Goal: Task Accomplishment & Management: Manage account settings

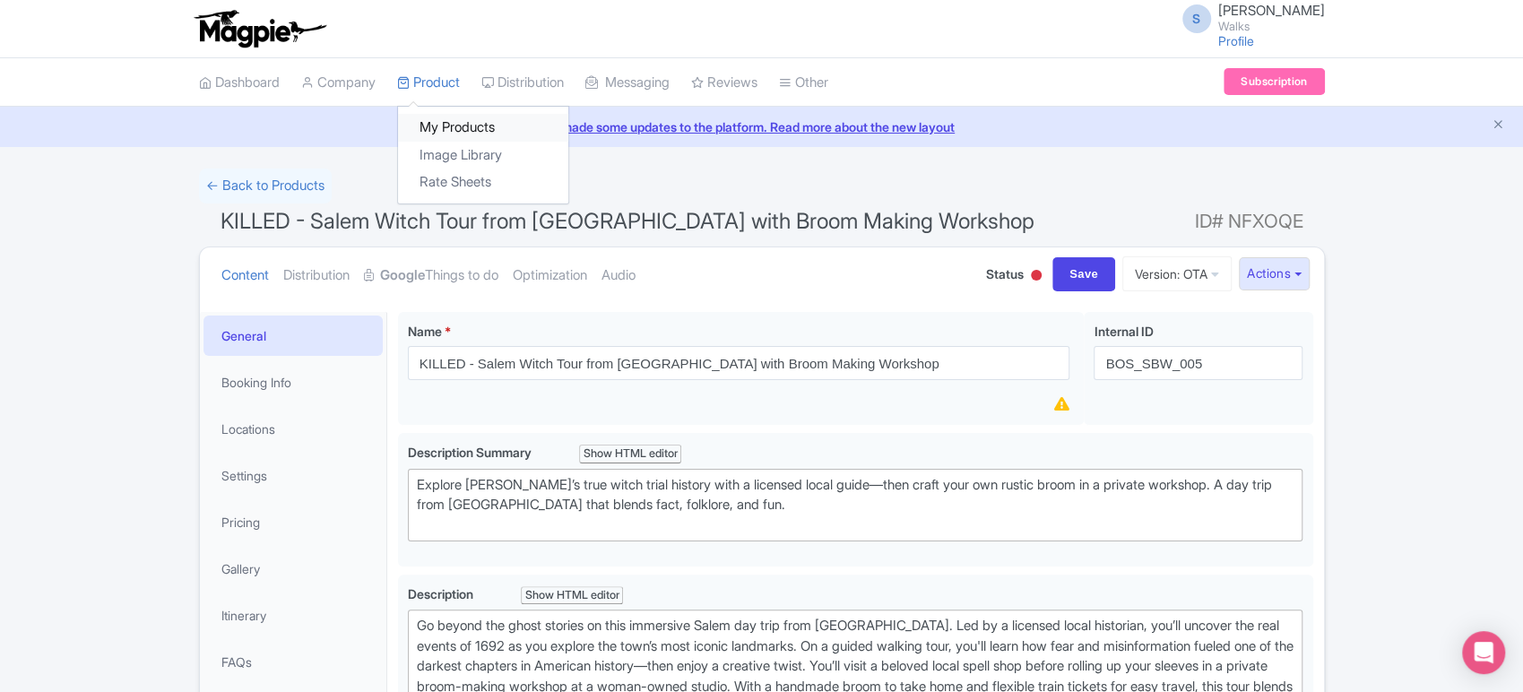
click at [442, 134] on link "My Products" at bounding box center [483, 128] width 170 height 28
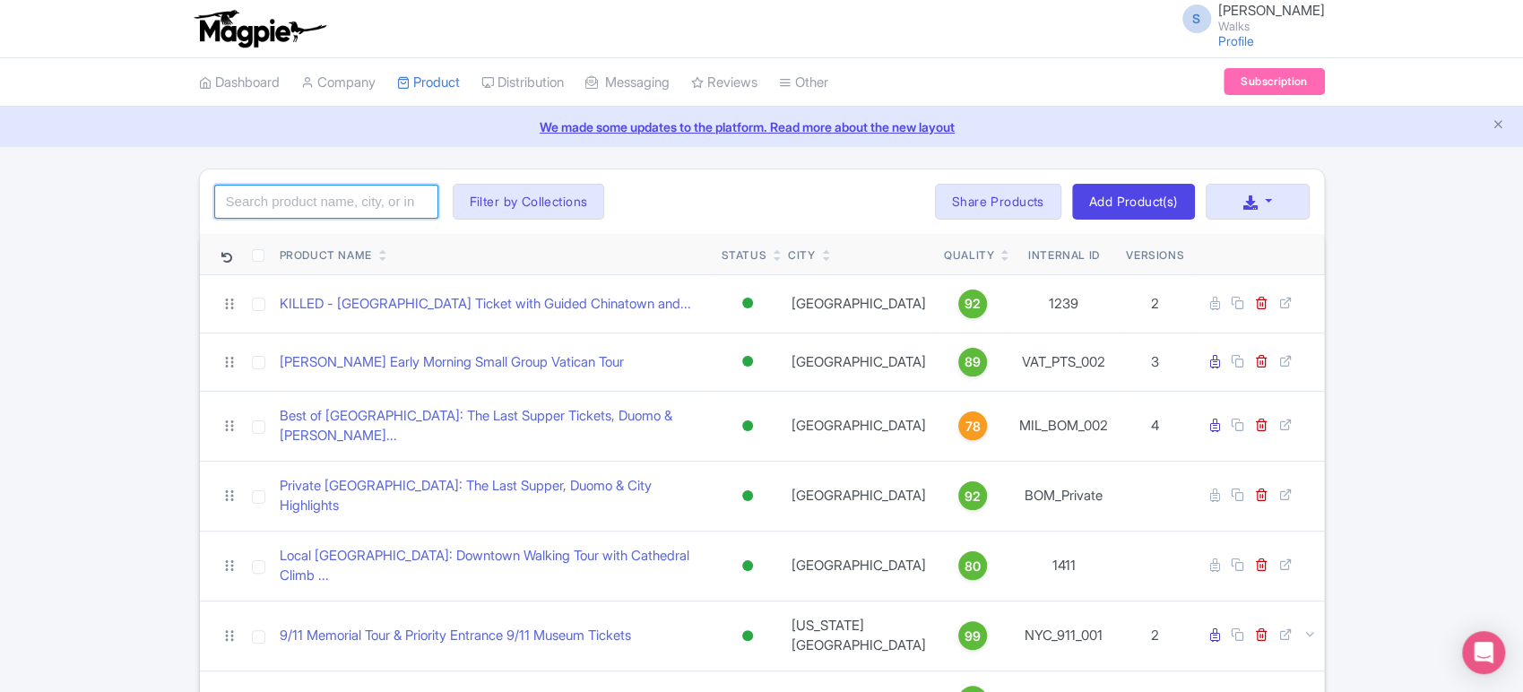
drag, startPoint x: 0, startPoint y: 0, endPoint x: 362, endPoint y: 213, distance: 420.4
click at [362, 213] on input "search" at bounding box center [326, 202] width 224 height 34
type input "versailles"
click button "Search" at bounding box center [0, 0] width 0 height 0
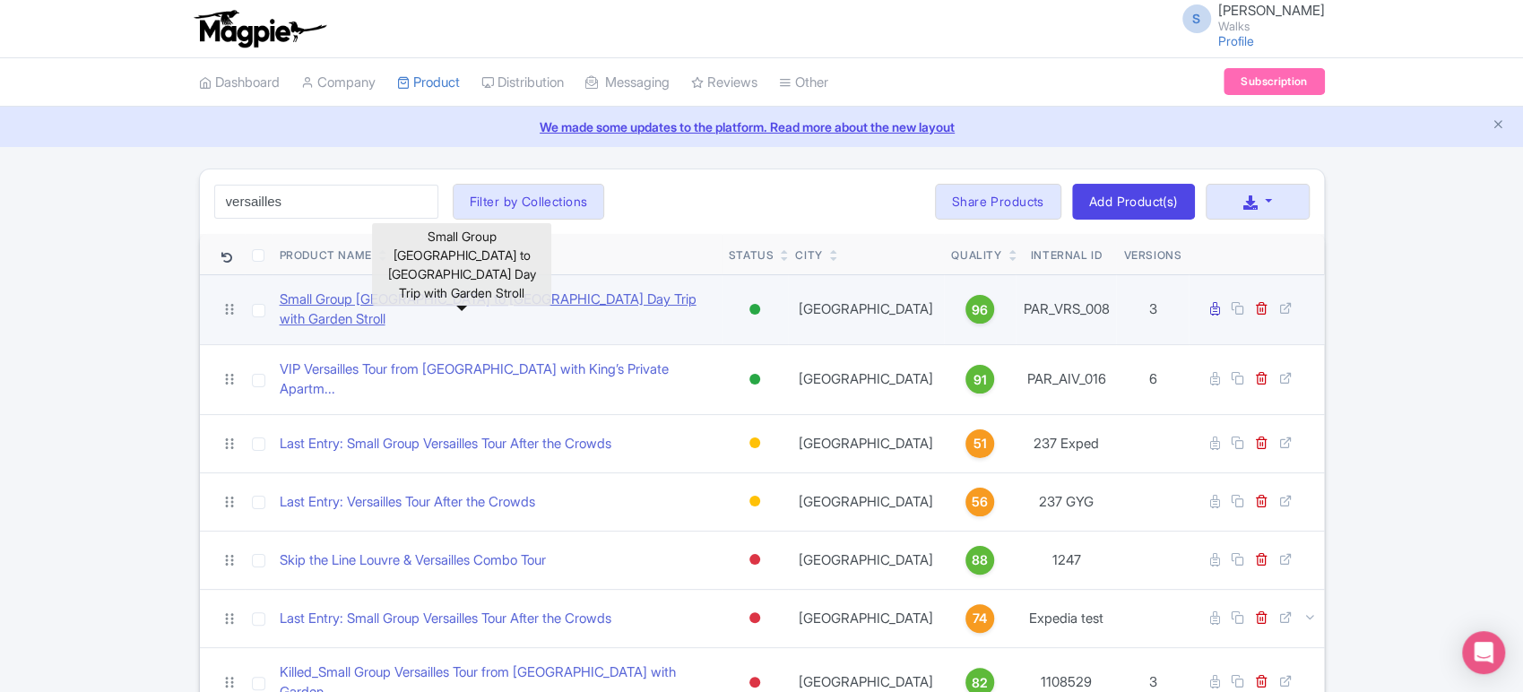
click at [380, 307] on link "Small Group Paris to Versailles Day Trip with Garden Stroll" at bounding box center [497, 310] width 435 height 40
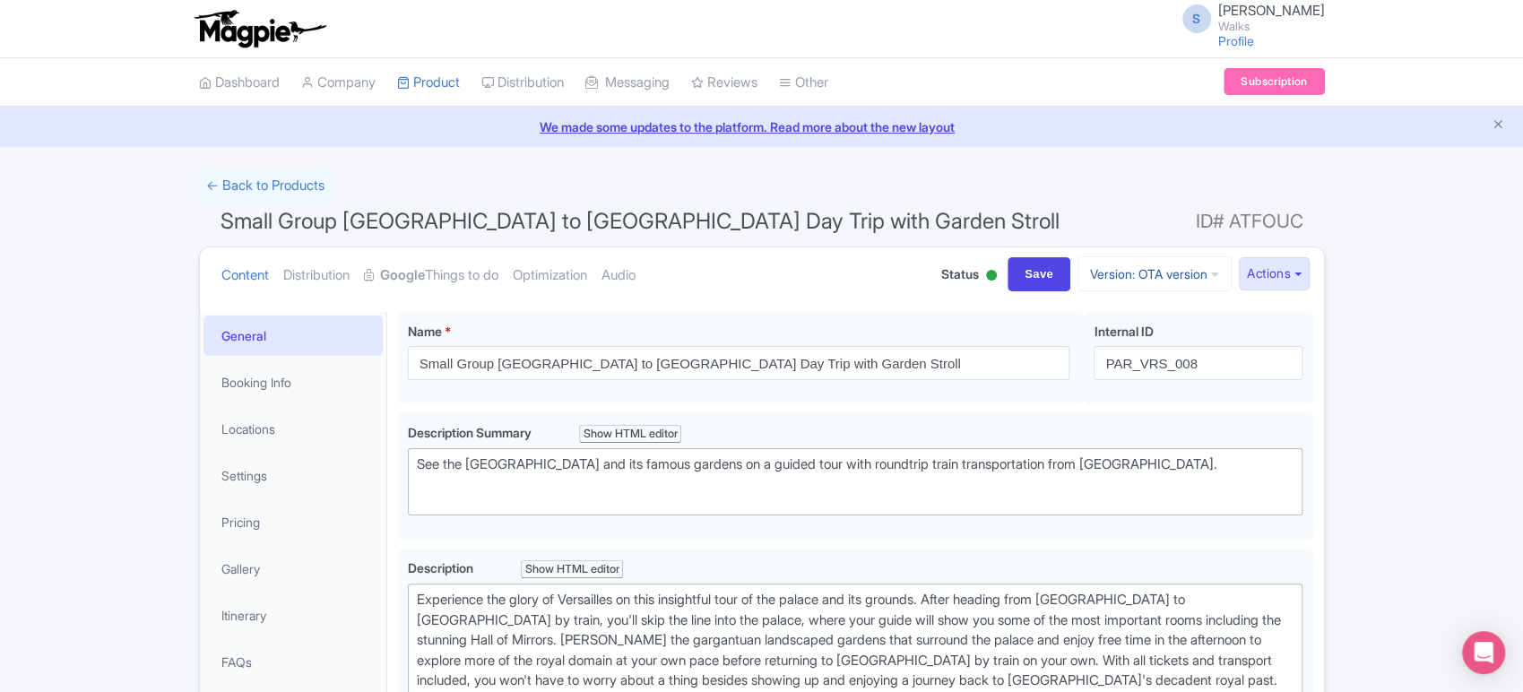
click at [1152, 279] on link "Version: OTA version" at bounding box center [1155, 273] width 154 height 35
click at [1134, 389] on link "Unnamed Version" at bounding box center [1157, 399] width 170 height 28
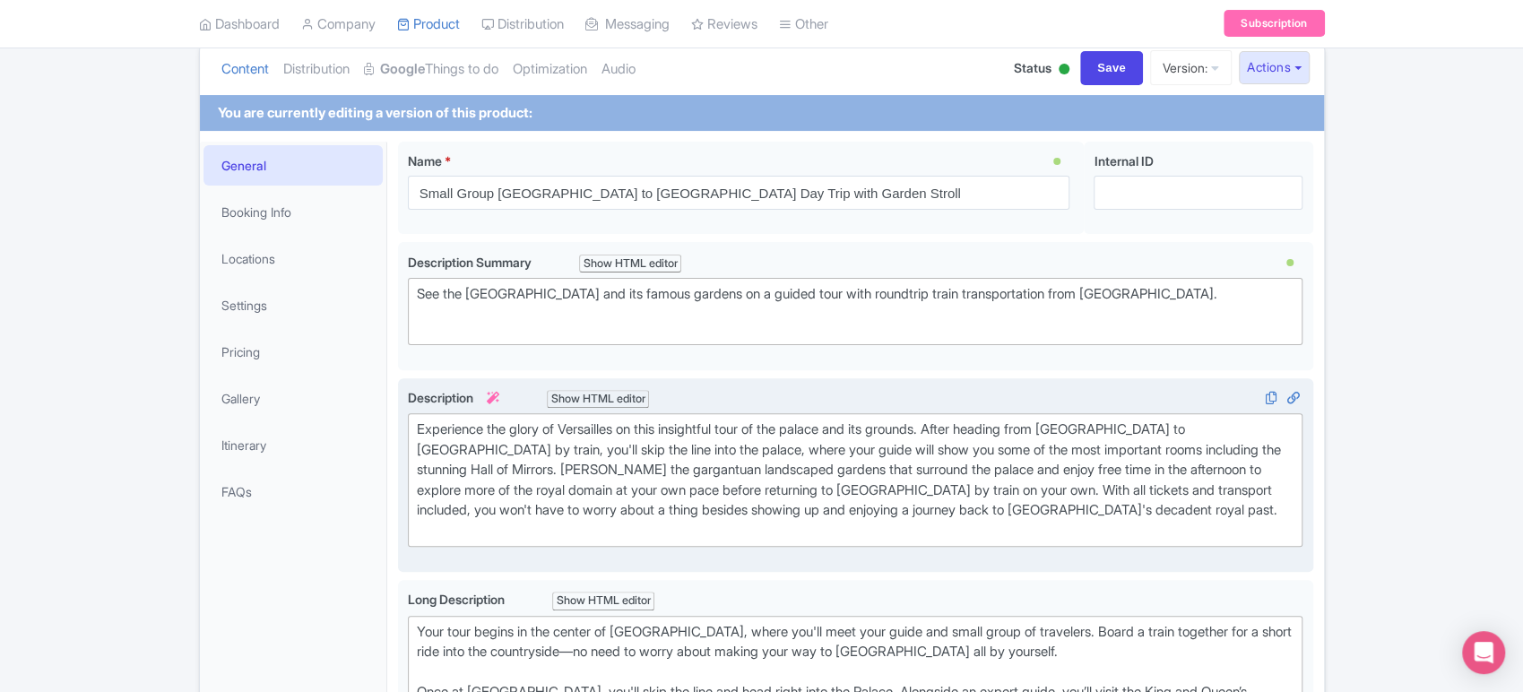
scroll to position [201, 0]
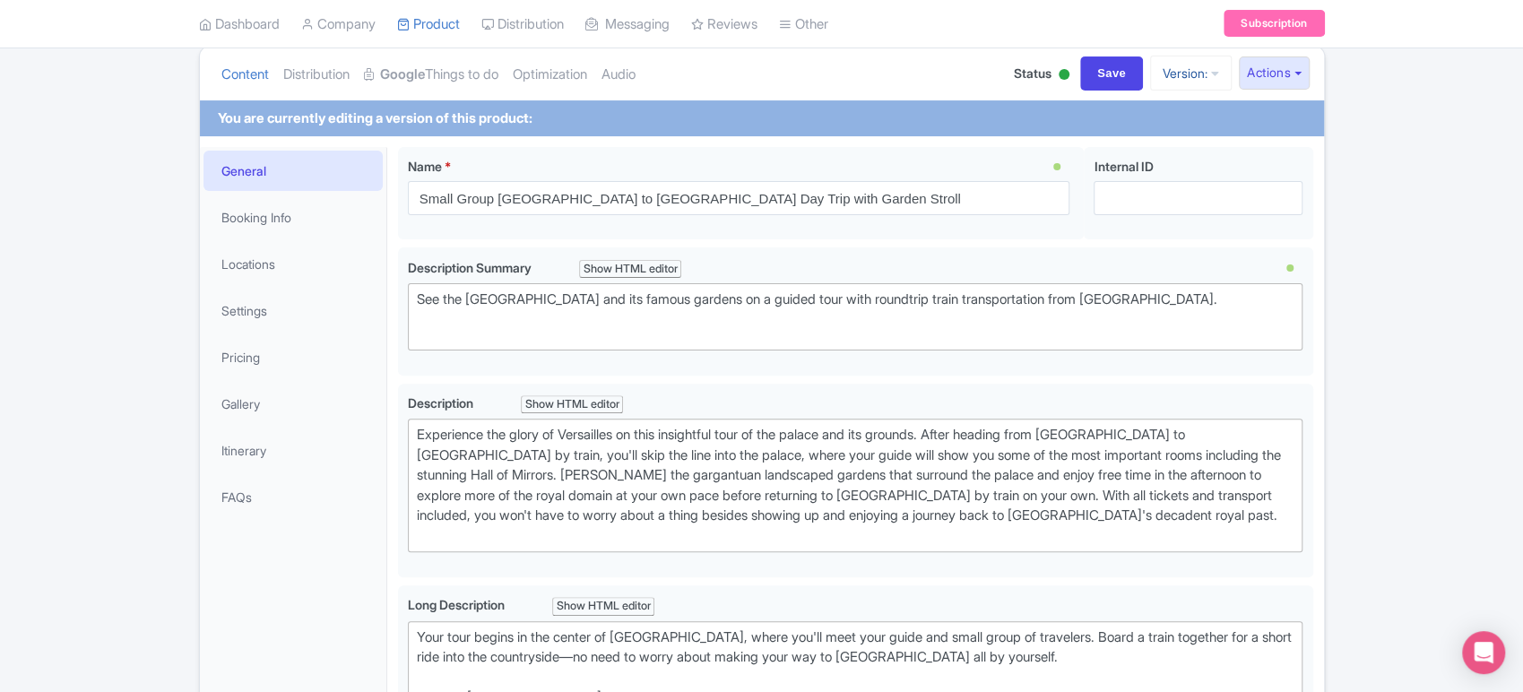
click at [1178, 71] on link "Version:" at bounding box center [1191, 73] width 82 height 35
click at [1135, 164] on link "Viator version" at bounding box center [1145, 171] width 170 height 28
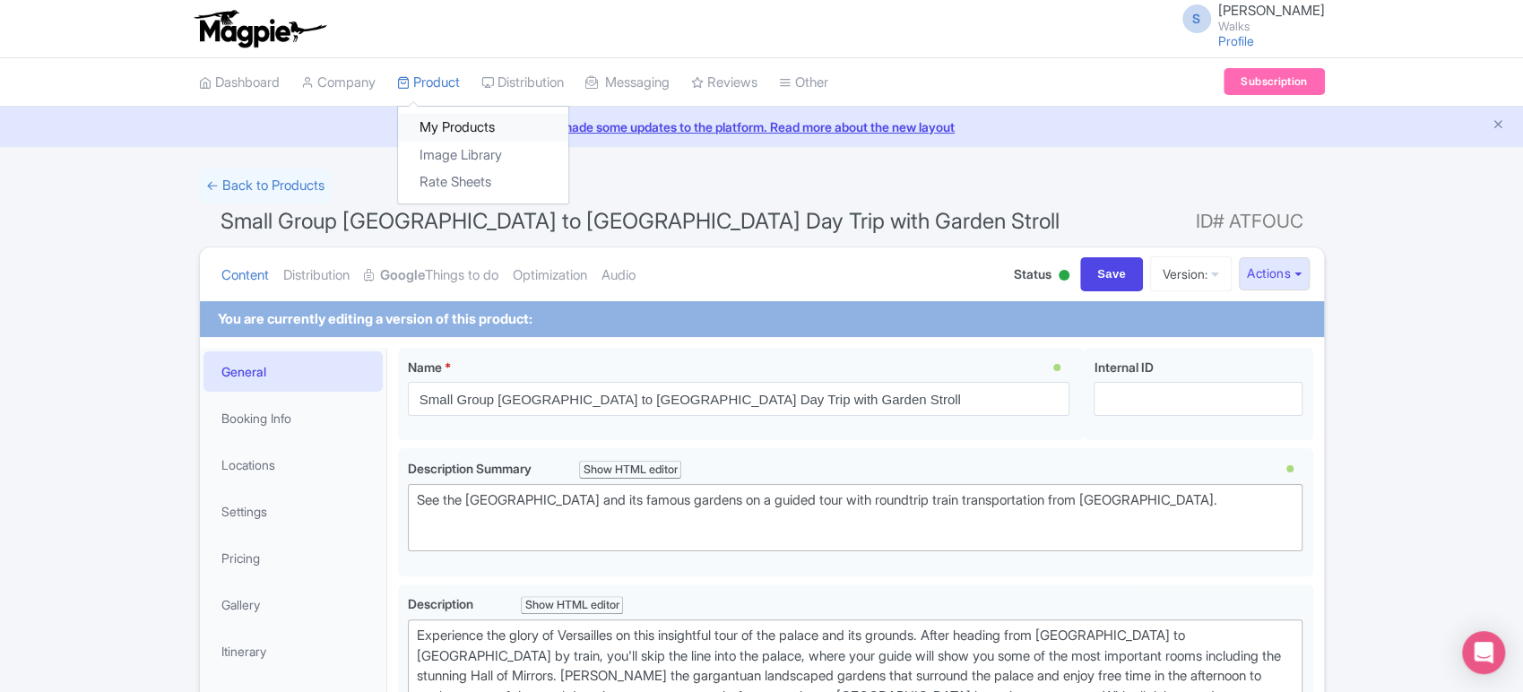
click at [453, 121] on link "My Products" at bounding box center [483, 128] width 170 height 28
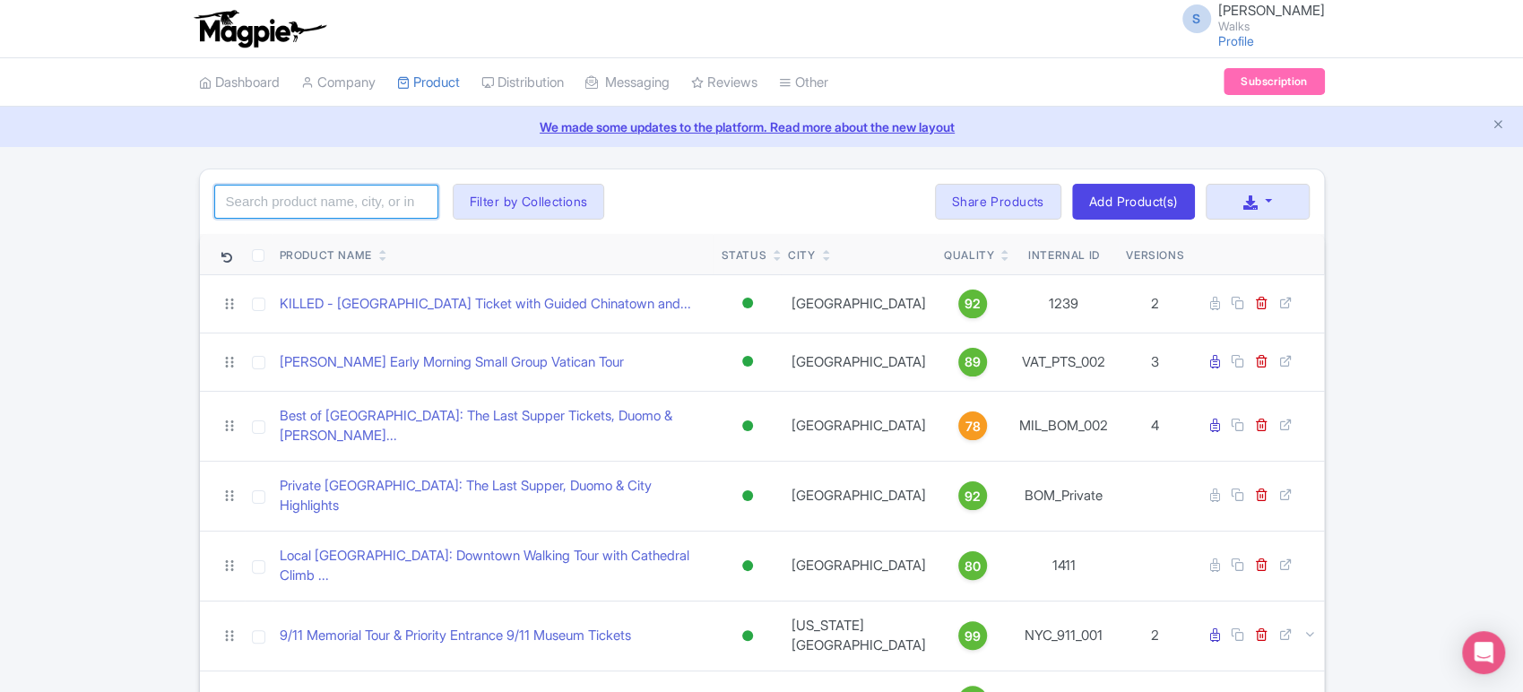
drag, startPoint x: 0, startPoint y: 0, endPoint x: 300, endPoint y: 195, distance: 357.9
click at [300, 195] on input "search" at bounding box center [326, 202] width 224 height 34
type input "versailles"
click button "Search" at bounding box center [0, 0] width 0 height 0
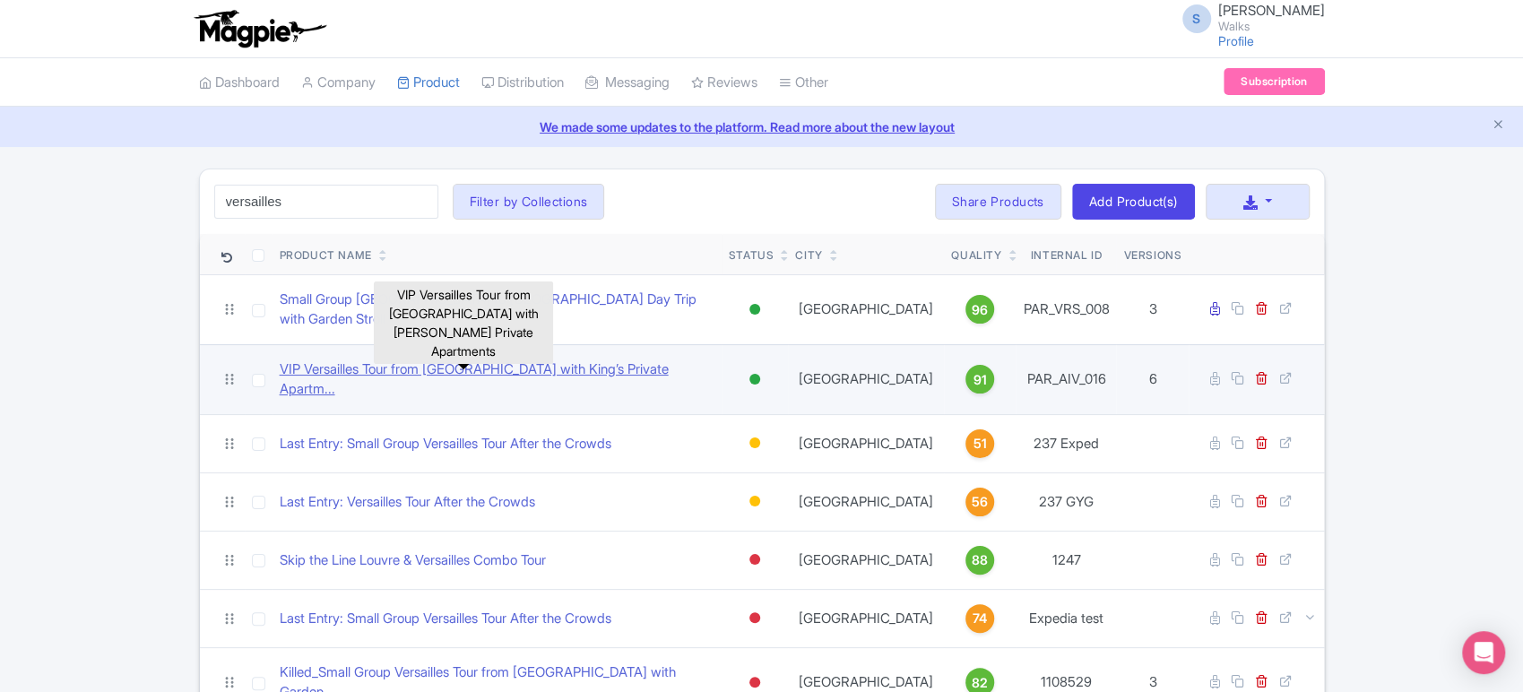
click at [339, 364] on link "VIP Versailles Tour from [GEOGRAPHIC_DATA] with King’s Private Apartm..." at bounding box center [497, 380] width 435 height 40
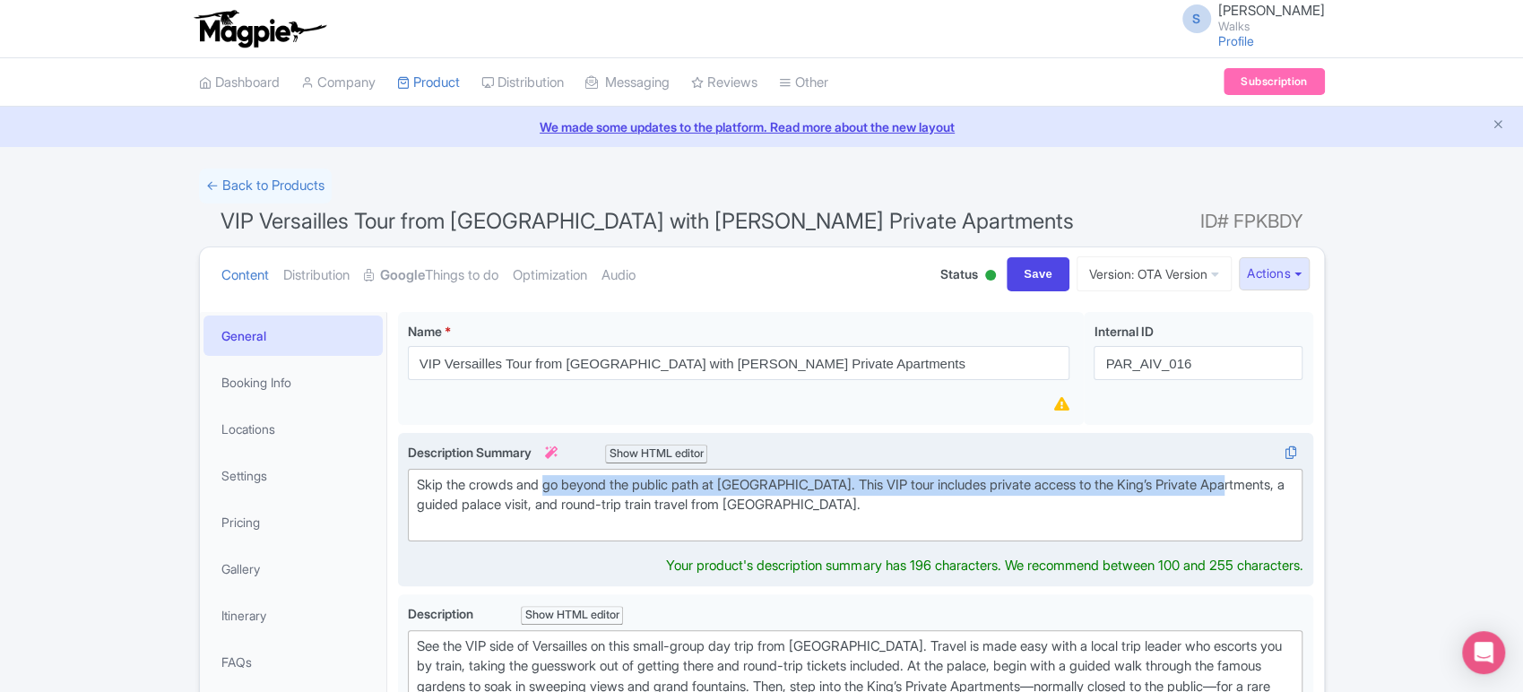
drag, startPoint x: 548, startPoint y: 483, endPoint x: 1240, endPoint y: 481, distance: 692.2
click at [1240, 481] on div "Skip the crowds and go beyond the public path at Versailles. This VIP tour incl…" at bounding box center [856, 505] width 878 height 61
type trix-editor "<div>Skip the crowds and go beyond the public path at Versailles. This VIP tour…"
copy div "go beyond the public path at Versailles. This VIP tour includes private access …"
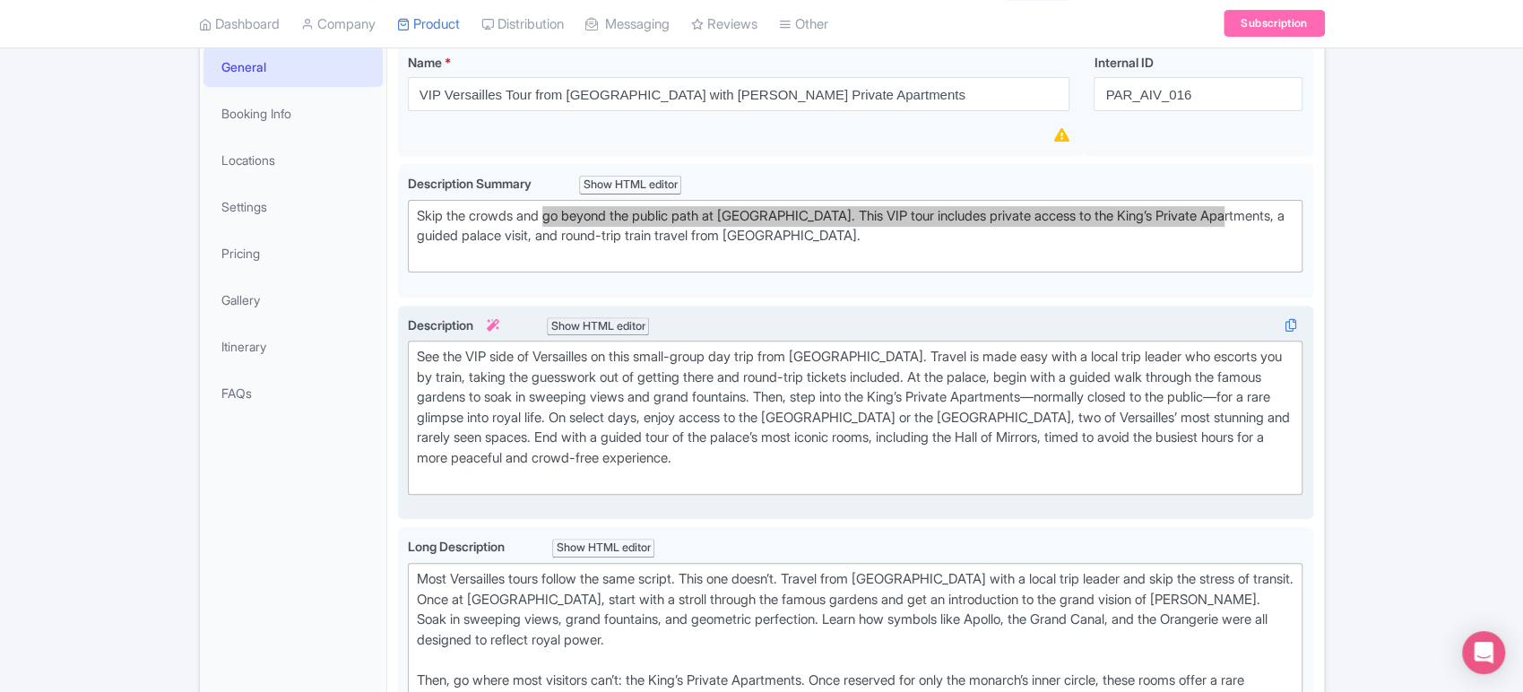
scroll to position [270, 0]
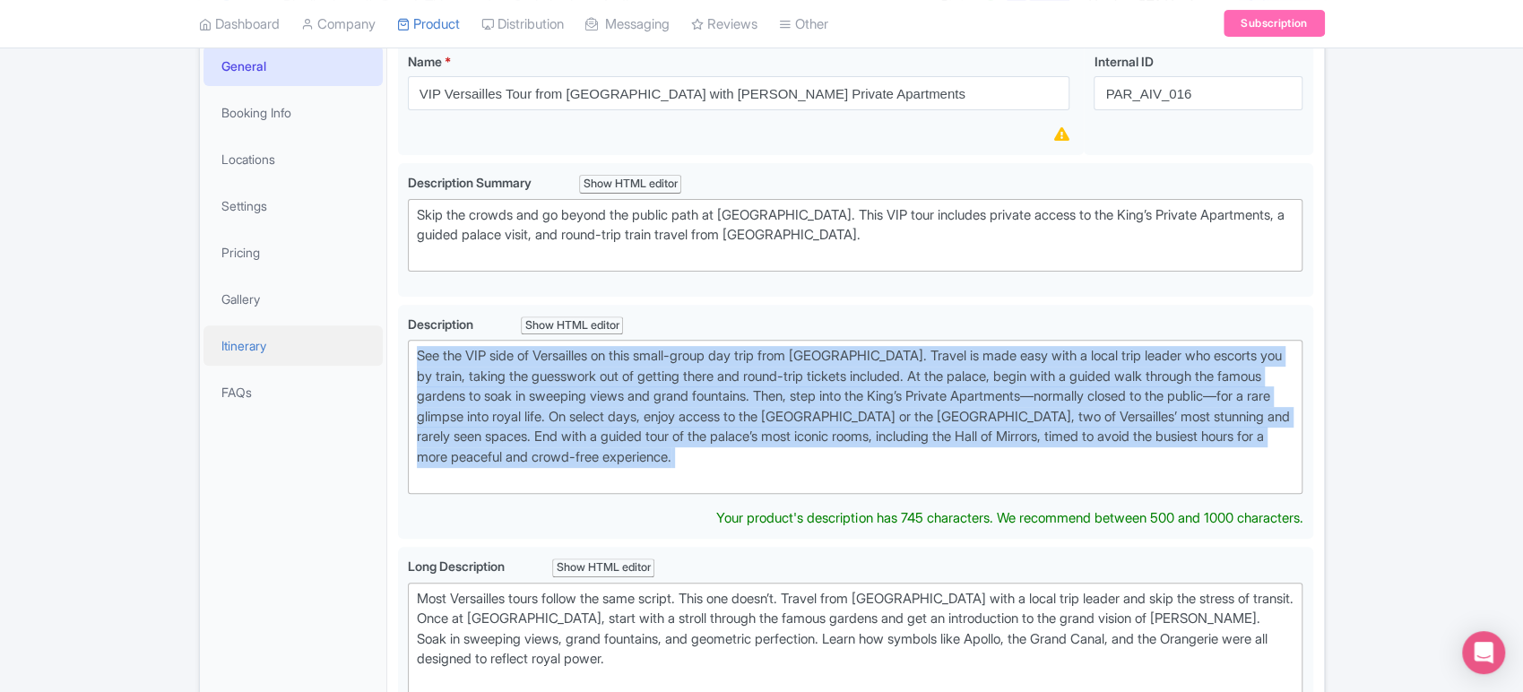
drag, startPoint x: 779, startPoint y: 468, endPoint x: 337, endPoint y: 343, distance: 459.5
type trix-editor "<div>See the VIP side of Versailles on this small-group day trip from Paris. Tr…"
copy div "See the VIP side of Versailles on this small-group day trip from Paris. Travel …"
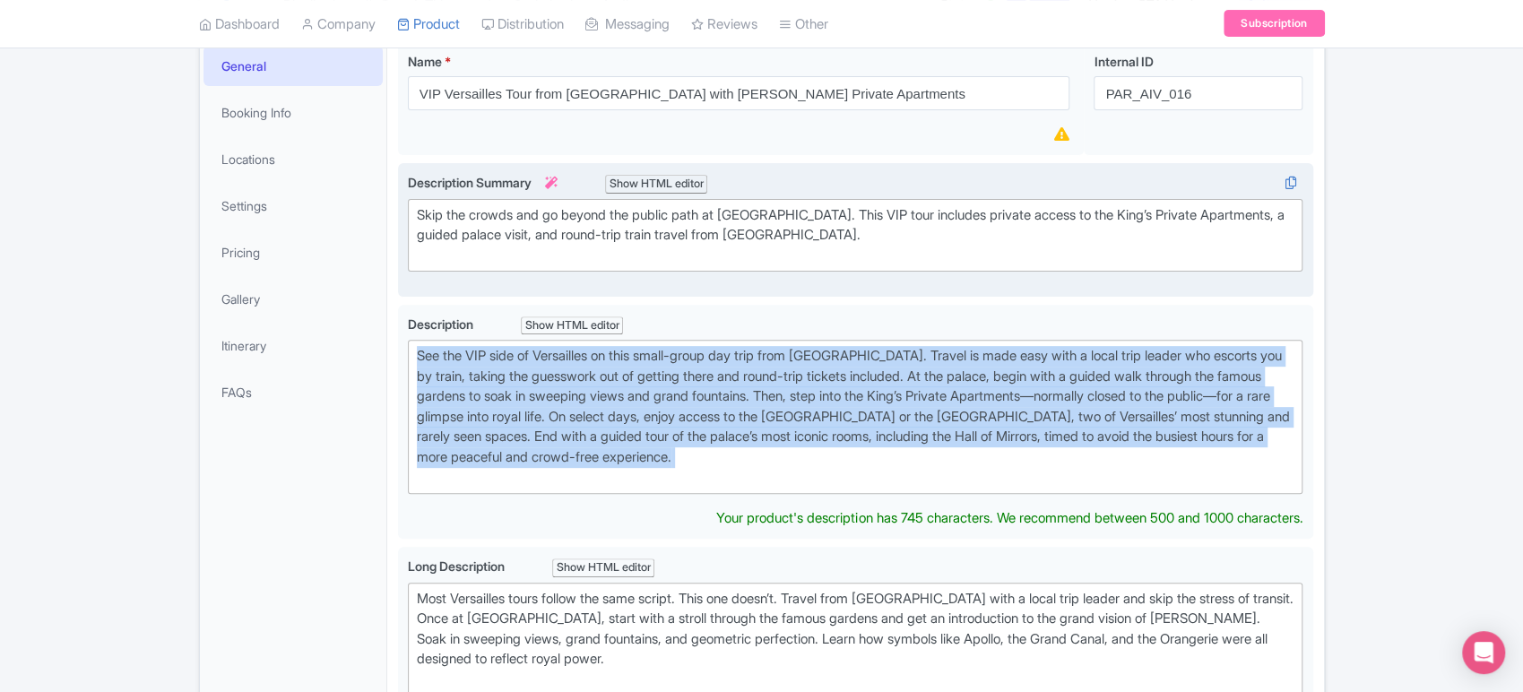
scroll to position [0, 0]
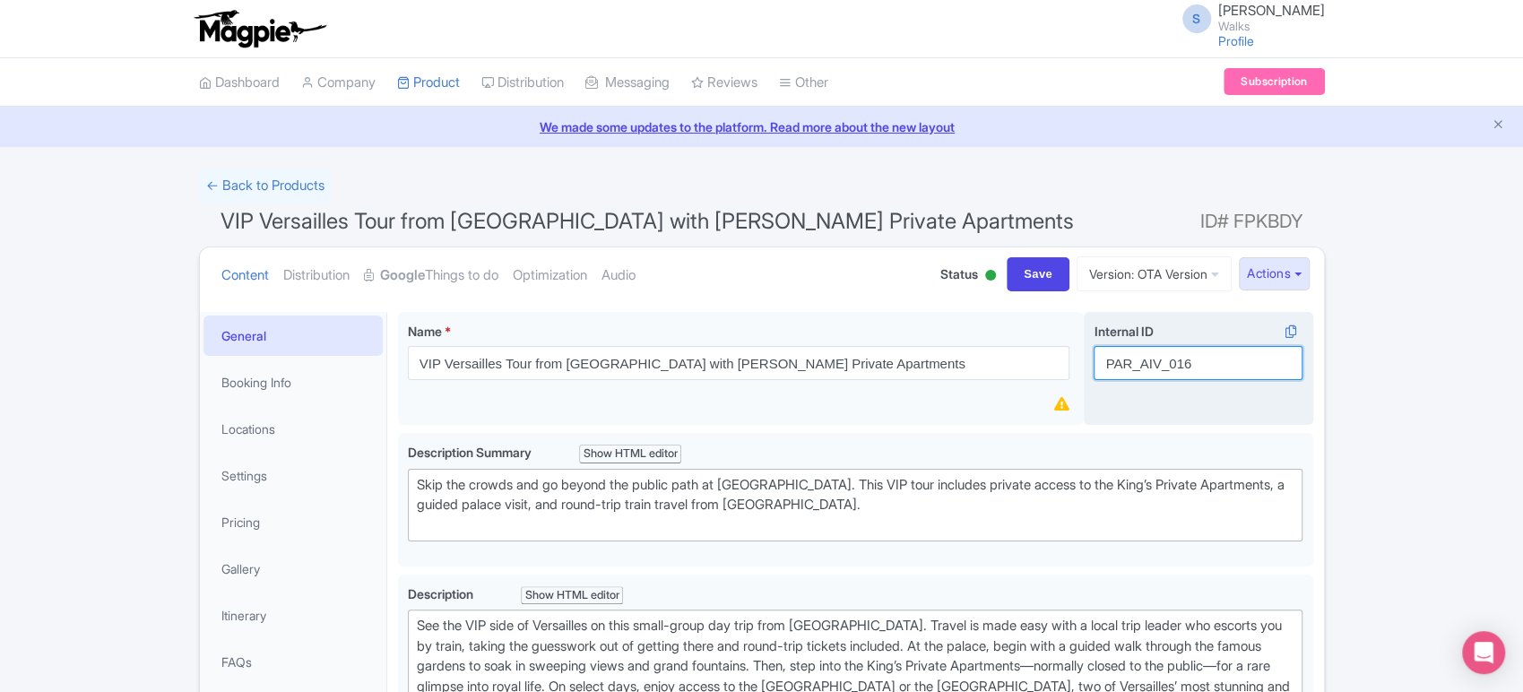
click at [1197, 352] on input "PAR_AIV_016" at bounding box center [1198, 363] width 209 height 34
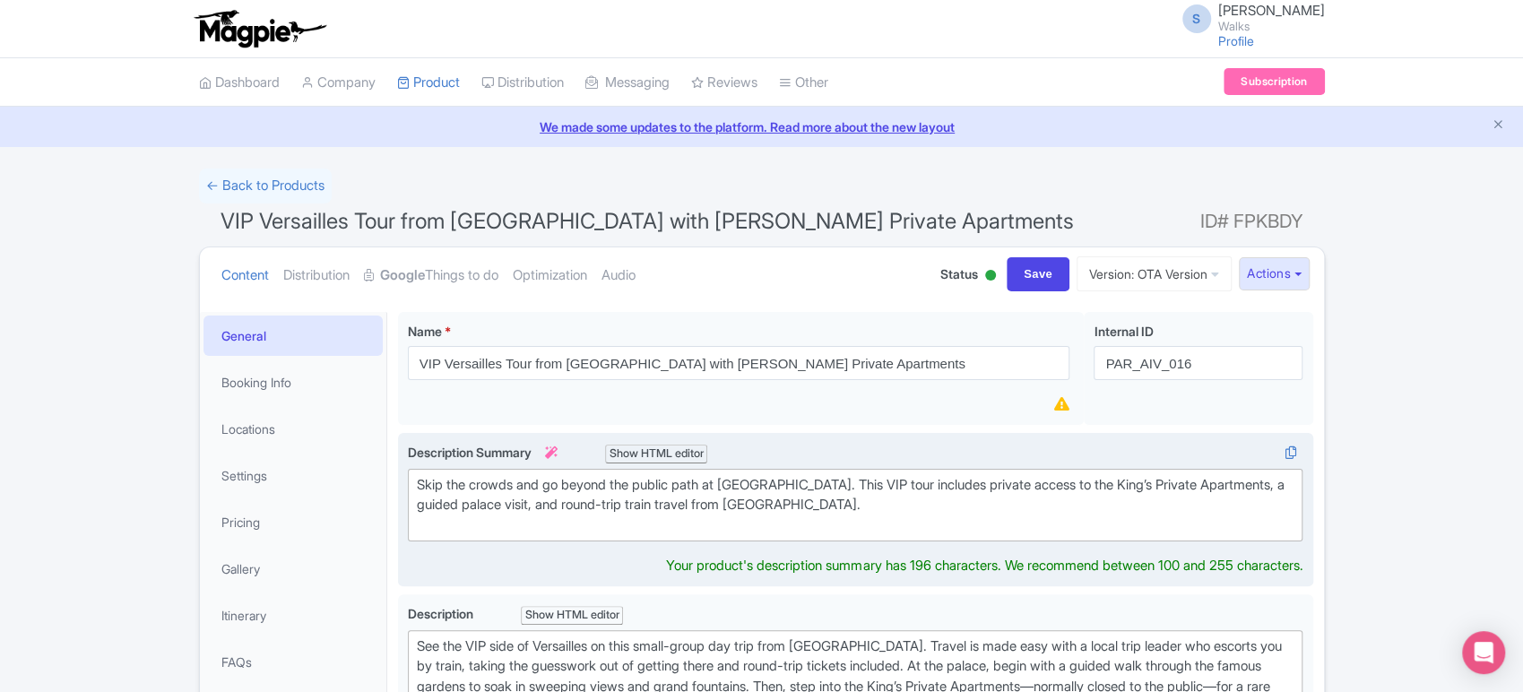
click at [695, 497] on div "Skip the crowds and go beyond the public path at Versailles. This VIP tour incl…" at bounding box center [856, 505] width 878 height 61
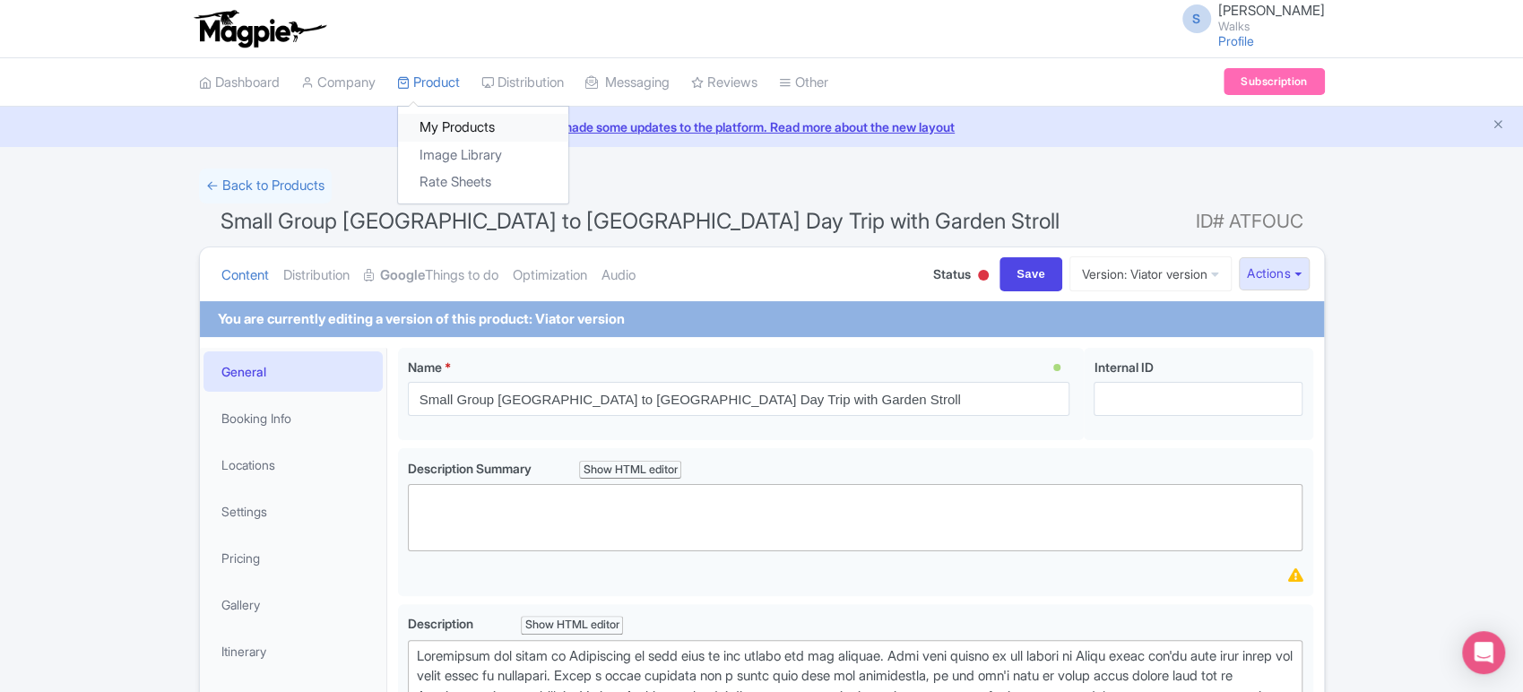
click at [445, 116] on link "My Products" at bounding box center [483, 128] width 170 height 28
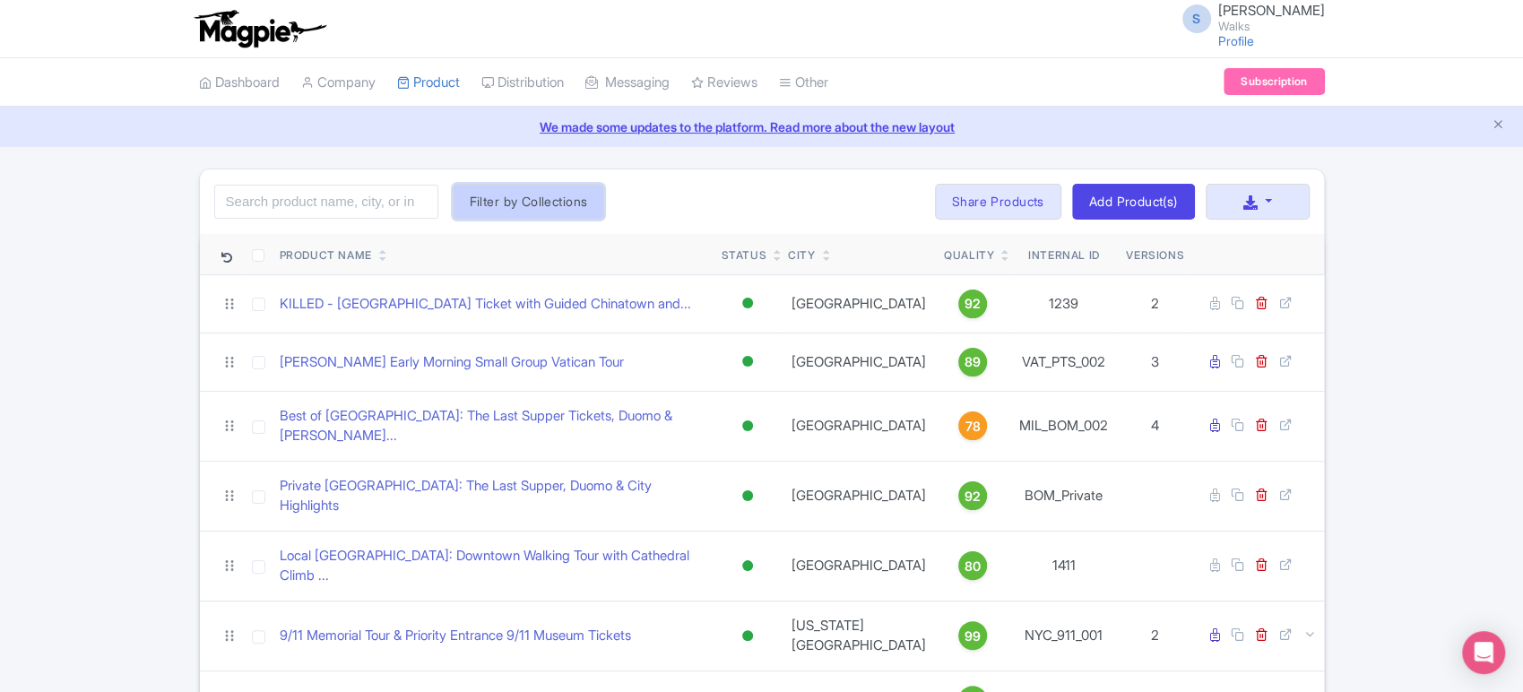
click at [577, 206] on button "Filter by Collections" at bounding box center [529, 202] width 152 height 36
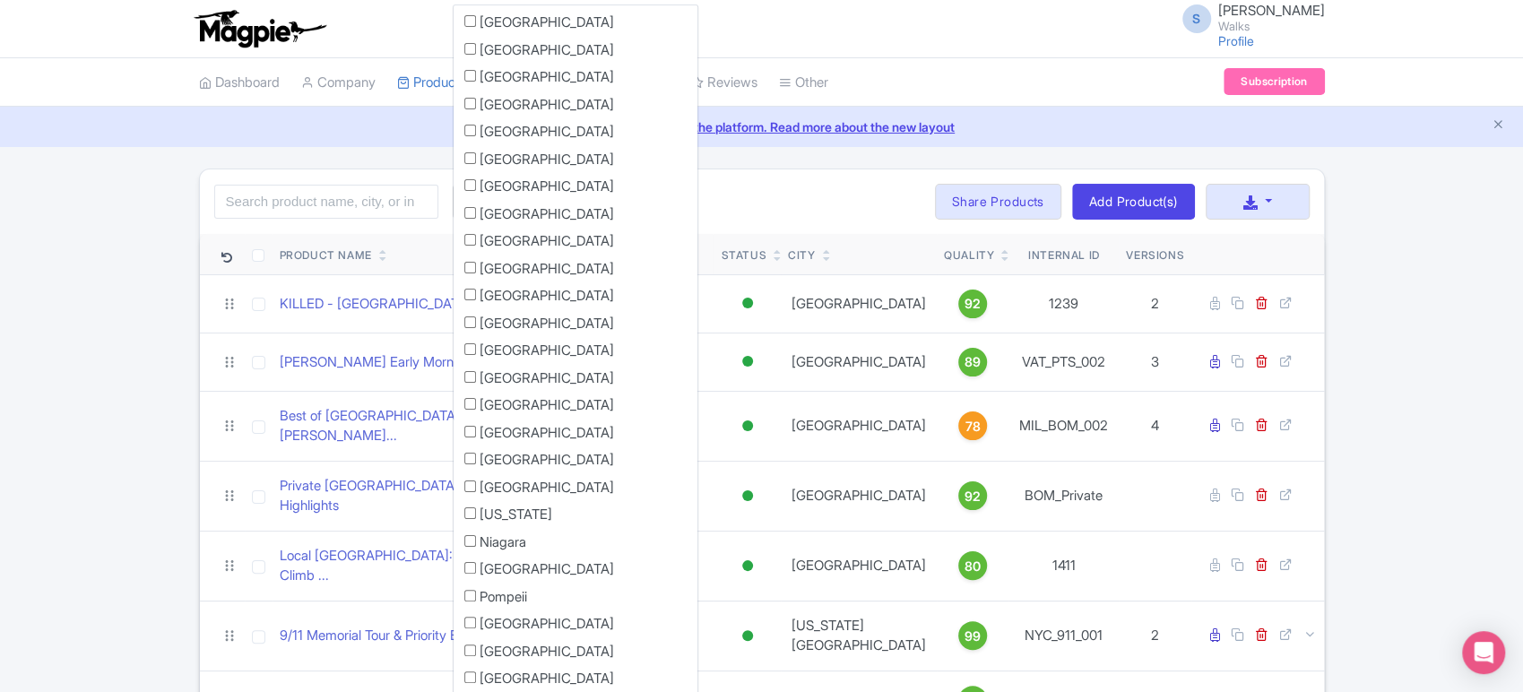
click at [473, 622] on input "Rome" at bounding box center [470, 623] width 12 height 12
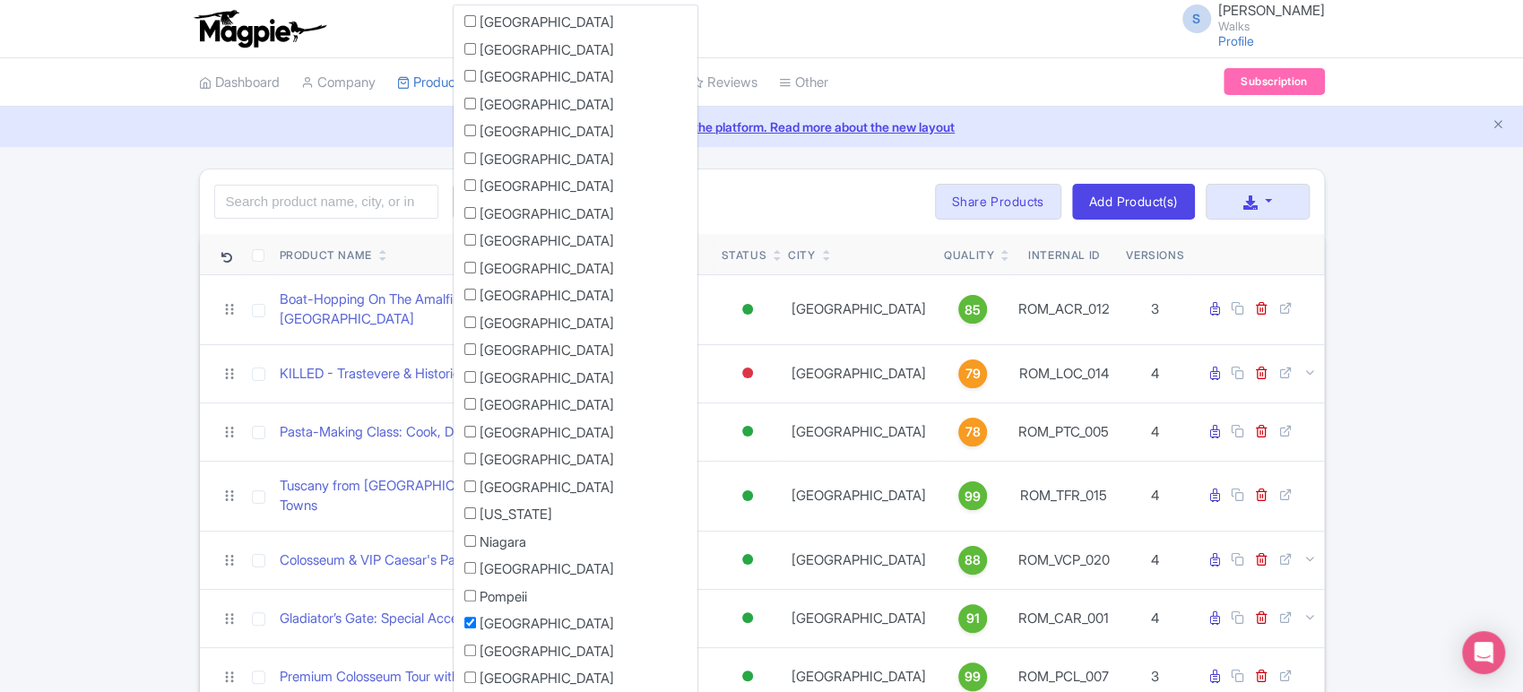
click at [792, 192] on div "Search Filter by Collections Amsterdam Athens Barcelona Bologna Bordeaux Boston…" at bounding box center [762, 201] width 1124 height 65
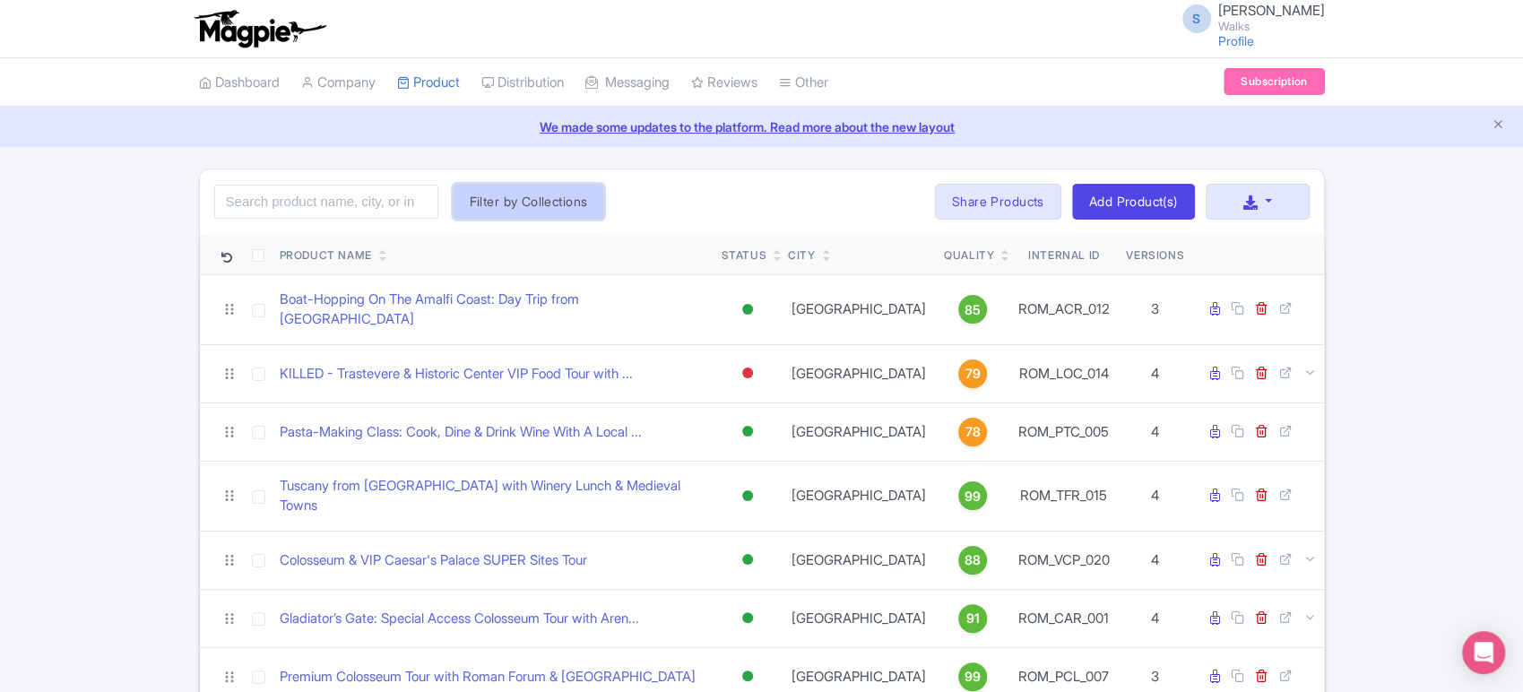
click at [479, 200] on button "Filter by Collections" at bounding box center [529, 202] width 152 height 36
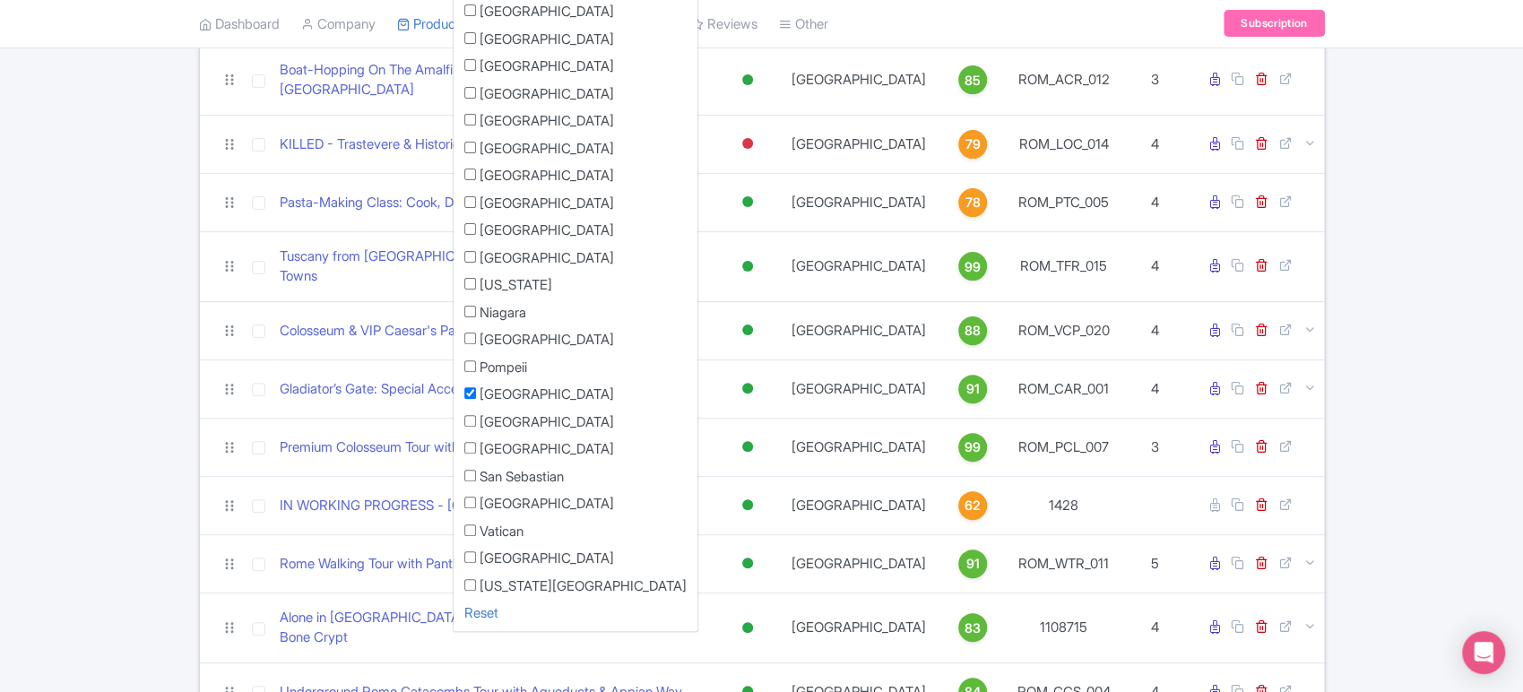
scroll to position [230, 0]
click at [469, 386] on input "Rome" at bounding box center [470, 392] width 12 height 12
checkbox input "false"
click at [472, 553] on input "Venice" at bounding box center [470, 557] width 12 height 12
checkbox input "true"
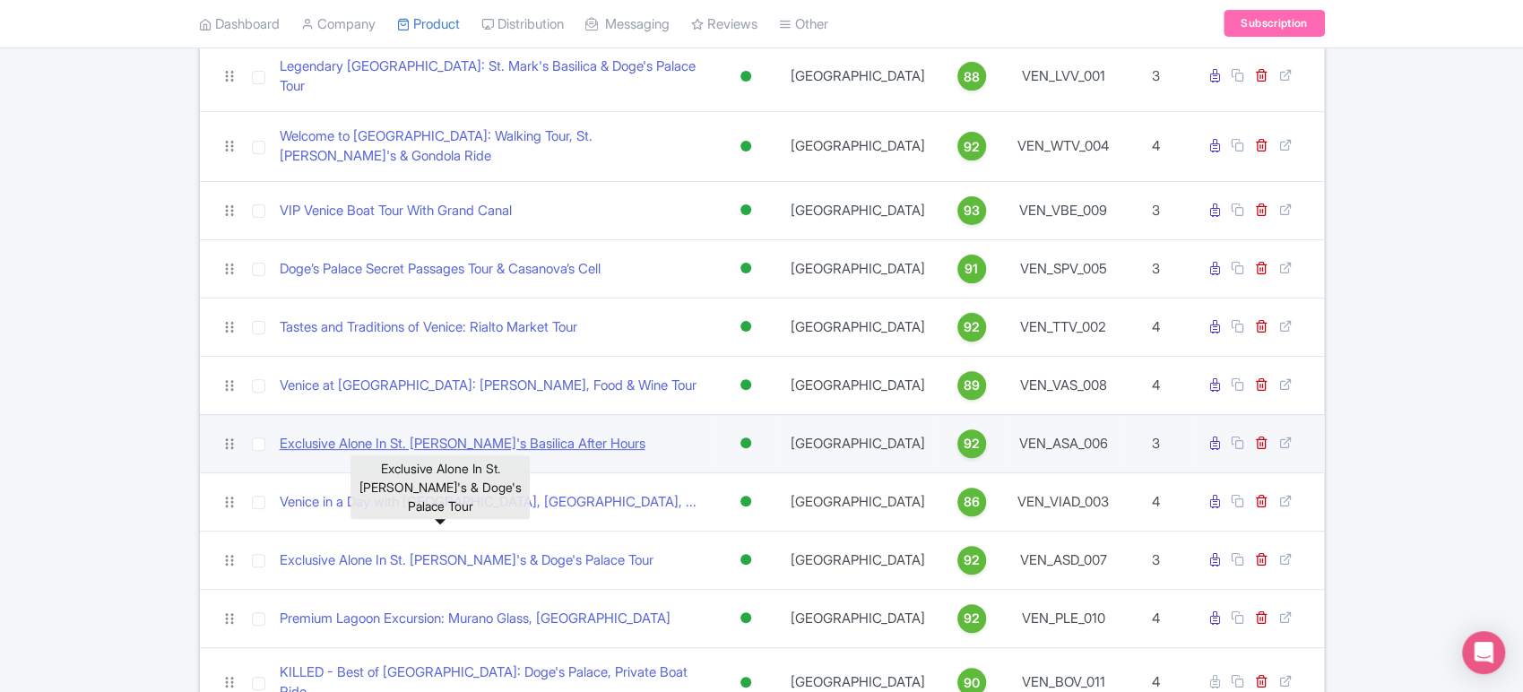
scroll to position [314, 0]
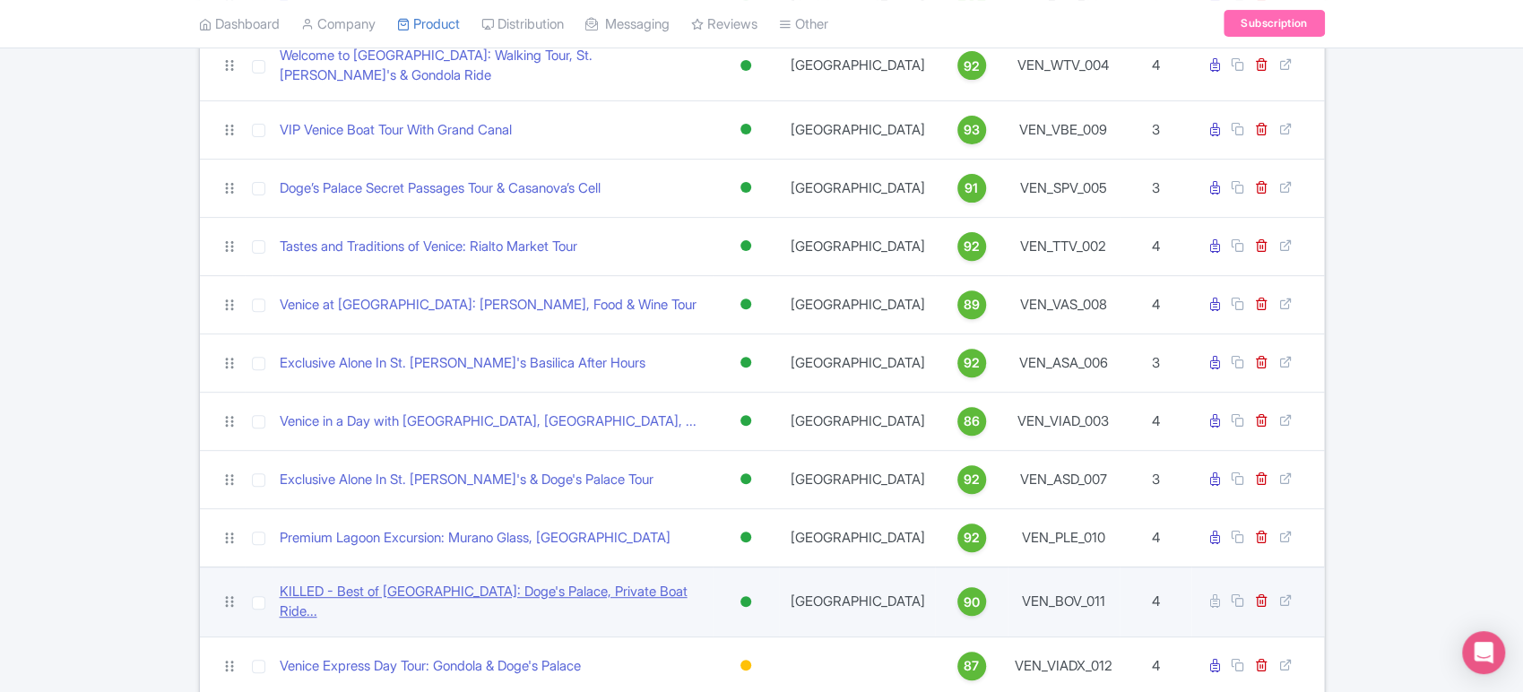
drag, startPoint x: 530, startPoint y: 580, endPoint x: 454, endPoint y: 568, distance: 77.1
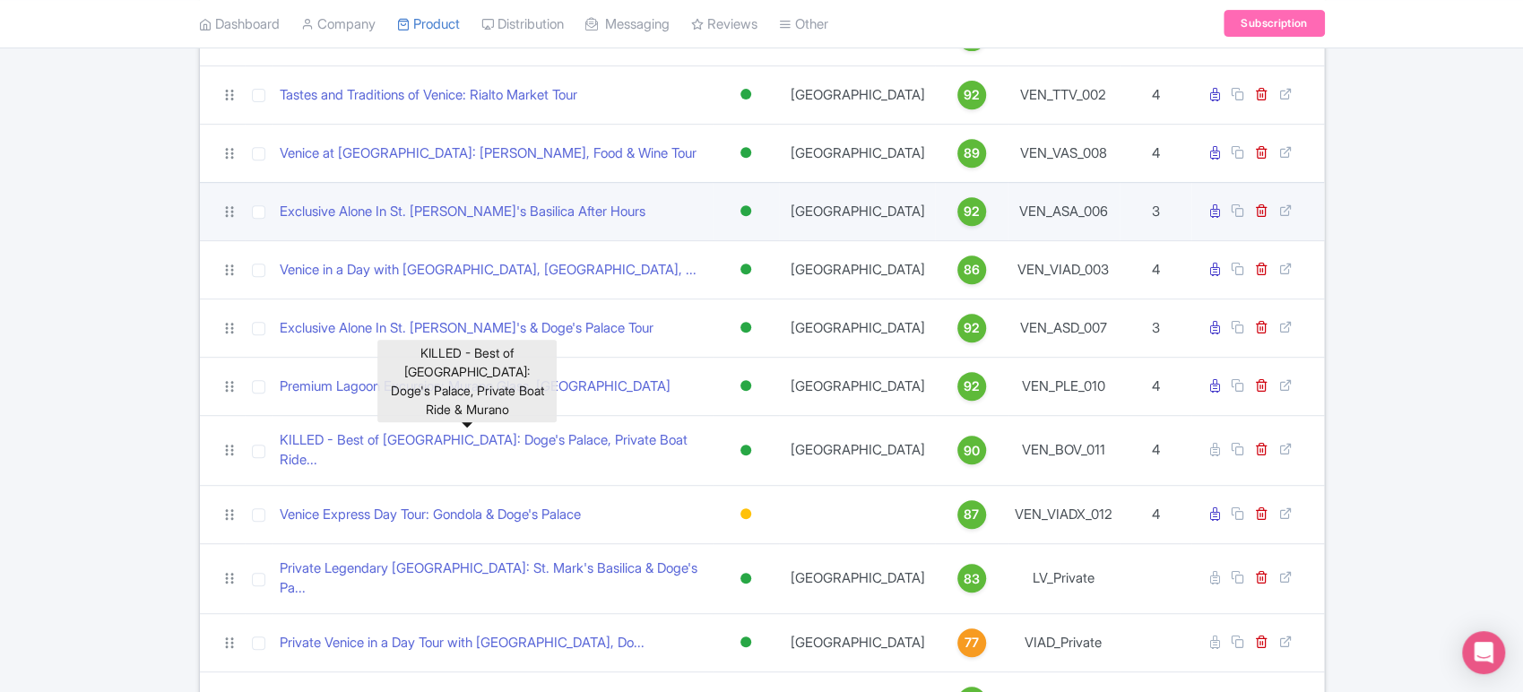
scroll to position [489, 0]
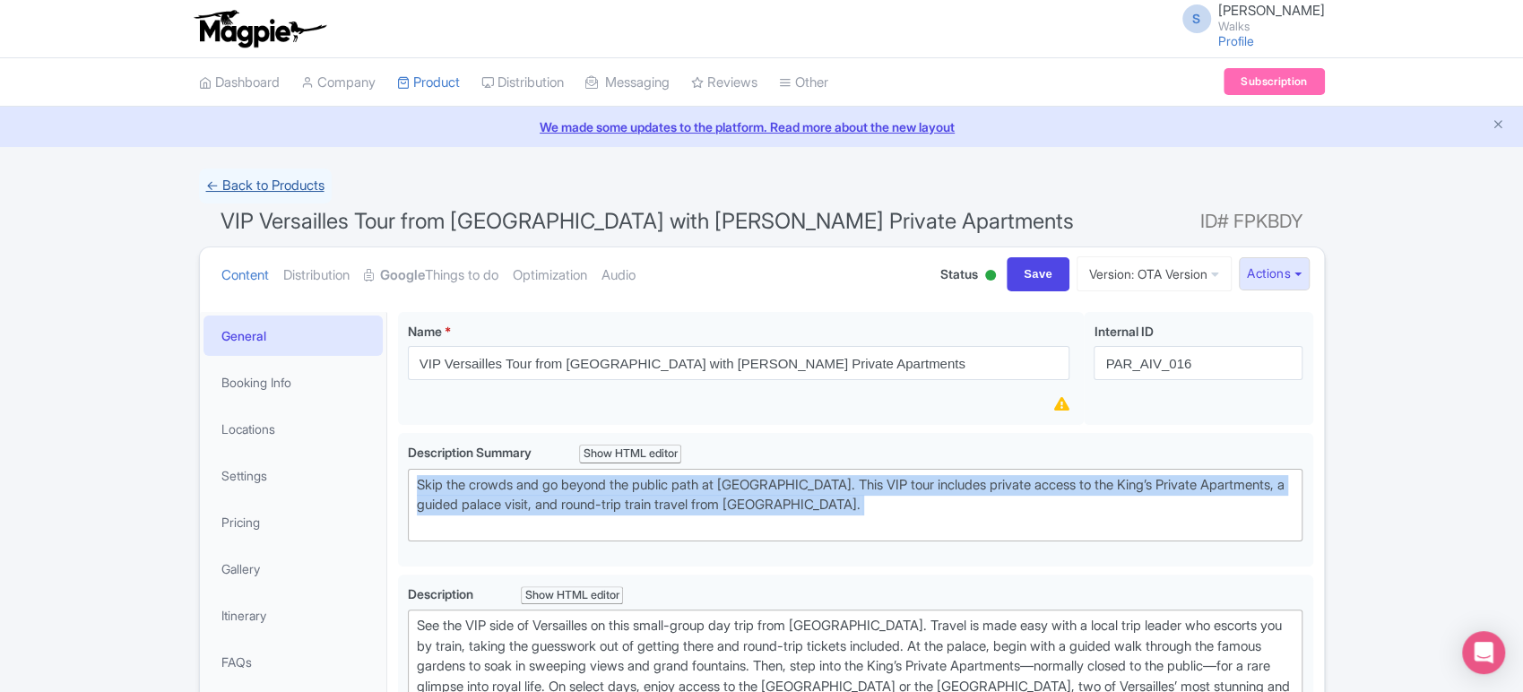
click at [268, 178] on link "← Back to Products" at bounding box center [265, 186] width 133 height 35
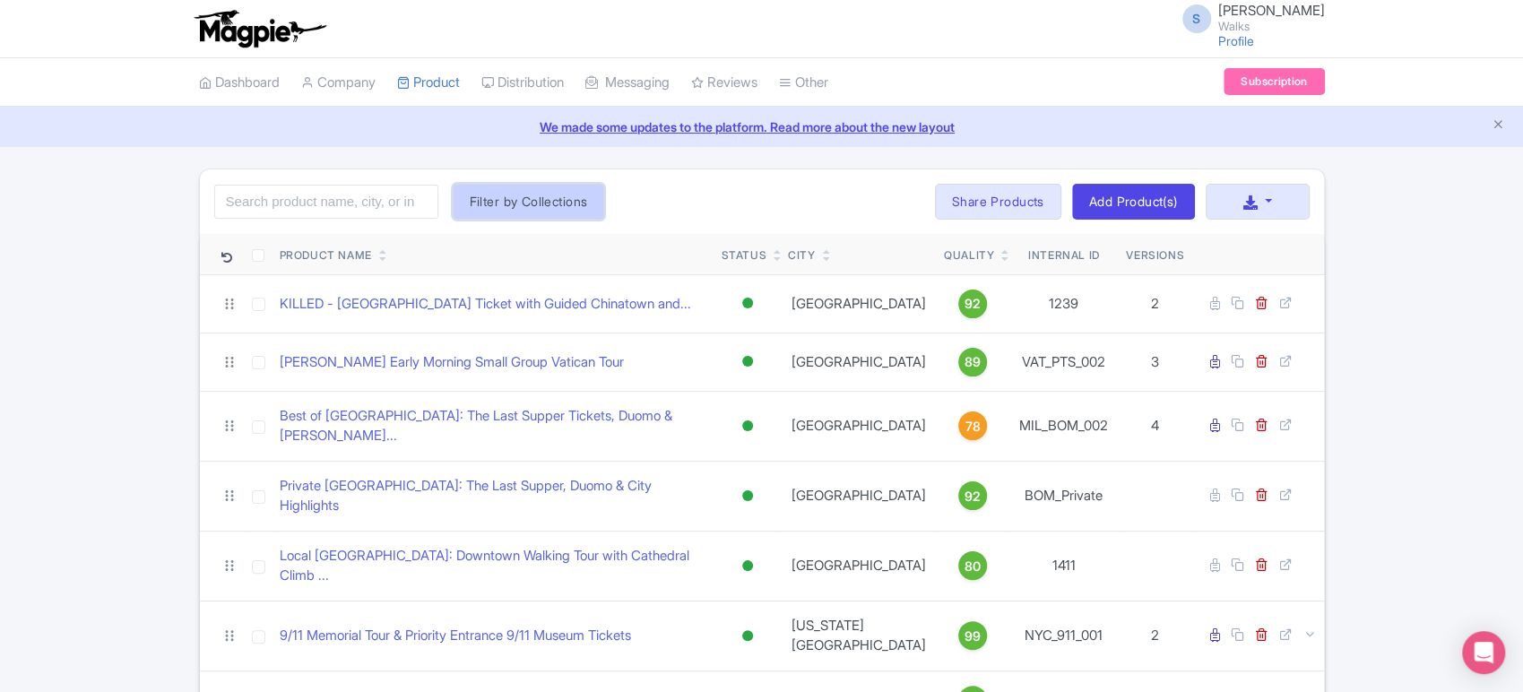
click at [570, 188] on button "Filter by Collections" at bounding box center [529, 202] width 152 height 36
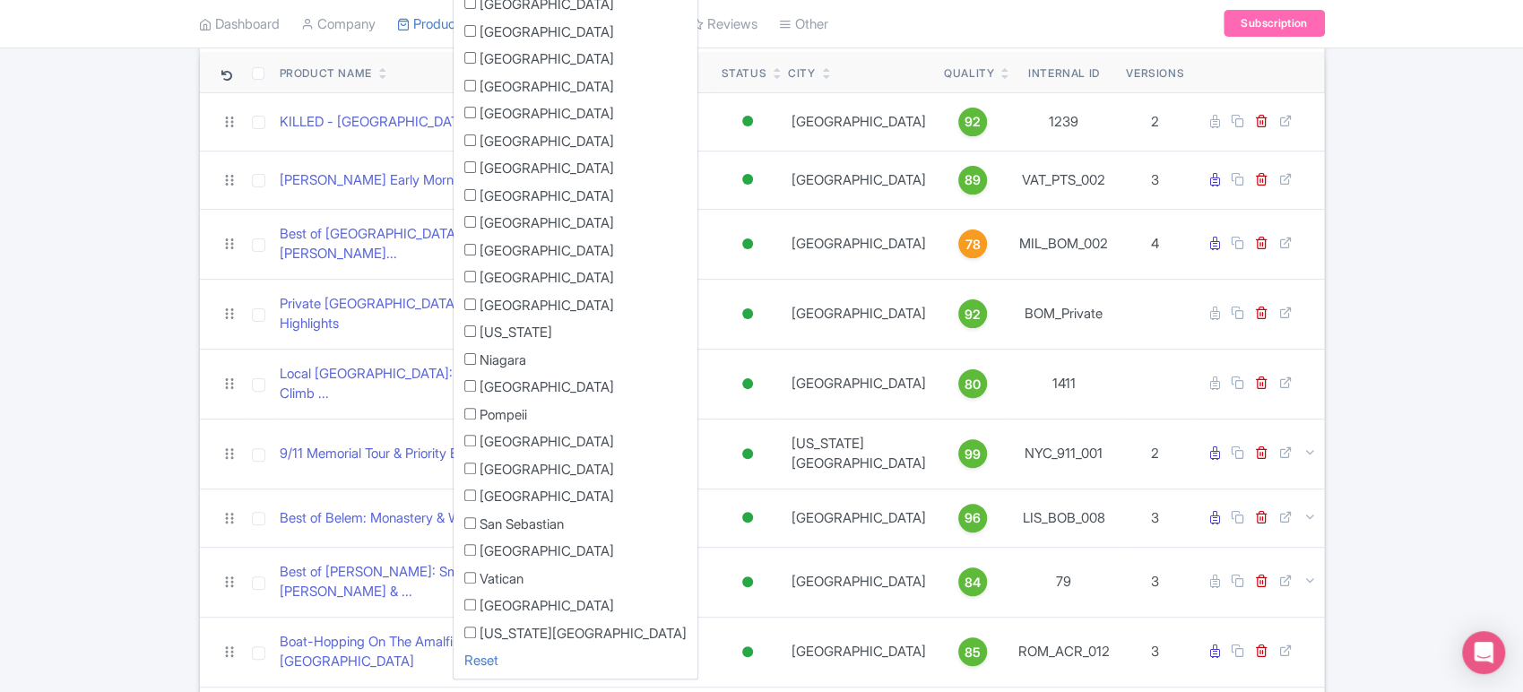
scroll to position [203, 0]
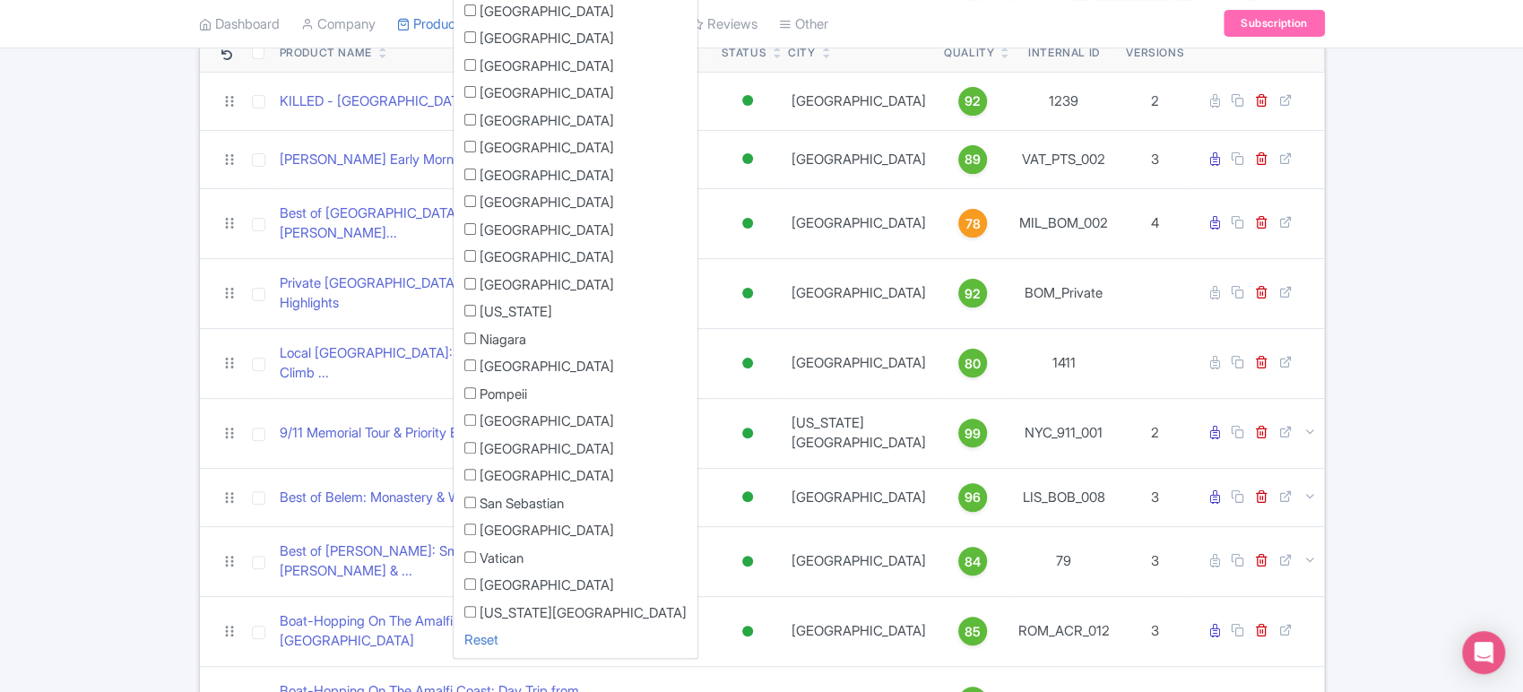
click at [464, 555] on input "Vatican" at bounding box center [470, 557] width 12 height 12
checkbox input "true"
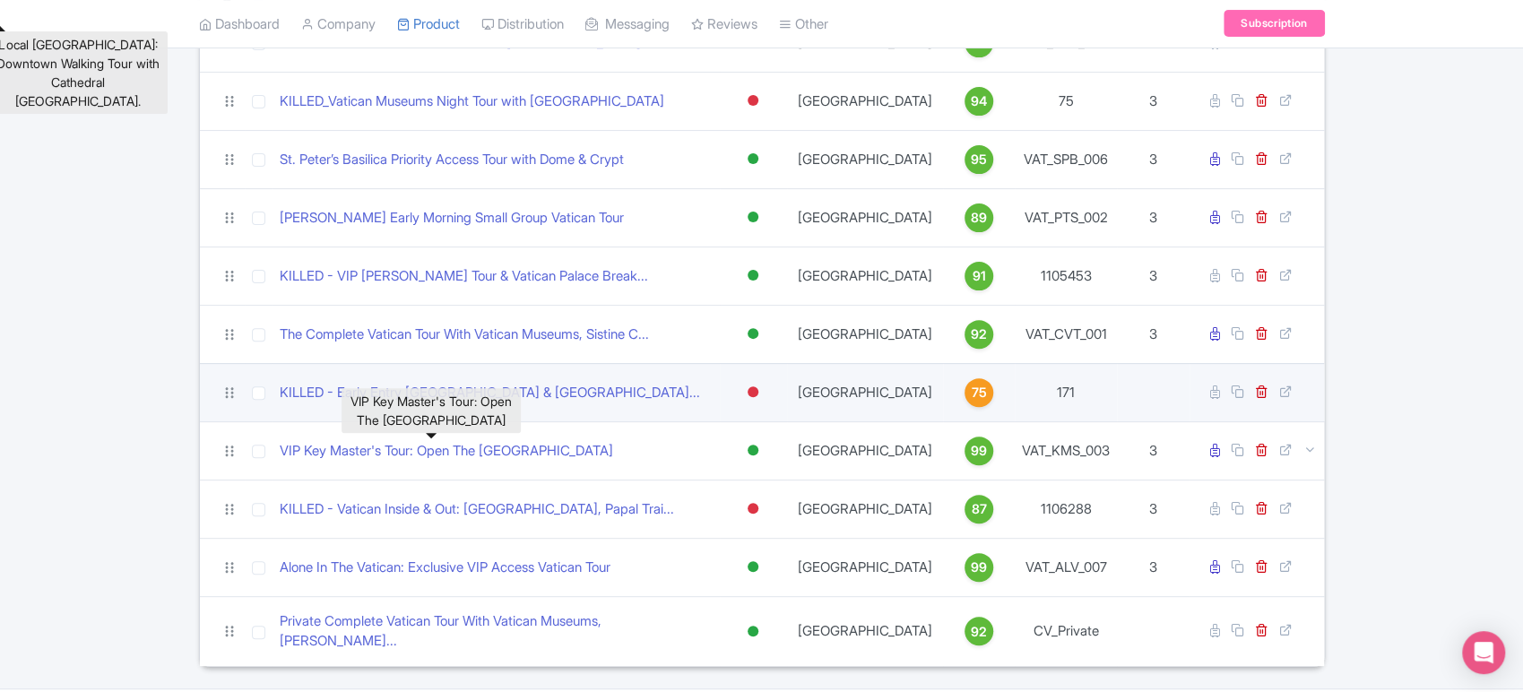
scroll to position [299, 0]
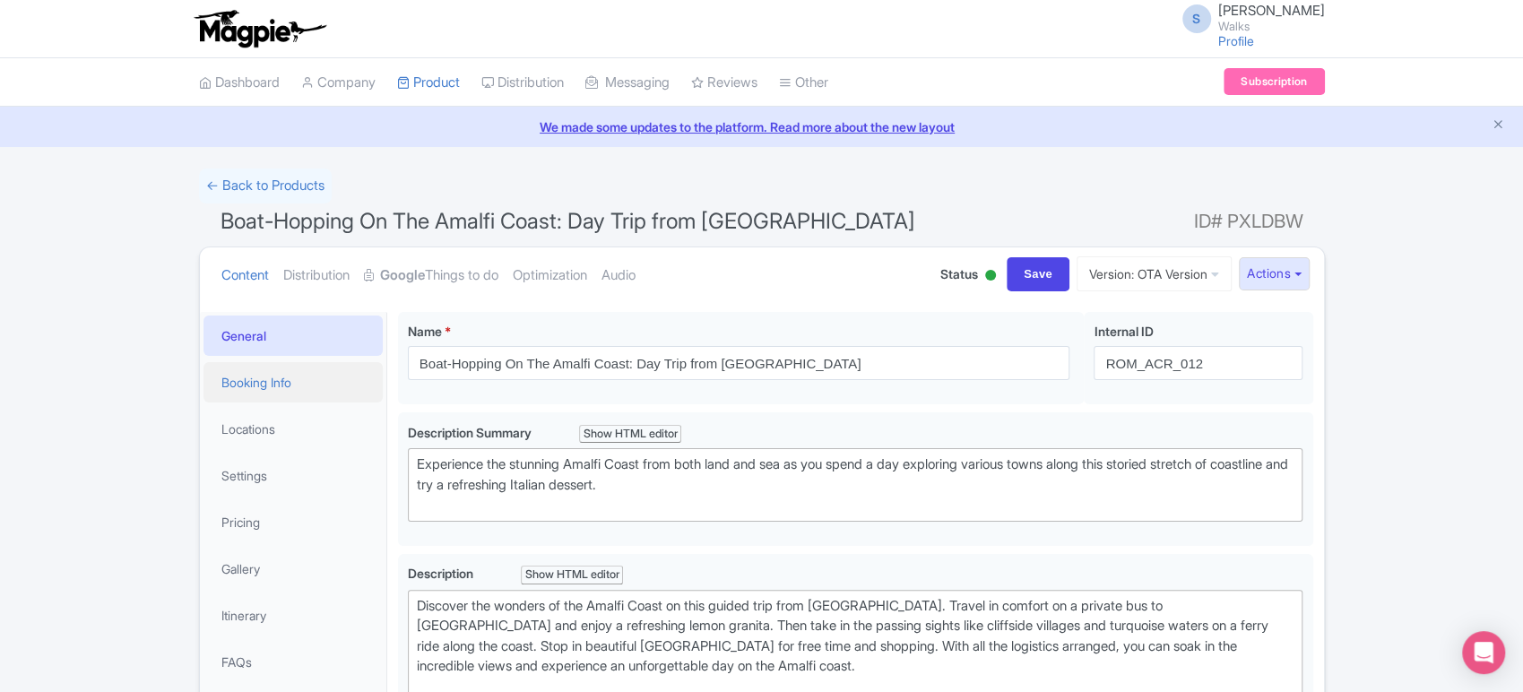
click at [277, 366] on link "Booking Info" at bounding box center [293, 382] width 179 height 40
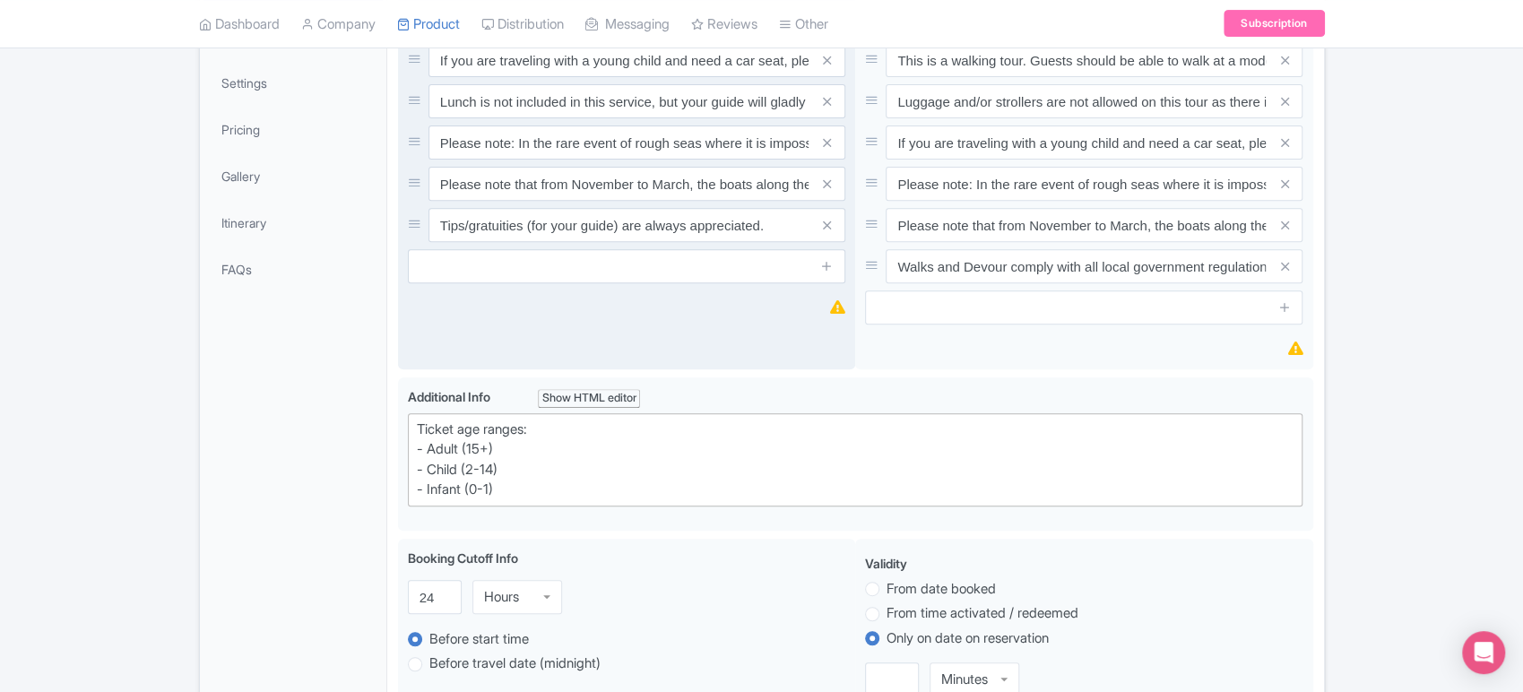
scroll to position [422, 0]
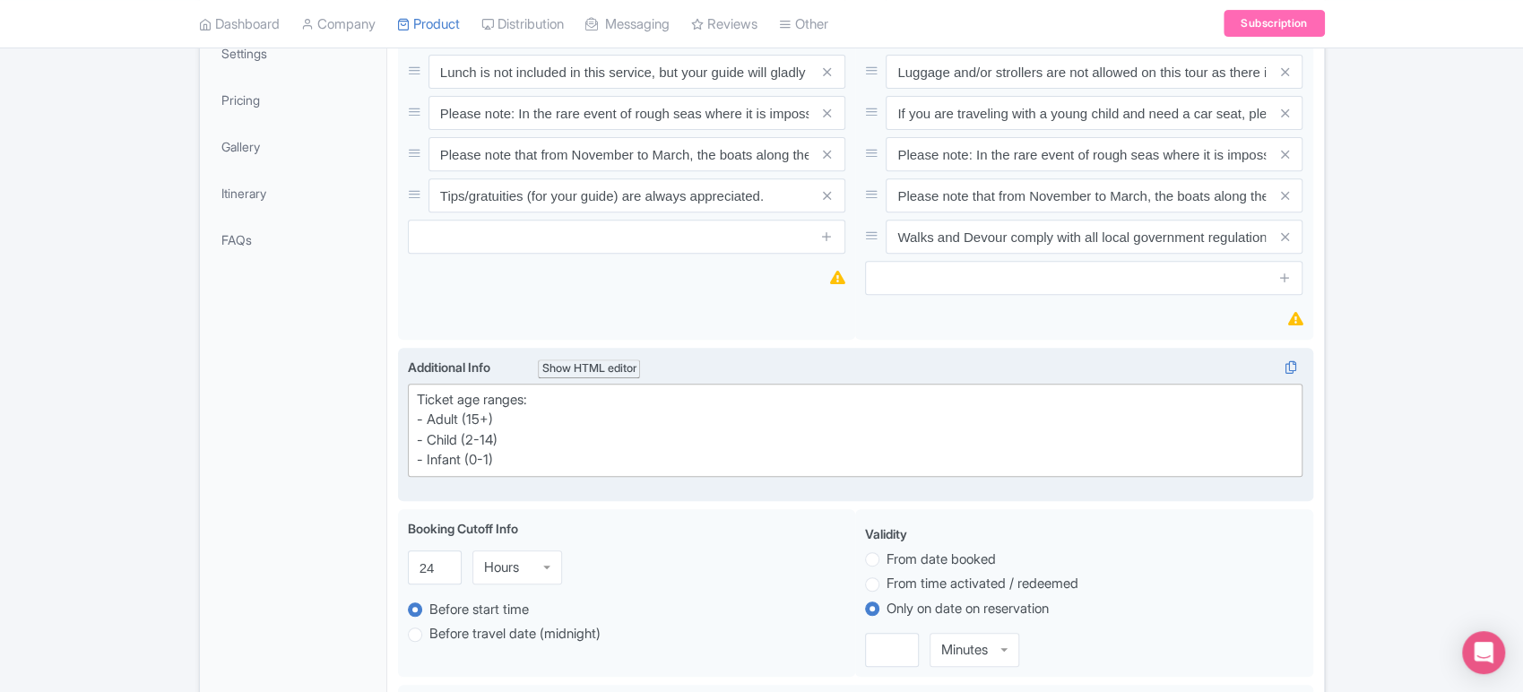
click at [530, 436] on div "Ticket age ranges: - Adult (15+) - Child (2-14) - Infant (0-1)" at bounding box center [856, 430] width 878 height 81
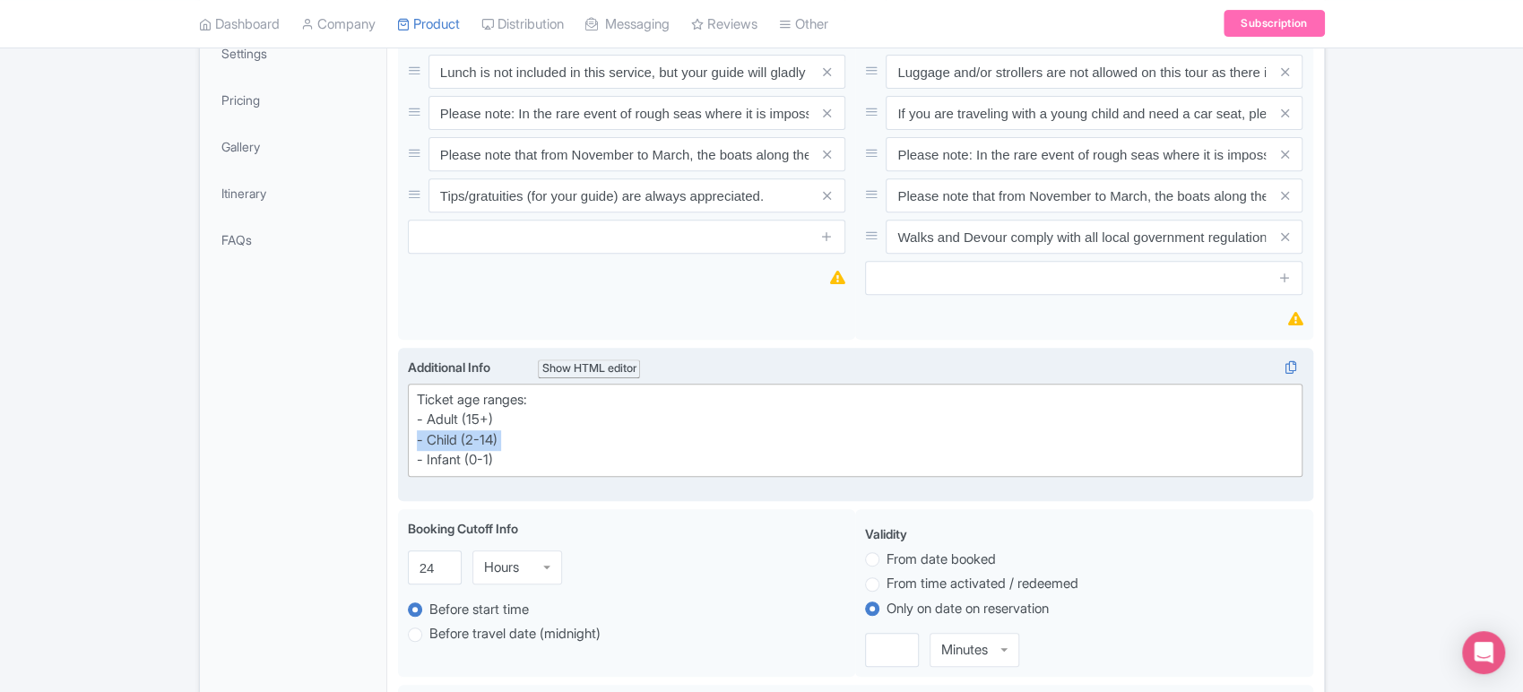
click at [530, 436] on div "Ticket age ranges: - Adult (15+) - Child (2-14) - Infant (0-1)" at bounding box center [856, 430] width 878 height 81
click at [522, 450] on div "Ticket age ranges: - Adult (15+) - Child (2-14) - Infant (0-1)" at bounding box center [856, 430] width 878 height 81
drag, startPoint x: 522, startPoint y: 450, endPoint x: 402, endPoint y: 371, distance: 143.7
click at [402, 371] on div "<div>Ticket age ranges:<br>- Adult (15+)<br>- Child (2-14)<br>- Infant (0-1)</d…" at bounding box center [855, 425] width 915 height 154
type trix-editor "<div>Ticket age ranges:<br>- Adult (15+)<br>- Child (2-14)<br>- Infant (0-1)</d…"
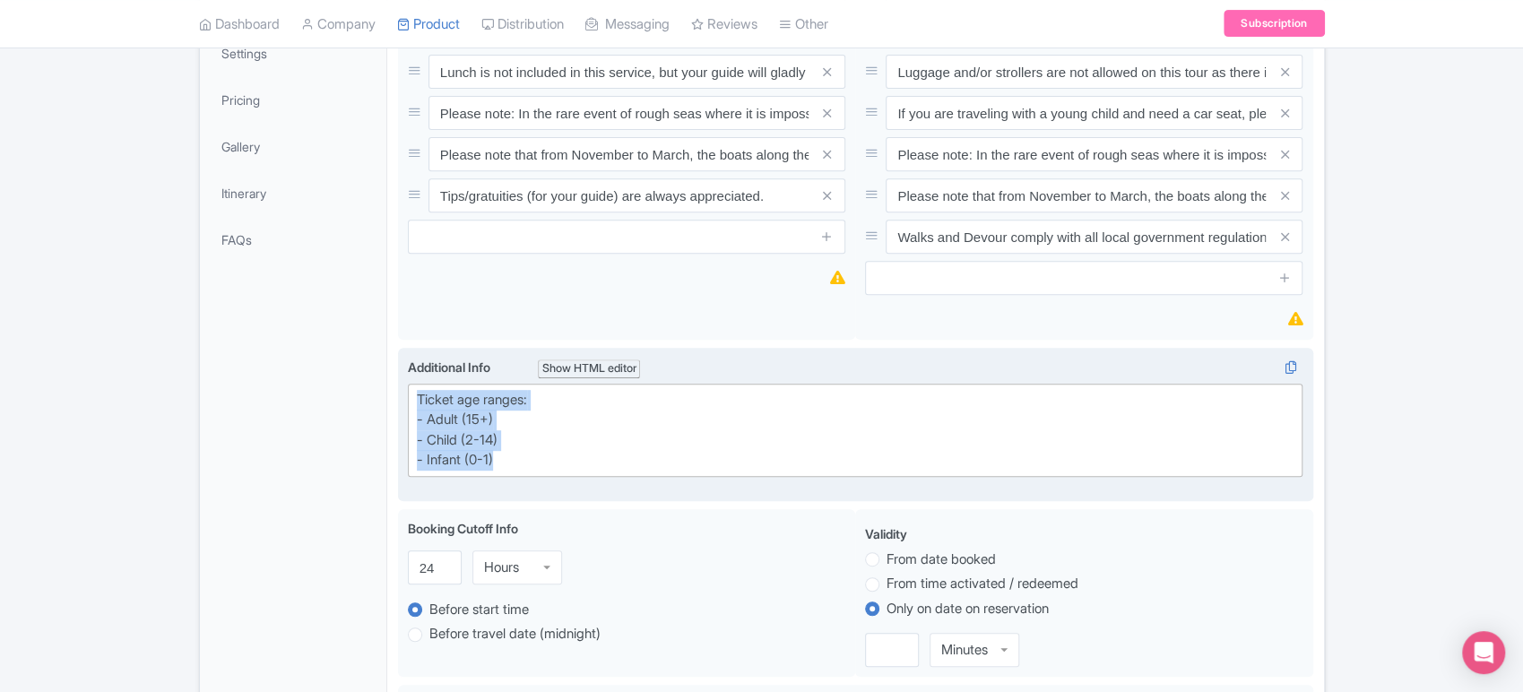
copy div "Ticket age ranges: - Adult (15+) - Child (2-14) - Infant (0-1)"
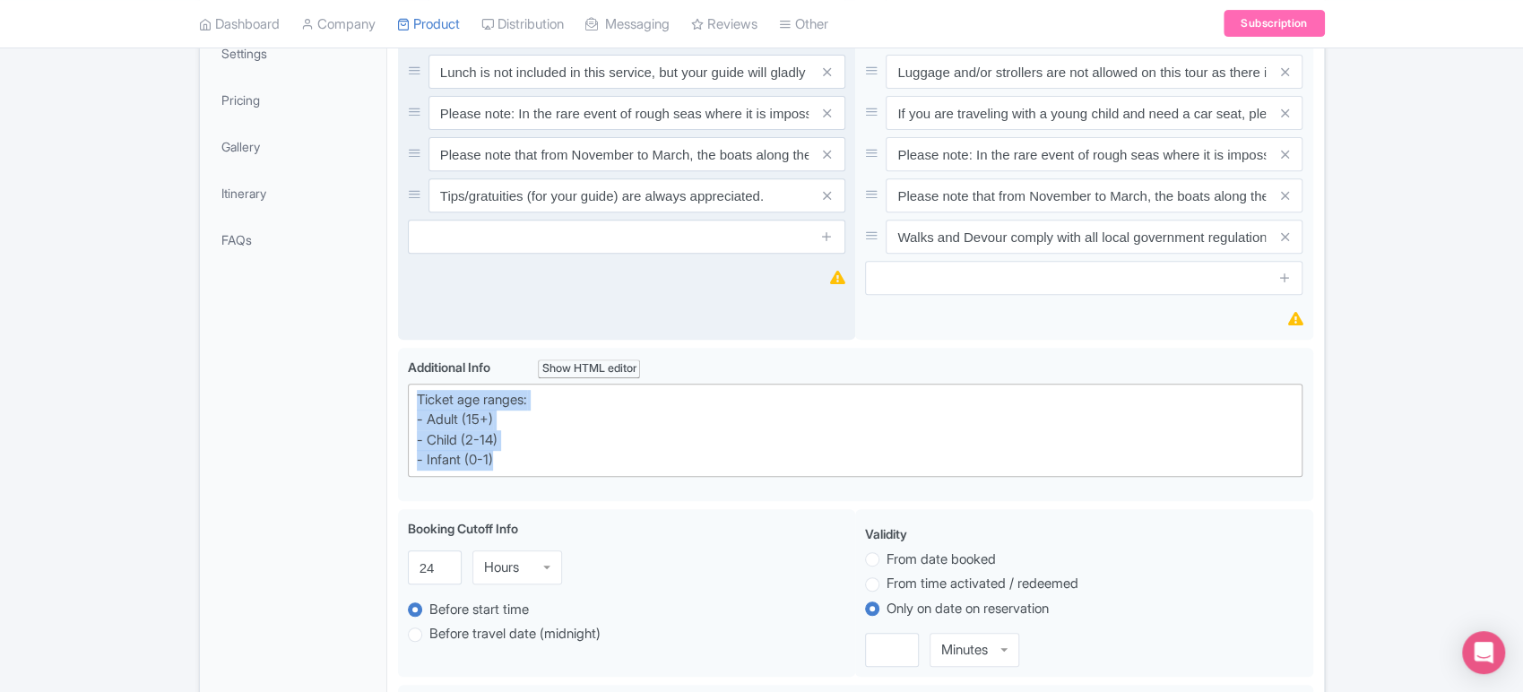
scroll to position [0, 0]
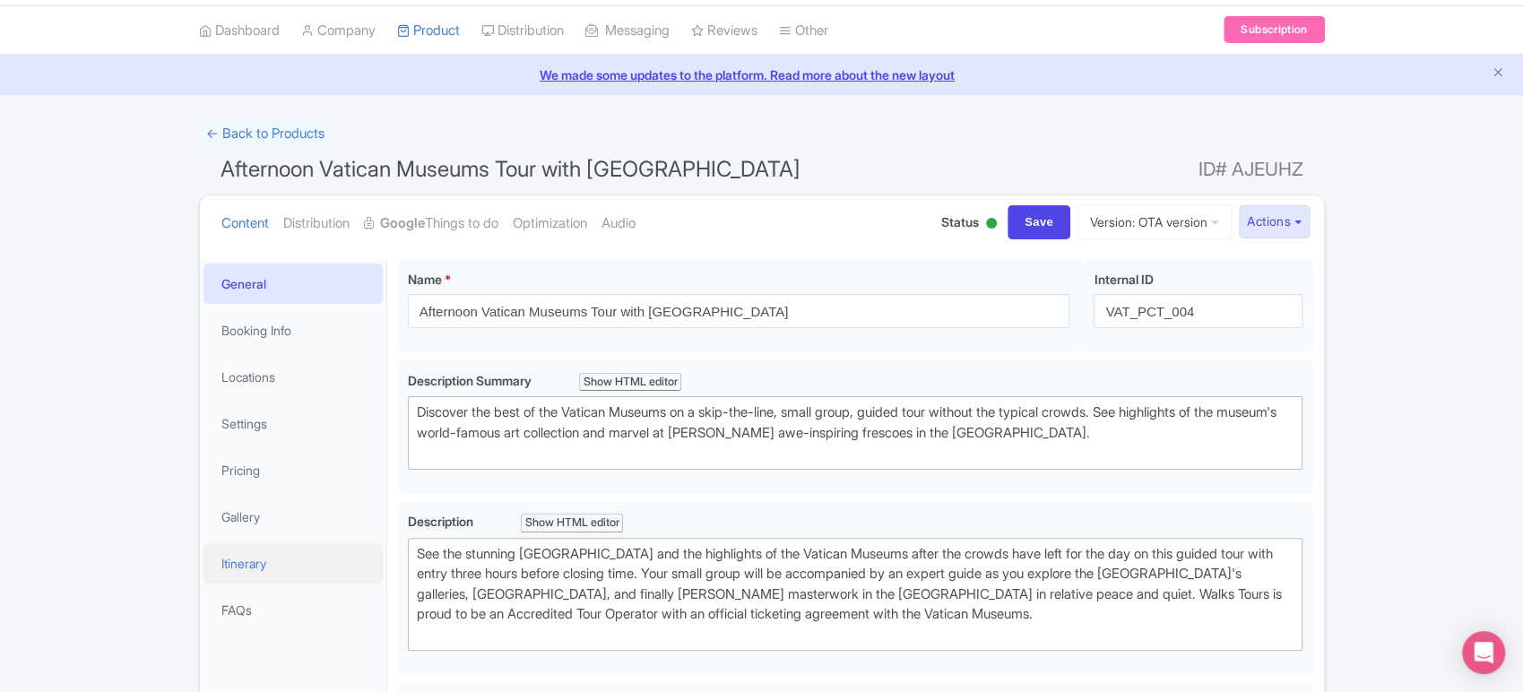
scroll to position [55, 0]
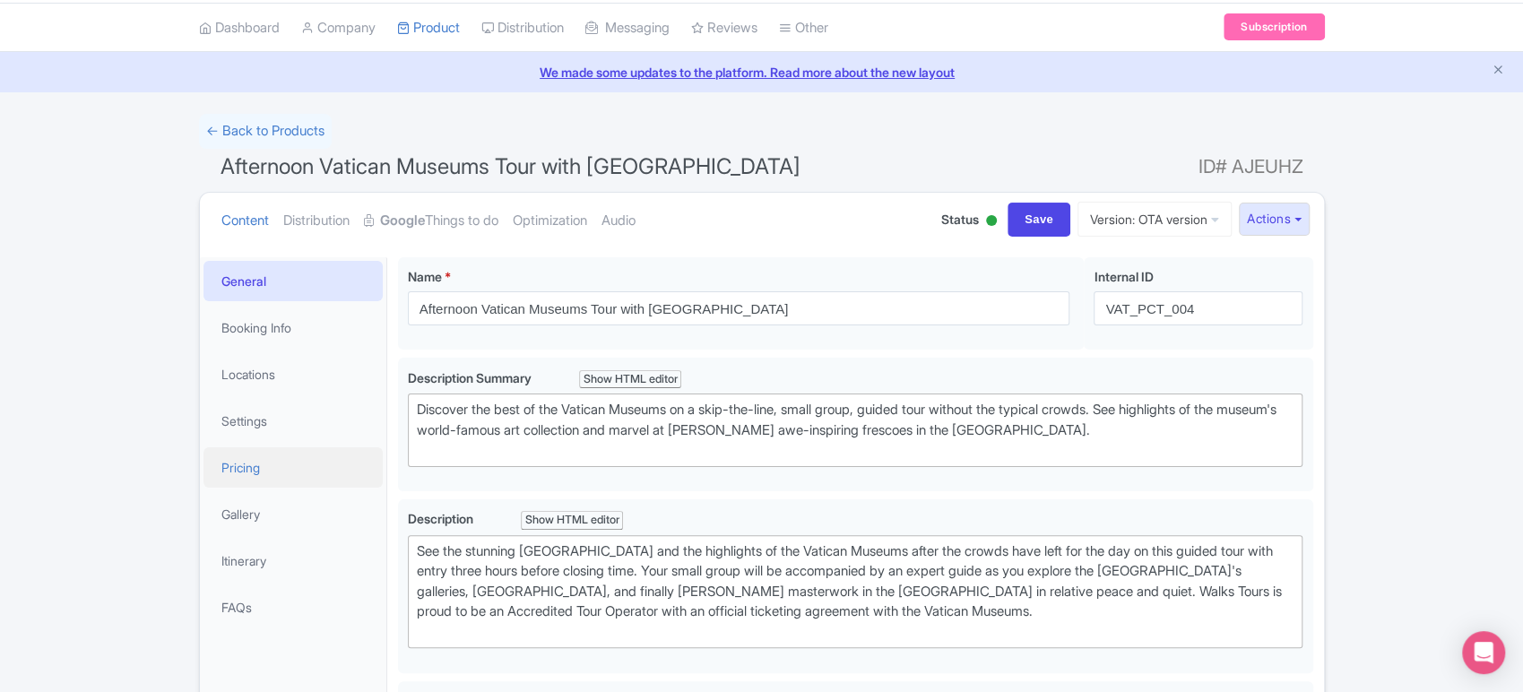
click at [299, 472] on link "Pricing" at bounding box center [293, 467] width 179 height 40
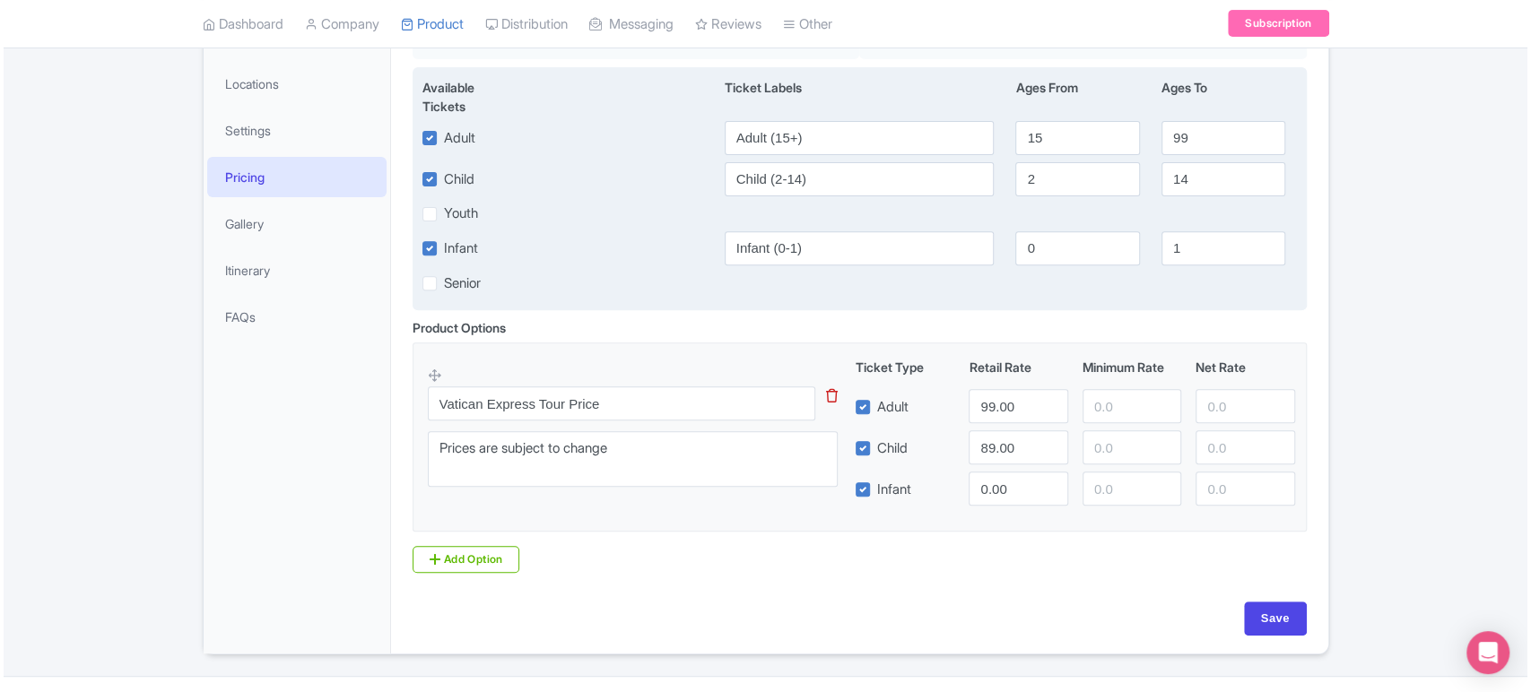
scroll to position [385, 0]
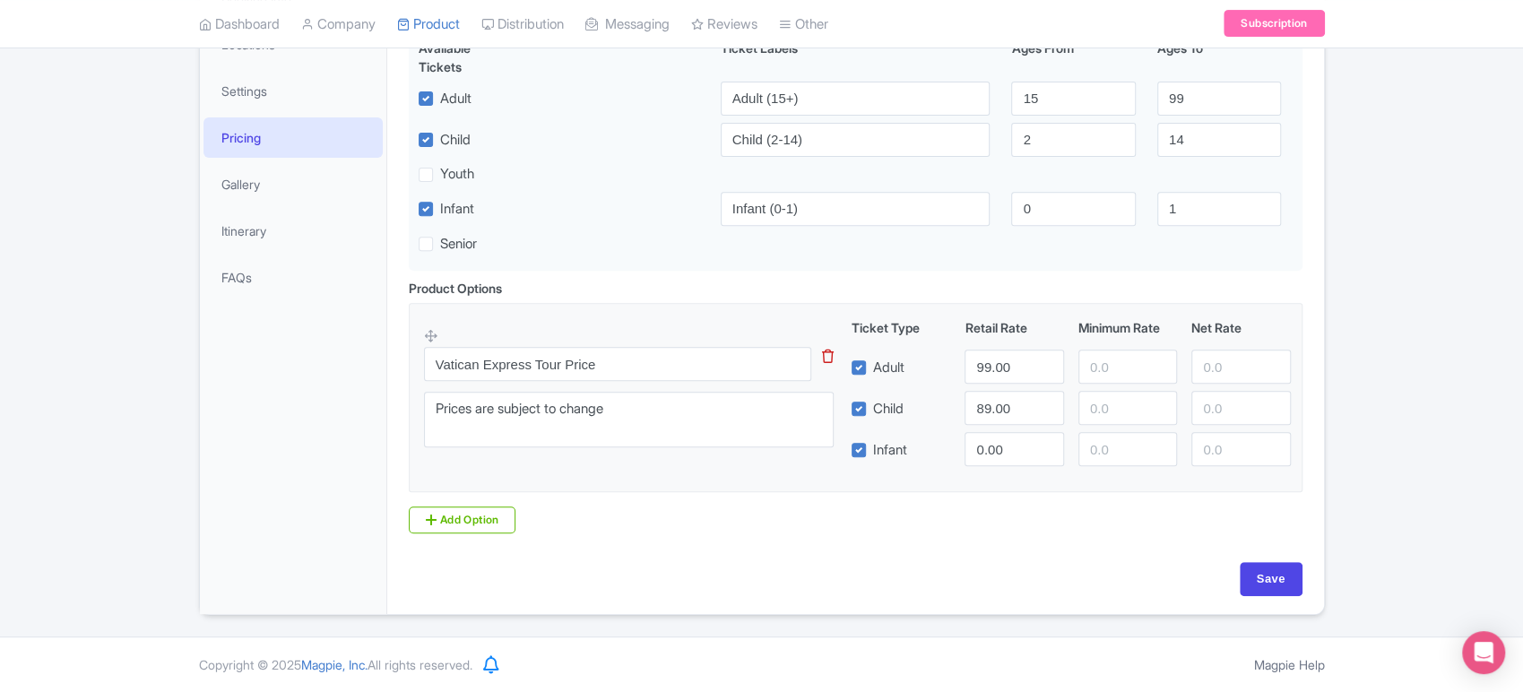
click at [826, 353] on icon at bounding box center [828, 356] width 12 height 13
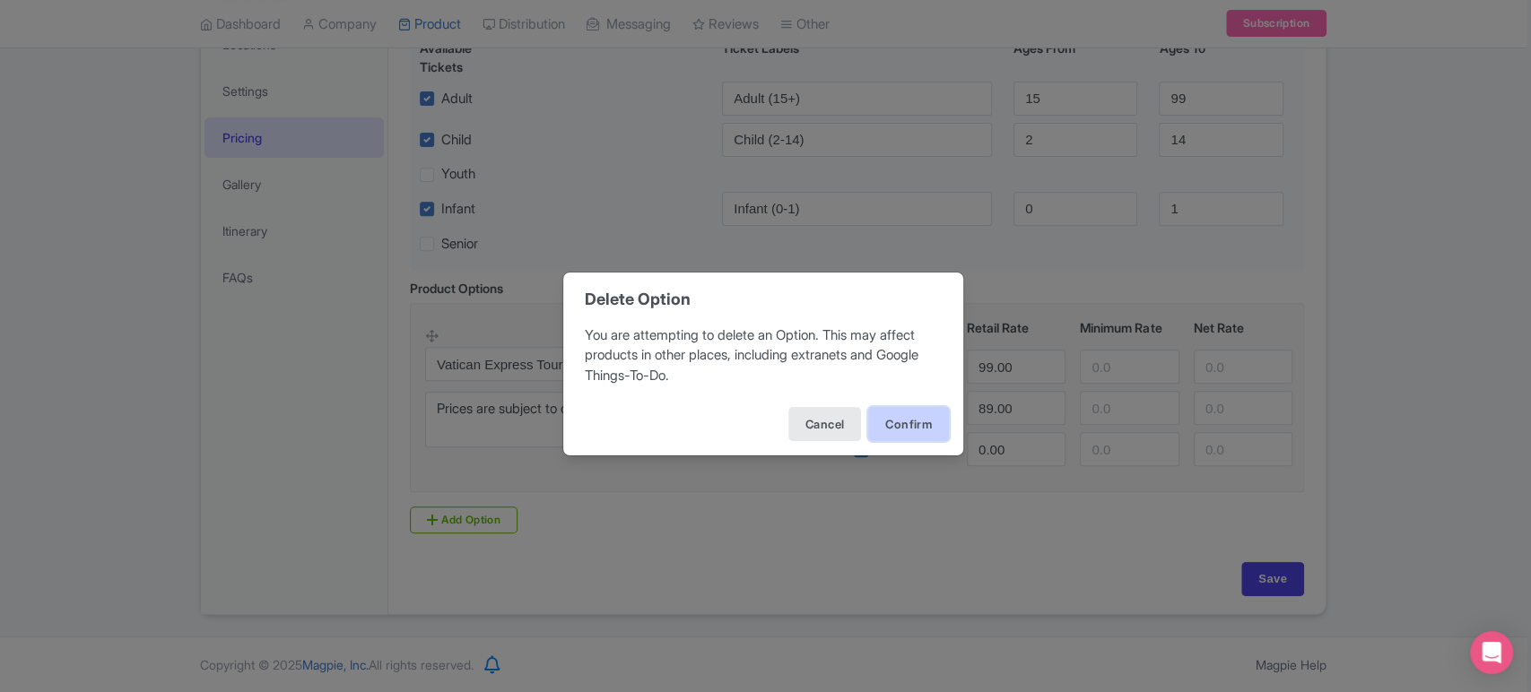
click at [917, 421] on button "Confirm" at bounding box center [908, 424] width 81 height 34
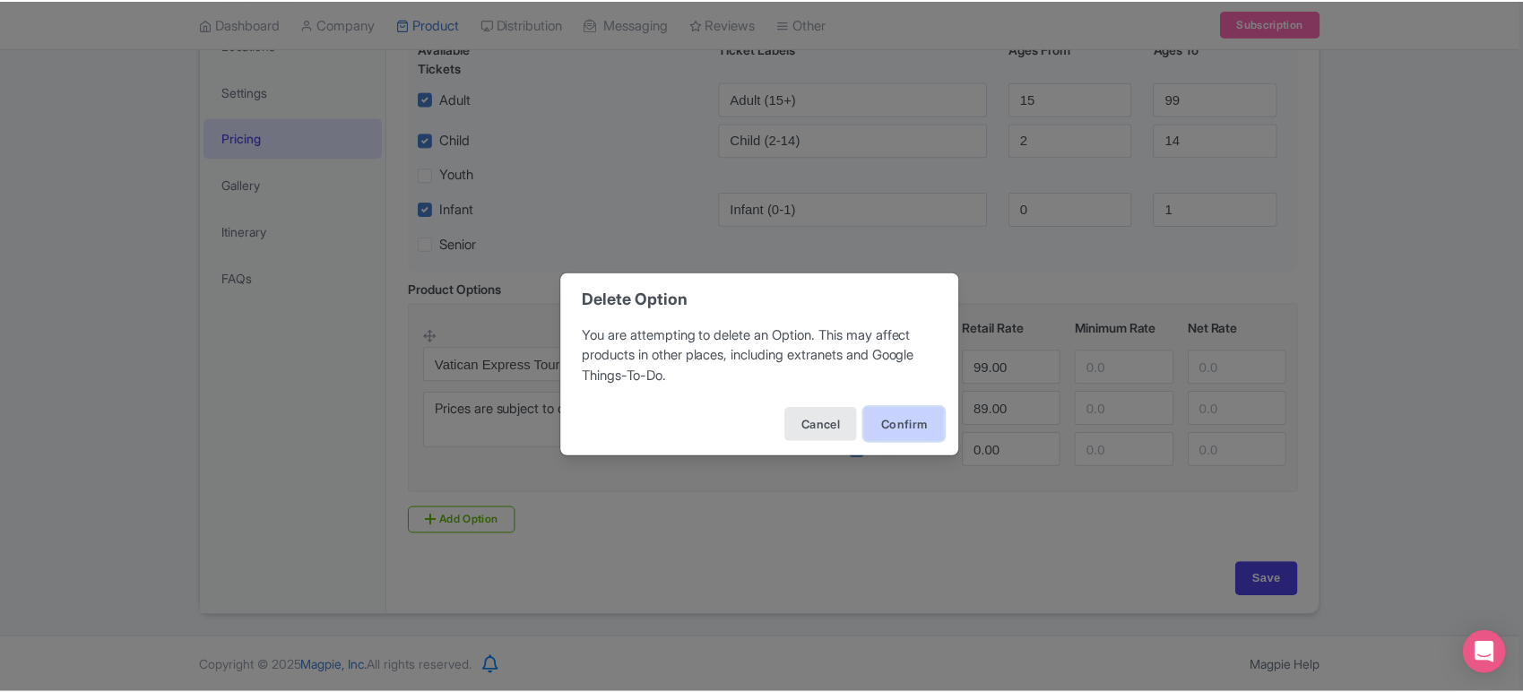
scroll to position [181, 0]
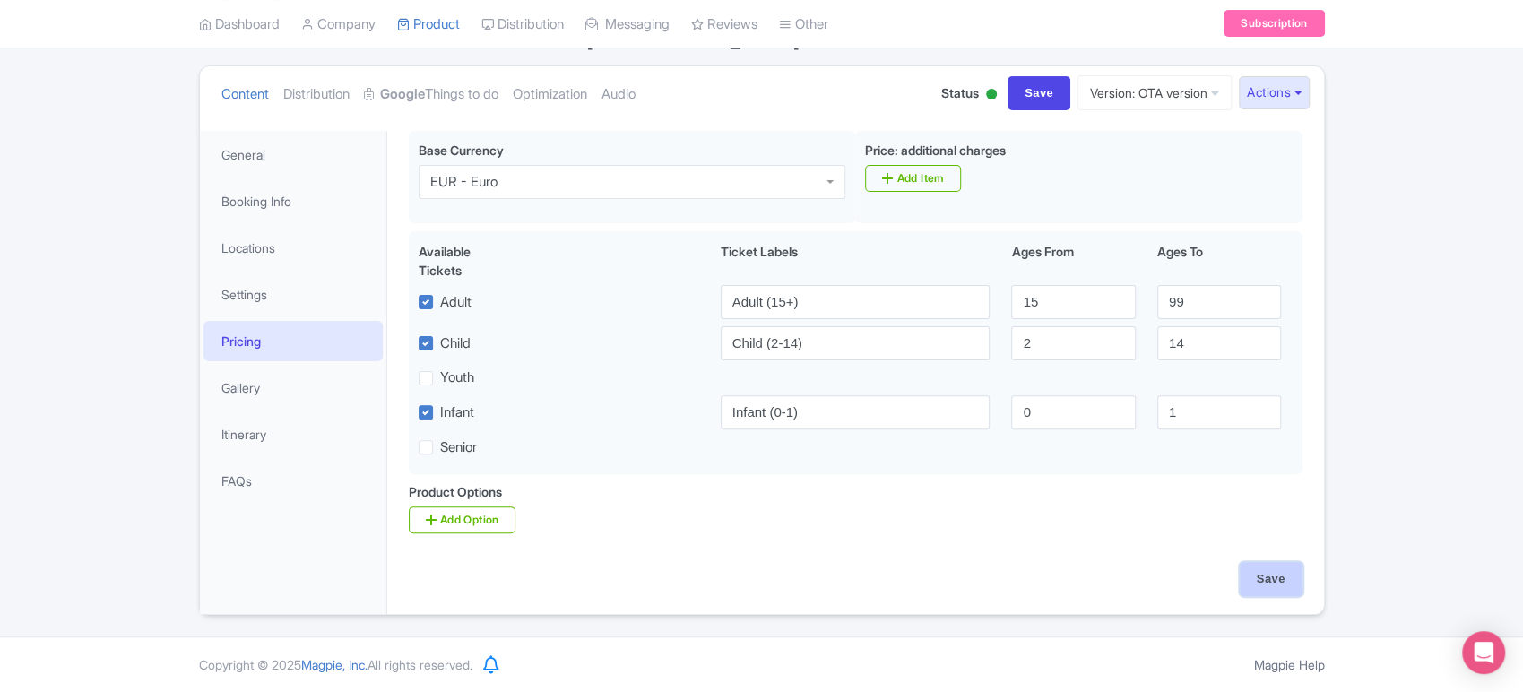
click at [1259, 570] on input "Save" at bounding box center [1271, 579] width 63 height 34
type input "Saving..."
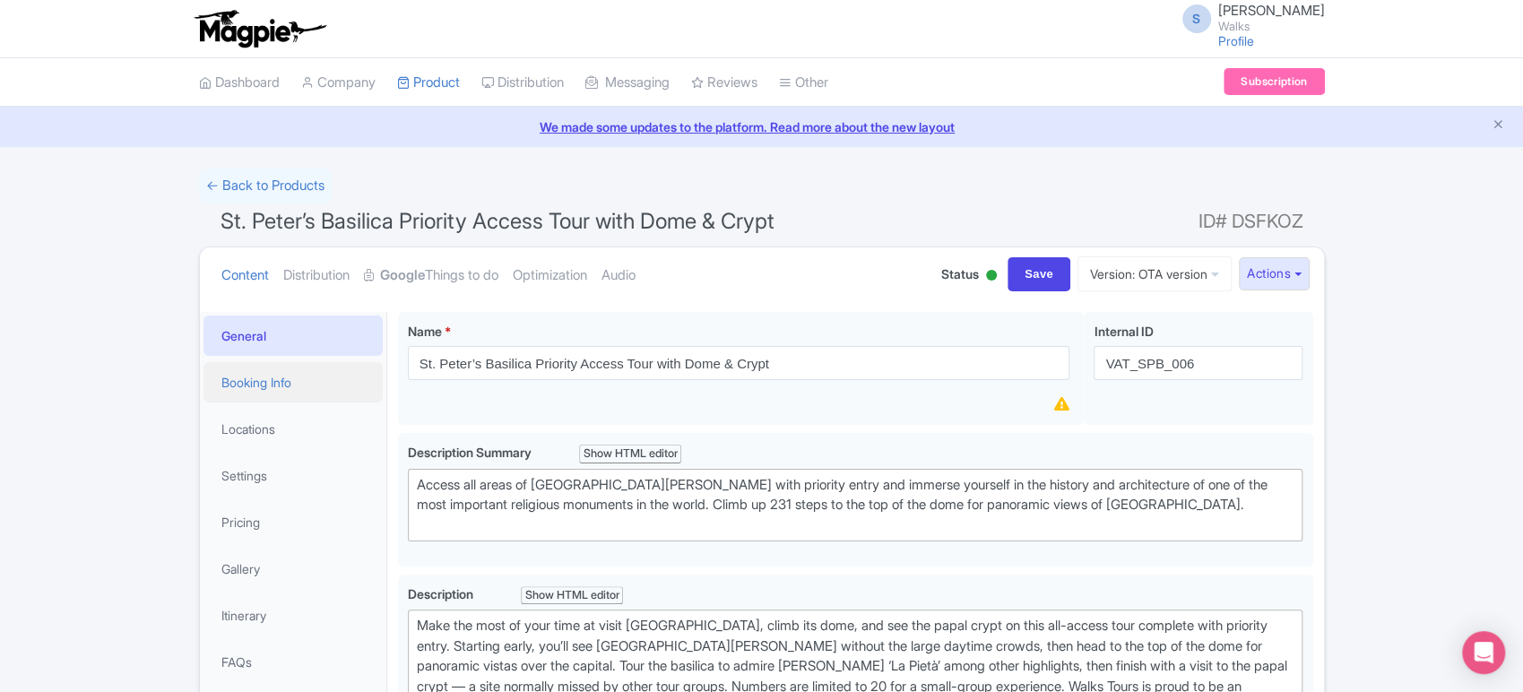
click at [278, 386] on link "Booking Info" at bounding box center [293, 382] width 179 height 40
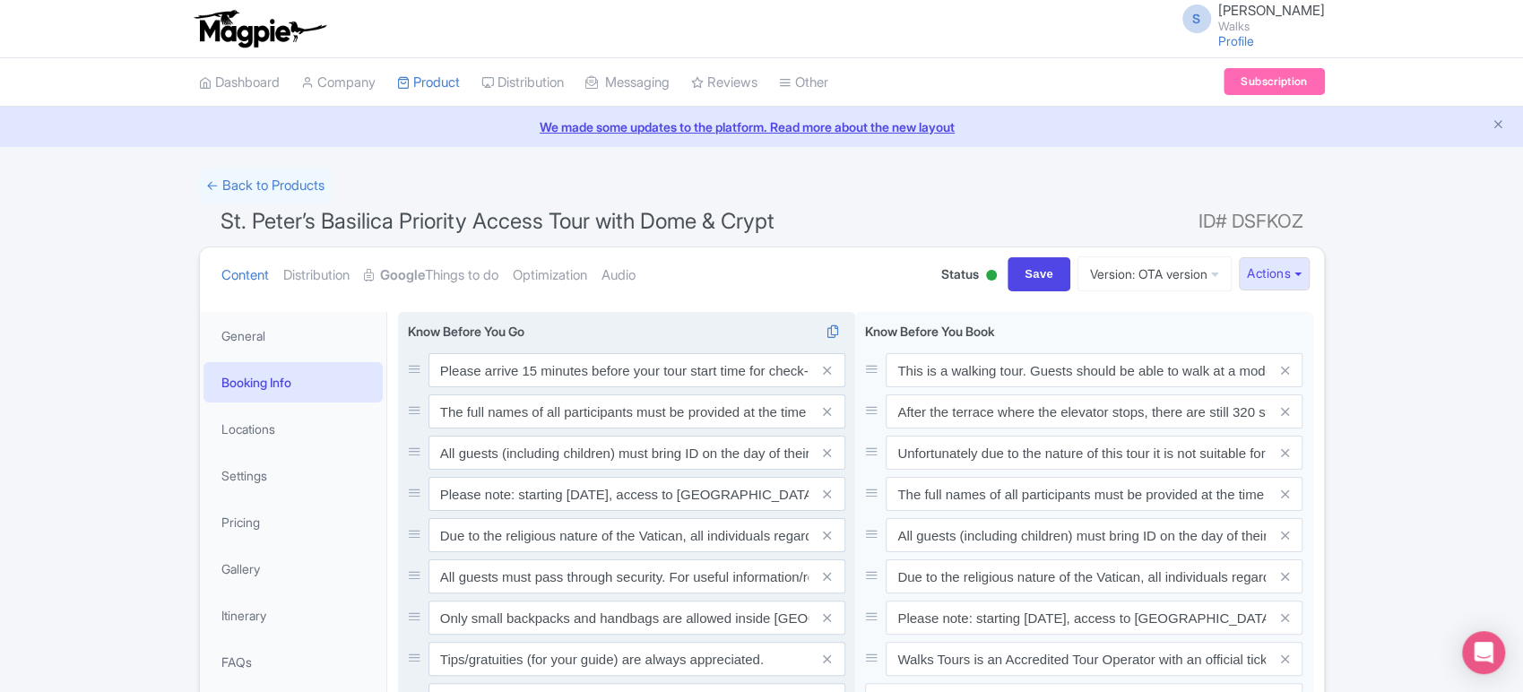
scroll to position [361, 0]
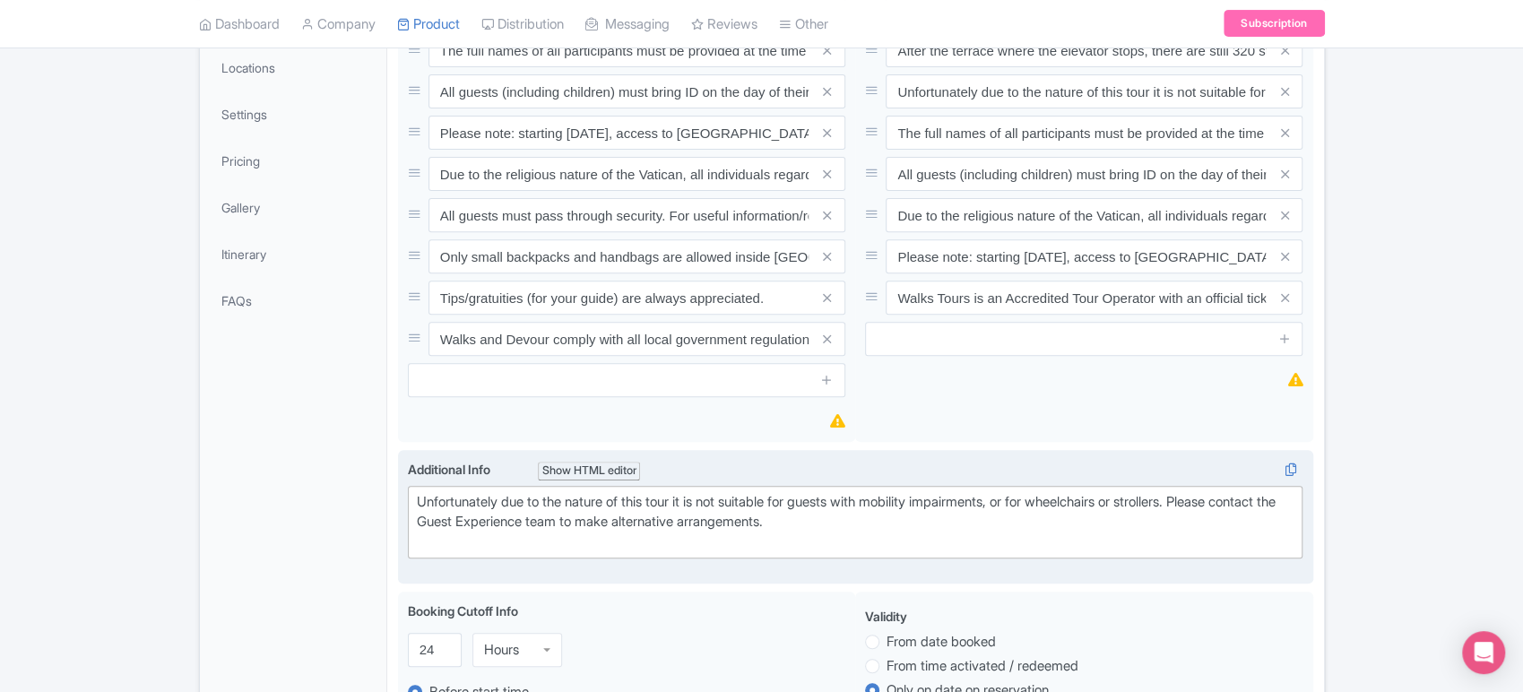
click at [506, 518] on div "Unfortunately due to the nature of this tour it is not suitable for guests with…" at bounding box center [856, 522] width 878 height 61
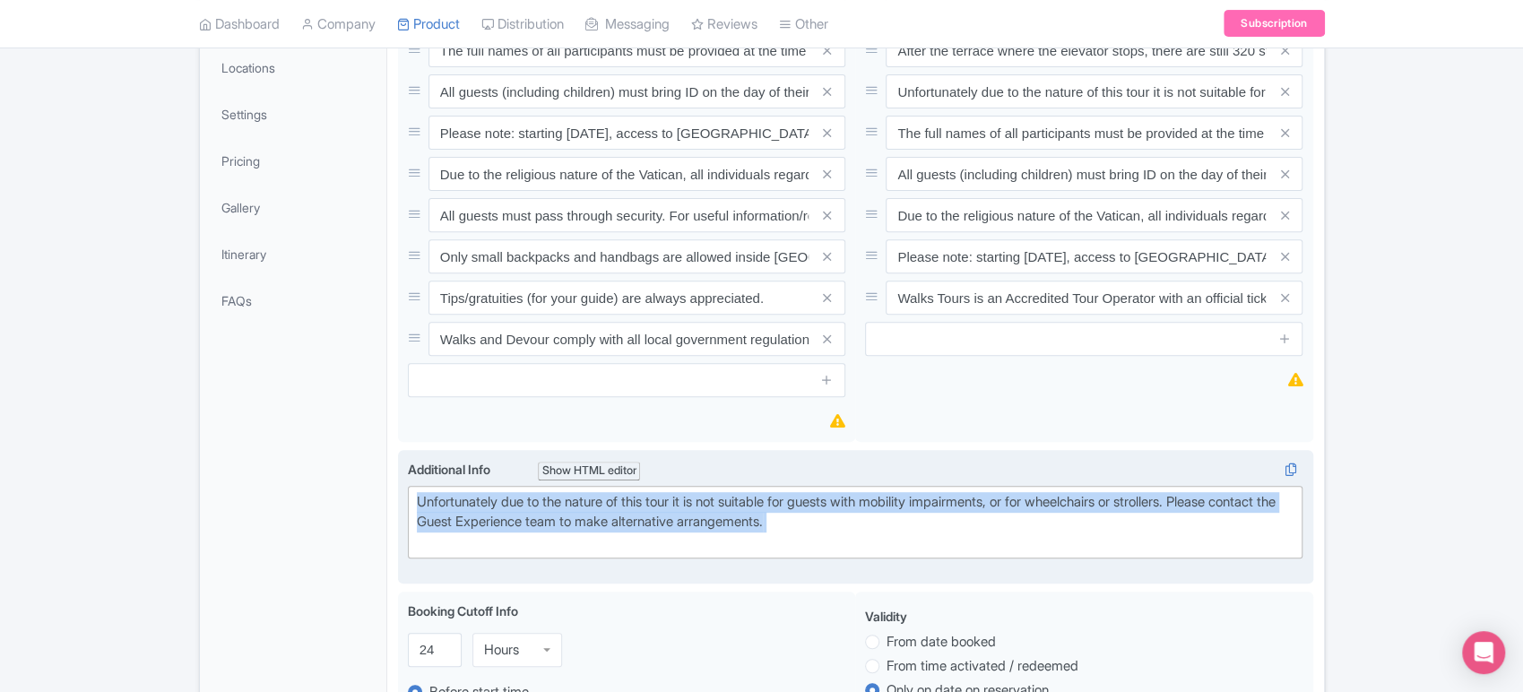
click at [506, 518] on div "Unfortunately due to the nature of this tour it is not suitable for guests with…" at bounding box center [856, 522] width 878 height 61
paste trix-editor "Ticket age ranges:<br>- Adult (15+)<br>- Child (2-14)<br>- Infant (0-1)"
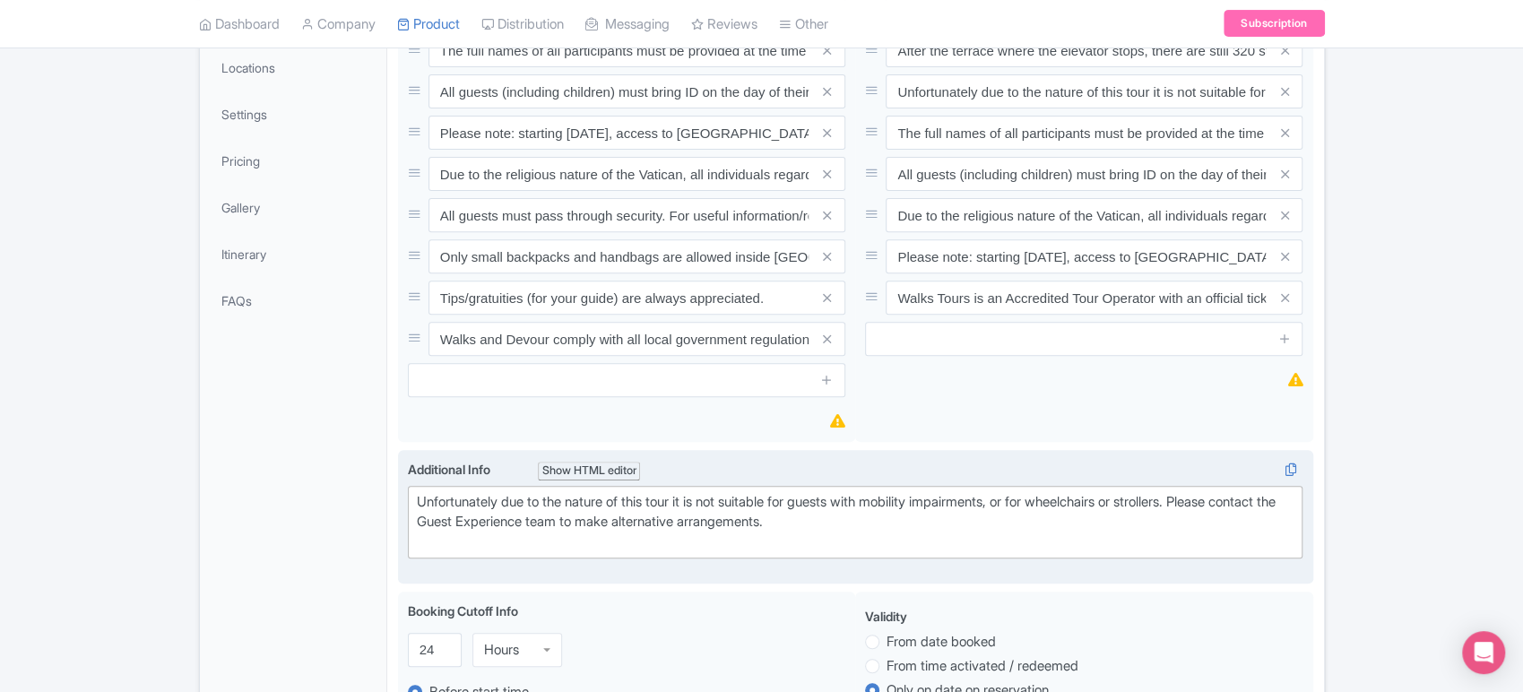
type trix-editor "<div>Ticket age ranges:<br>- Adult (15+)<br>- Child (2-14)<br>- Infant (0-1)</d…"
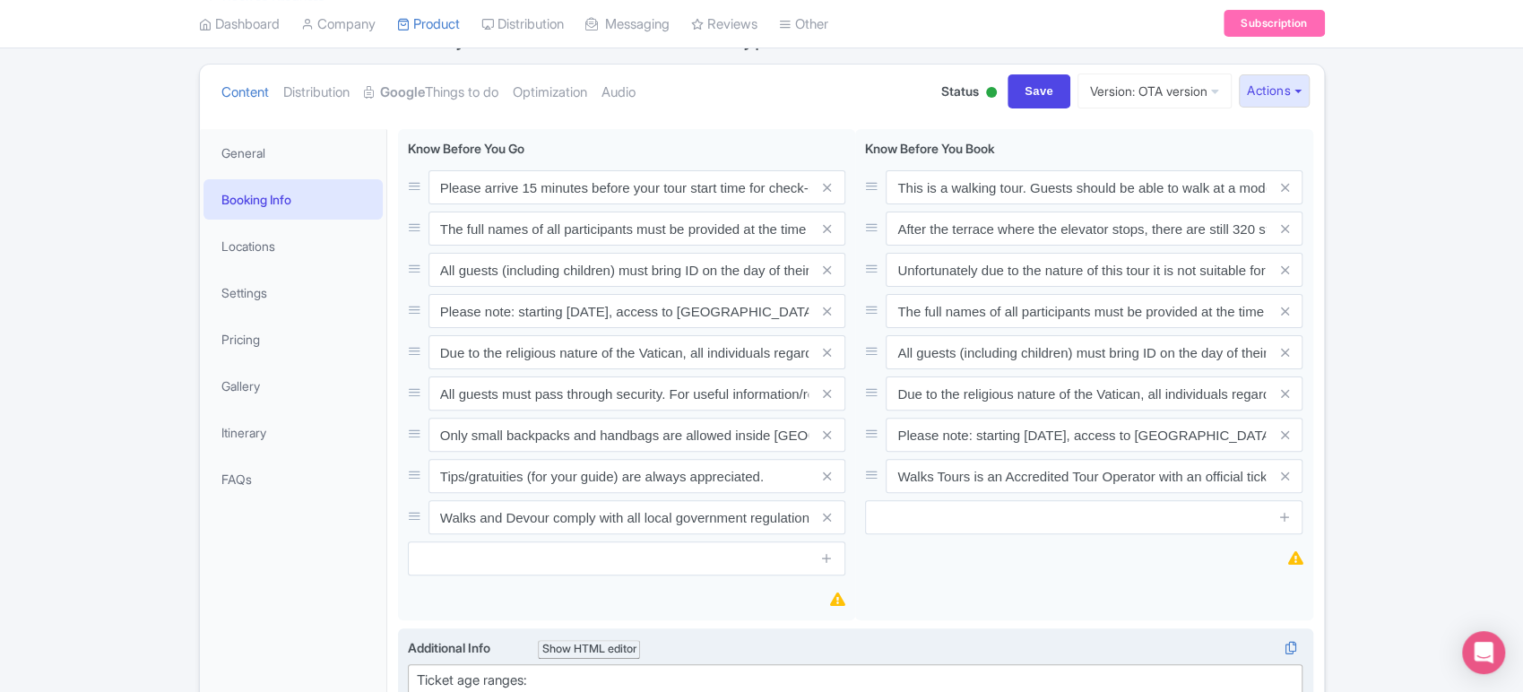
scroll to position [182, 0]
click at [1019, 90] on input "Save" at bounding box center [1039, 92] width 63 height 34
type input "Saving..."
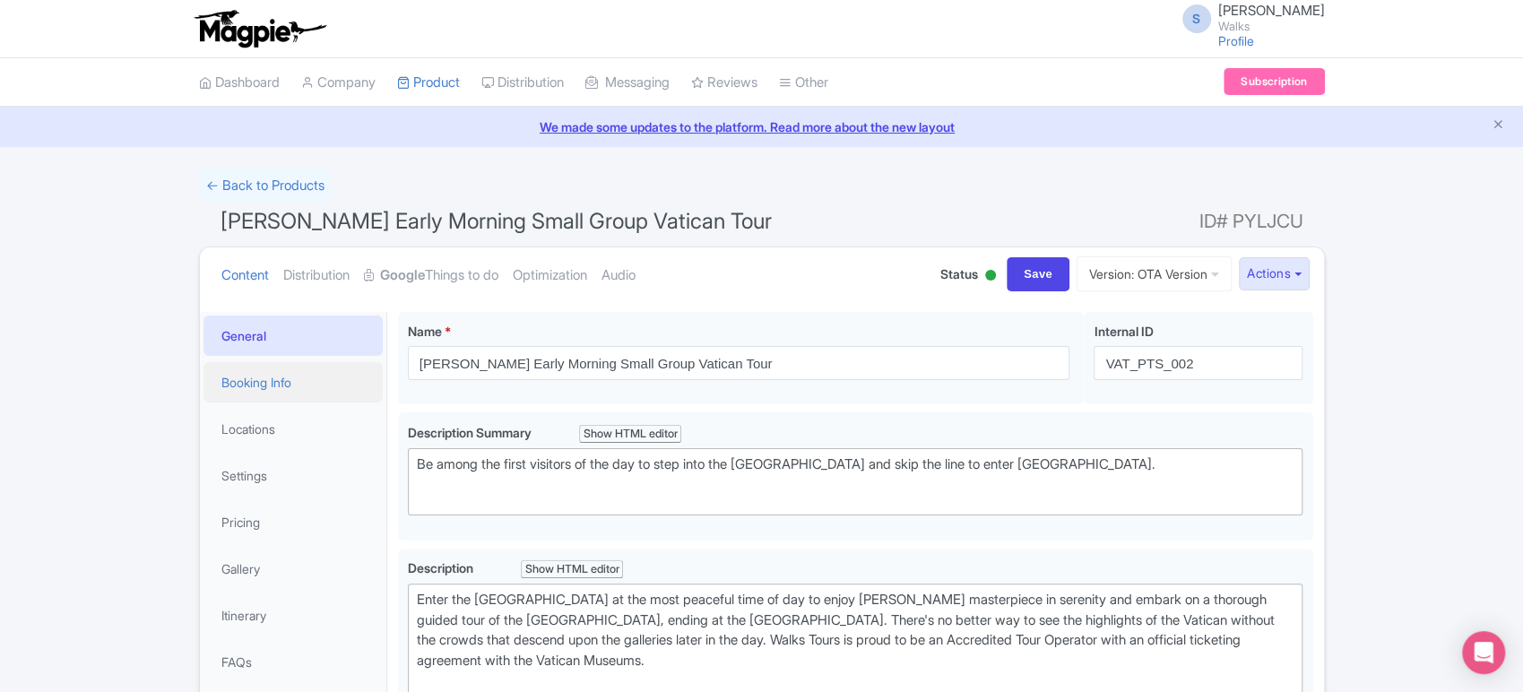
click at [283, 386] on link "Booking Info" at bounding box center [293, 382] width 179 height 40
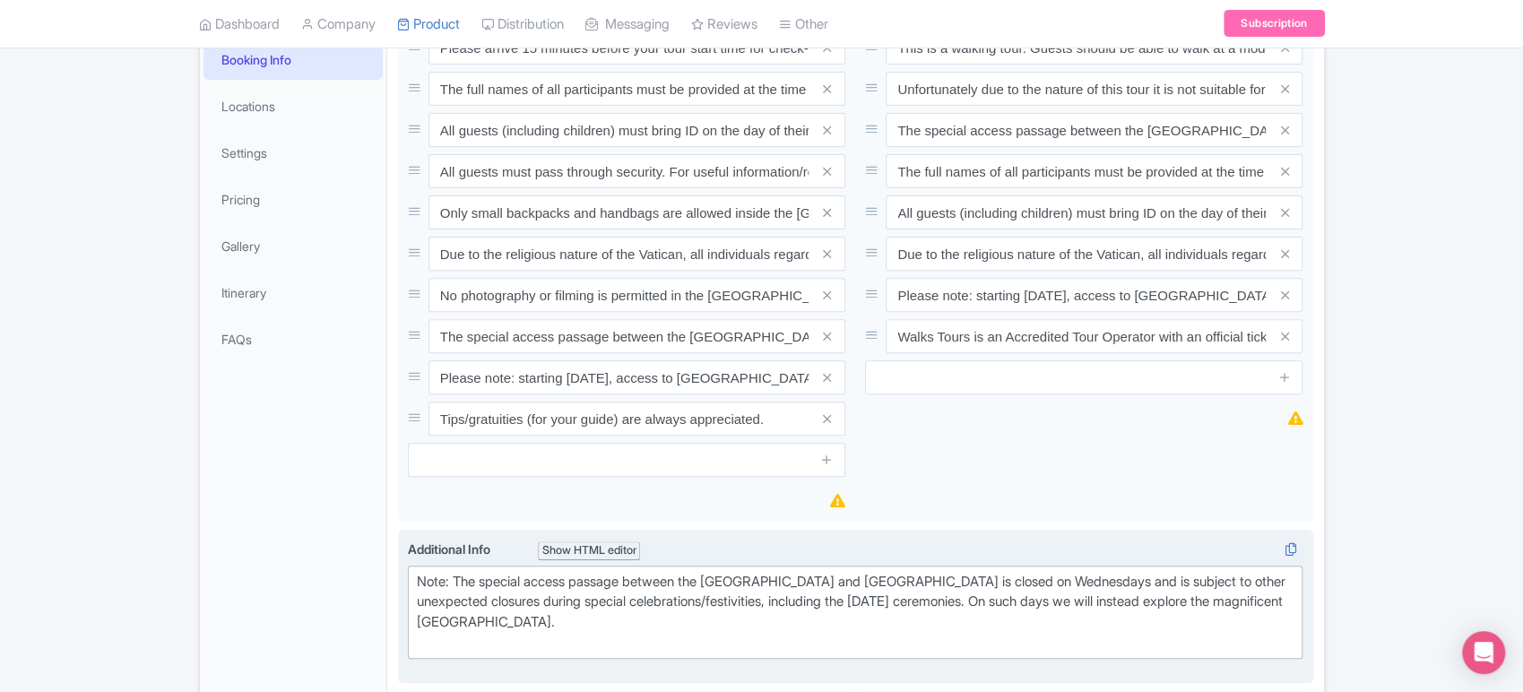
scroll to position [325, 0]
click at [488, 615] on div "Note: The special access passage between the [GEOGRAPHIC_DATA] and [GEOGRAPHIC_…" at bounding box center [856, 610] width 878 height 81
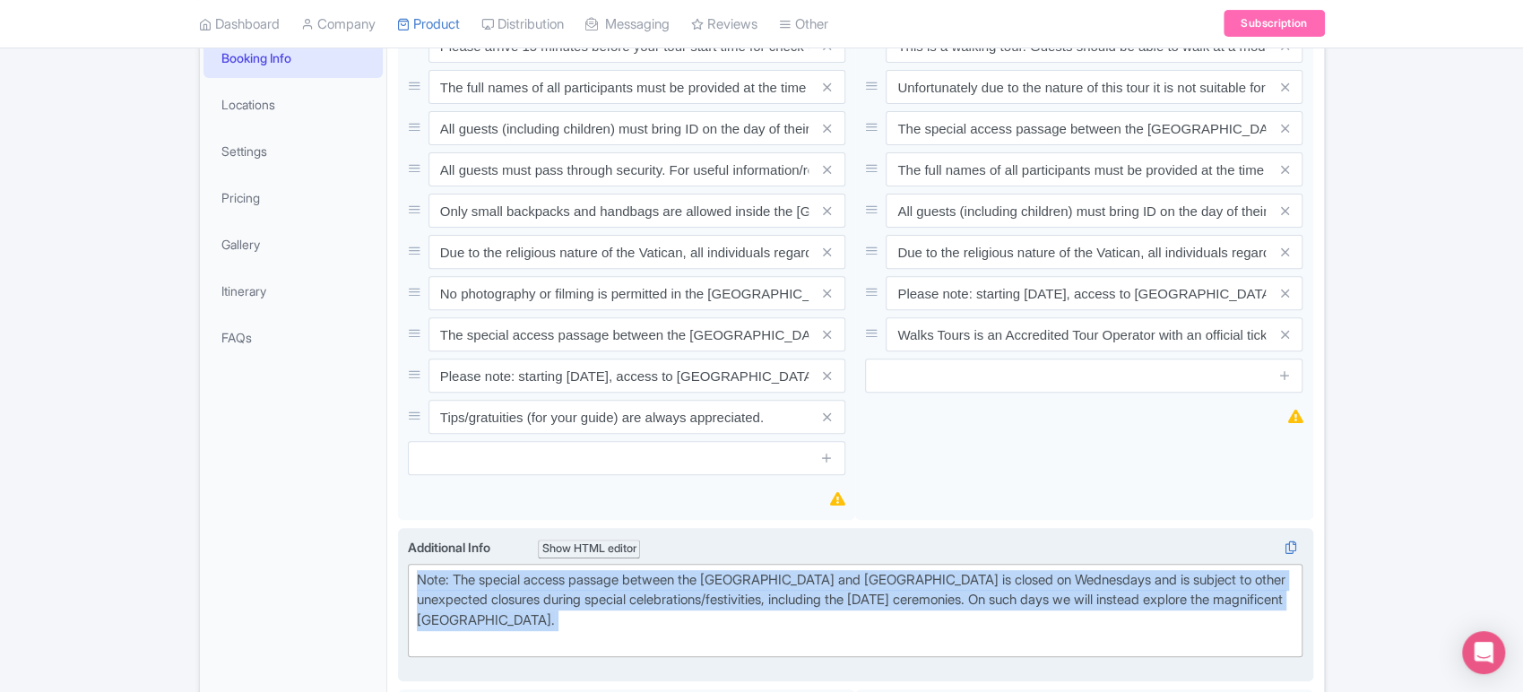
click at [488, 615] on div "Note: The special access passage between the [GEOGRAPHIC_DATA] and [GEOGRAPHIC_…" at bounding box center [856, 610] width 878 height 81
paste trix-editor "Ticket age ranges:<br>- Adult (15+)<br>- Child (2-14)<br>- Infant (0-1)"
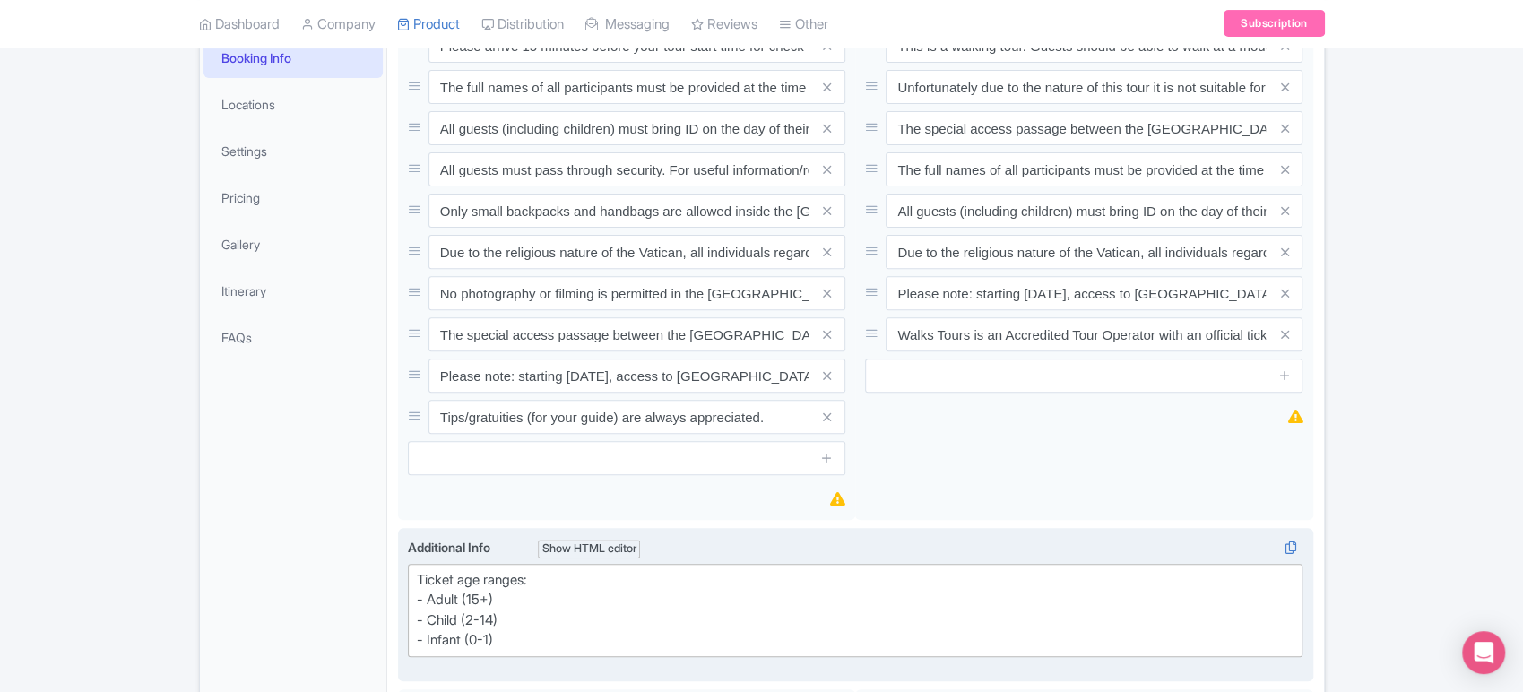
type trix-editor "<div>Ticket age ranges:<br>- Adult (15+)<br>- Child (2-14)<br>- Infant (0-1)&nb…"
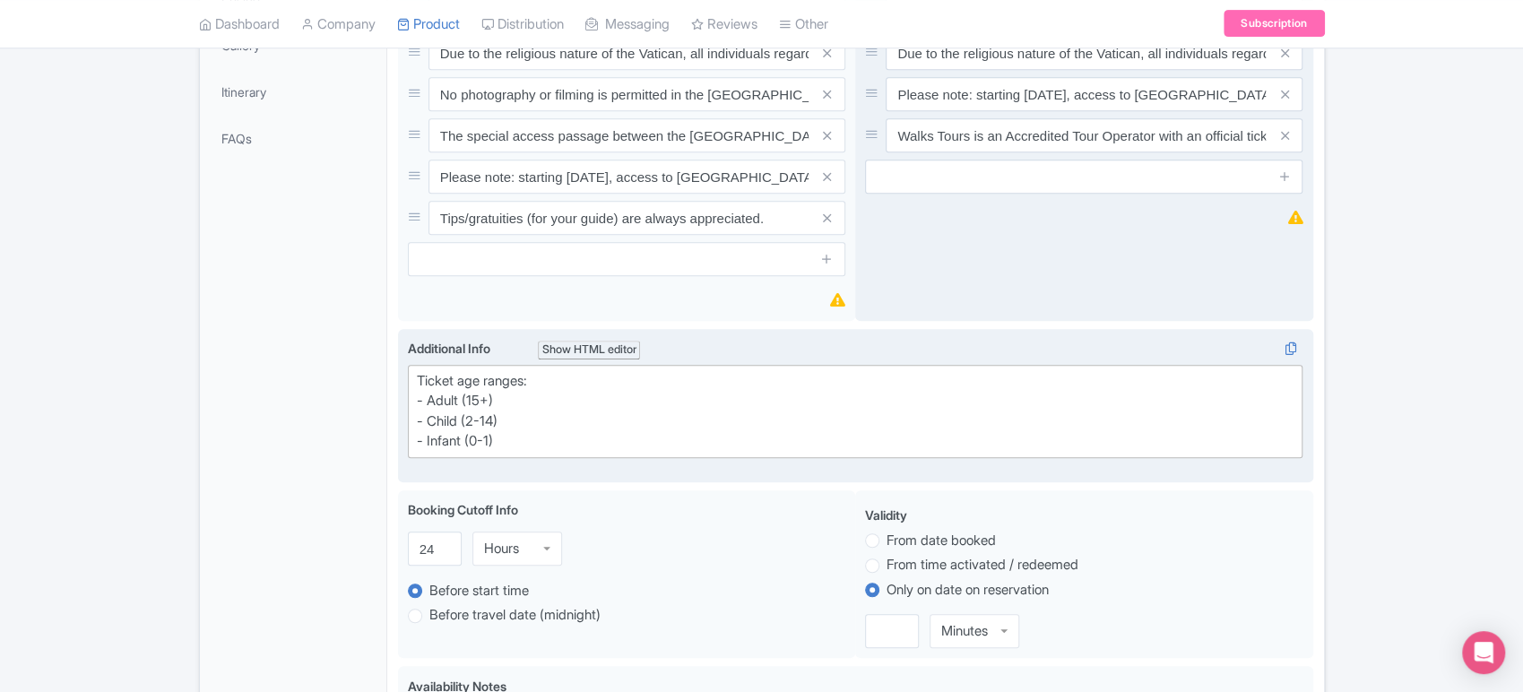
scroll to position [0, 0]
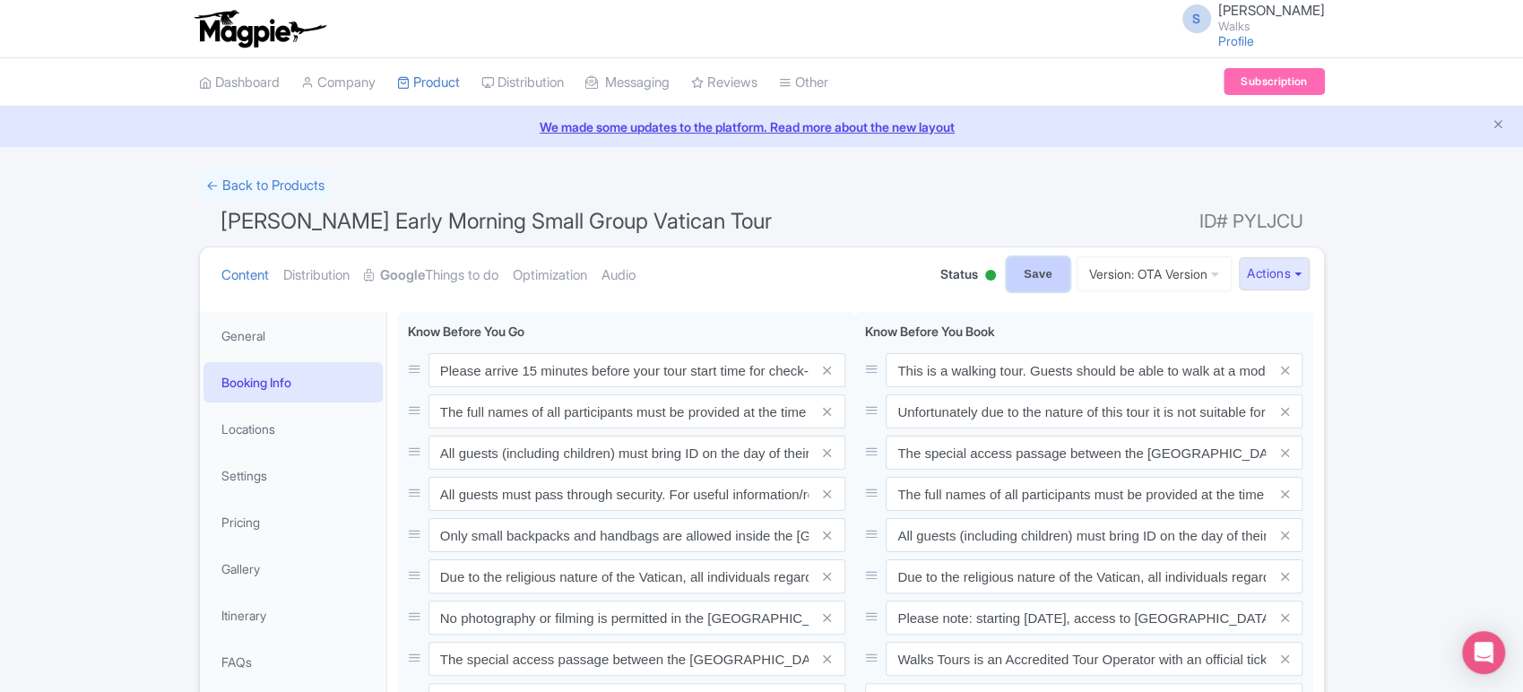
click at [1011, 266] on input "Save" at bounding box center [1038, 274] width 63 height 34
type input "Saving..."
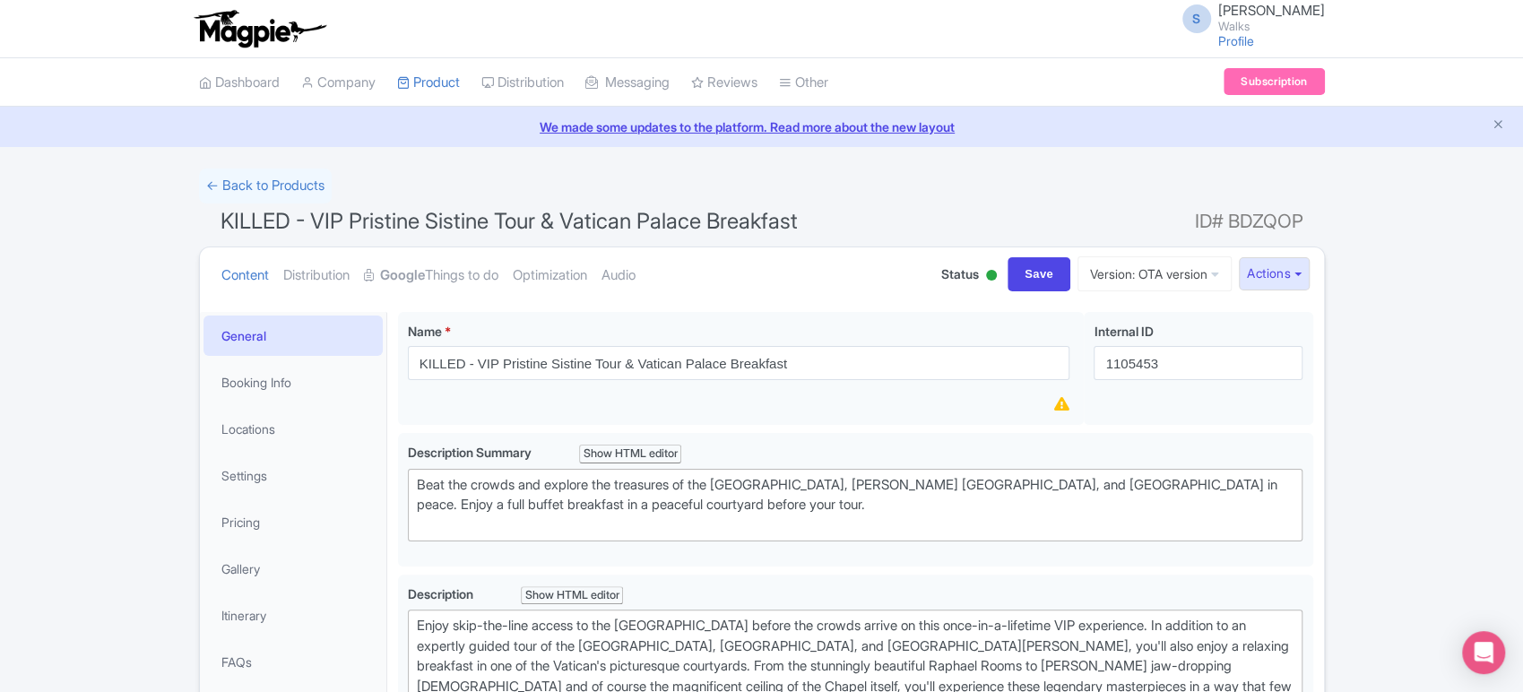
click at [986, 273] on div at bounding box center [991, 275] width 11 height 11
click at [943, 335] on div "Inactive" at bounding box center [947, 342] width 106 height 35
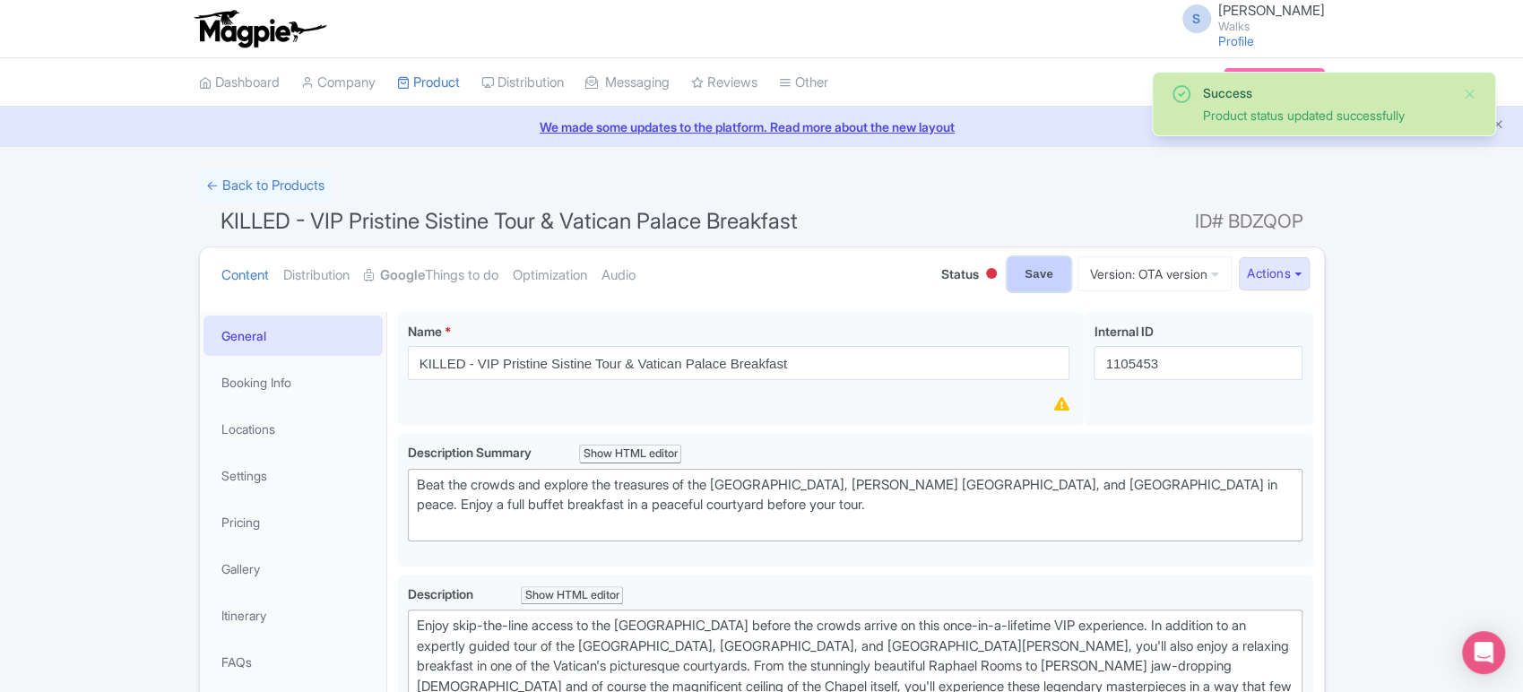
click at [1012, 265] on input "Save" at bounding box center [1039, 274] width 63 height 34
type input "Saving..."
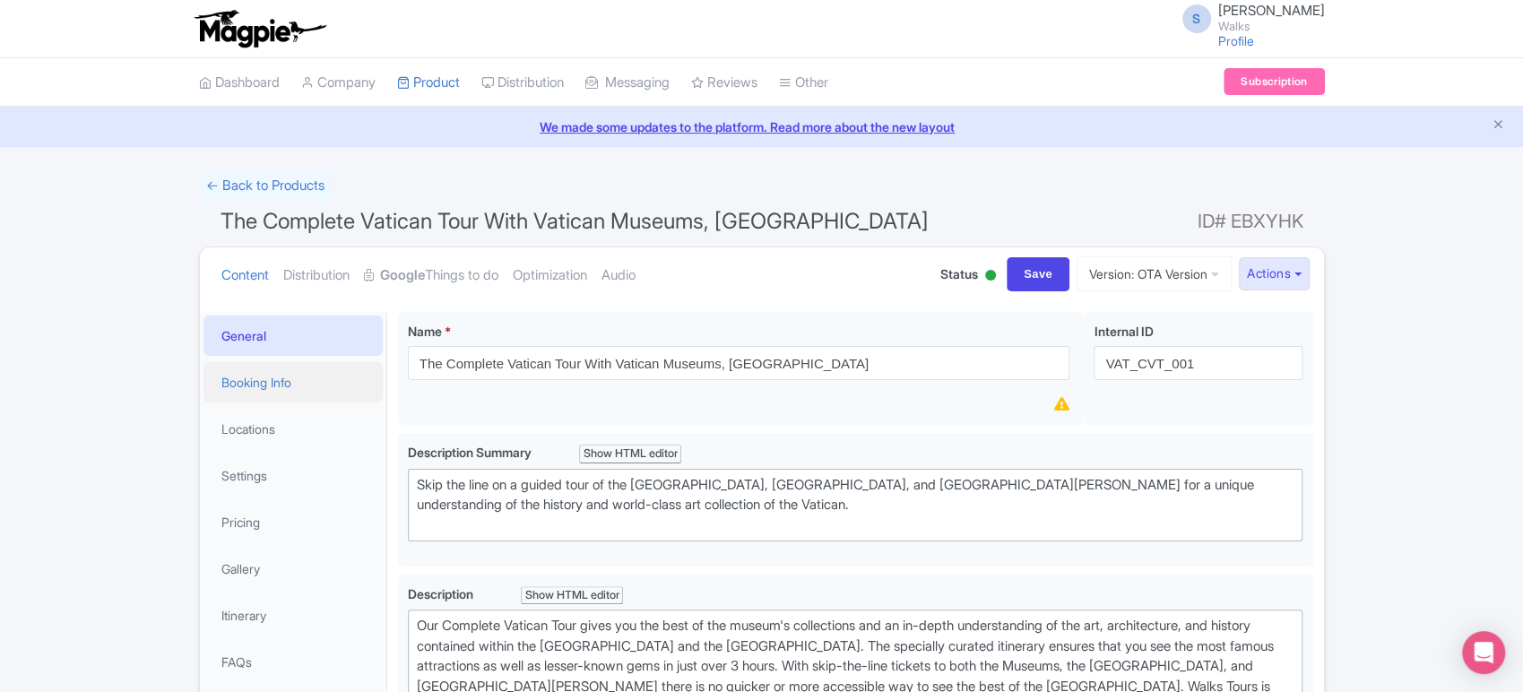
click at [299, 377] on link "Booking Info" at bounding box center [293, 382] width 179 height 40
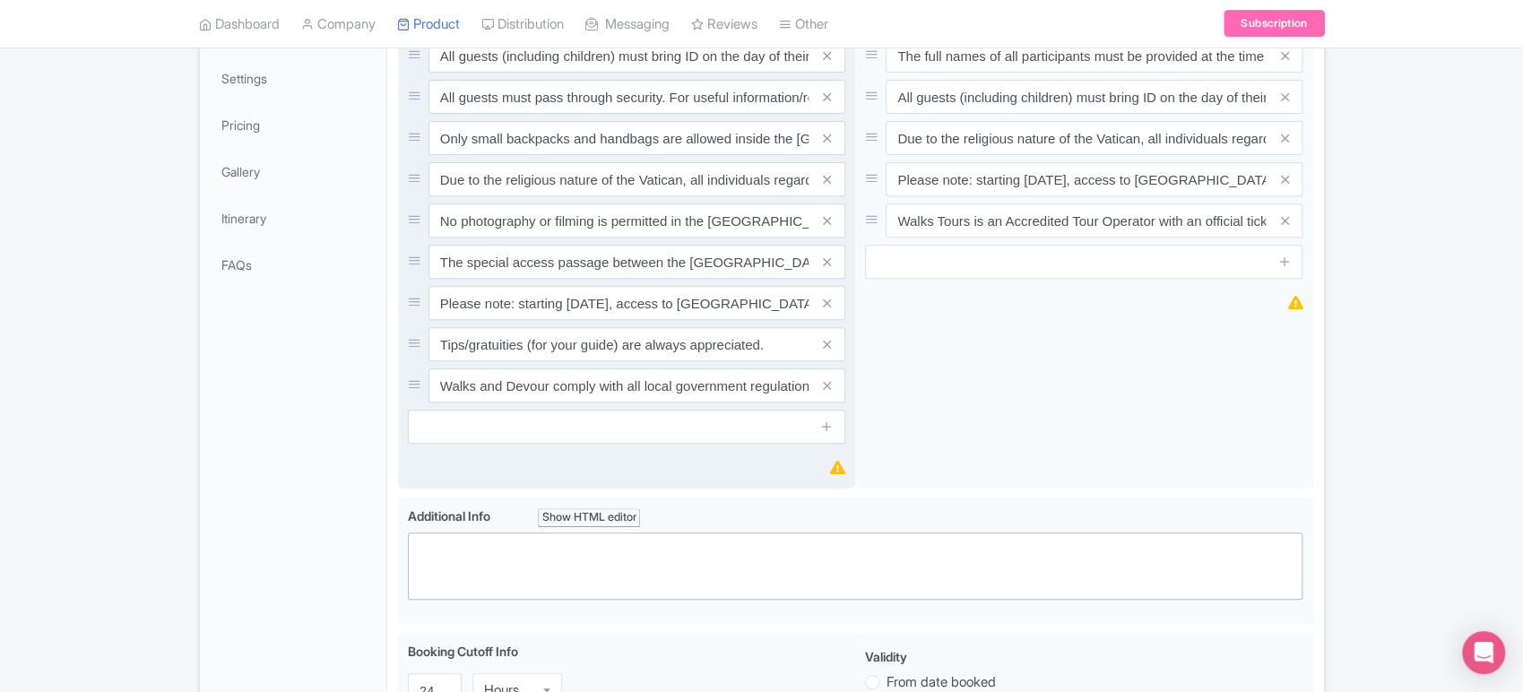
scroll to position [398, 0]
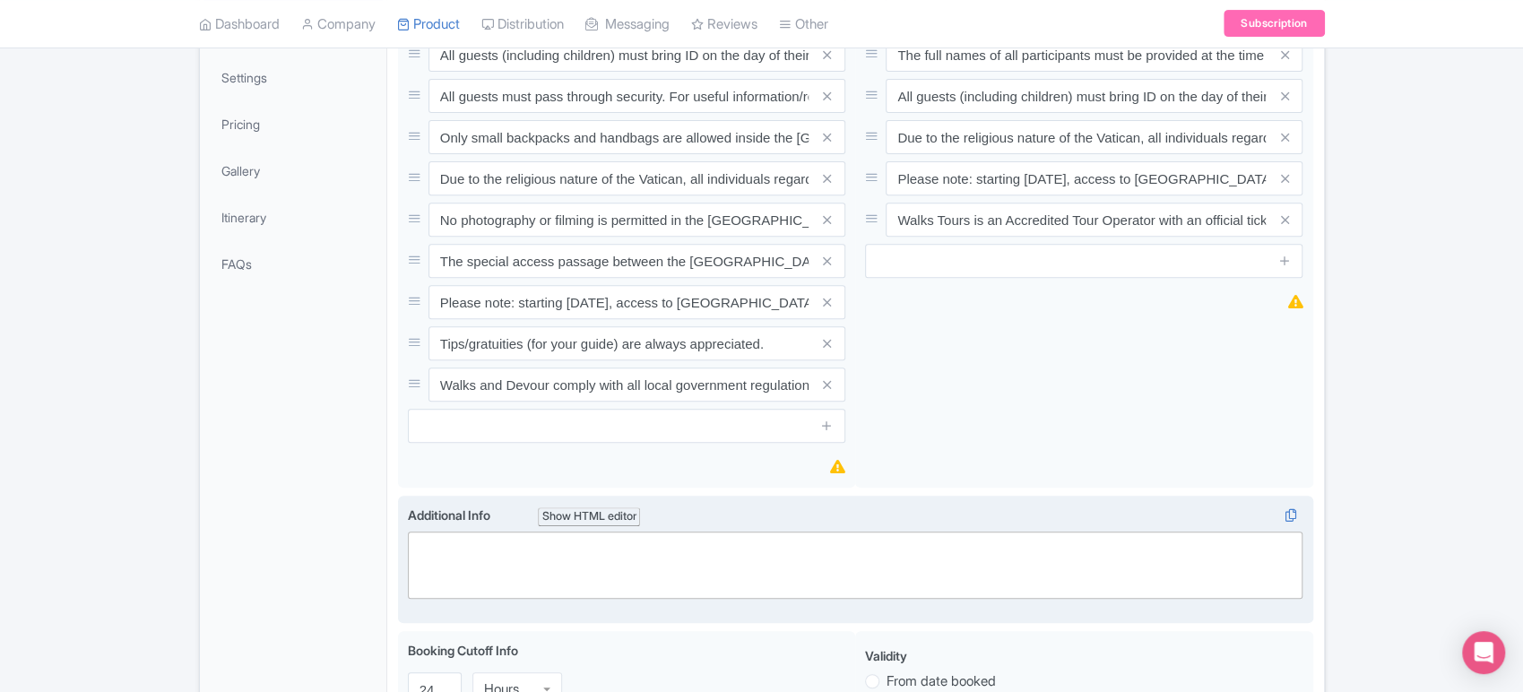
click at [455, 550] on trix-editor at bounding box center [856, 565] width 896 height 67
paste trix-editor "<div>Ticket age ranges:<br>- Adult (15+)<br>- Child (2-14)<br>- Infant (0-1)</d…"
type trix-editor "<div>Ticket age ranges:<br>- Adult (15+)<br>- Child (2-14)<br>- Infant (0-1)</d…"
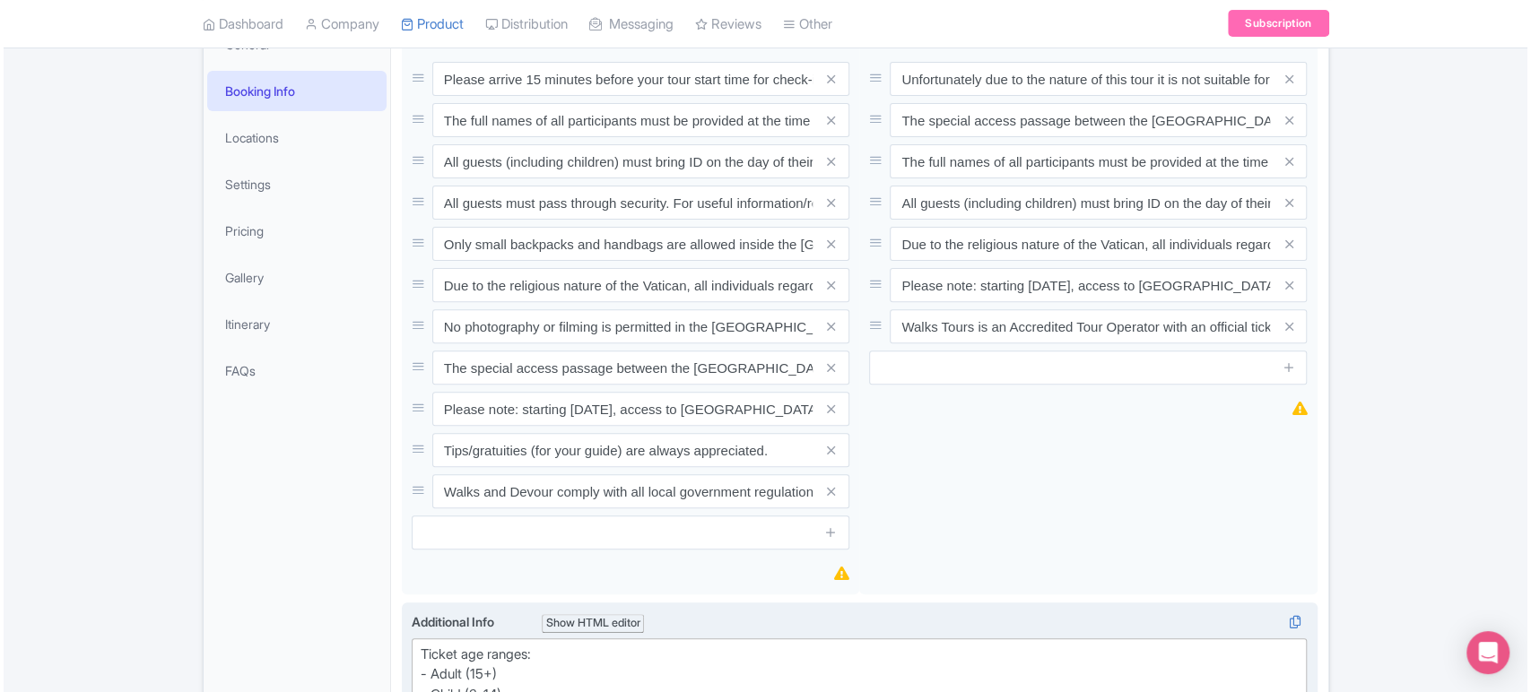
scroll to position [287, 0]
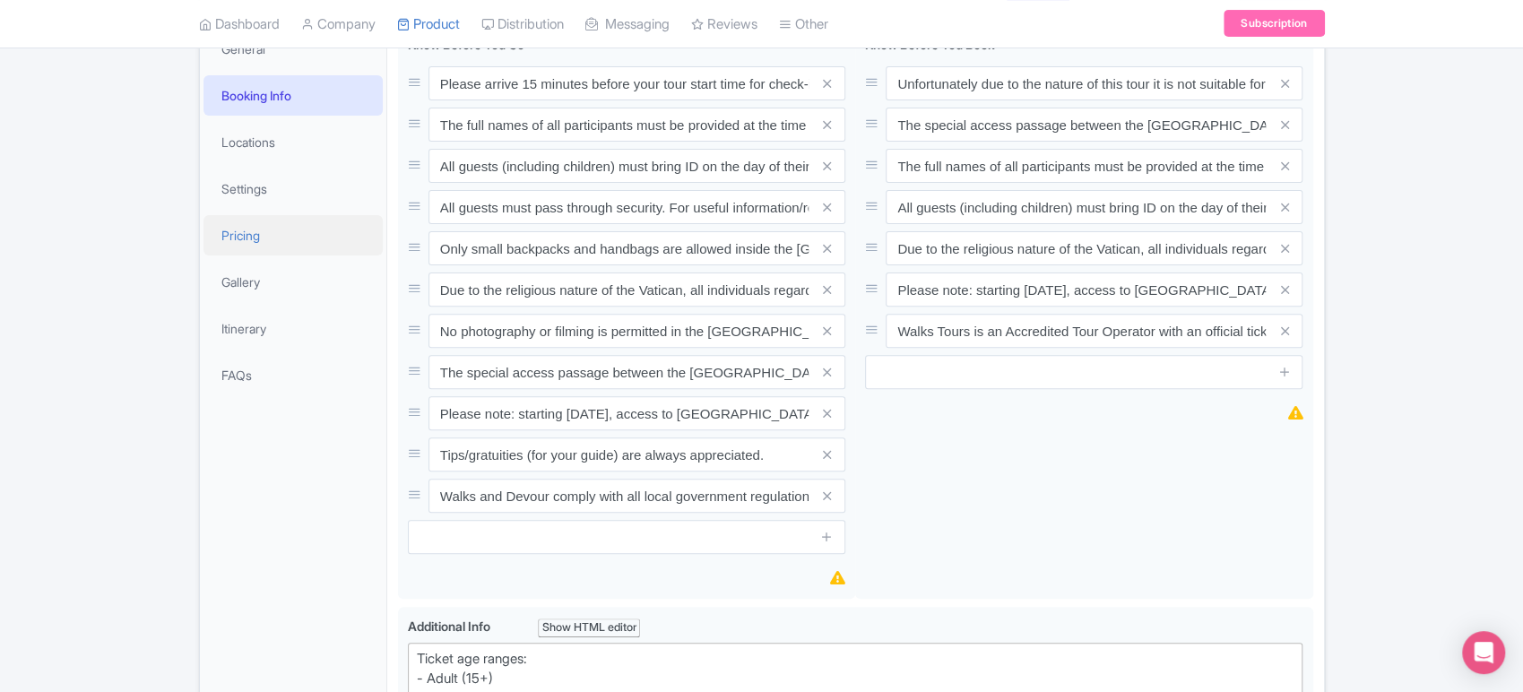
click at [316, 253] on link "Pricing" at bounding box center [293, 235] width 179 height 40
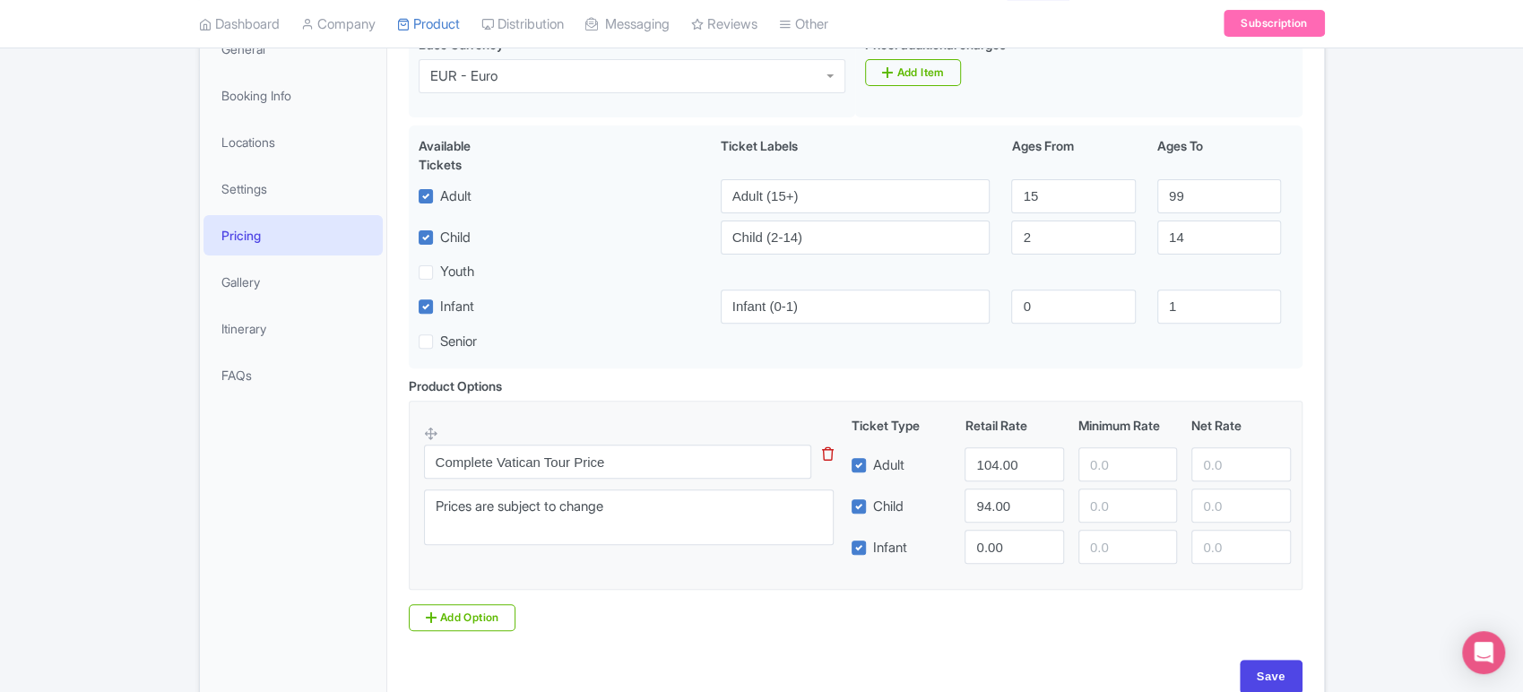
drag, startPoint x: 834, startPoint y: 450, endPoint x: 820, endPoint y: 454, distance: 14.8
click at [820, 454] on div "Complete Vatican Tour Price This tip has not data. Code: tip_option_name Prices…" at bounding box center [640, 490] width 432 height 131
click at [820, 454] on div "Complete Vatican Tour Price This tip has not data. Code: tip_option_name" at bounding box center [629, 462] width 411 height 34
click at [827, 454] on icon at bounding box center [828, 453] width 12 height 13
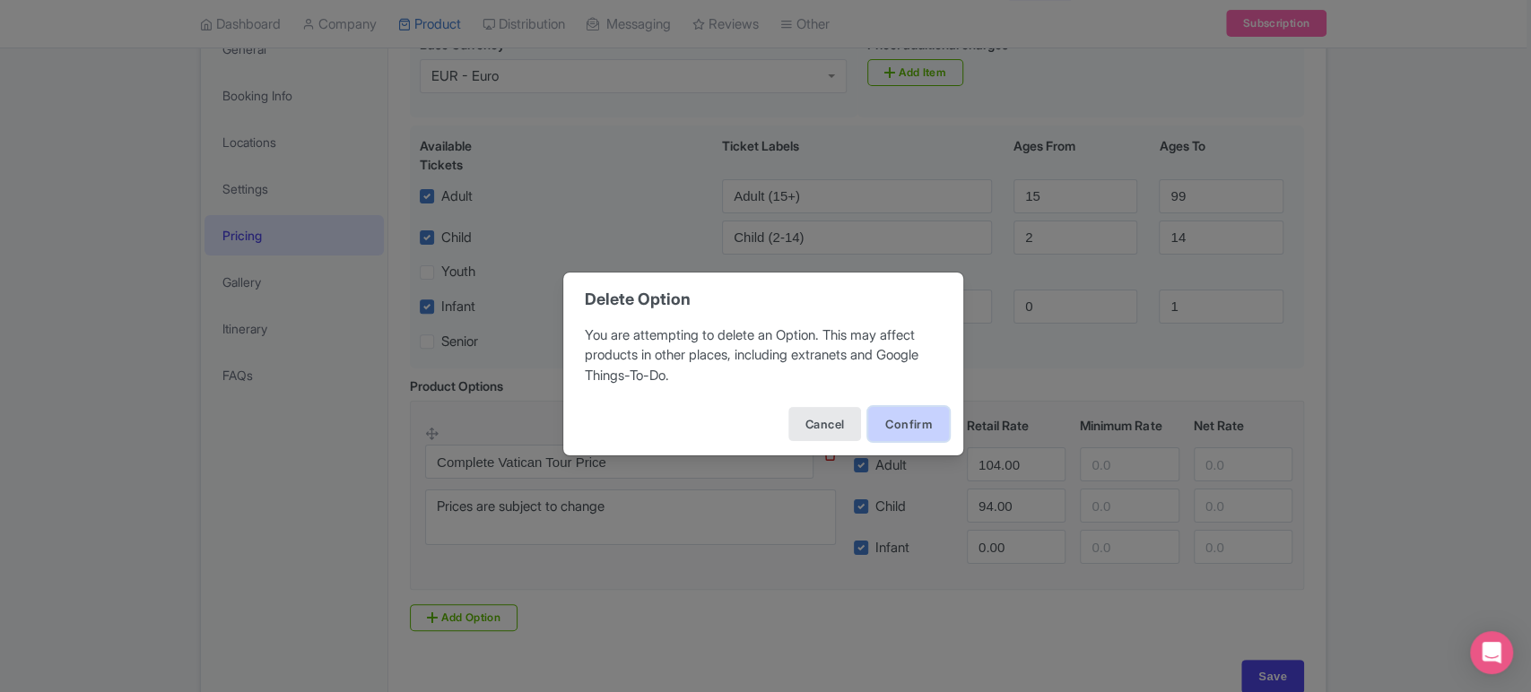
click at [904, 426] on button "Confirm" at bounding box center [908, 424] width 81 height 34
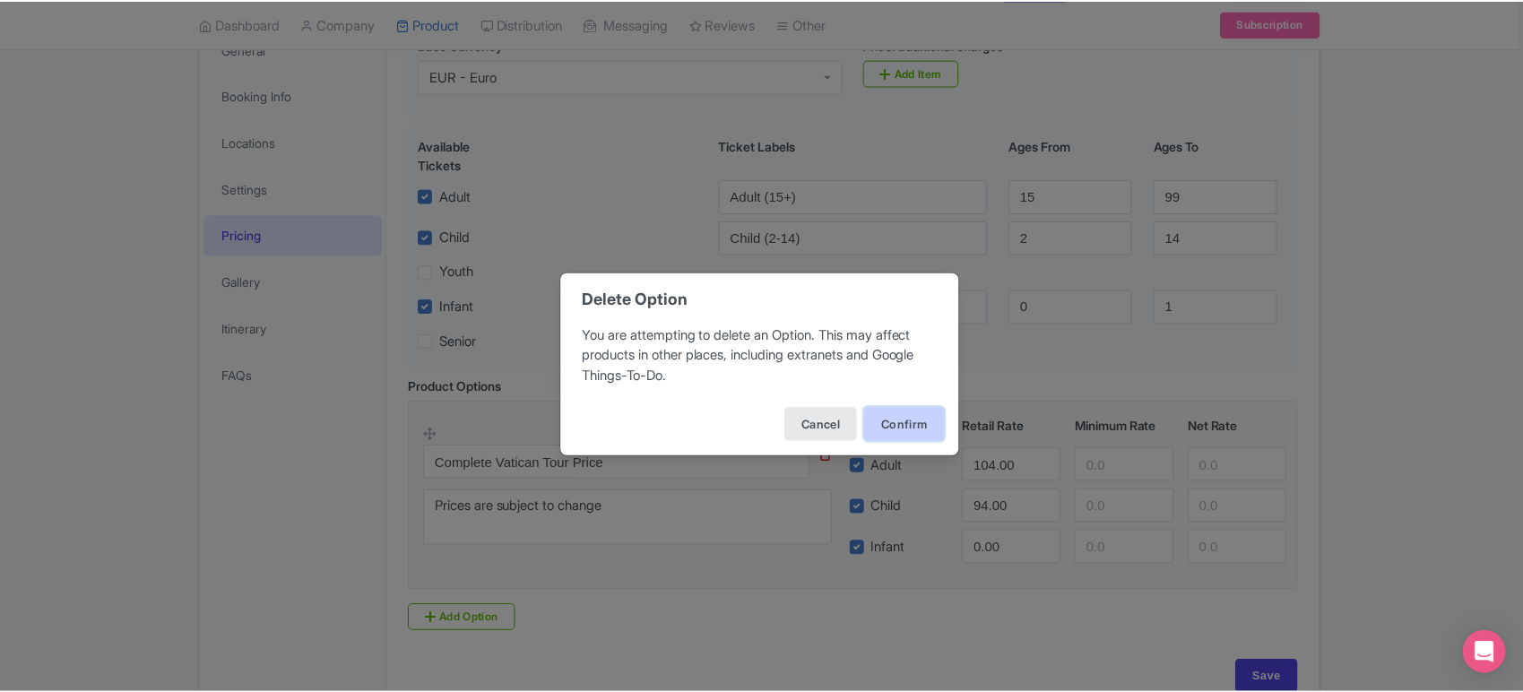
scroll to position [181, 0]
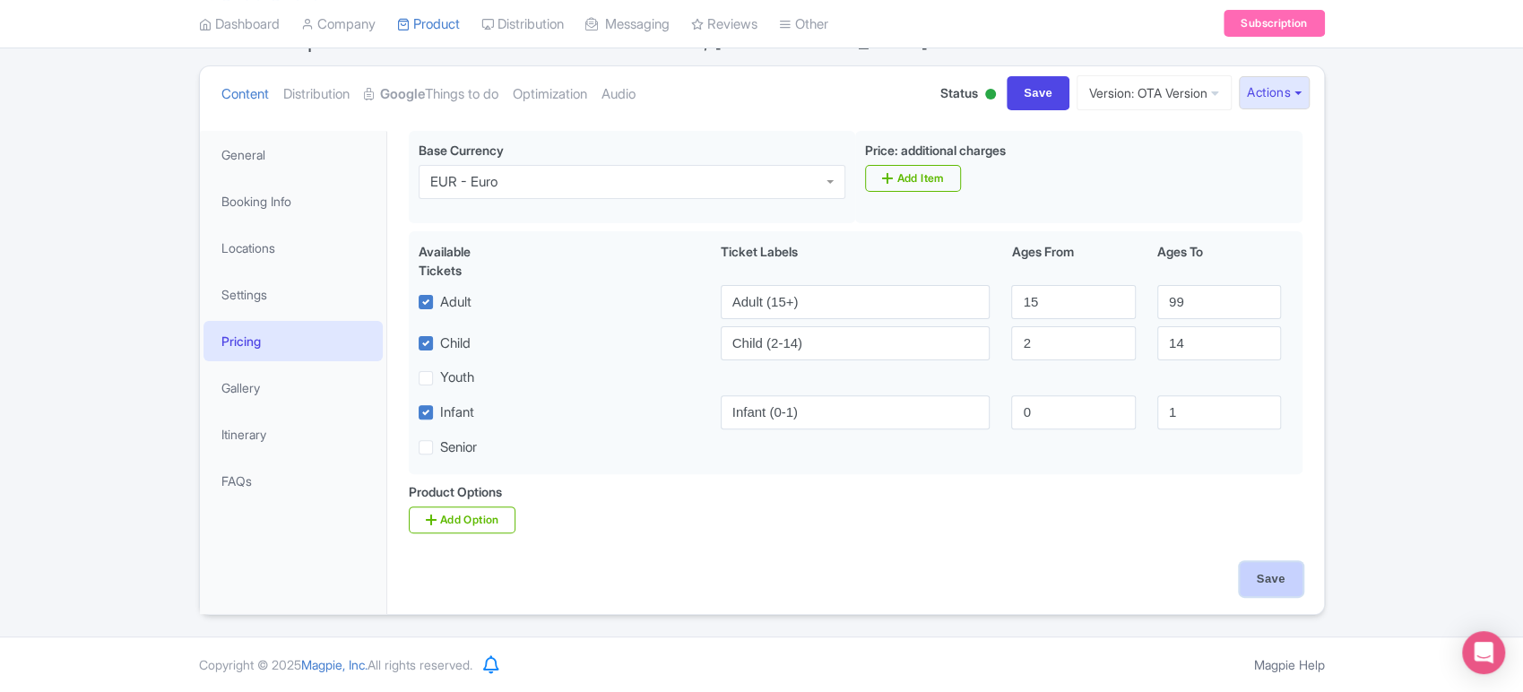
click at [1260, 586] on input "Save" at bounding box center [1271, 579] width 63 height 34
type input "Saving..."
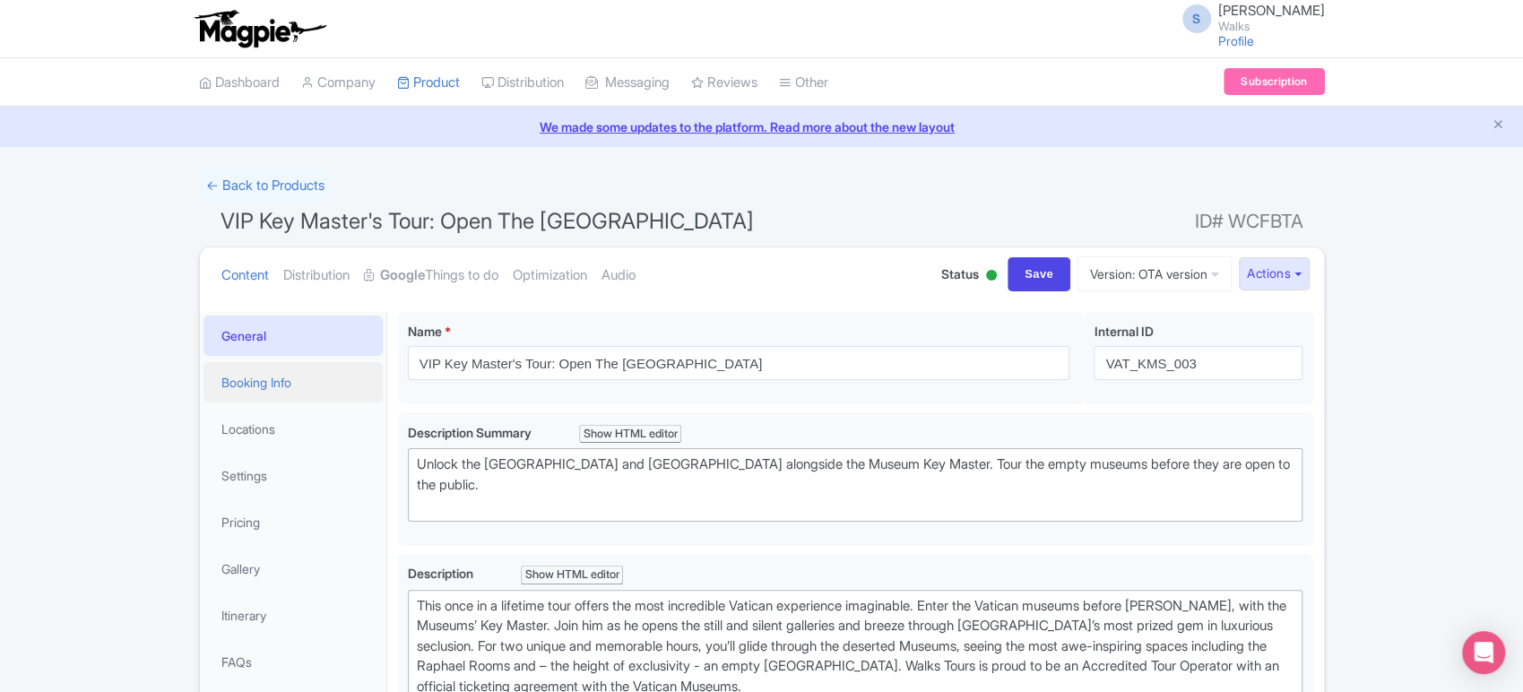
click at [324, 376] on link "Booking Info" at bounding box center [293, 382] width 179 height 40
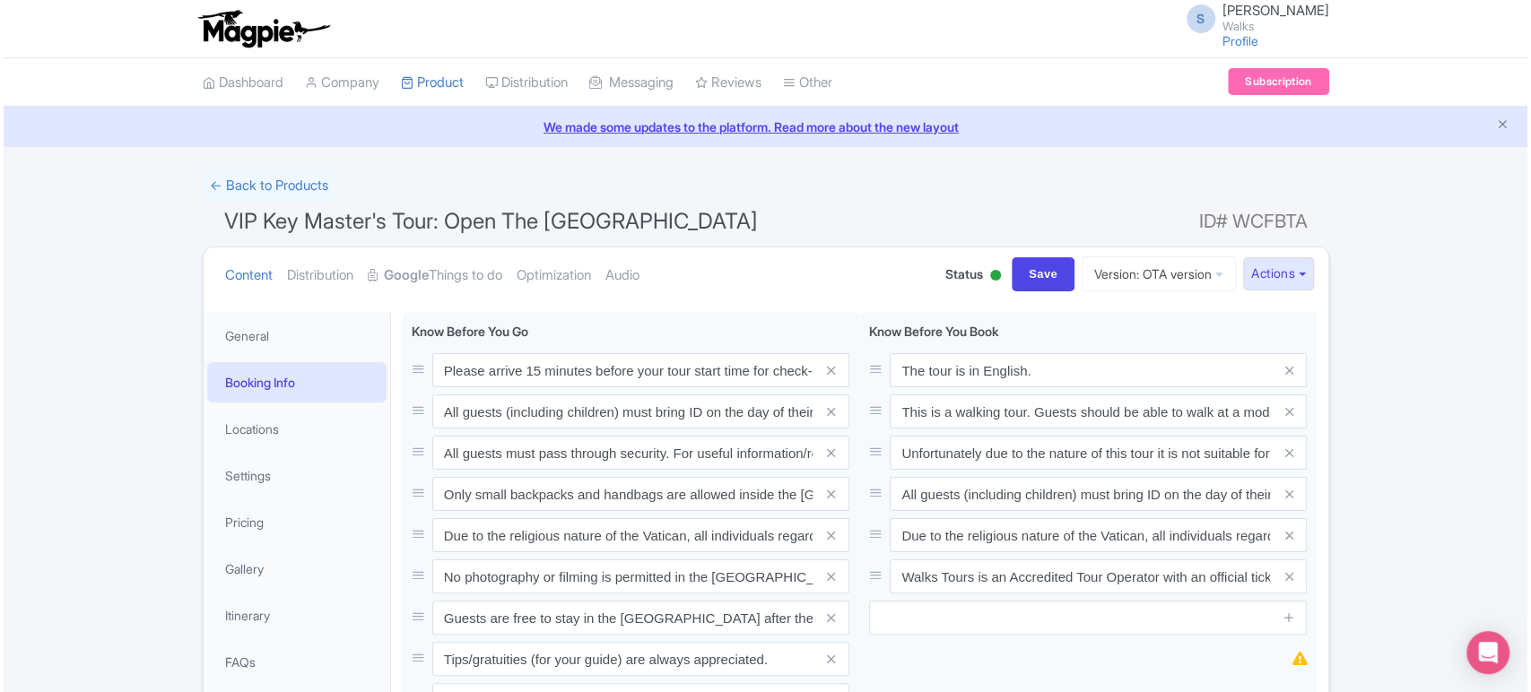
scroll to position [301, 0]
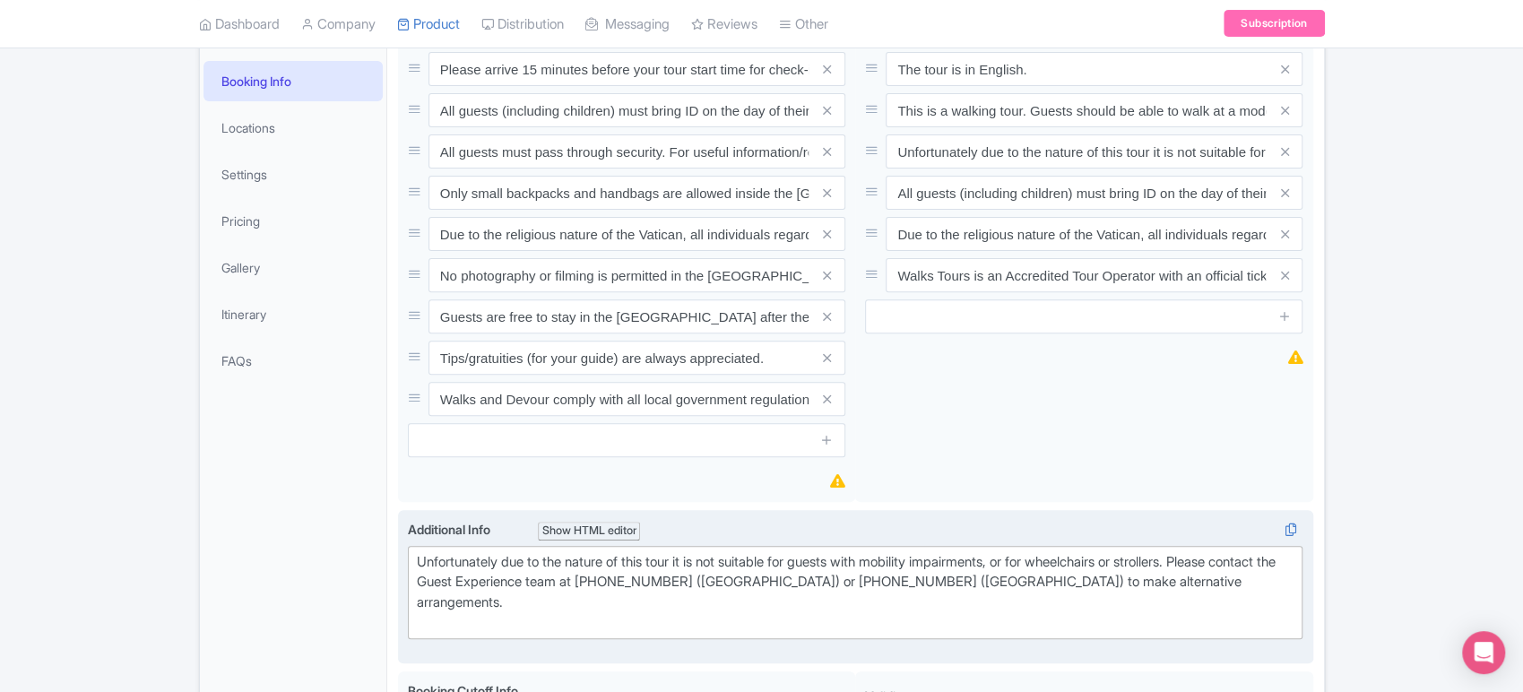
click at [490, 565] on div "Unfortunately due to the nature of this tour it is not suitable for guests with…" at bounding box center [856, 592] width 878 height 81
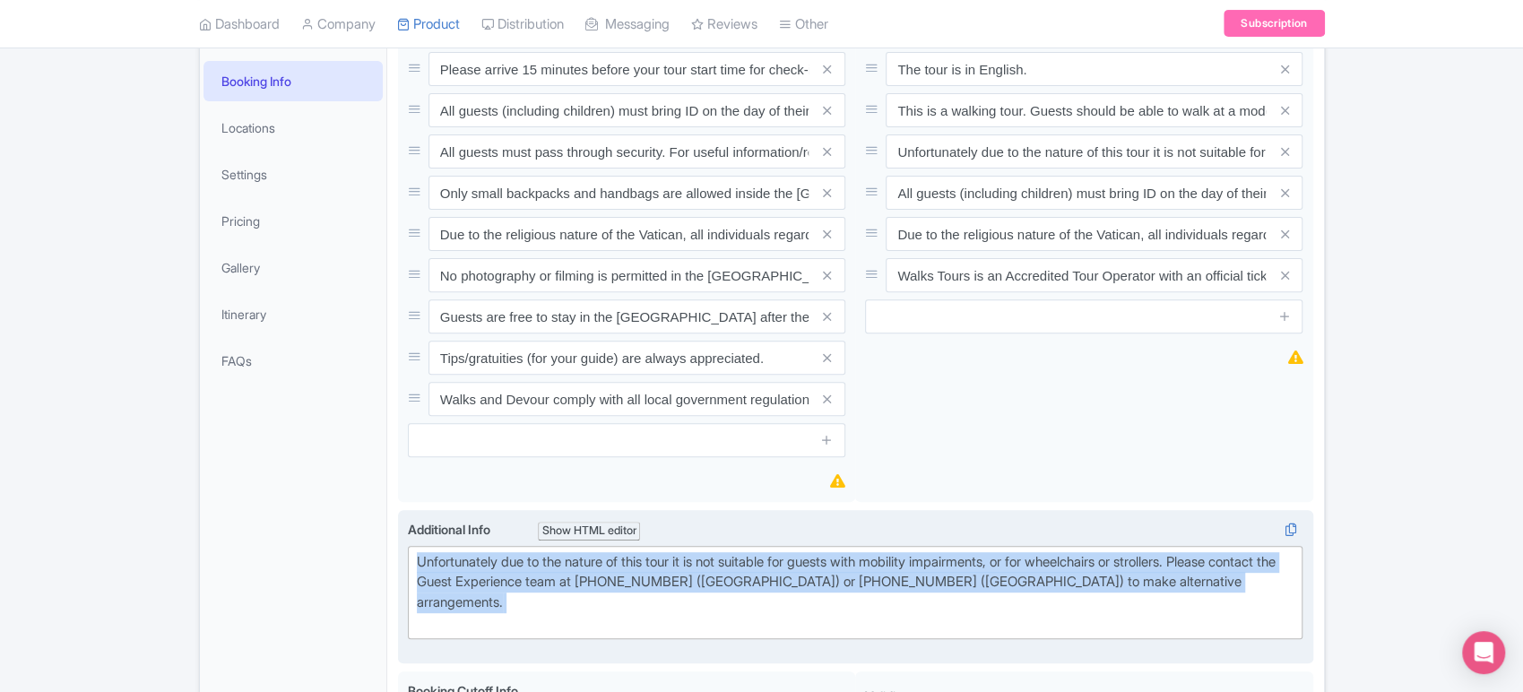
click at [490, 565] on div "Unfortunately due to the nature of this tour it is not suitable for guests with…" at bounding box center [856, 592] width 878 height 81
paste trix-editor "Ticket age ranges:<br>- Adult (15+)<br>- Child (2-14)<br>- Infant (0-1)"
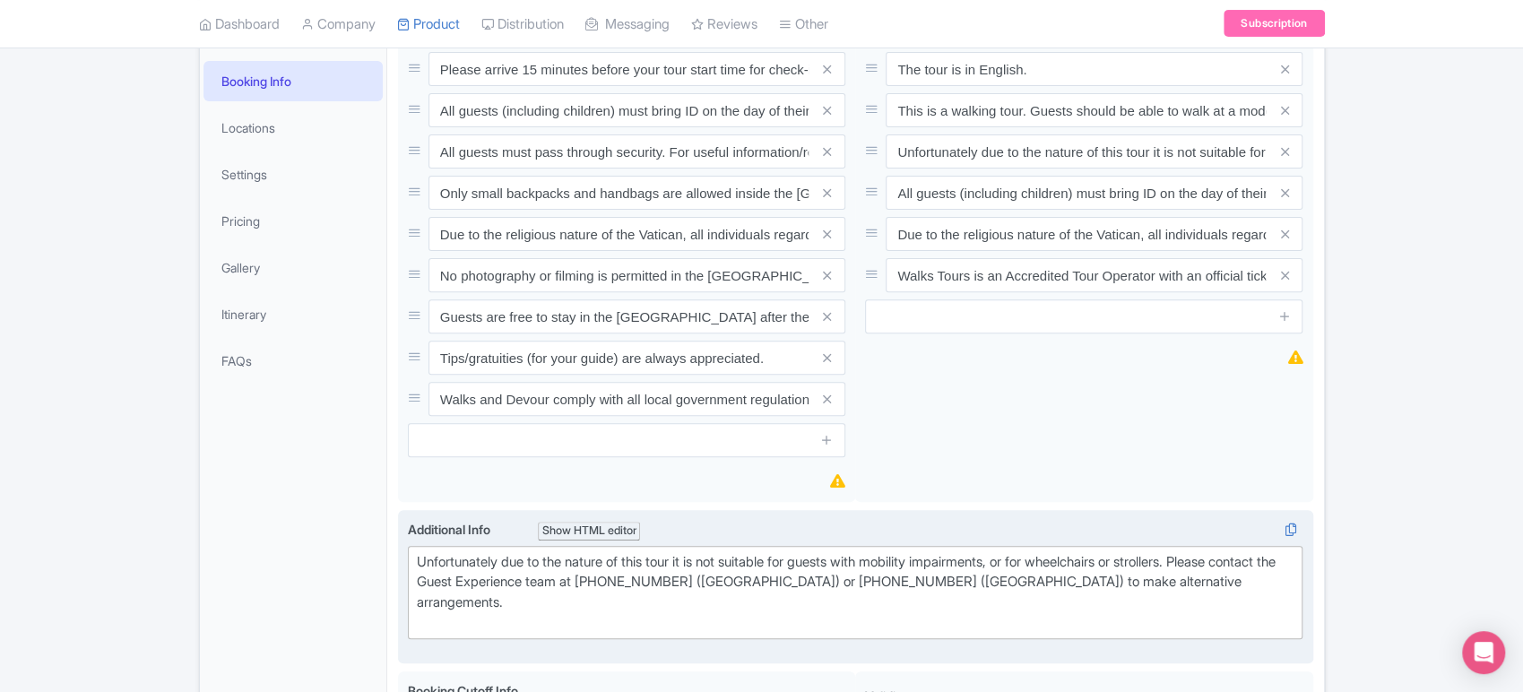
type trix-editor "<div>Ticket age ranges:<br>- Adult (15+)<br>- Child (2-14)<br>- Infant (0-1)</d…"
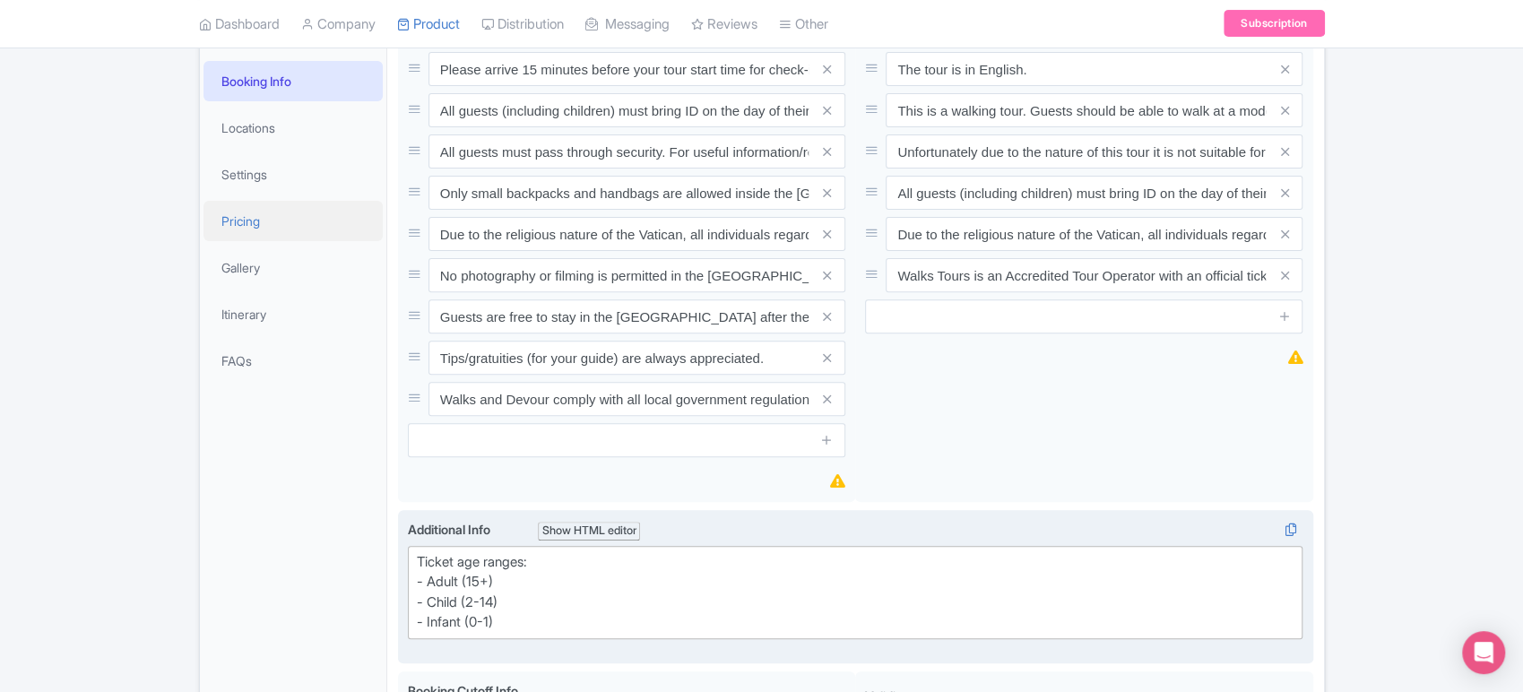
click at [241, 214] on link "Pricing" at bounding box center [293, 221] width 179 height 40
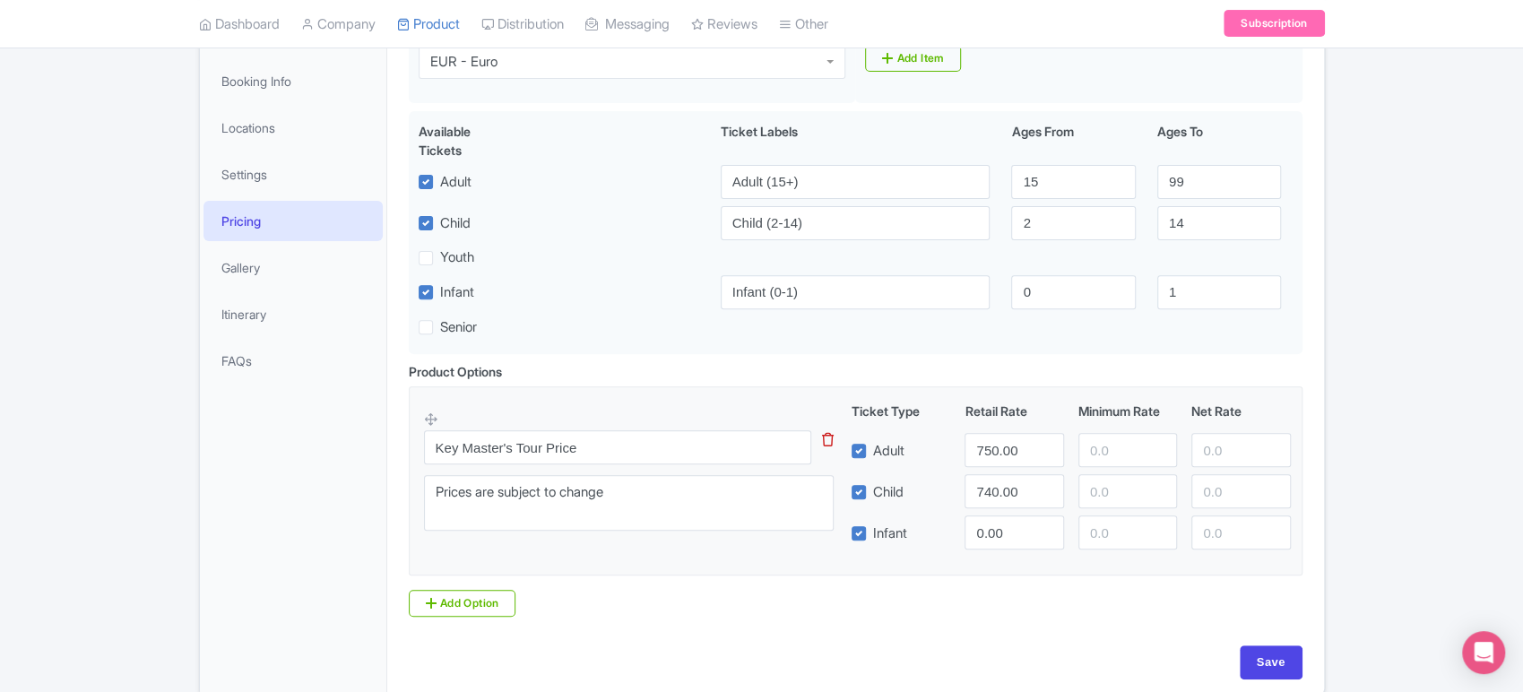
click at [827, 443] on icon at bounding box center [828, 439] width 12 height 13
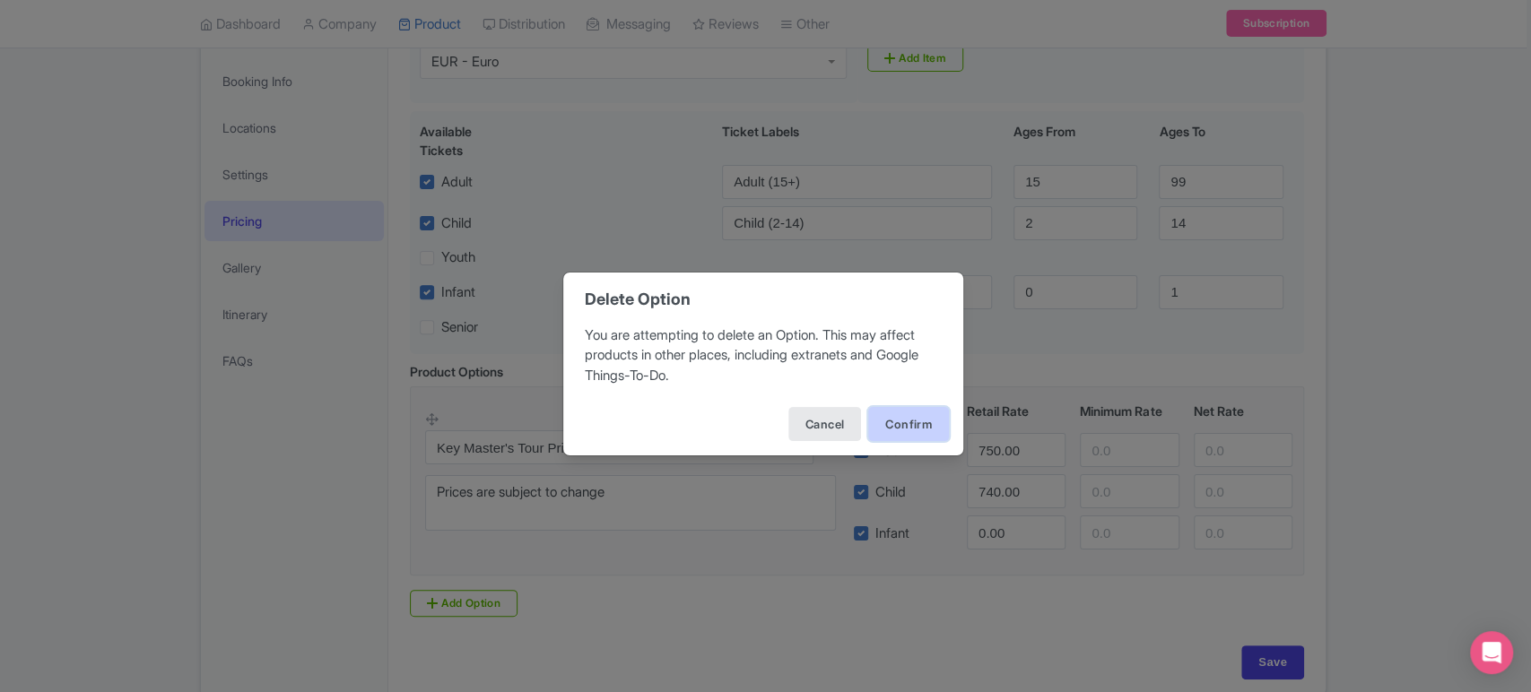
click at [926, 423] on button "Confirm" at bounding box center [908, 424] width 81 height 34
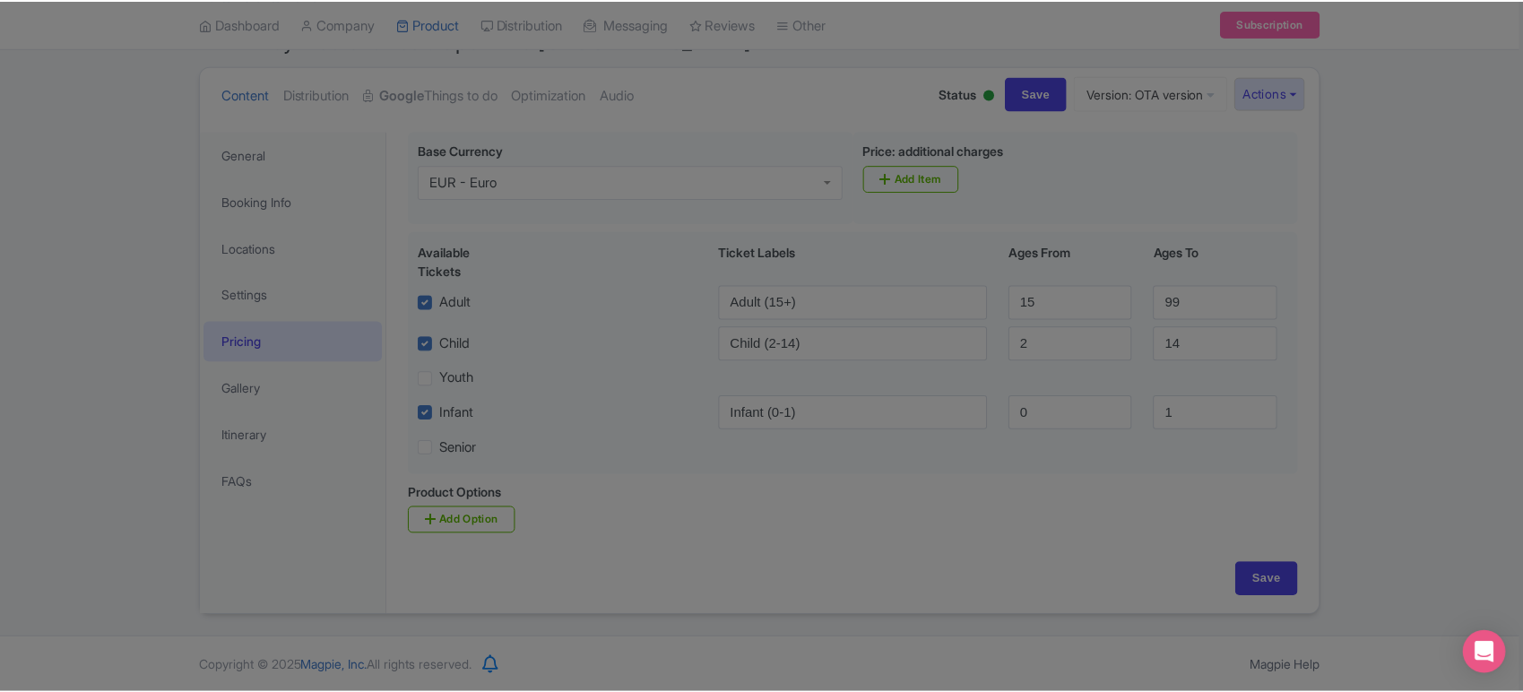
scroll to position [181, 0]
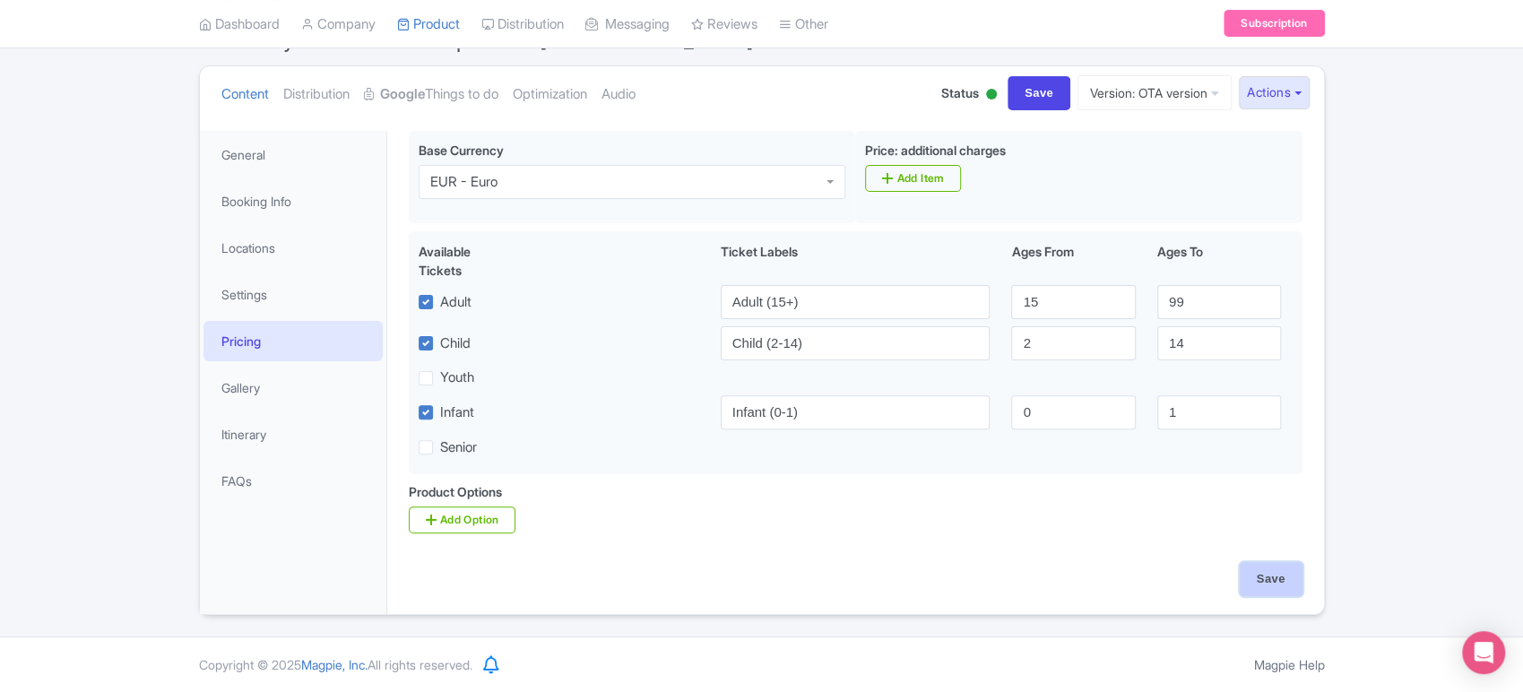
click at [1289, 582] on input "Save" at bounding box center [1271, 579] width 63 height 34
type input "Saving..."
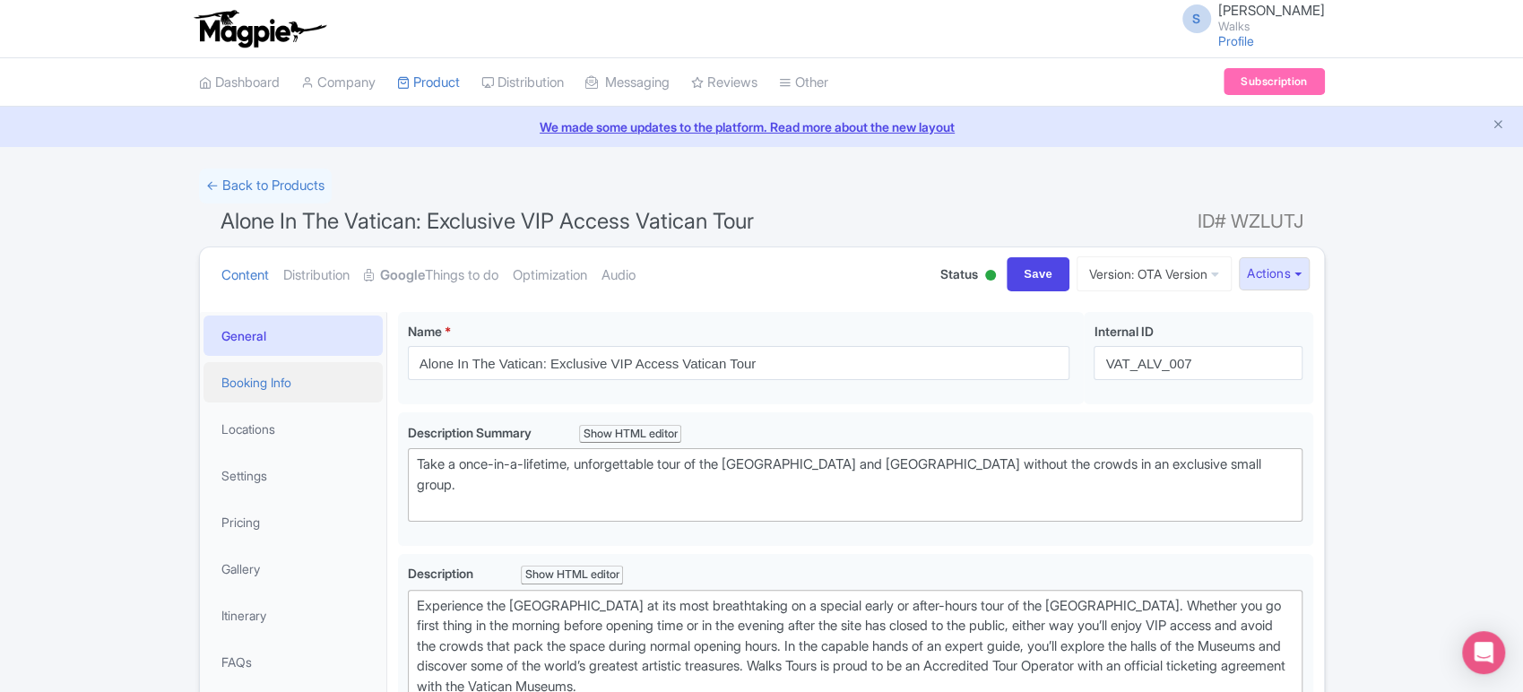
click at [271, 387] on link "Booking Info" at bounding box center [293, 382] width 179 height 40
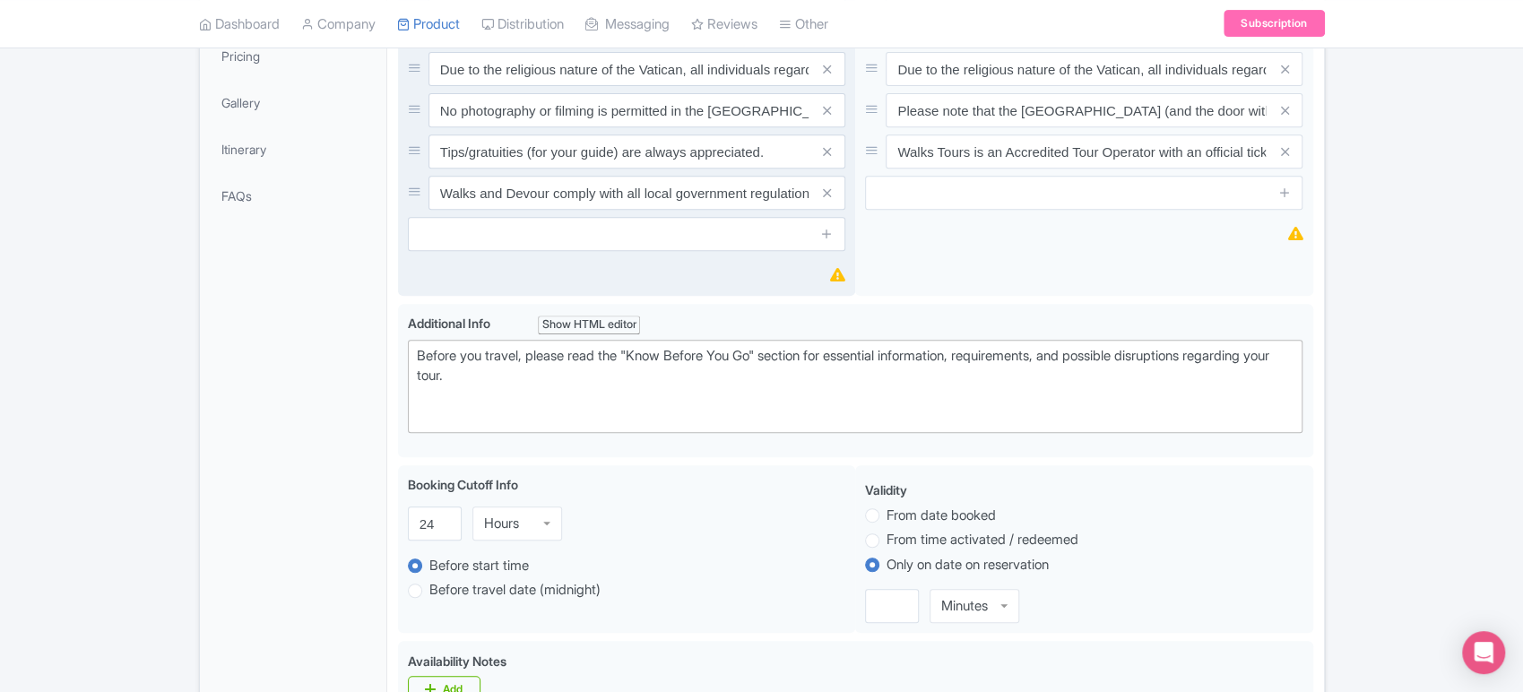
scroll to position [468, 0]
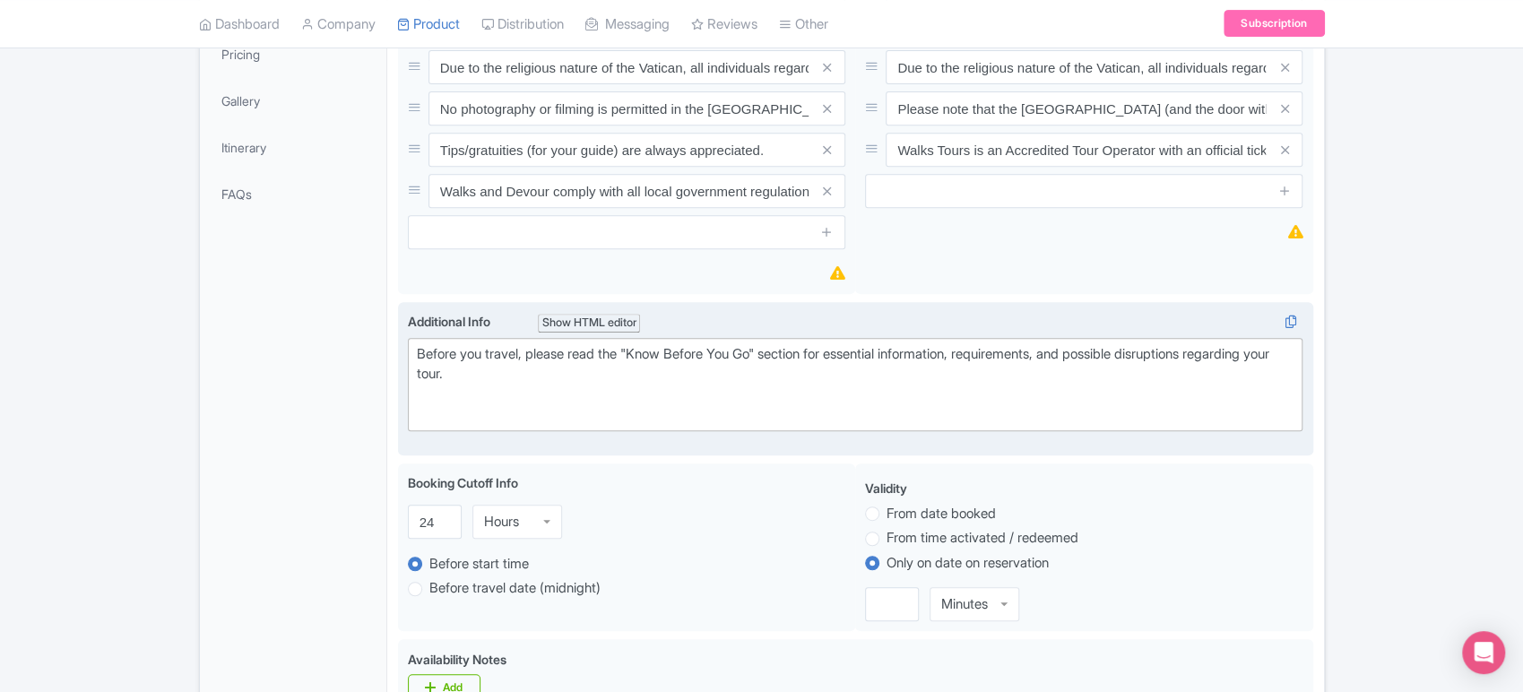
click at [529, 365] on div "Before you travel, please read the "Know Before You Go" section for essential i…" at bounding box center [856, 384] width 878 height 81
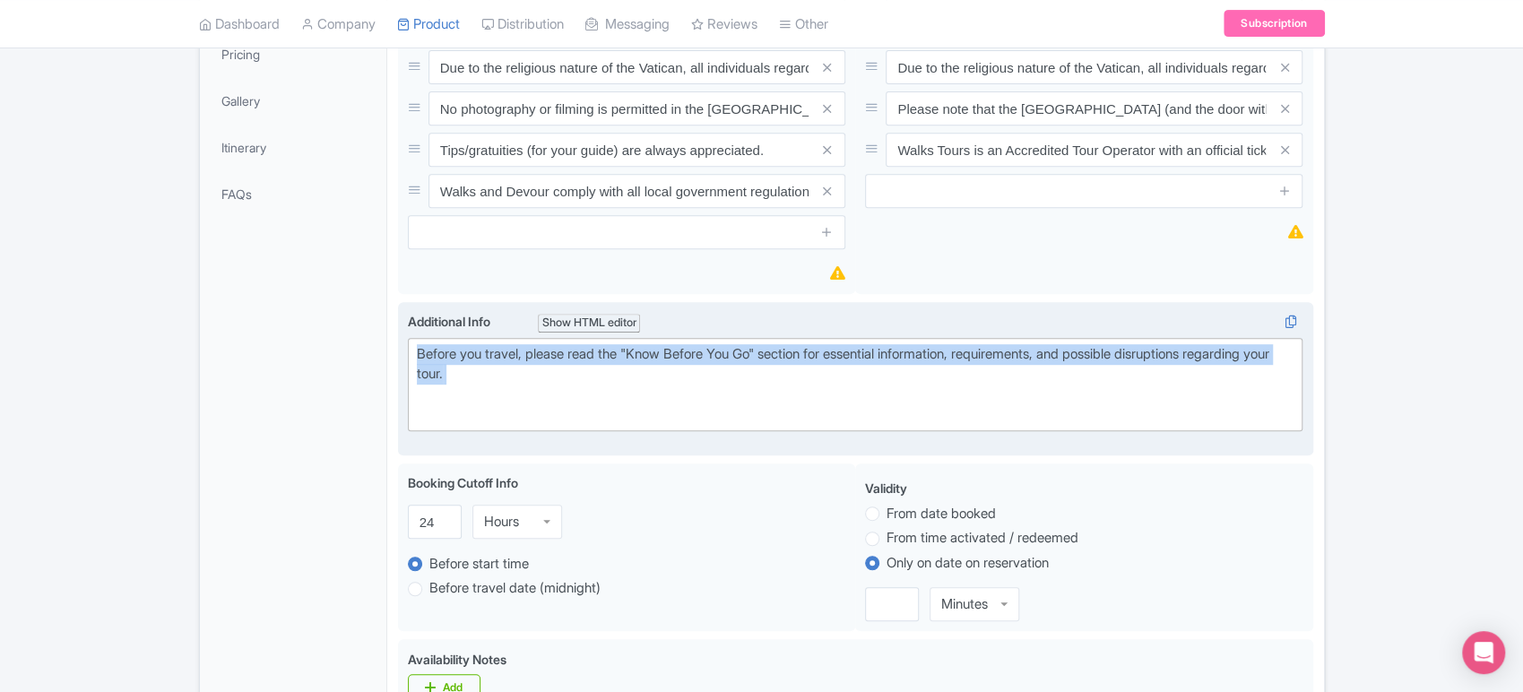
click at [529, 365] on div "Before you travel, please read the "Know Before You Go" section for essential i…" at bounding box center [856, 384] width 878 height 81
paste trix-editor "Ticket age ranges:<br>- Adult (15+)<br>- Child (2-14)<br>- Infant (0-1)"
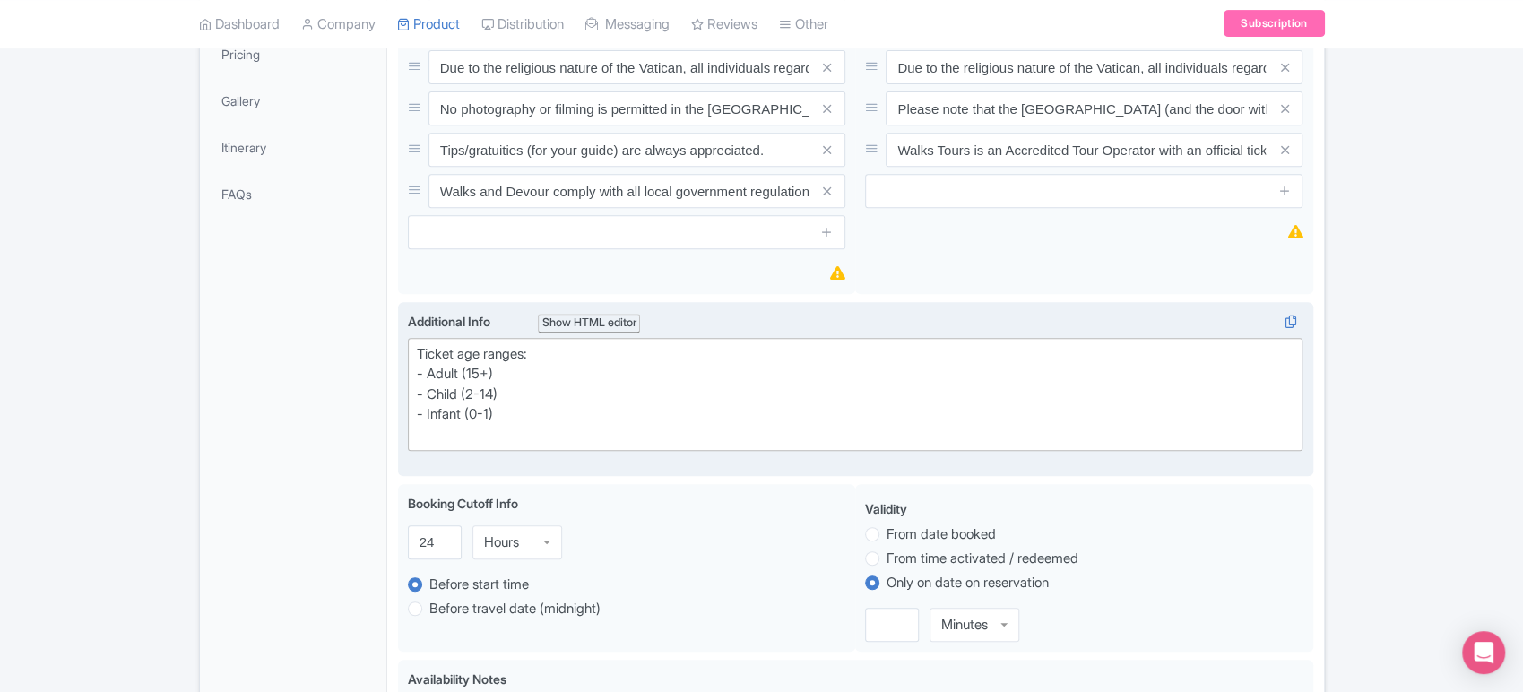
click at [469, 426] on div "Ticket age ranges: - Adult (15+) - Child (2-14) - Infant (0-1)" at bounding box center [856, 394] width 878 height 101
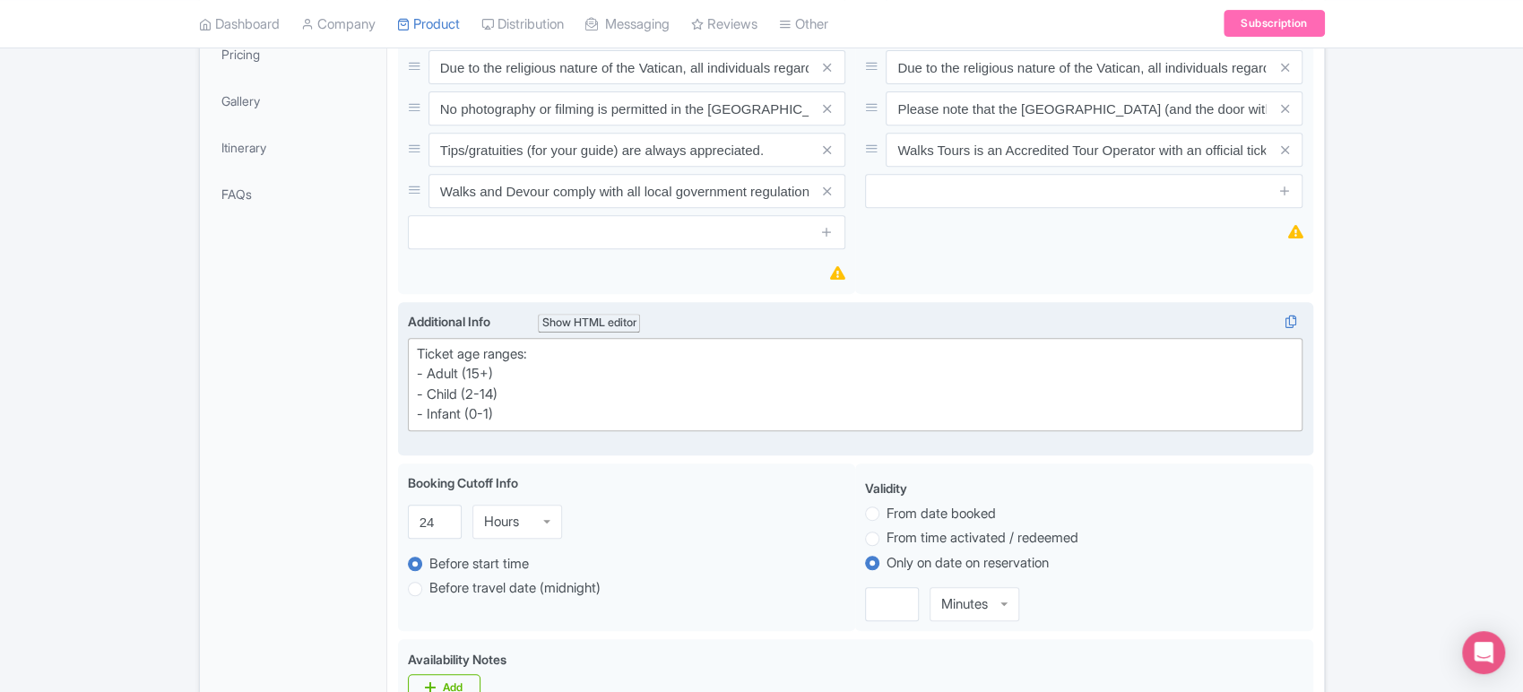
type trix-editor "<div>Ticket age ranges:<br>- Adult (15+)<br>- Child (2-14)<br>- Infant (0-1)</d…"
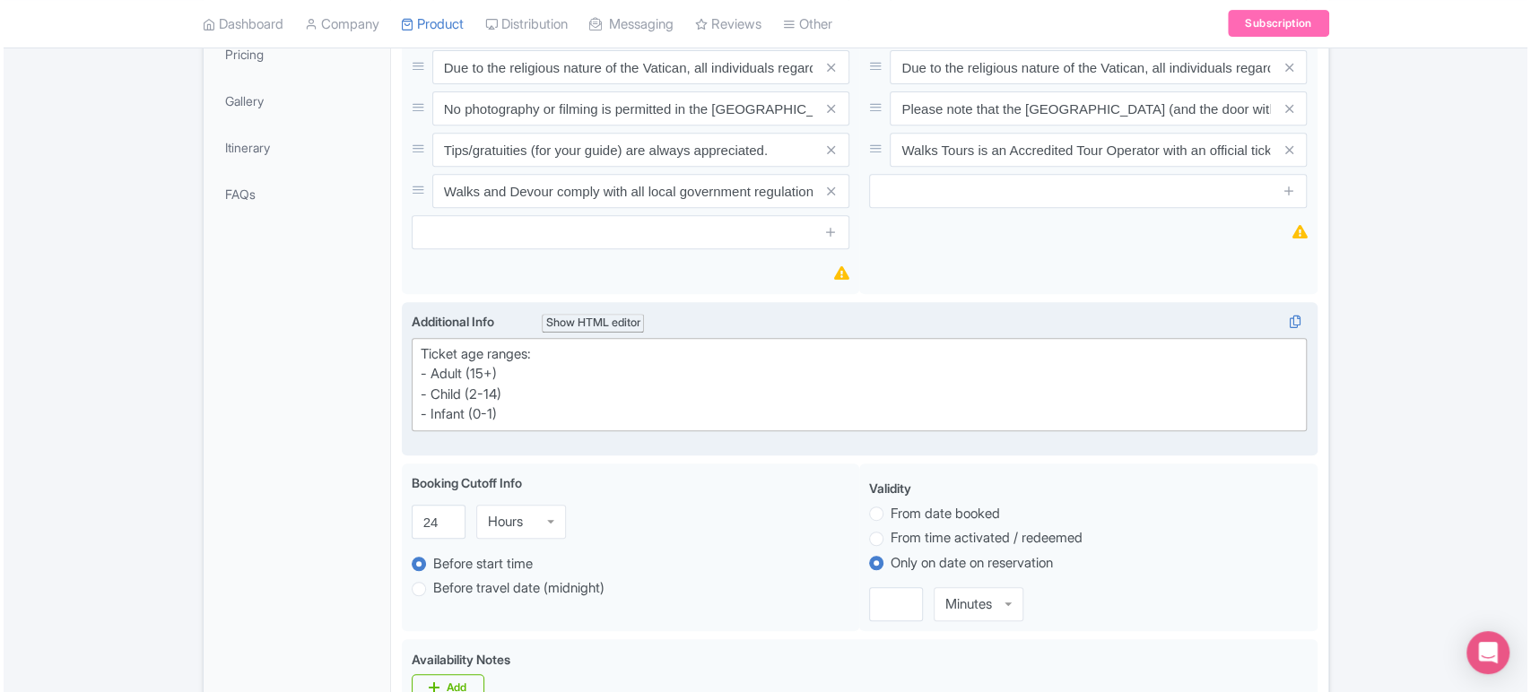
scroll to position [330, 0]
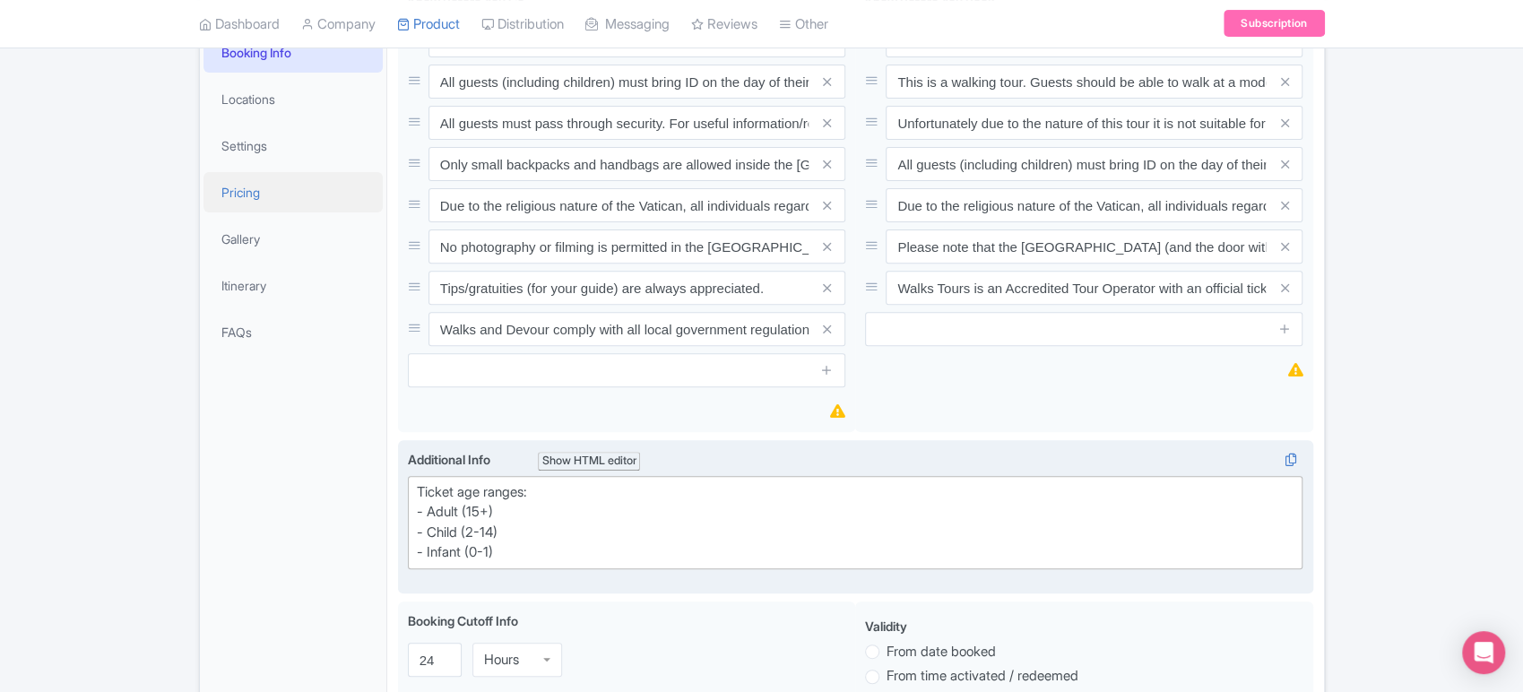
click at [237, 186] on link "Pricing" at bounding box center [293, 192] width 179 height 40
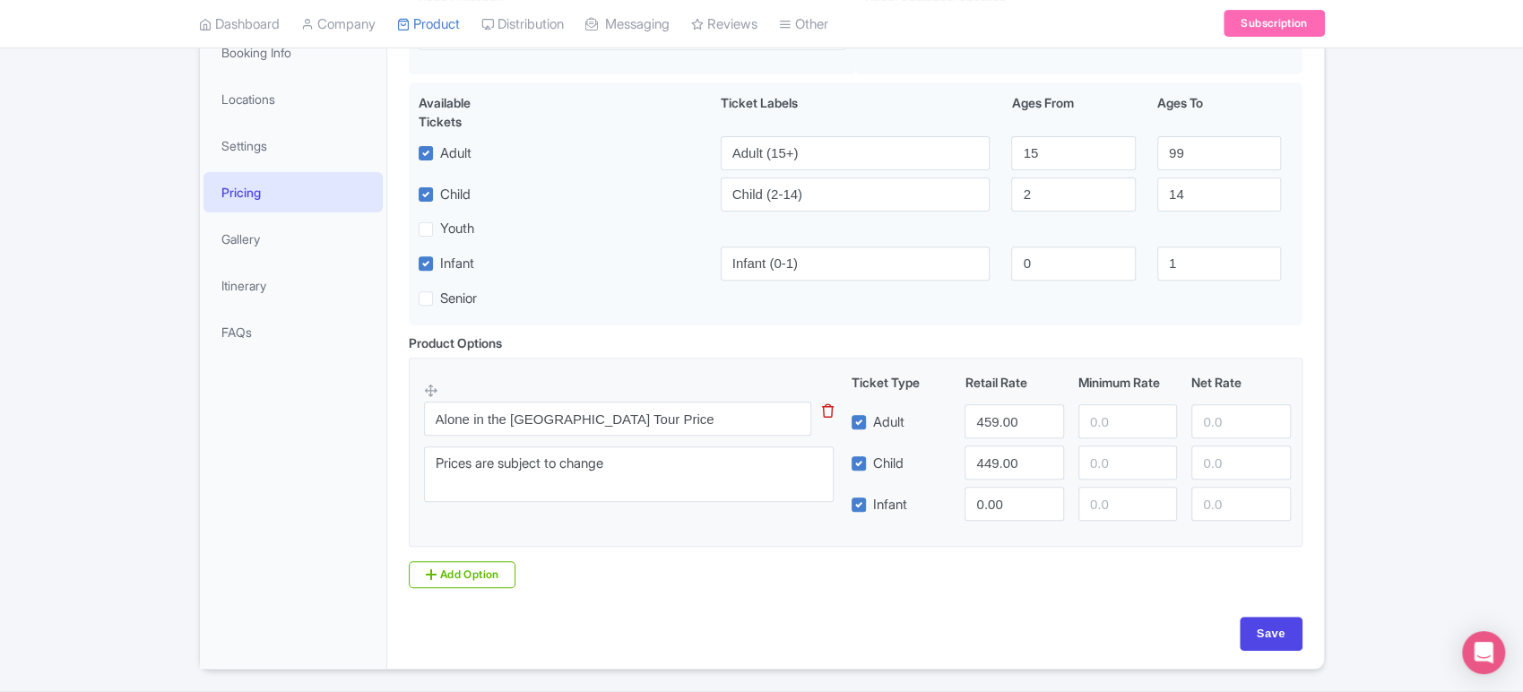
click at [825, 411] on icon at bounding box center [828, 410] width 12 height 13
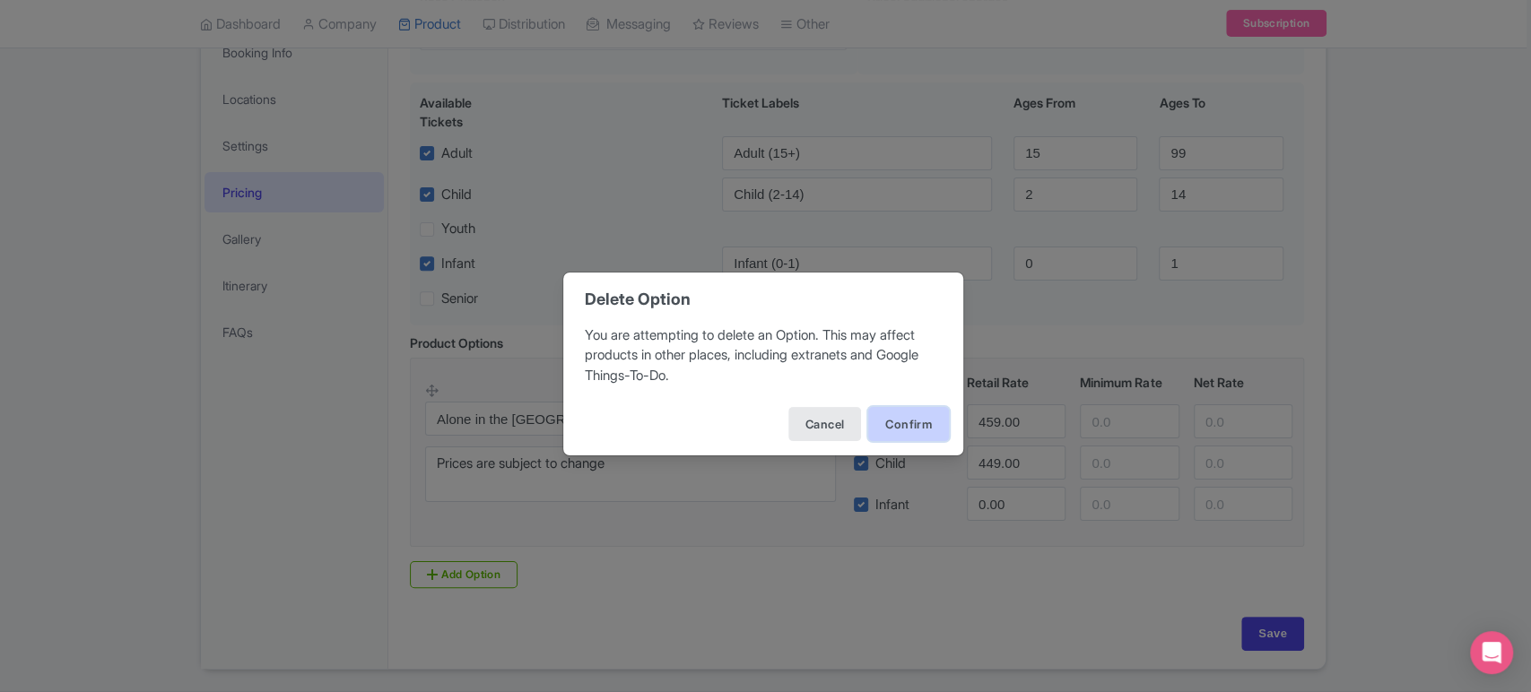
click at [936, 436] on button "Confirm" at bounding box center [908, 424] width 81 height 34
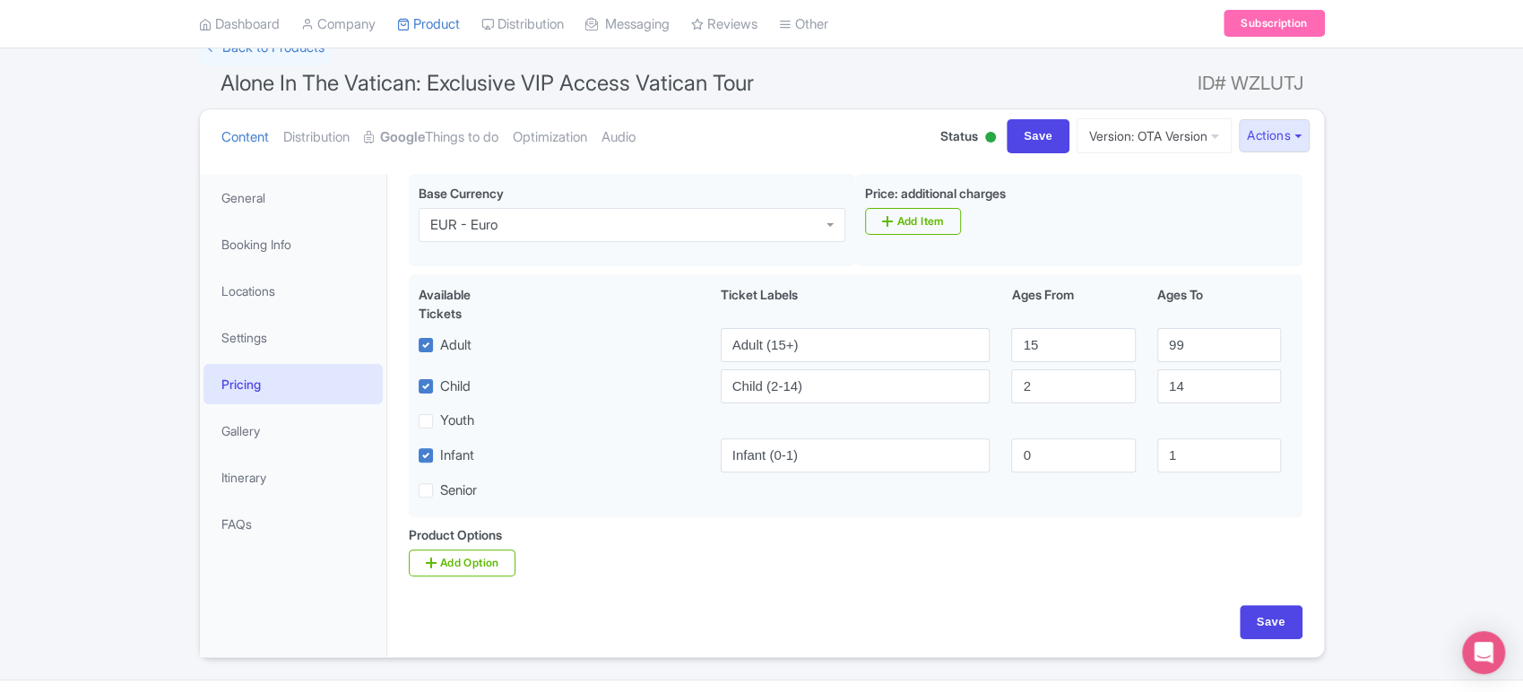
scroll to position [131, 0]
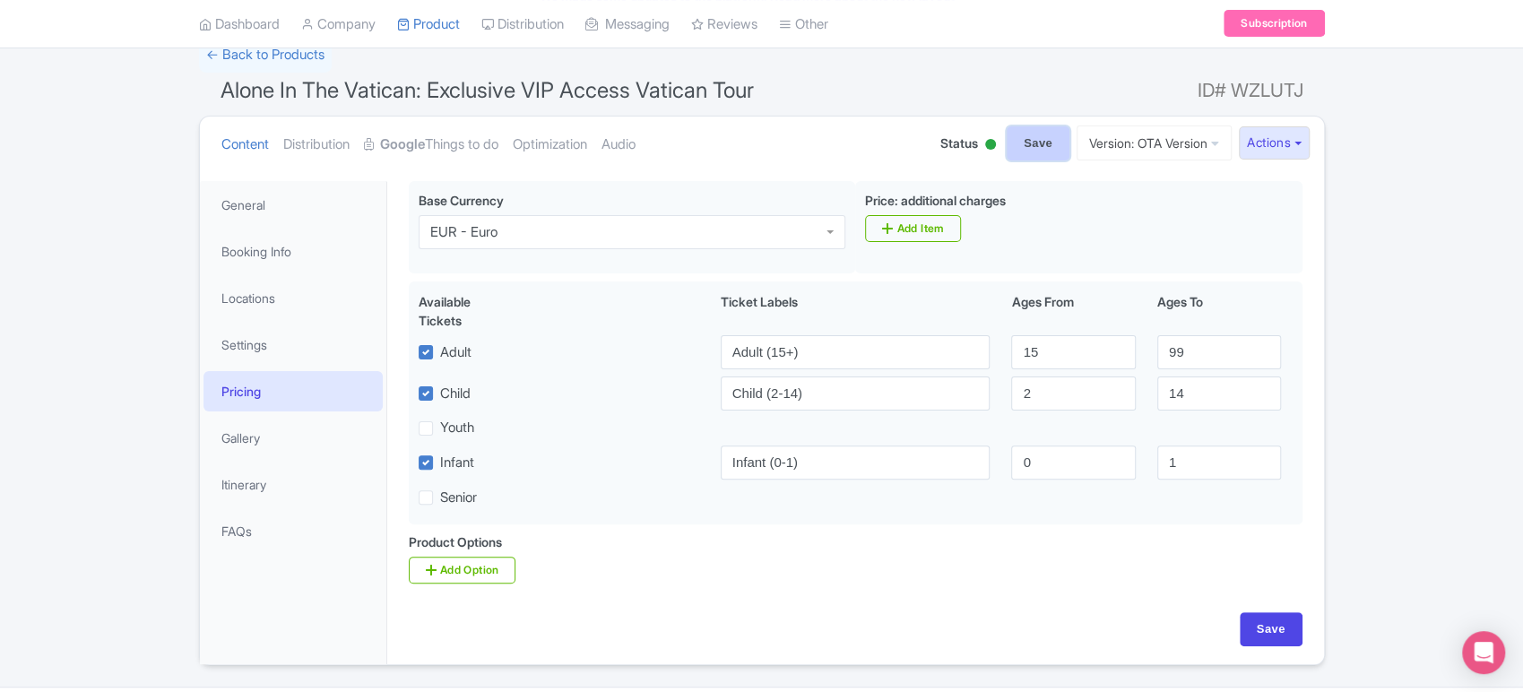
click at [1040, 134] on input "Save" at bounding box center [1038, 143] width 63 height 34
type input "Saving..."
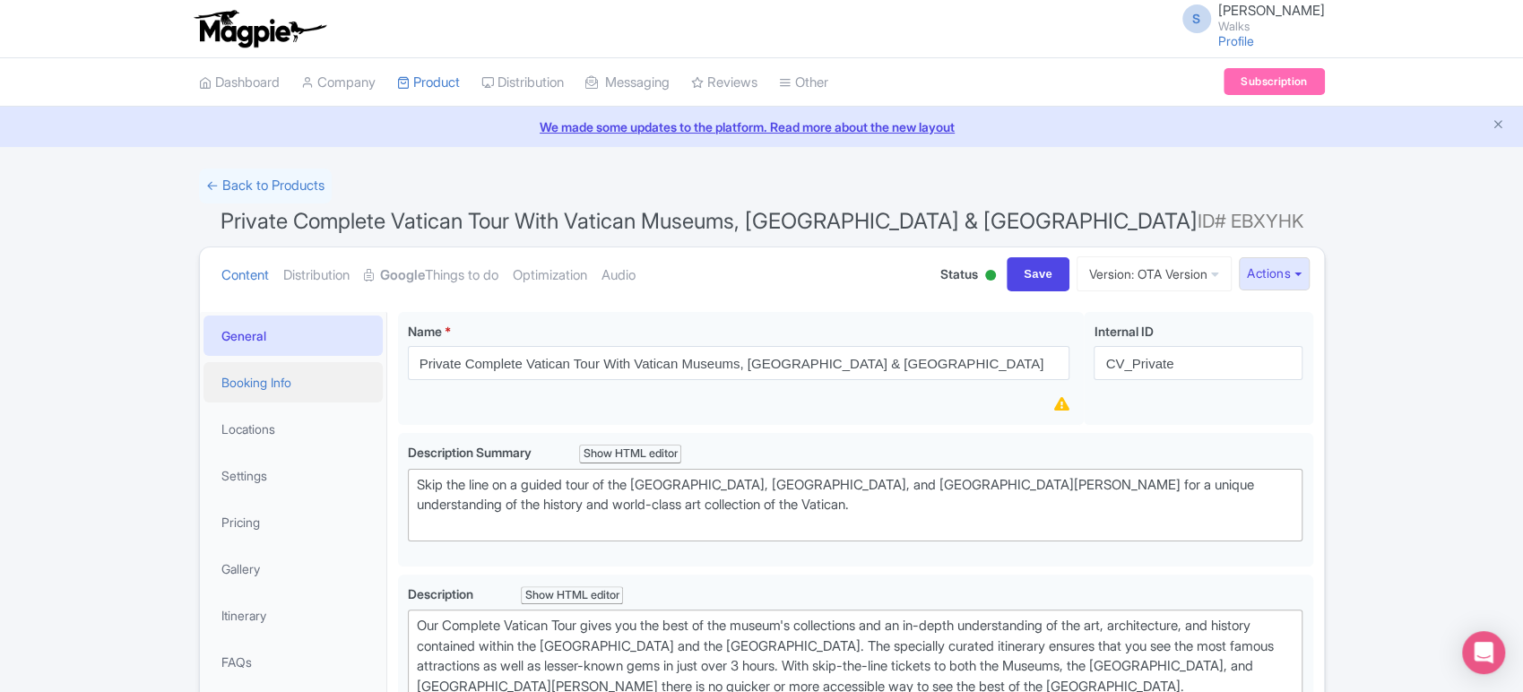
click at [322, 367] on link "Booking Info" at bounding box center [293, 382] width 179 height 40
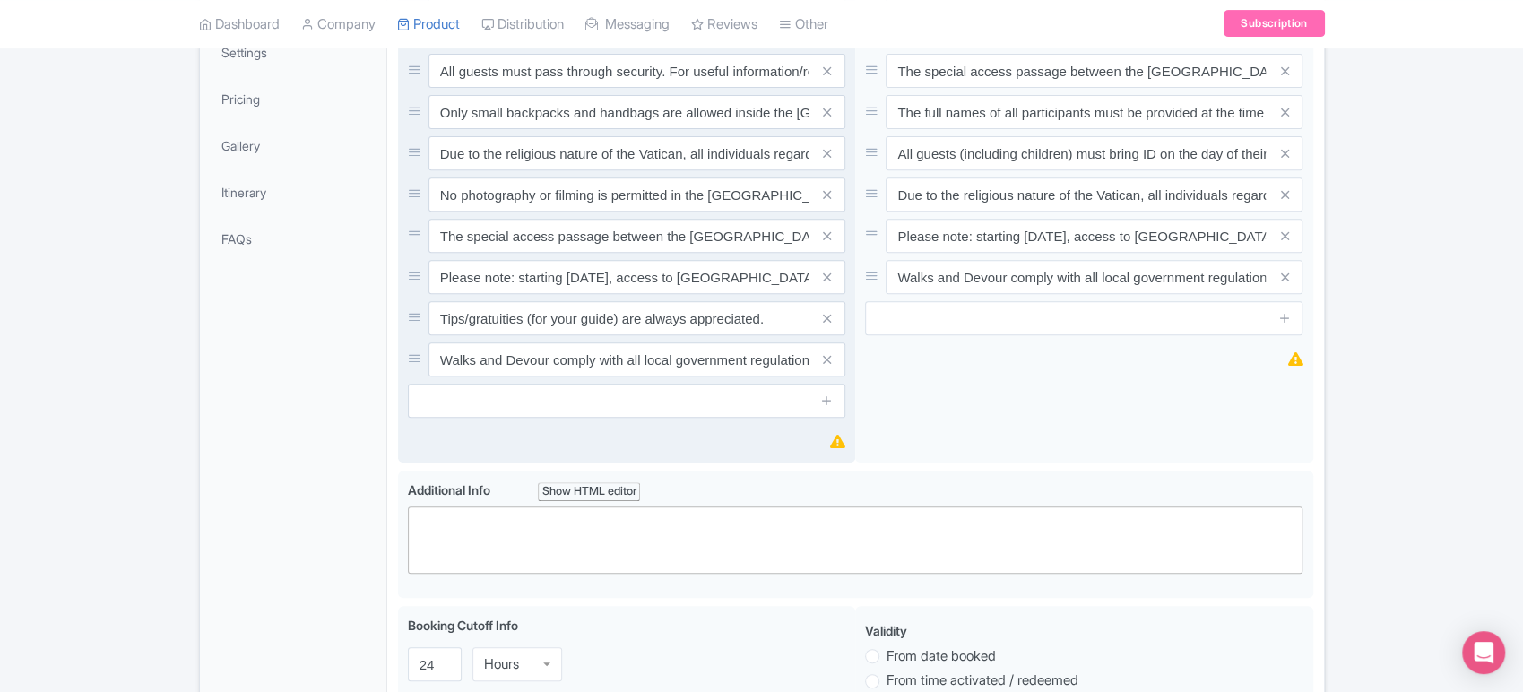
scroll to position [451, 0]
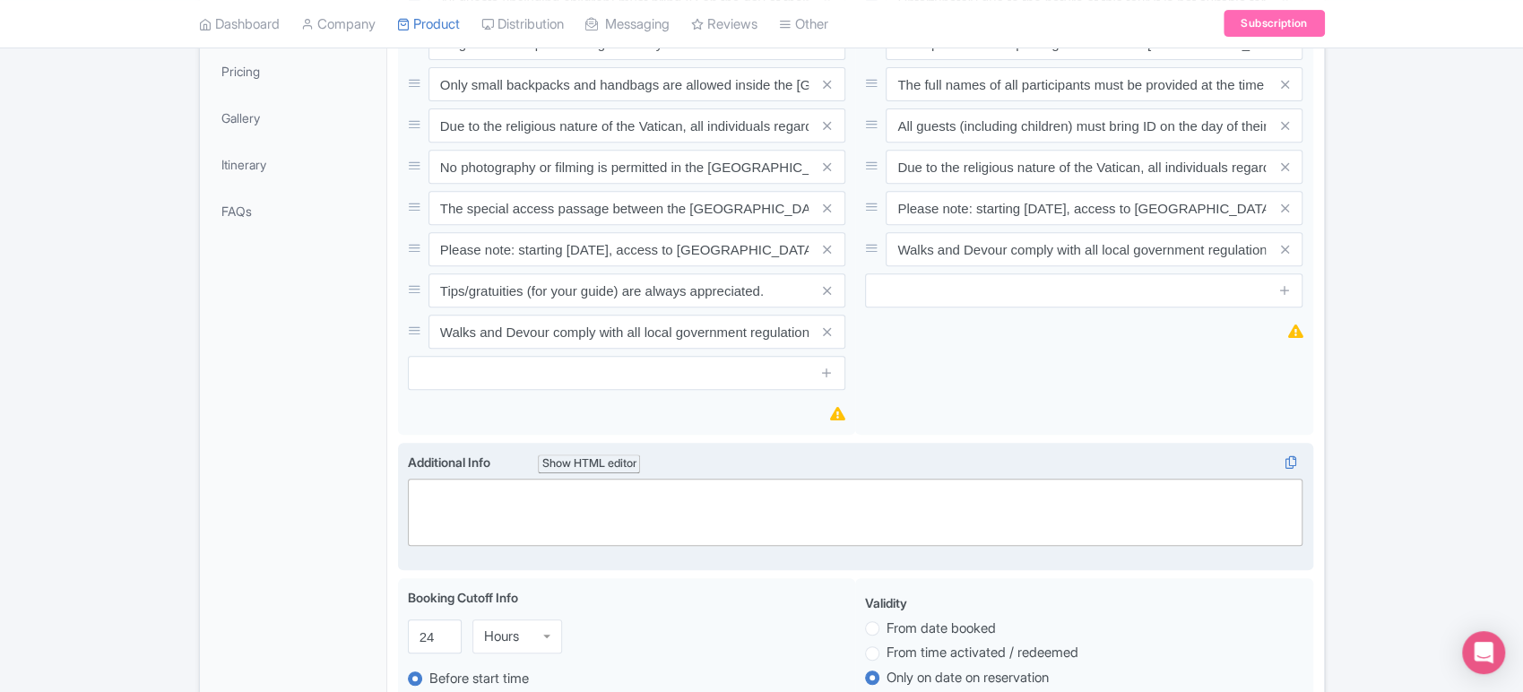
click at [498, 503] on trix-editor at bounding box center [856, 512] width 896 height 67
paste trix-editor "<div>Ticket age ranges:<br>- Adult (15+)<br>- Child (2-14)<br>- Infant (0-1)</d…"
type trix-editor "<div>Ticket age ranges:<br>- Adult (15+)<br>- Child (2-14)<br>- Infant (0-1)</d…"
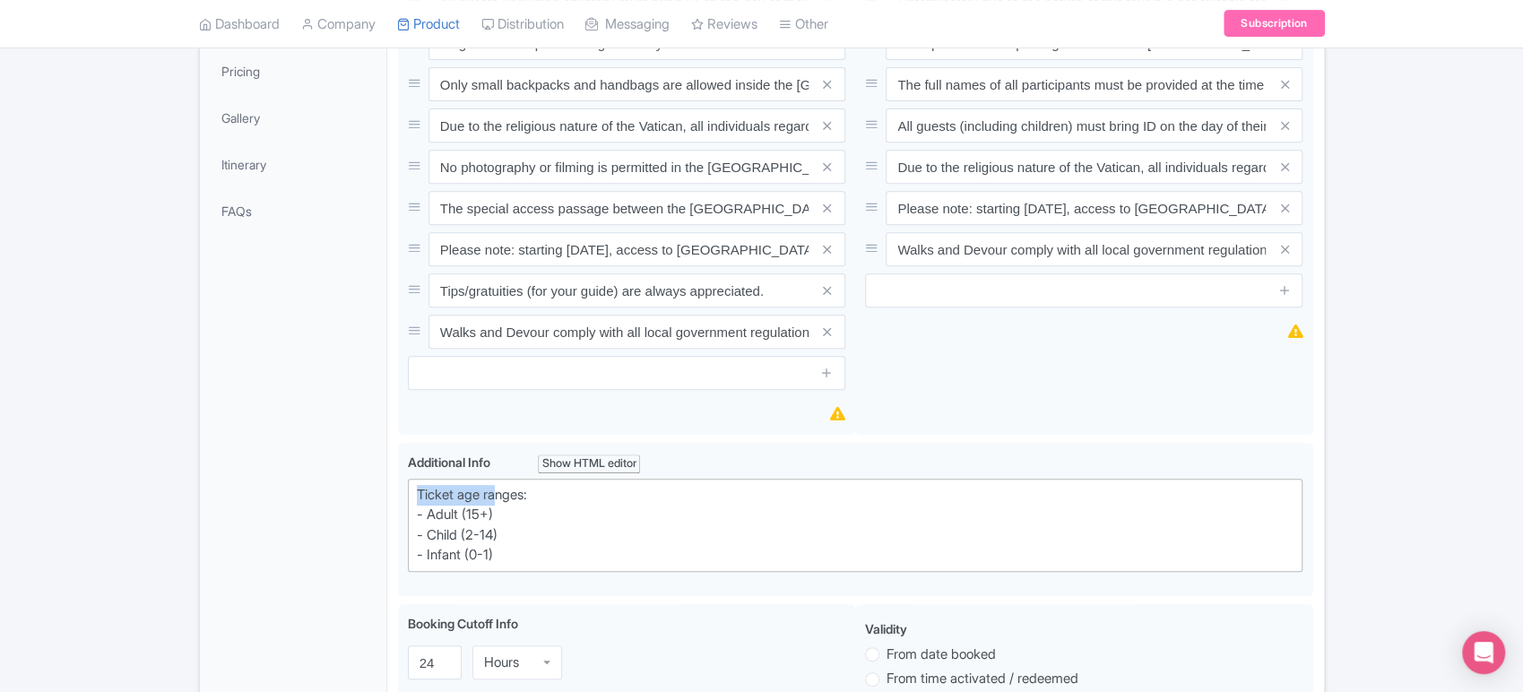
drag, startPoint x: 498, startPoint y: 503, endPoint x: 323, endPoint y: 292, distance: 273.8
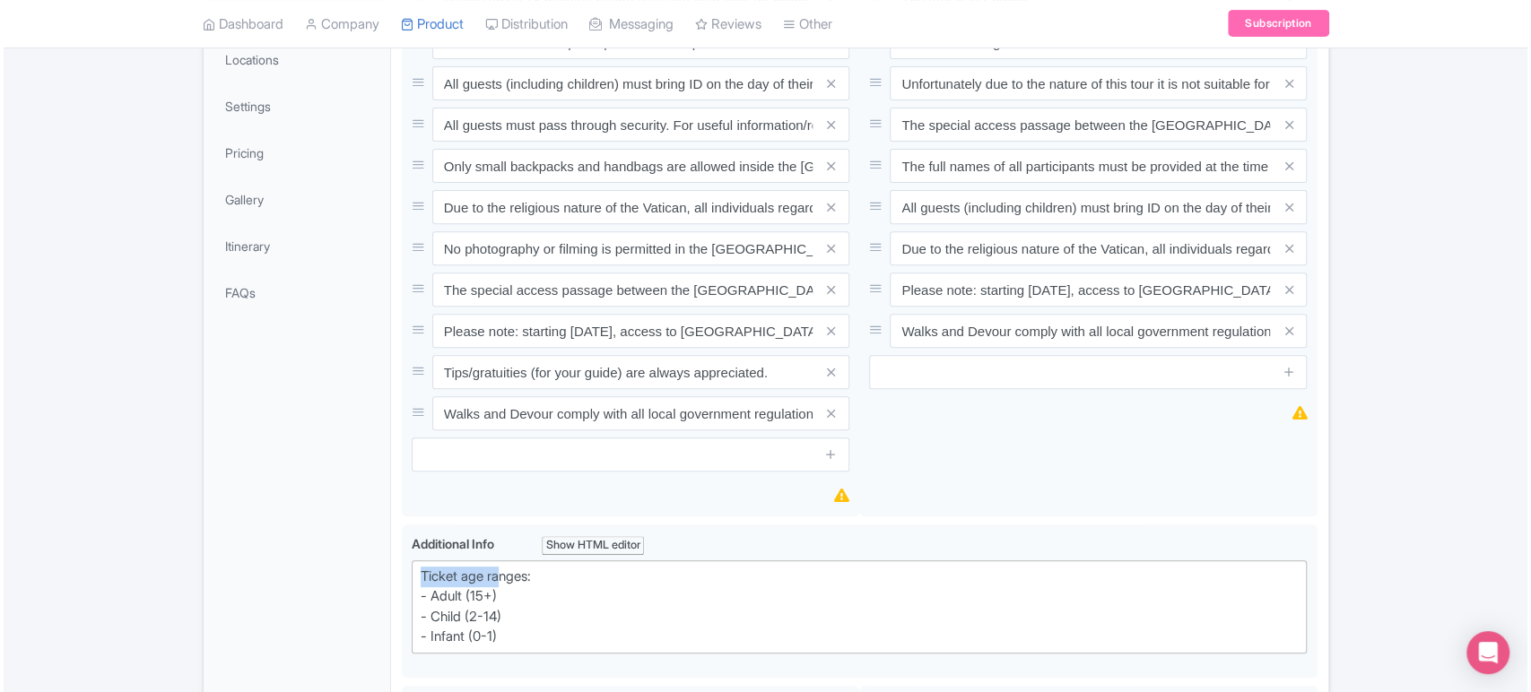
scroll to position [367, 0]
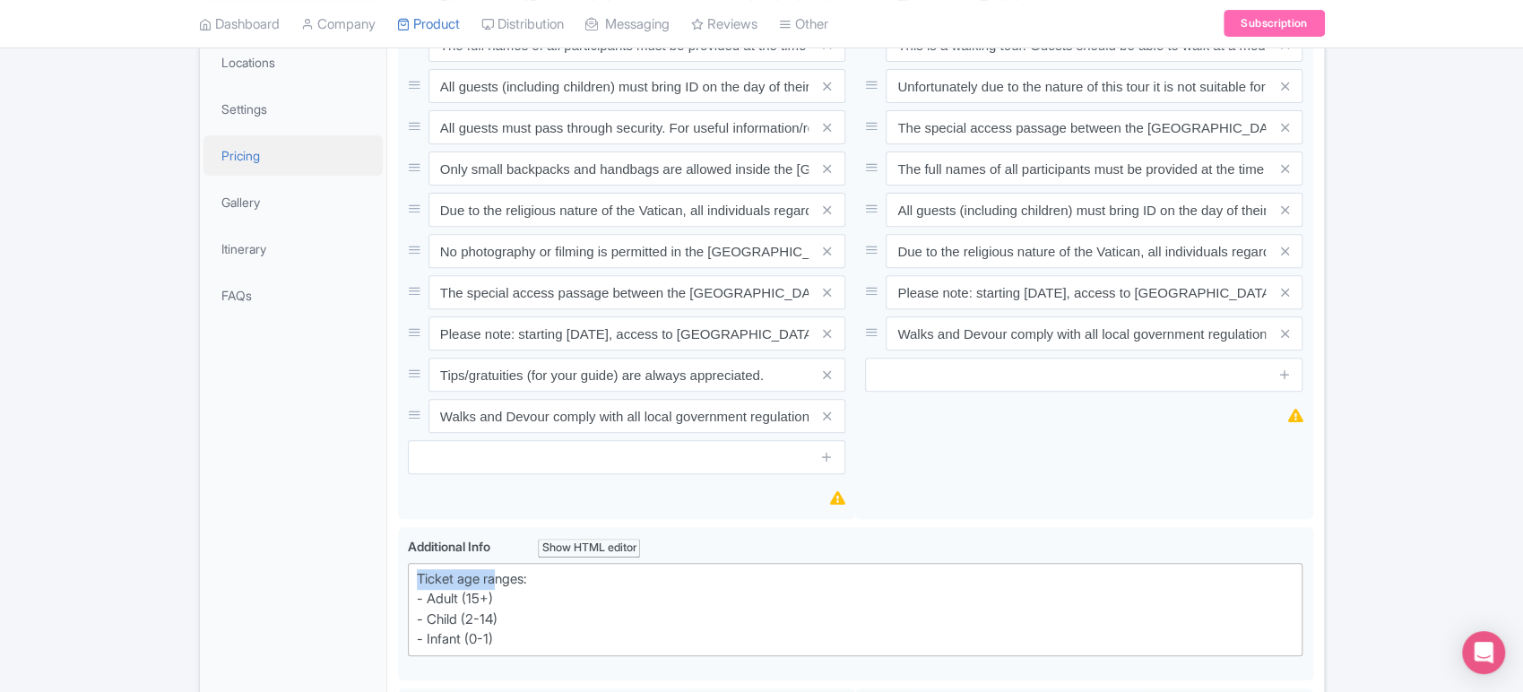
click at [265, 146] on link "Pricing" at bounding box center [293, 155] width 179 height 40
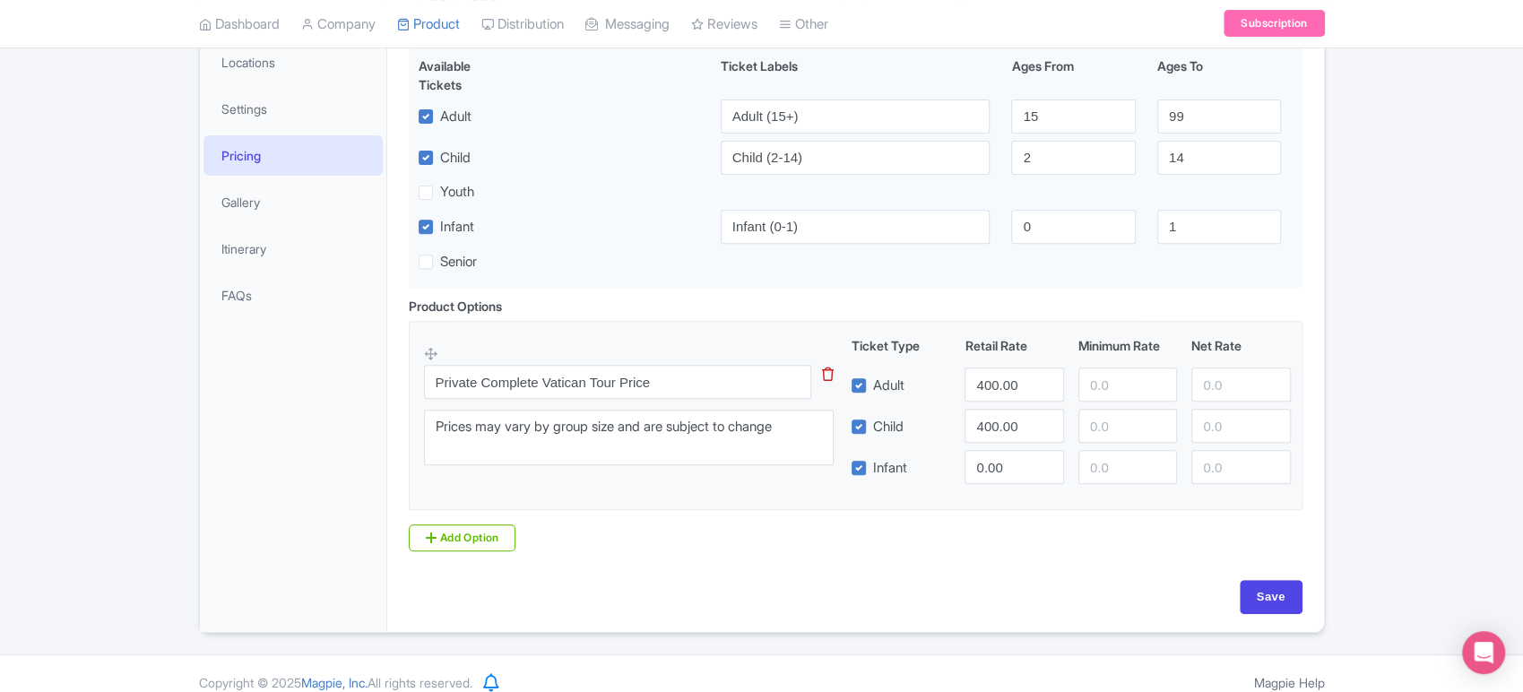
click at [825, 372] on icon at bounding box center [828, 374] width 12 height 13
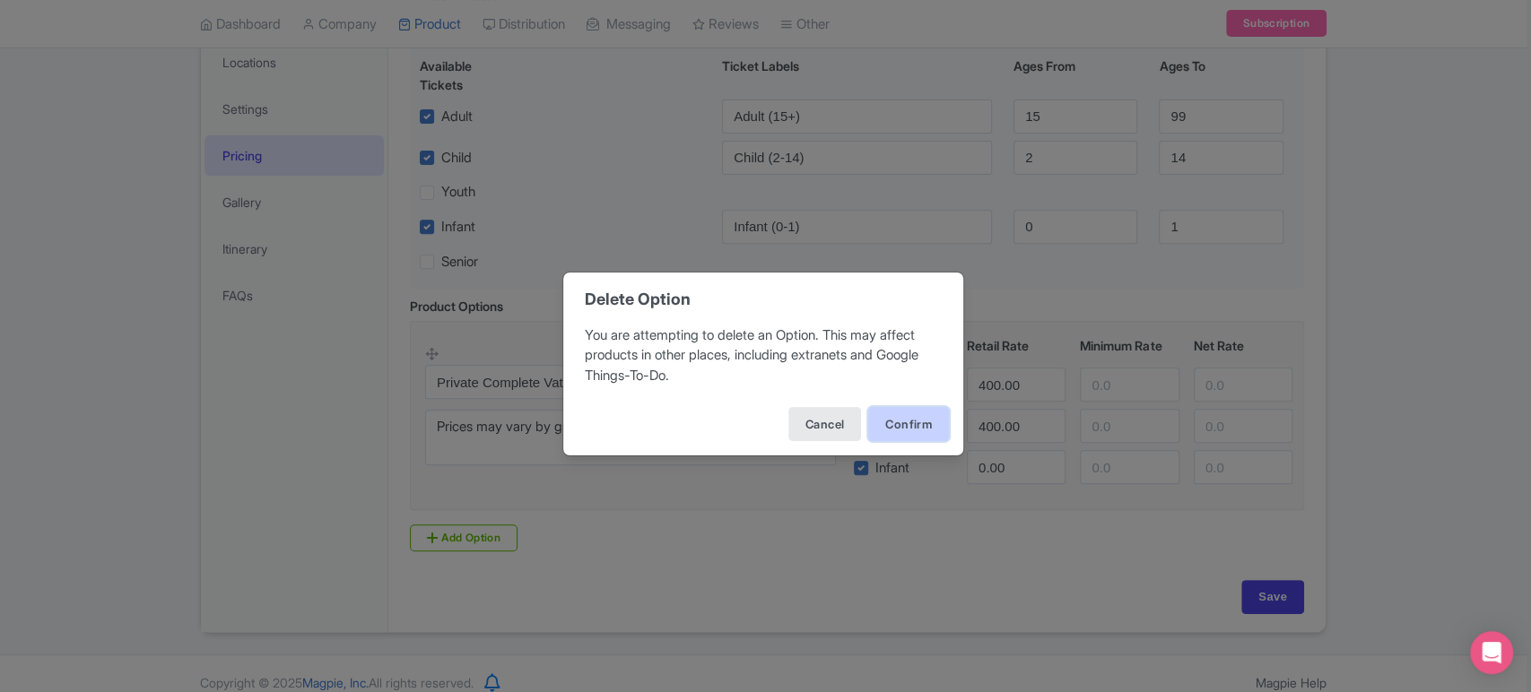
click at [932, 431] on button "Confirm" at bounding box center [908, 424] width 81 height 34
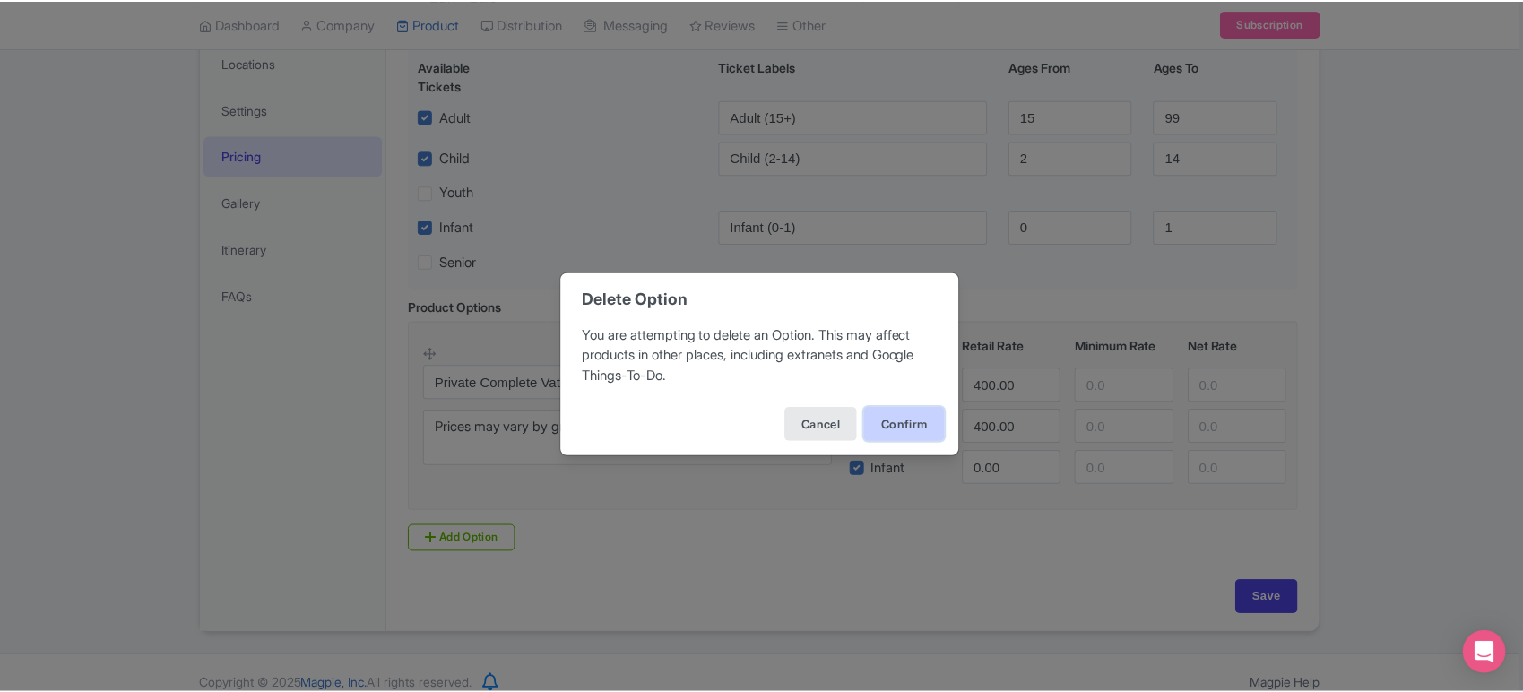
scroll to position [181, 0]
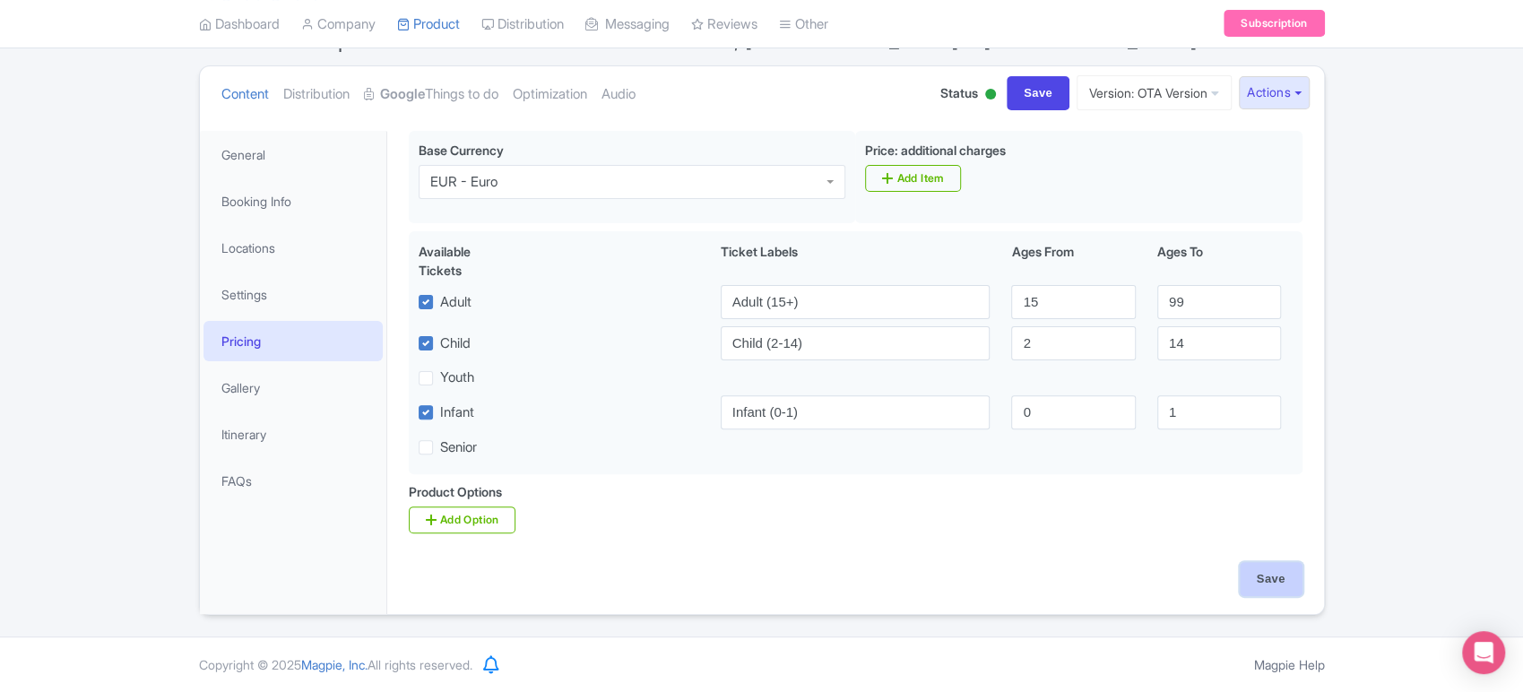
click at [1281, 588] on input "Save" at bounding box center [1271, 579] width 63 height 34
type input "Saving..."
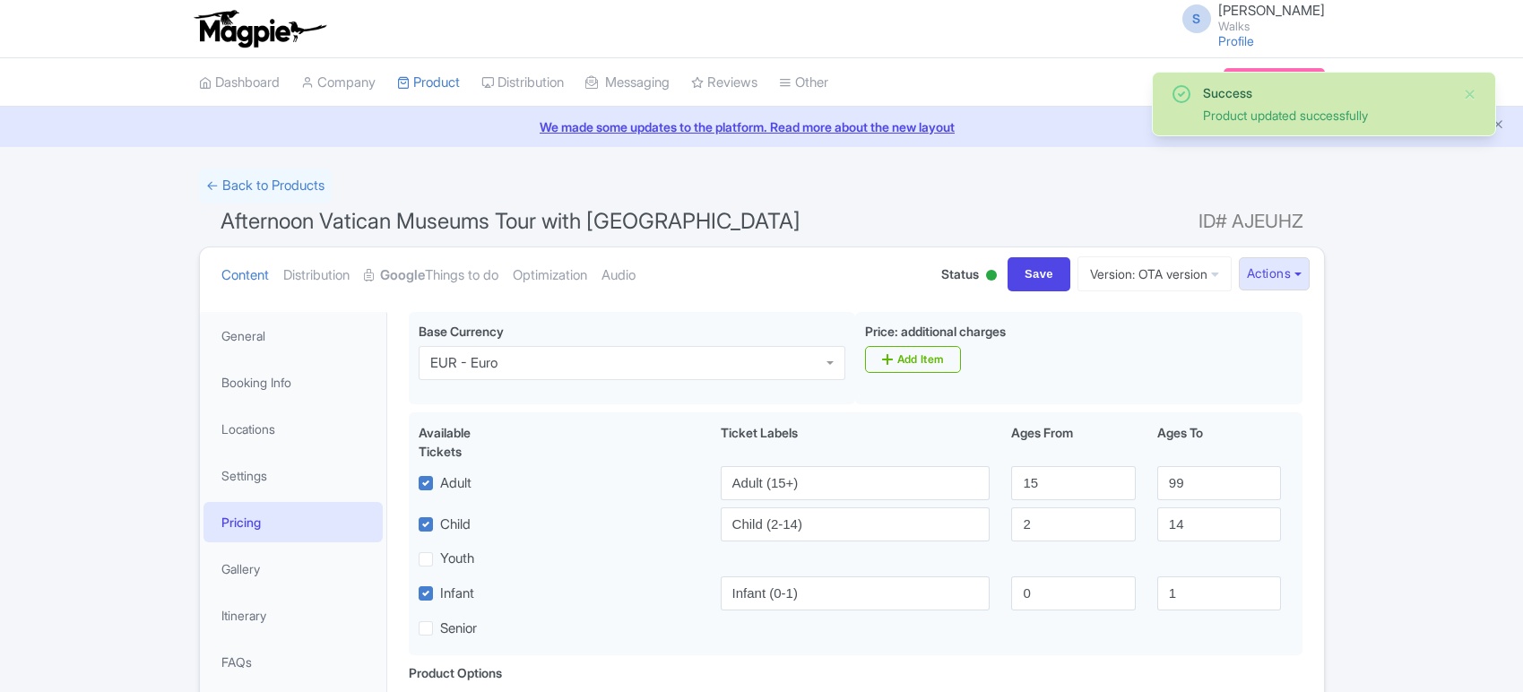
scroll to position [208, 0]
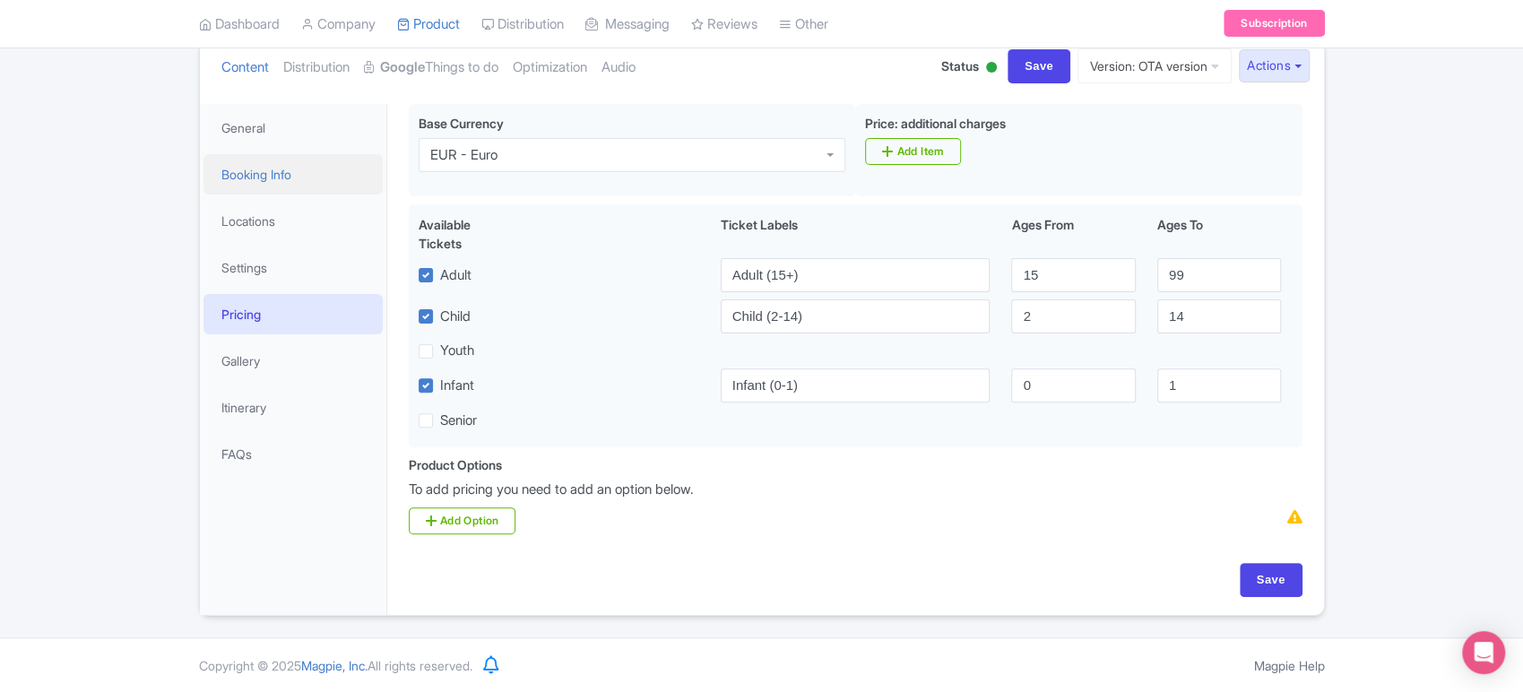
click at [247, 159] on link "Booking Info" at bounding box center [293, 174] width 179 height 40
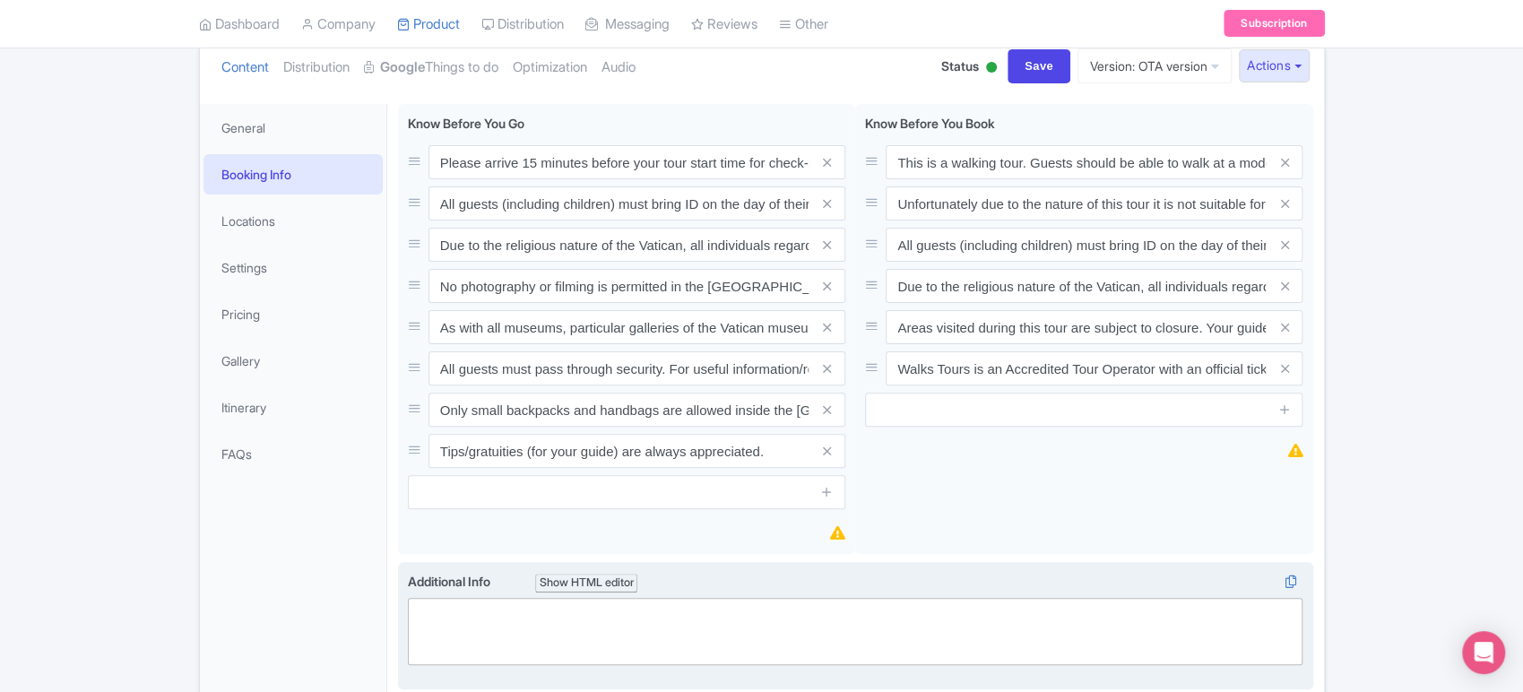
click at [513, 608] on trix-editor at bounding box center [856, 631] width 896 height 67
paste trix-editor "<div>Ticket age ranges:<br>- Adult (15+)<br>- Child (2-14)<br>- Infant (0-1)</d…"
type trix-editor "<div>Ticket age ranges:<br>- Adult (15+)<br>- Child (2-14)<br>- Infant (0-1)</d…"
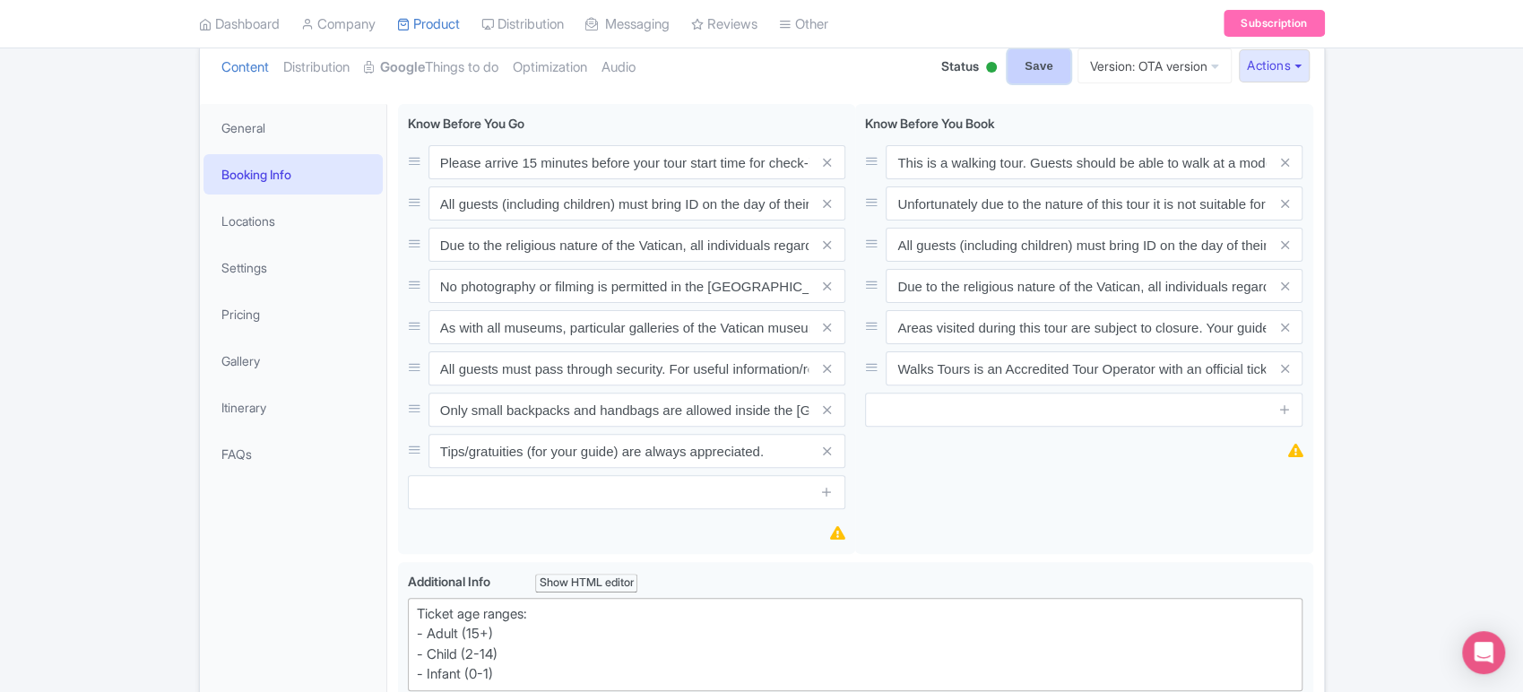
click at [1026, 58] on input "Save" at bounding box center [1039, 66] width 63 height 34
type input "Saving..."
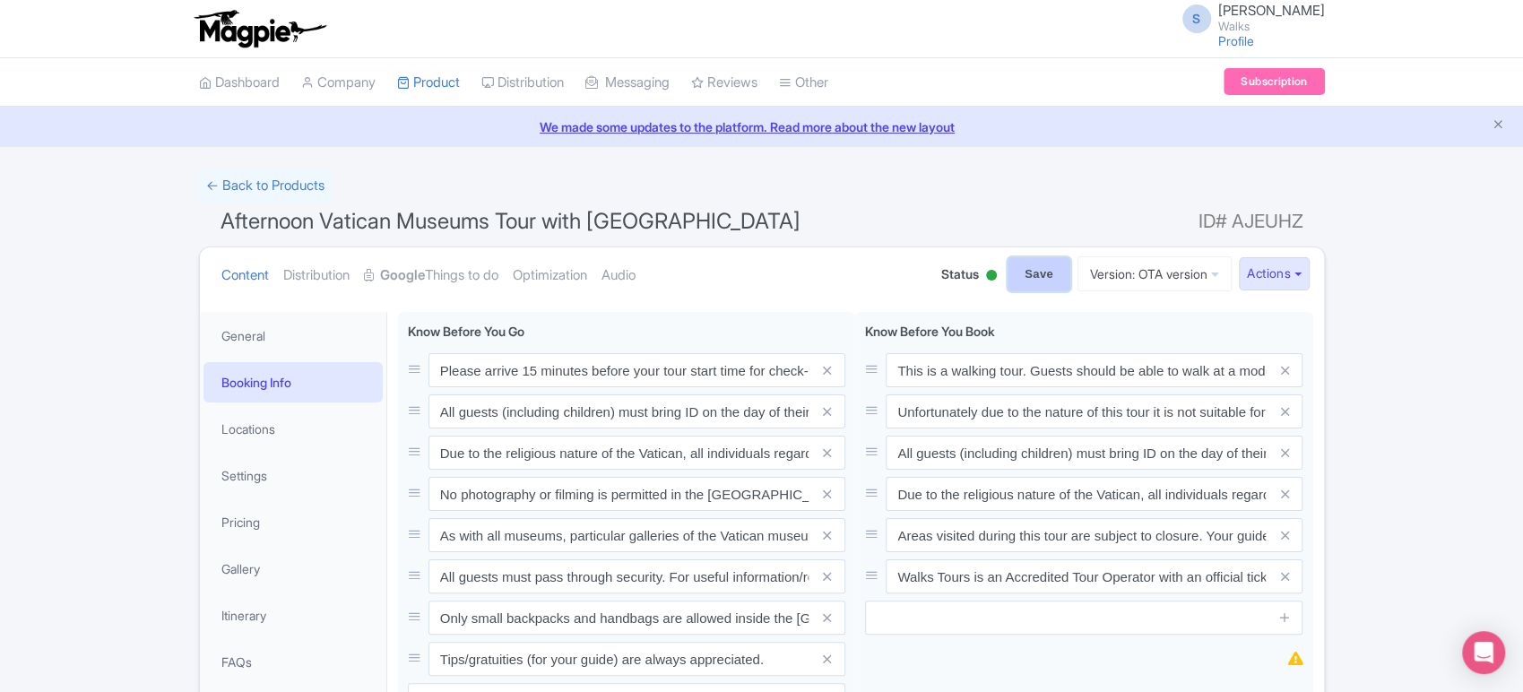
click at [1020, 278] on input "Save" at bounding box center [1039, 274] width 63 height 34
type input "Saving..."
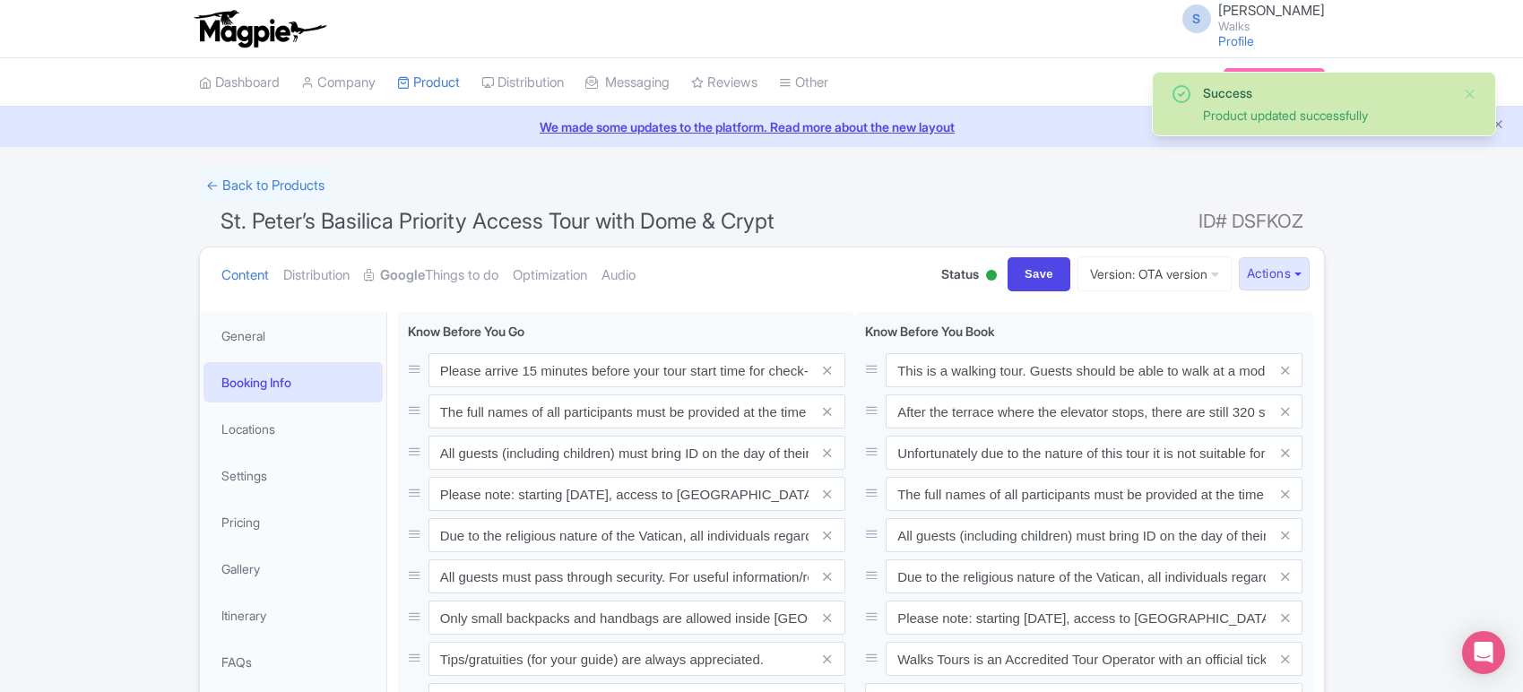
scroll to position [311, 0]
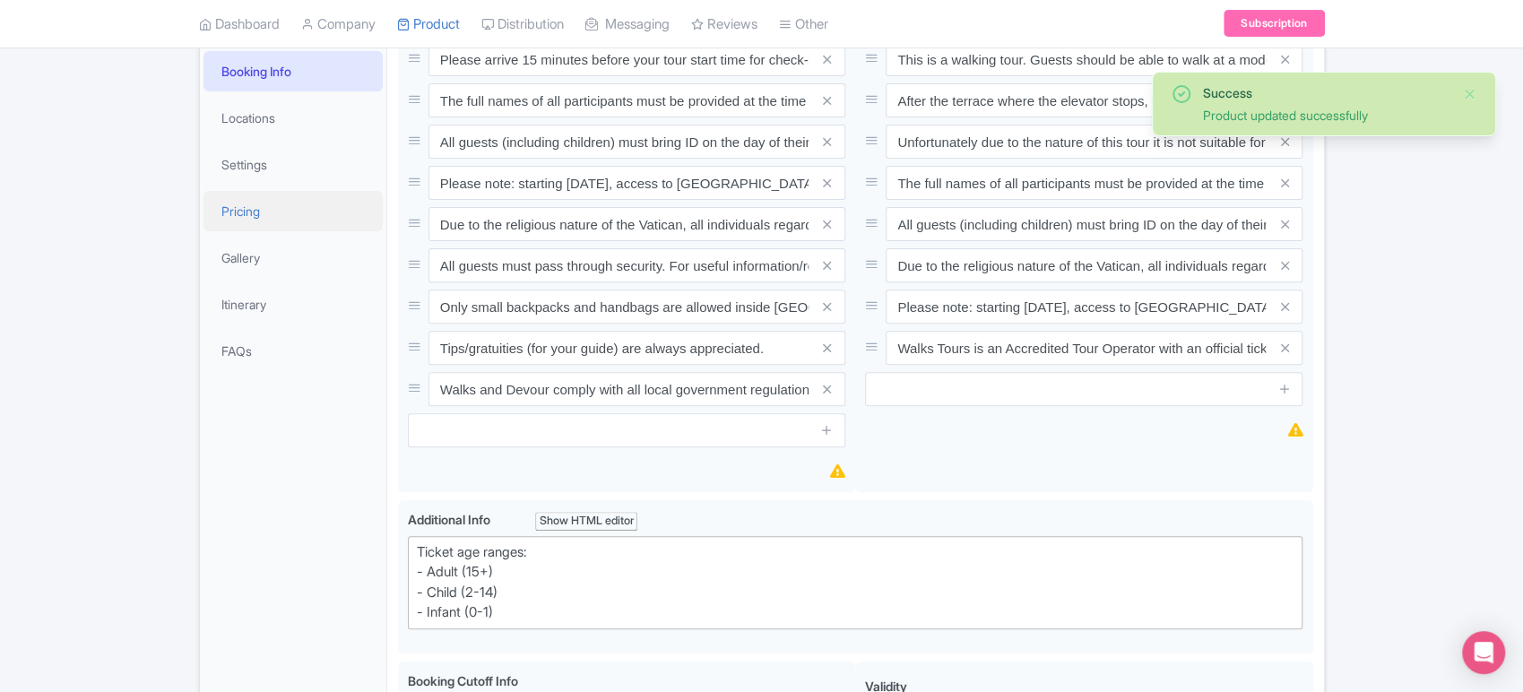
click at [257, 212] on link "Pricing" at bounding box center [293, 211] width 179 height 40
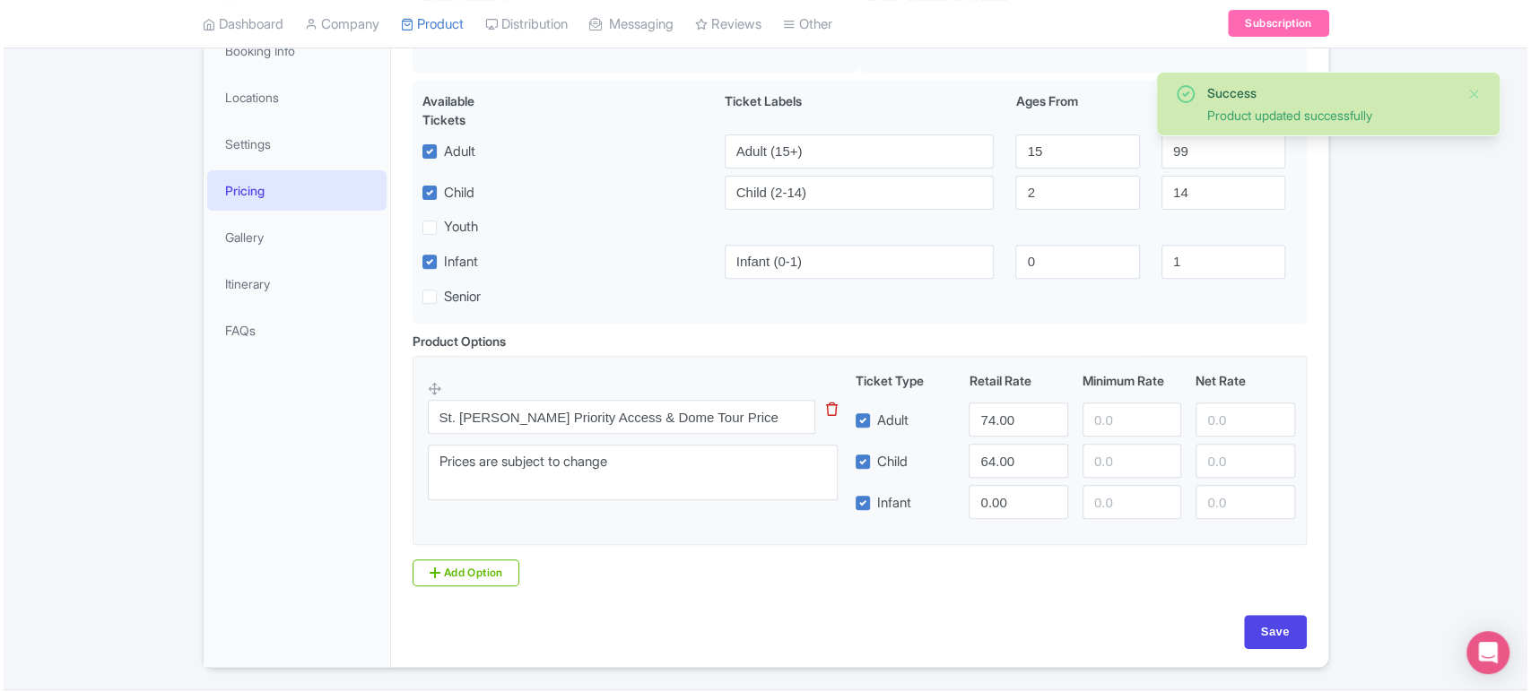
scroll to position [331, 0]
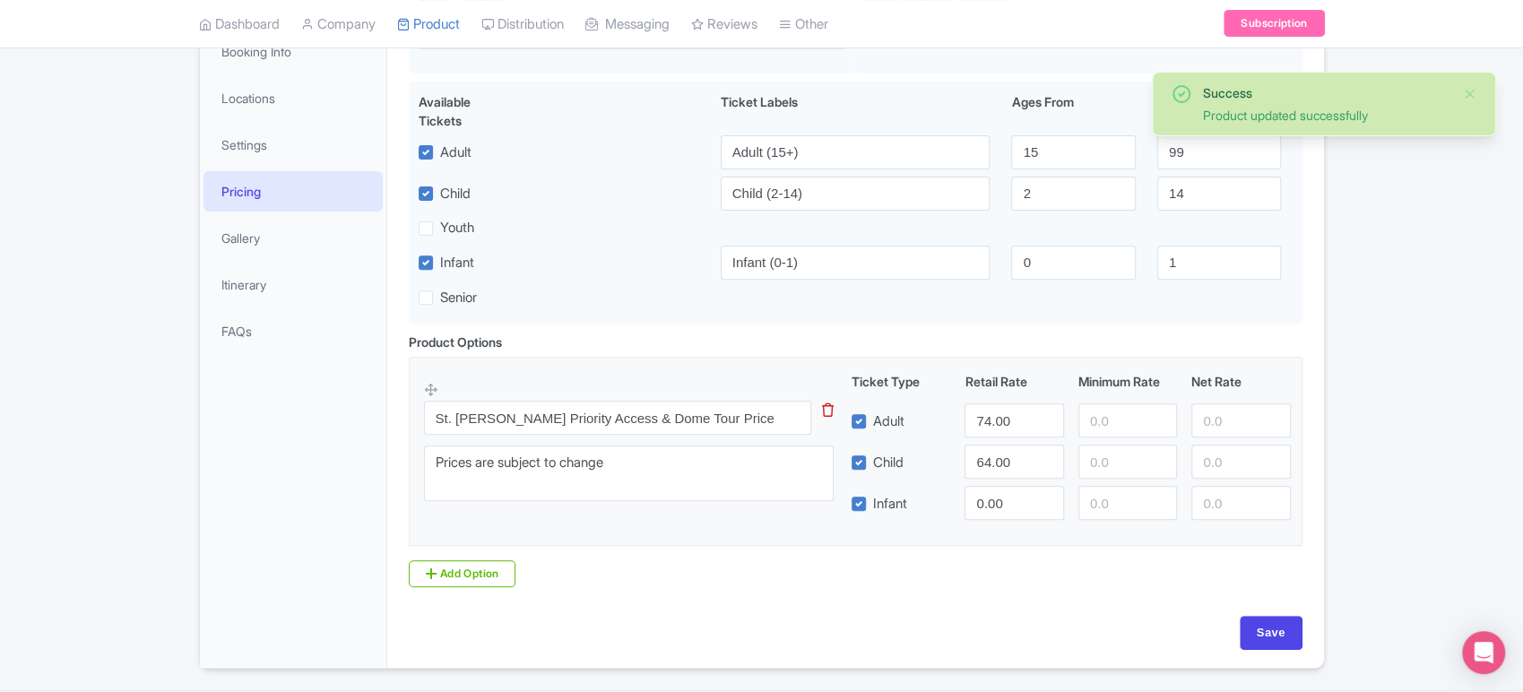
click at [825, 415] on icon at bounding box center [828, 409] width 12 height 13
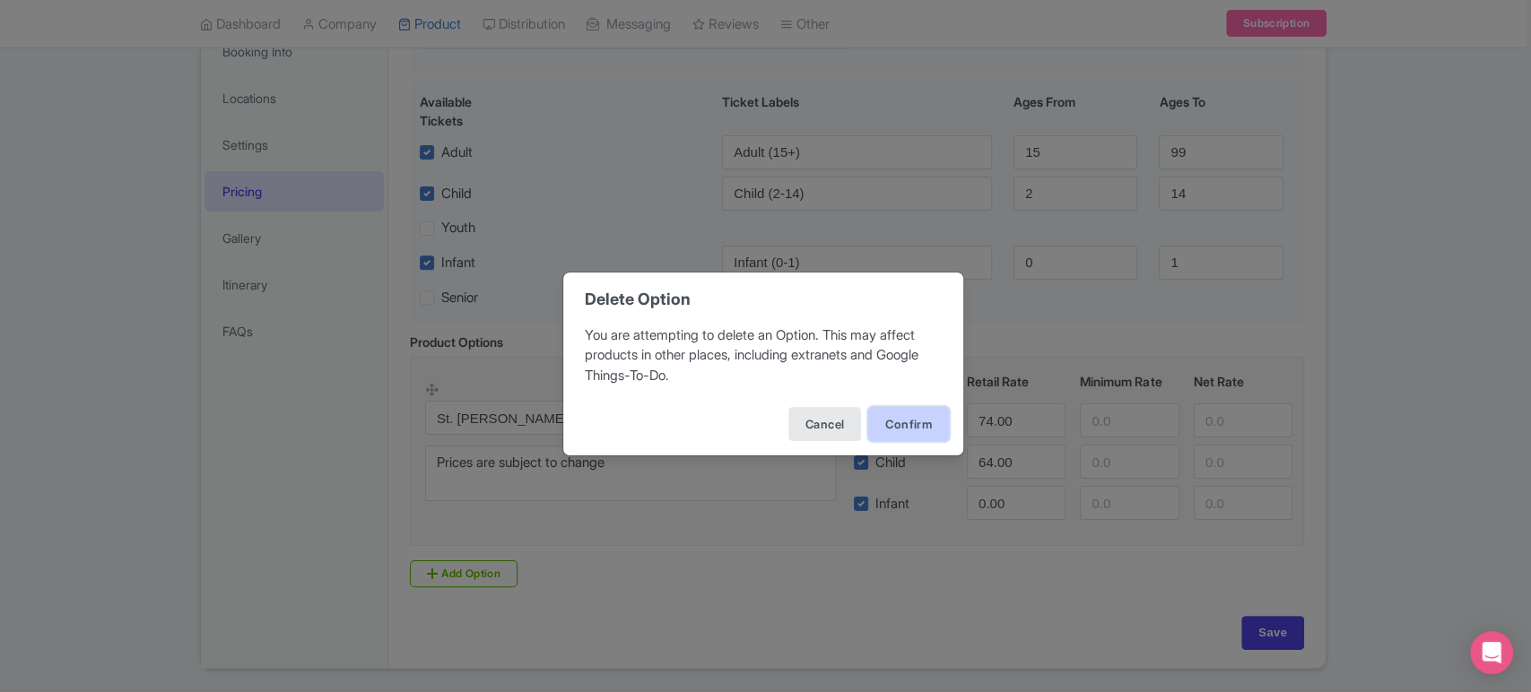
click at [908, 417] on button "Confirm" at bounding box center [908, 424] width 81 height 34
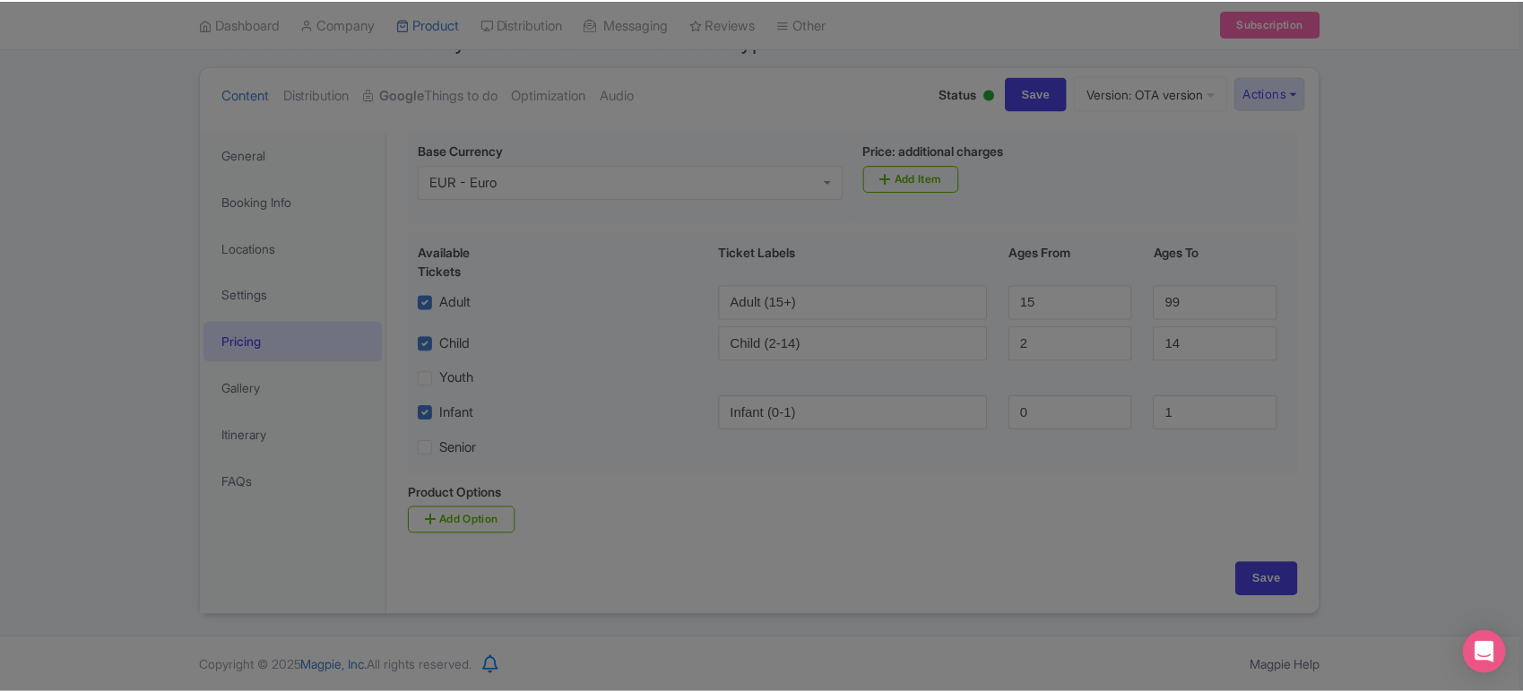
scroll to position [181, 0]
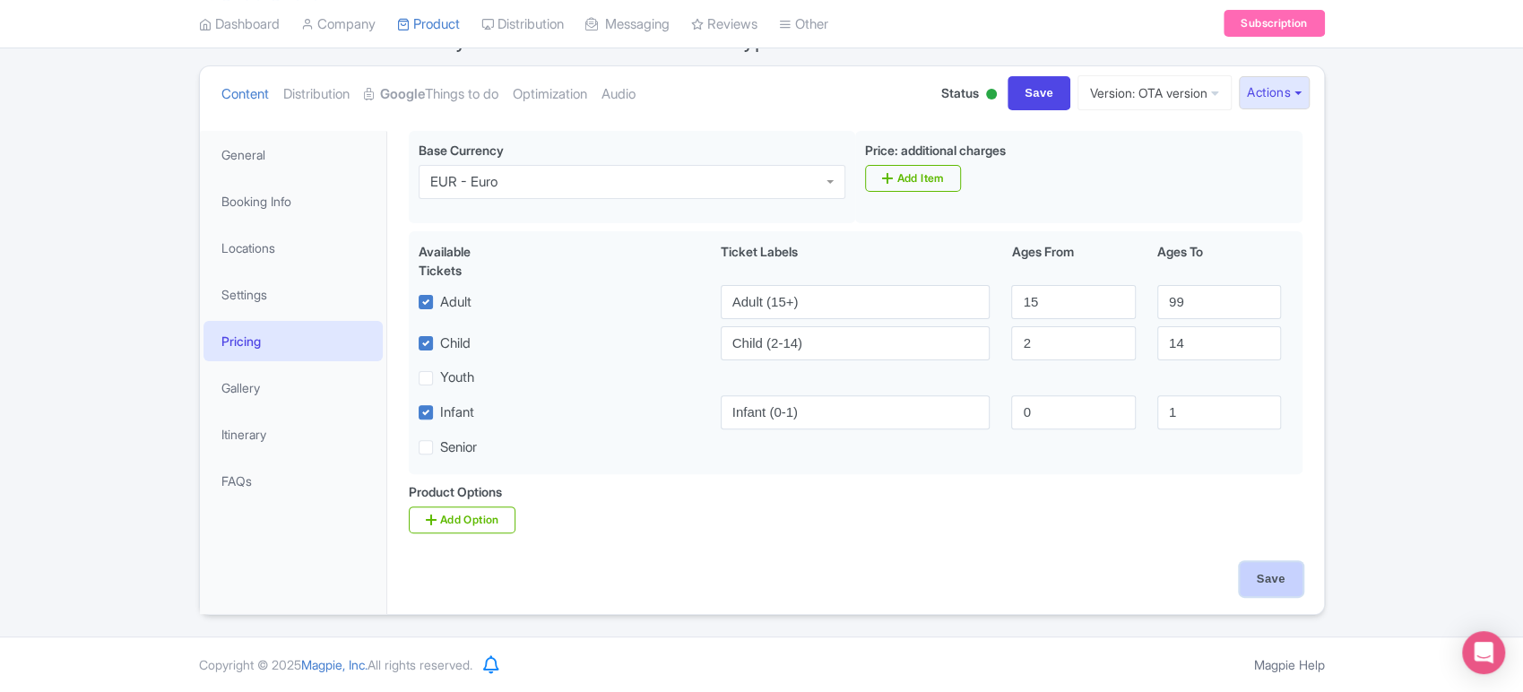
click at [1285, 577] on input "Save" at bounding box center [1271, 579] width 63 height 34
type input "Saving..."
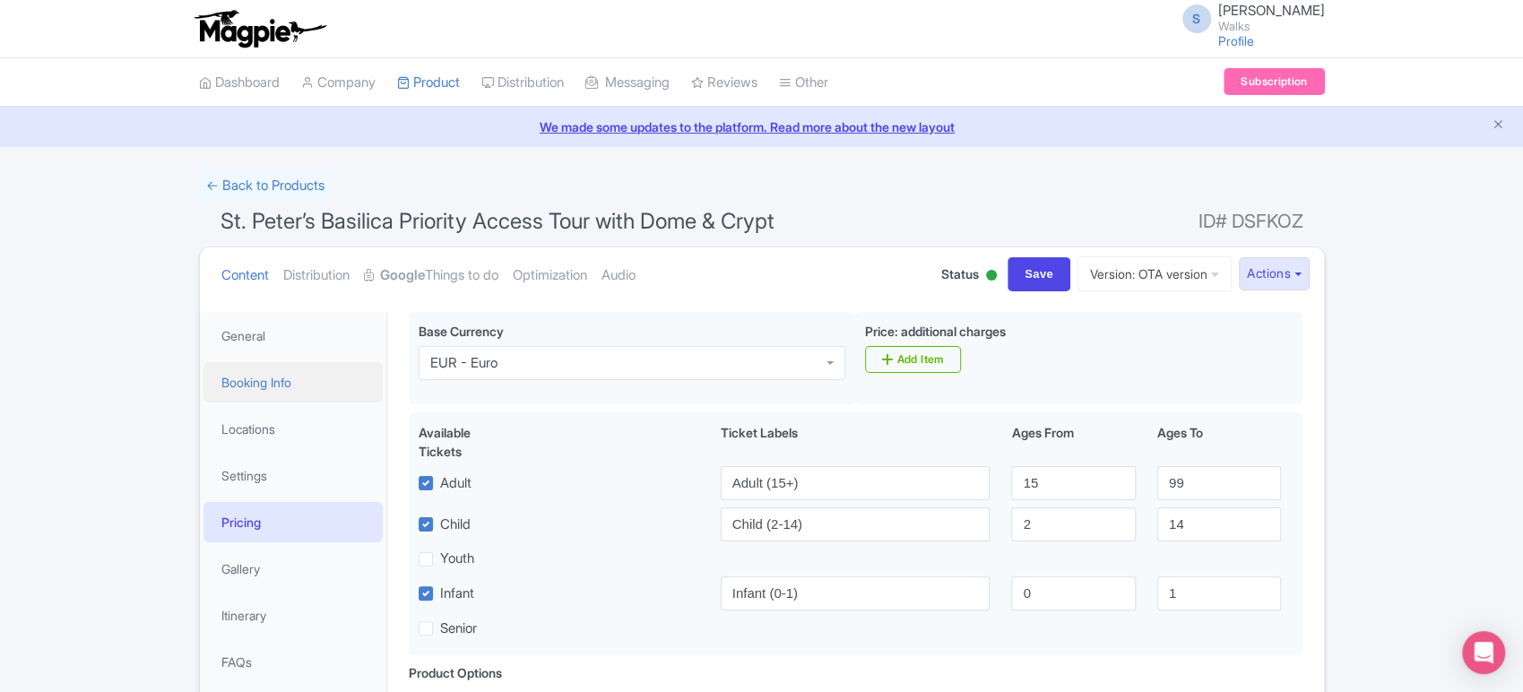
click at [257, 378] on link "Booking Info" at bounding box center [293, 382] width 179 height 40
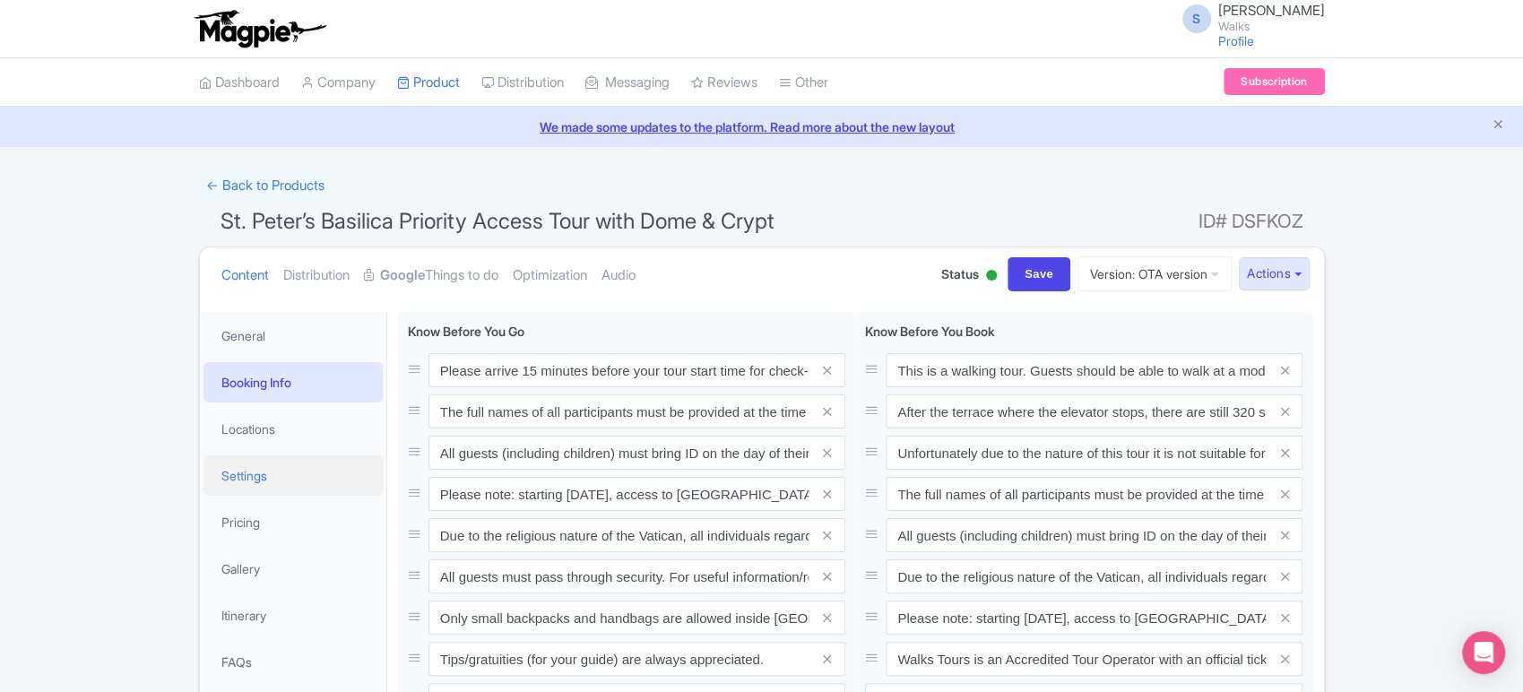
click at [296, 475] on link "Settings" at bounding box center [293, 475] width 179 height 40
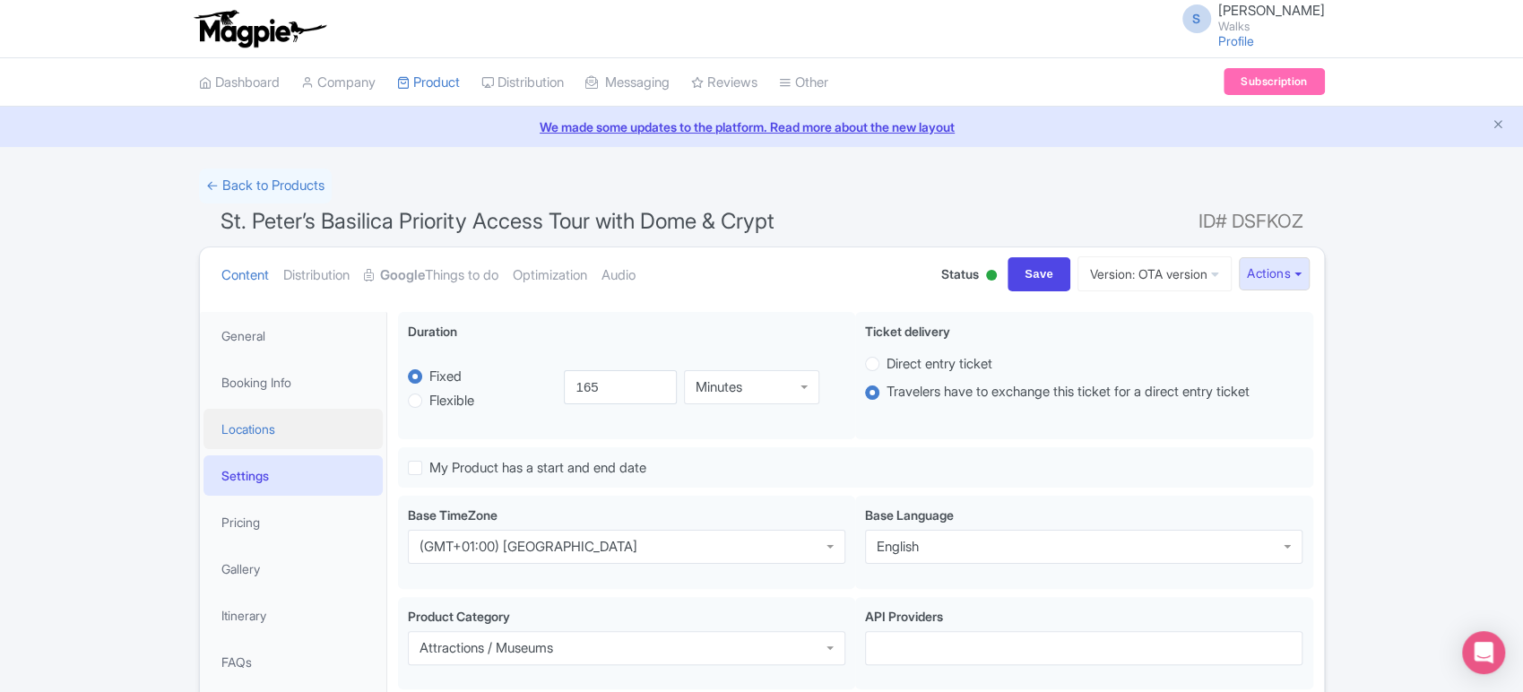
click at [275, 421] on link "Locations" at bounding box center [293, 429] width 179 height 40
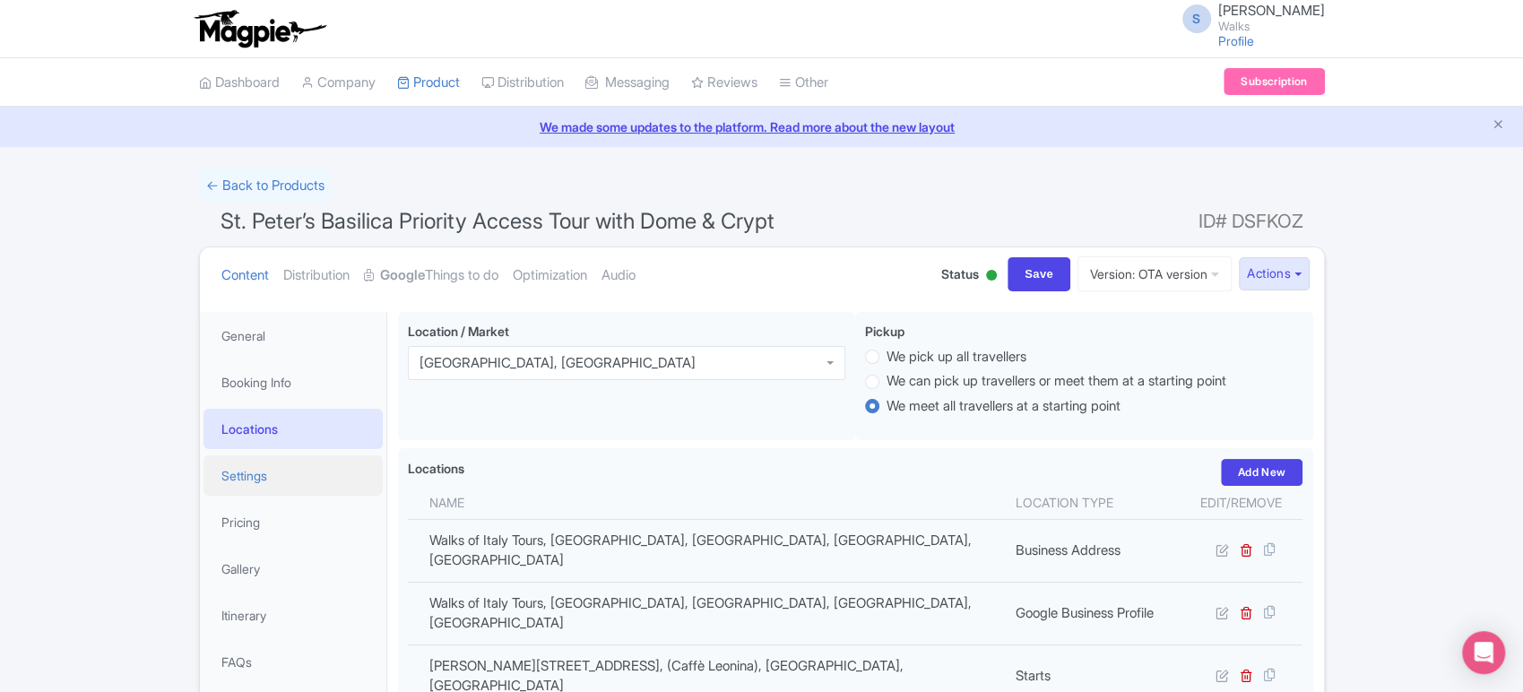
click at [290, 479] on link "Settings" at bounding box center [293, 475] width 179 height 40
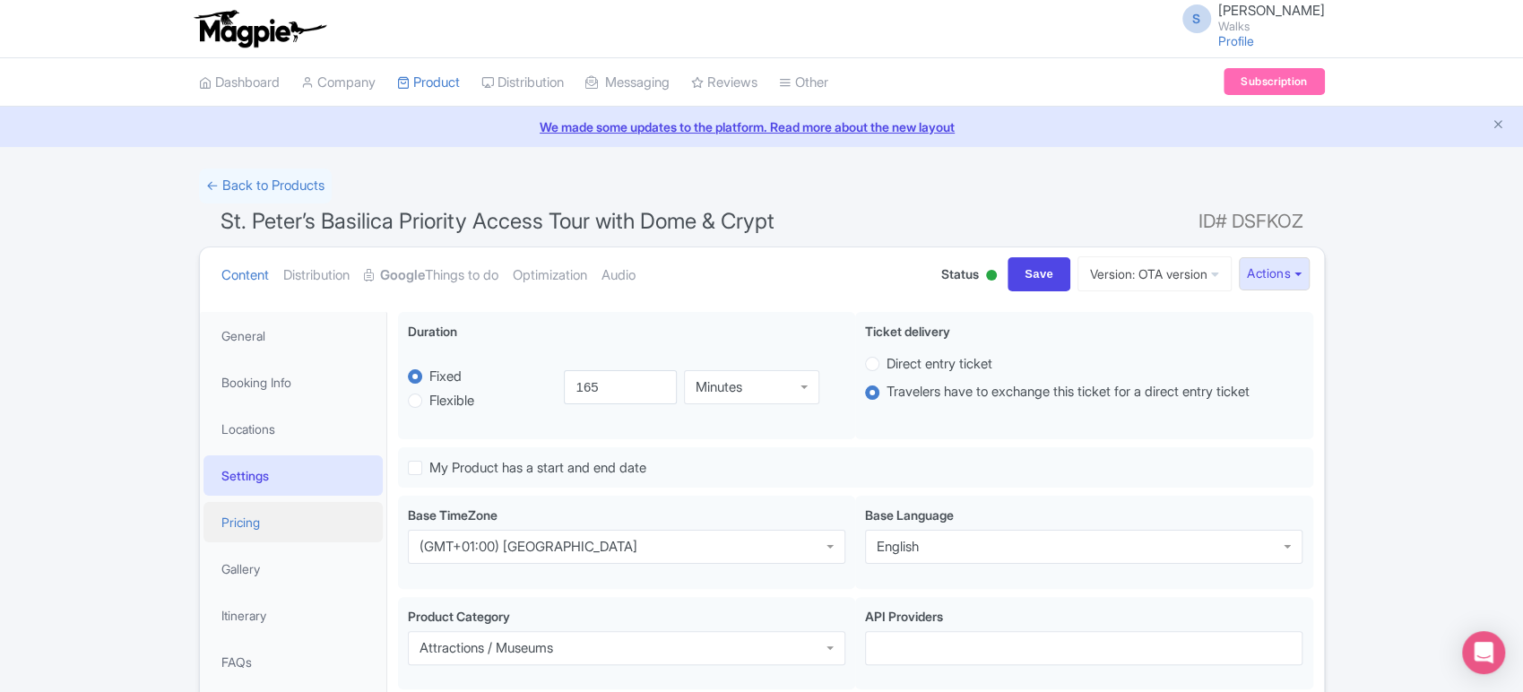
click at [280, 539] on link "Pricing" at bounding box center [293, 522] width 179 height 40
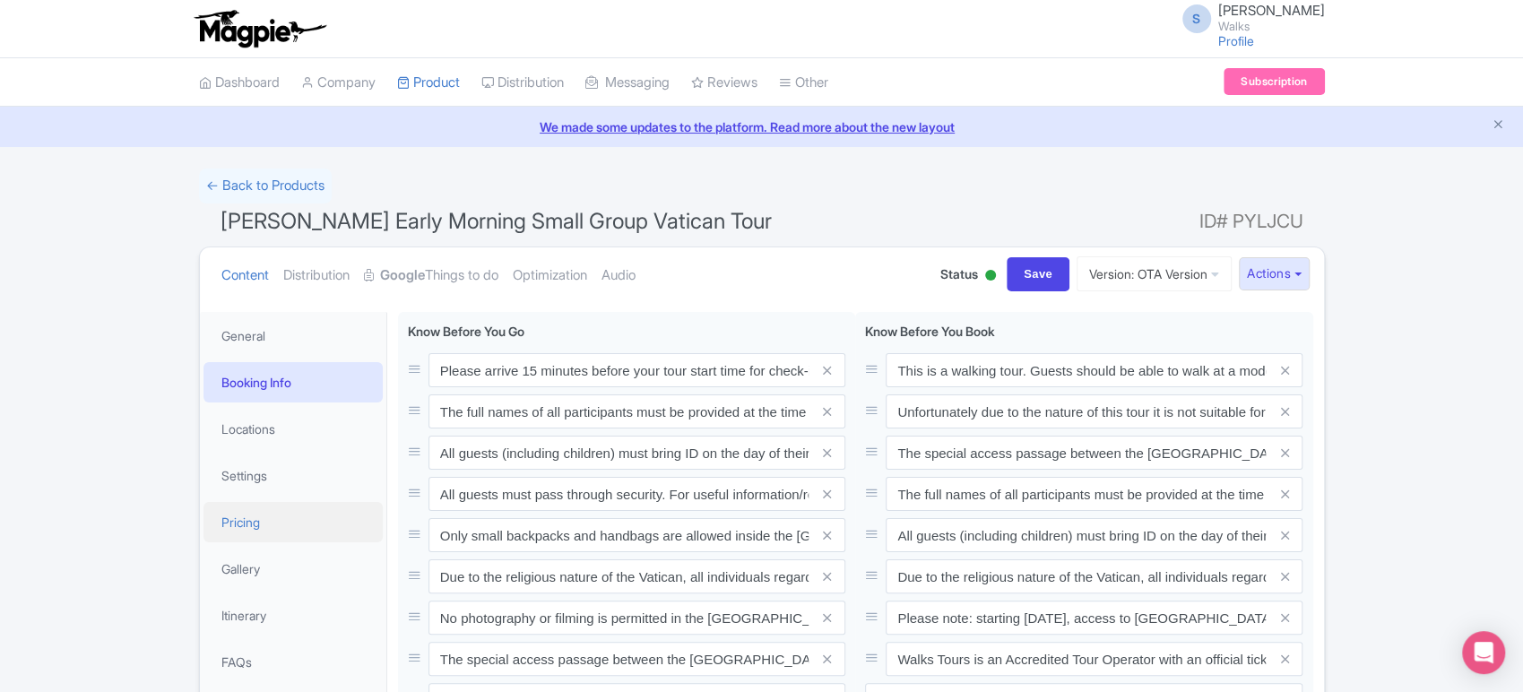
click at [261, 530] on link "Pricing" at bounding box center [293, 522] width 179 height 40
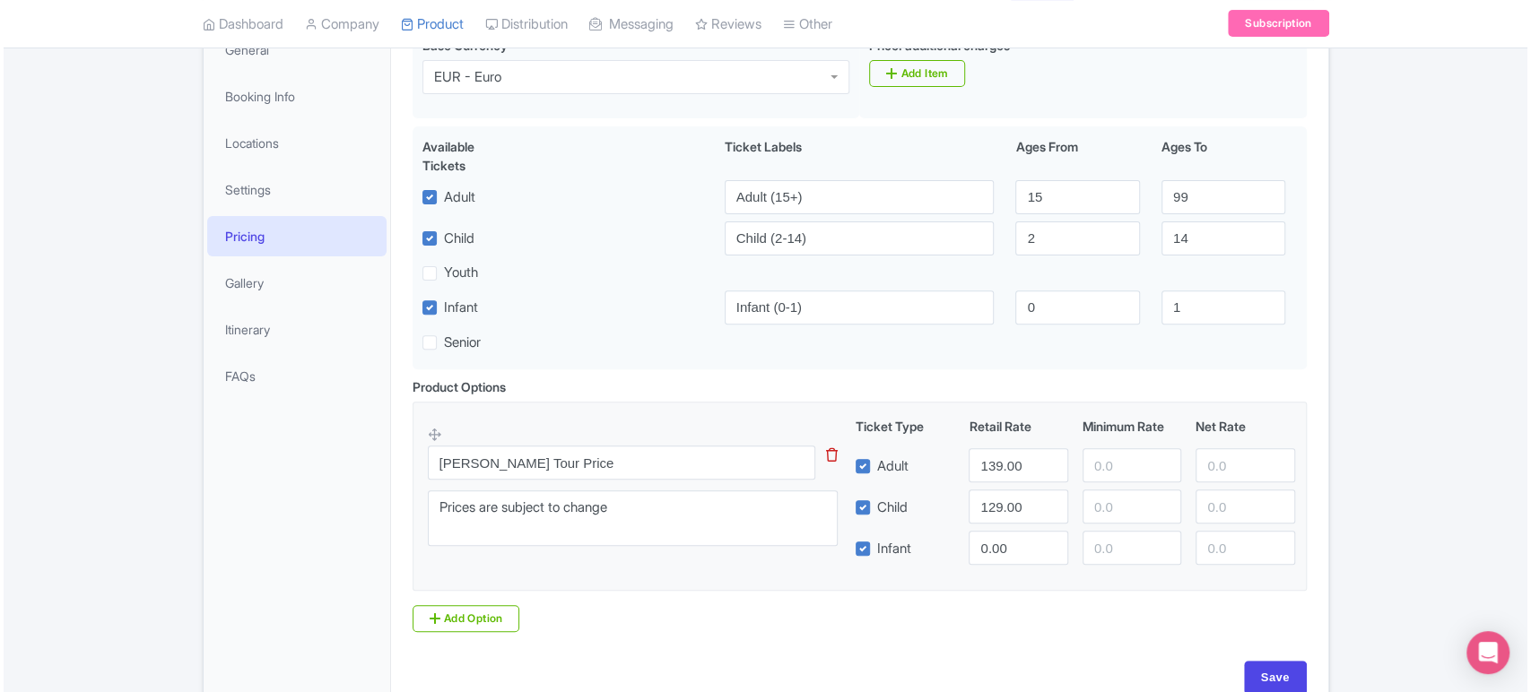
scroll to position [287, 0]
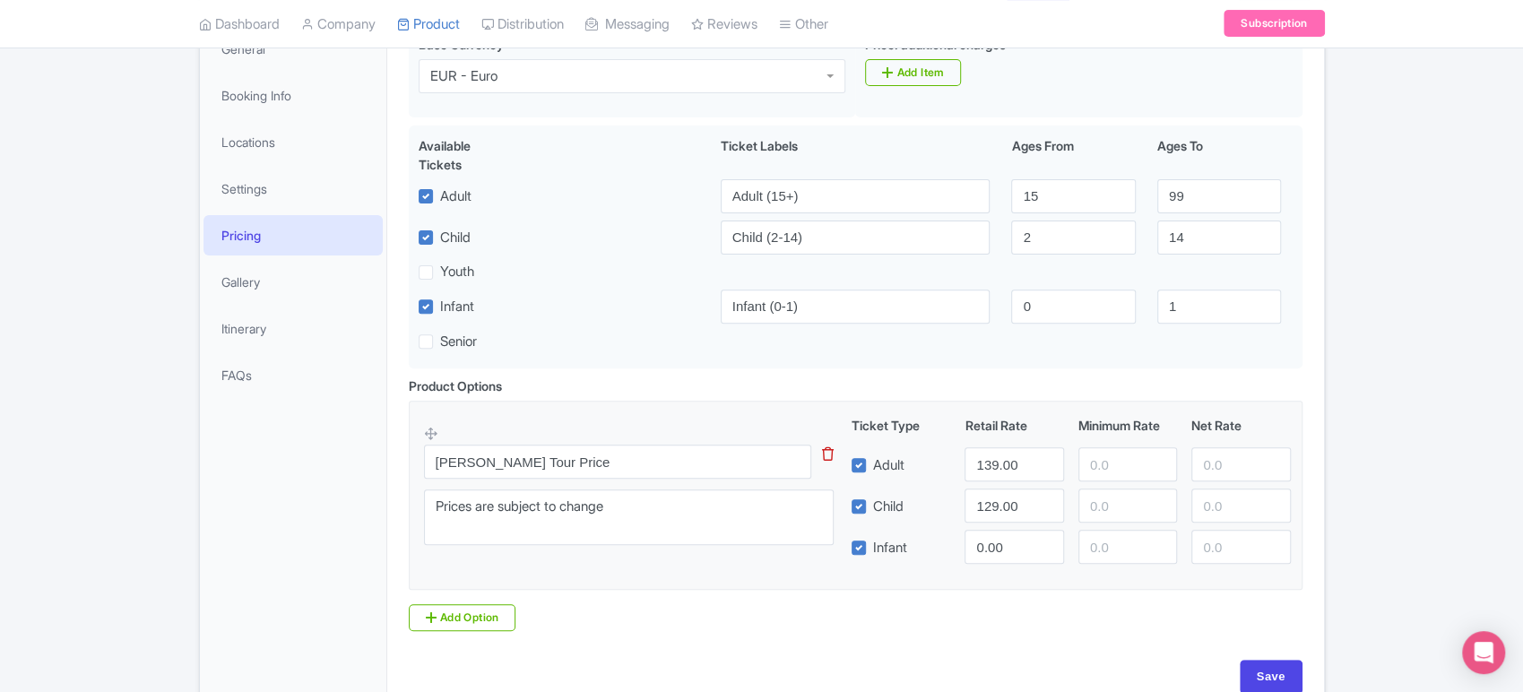
click at [829, 458] on icon at bounding box center [828, 453] width 12 height 13
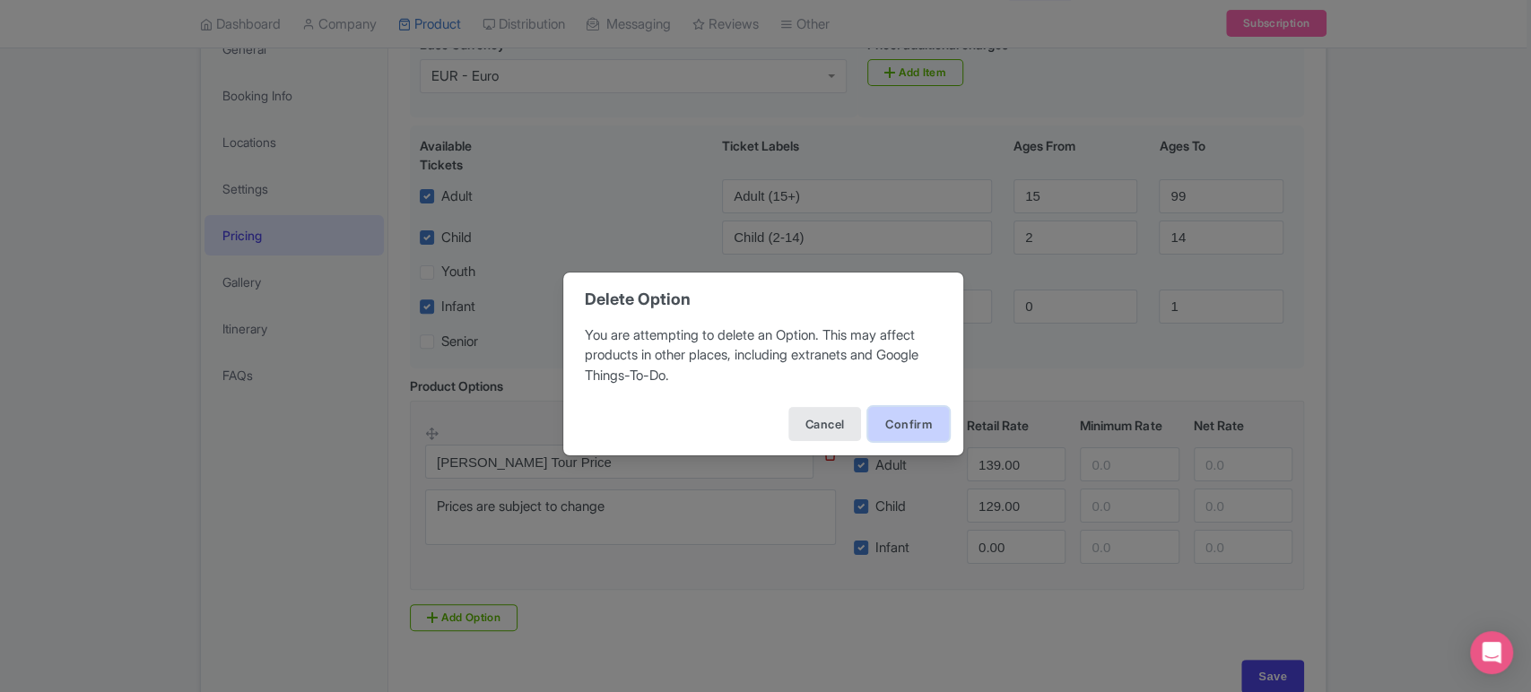
click at [897, 432] on button "Confirm" at bounding box center [908, 424] width 81 height 34
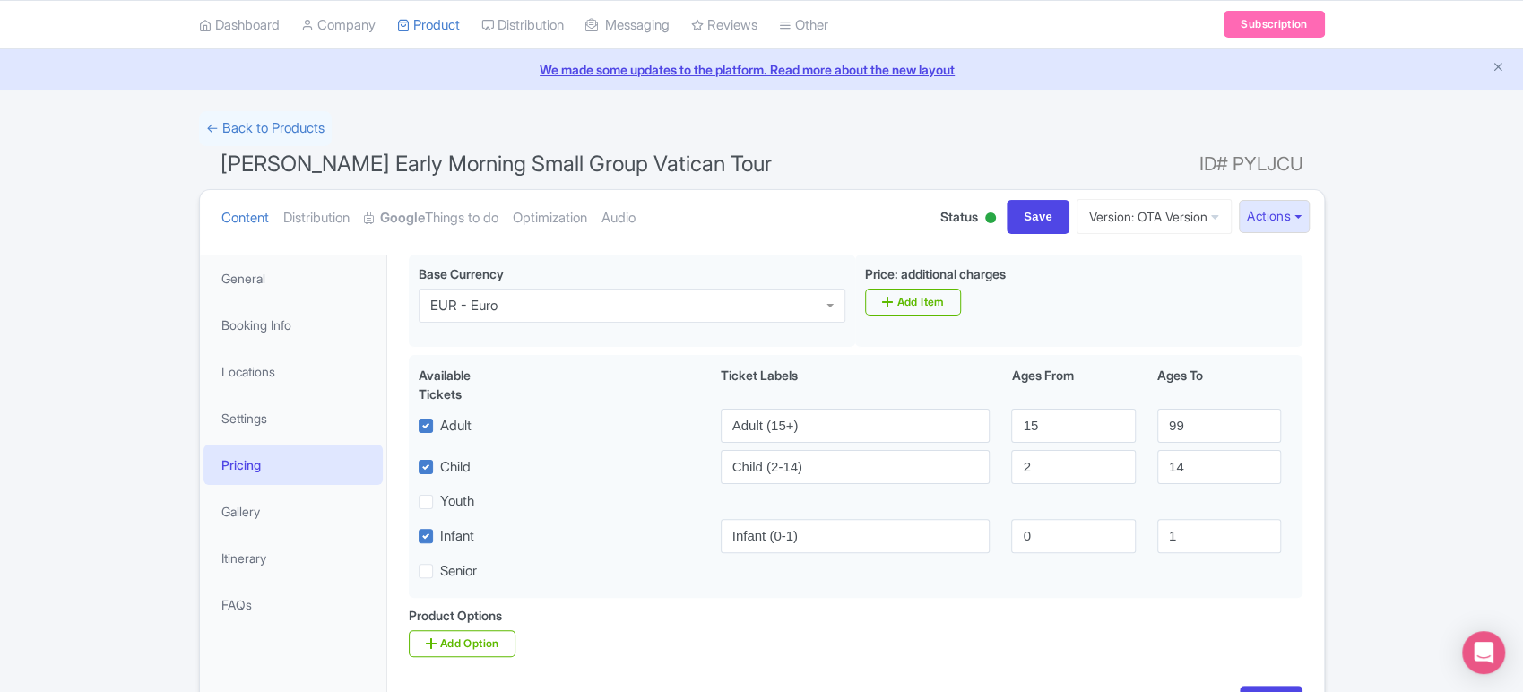
scroll to position [54, 0]
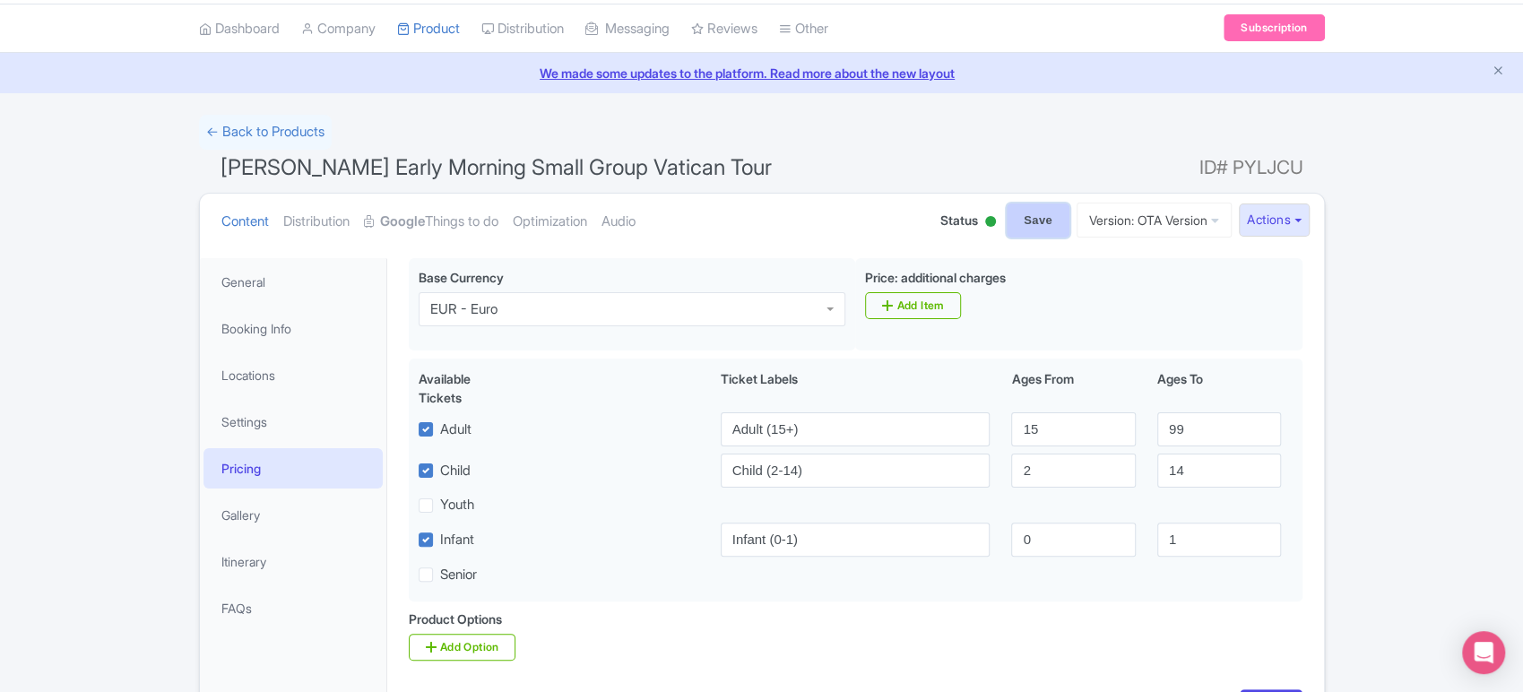
click at [1016, 228] on input "Save" at bounding box center [1038, 221] width 63 height 34
type input "Saving..."
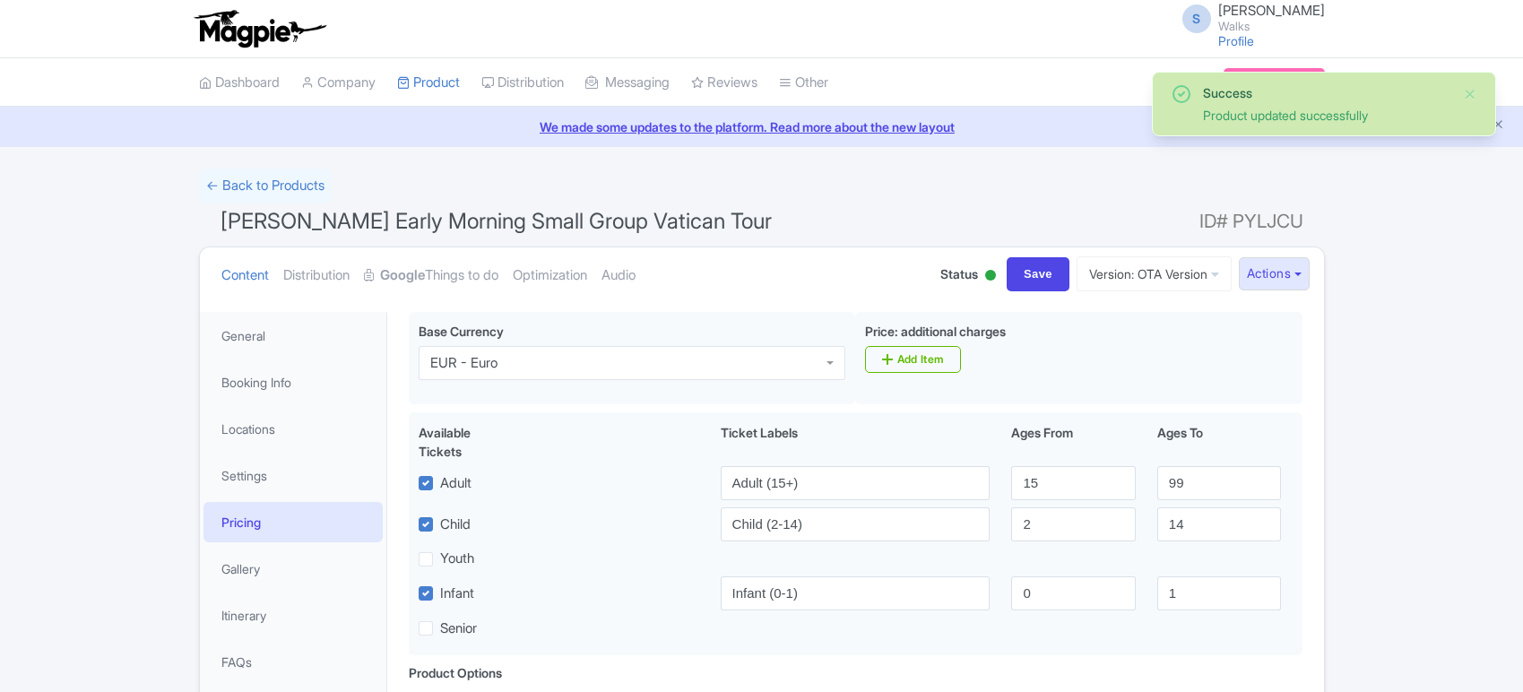
scroll to position [208, 0]
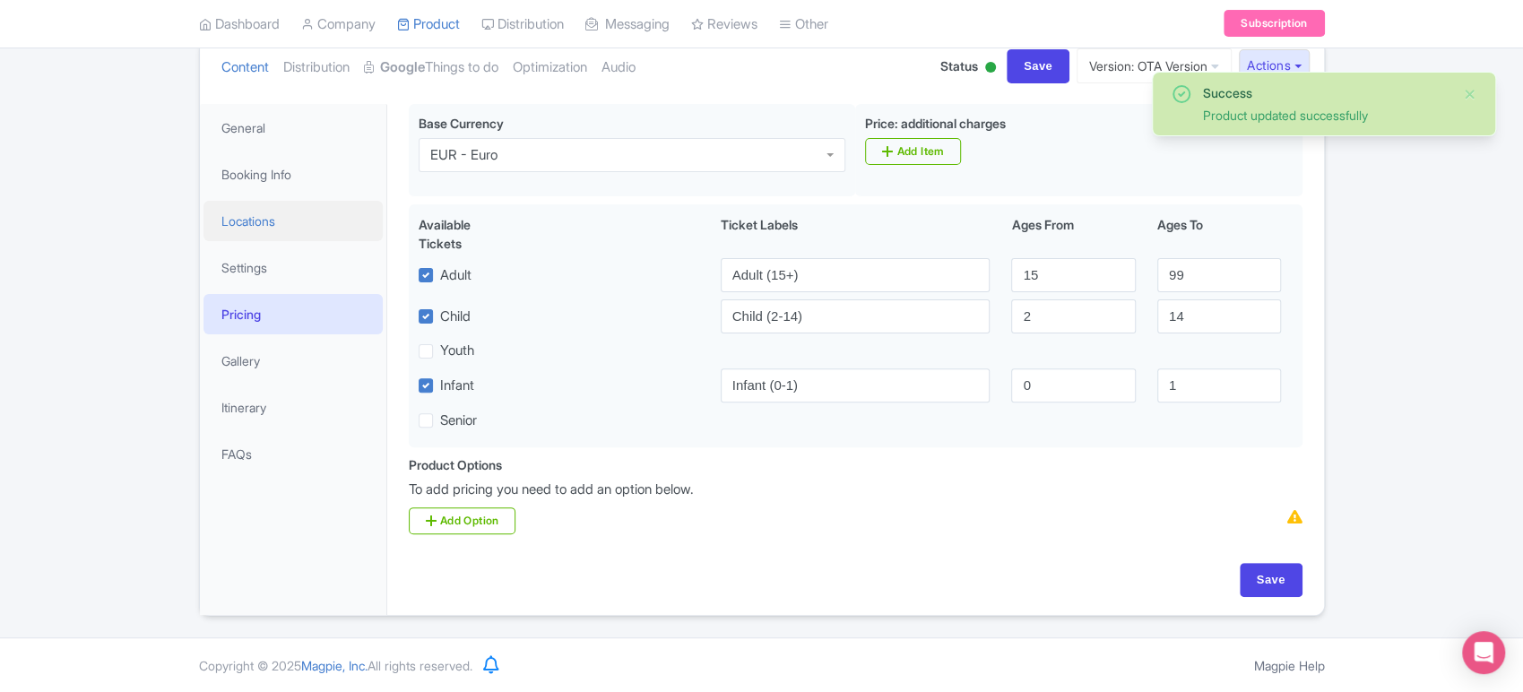
click at [293, 213] on link "Locations" at bounding box center [293, 221] width 179 height 40
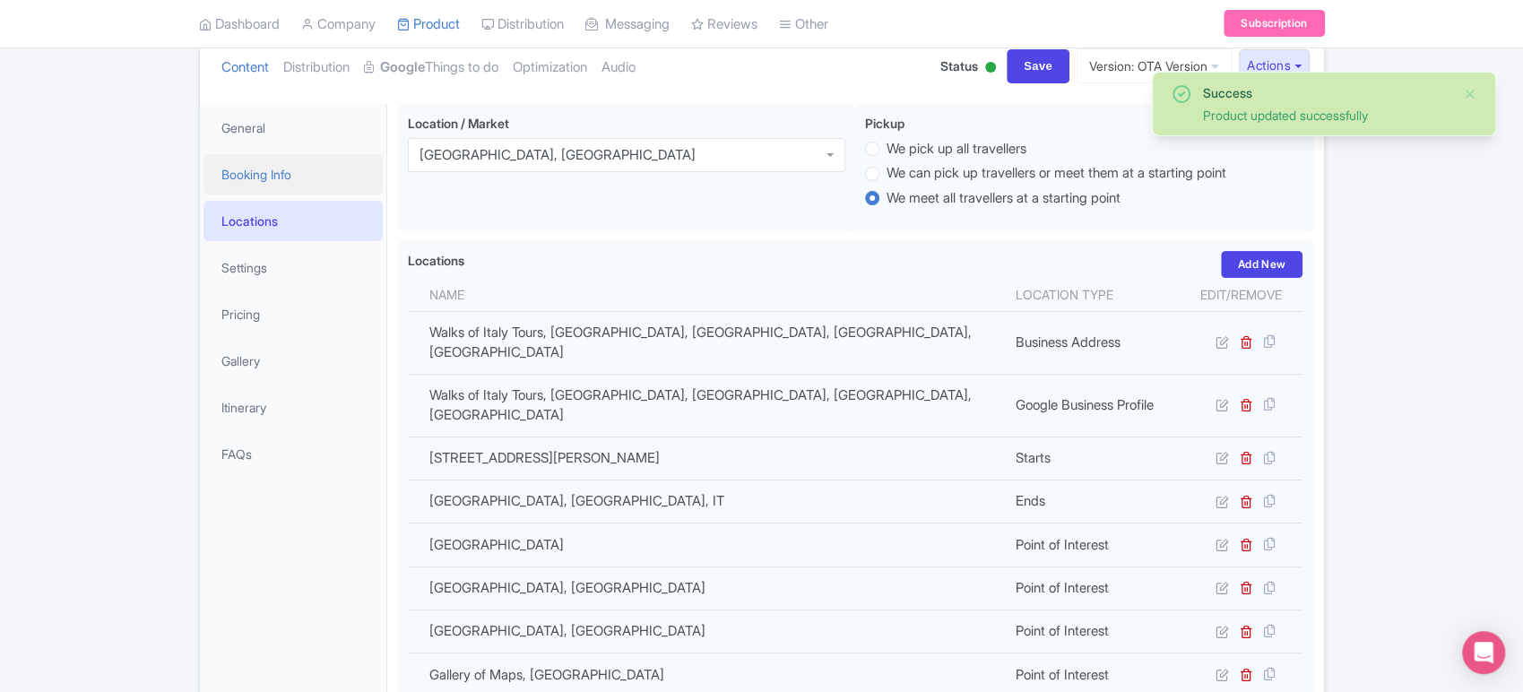
click at [301, 168] on link "Booking Info" at bounding box center [293, 174] width 179 height 40
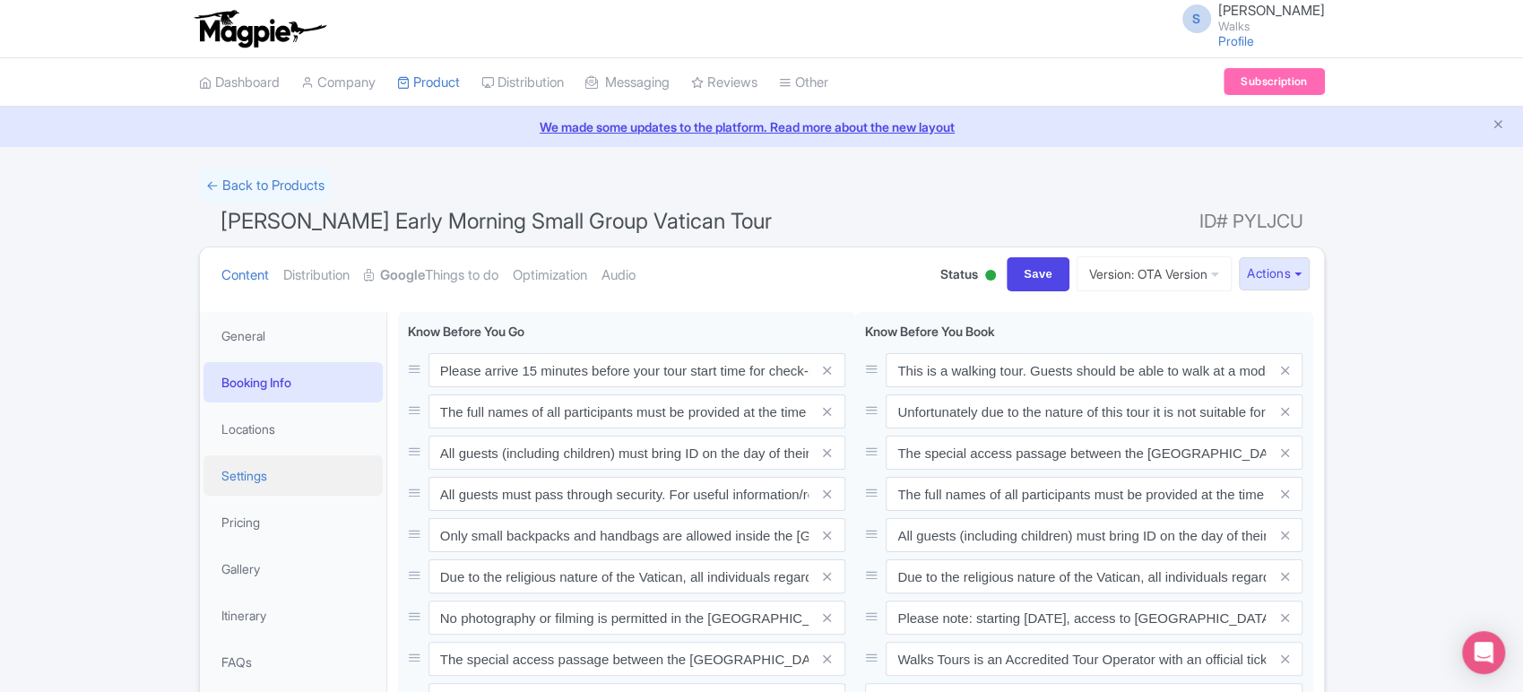
scroll to position [0, 0]
click at [252, 521] on link "Pricing" at bounding box center [293, 522] width 179 height 40
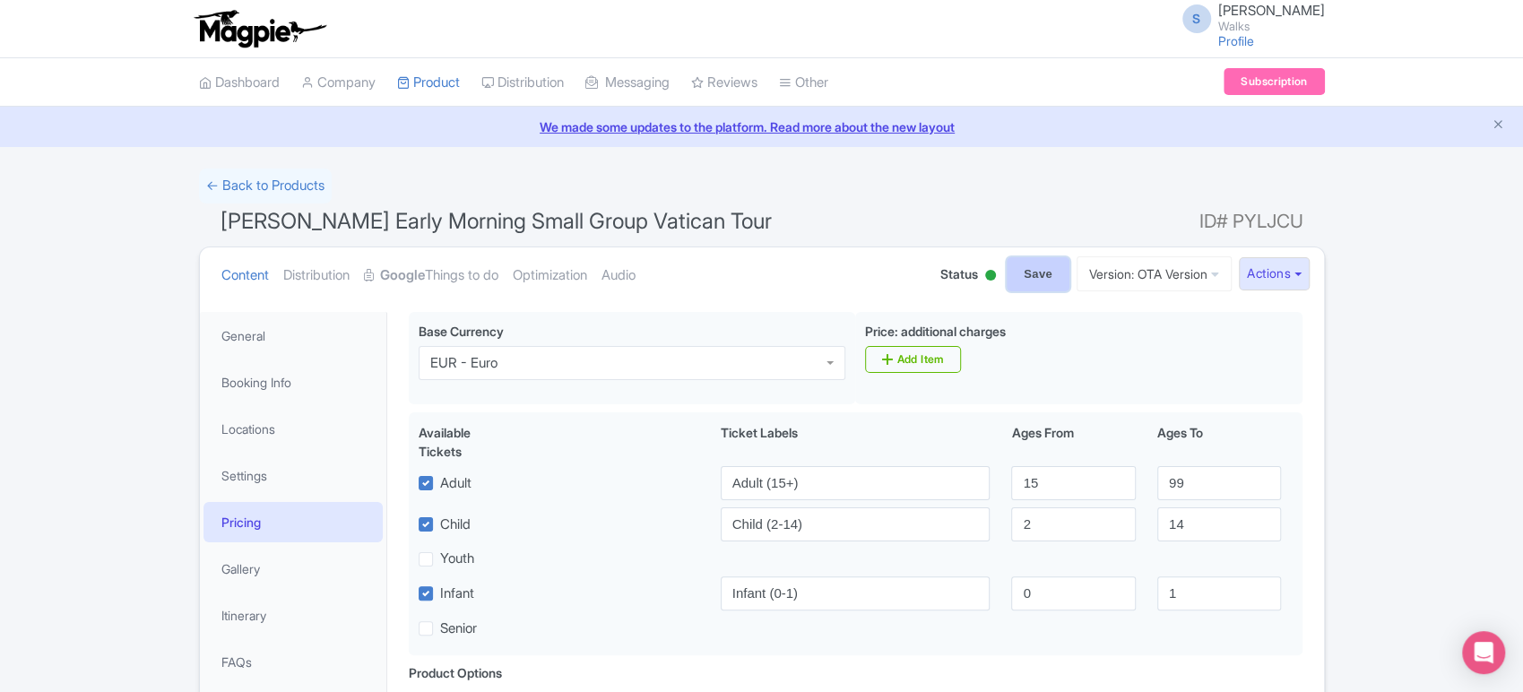
click at [1007, 272] on input "Save" at bounding box center [1038, 274] width 63 height 34
type input "Saving..."
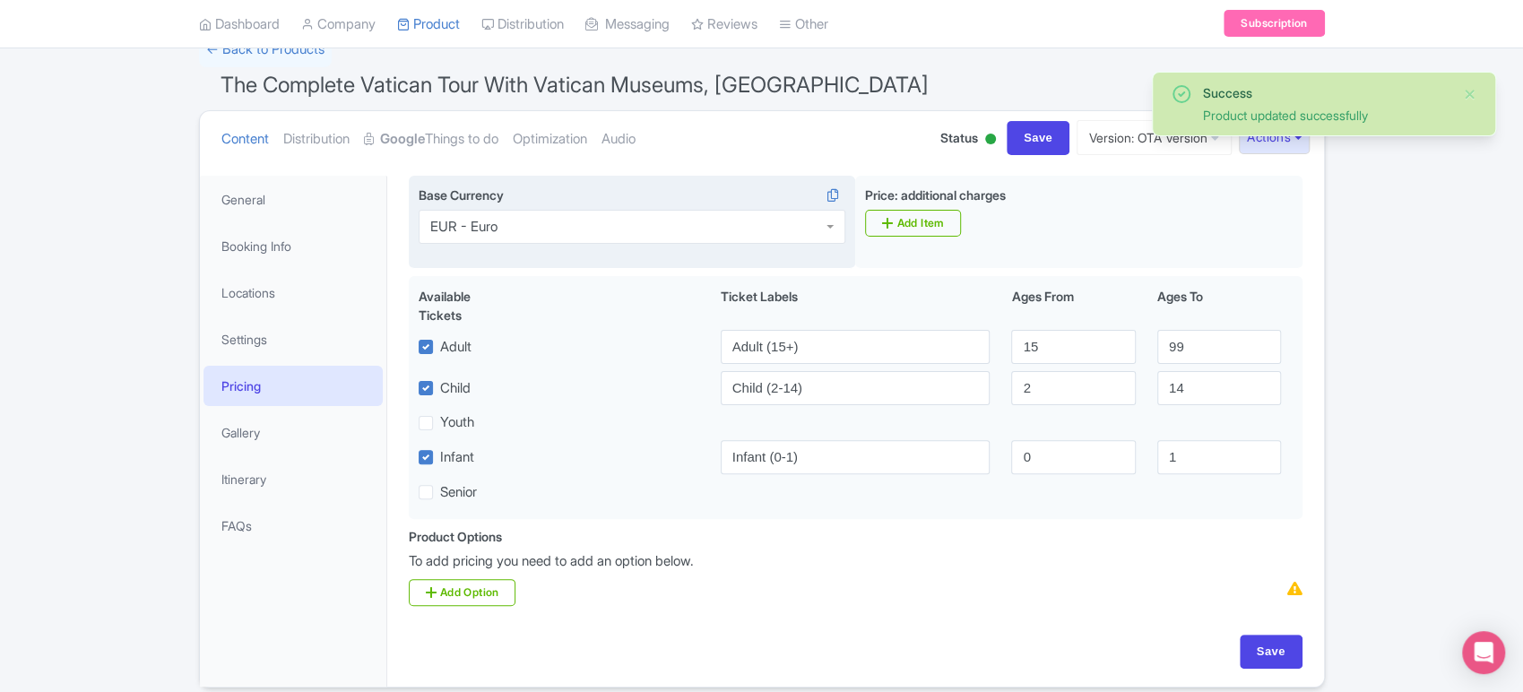
scroll to position [136, 0]
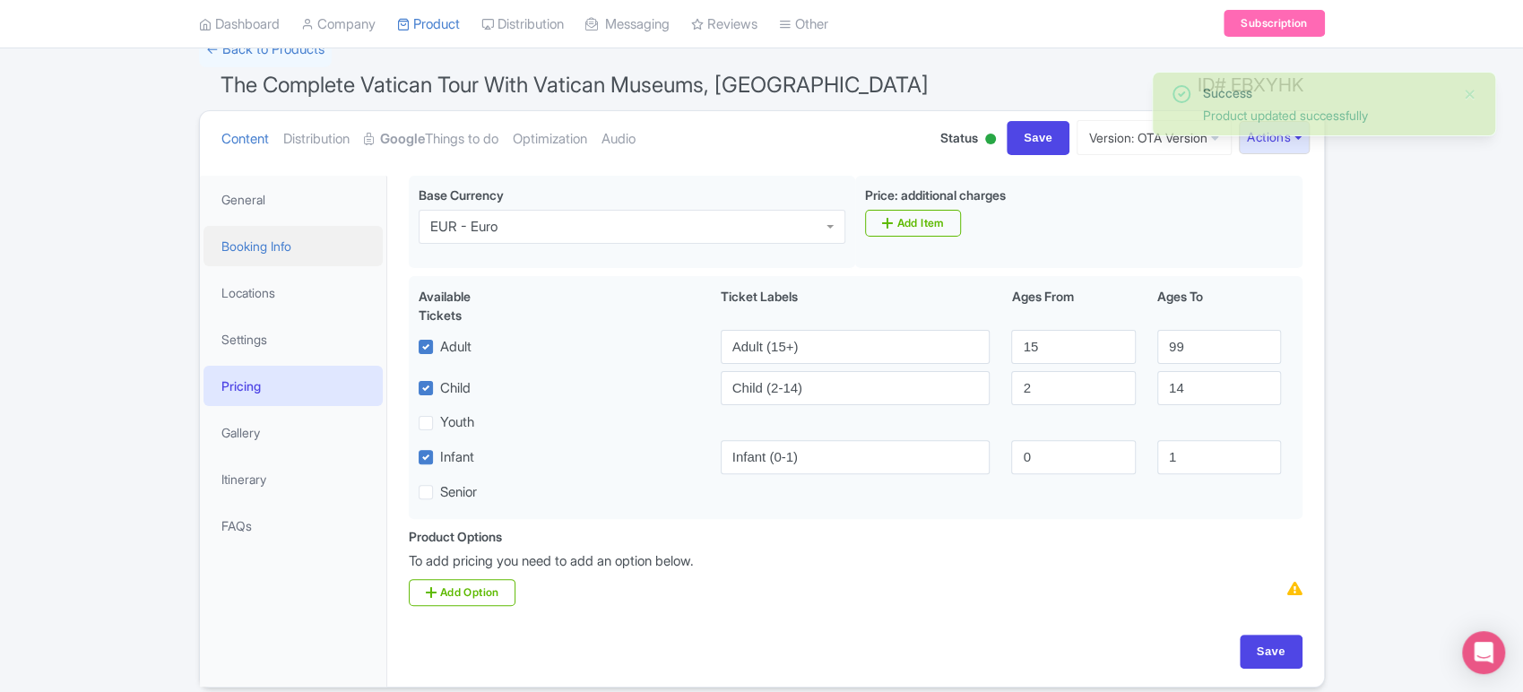
click at [251, 243] on link "Booking Info" at bounding box center [293, 246] width 179 height 40
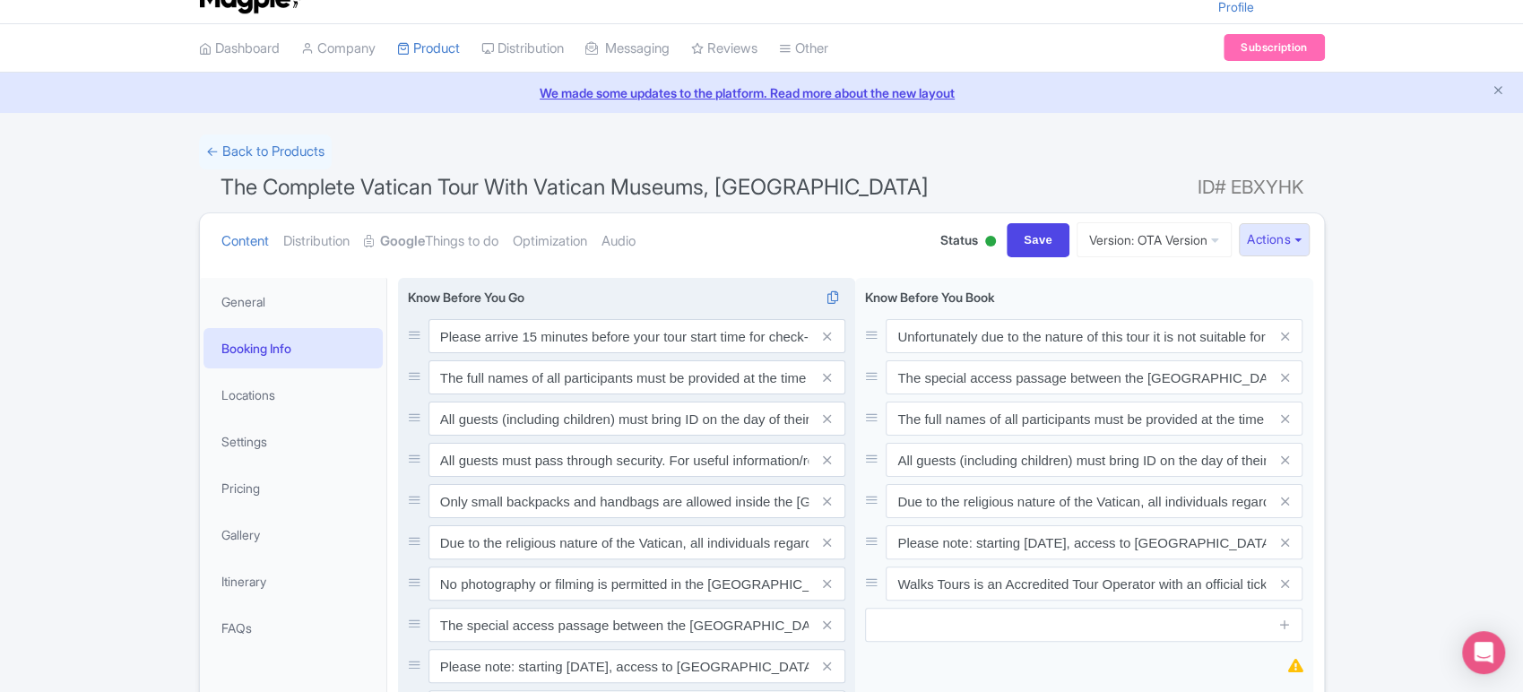
scroll to position [0, 0]
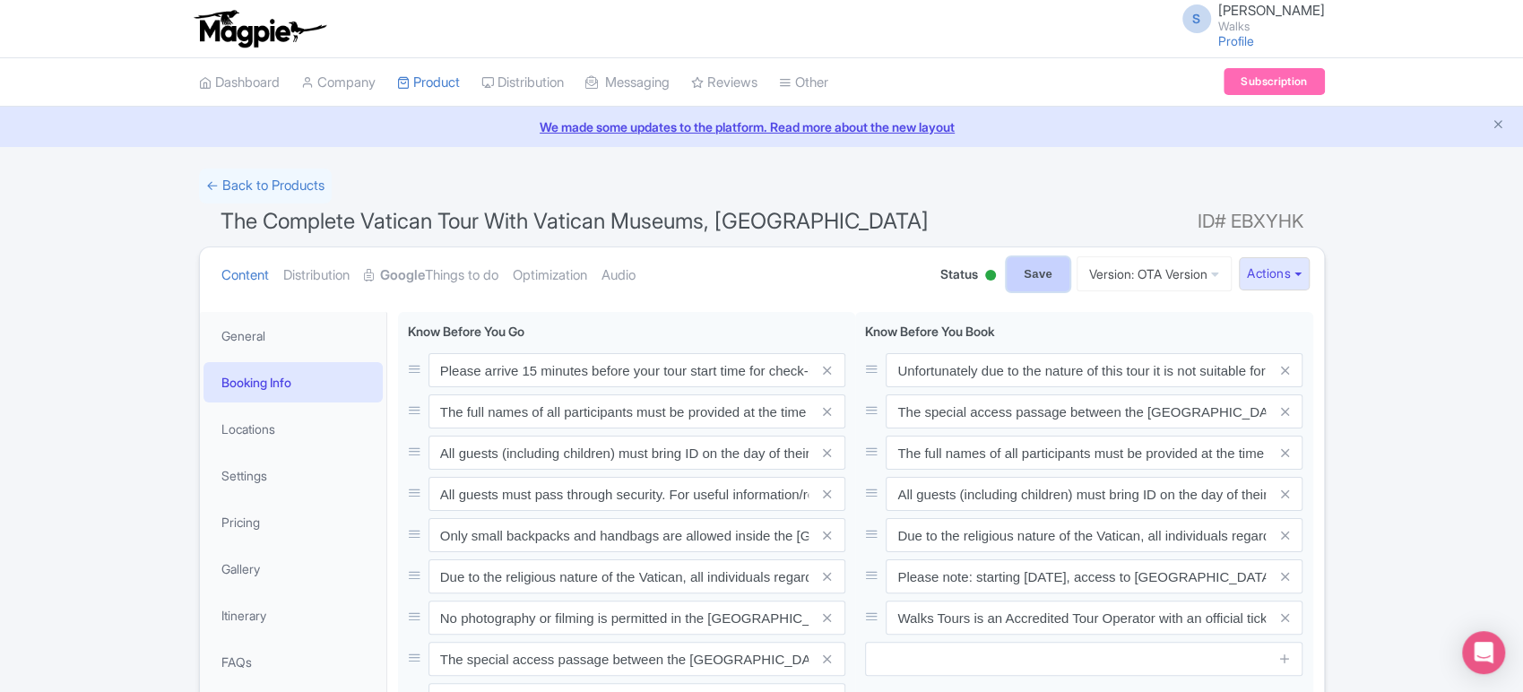
click at [1028, 277] on input "Save" at bounding box center [1038, 274] width 63 height 34
type input "Saving..."
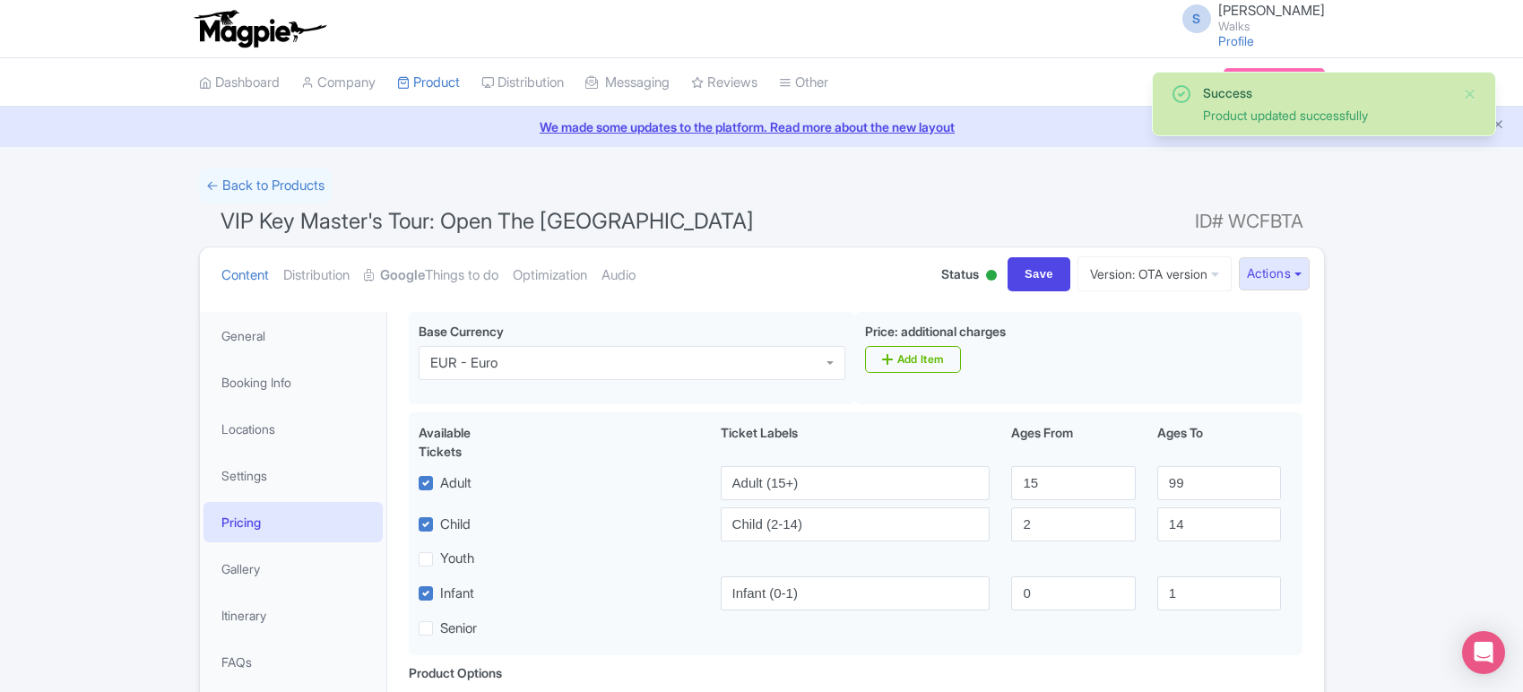
scroll to position [208, 0]
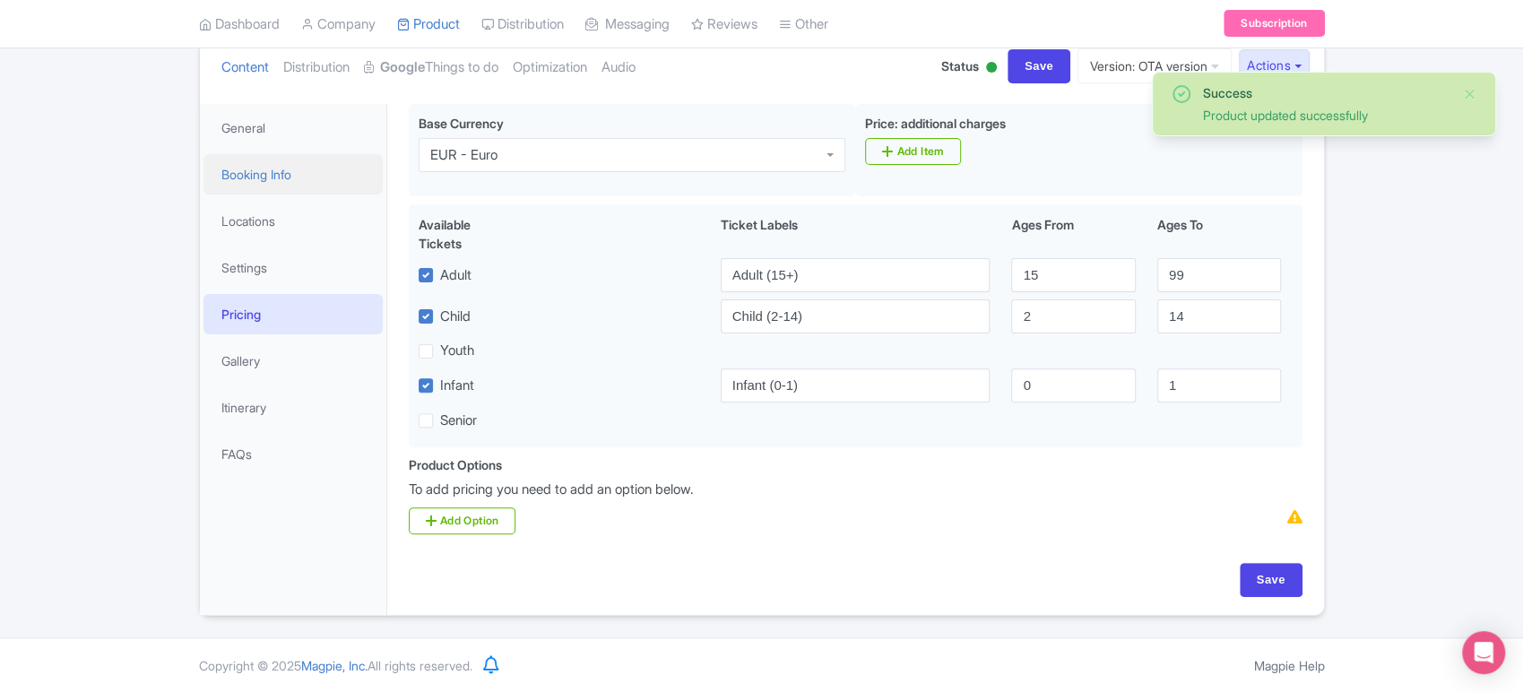
click at [261, 168] on link "Booking Info" at bounding box center [293, 174] width 179 height 40
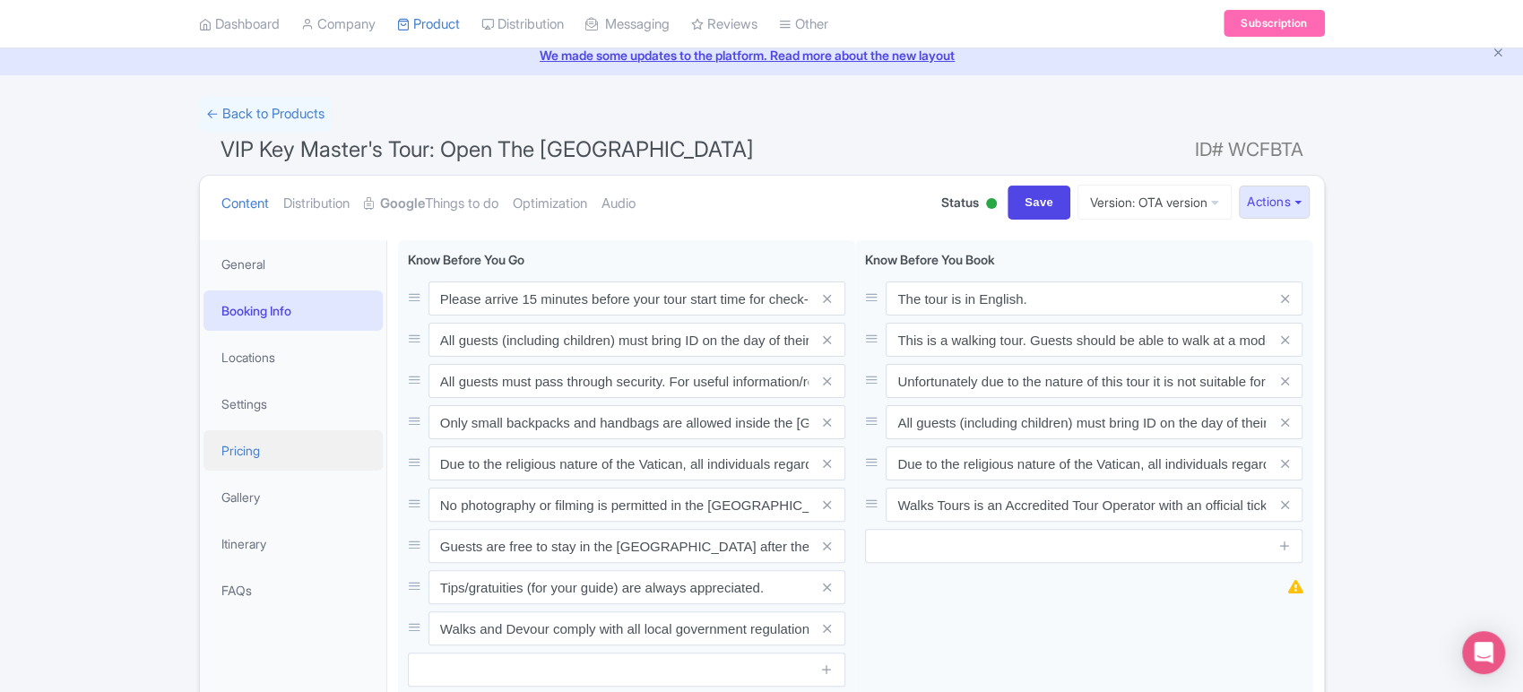
scroll to position [0, 0]
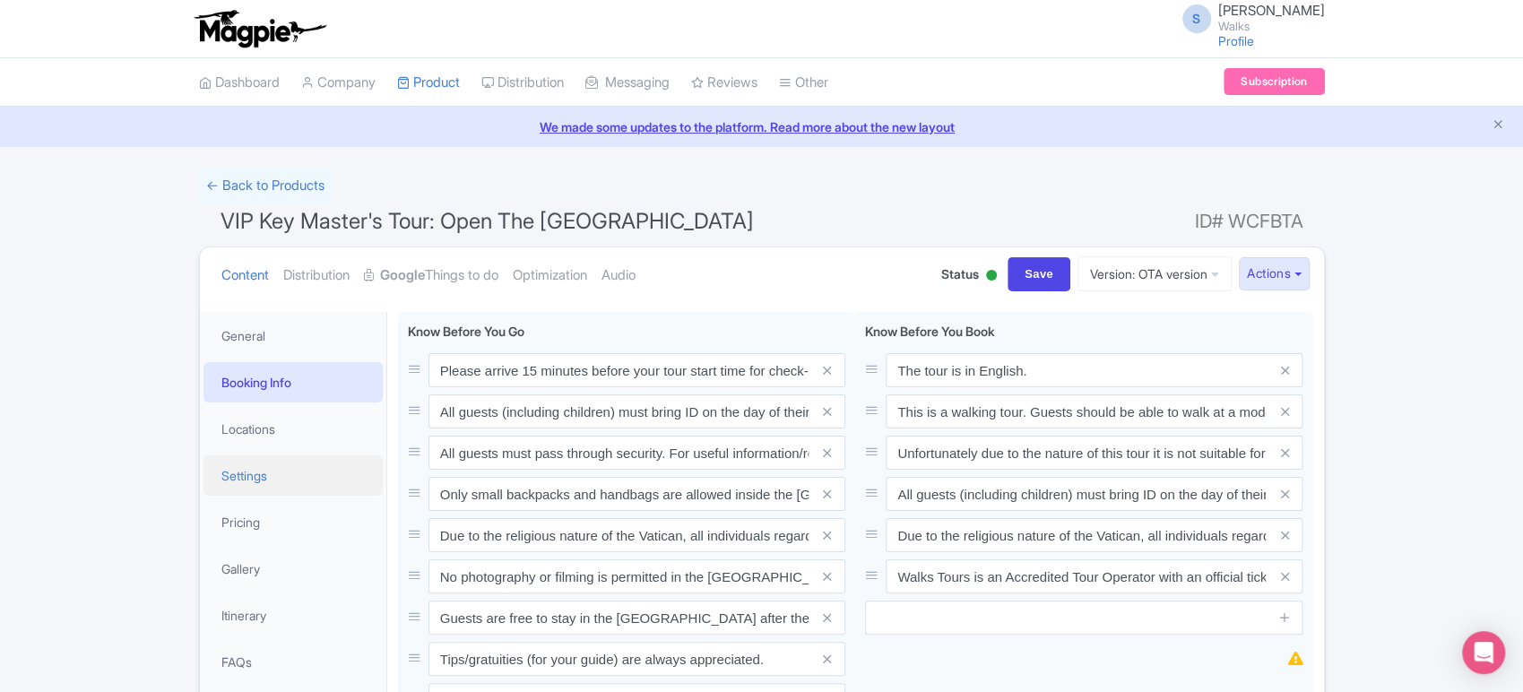
click at [265, 481] on link "Settings" at bounding box center [293, 475] width 179 height 40
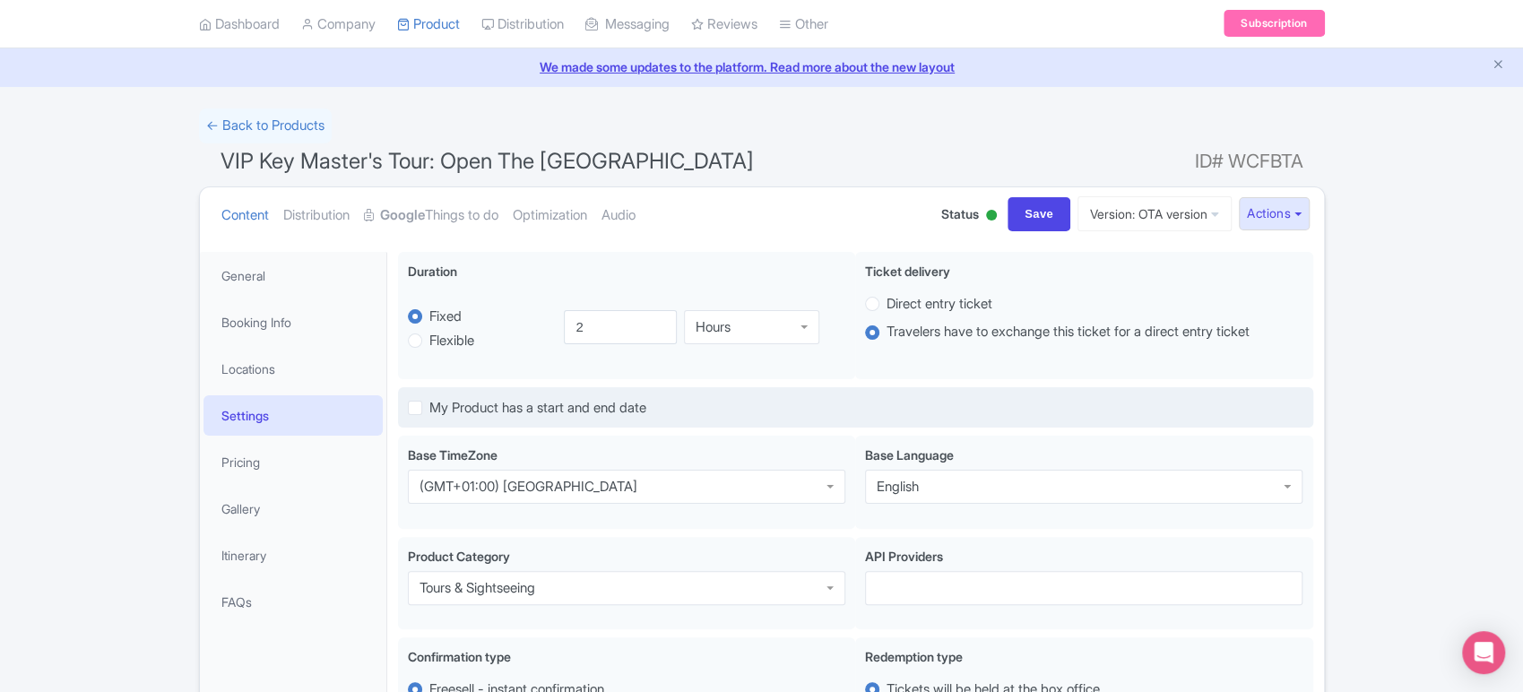
scroll to position [59, 0]
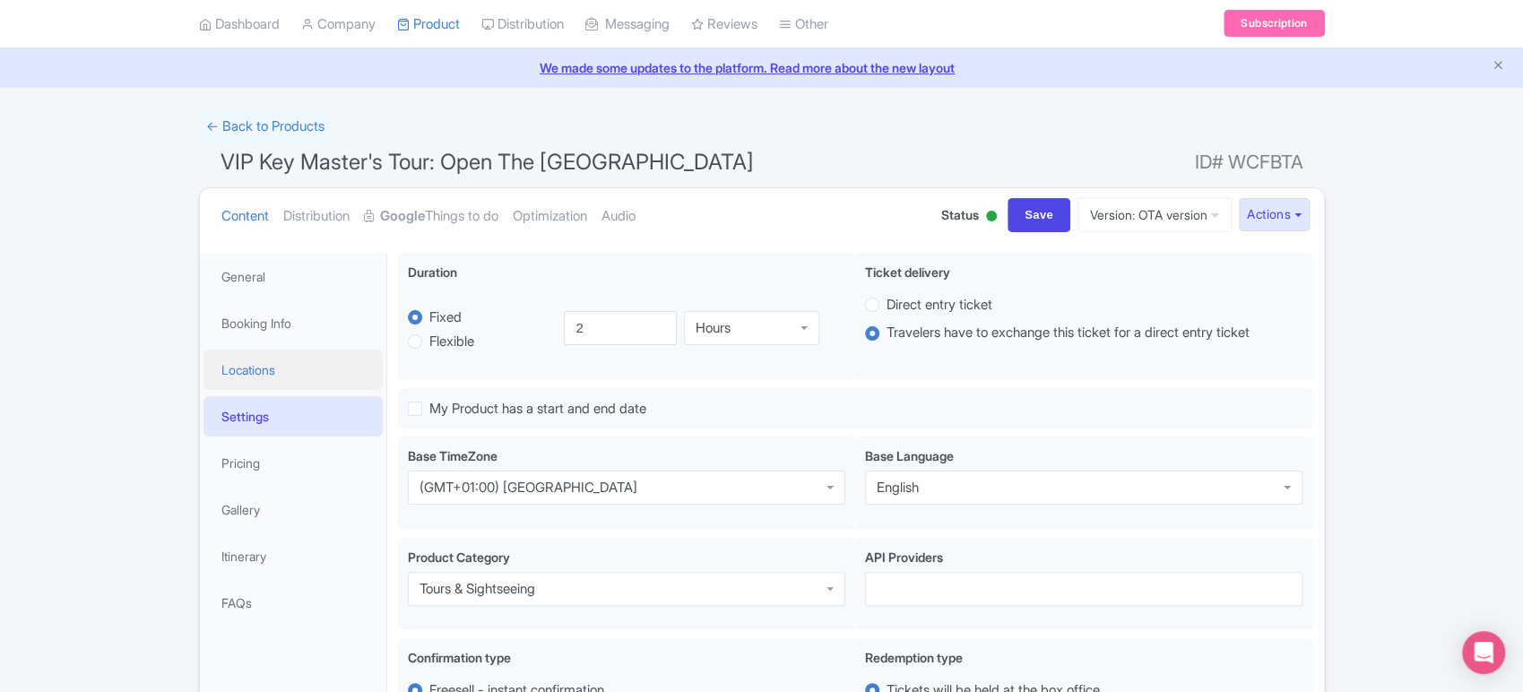
click at [247, 370] on link "Locations" at bounding box center [293, 370] width 179 height 40
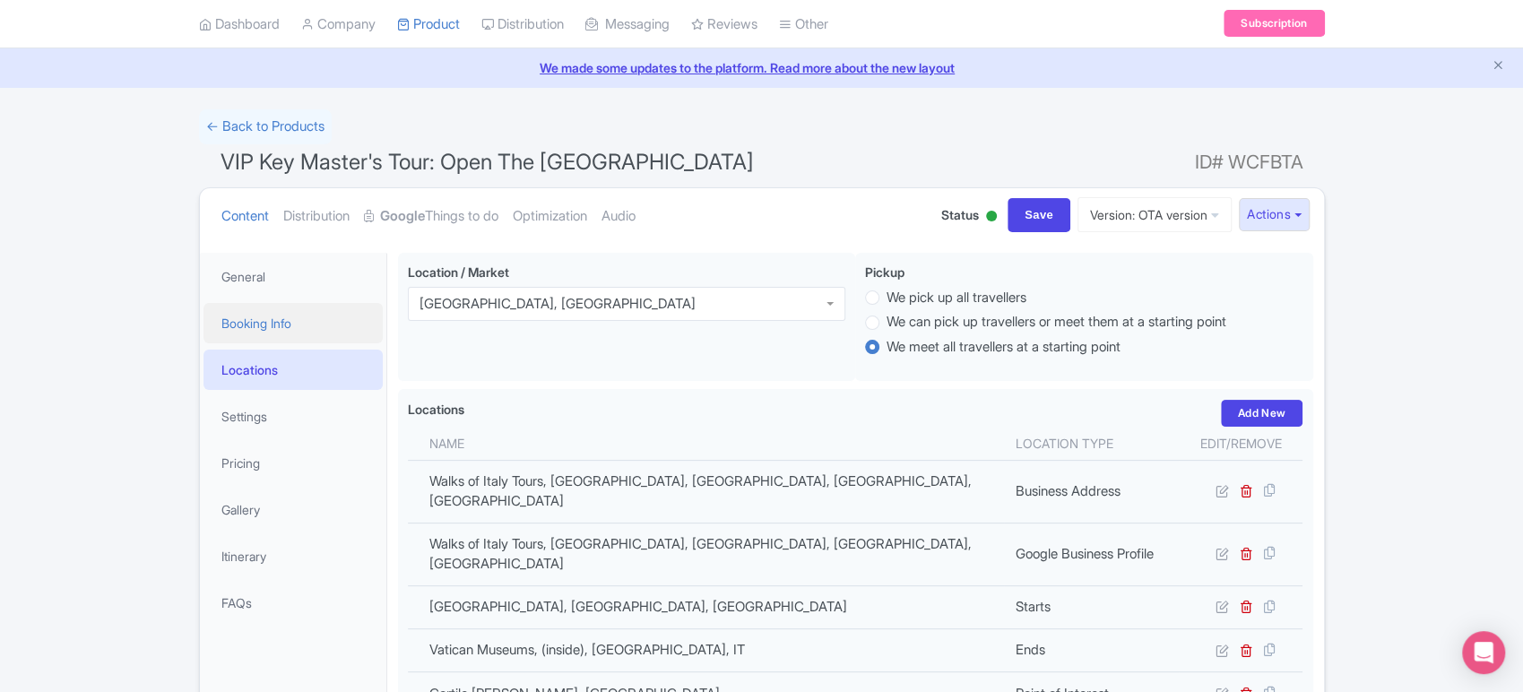
click at [306, 335] on link "Booking Info" at bounding box center [293, 323] width 179 height 40
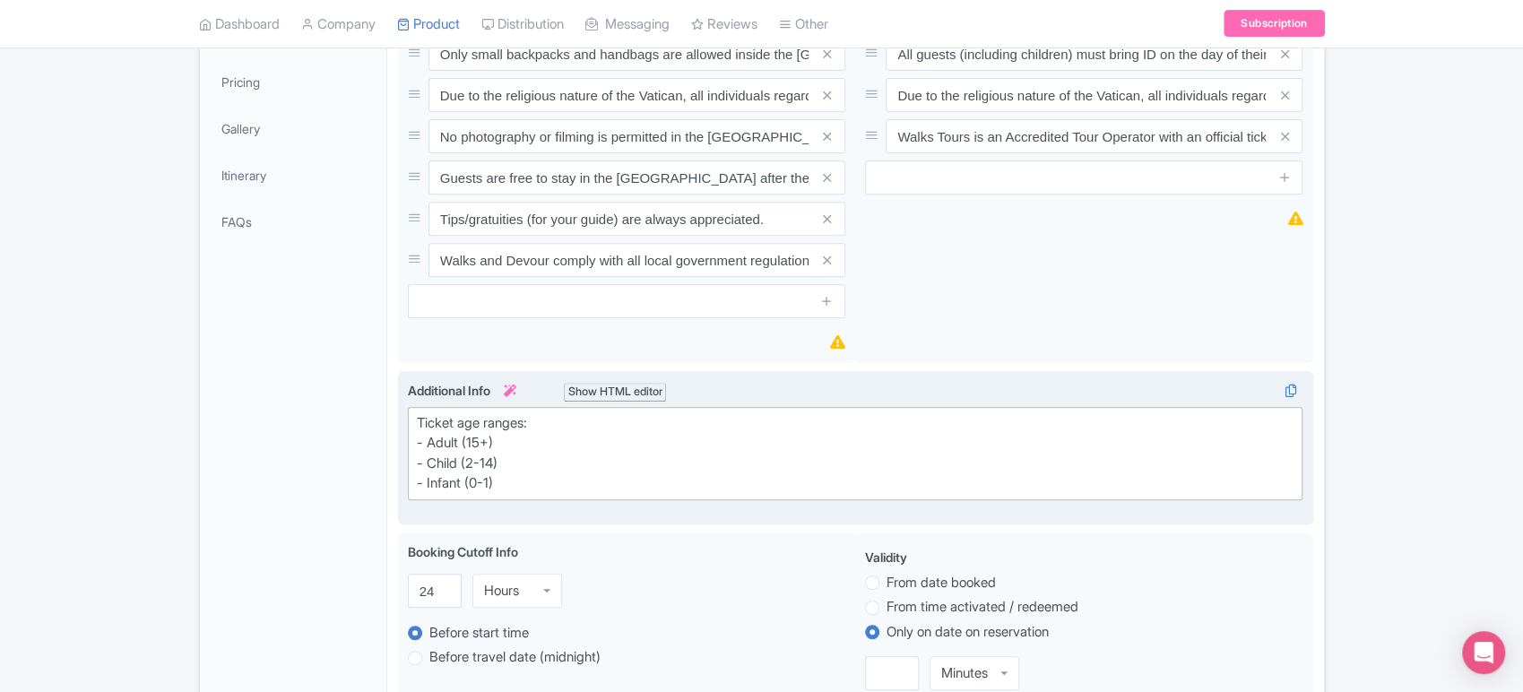
scroll to position [314, 0]
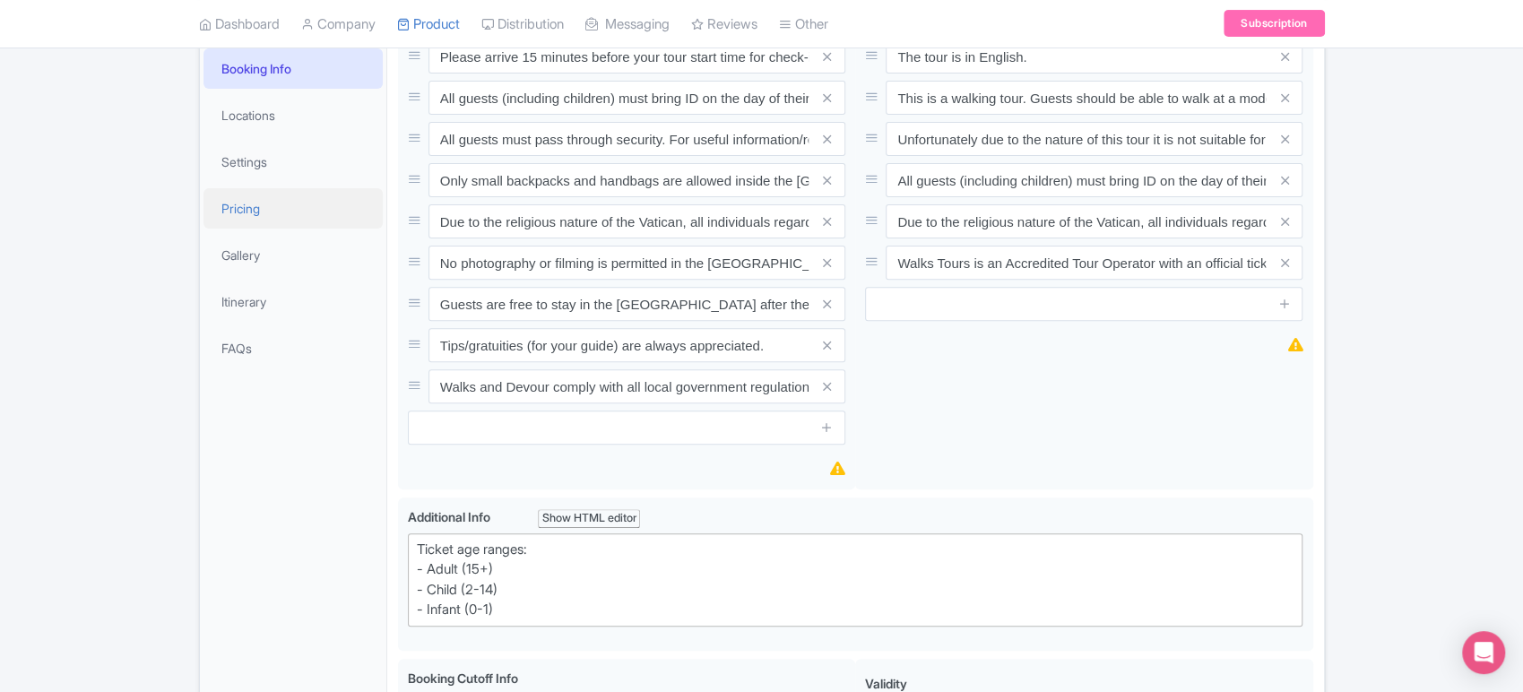
click at [282, 208] on link "Pricing" at bounding box center [293, 208] width 179 height 40
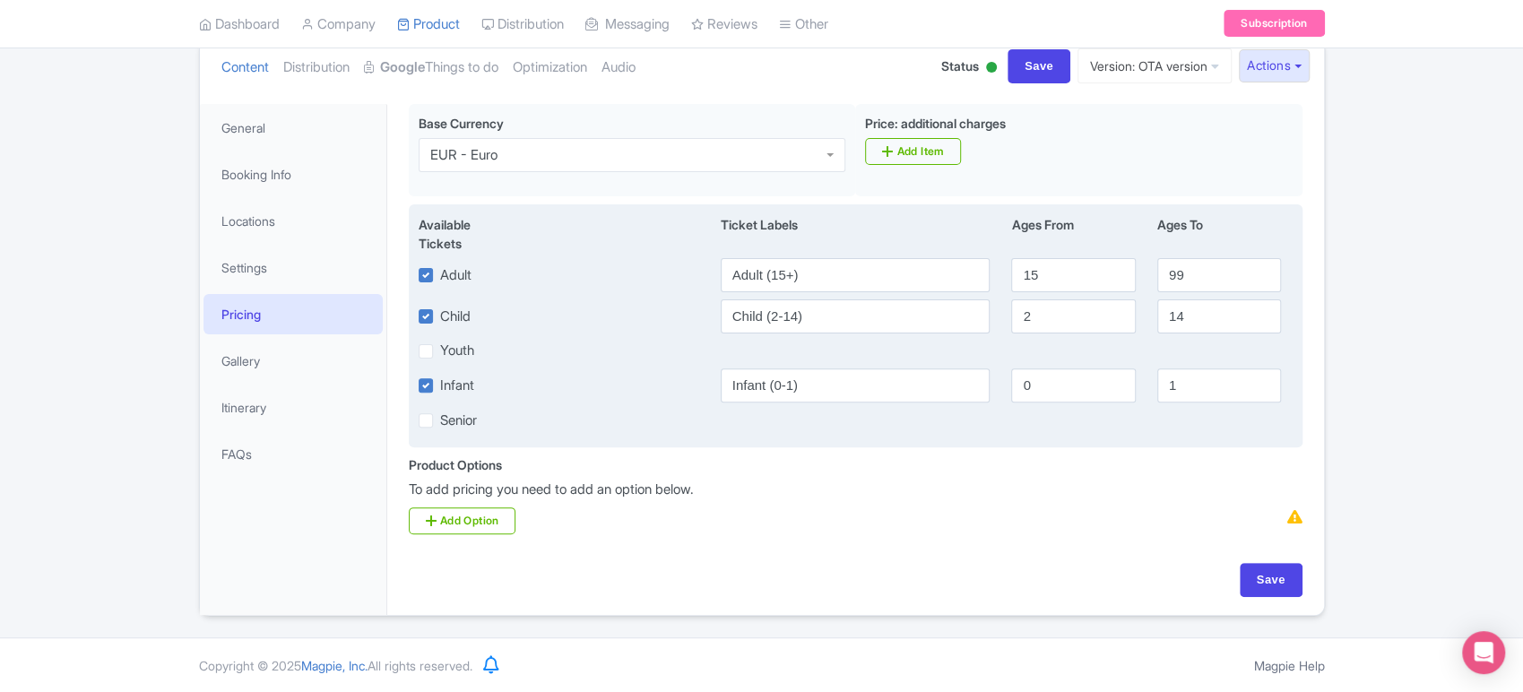
scroll to position [0, 0]
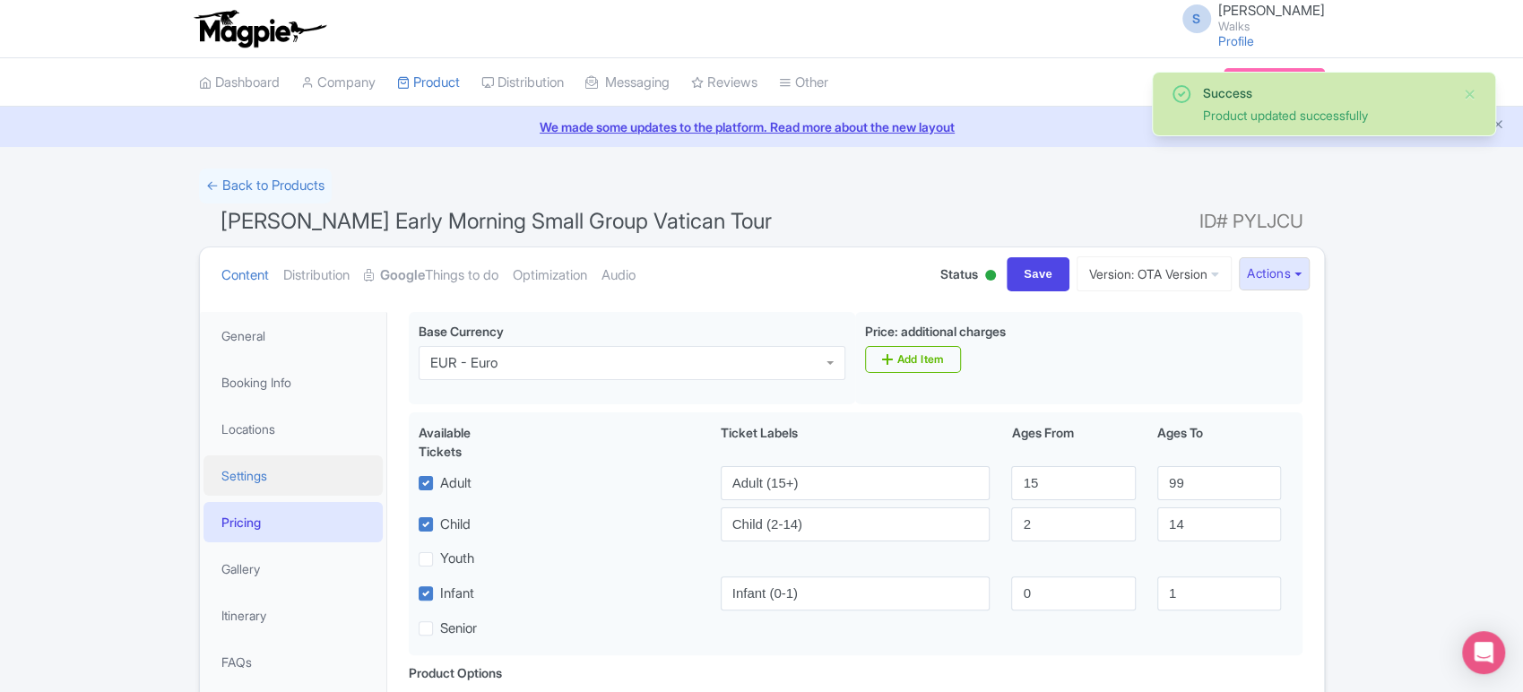
click at [271, 458] on link "Settings" at bounding box center [293, 475] width 179 height 40
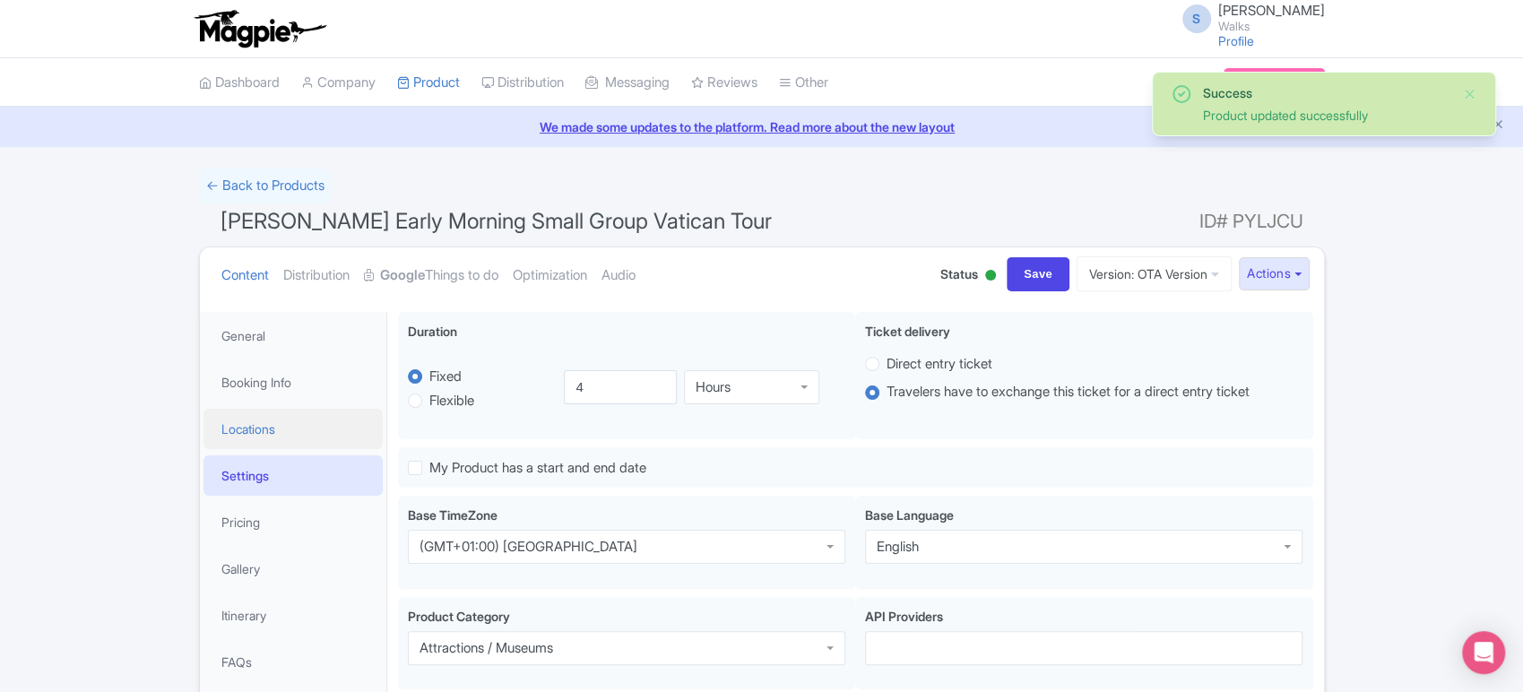
click at [256, 443] on link "Locations" at bounding box center [293, 429] width 179 height 40
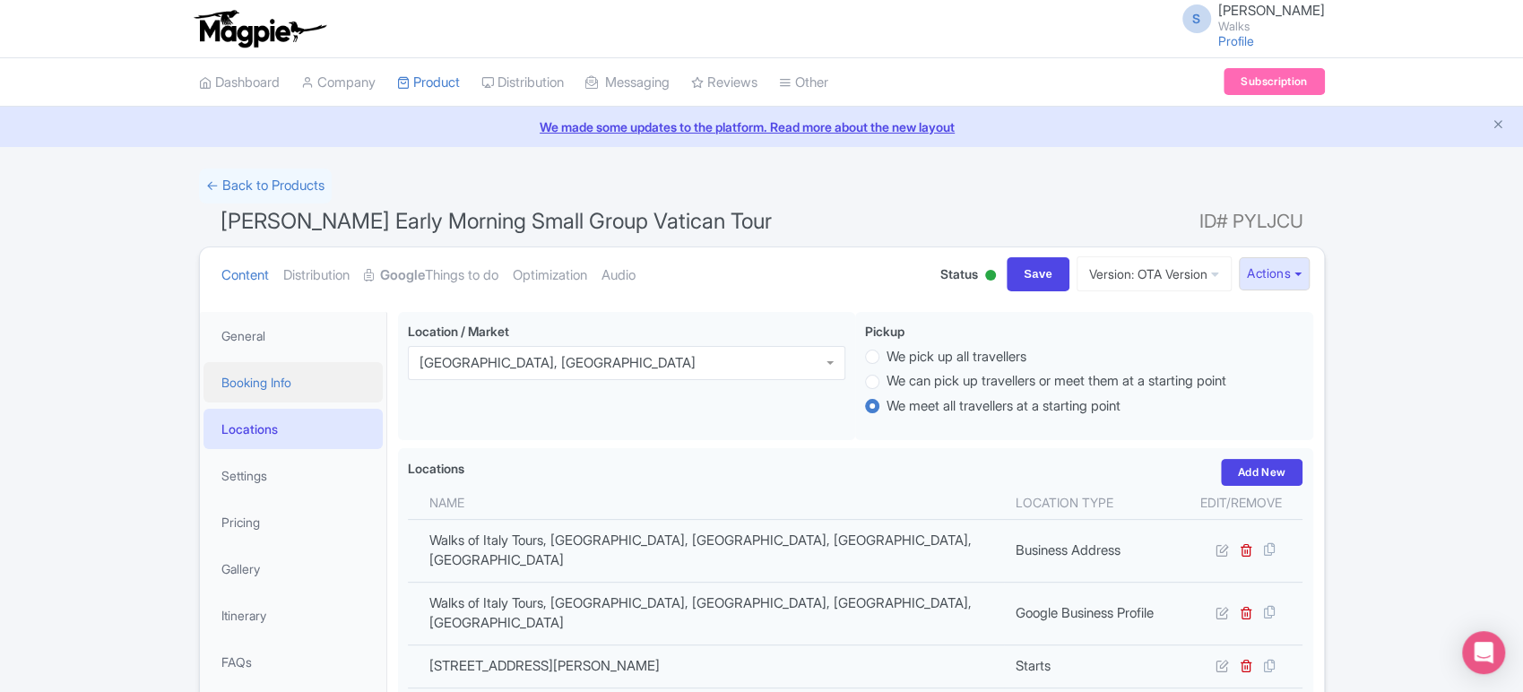
click at [336, 395] on link "Booking Info" at bounding box center [293, 382] width 179 height 40
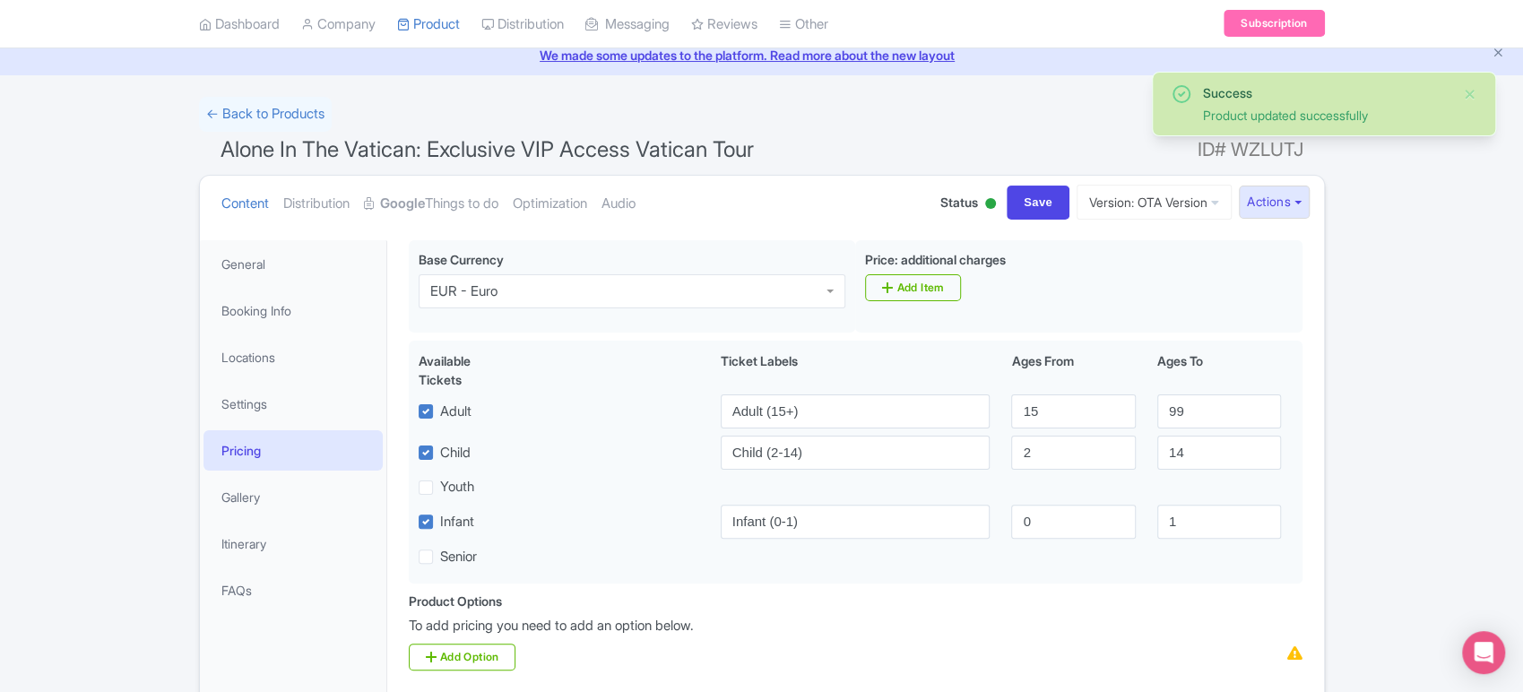
scroll to position [72, 0]
click at [333, 319] on link "Booking Info" at bounding box center [293, 311] width 179 height 40
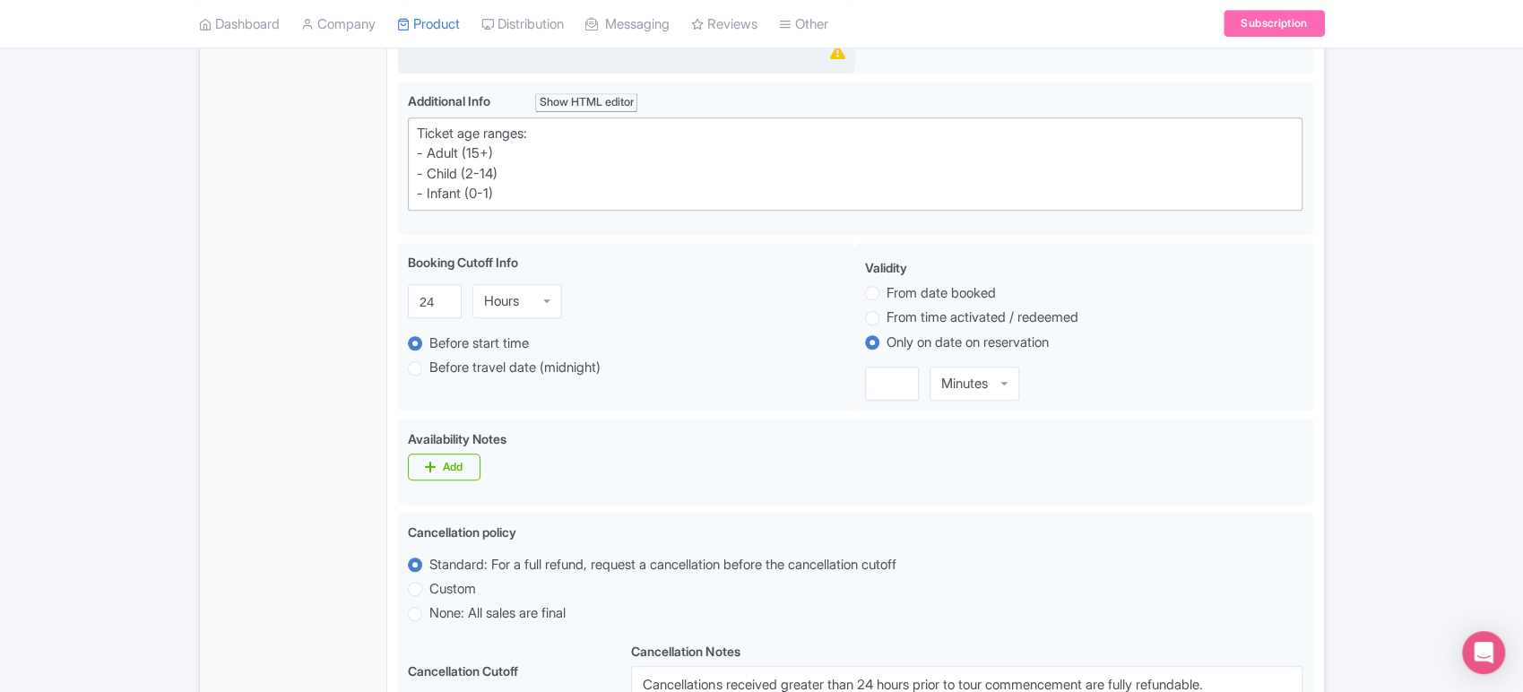
scroll to position [0, 0]
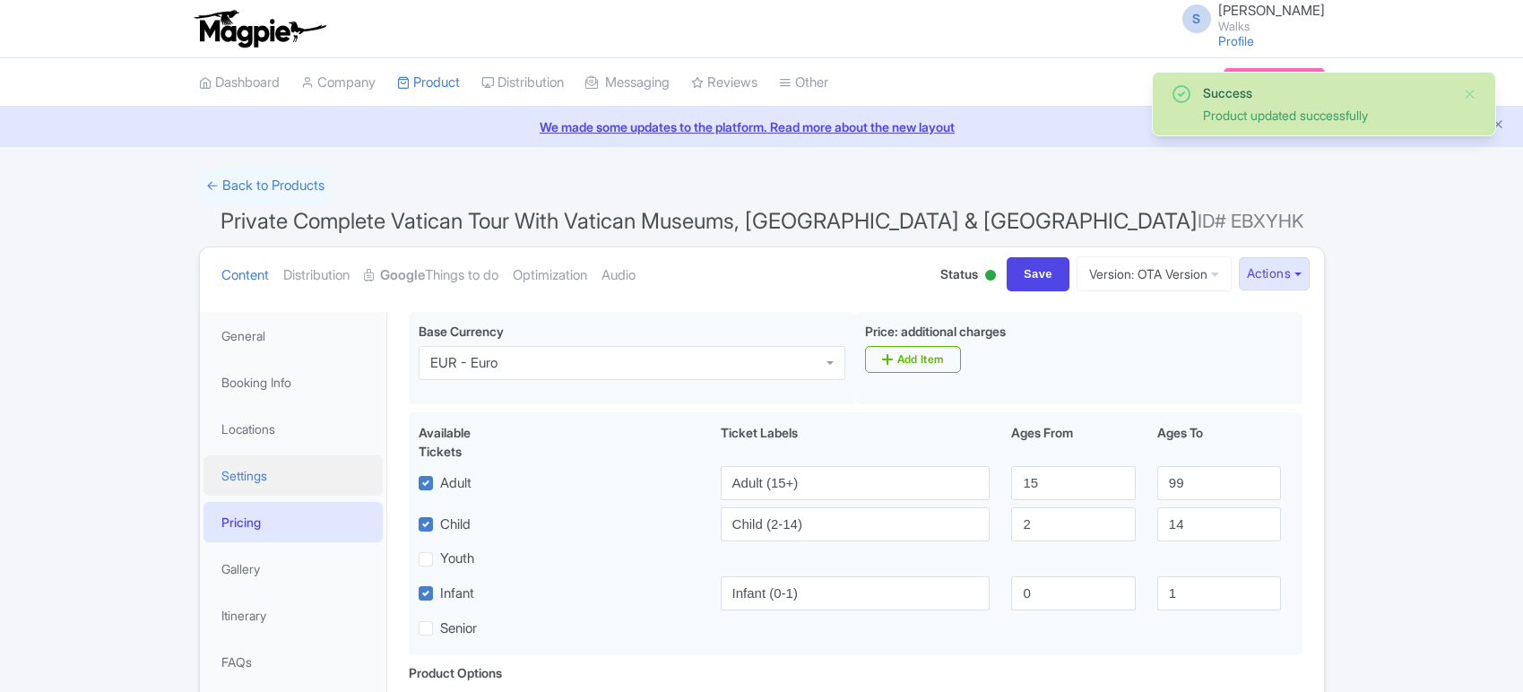
scroll to position [208, 0]
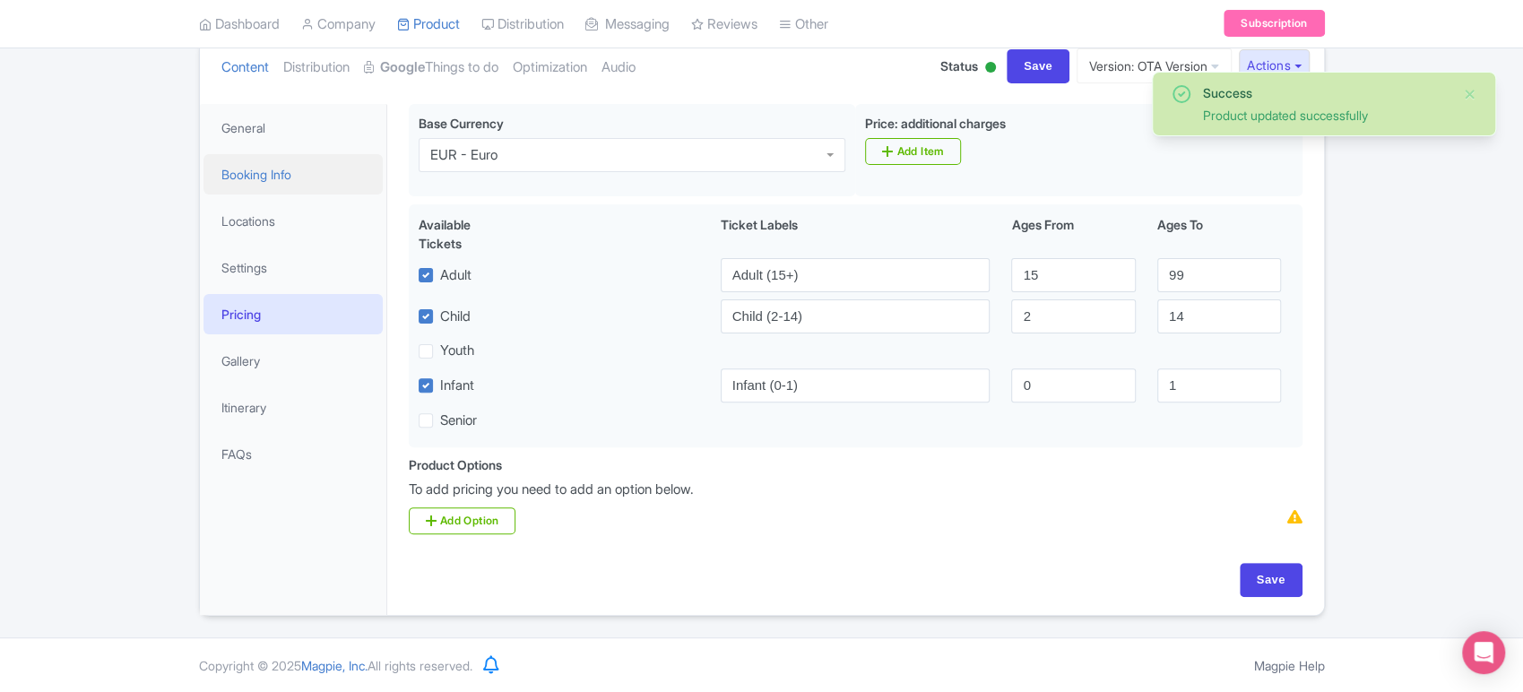
click at [276, 160] on link "Booking Info" at bounding box center [293, 174] width 179 height 40
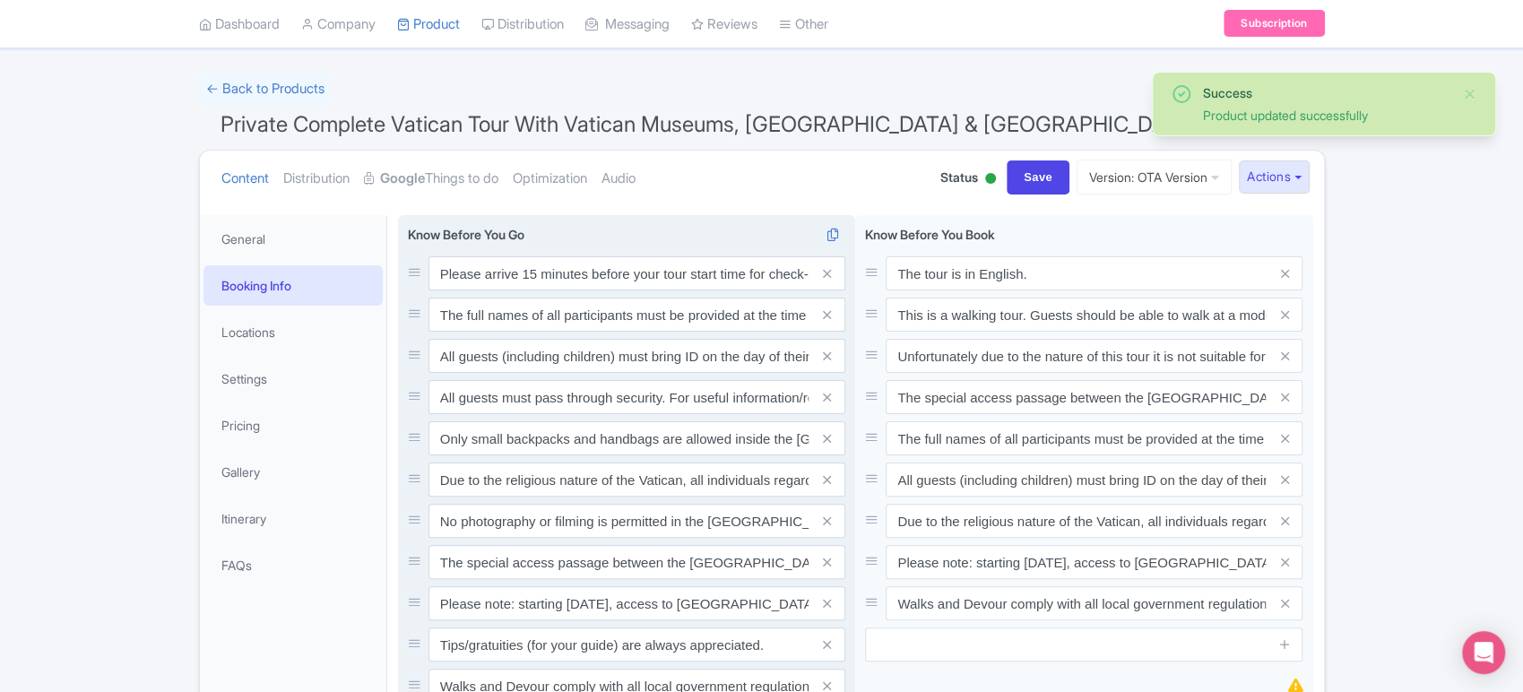
scroll to position [0, 0]
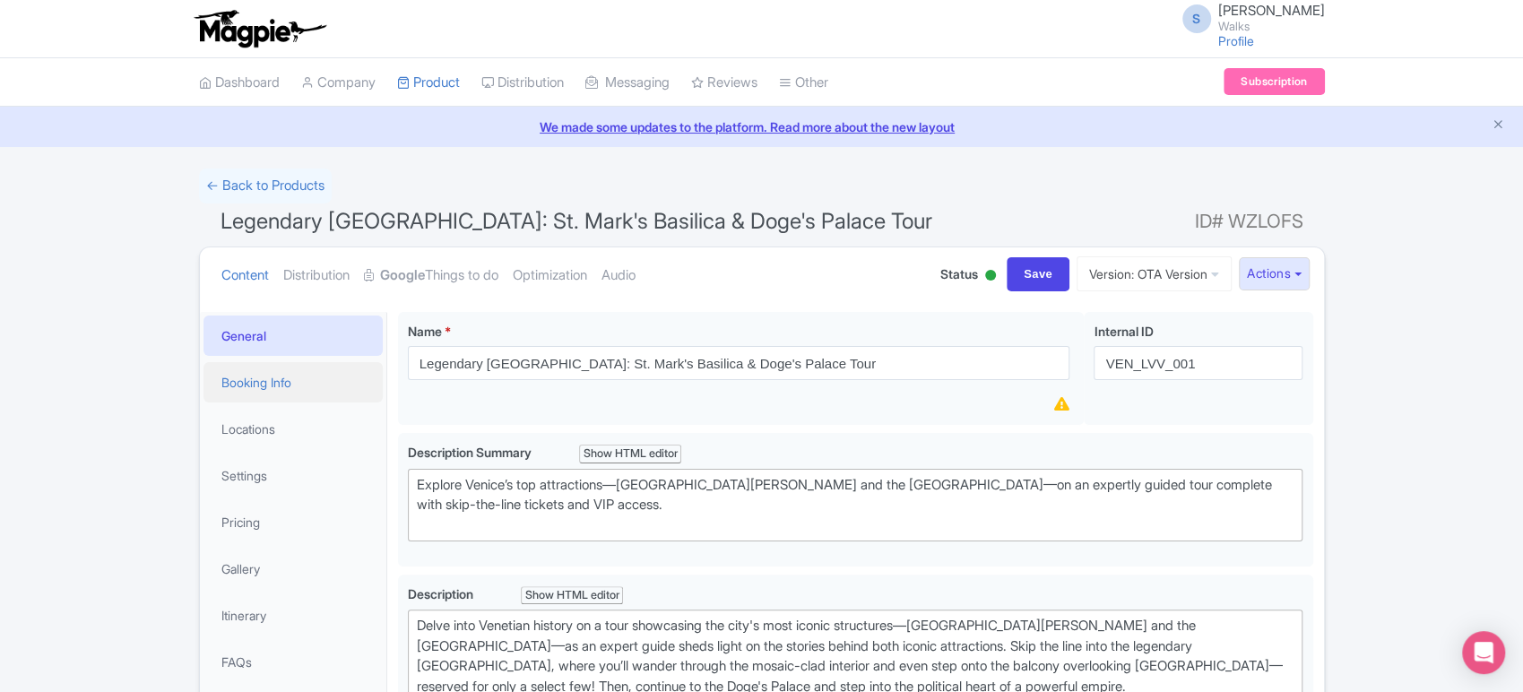
click at [306, 382] on link "Booking Info" at bounding box center [293, 382] width 179 height 40
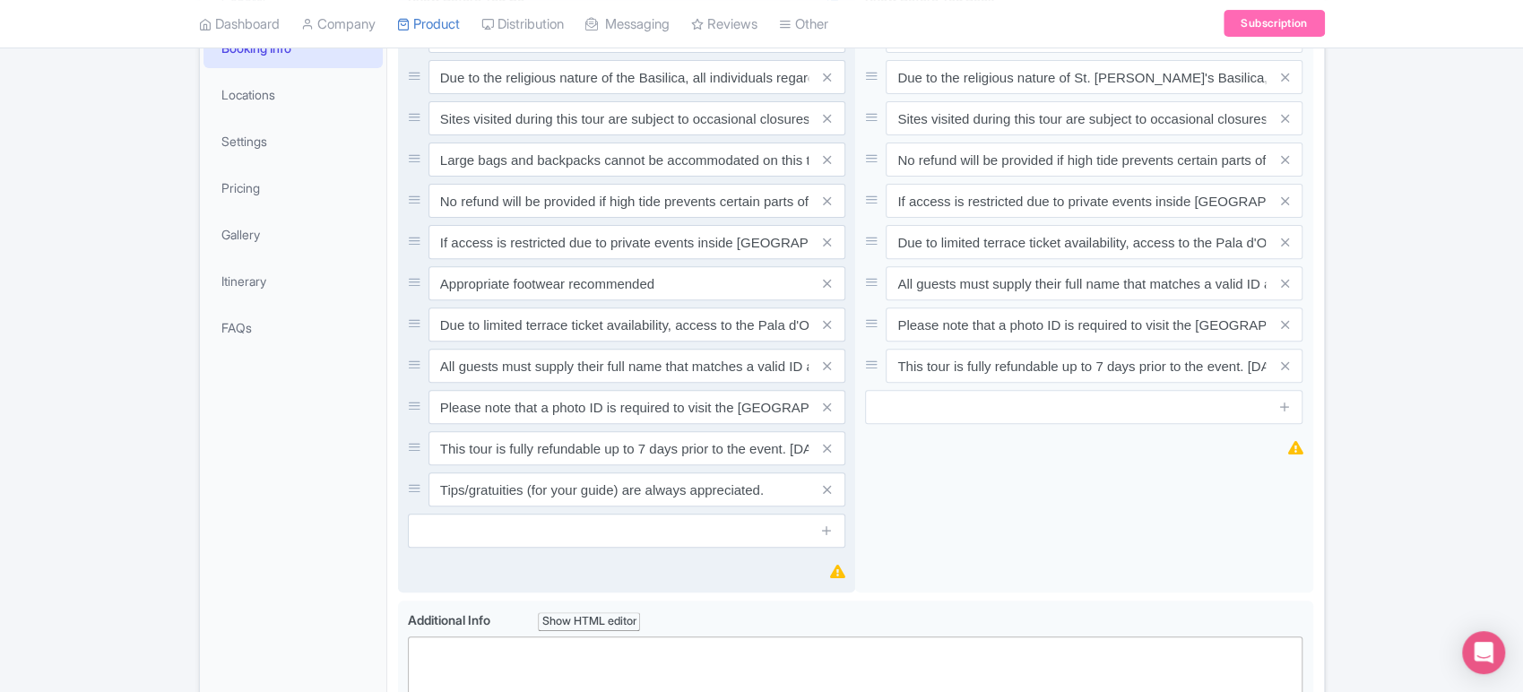
scroll to position [335, 0]
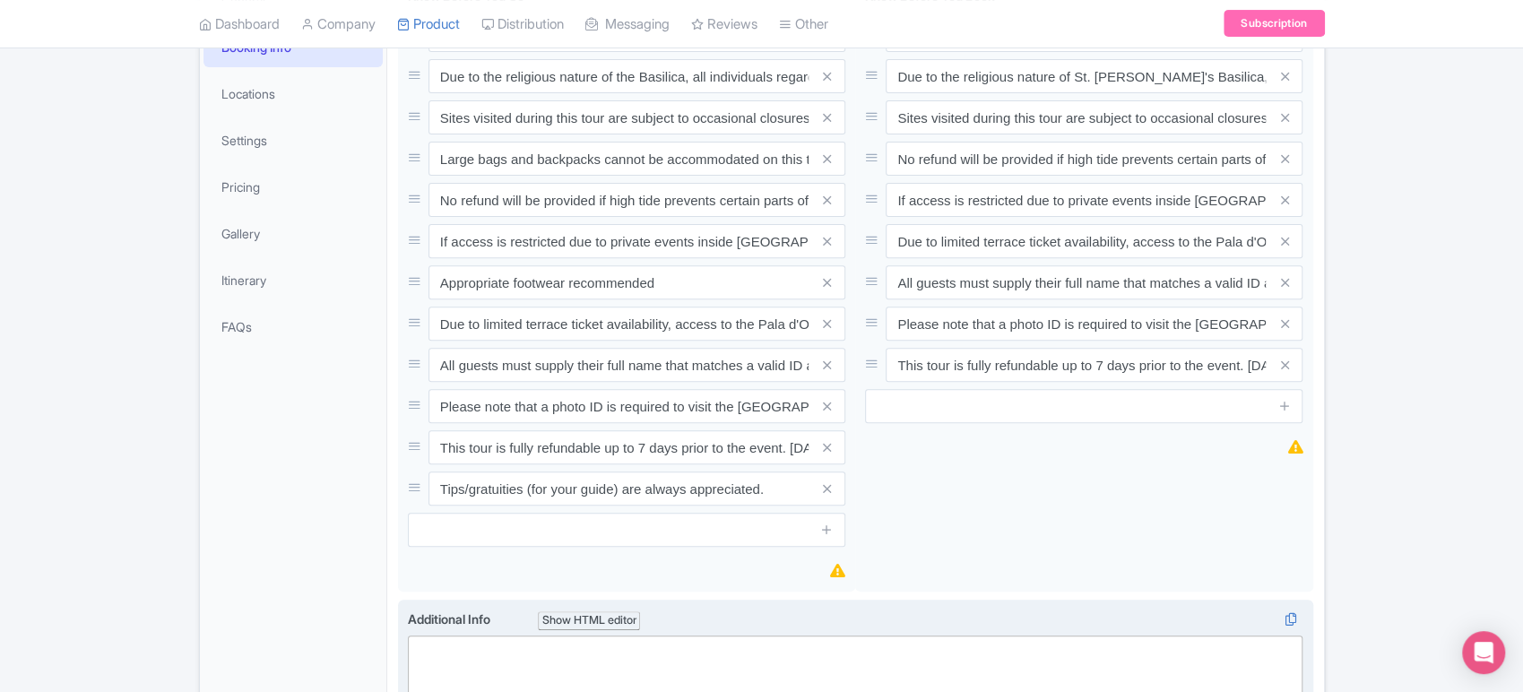
click at [452, 637] on trix-editor at bounding box center [856, 669] width 896 height 67
paste trix-editor "<div>Ticket age ranges:<br>- Adult (15+)<br>- Child (2-14)<br>- Infant (0-1)</d…"
type trix-editor "<div>Ticket age ranges:<br>- Adult (15+)<br>- Child (2-14)<br>- Infant (0-1)</d…"
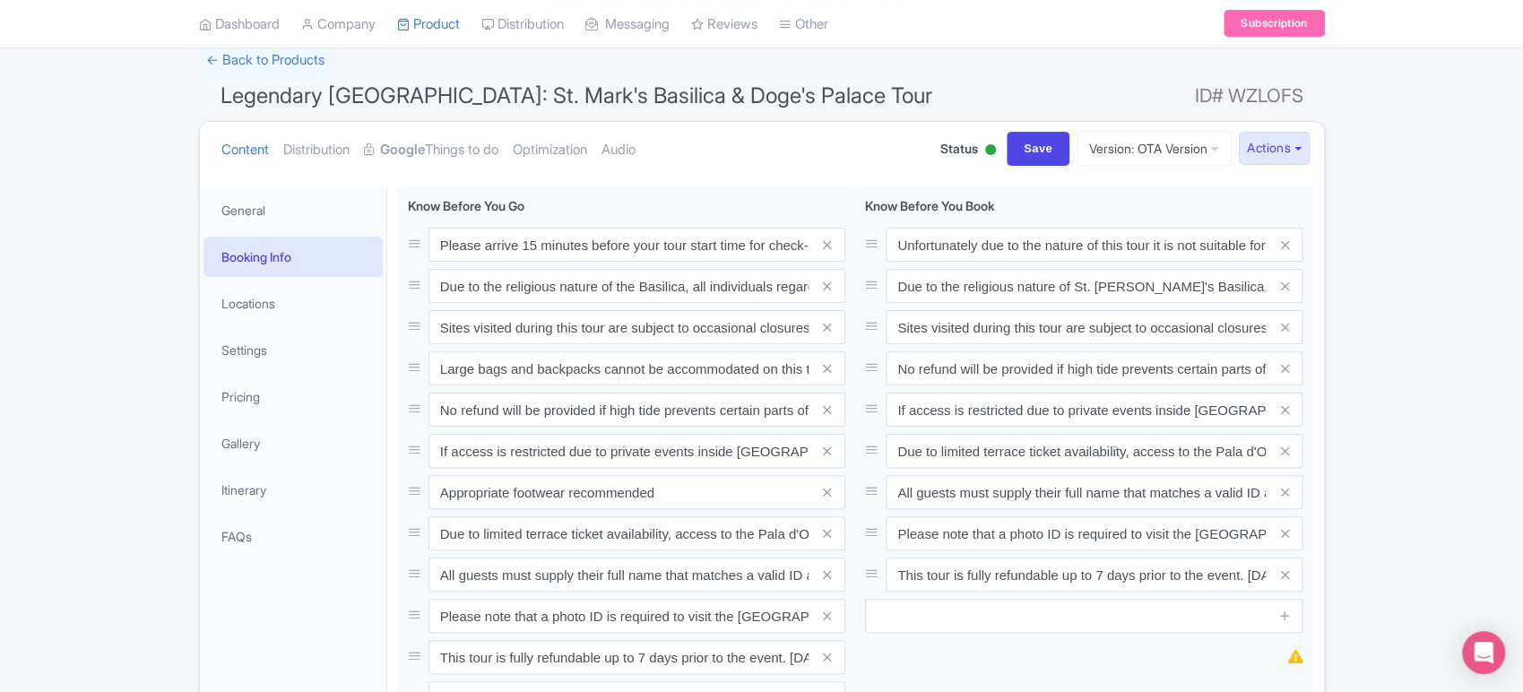
scroll to position [86, 0]
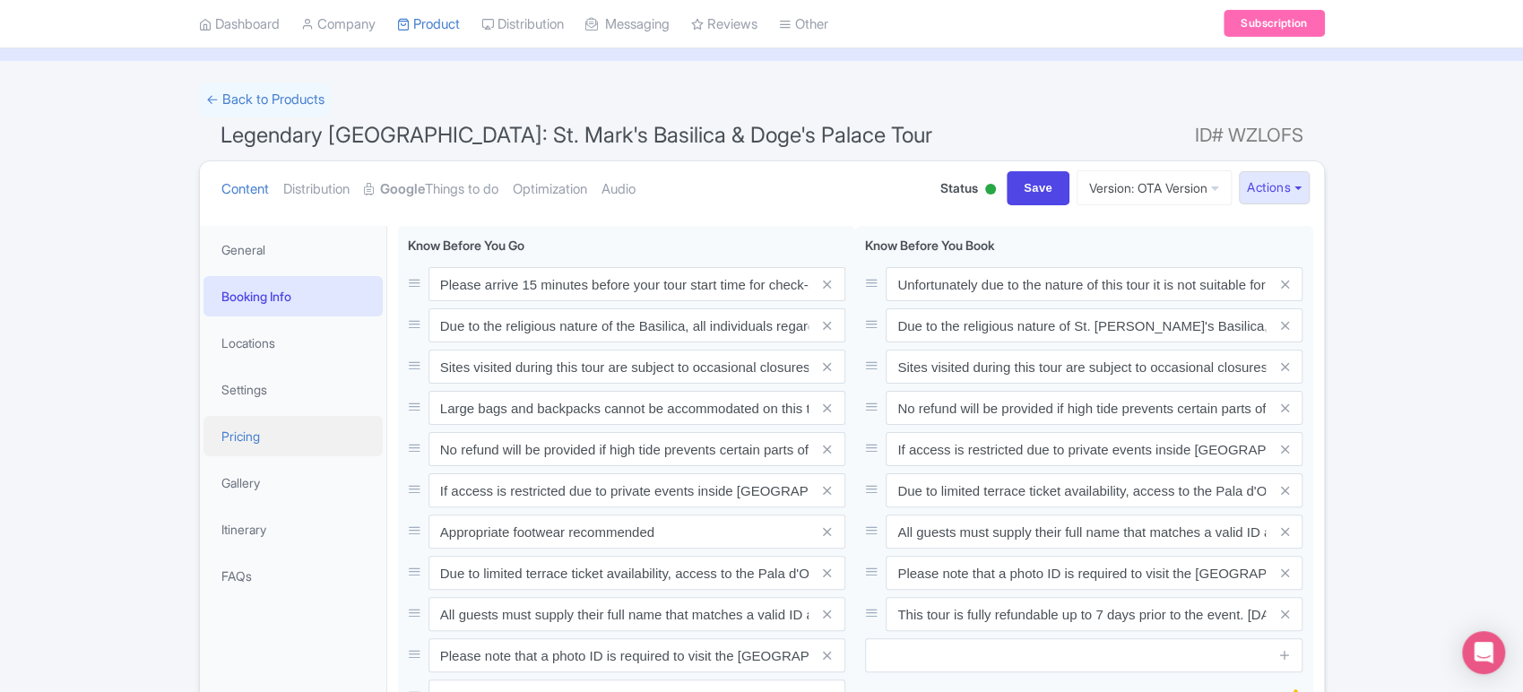
click at [241, 455] on link "Pricing" at bounding box center [293, 436] width 179 height 40
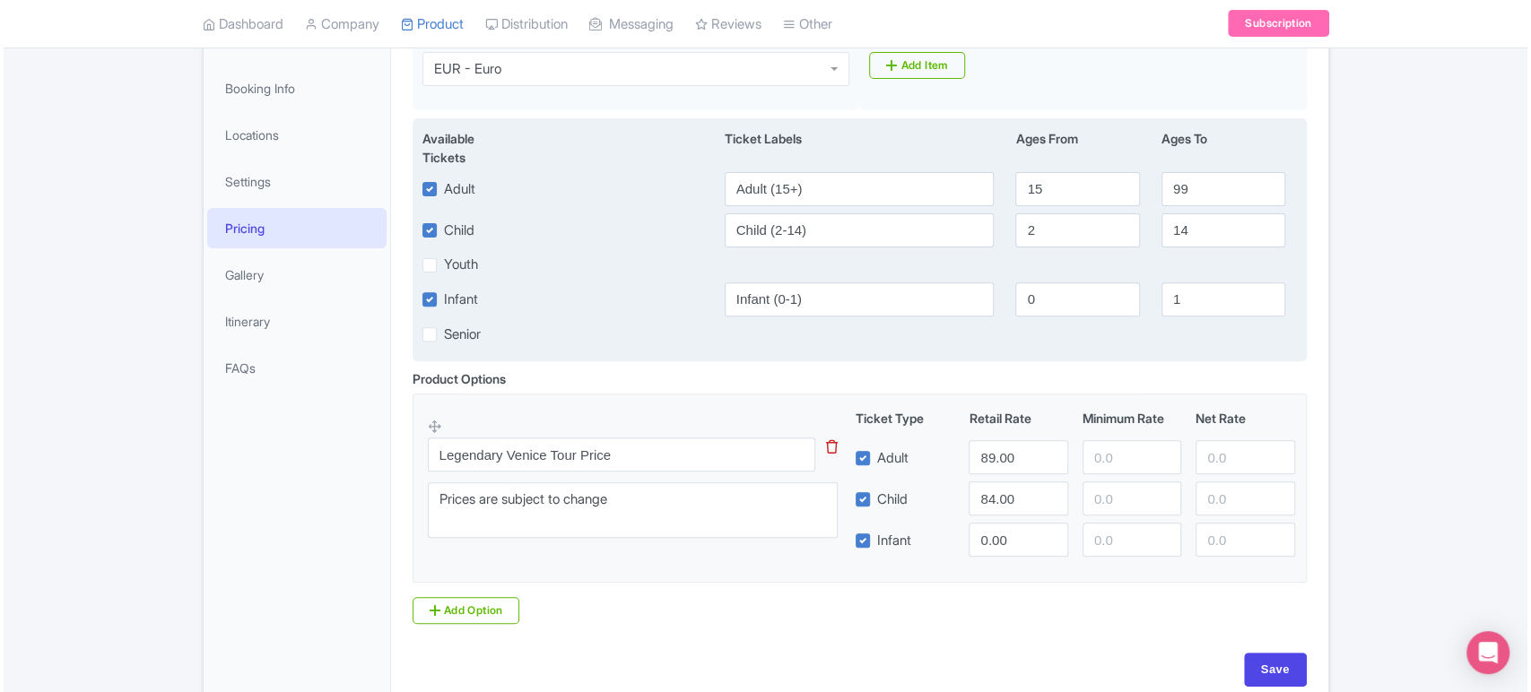
scroll to position [289, 0]
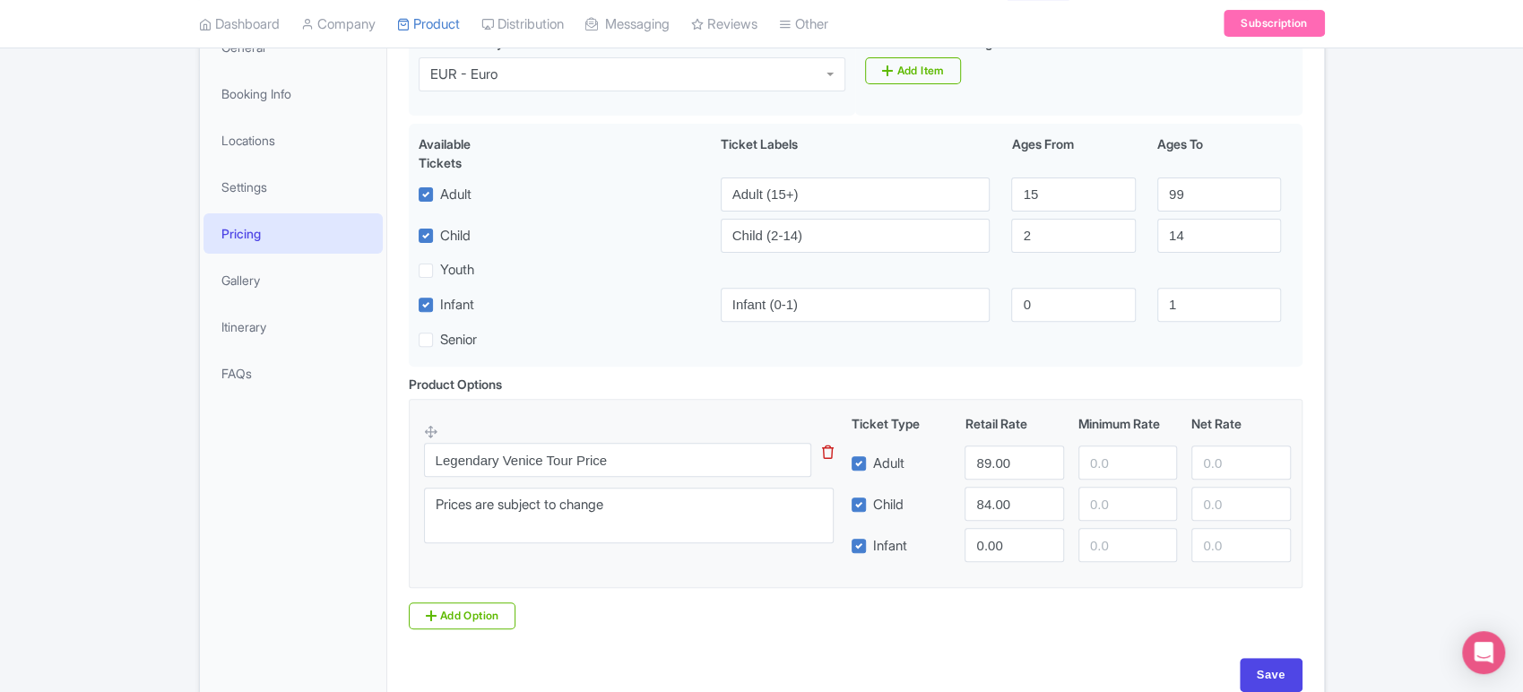
click at [829, 454] on icon at bounding box center [828, 452] width 12 height 13
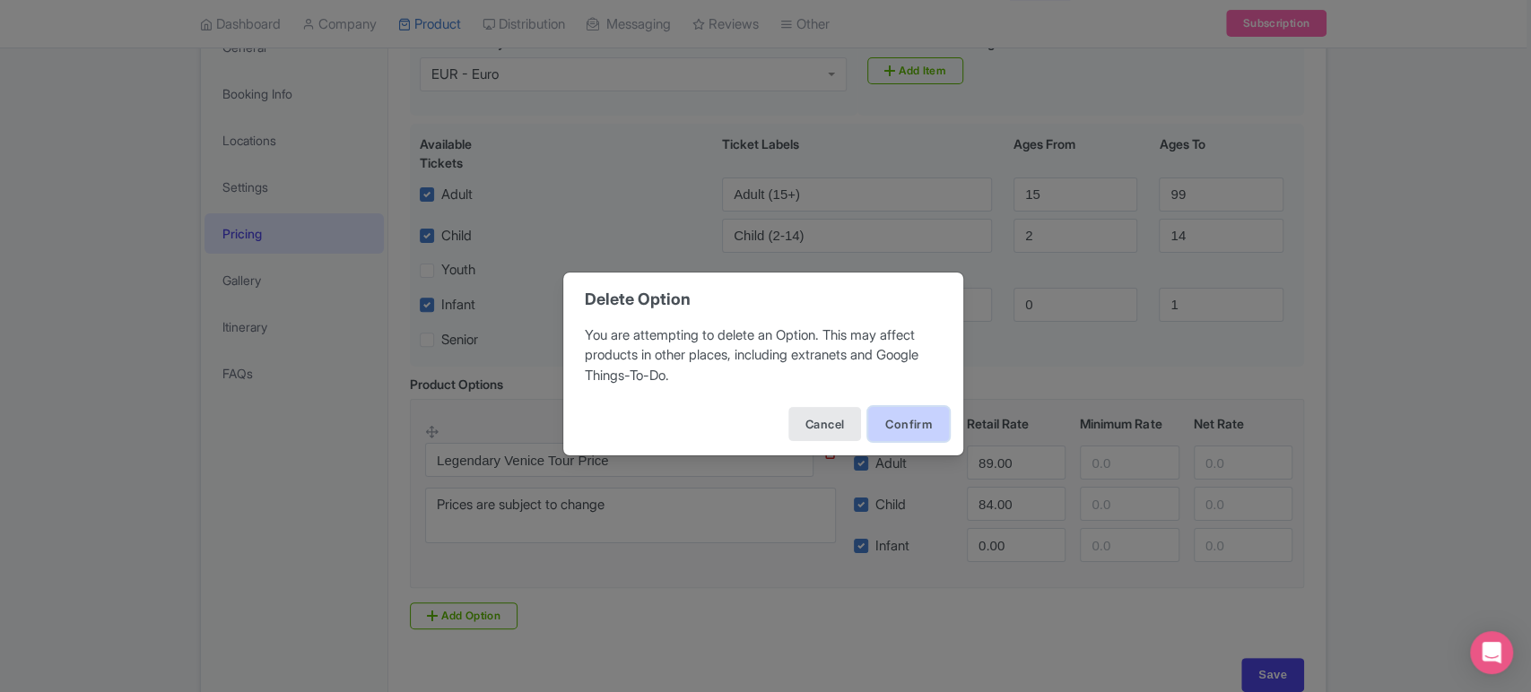
click at [890, 419] on button "Confirm" at bounding box center [908, 424] width 81 height 34
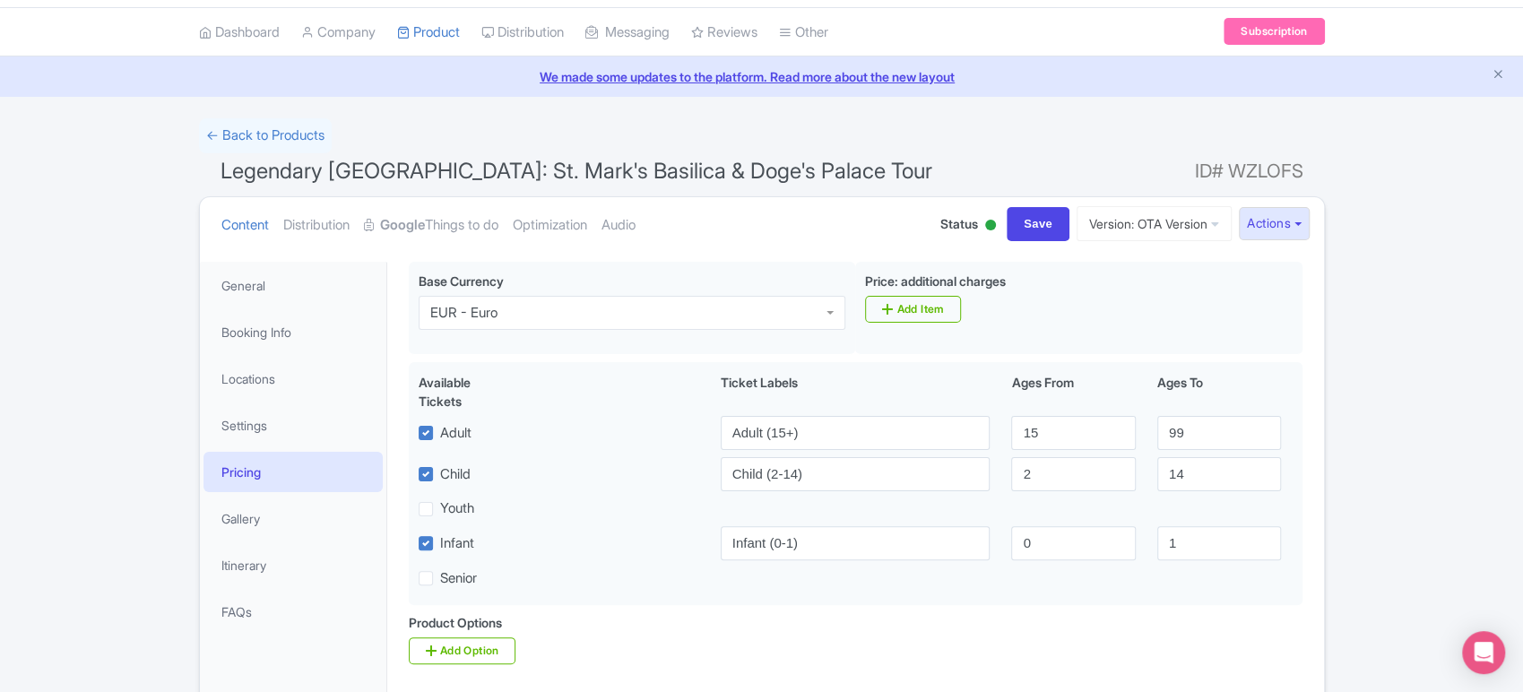
scroll to position [42, 0]
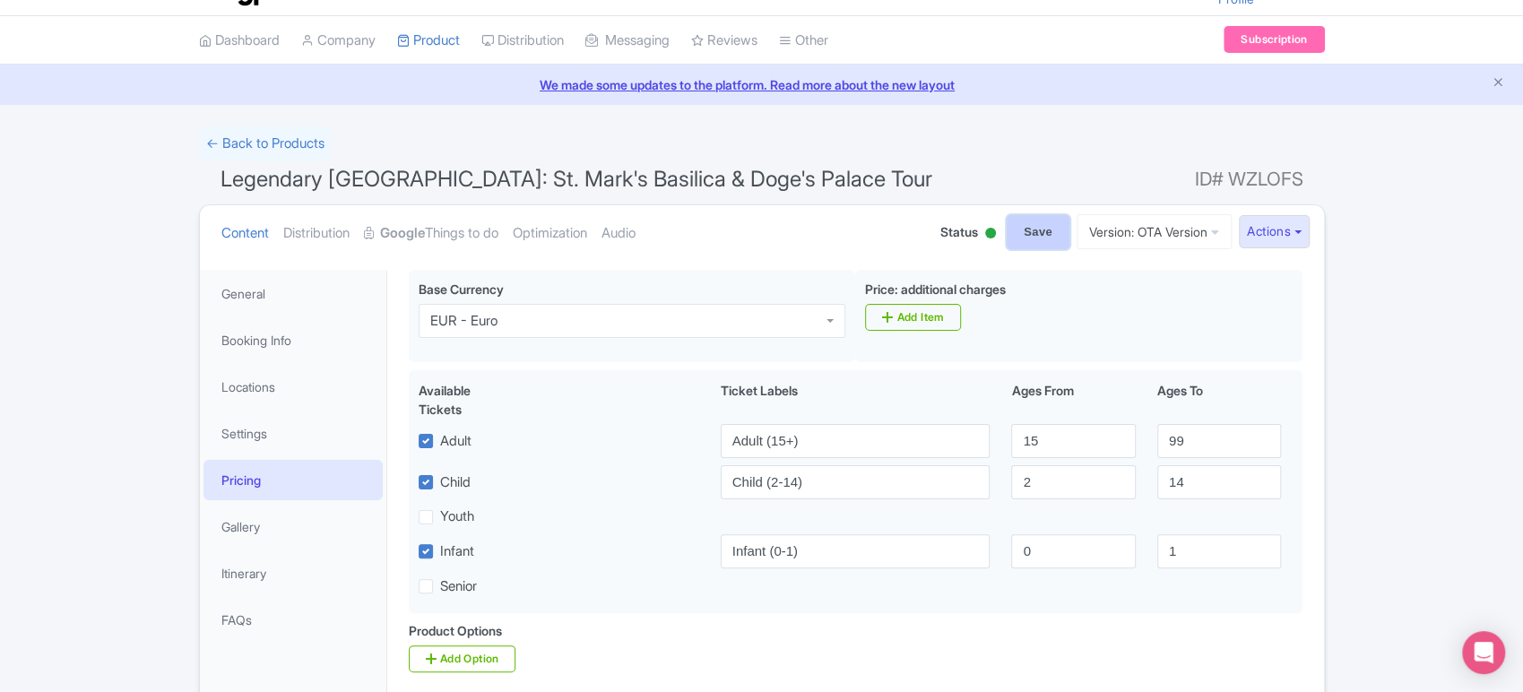
click at [1039, 228] on input "Save" at bounding box center [1038, 232] width 63 height 34
type input "Saving..."
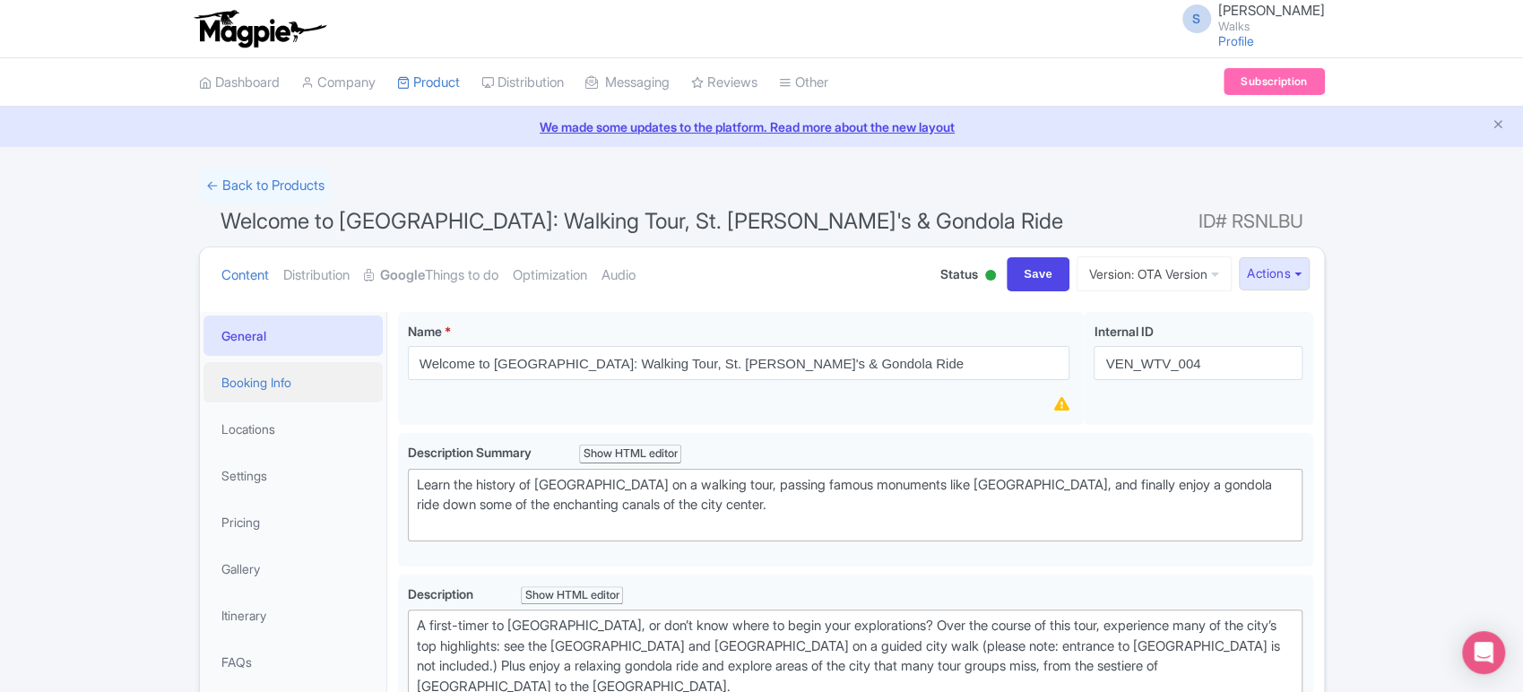
click at [280, 386] on link "Booking Info" at bounding box center [293, 382] width 179 height 40
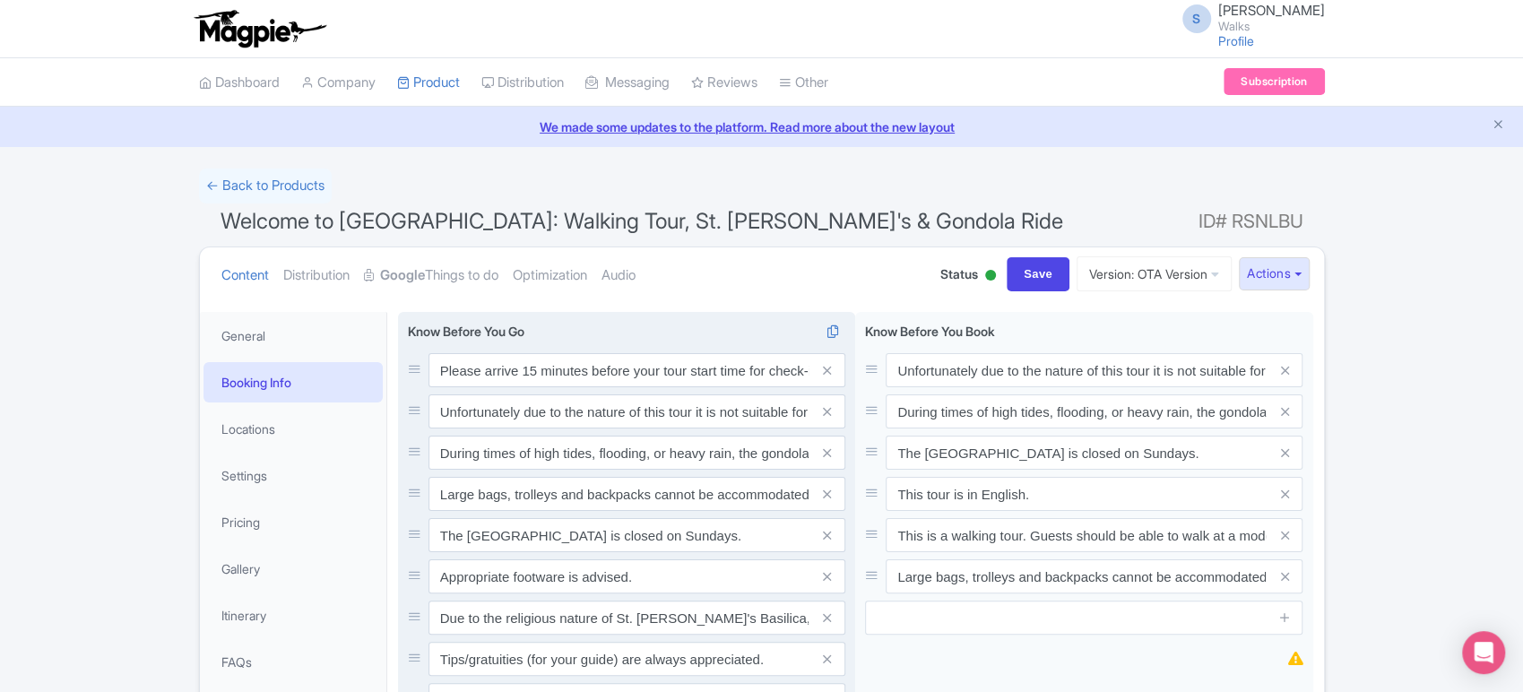
scroll to position [280, 0]
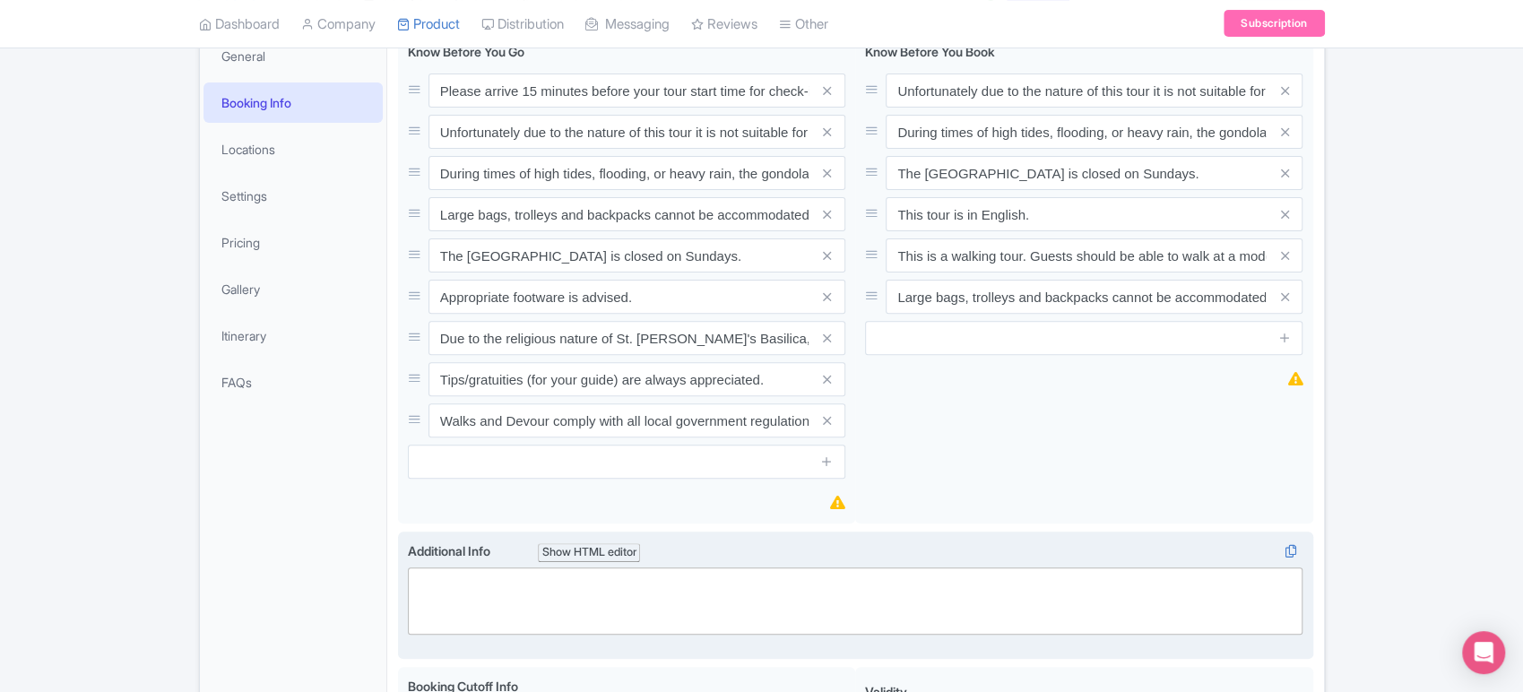
click at [455, 590] on trix-editor at bounding box center [856, 601] width 896 height 67
paste trix-editor "<div>Ticket age ranges:<br>- Adult (15+)<br>- Child (2-14)<br>- Infant (0-1)</d…"
type trix-editor "<div>Ticket age ranges:<br>- Adult (15+)<br>- Child (2-14)<br>- Infant (0-1)</d…"
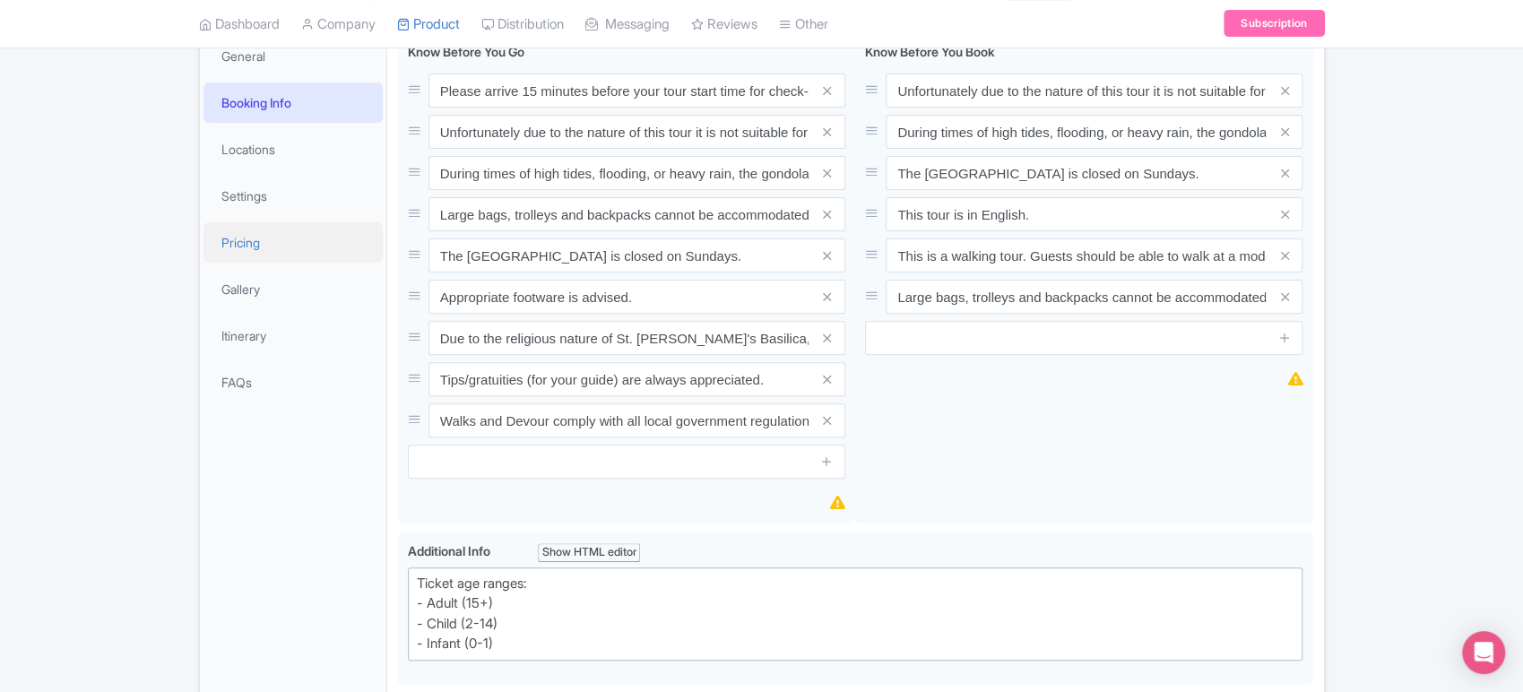
click at [270, 249] on link "Pricing" at bounding box center [293, 242] width 179 height 40
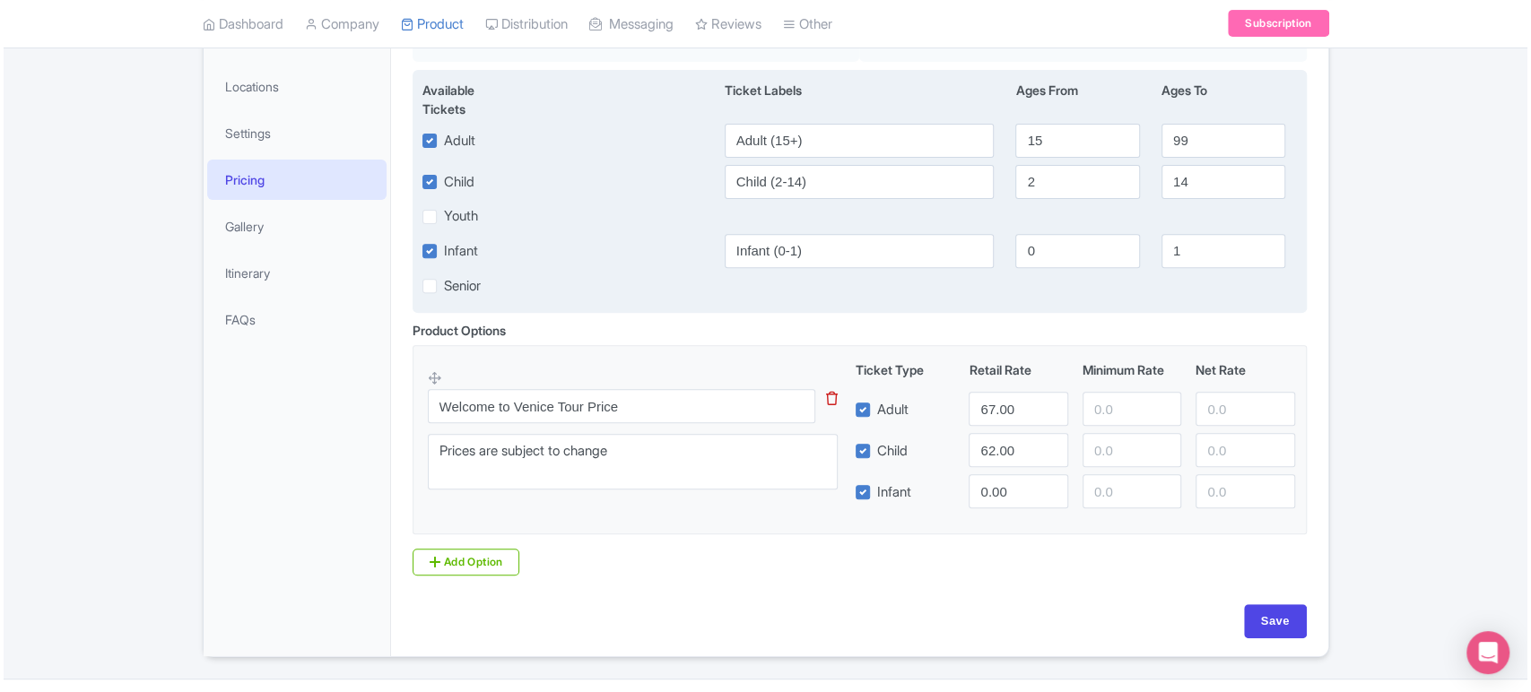
scroll to position [343, 0]
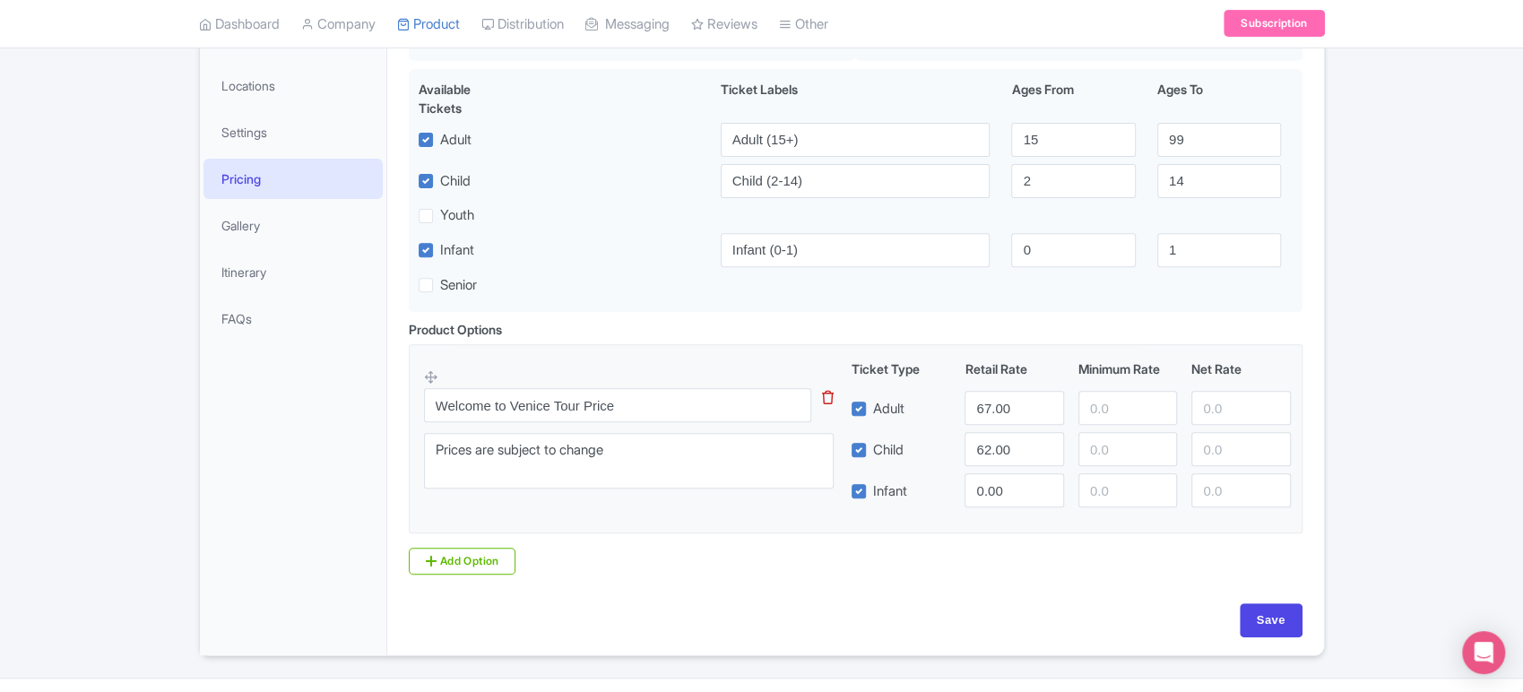
click at [828, 401] on icon at bounding box center [828, 397] width 12 height 13
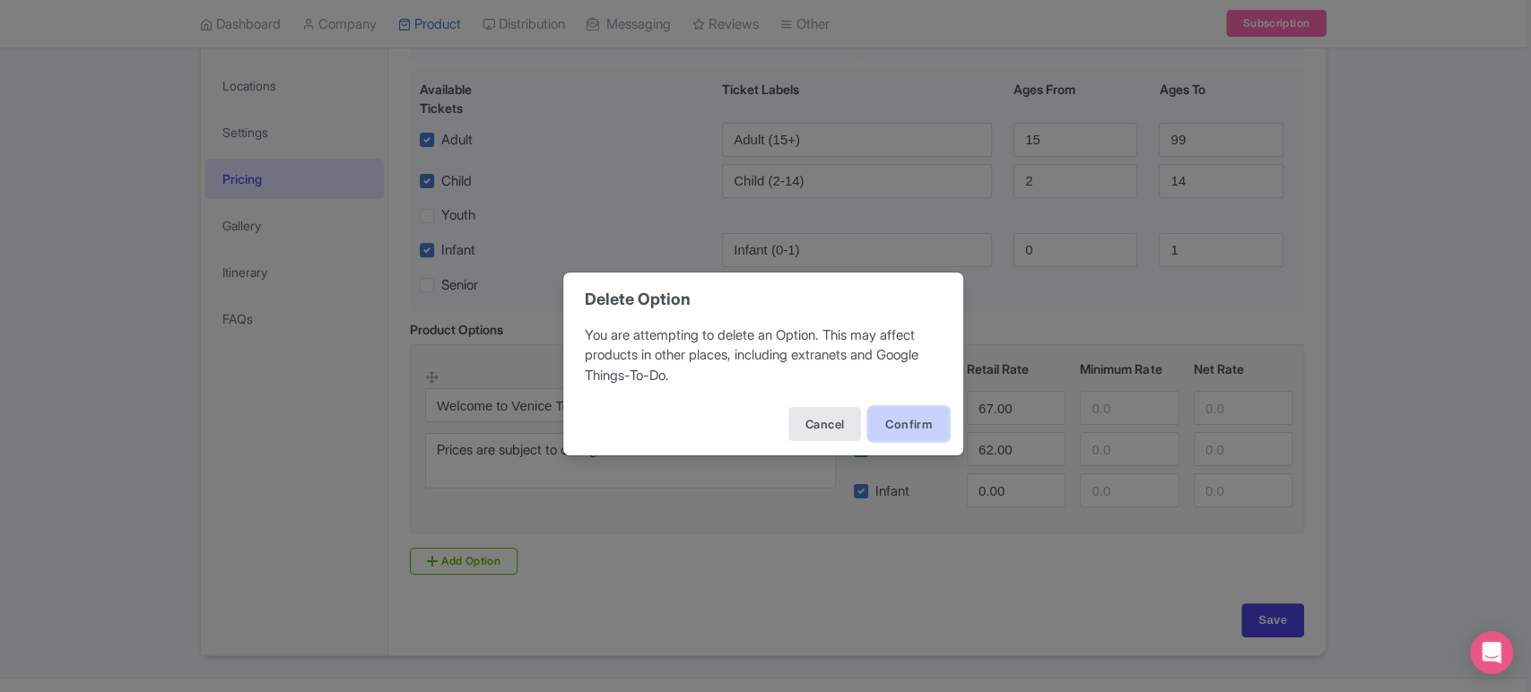
click at [902, 418] on button "Confirm" at bounding box center [908, 424] width 81 height 34
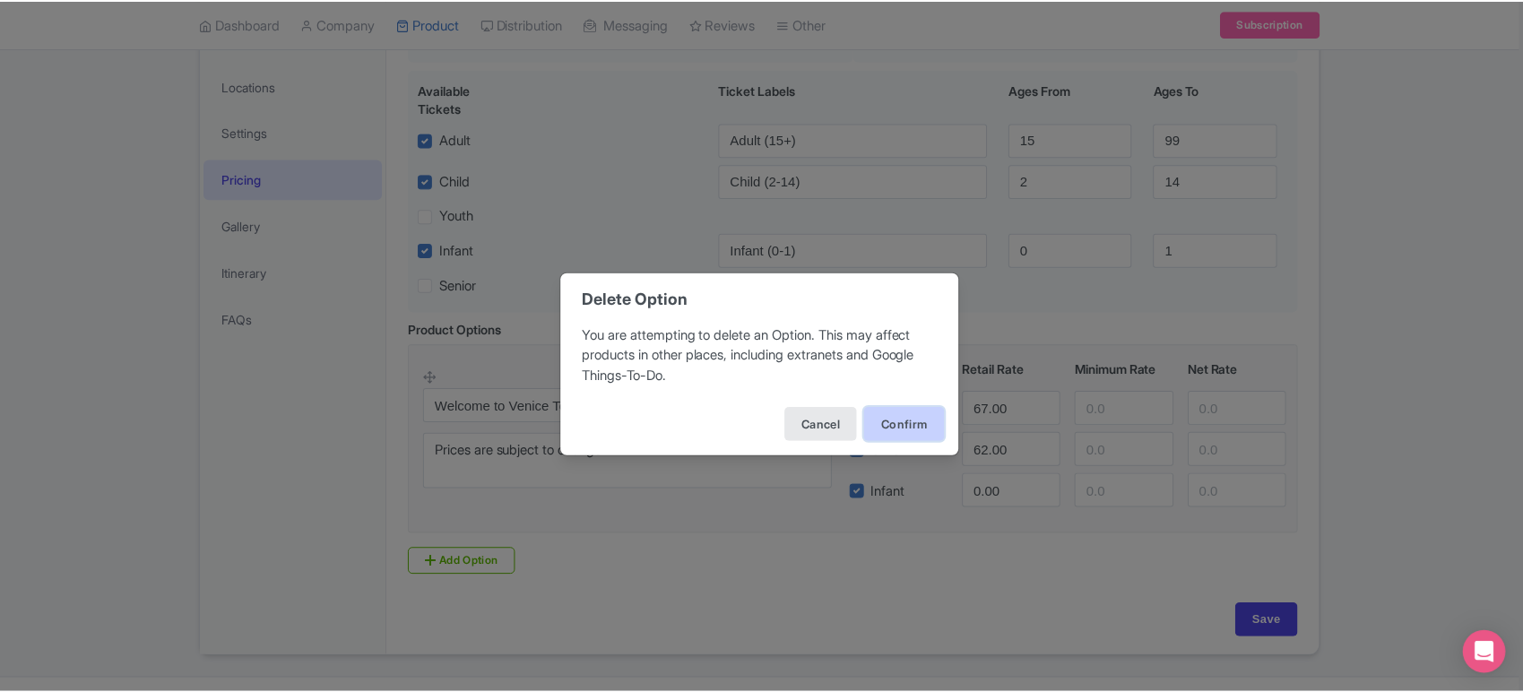
scroll to position [181, 0]
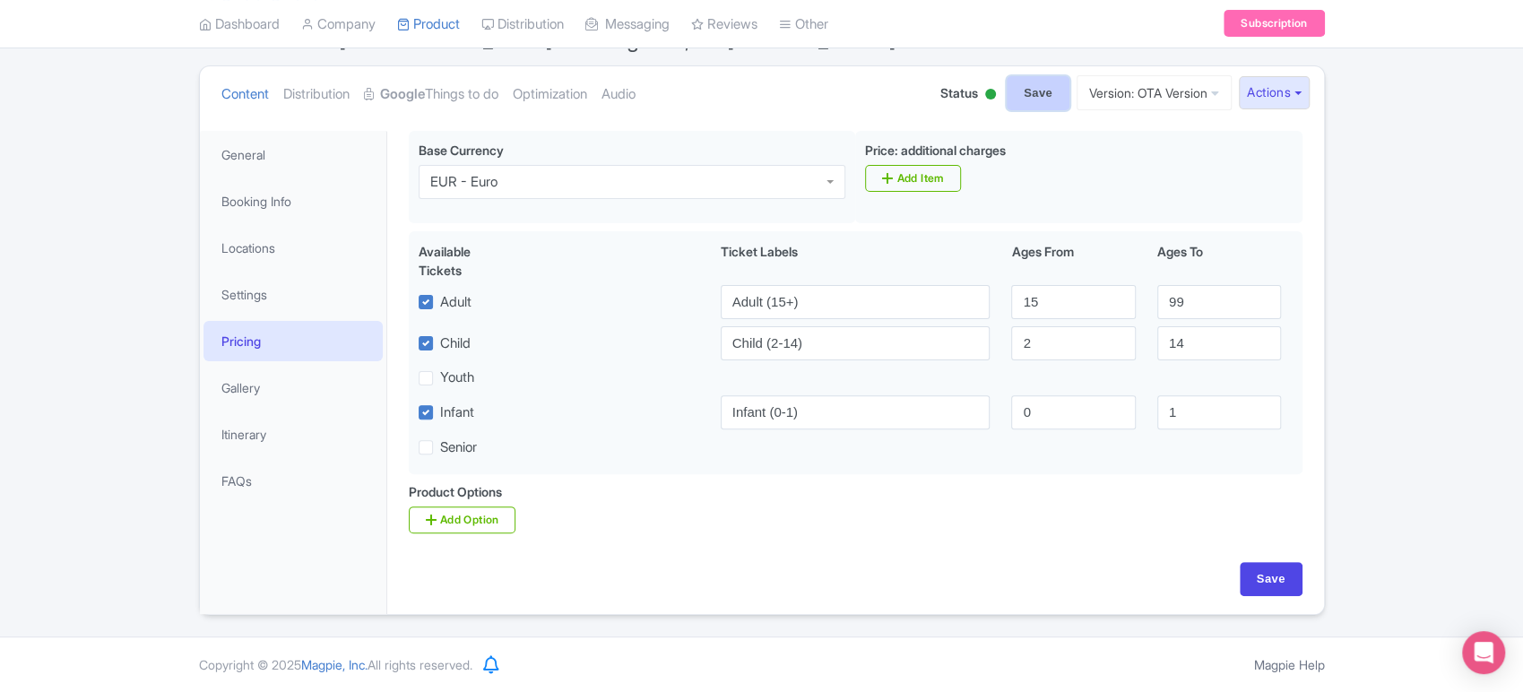
click at [1011, 95] on input "Save" at bounding box center [1038, 93] width 63 height 34
type input "Saving..."
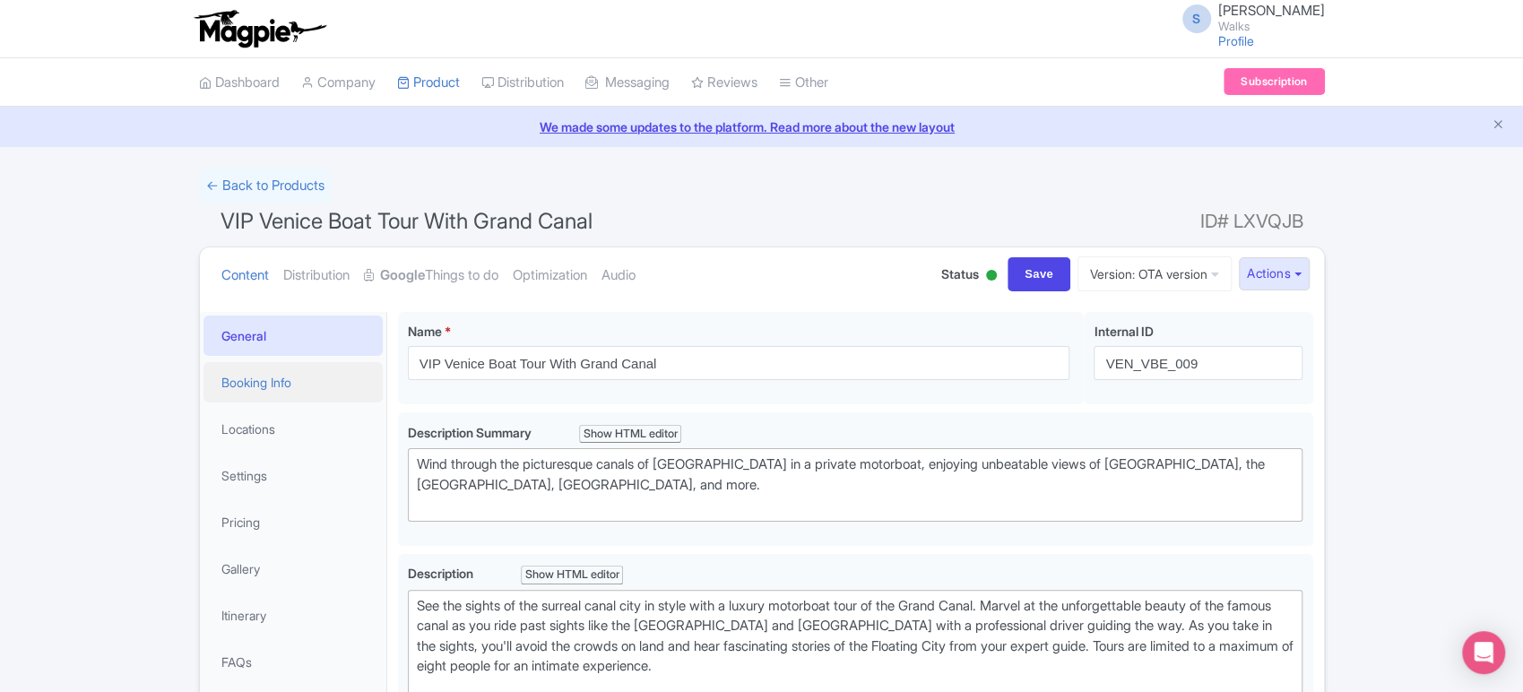
click at [291, 380] on link "Booking Info" at bounding box center [293, 382] width 179 height 40
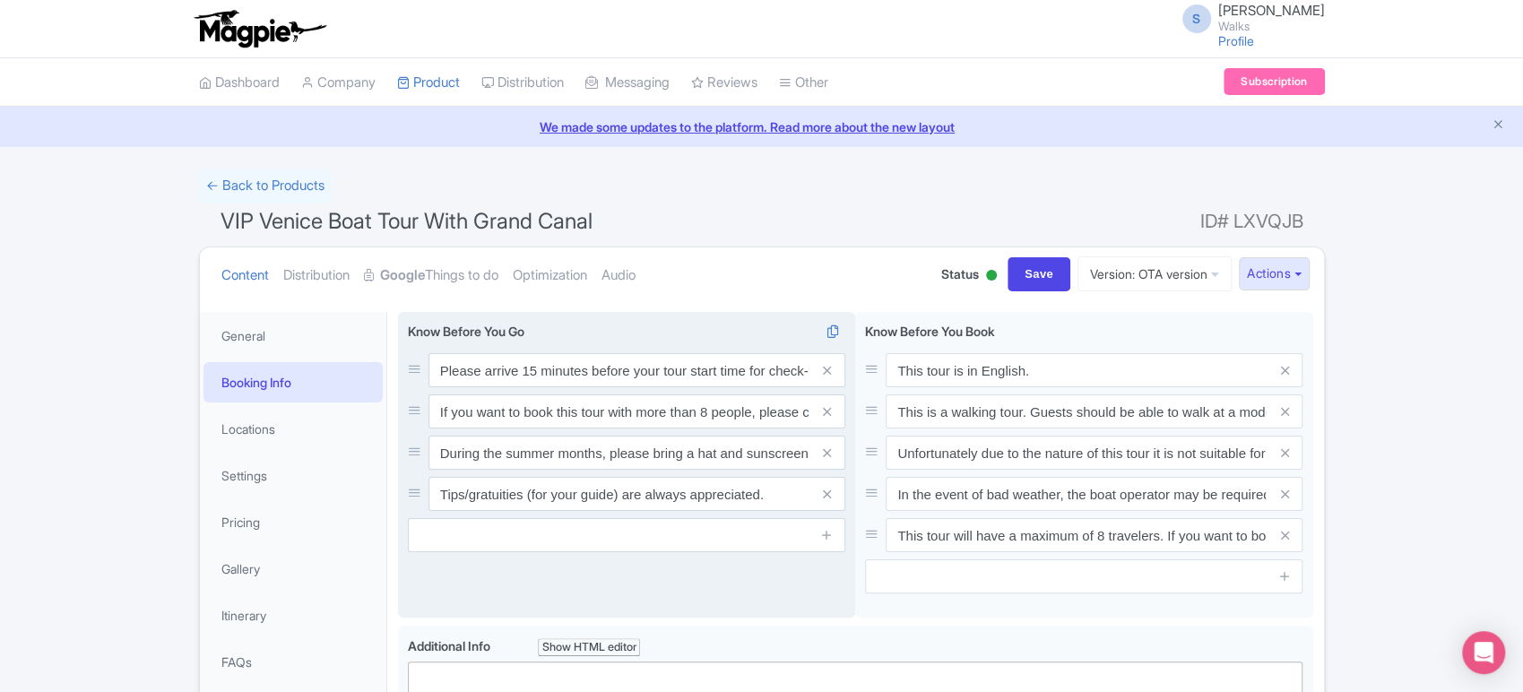
scroll to position [194, 0]
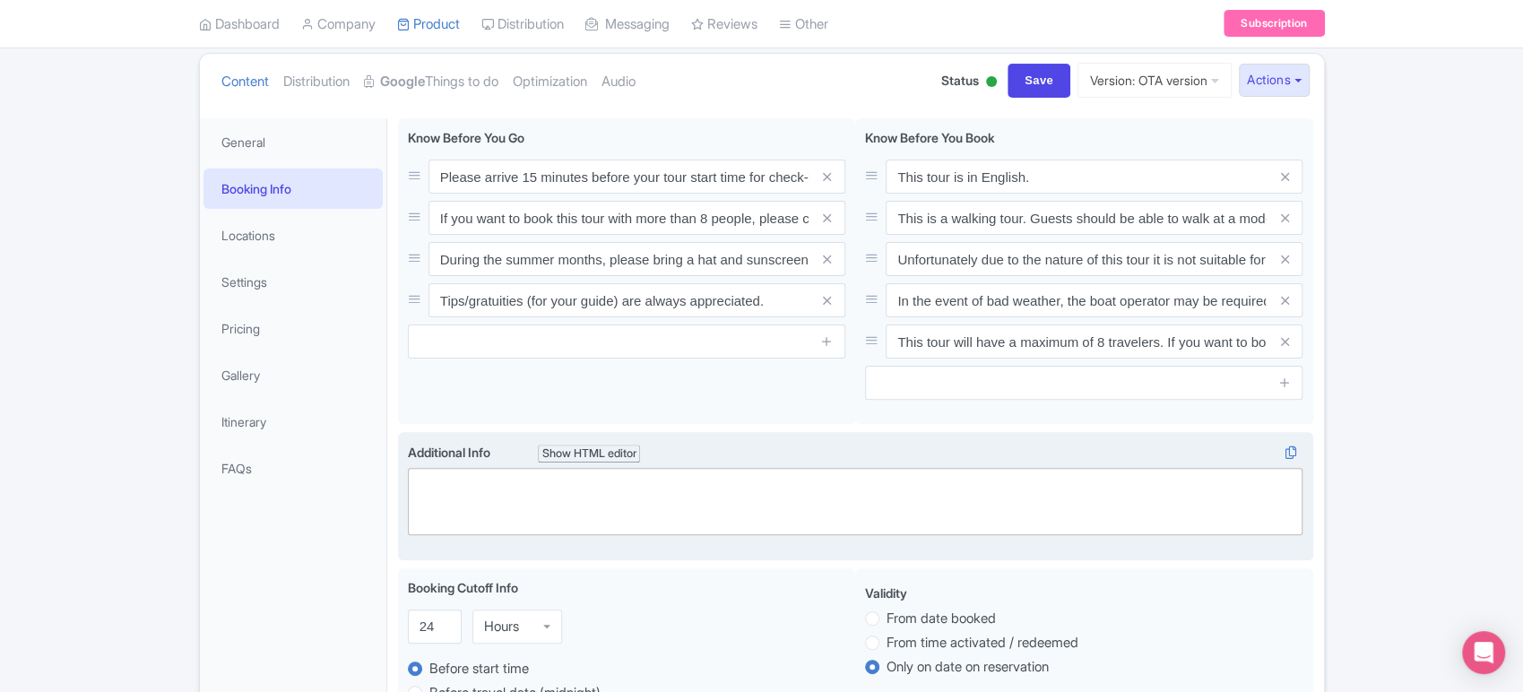
click at [487, 496] on trix-editor at bounding box center [856, 501] width 896 height 67
paste trix-editor "<div>Ticket age ranges:<br>- Adult (15+)<br>- Child (2-14)<br>- Infant (0-1)</d…"
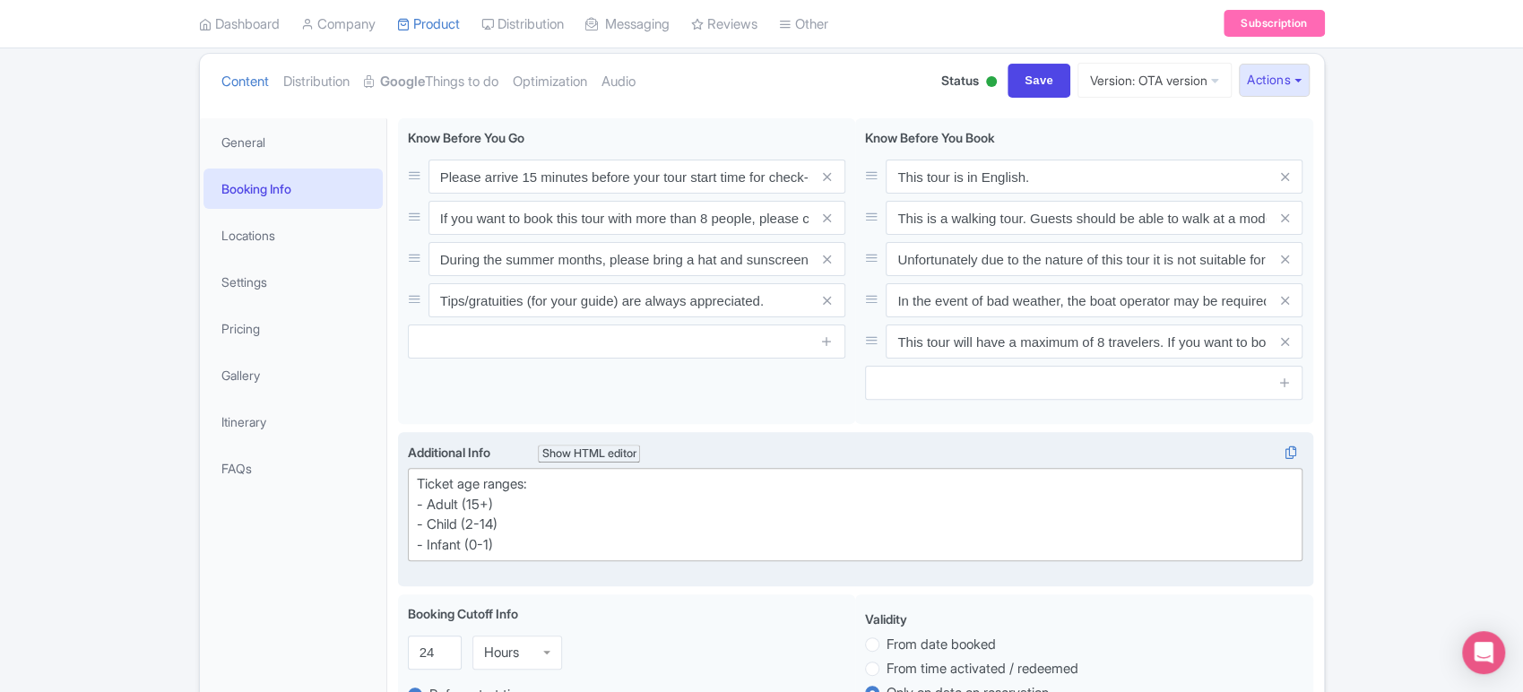
type trix-editor "<div>Ticket age ranges:<br>- Adult (15+)<br>- Child (2-14)<br>- Infant (0-1)</d…"
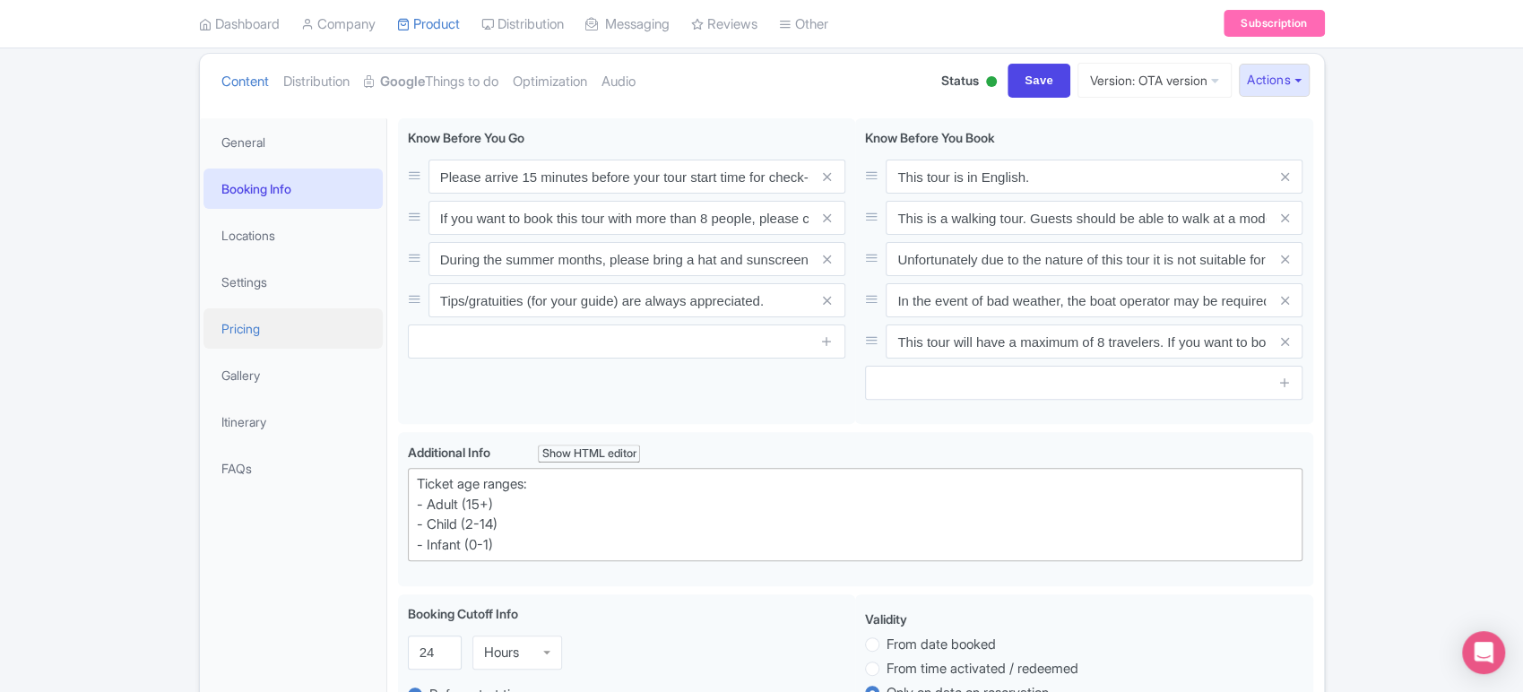
click at [262, 325] on link "Pricing" at bounding box center [293, 328] width 179 height 40
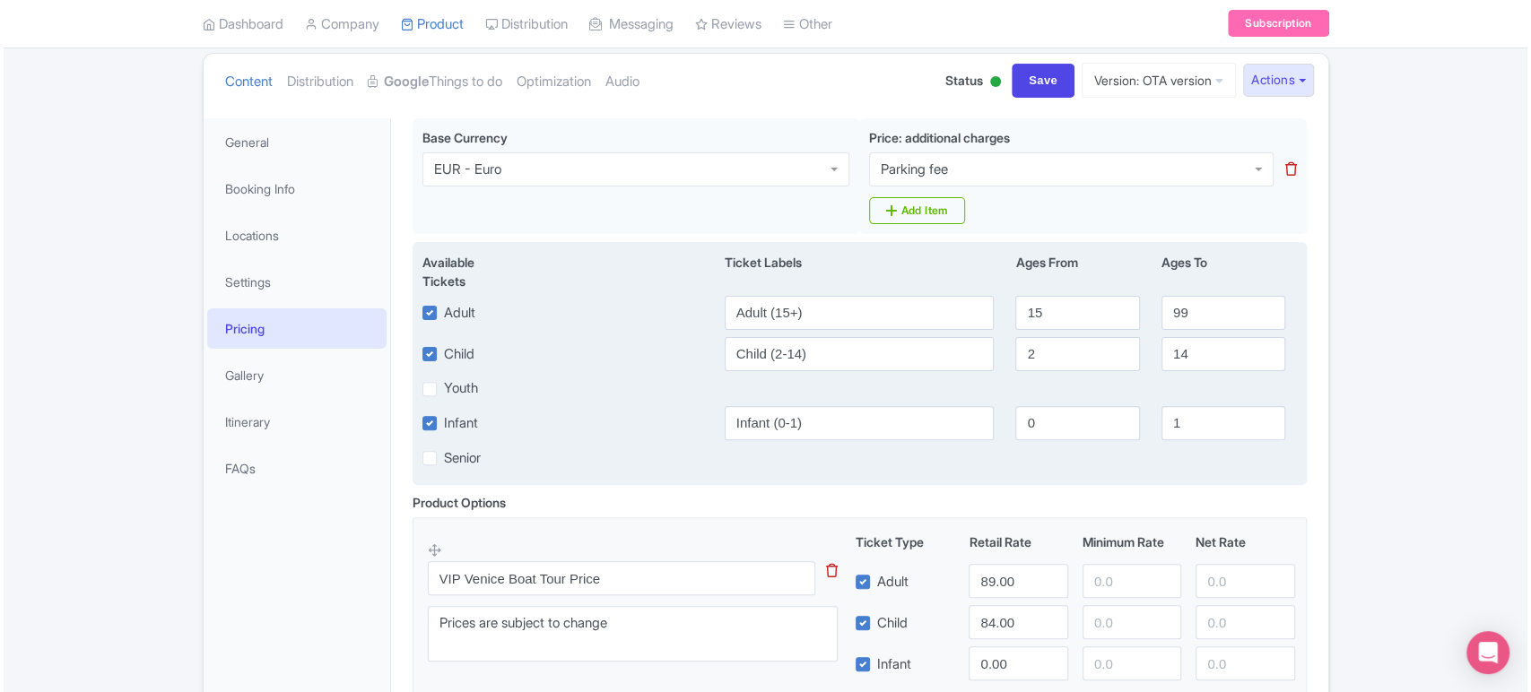
scroll to position [273, 0]
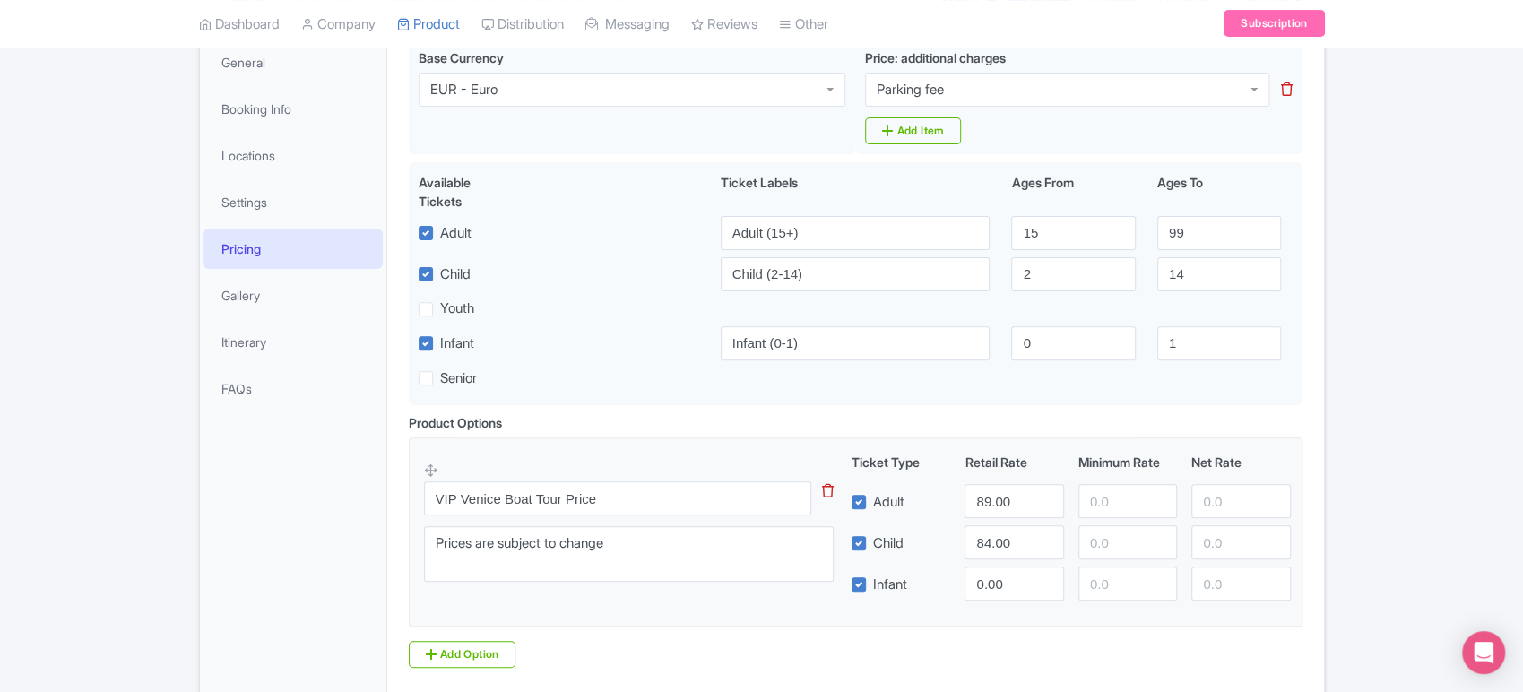
click at [828, 486] on icon at bounding box center [828, 490] width 12 height 13
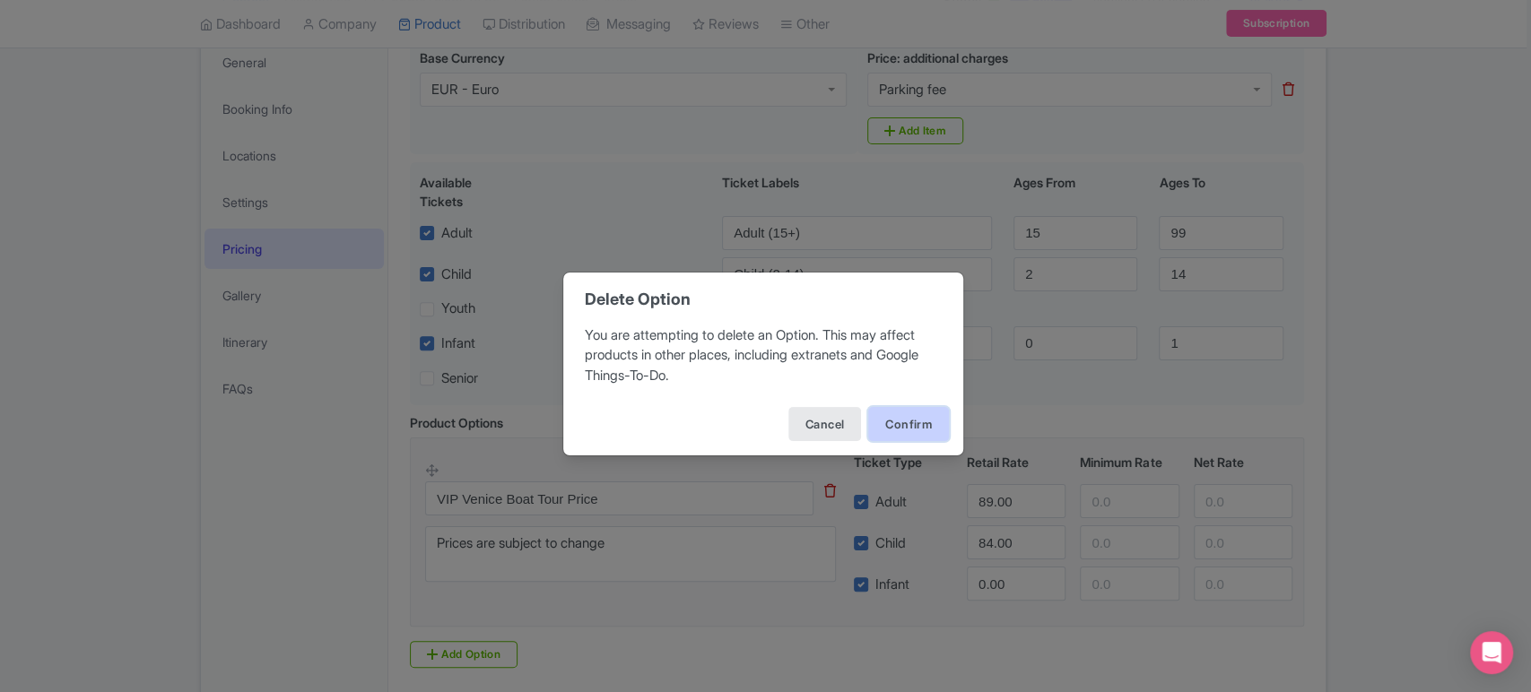
click at [907, 434] on button "Confirm" at bounding box center [908, 424] width 81 height 34
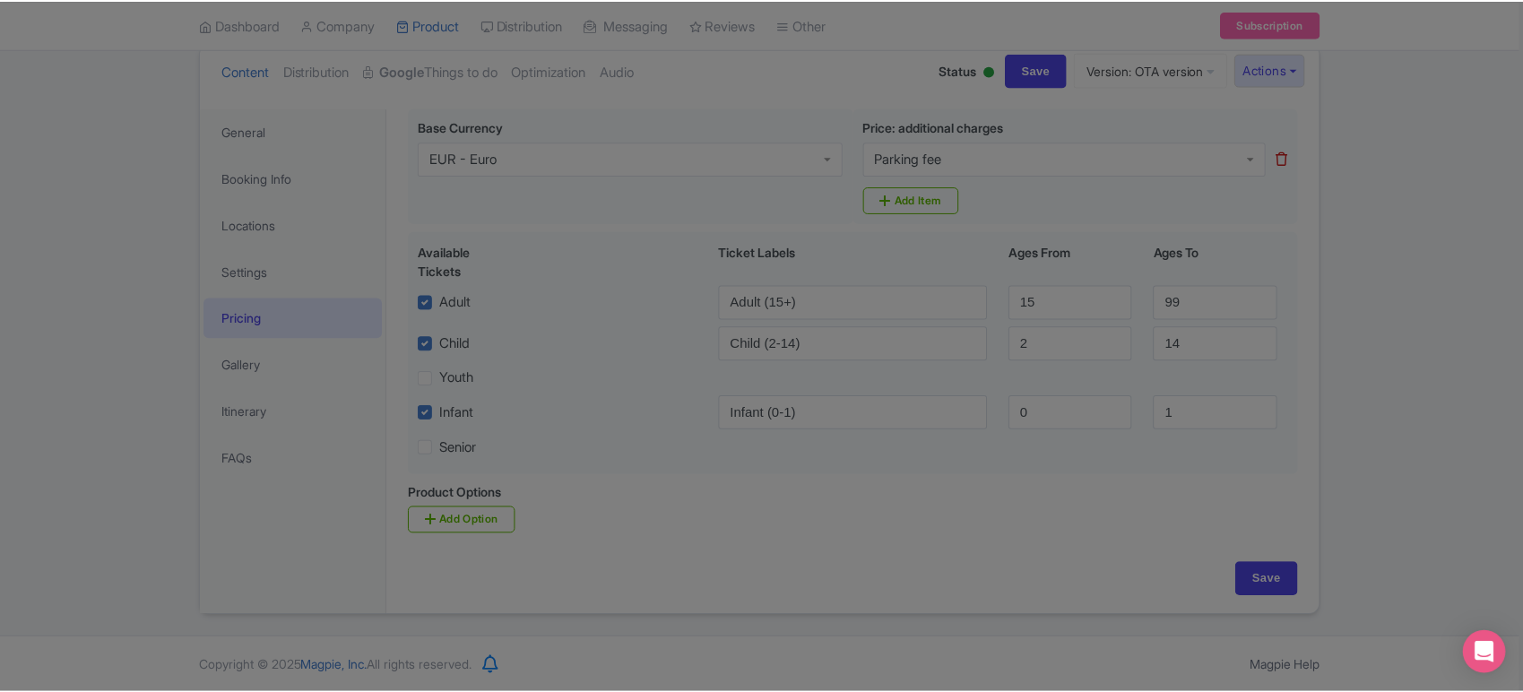
scroll to position [205, 0]
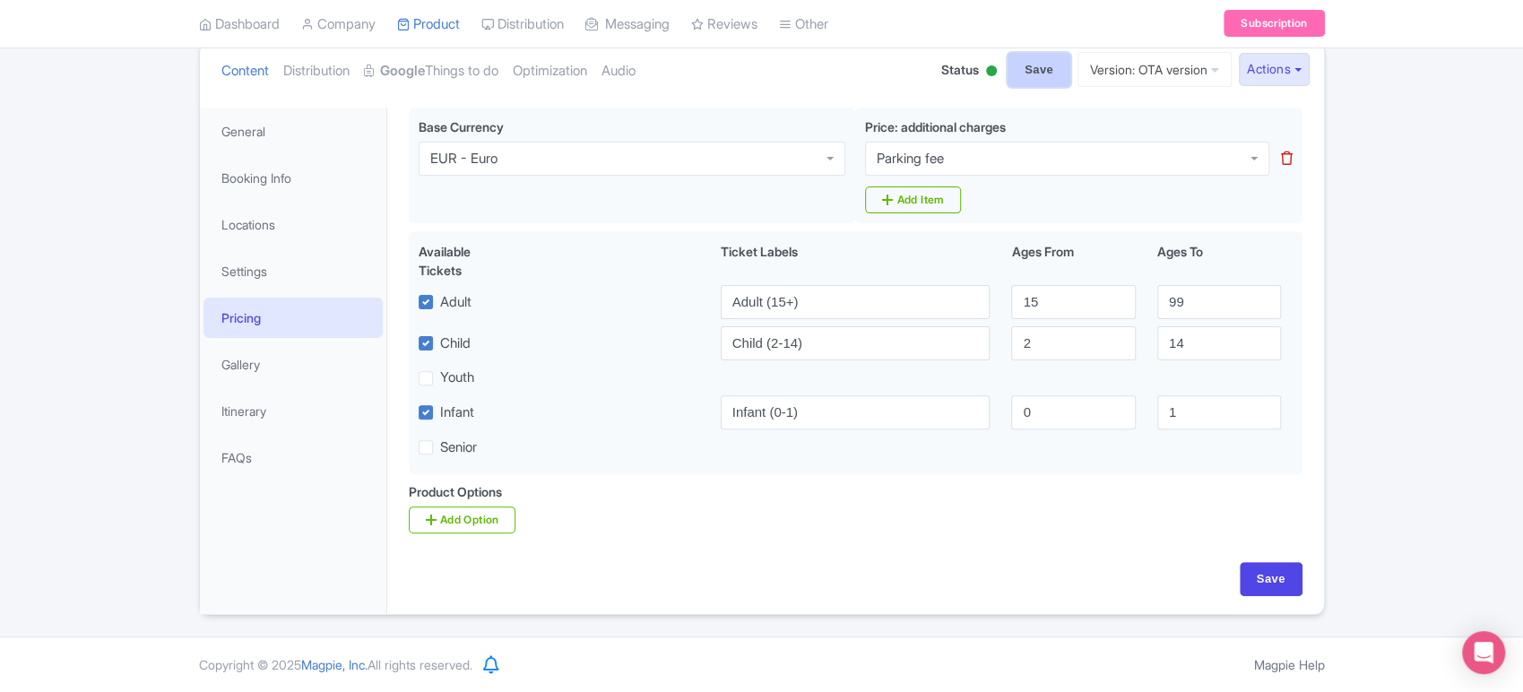
click at [1039, 80] on input "Save" at bounding box center [1039, 70] width 63 height 34
type input "Saving..."
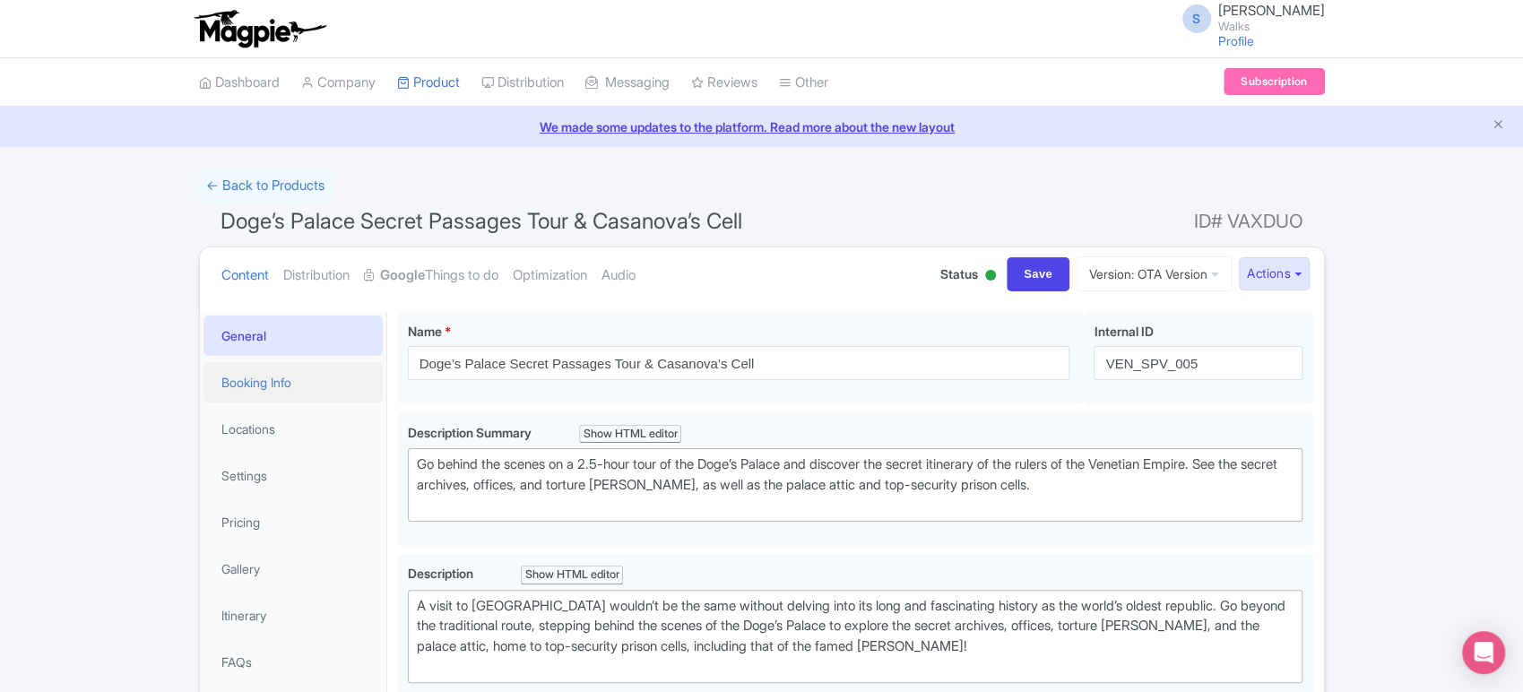
click at [302, 386] on link "Booking Info" at bounding box center [293, 382] width 179 height 40
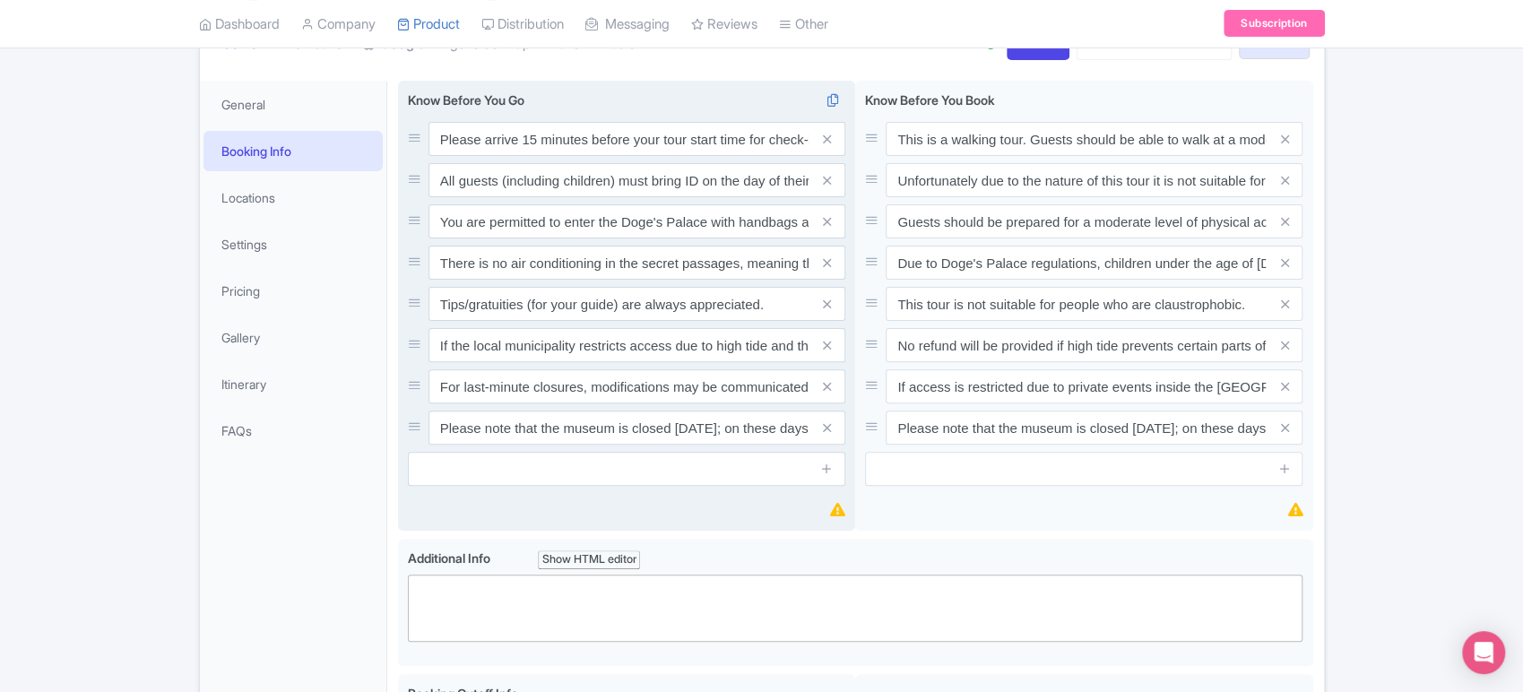
scroll to position [230, 0]
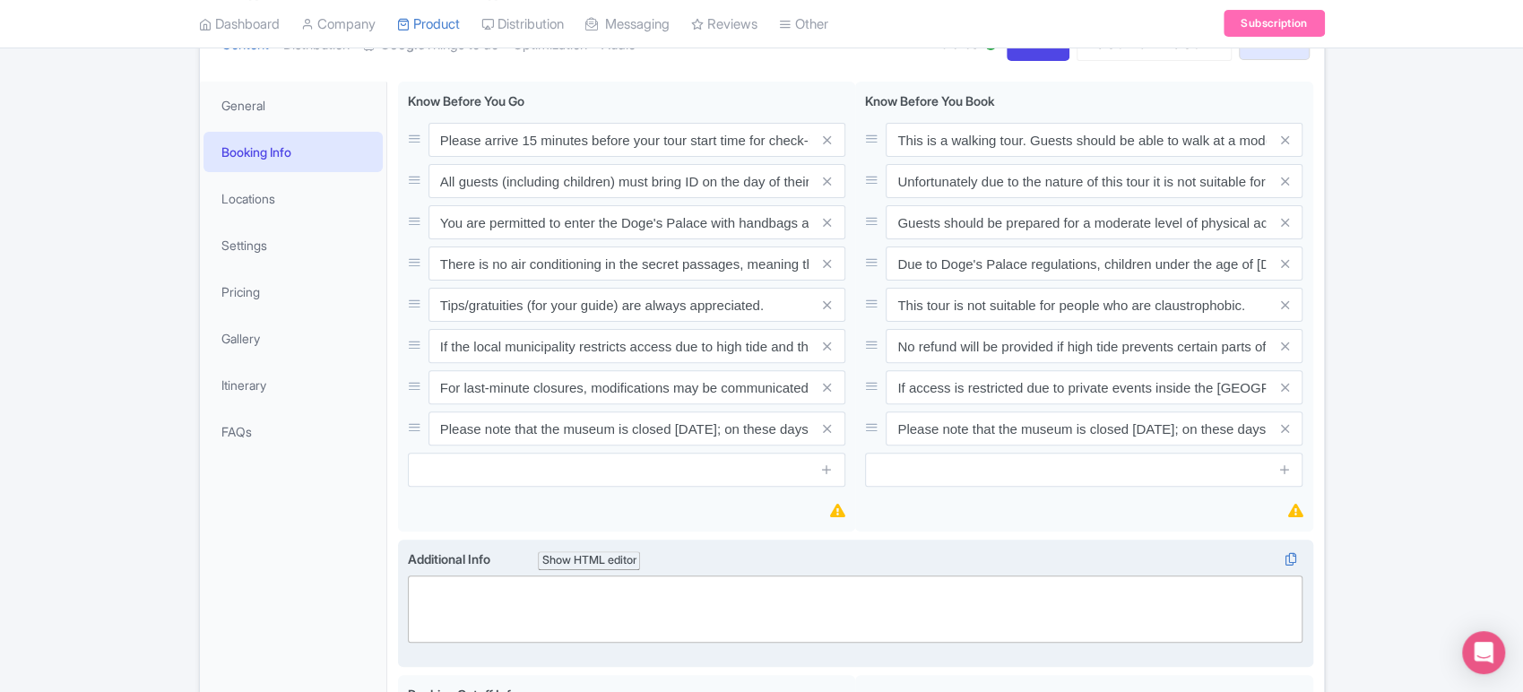
click at [540, 594] on trix-editor at bounding box center [856, 609] width 896 height 67
paste trix-editor "<div>Ticket age ranges:<br>- Adult (15+)<br>- Child (2-14)<br>- Infant (0-1)</d…"
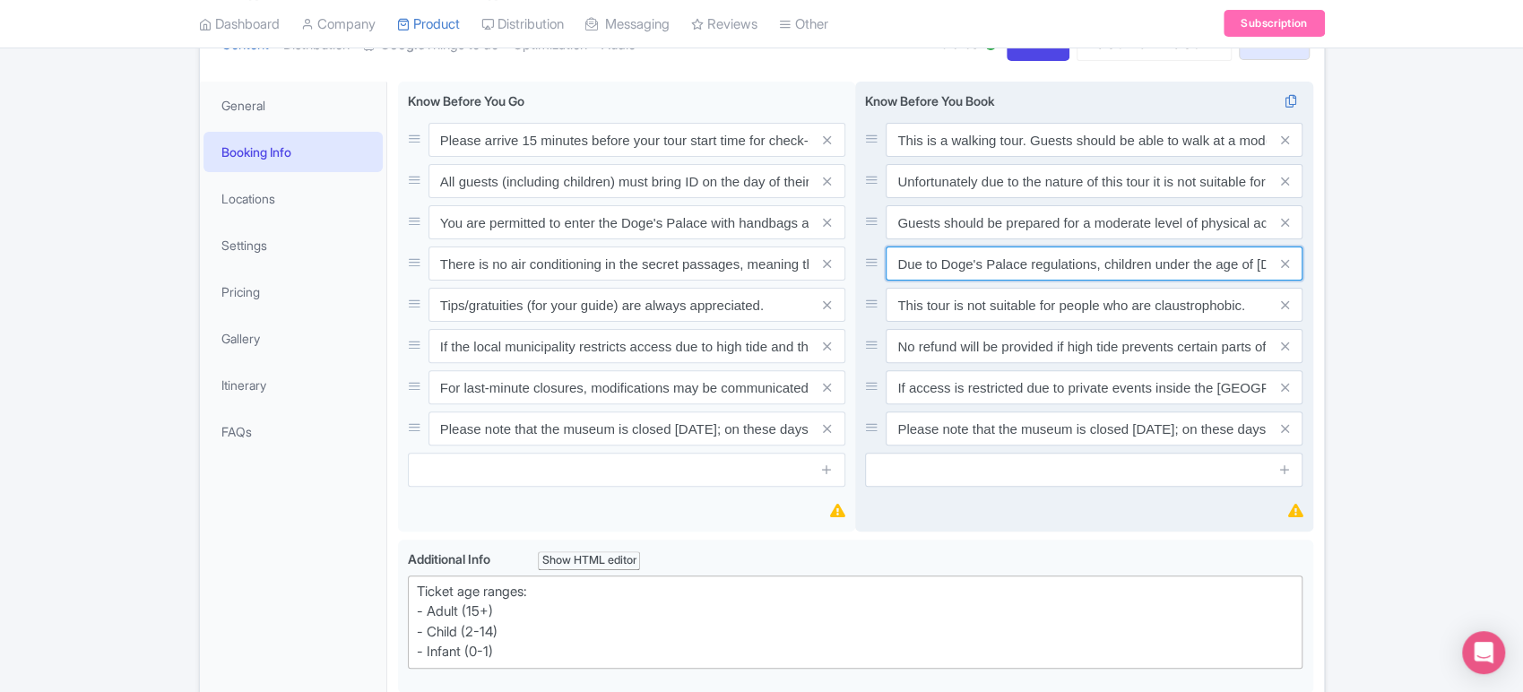
click at [1219, 157] on input "Due to Doge's Palace regulations, children under the age of [DEMOGRAPHIC_DATA] …" at bounding box center [1094, 140] width 417 height 34
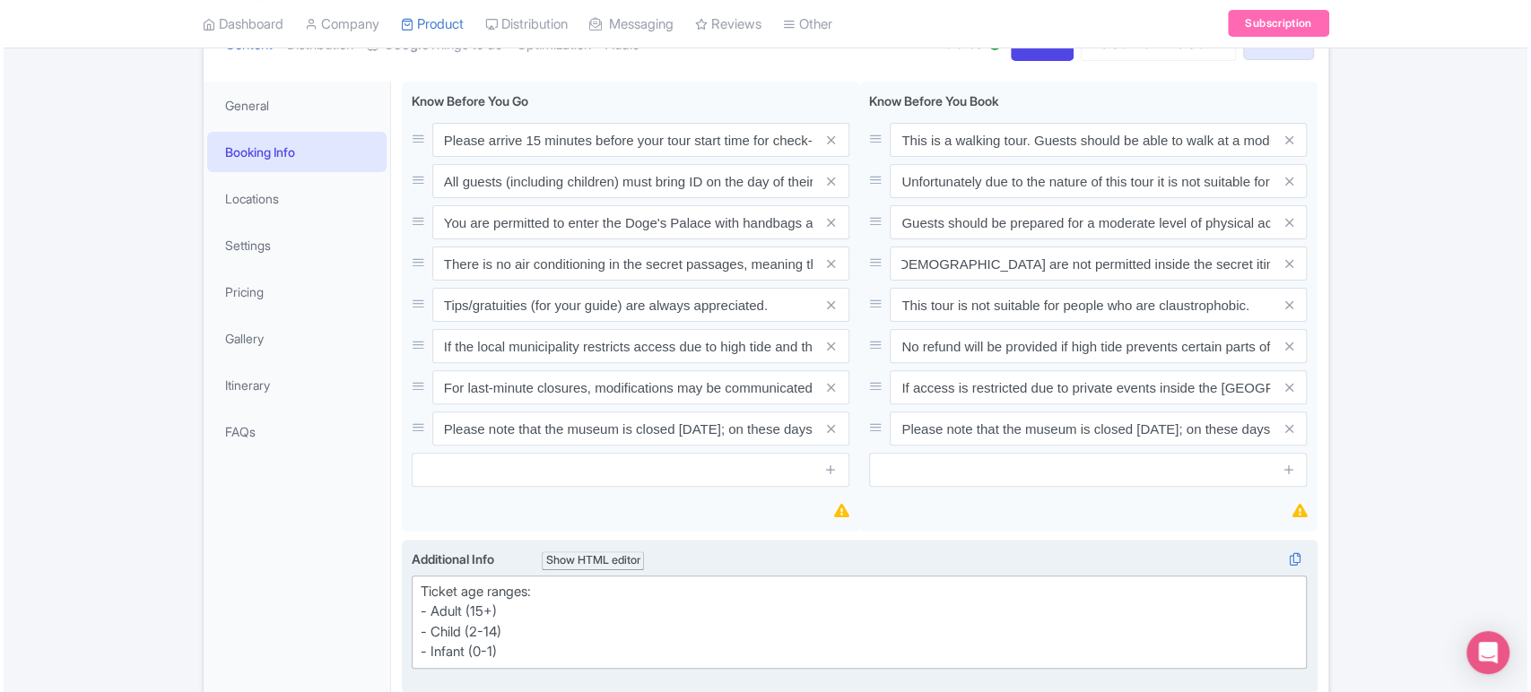
scroll to position [0, 0]
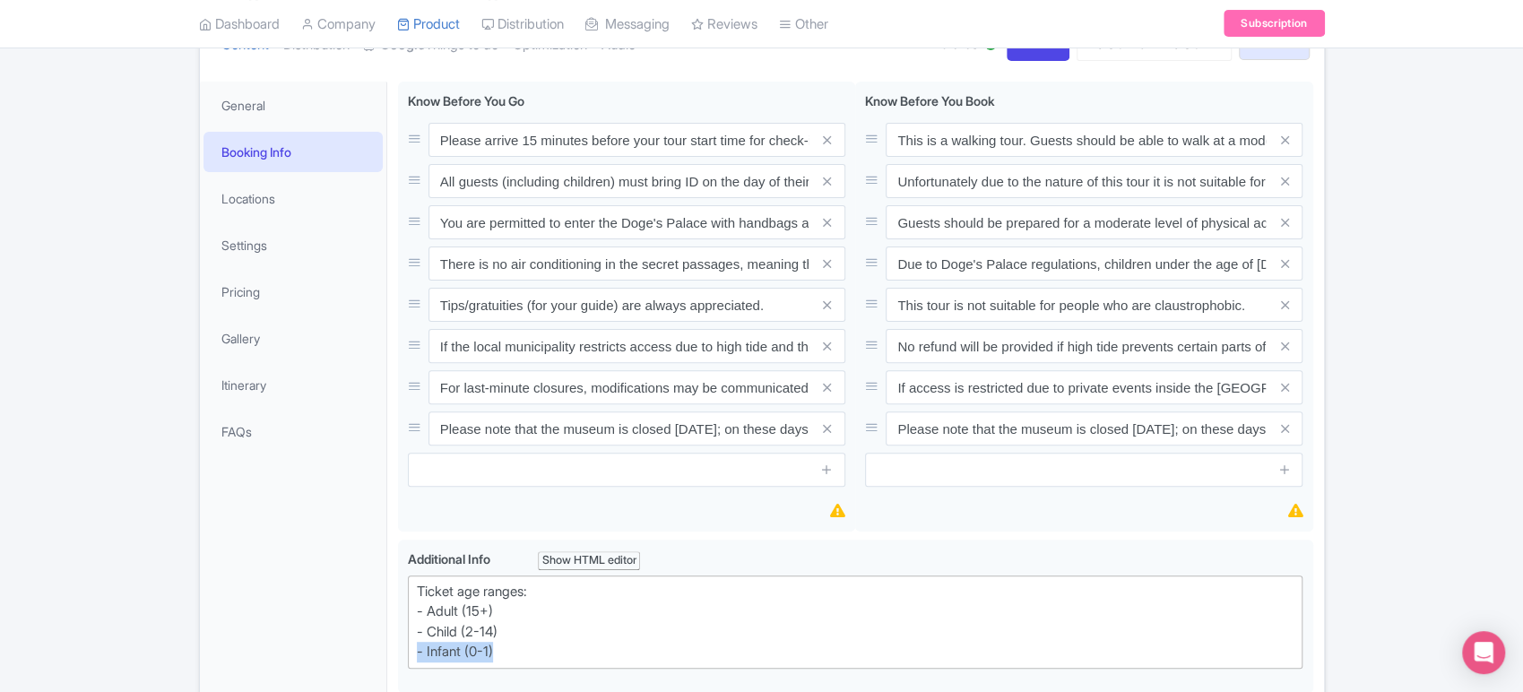
drag, startPoint x: 542, startPoint y: 647, endPoint x: 374, endPoint y: 658, distance: 168.9
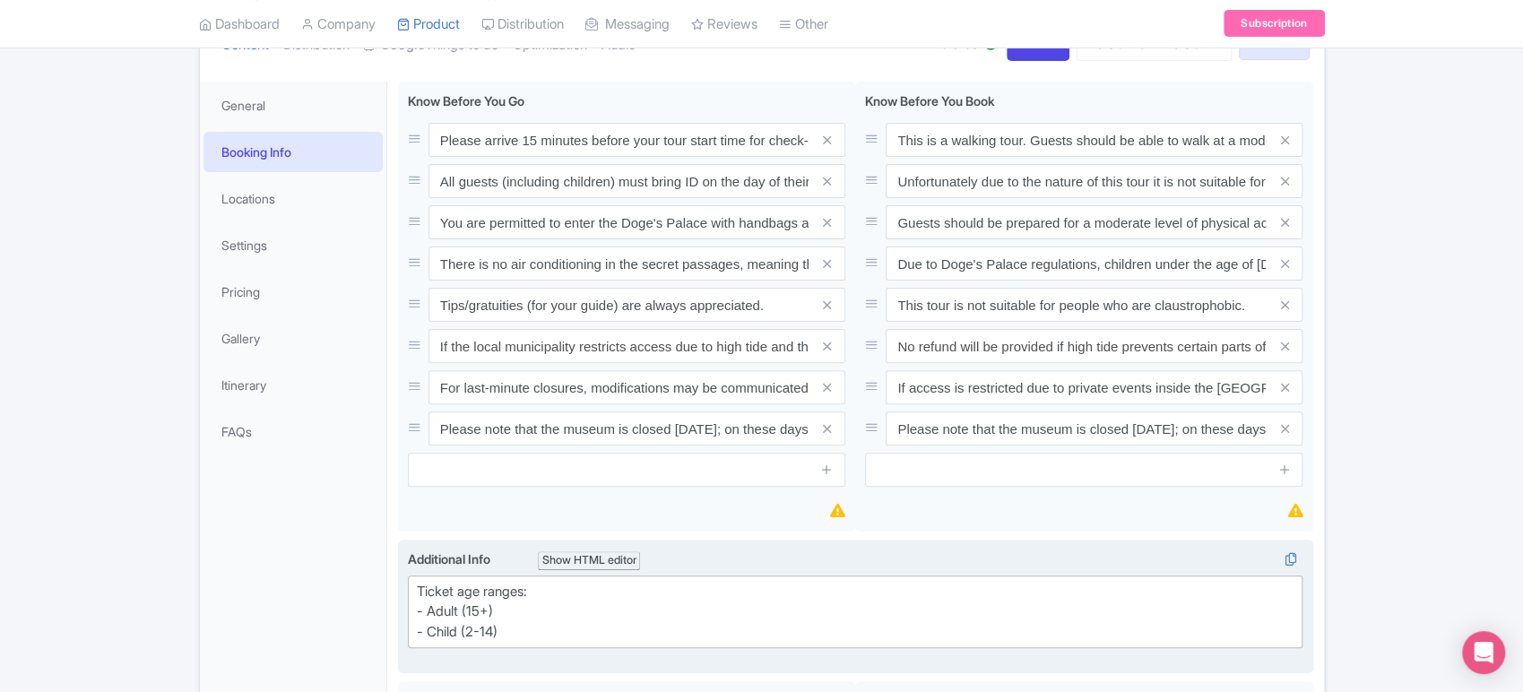
click at [473, 631] on div "Ticket age ranges: - Adult (15+) - Child (2-14)" at bounding box center [856, 612] width 878 height 61
click at [252, 292] on link "Pricing" at bounding box center [293, 292] width 179 height 40
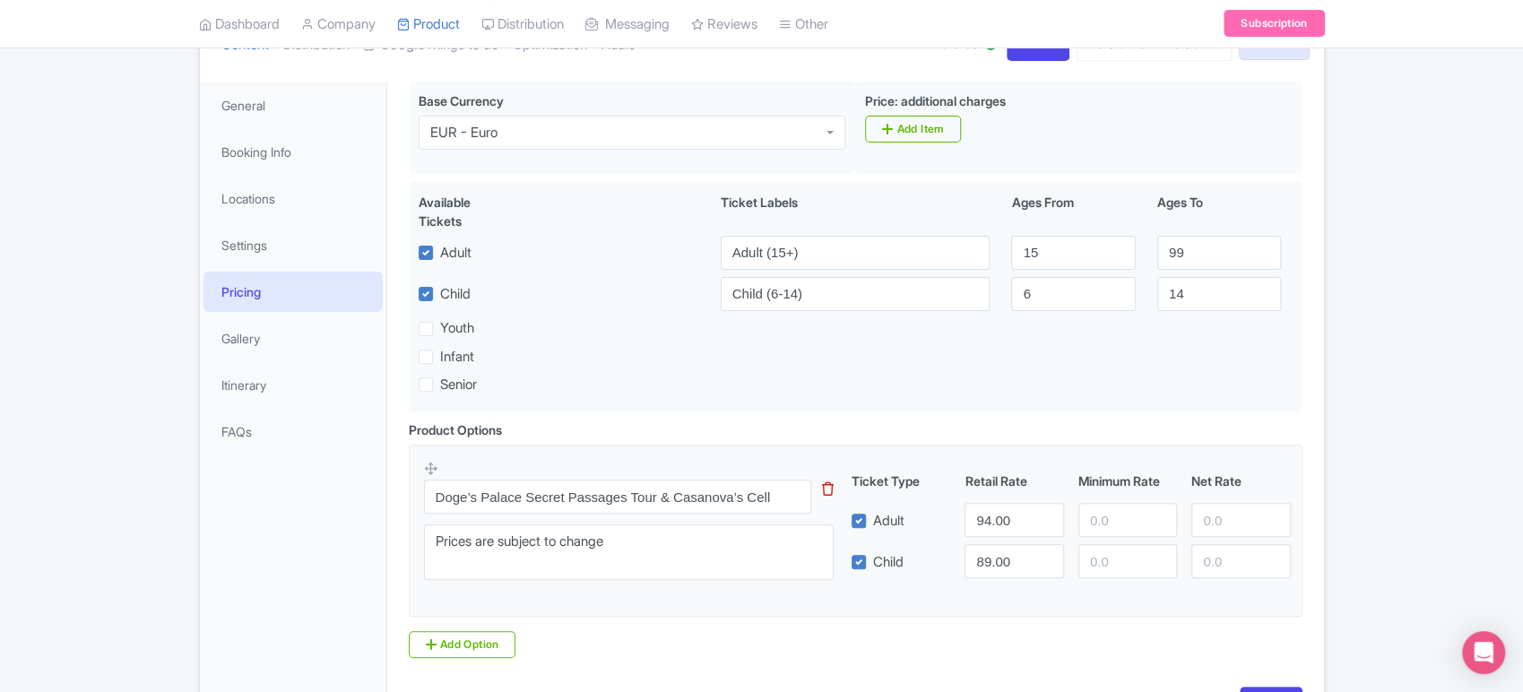
click at [832, 491] on icon at bounding box center [828, 488] width 12 height 13
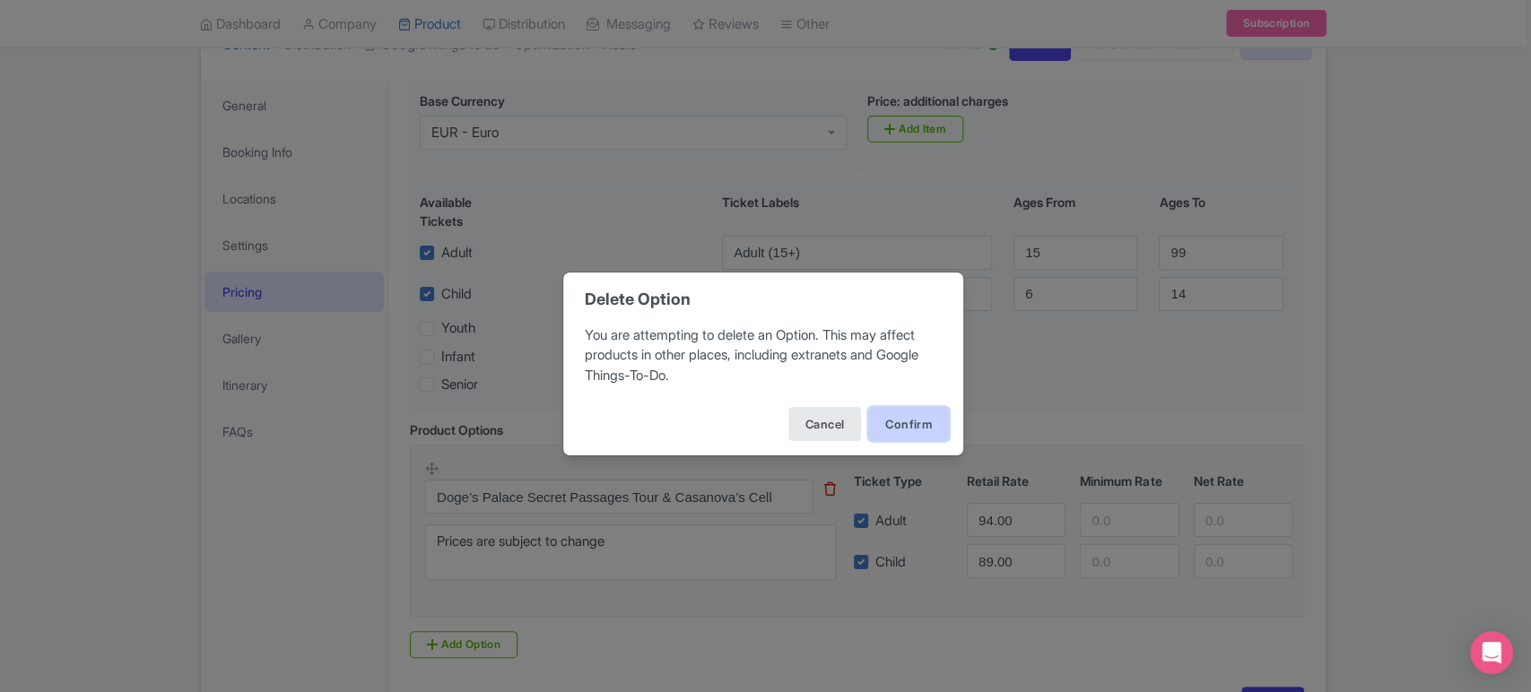
click at [893, 412] on button "Confirm" at bounding box center [908, 424] width 81 height 34
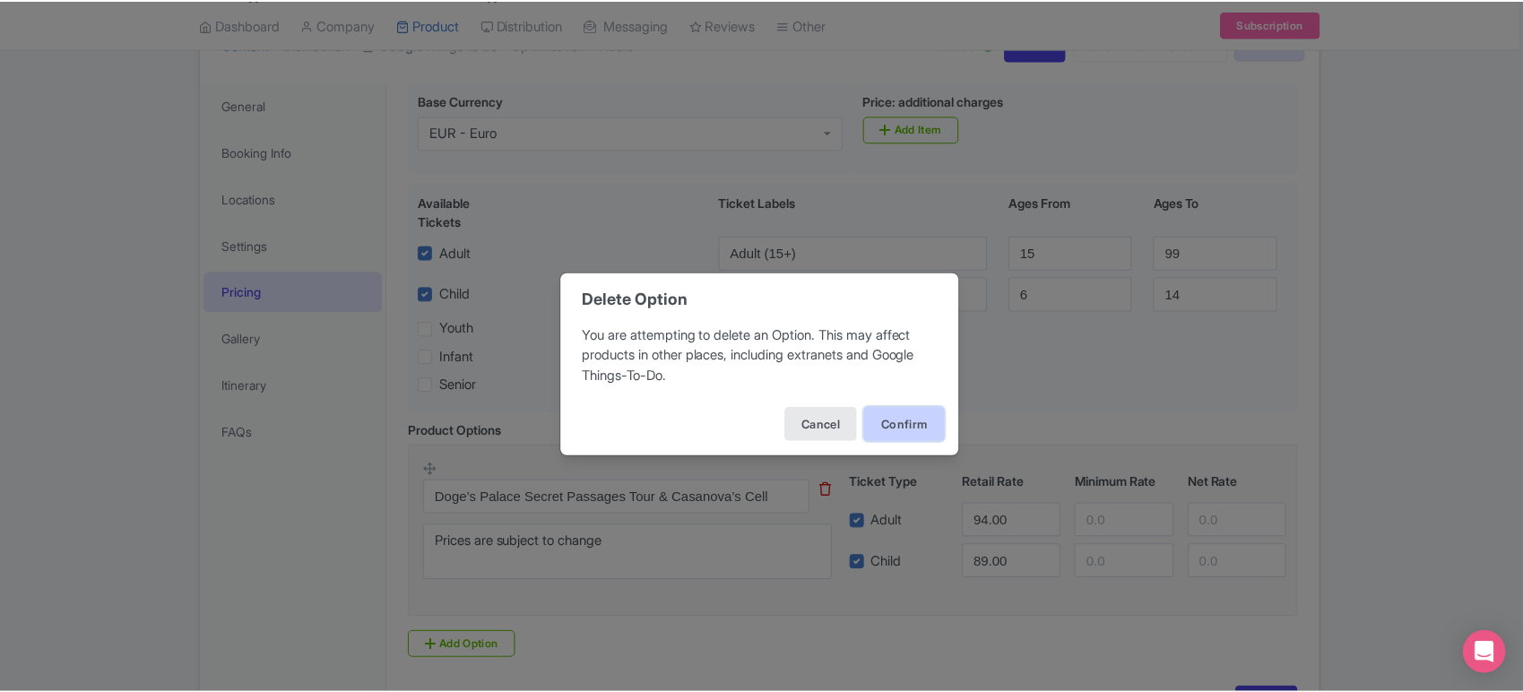
scroll to position [168, 0]
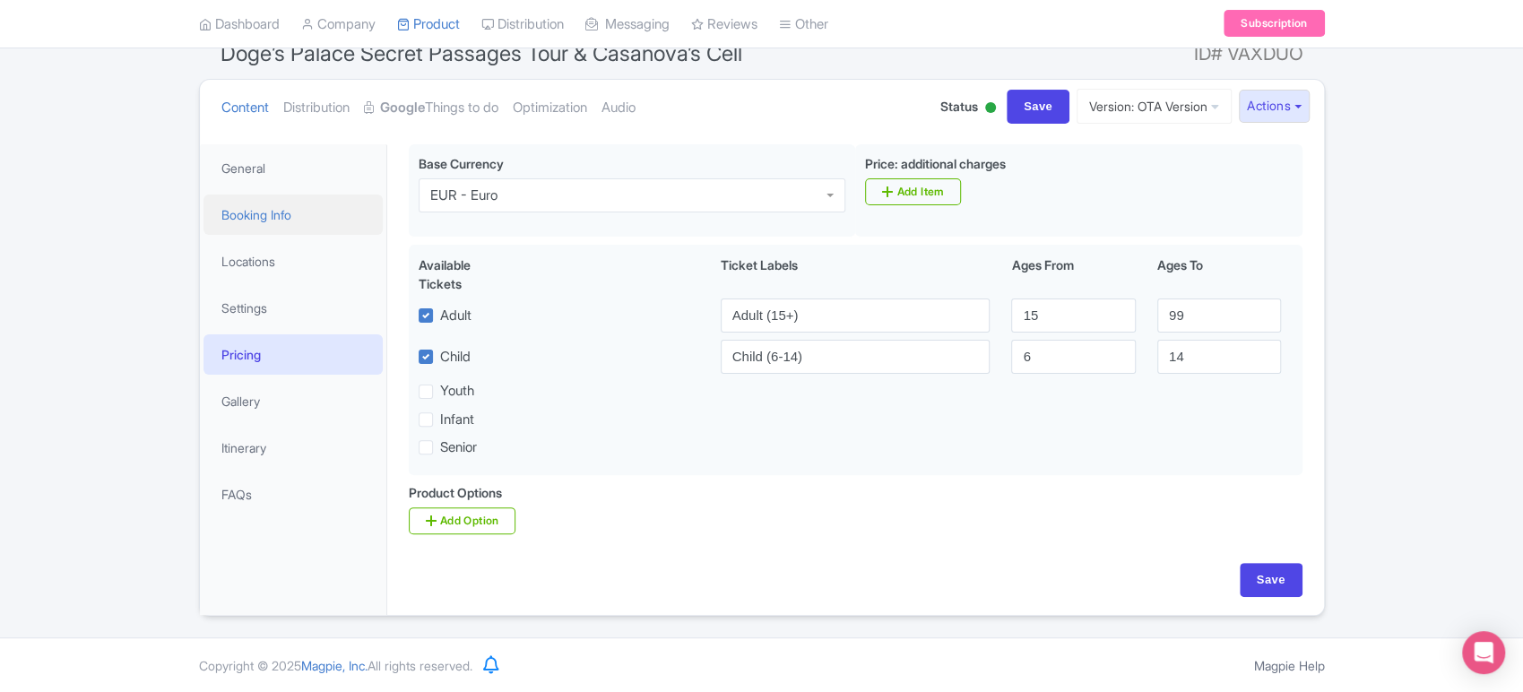
click at [291, 215] on link "Booking Info" at bounding box center [293, 215] width 179 height 40
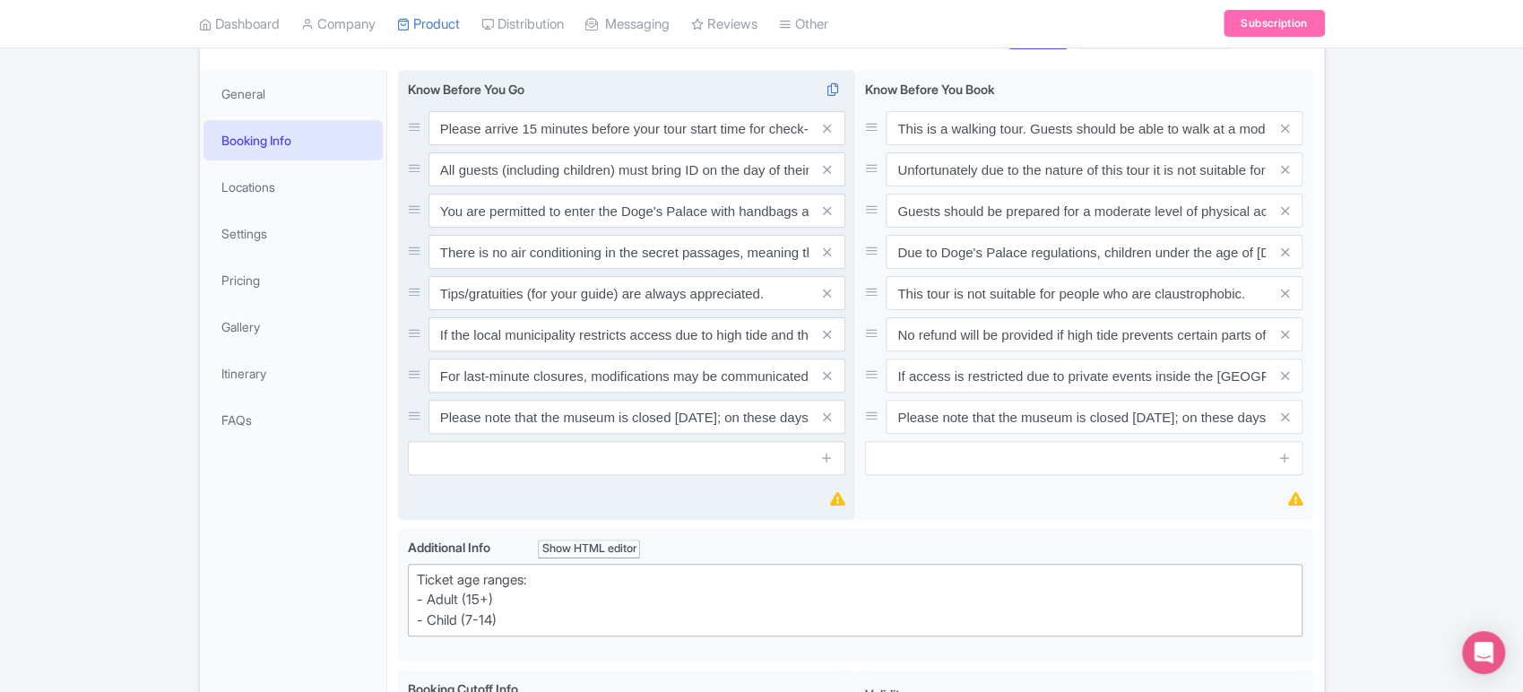
scroll to position [296, 0]
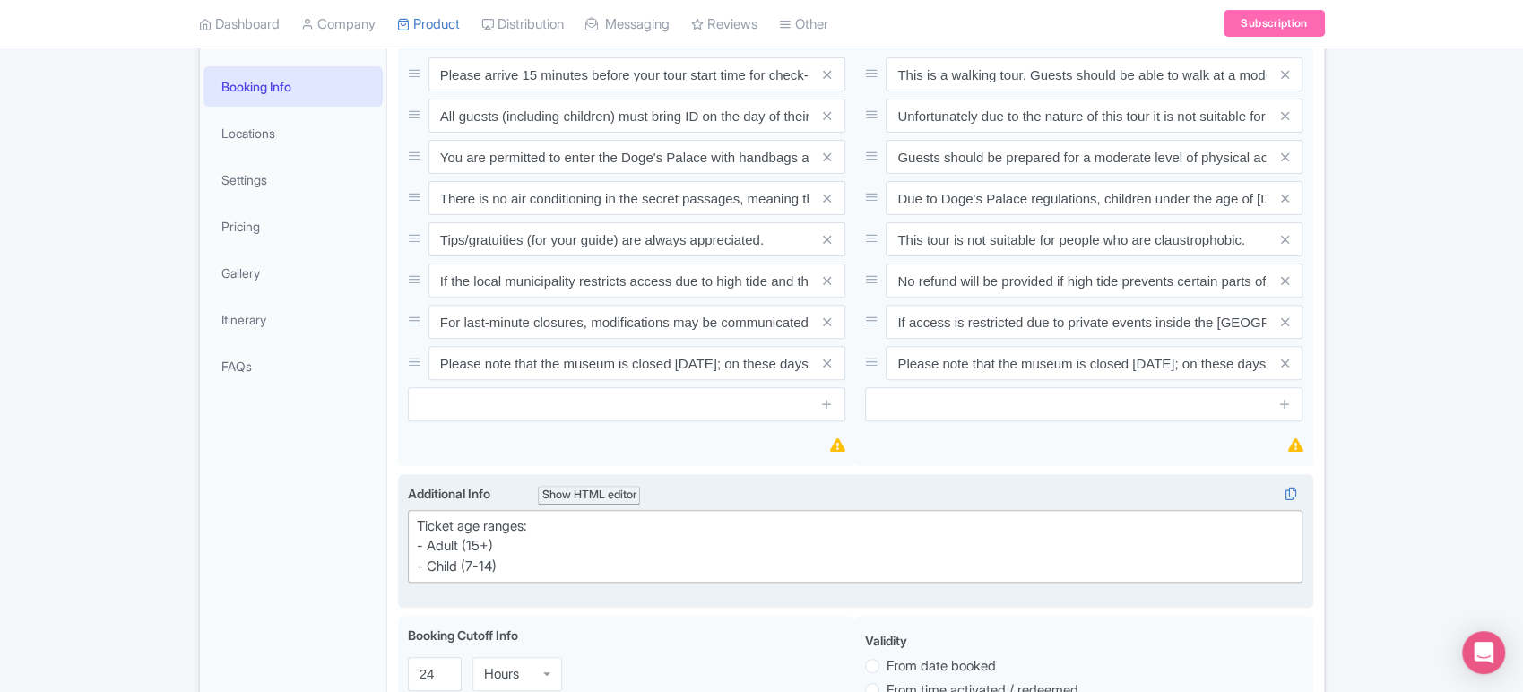
click at [473, 559] on div "Ticket age ranges: - Adult (15+) - Child (7-14)" at bounding box center [856, 546] width 878 height 61
type trix-editor "<div>Ticket age ranges:<br>- Adult (15+)<br>- Child (6-14)</div>"
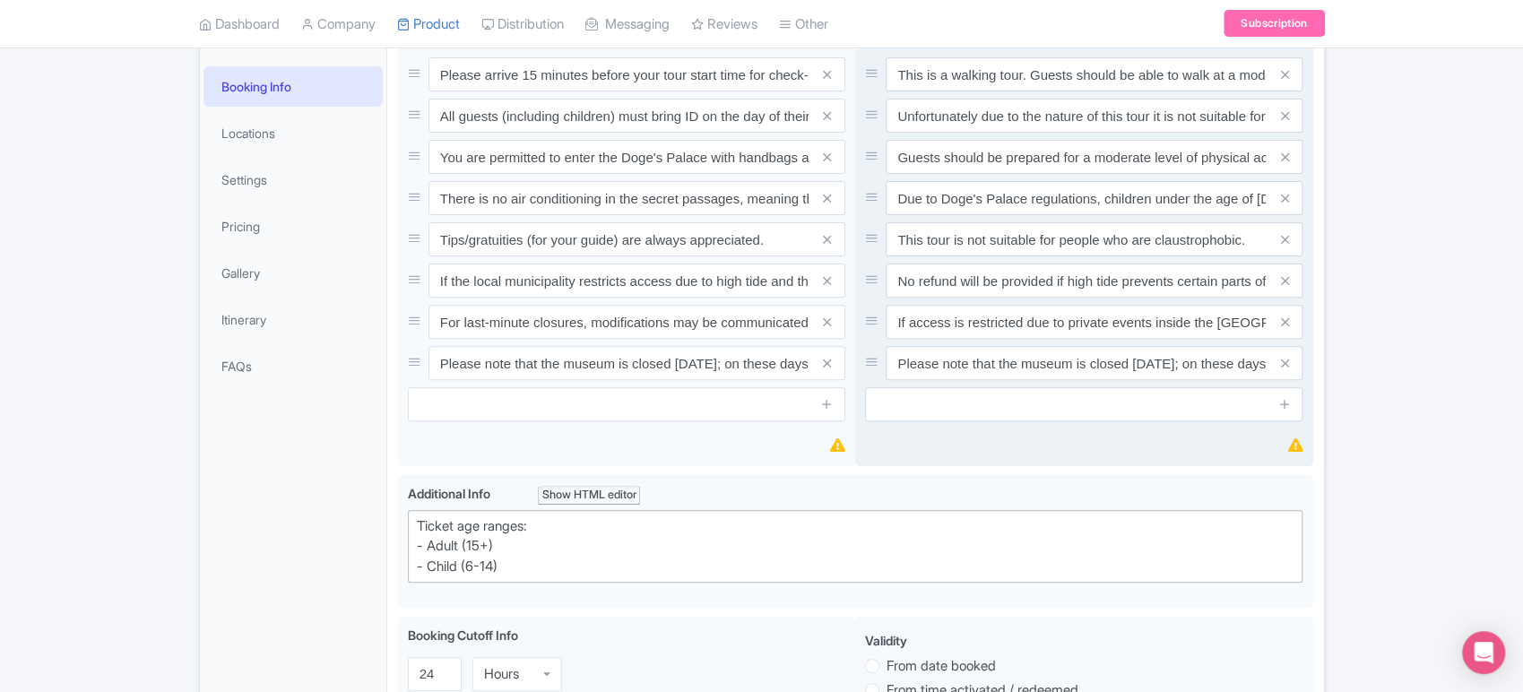
scroll to position [0, 0]
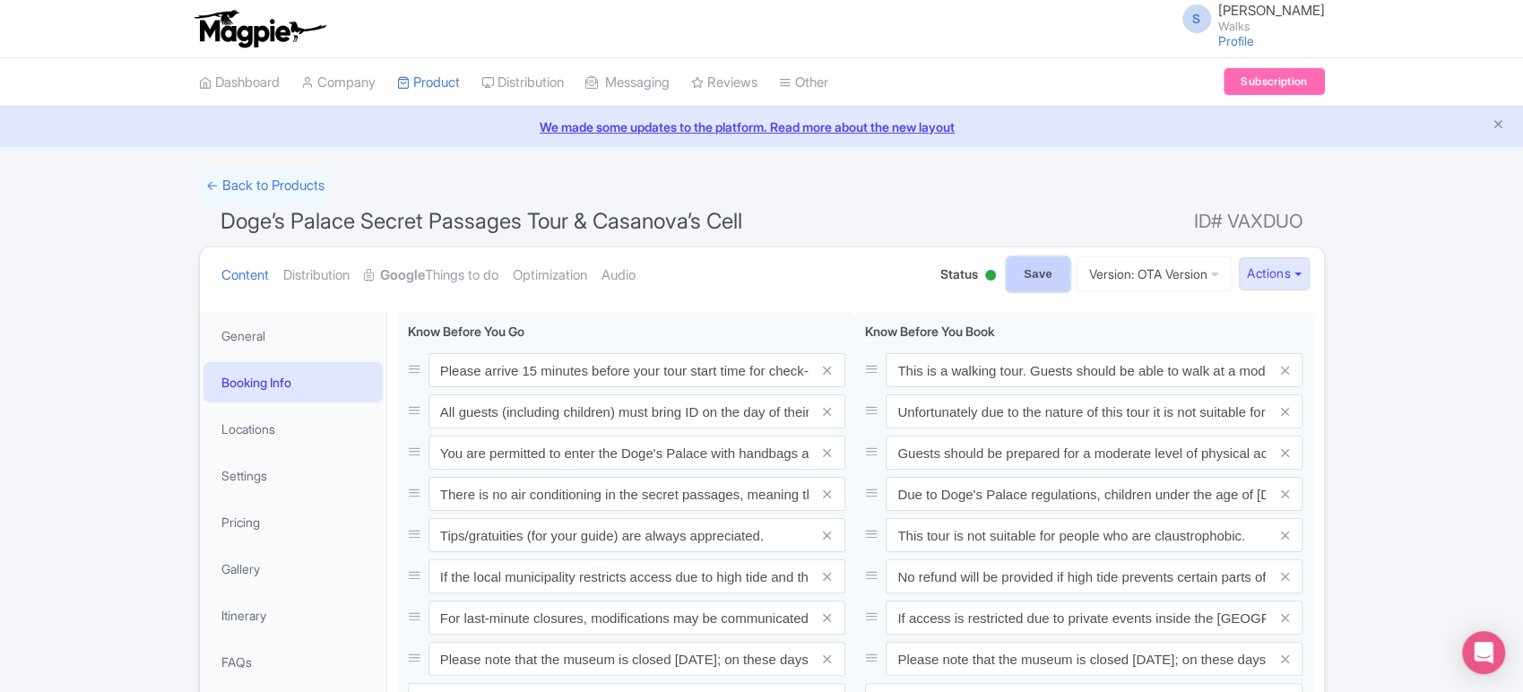
click at [1041, 257] on input "Save" at bounding box center [1038, 274] width 63 height 34
type input "Saving..."
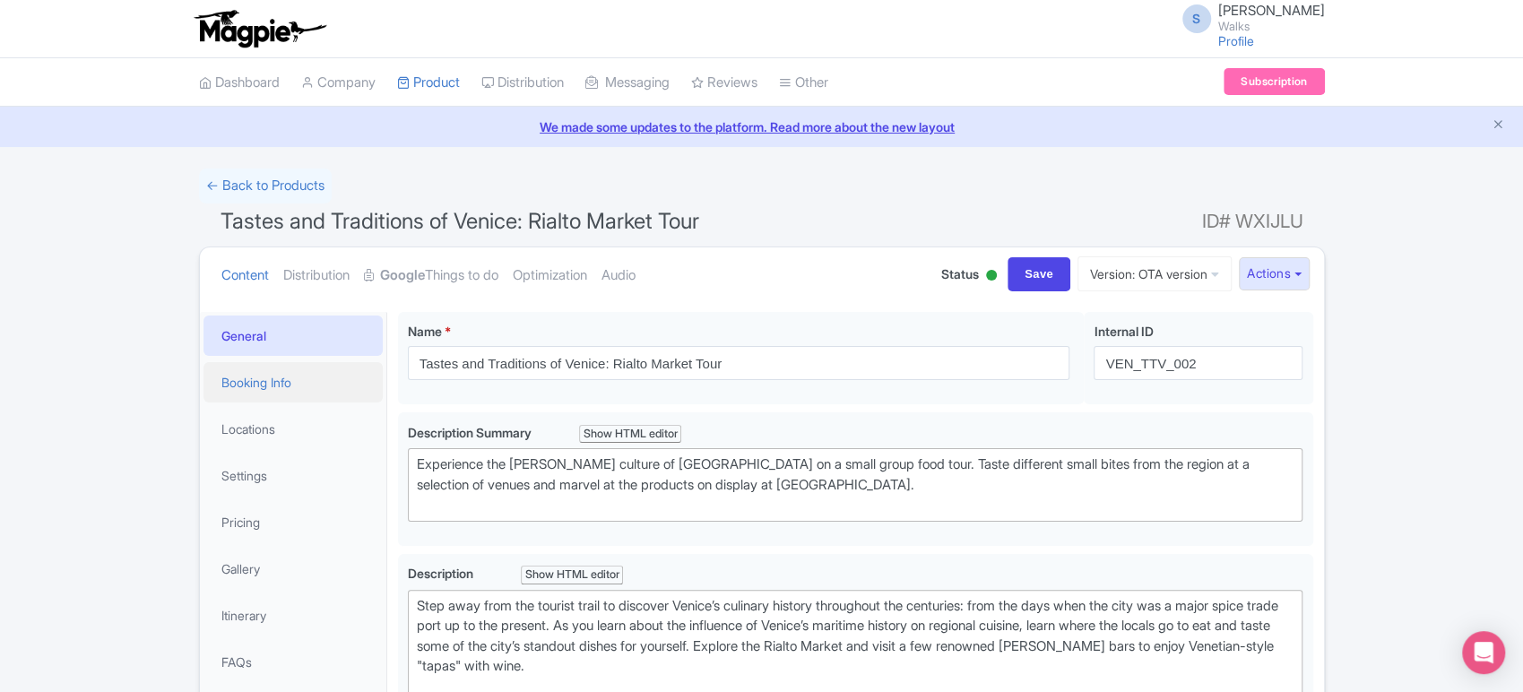
click at [282, 378] on link "Booking Info" at bounding box center [293, 382] width 179 height 40
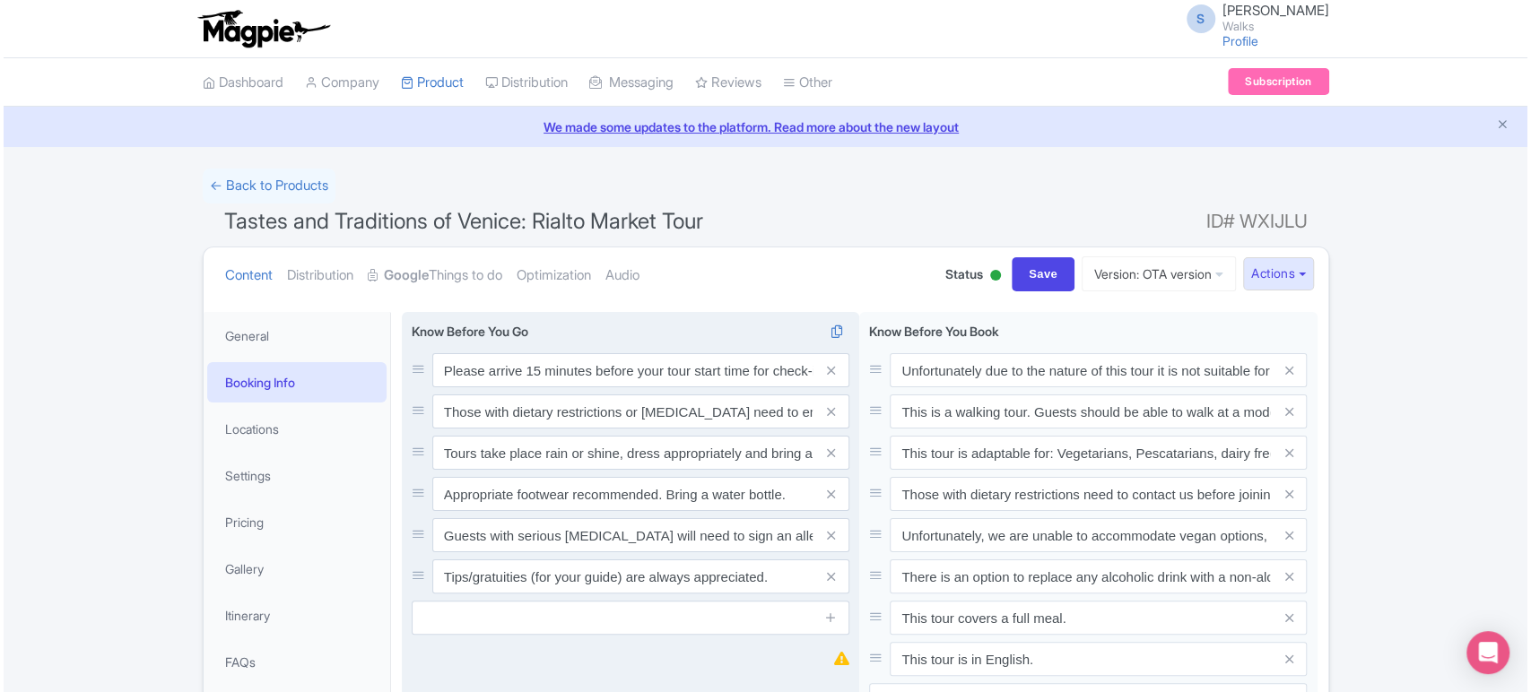
scroll to position [307, 0]
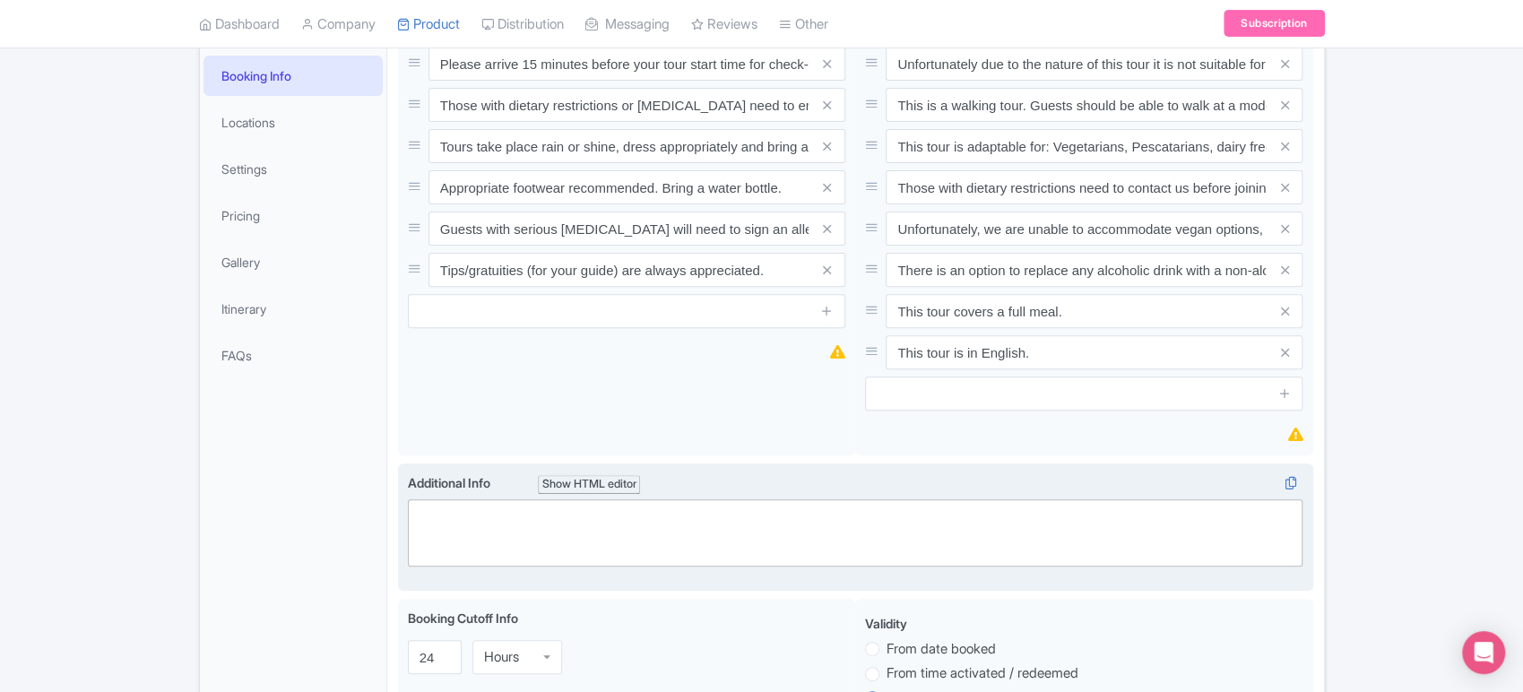
click at [560, 522] on trix-editor at bounding box center [856, 532] width 896 height 67
paste trix-editor "<div>Ticket age ranges:<br>- Adult (15+)<br>- Child (2-14)<br>- Infant (0-1)</d…"
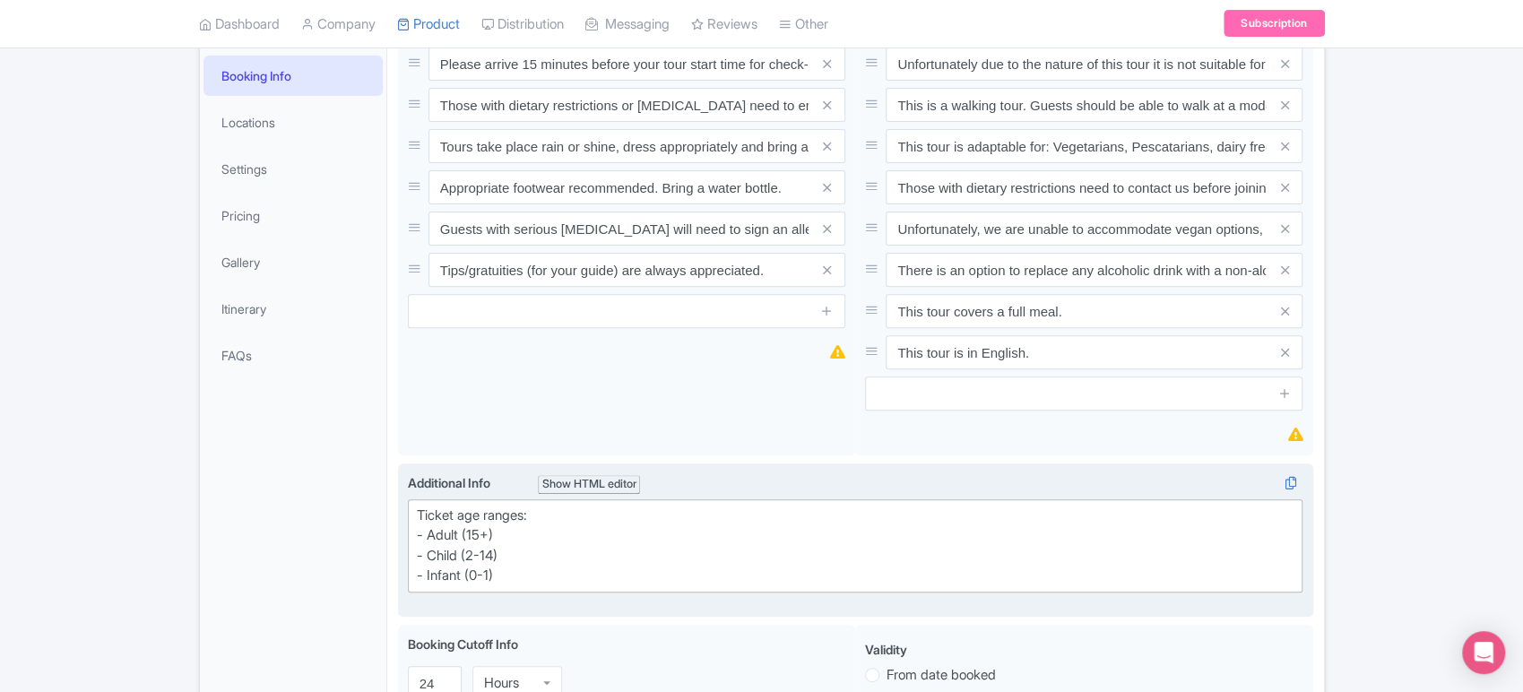
type trix-editor "<div>Ticket age ranges:<br>- Adult (15+)<br>- Child (2-14)<br>- Infant (0-1)</d…"
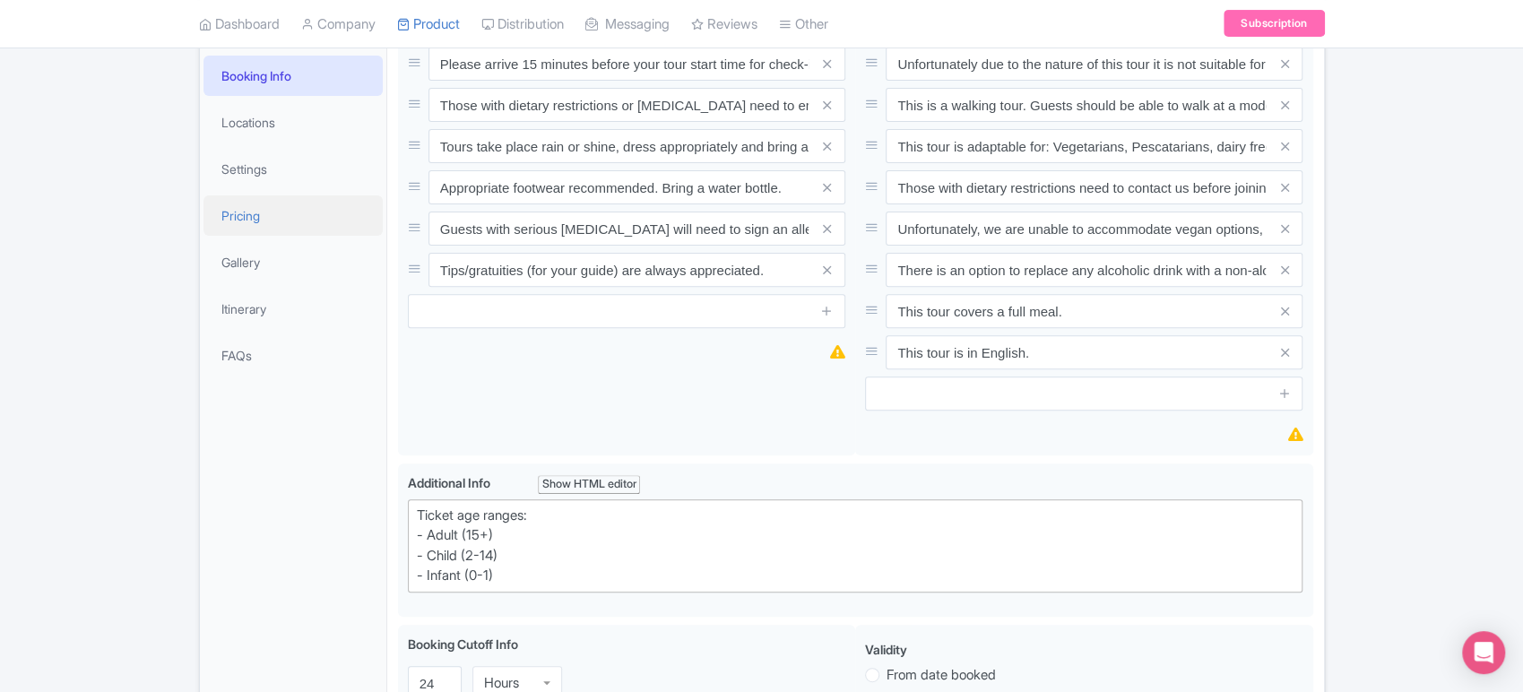
click at [246, 222] on link "Pricing" at bounding box center [293, 215] width 179 height 40
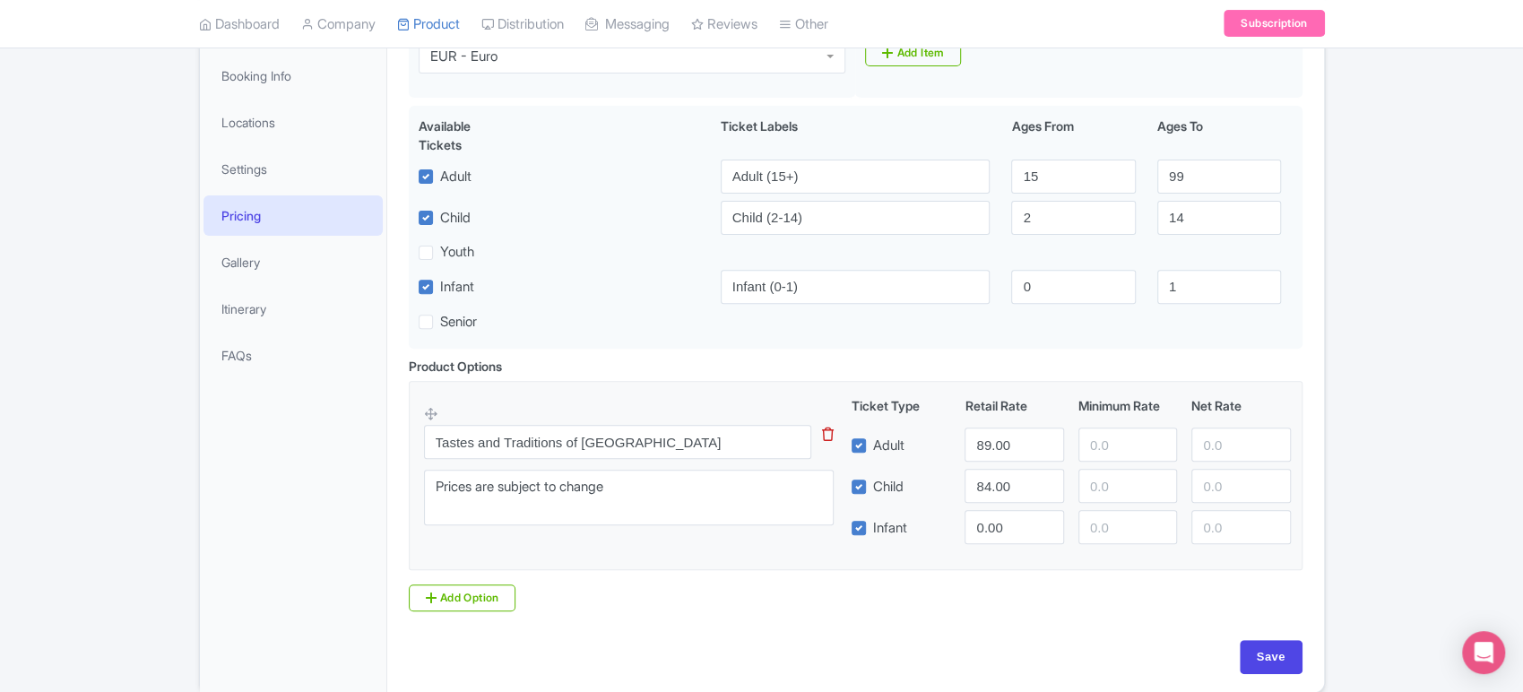
click at [825, 436] on icon at bounding box center [828, 434] width 12 height 13
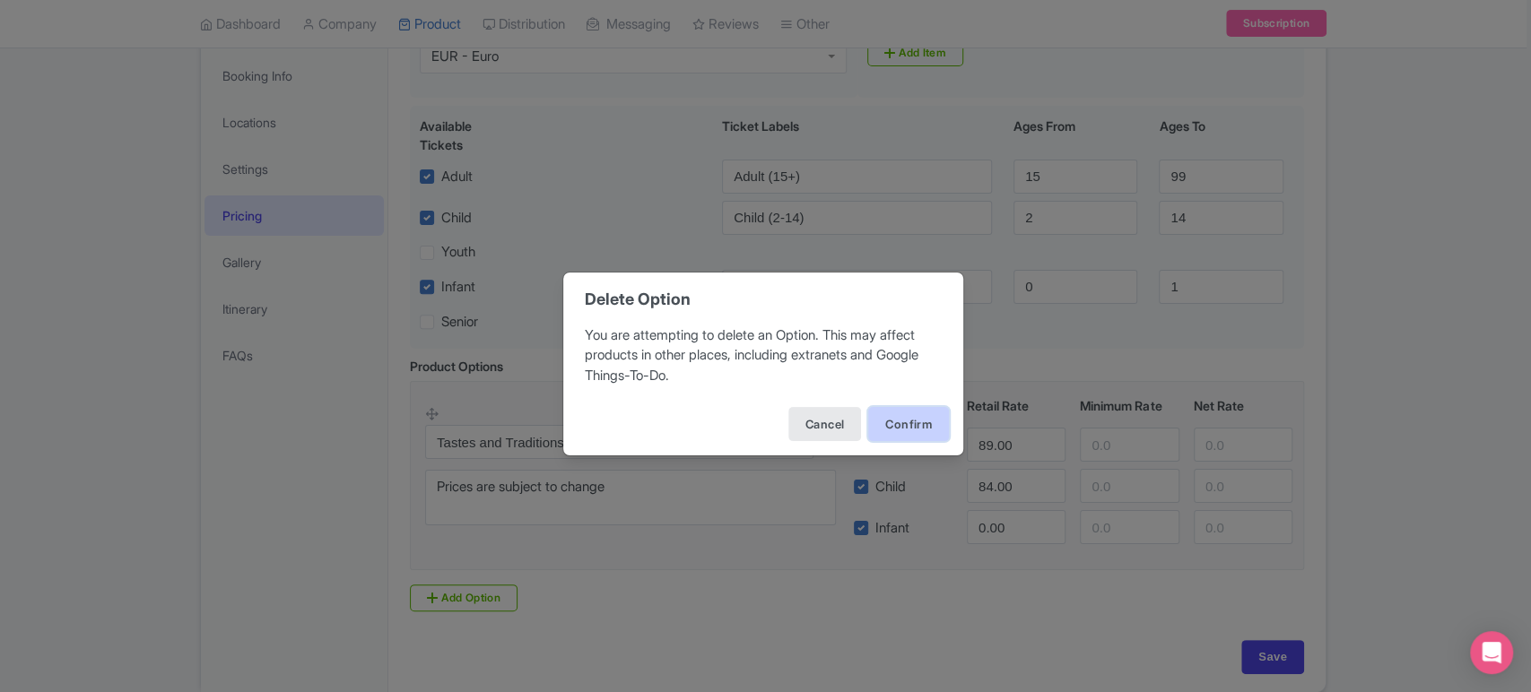
click at [906, 426] on button "Confirm" at bounding box center [908, 424] width 81 height 34
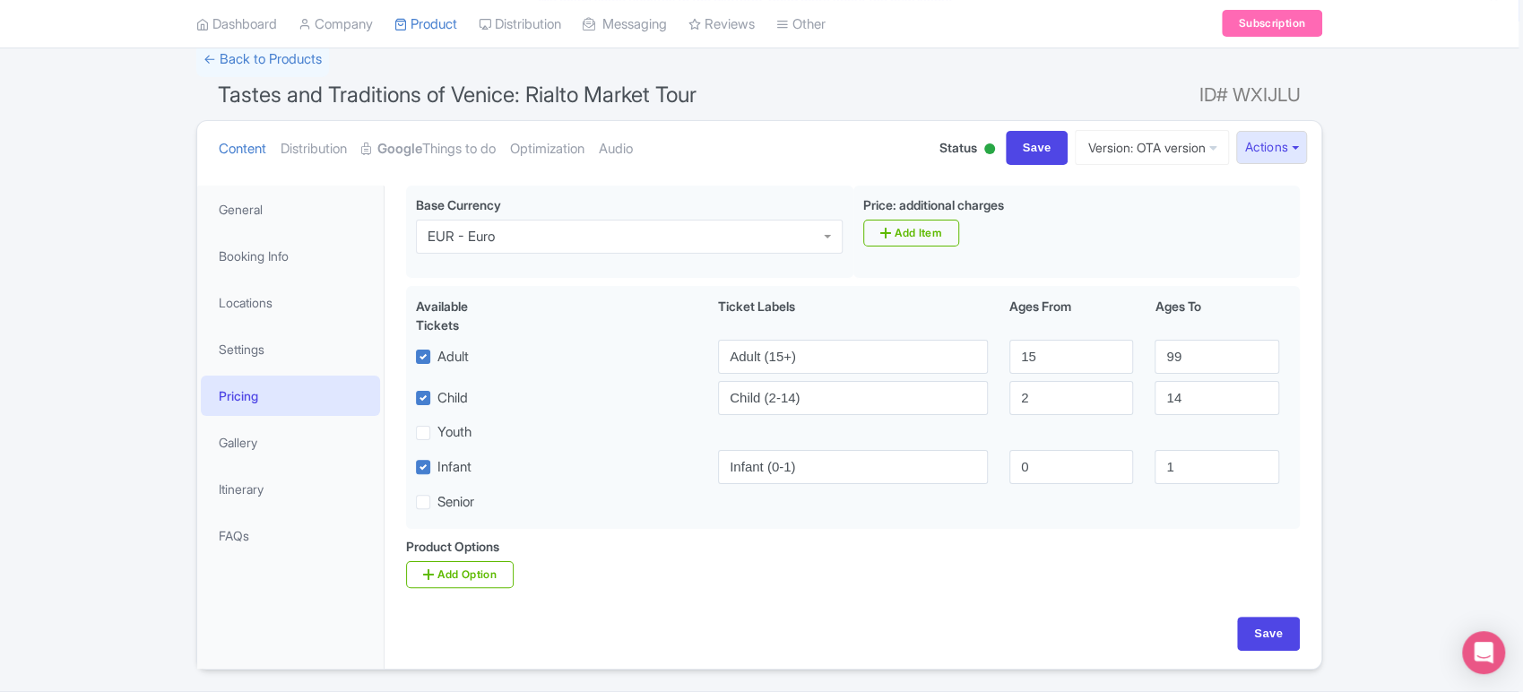
scroll to position [118, 0]
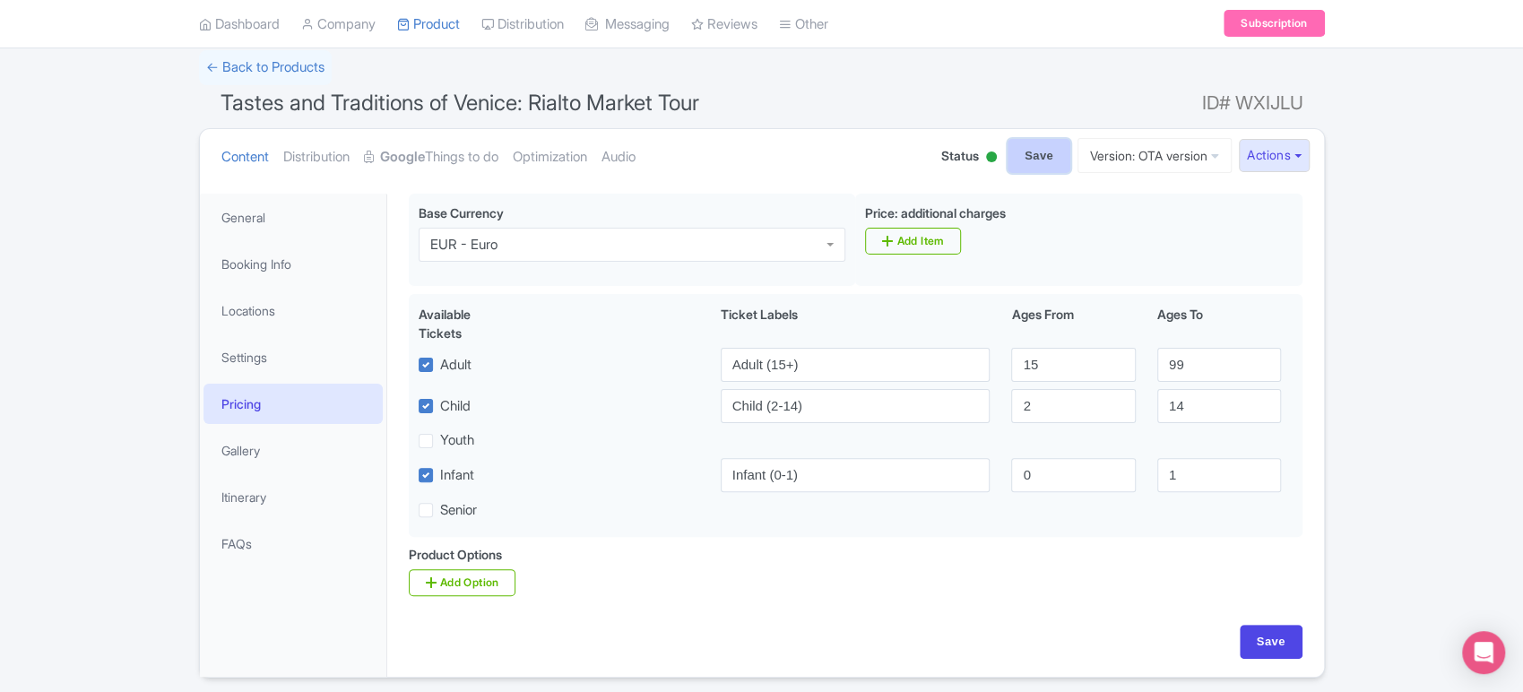
click at [1050, 151] on input "Save" at bounding box center [1039, 156] width 63 height 34
type input "Saving..."
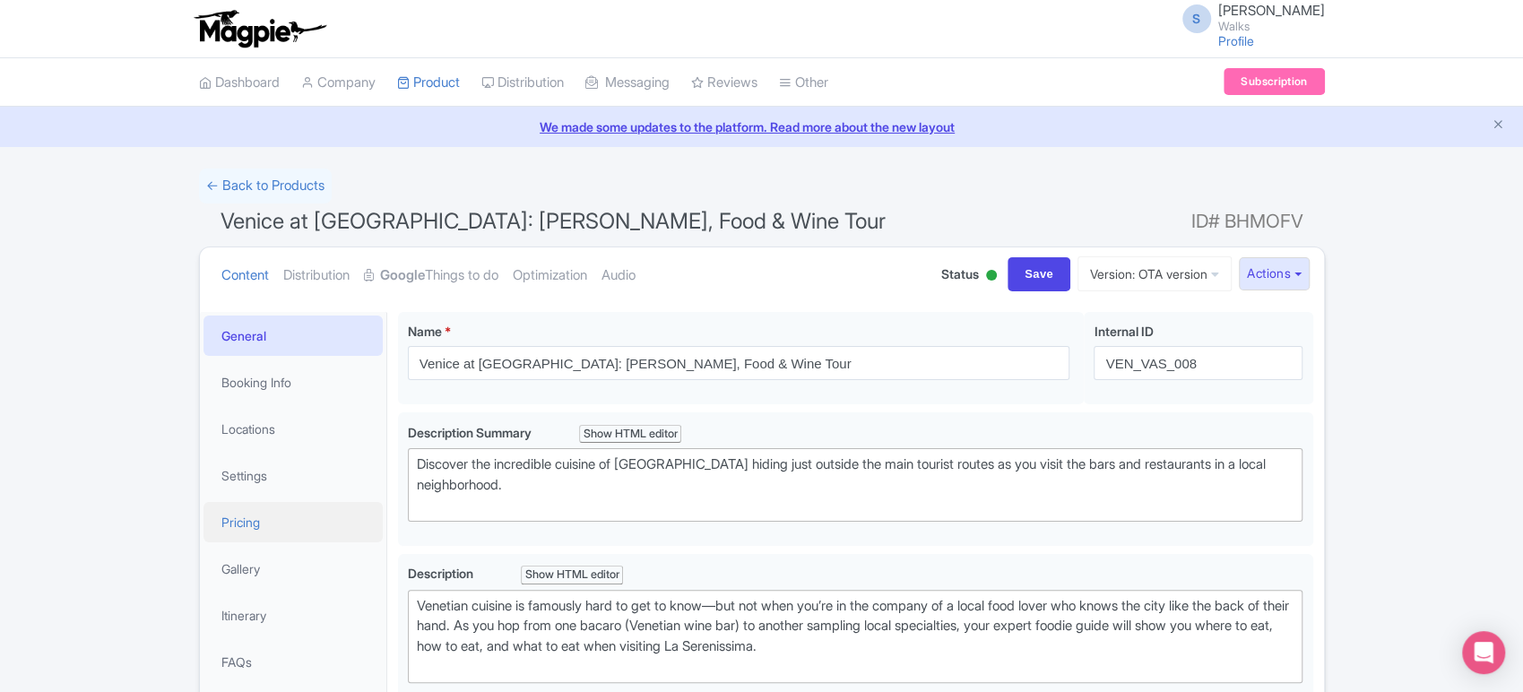
click at [238, 535] on link "Pricing" at bounding box center [293, 522] width 179 height 40
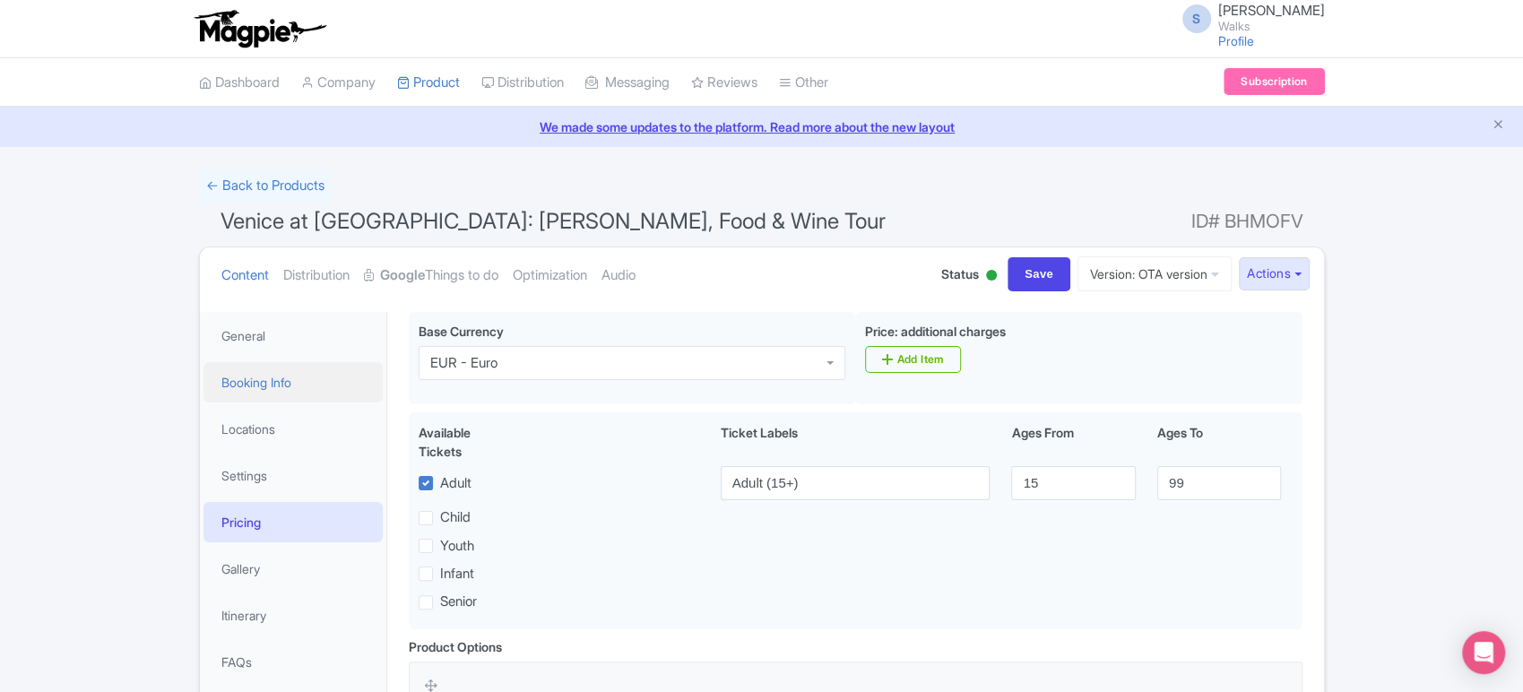
click at [274, 380] on link "Booking Info" at bounding box center [293, 382] width 179 height 40
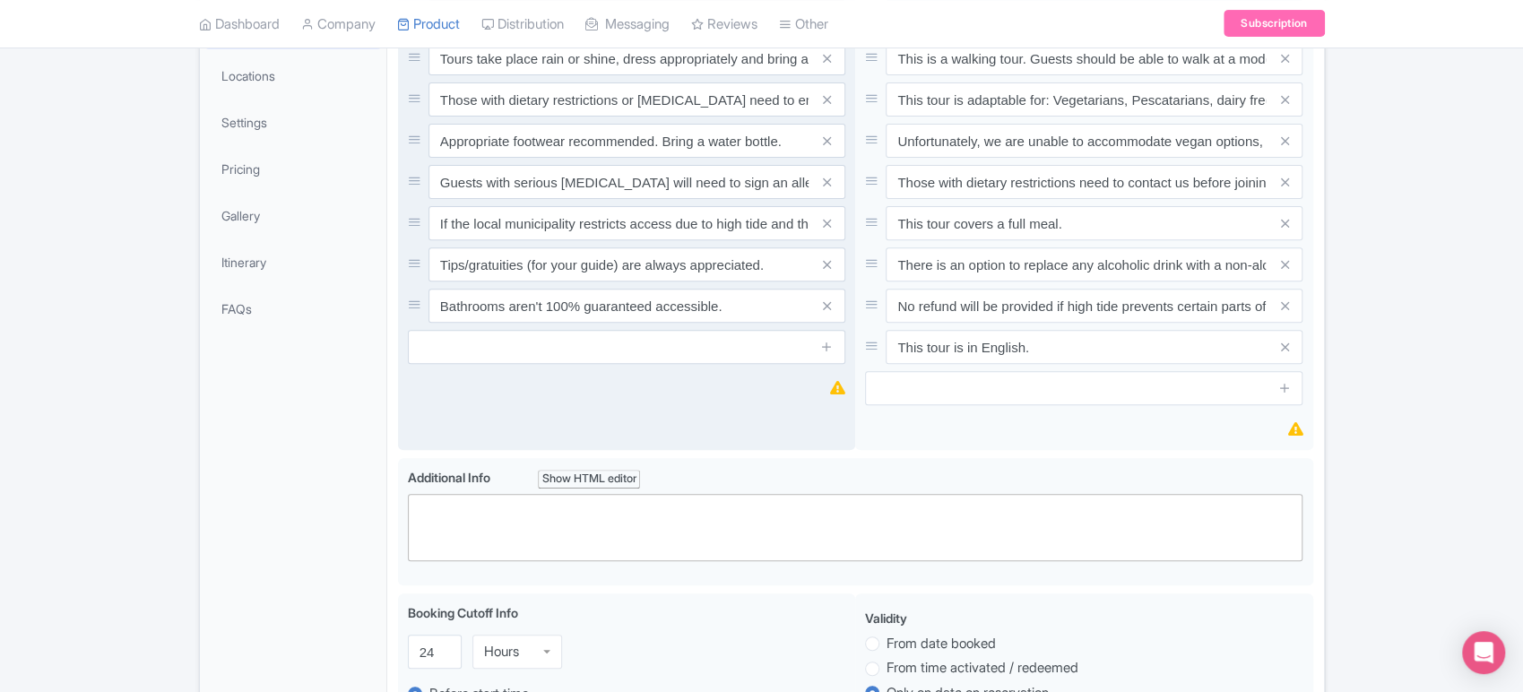
scroll to position [375, 0]
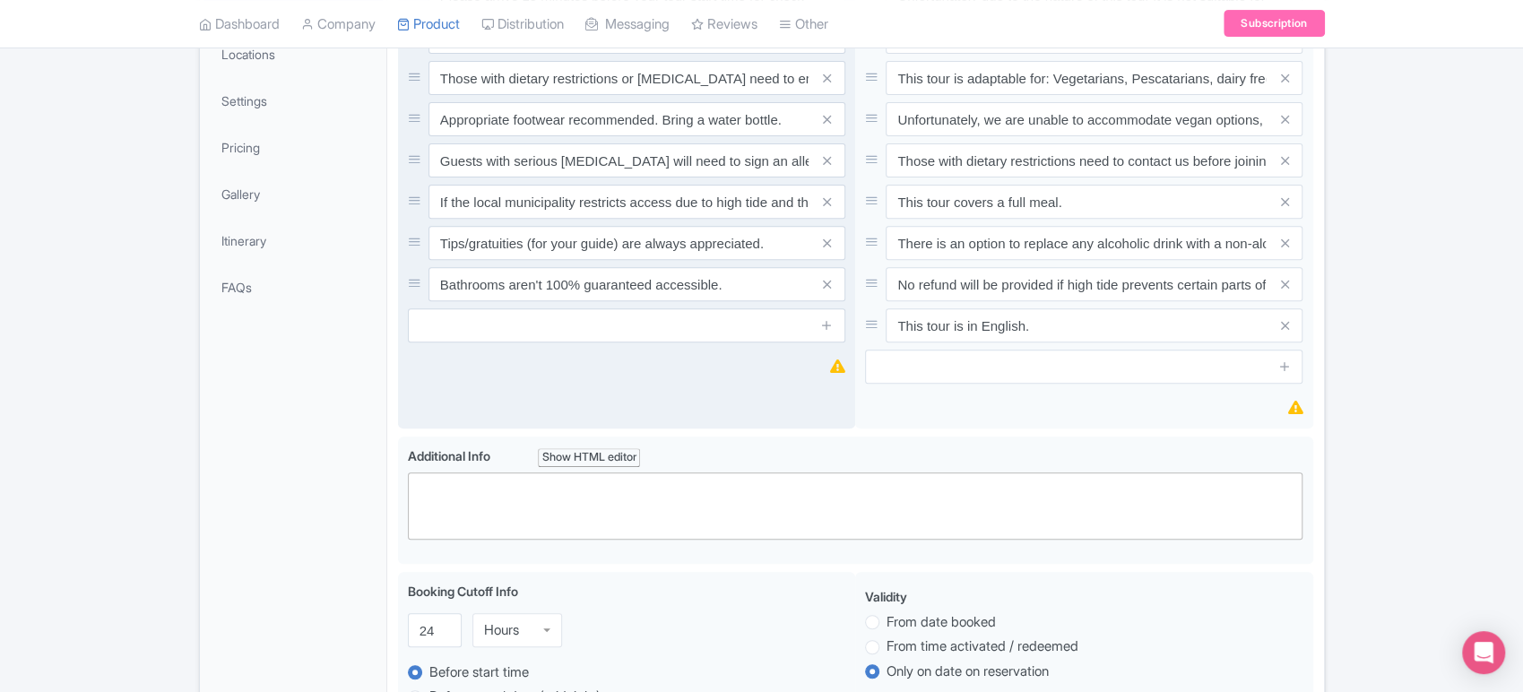
click at [603, 481] on trix-editor at bounding box center [856, 506] width 896 height 67
paste trix-editor "<div>Ticket age ranges:<br>- Adult (15+)<br>- Child (2-14)<br>- Infant (0-1)</d…"
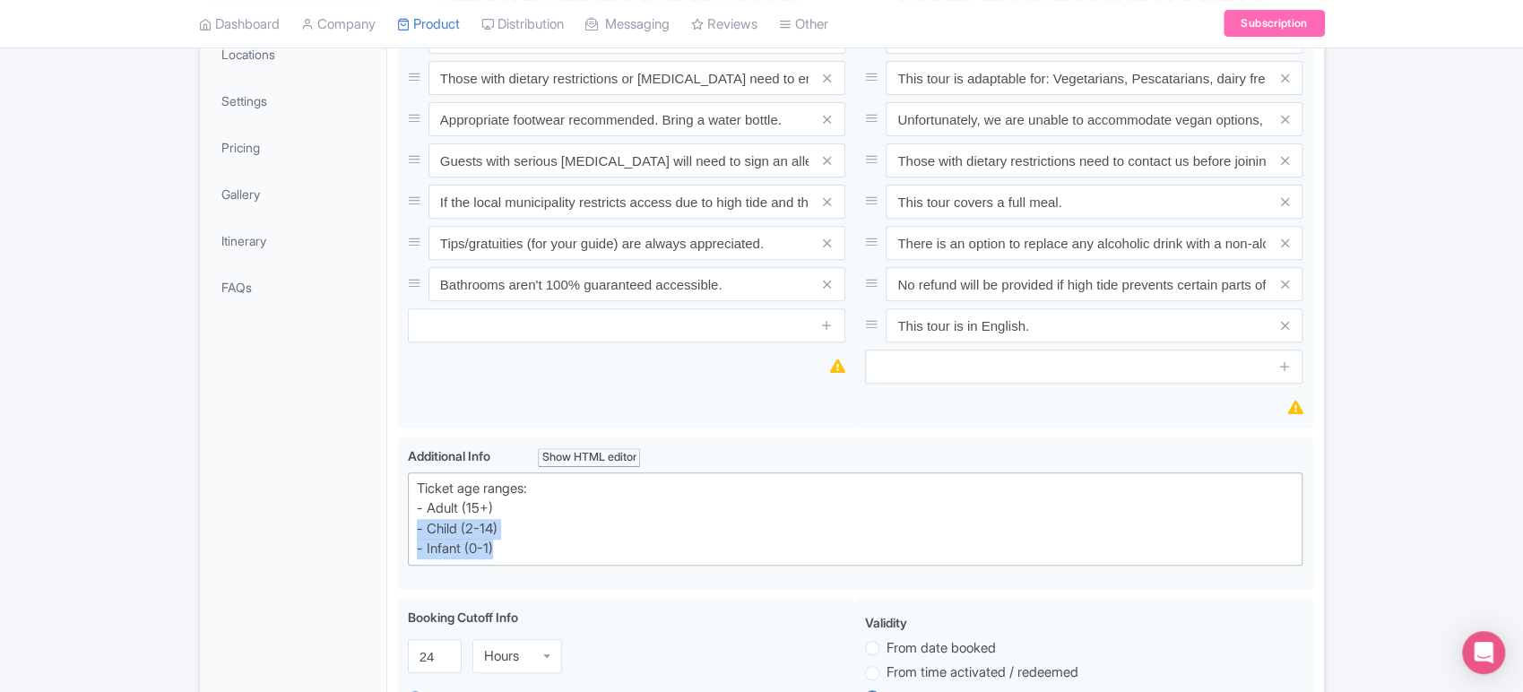
drag, startPoint x: 546, startPoint y: 554, endPoint x: 390, endPoint y: 529, distance: 158.0
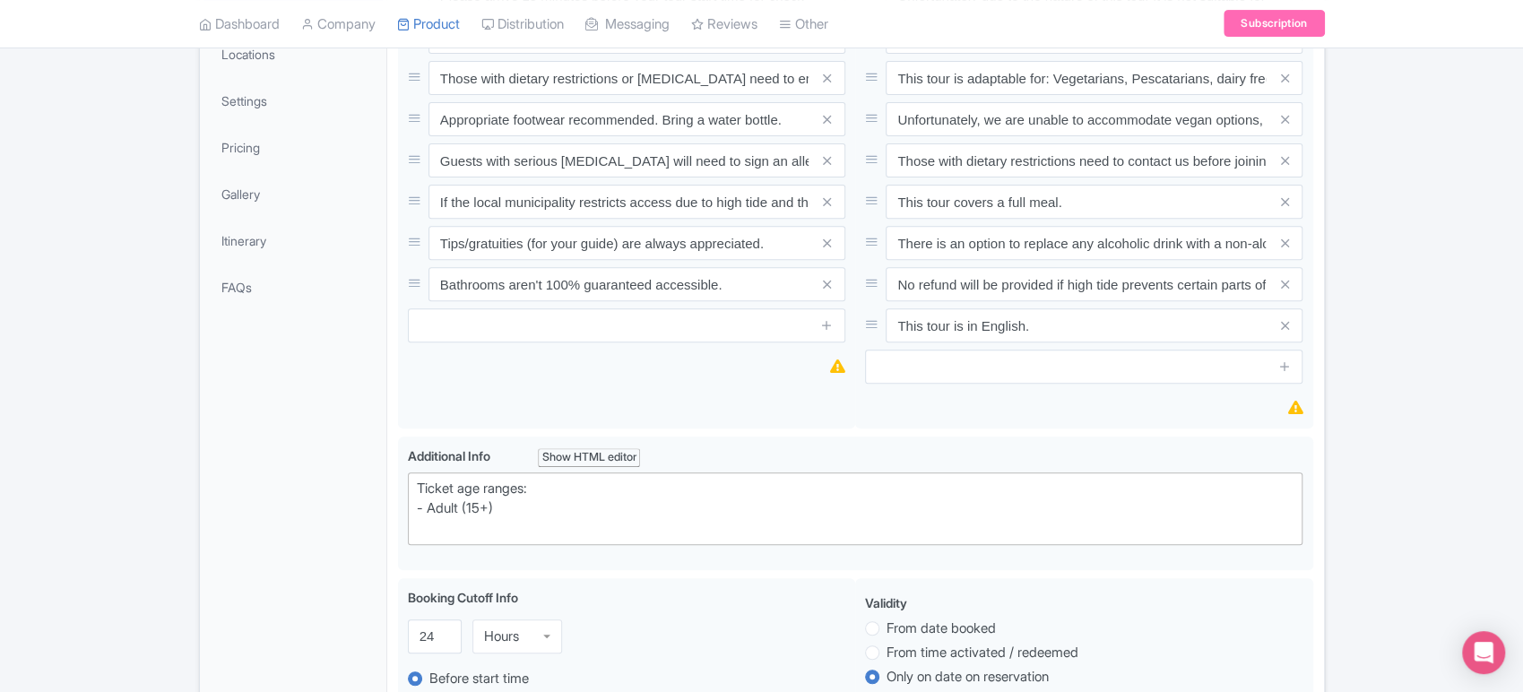
type trix-editor "<div>Ticket age ranges:<br>- Adult (15+)</div>"
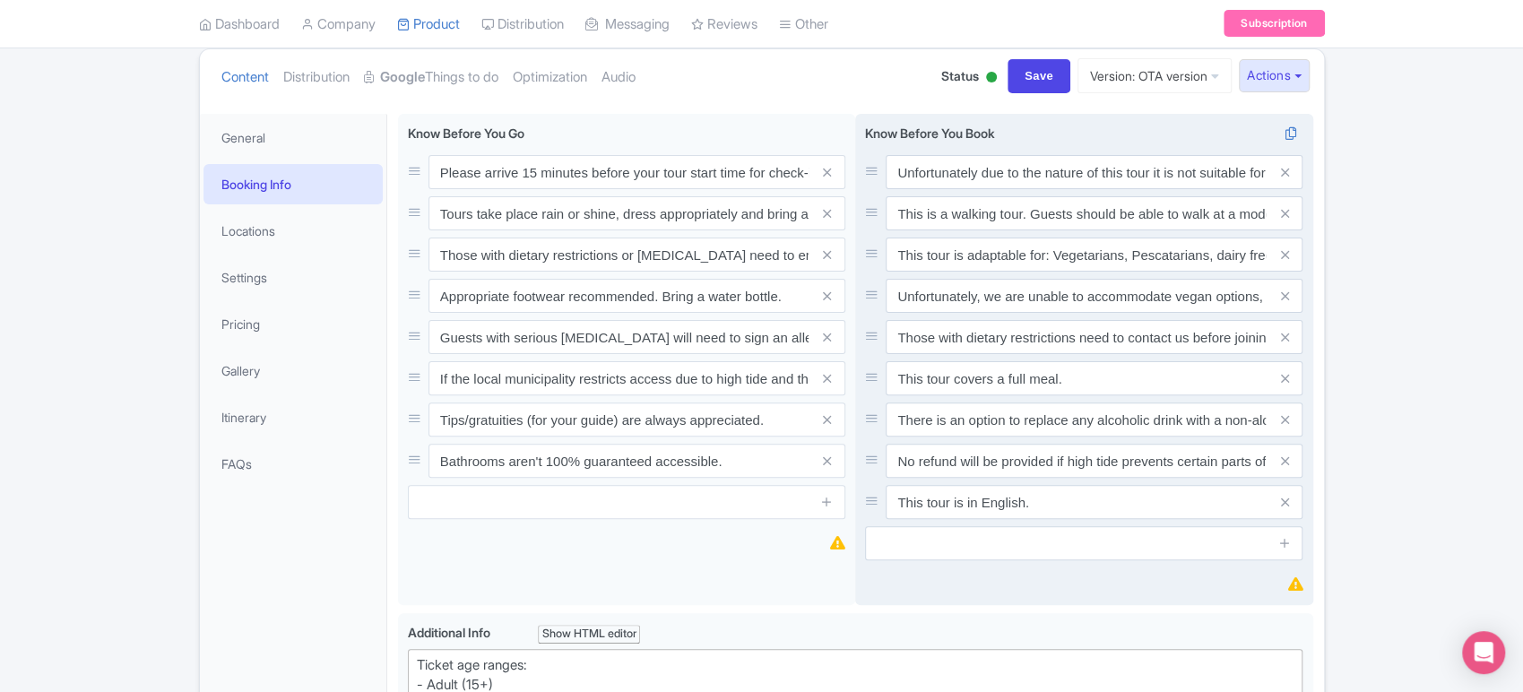
scroll to position [197, 0]
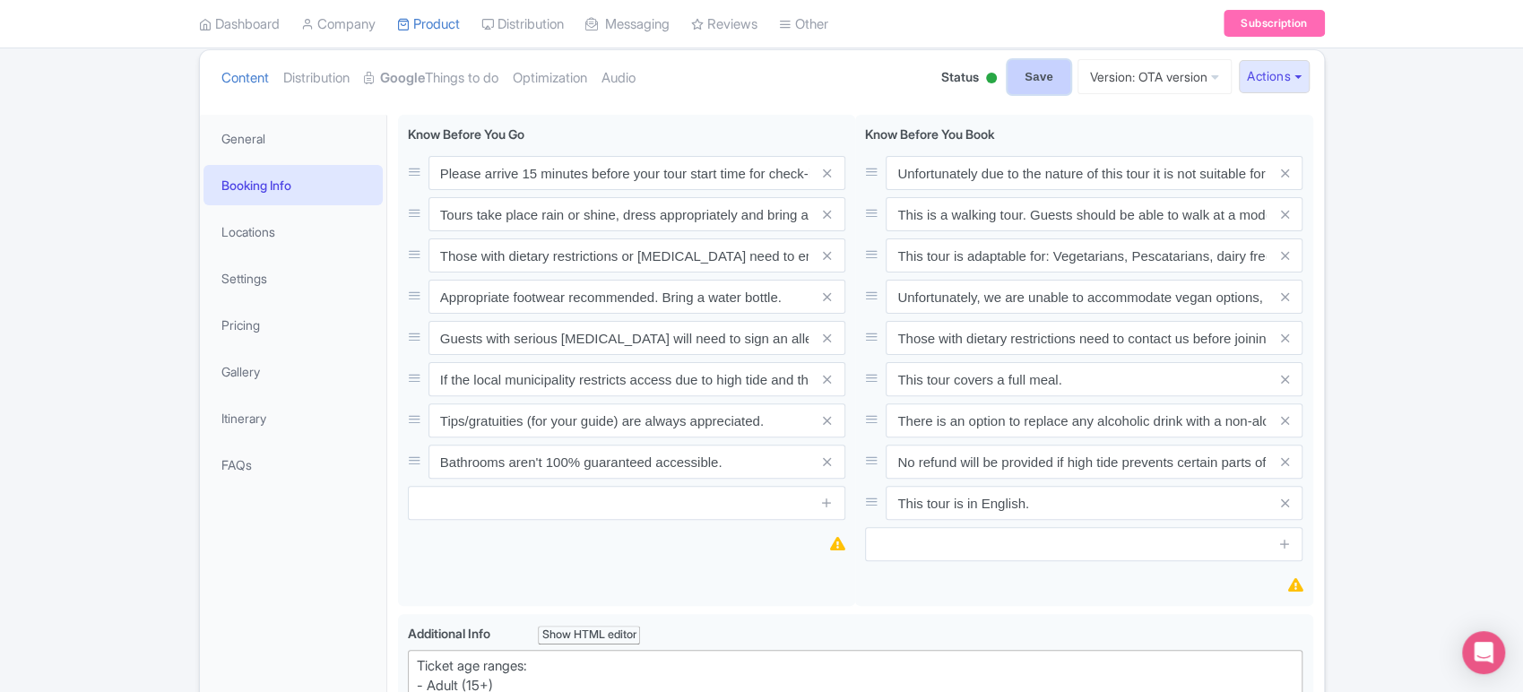
click at [1033, 66] on input "Save" at bounding box center [1039, 77] width 63 height 34
type input "Saving..."
click at [266, 321] on link "Pricing" at bounding box center [293, 325] width 179 height 40
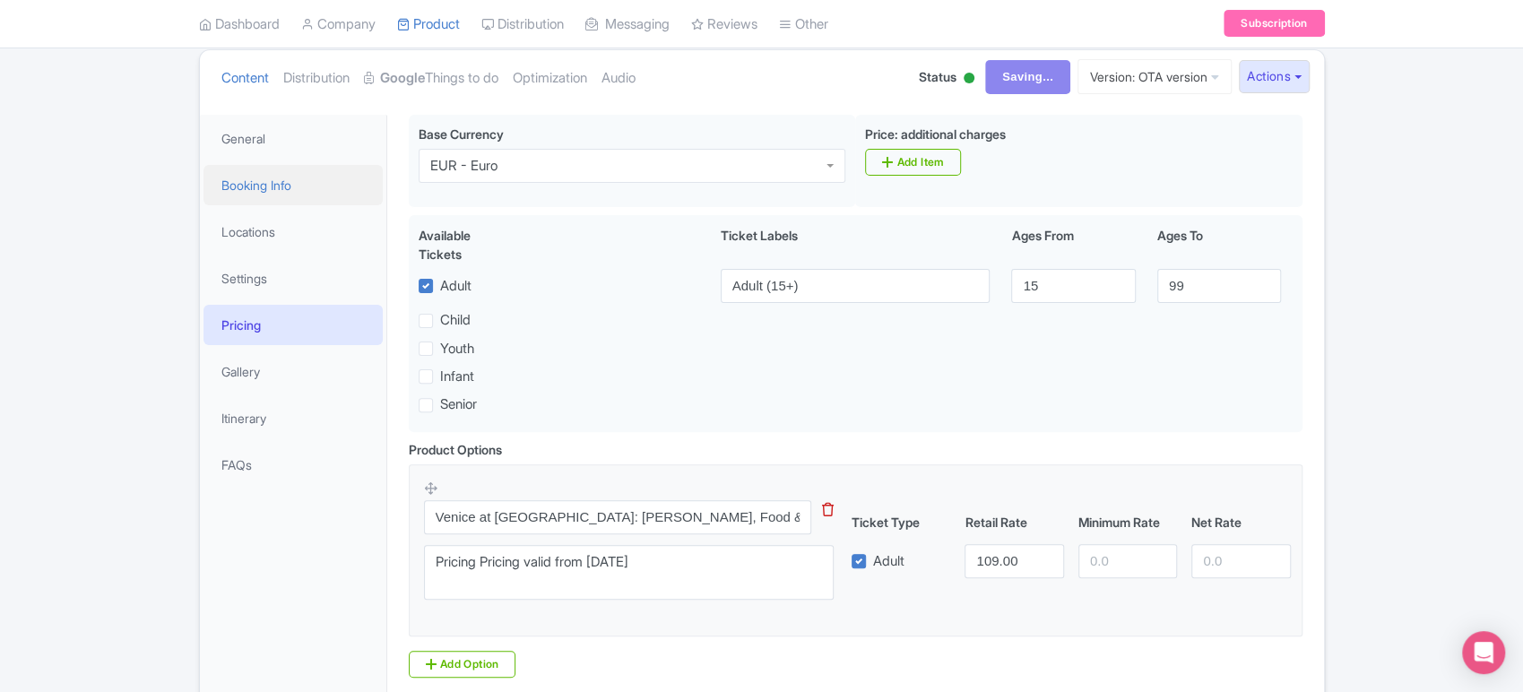
click at [301, 188] on link "Booking Info" at bounding box center [293, 185] width 179 height 40
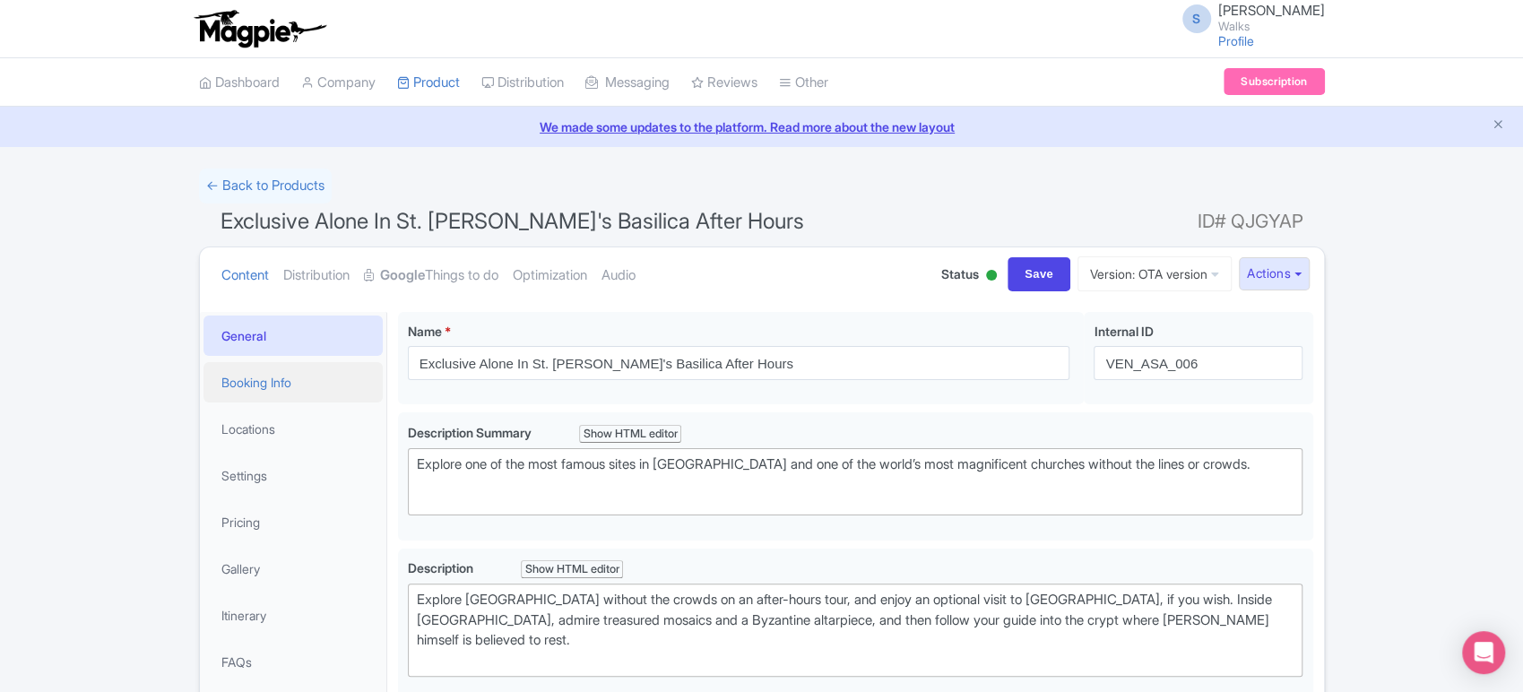
click at [265, 386] on link "Booking Info" at bounding box center [293, 382] width 179 height 40
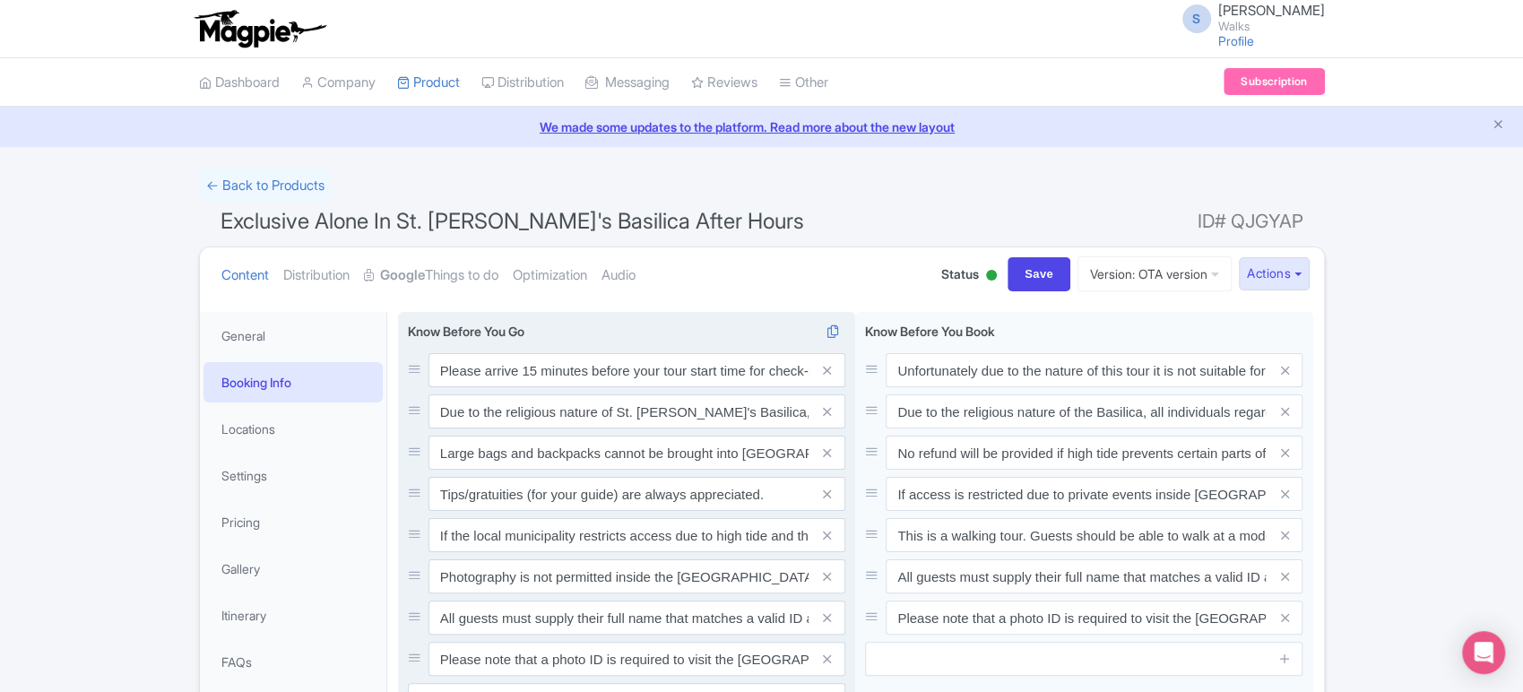
scroll to position [479, 0]
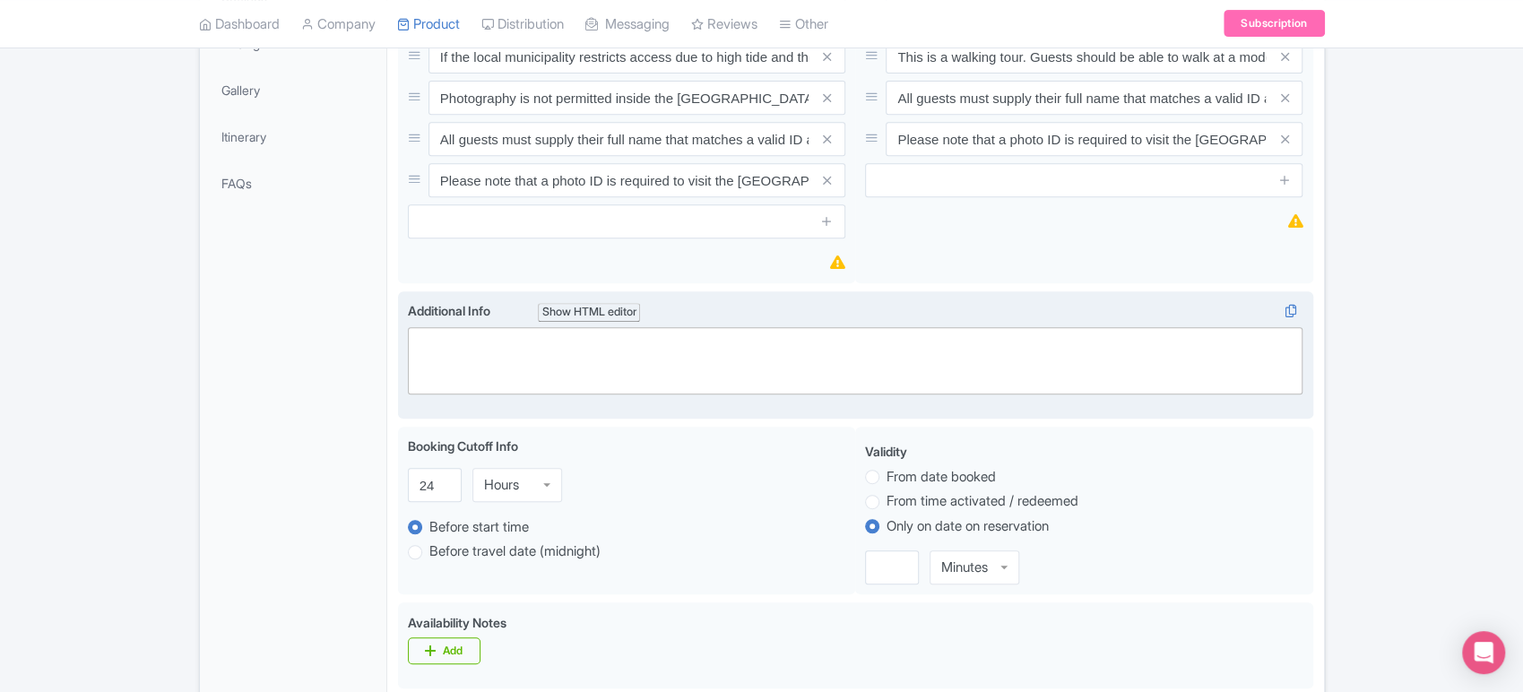
click at [450, 365] on trix-editor at bounding box center [856, 360] width 896 height 67
paste trix-editor "<div>Ticket age ranges:<br>- Adult (15+)<br>- Child (2-14)<br>- Infant (0-1)</d…"
type trix-editor "<div>Ticket age ranges:<br>- Adult (15+)<br>- Child (2-14)<br>- Infant (0-1)</d…"
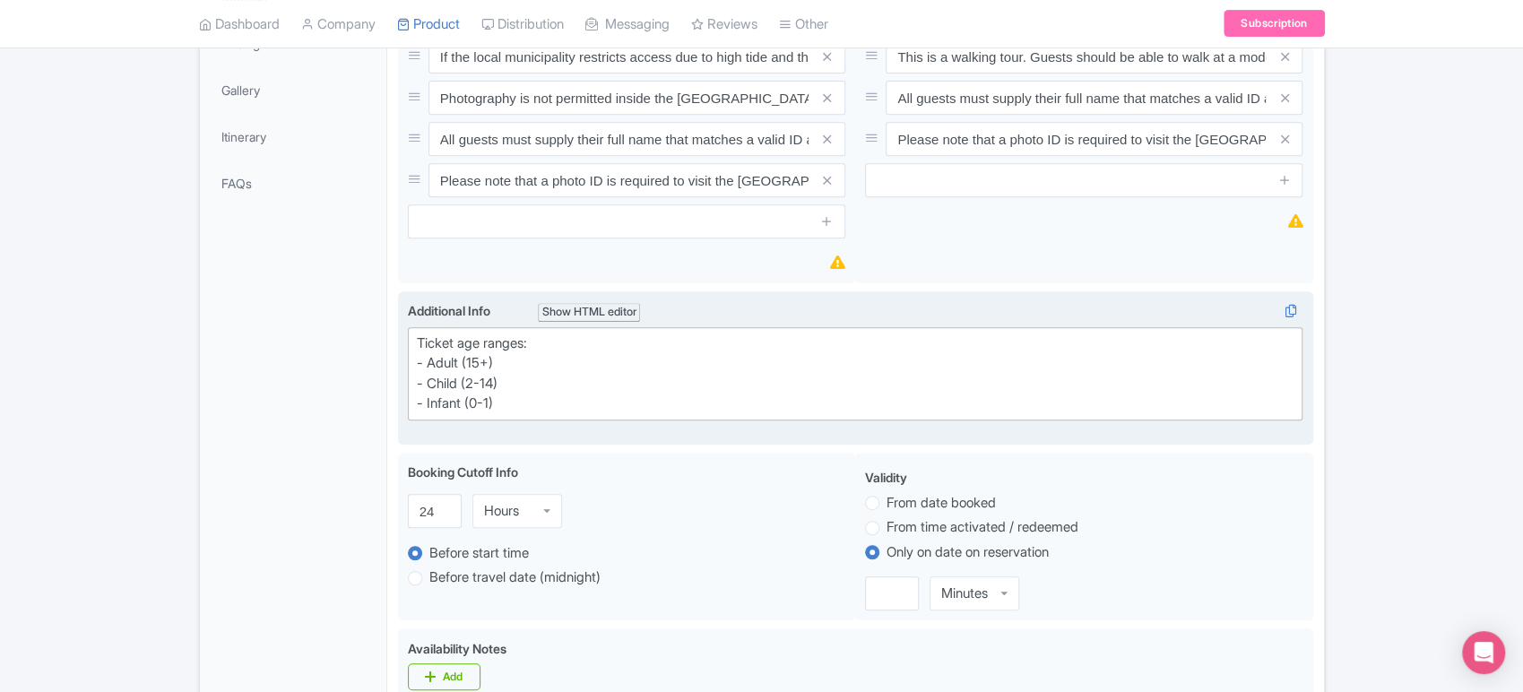
scroll to position [186, 0]
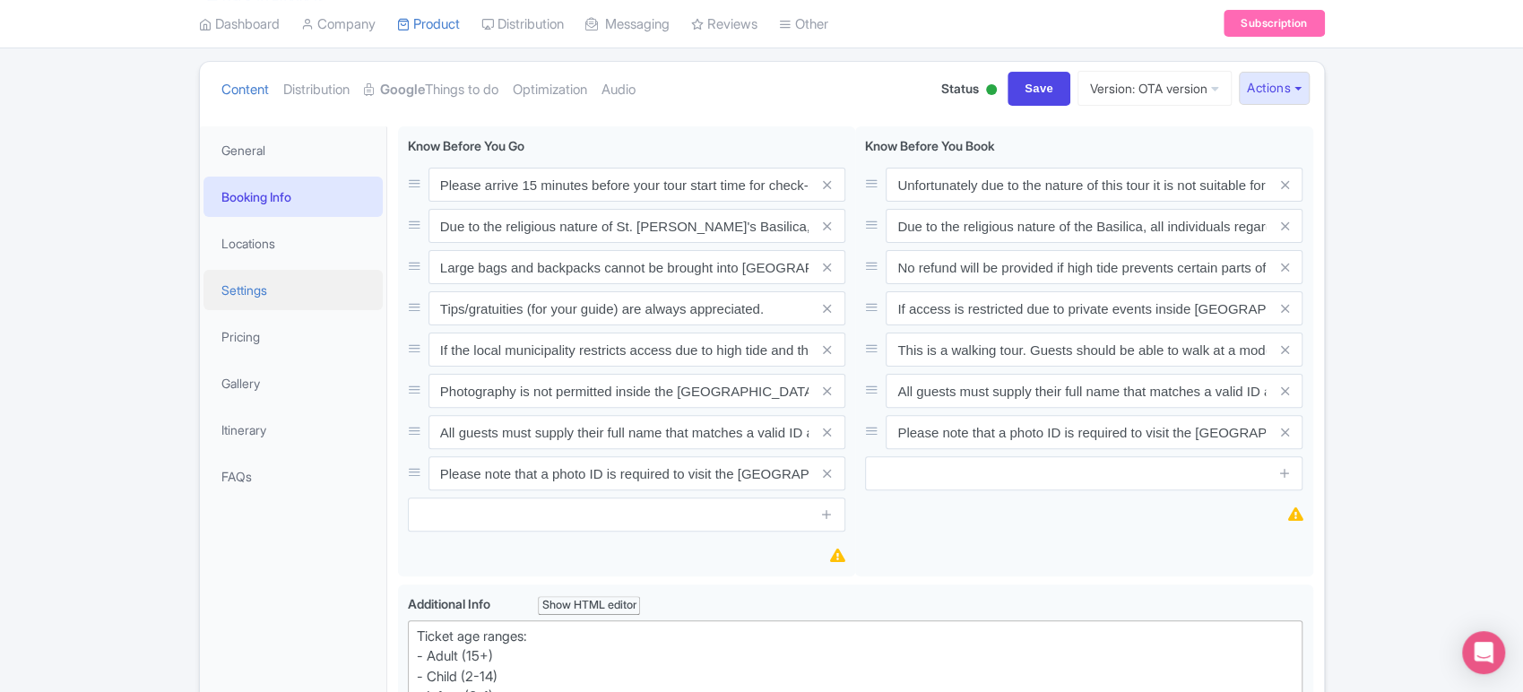
click at [271, 300] on link "Settings" at bounding box center [293, 290] width 179 height 40
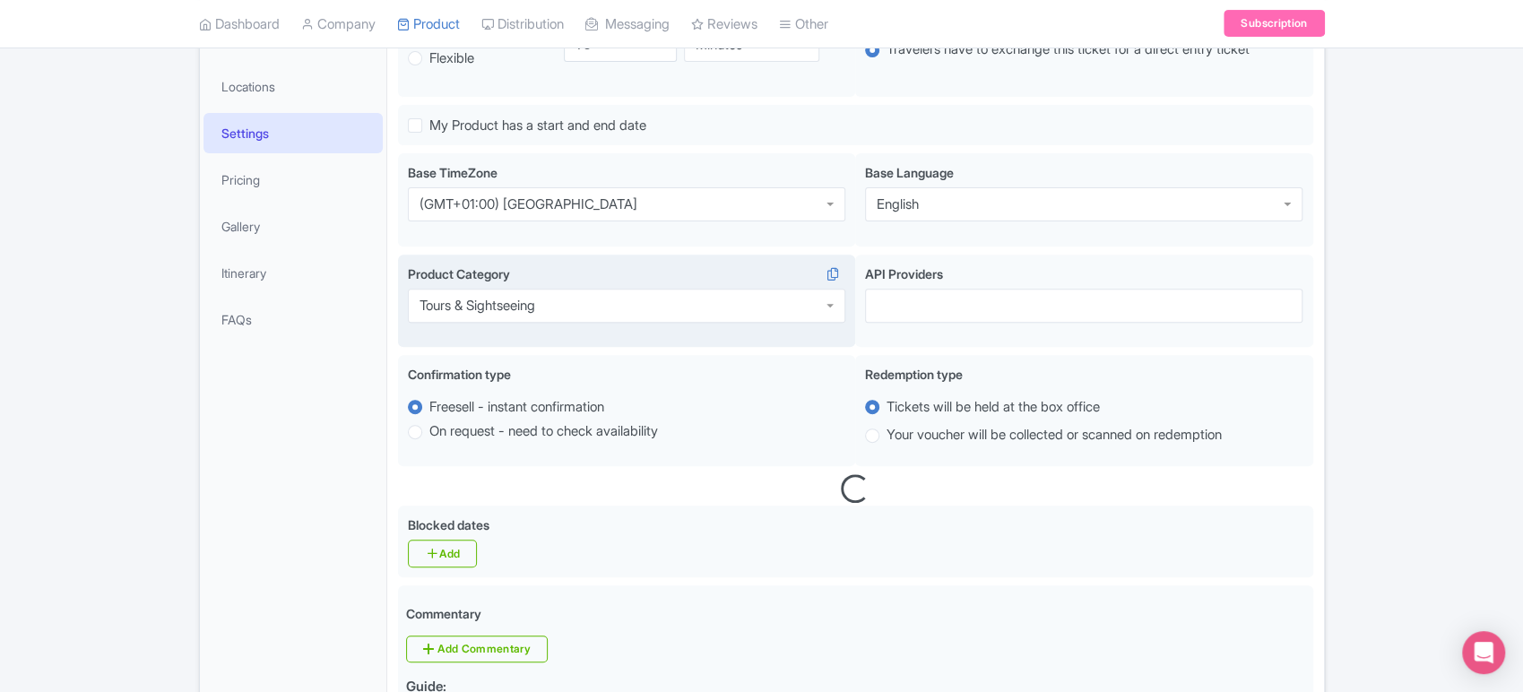
scroll to position [342, 0]
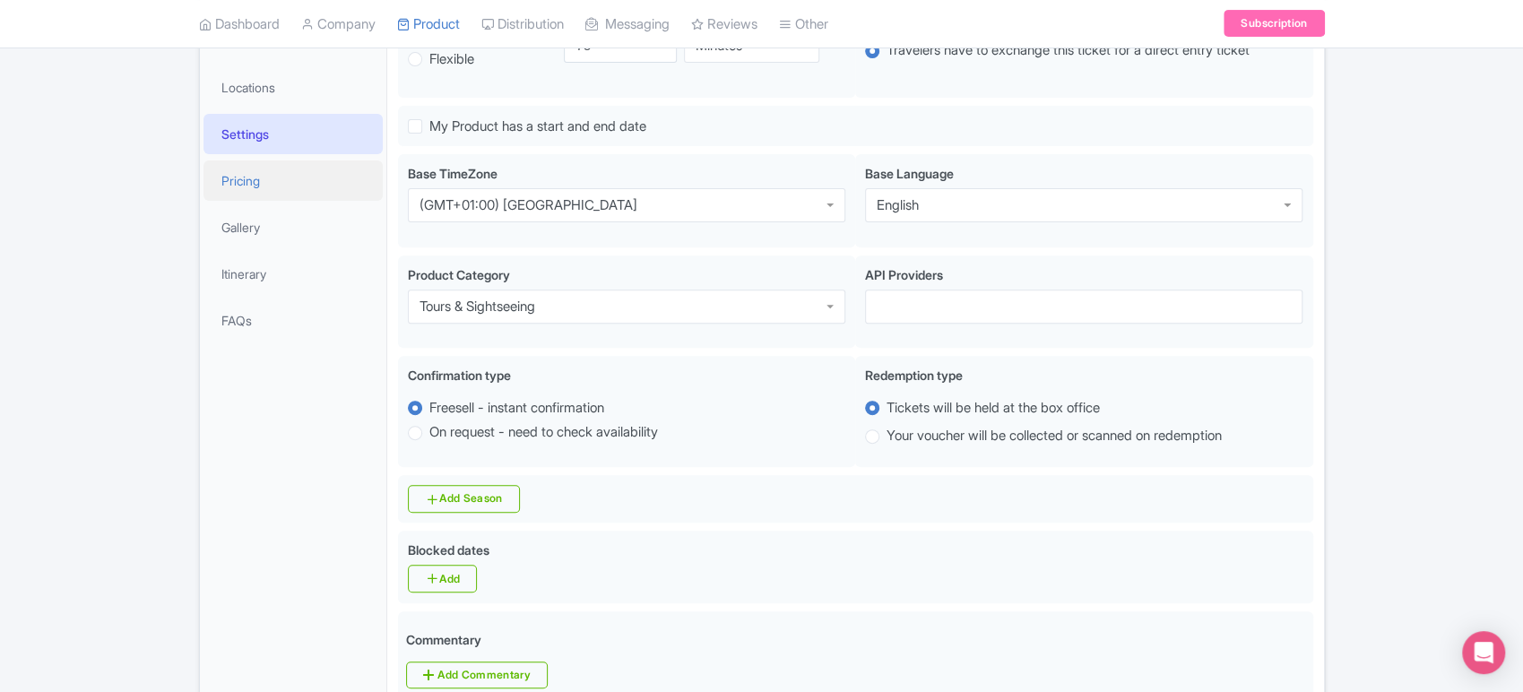
click at [293, 178] on link "Pricing" at bounding box center [293, 180] width 179 height 40
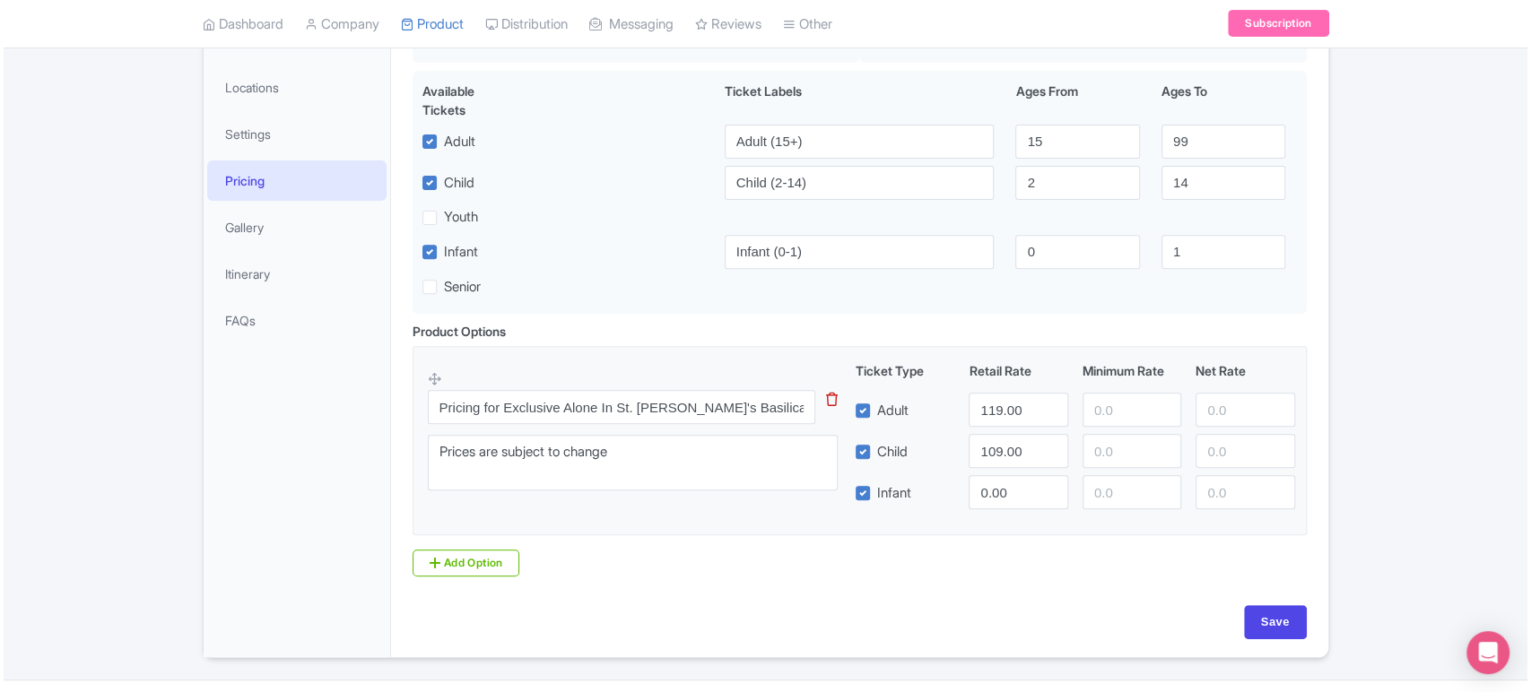
scroll to position [385, 0]
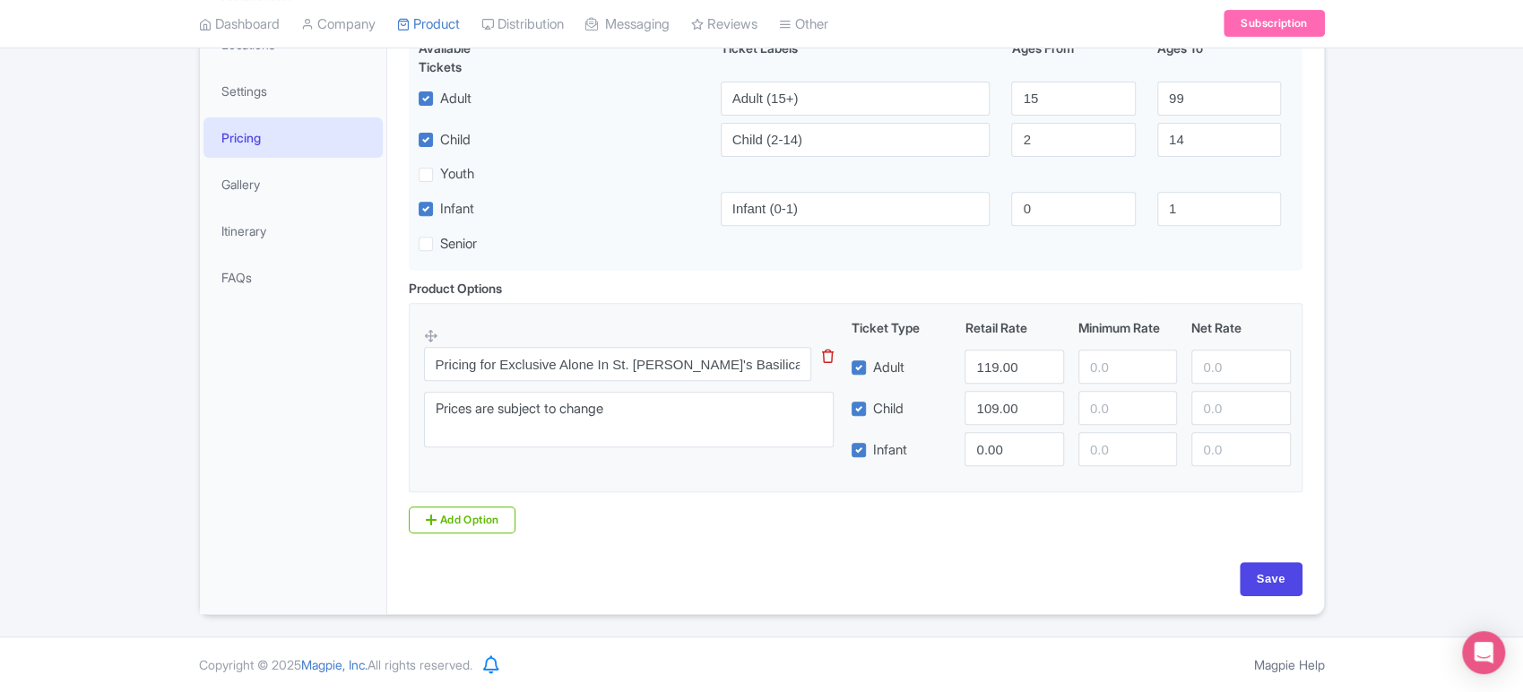
click at [832, 357] on icon at bounding box center [828, 356] width 12 height 13
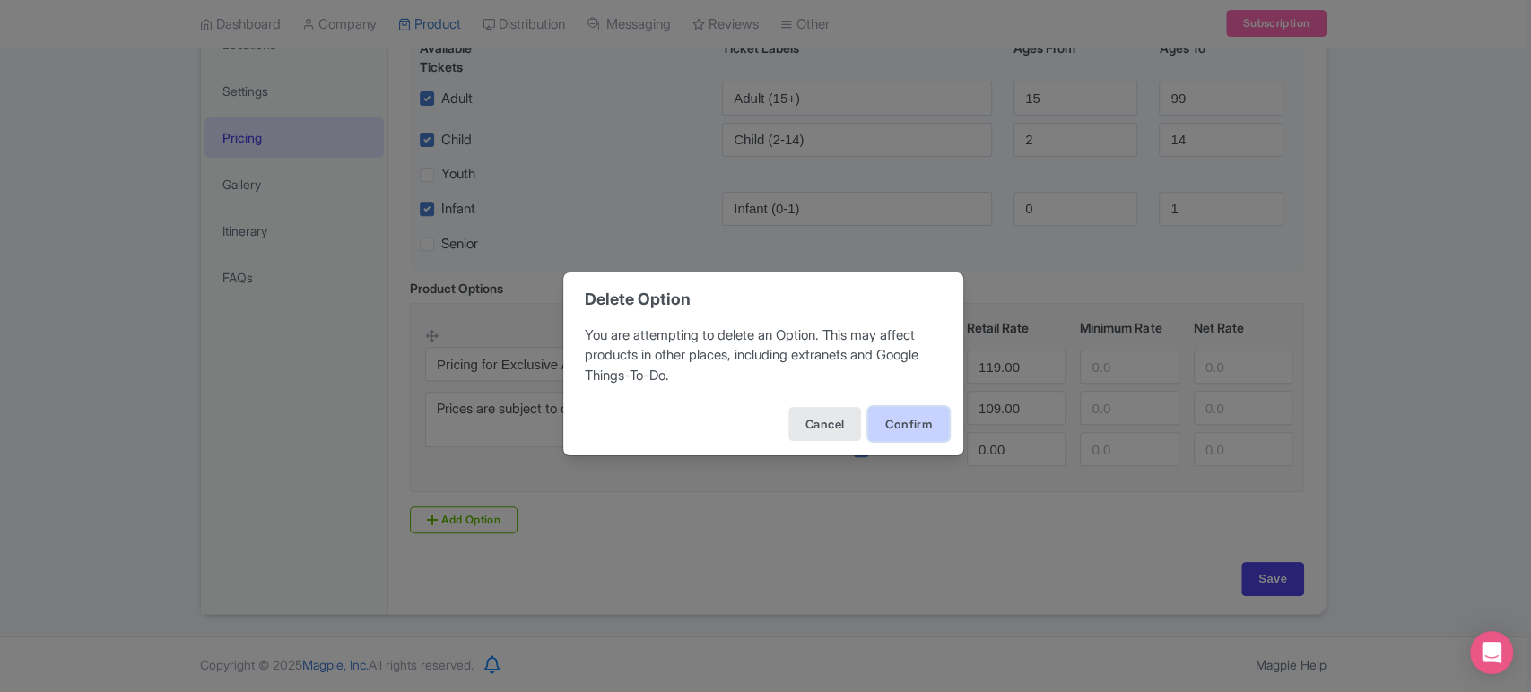
click at [896, 416] on button "Confirm" at bounding box center [908, 424] width 81 height 34
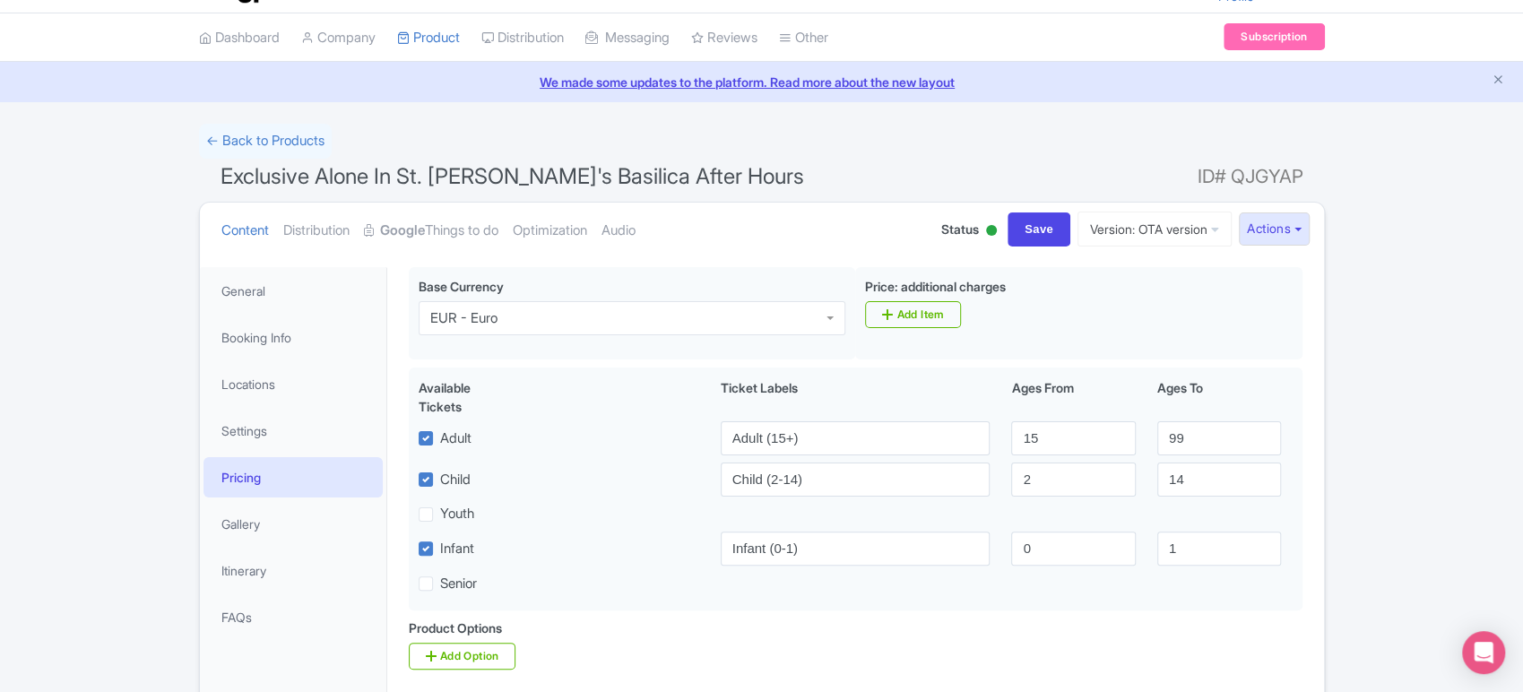
scroll to position [29, 0]
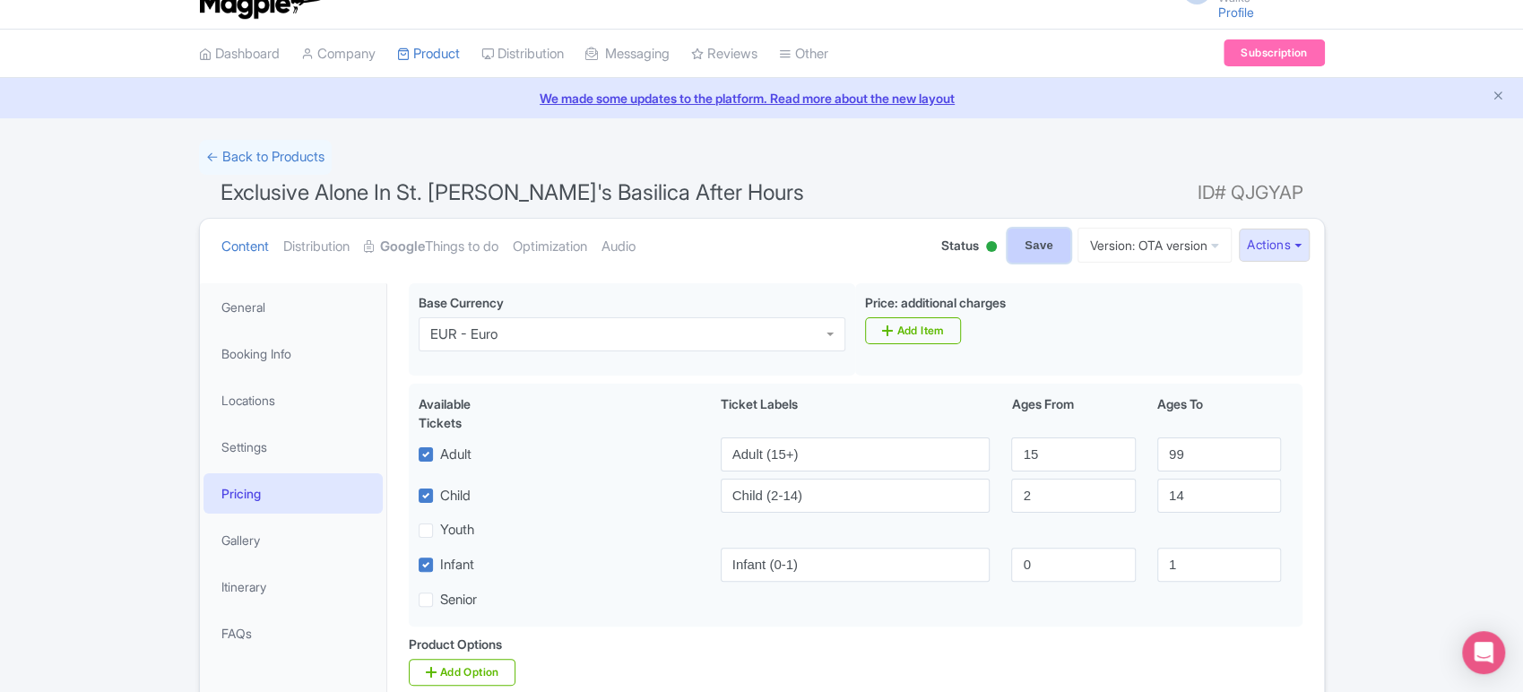
click at [1037, 250] on input "Save" at bounding box center [1039, 246] width 63 height 34
type input "Saving..."
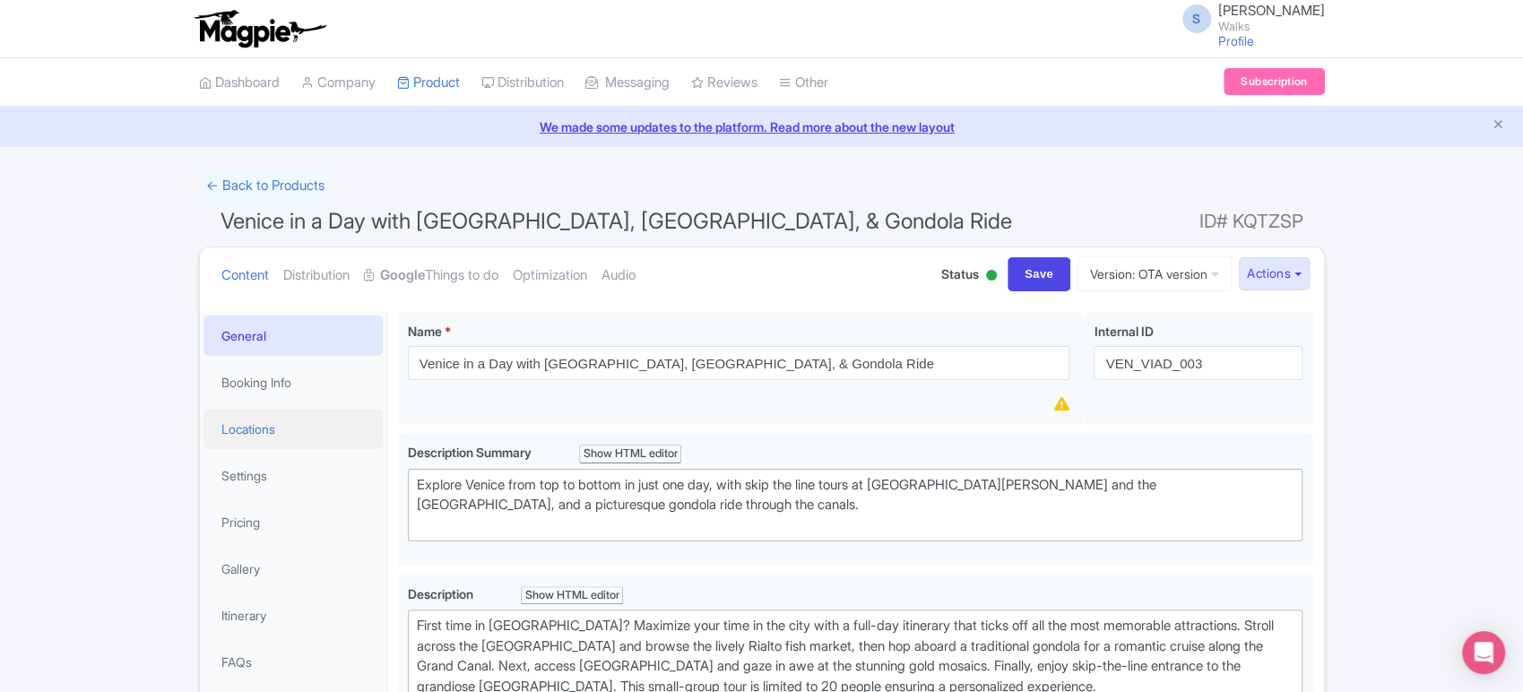
click at [299, 441] on link "Locations" at bounding box center [293, 429] width 179 height 40
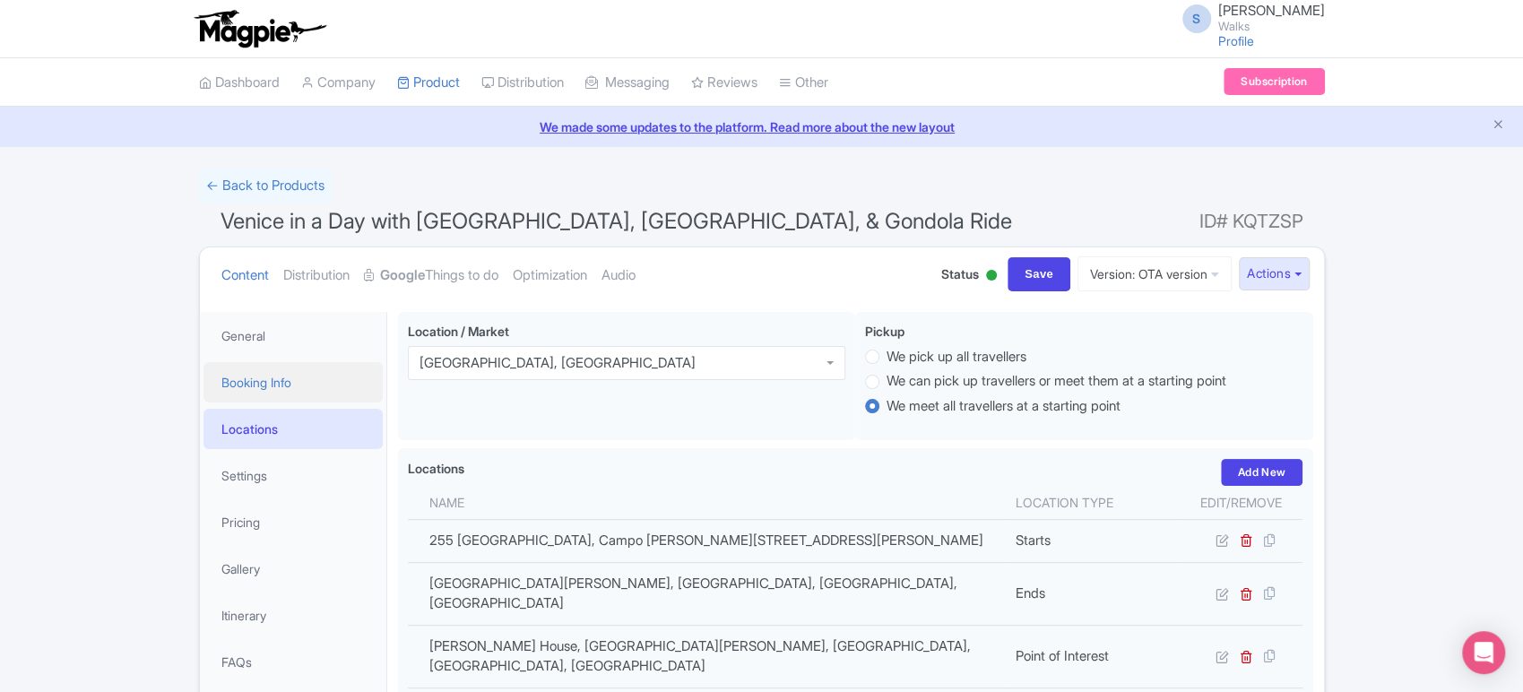
click at [284, 380] on link "Booking Info" at bounding box center [293, 382] width 179 height 40
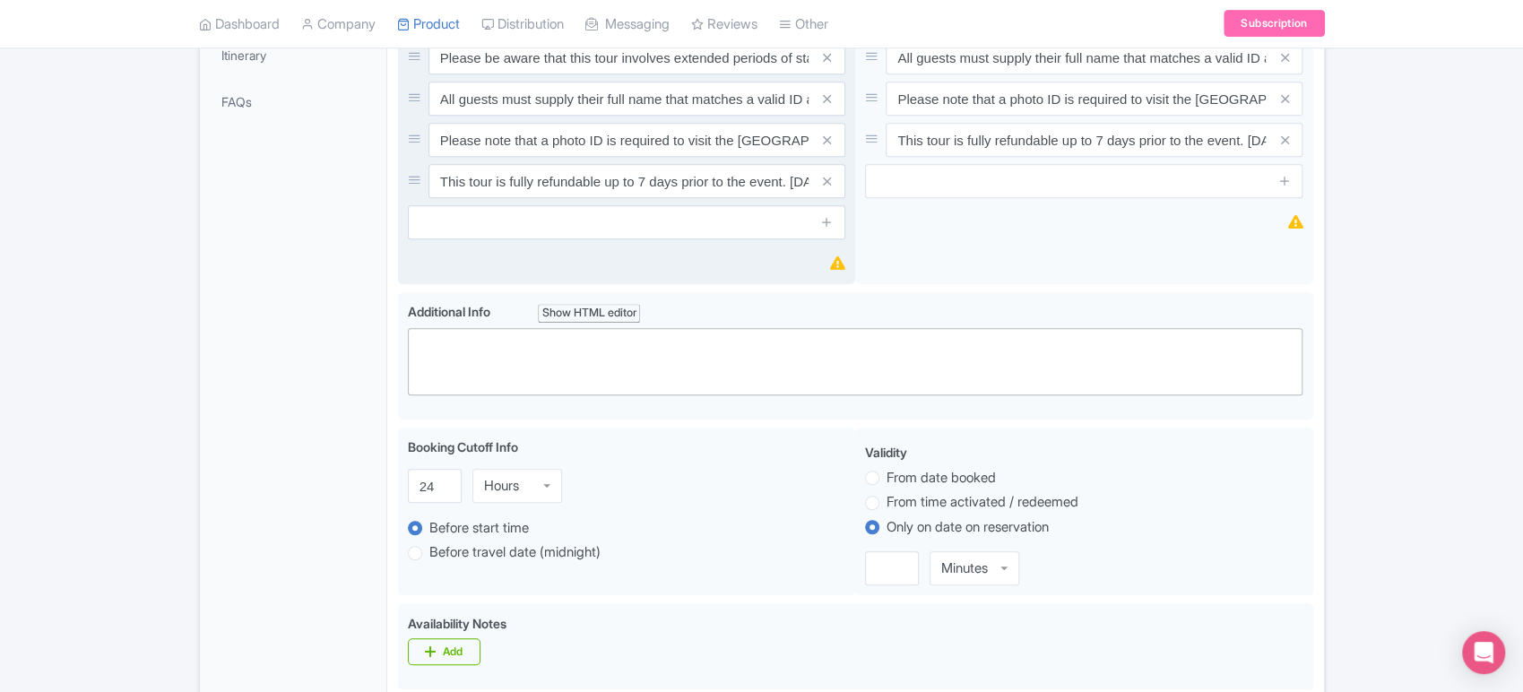
scroll to position [561, 0]
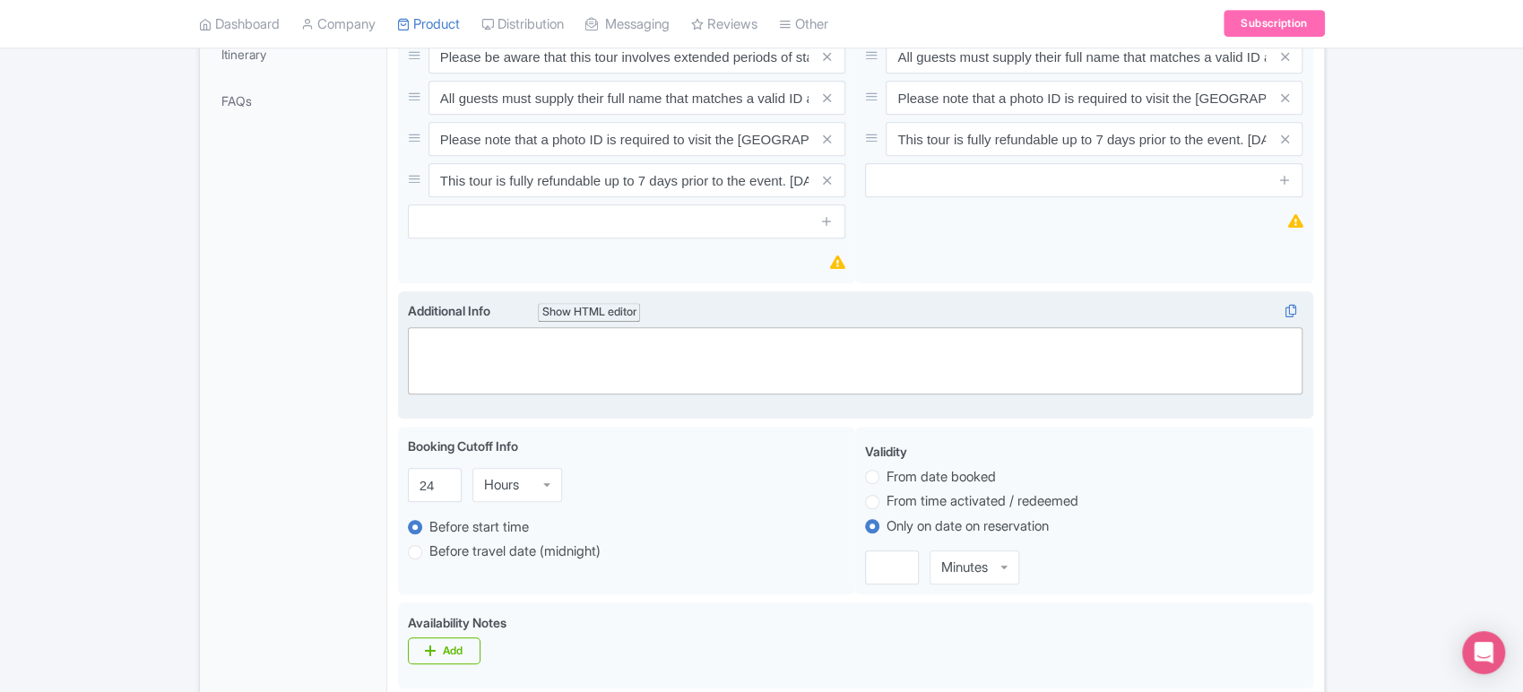
click at [472, 327] on trix-editor at bounding box center [856, 360] width 896 height 67
paste trix-editor "<div>Ticket age ranges:<br>- Adult (15+)<br>- Child (2-14)<br>- Infant (0-1)</d…"
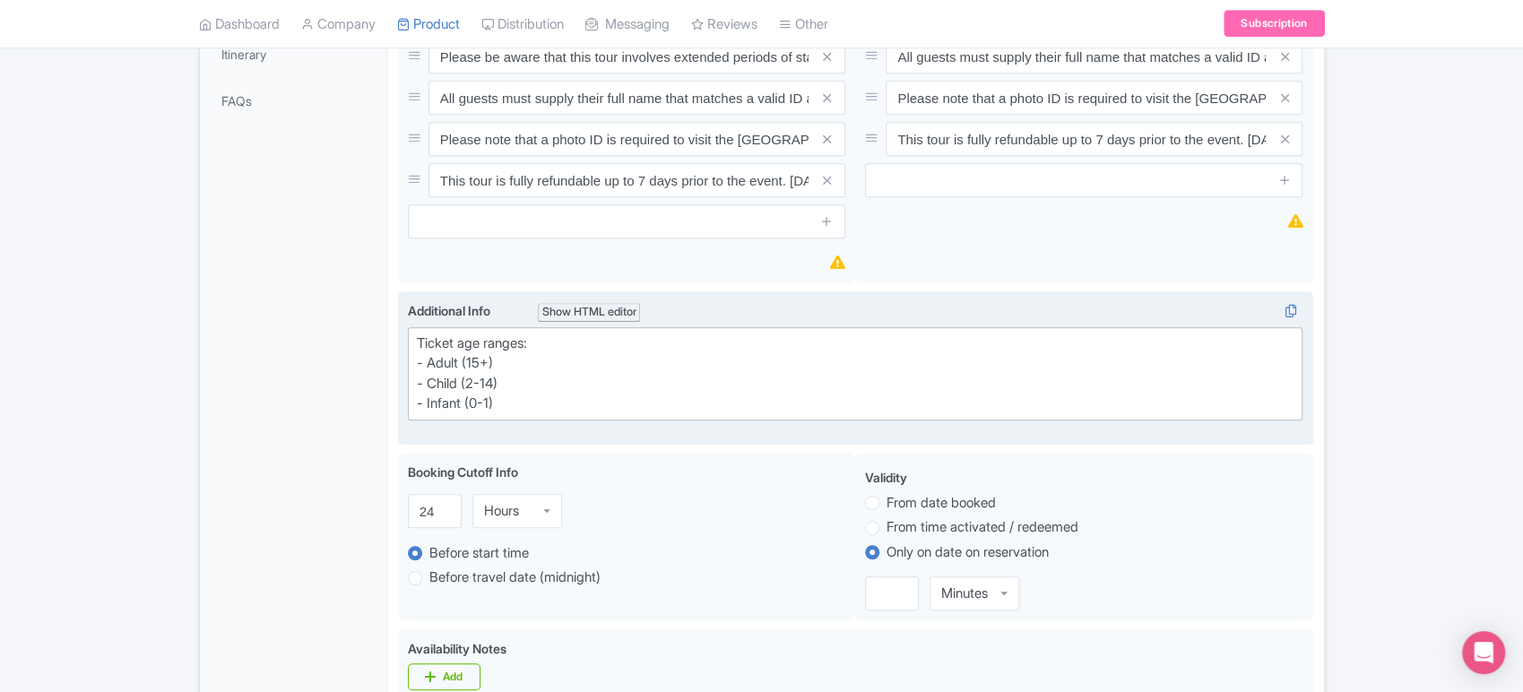
type trix-editor "<div>Ticket age ranges:<br>- Adult (15+)<br>- Child (2-14)<br>- Infant (0-1)</d…"
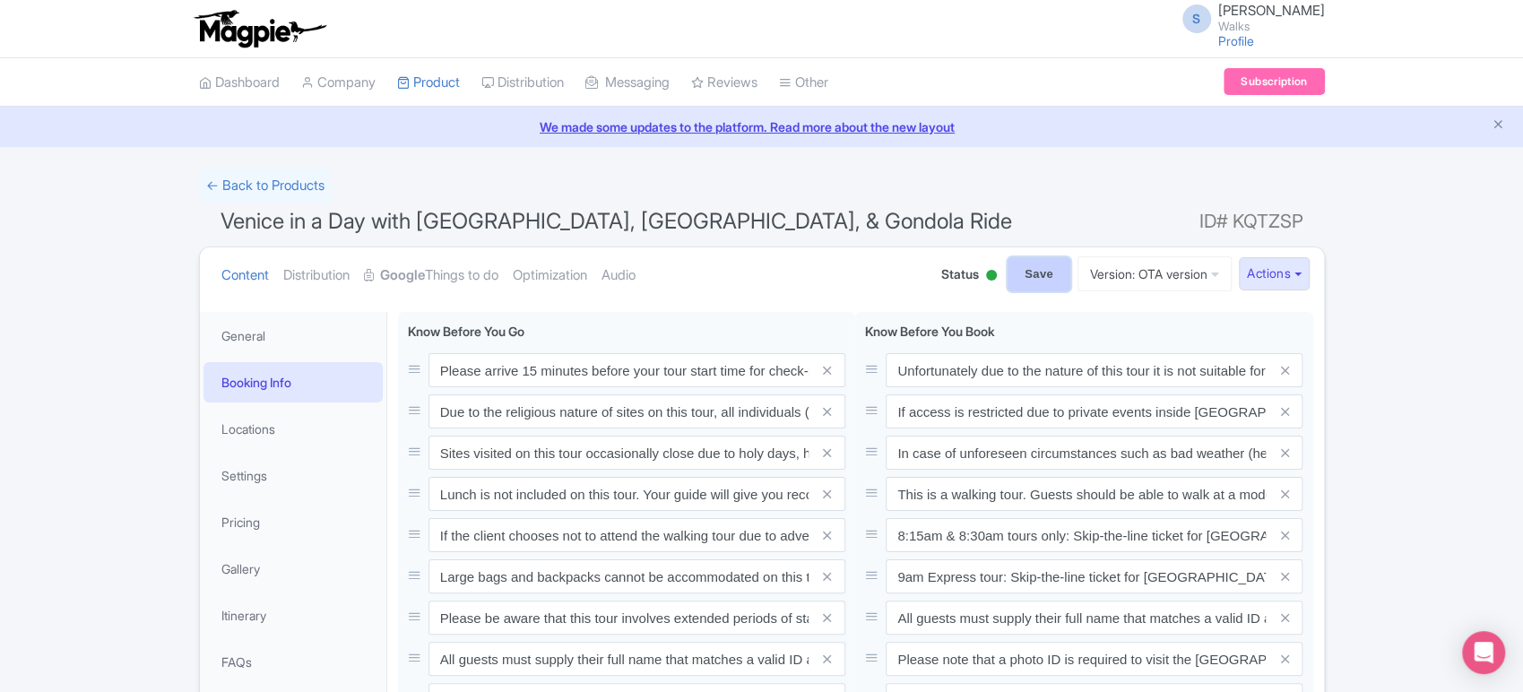
click at [1011, 267] on input "Save" at bounding box center [1039, 274] width 63 height 34
type input "Saving..."
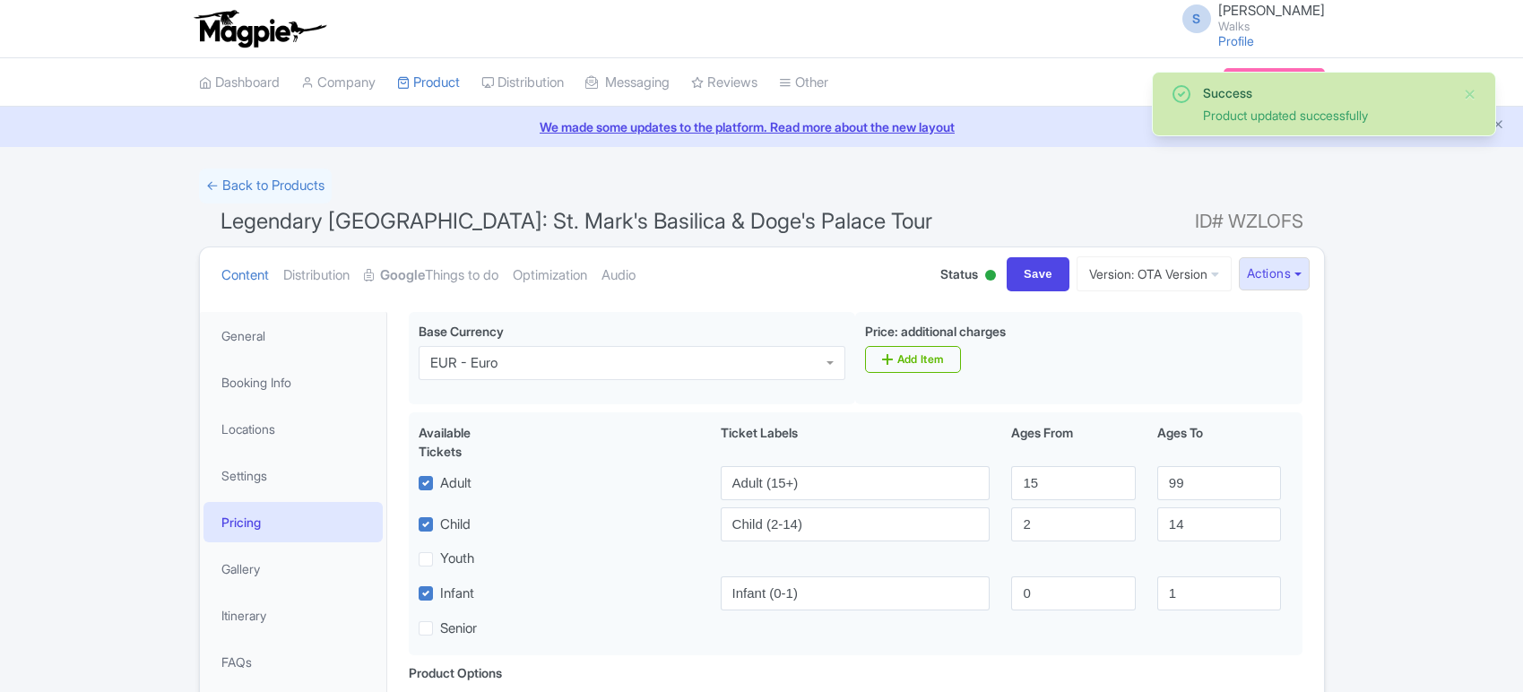
scroll to position [208, 0]
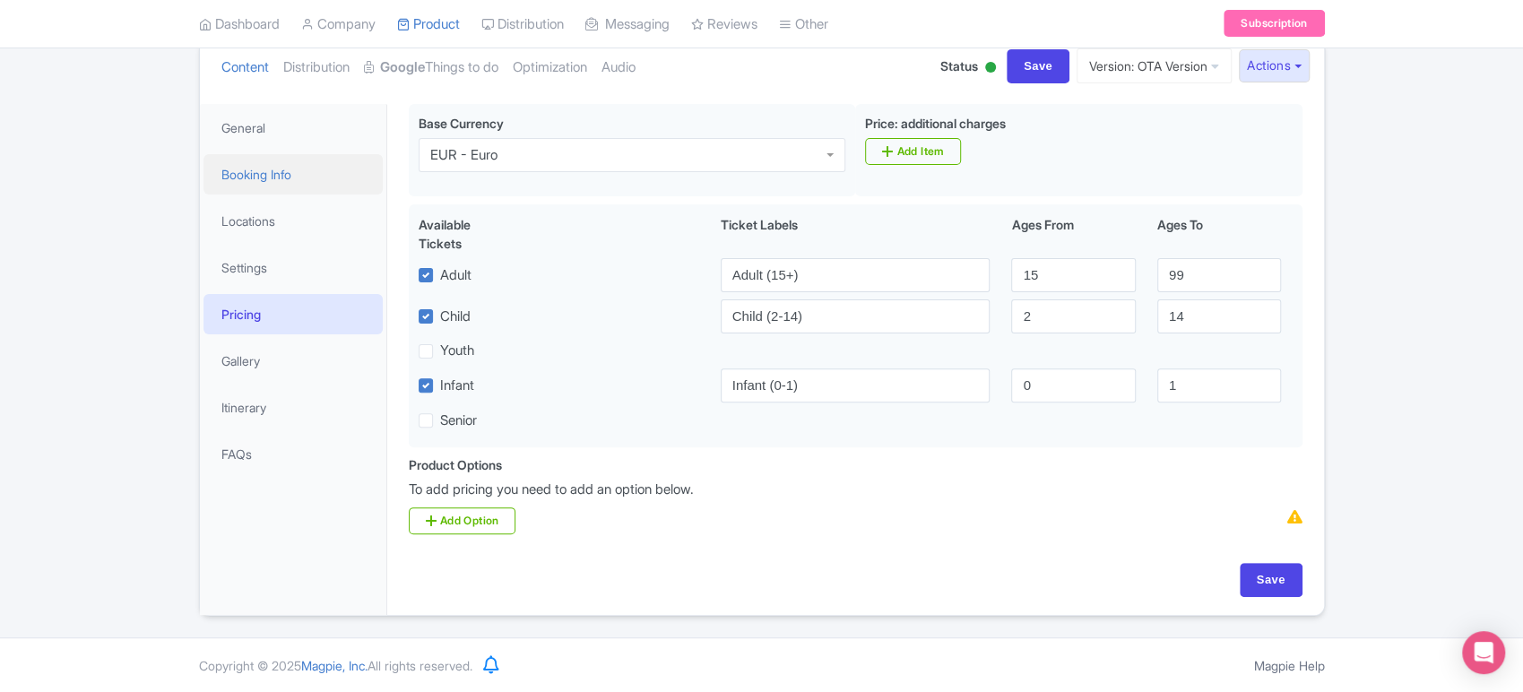
click at [316, 184] on link "Booking Info" at bounding box center [293, 174] width 179 height 40
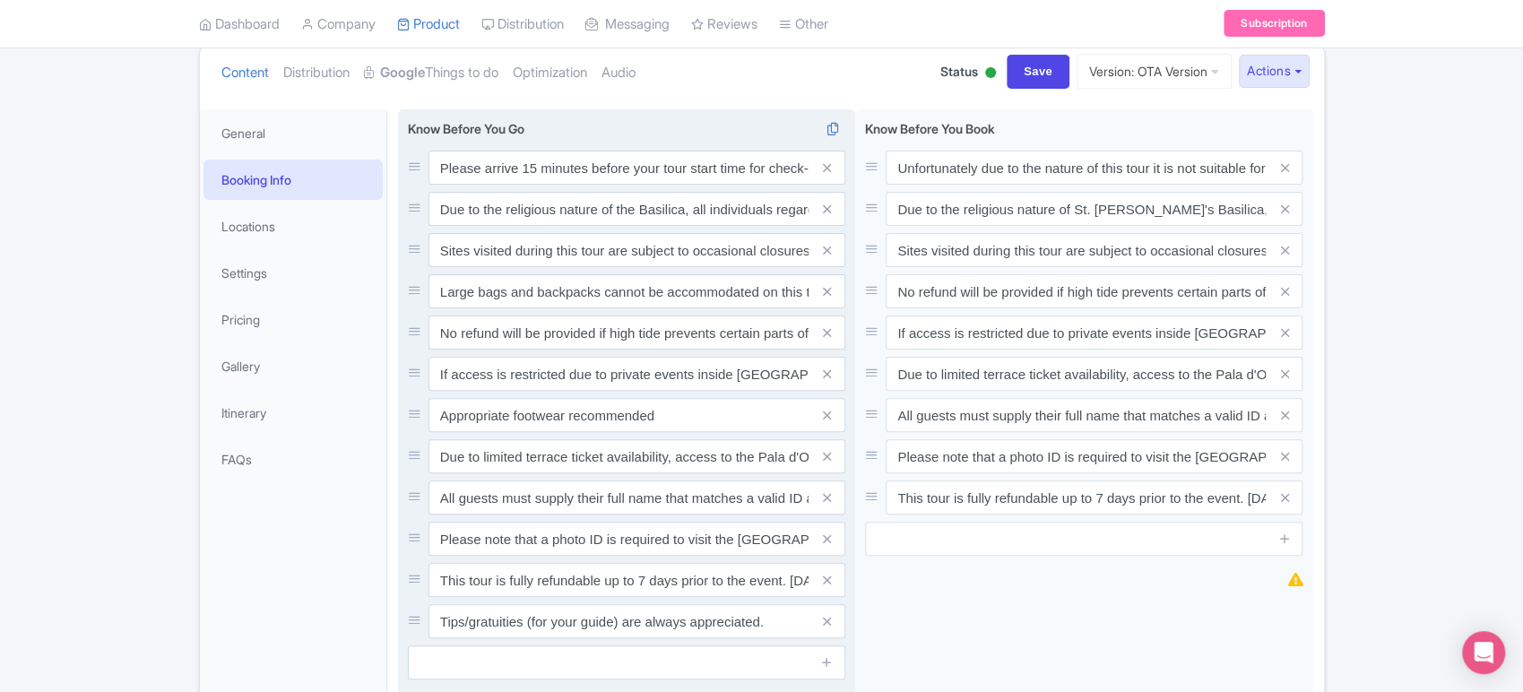
scroll to position [0, 0]
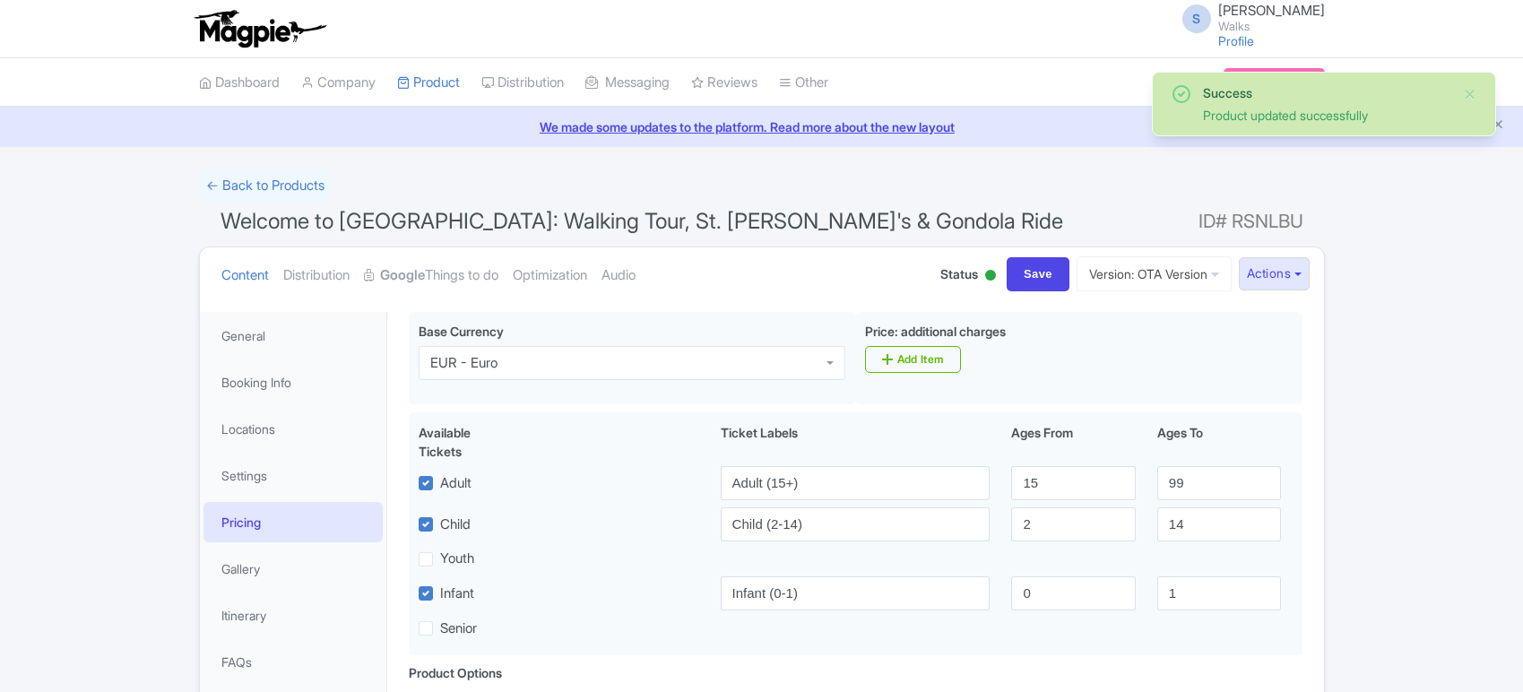
scroll to position [208, 0]
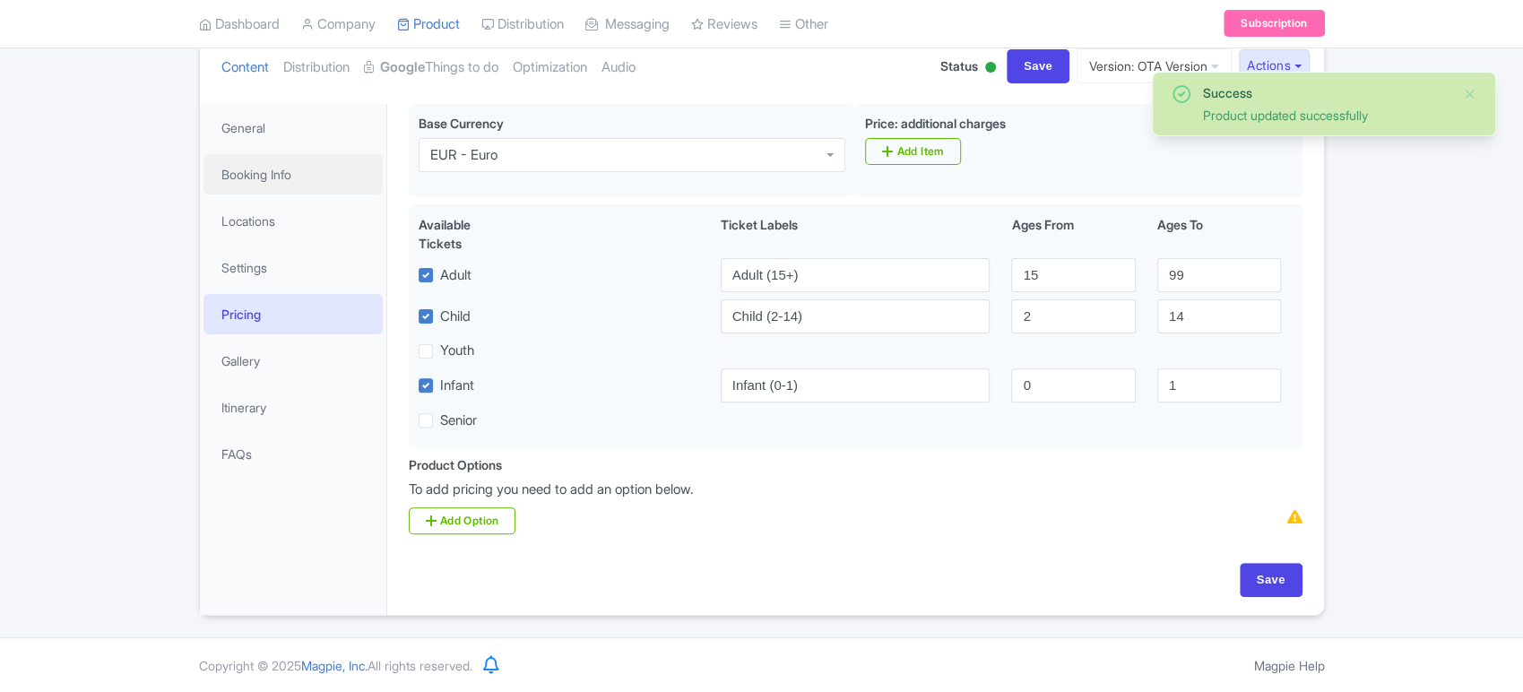
click at [234, 169] on link "Booking Info" at bounding box center [293, 174] width 179 height 40
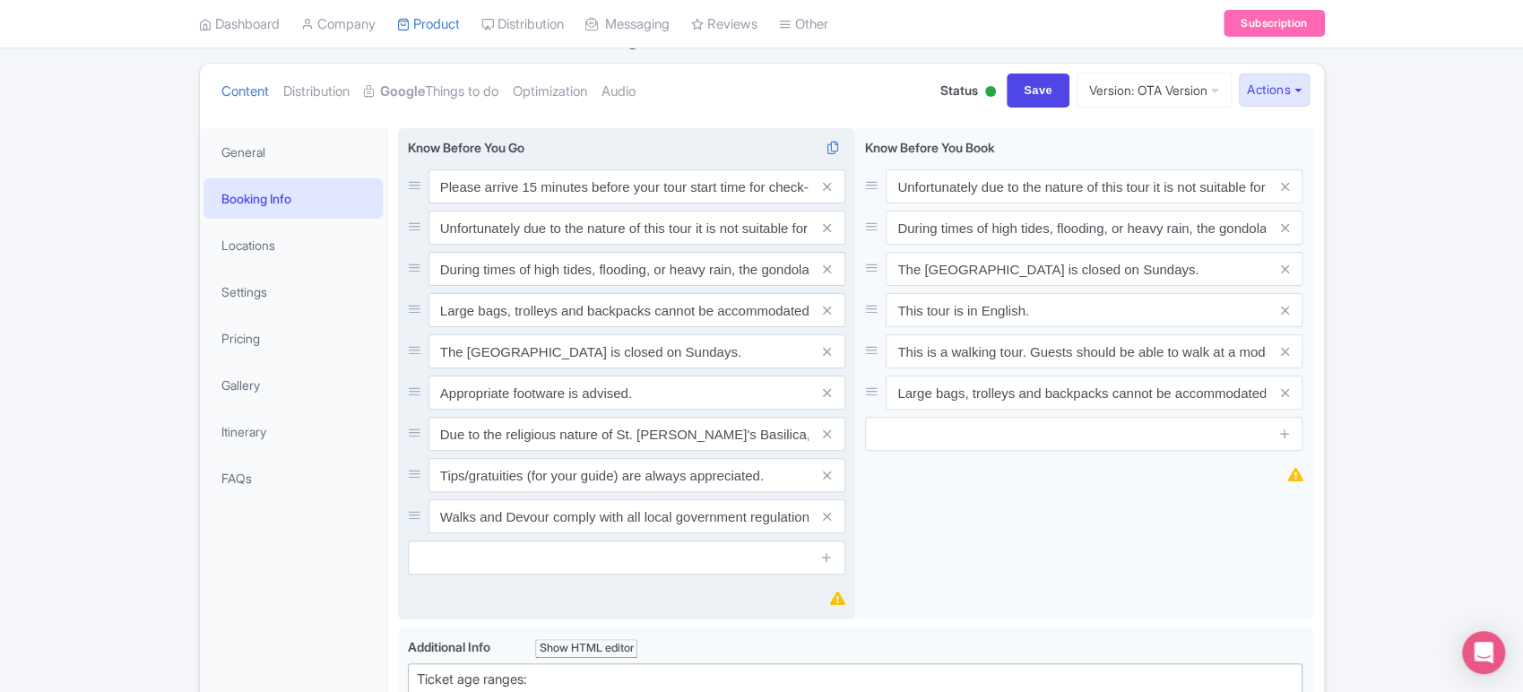
scroll to position [0, 0]
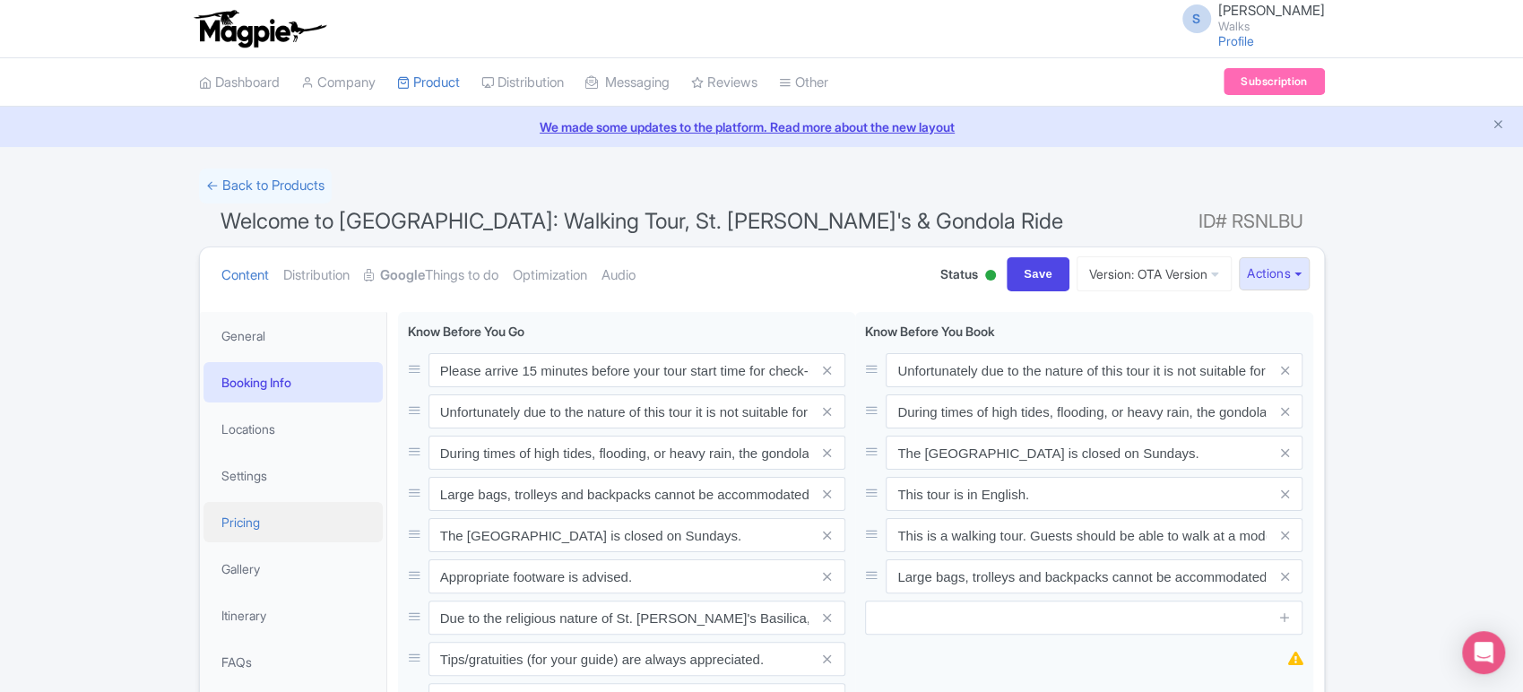
click at [249, 517] on link "Pricing" at bounding box center [293, 522] width 179 height 40
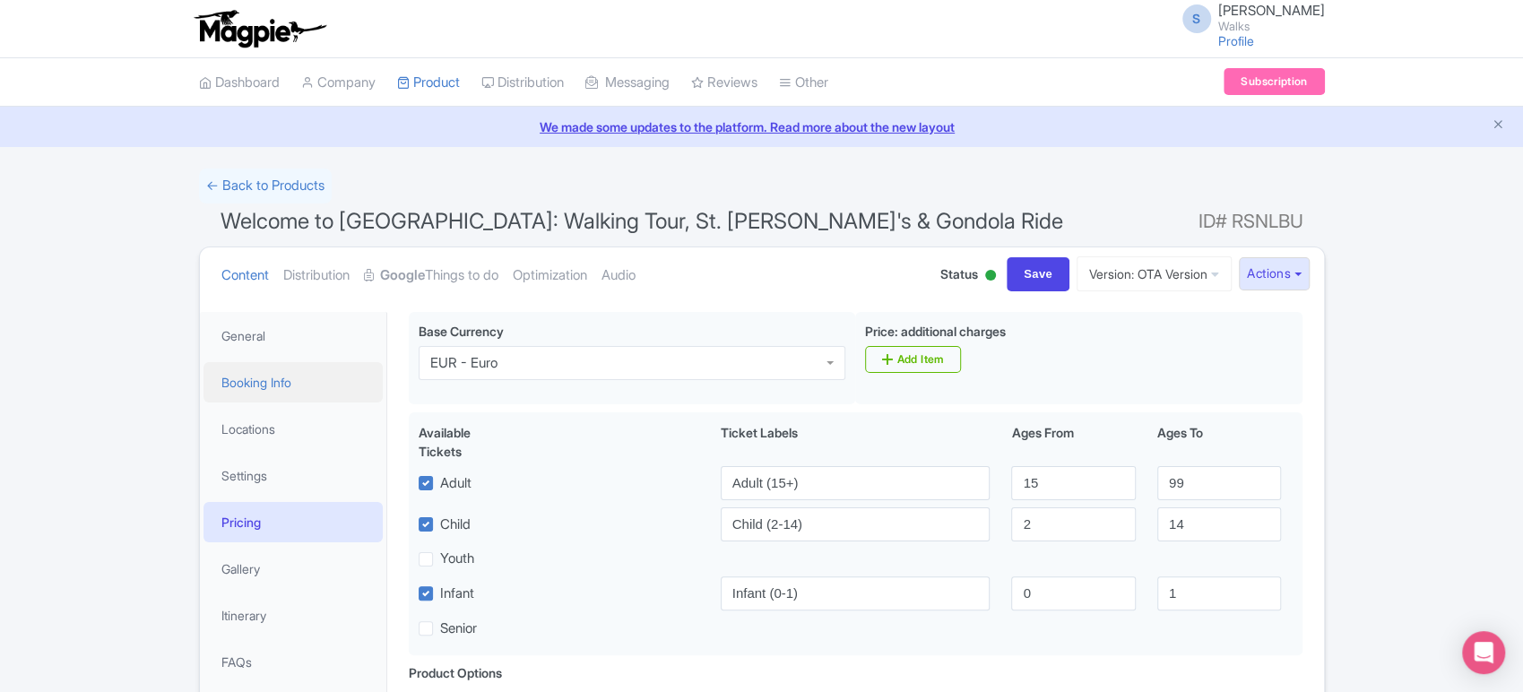
click at [273, 381] on link "Booking Info" at bounding box center [293, 382] width 179 height 40
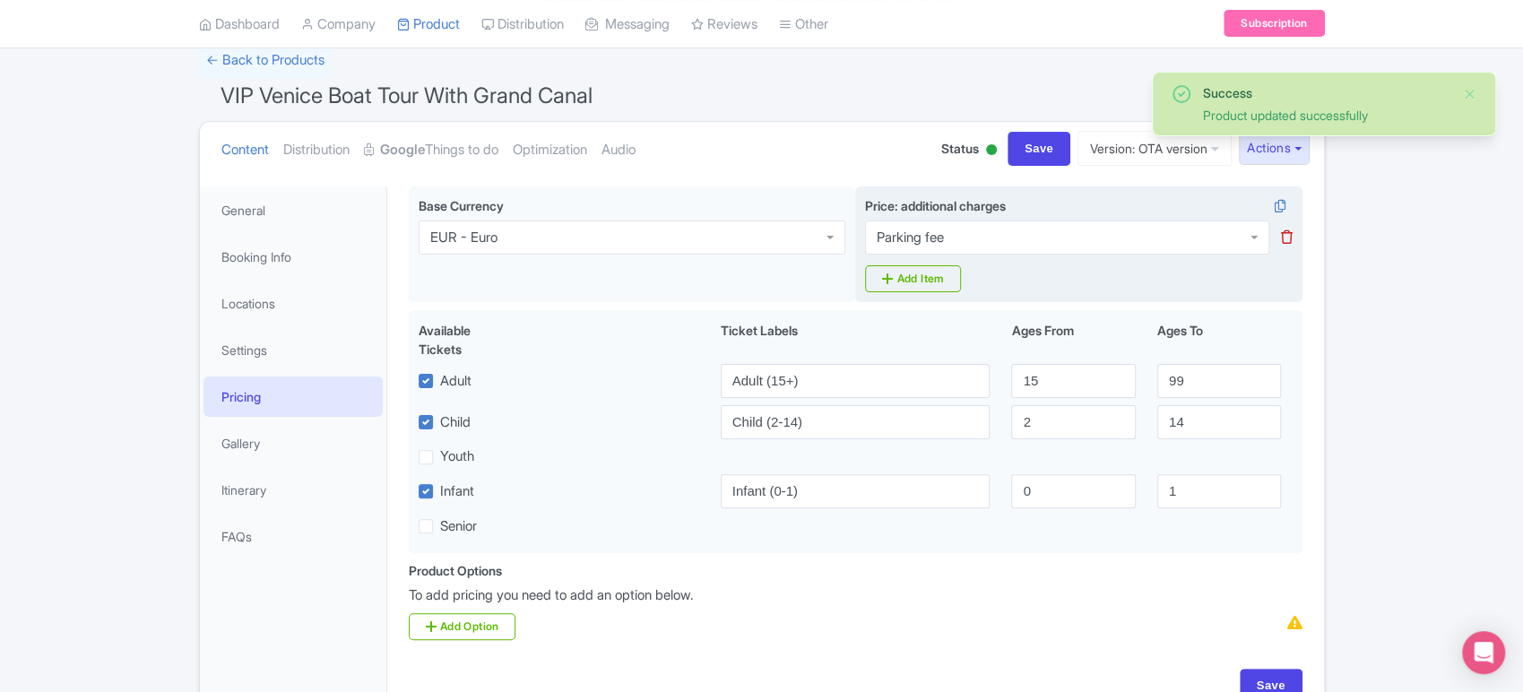
scroll to position [125, 0]
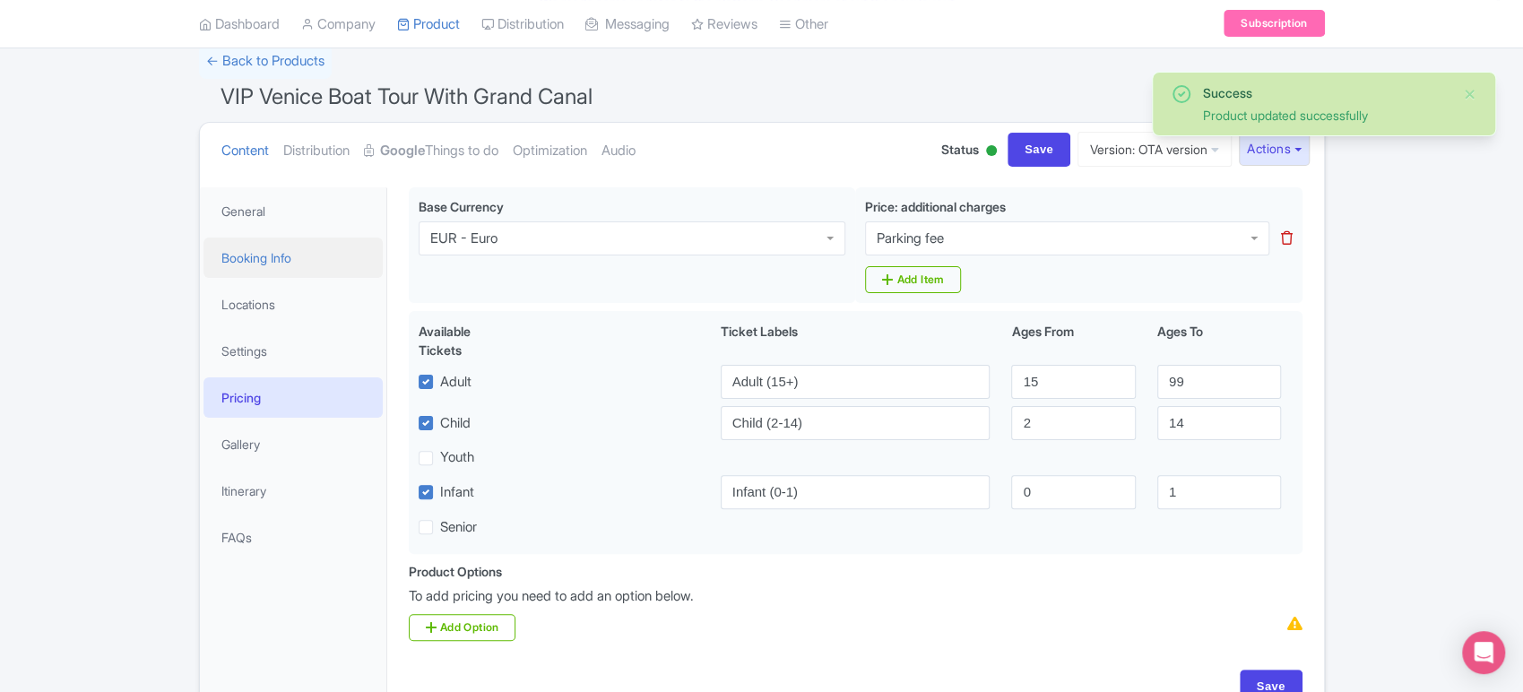
click at [212, 262] on link "Booking Info" at bounding box center [293, 258] width 179 height 40
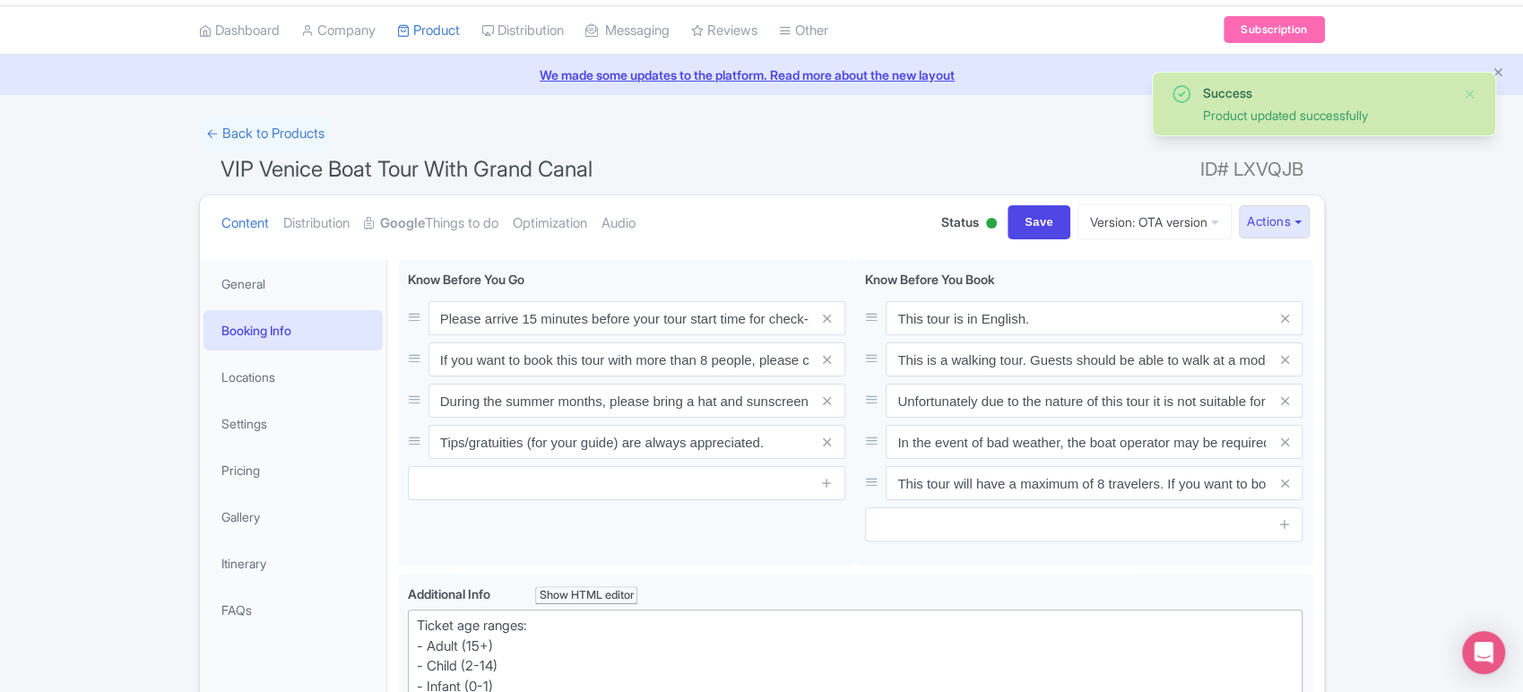
scroll to position [51, 0]
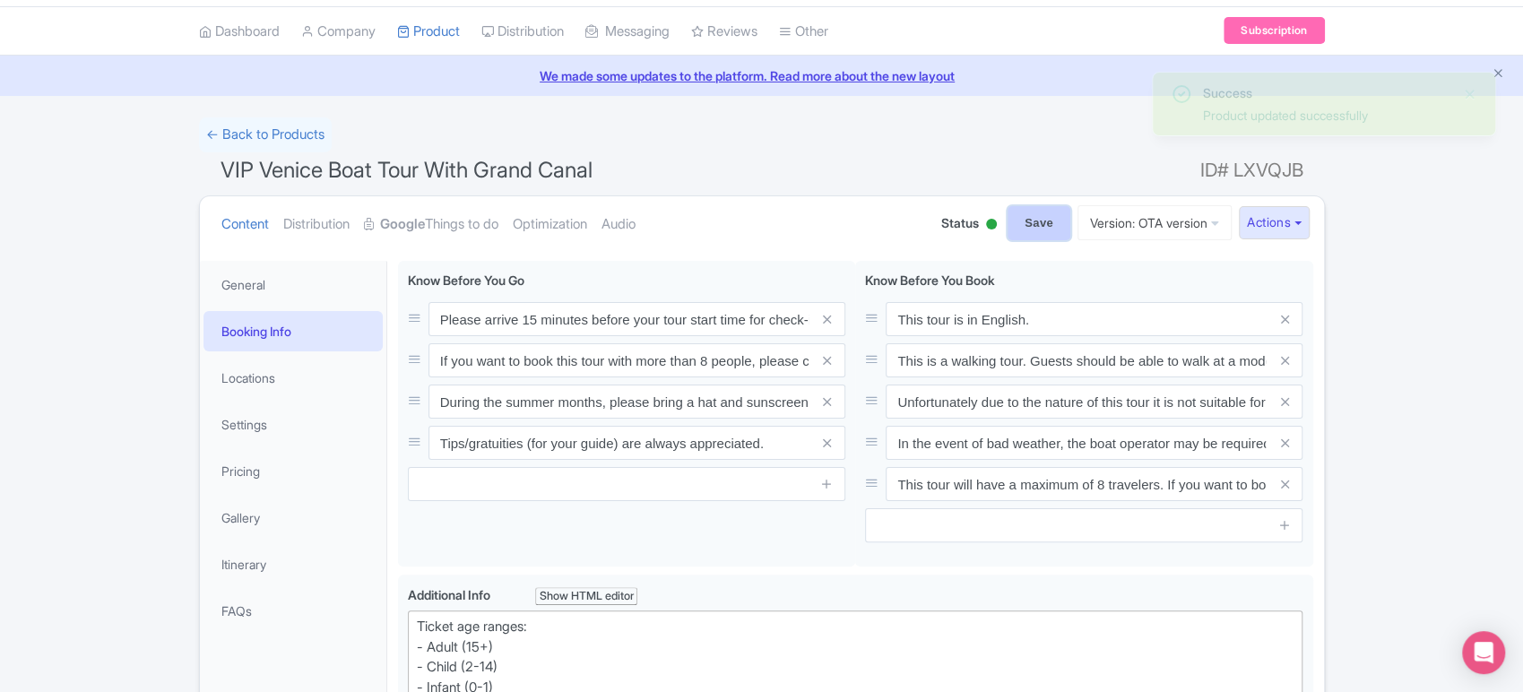
click at [1016, 227] on input "Save" at bounding box center [1039, 223] width 63 height 34
type input "Saving..."
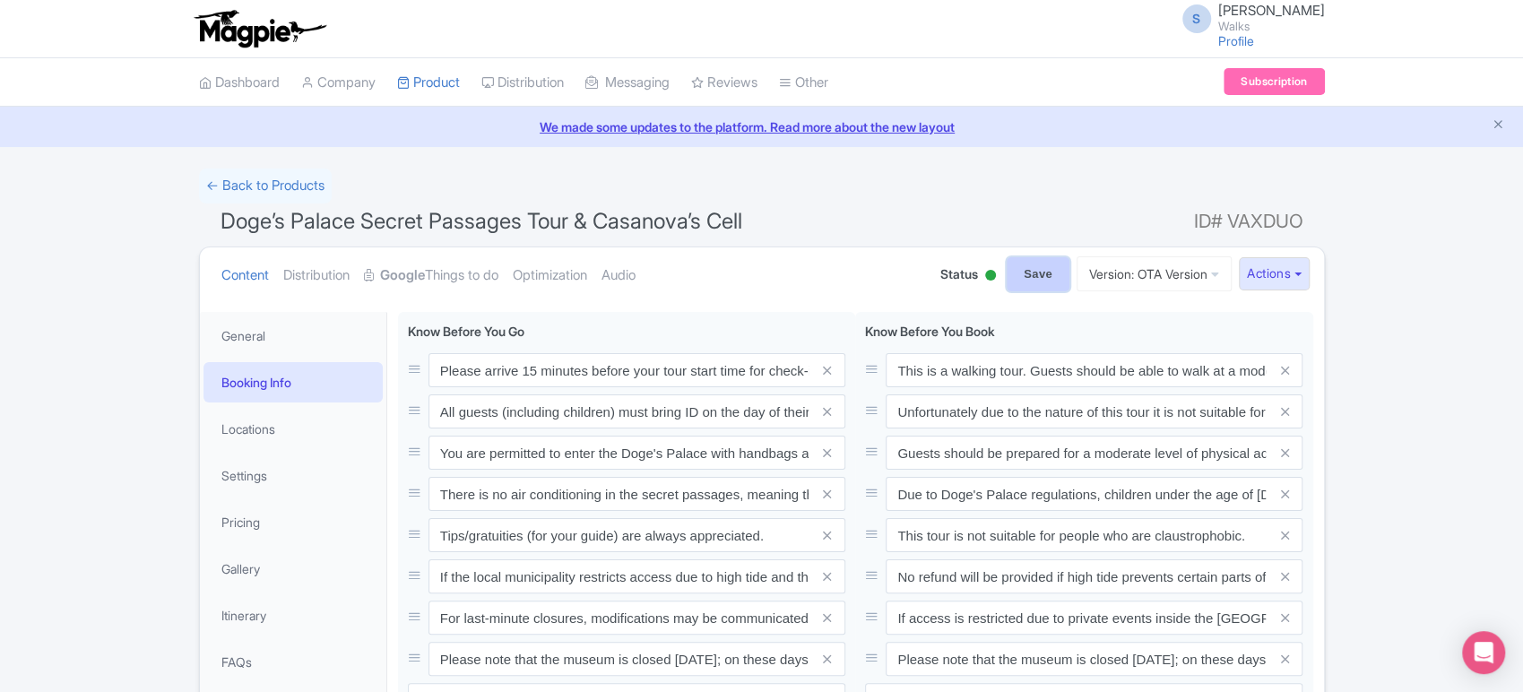
click at [1013, 285] on input "Save" at bounding box center [1038, 274] width 63 height 34
type input "Saving..."
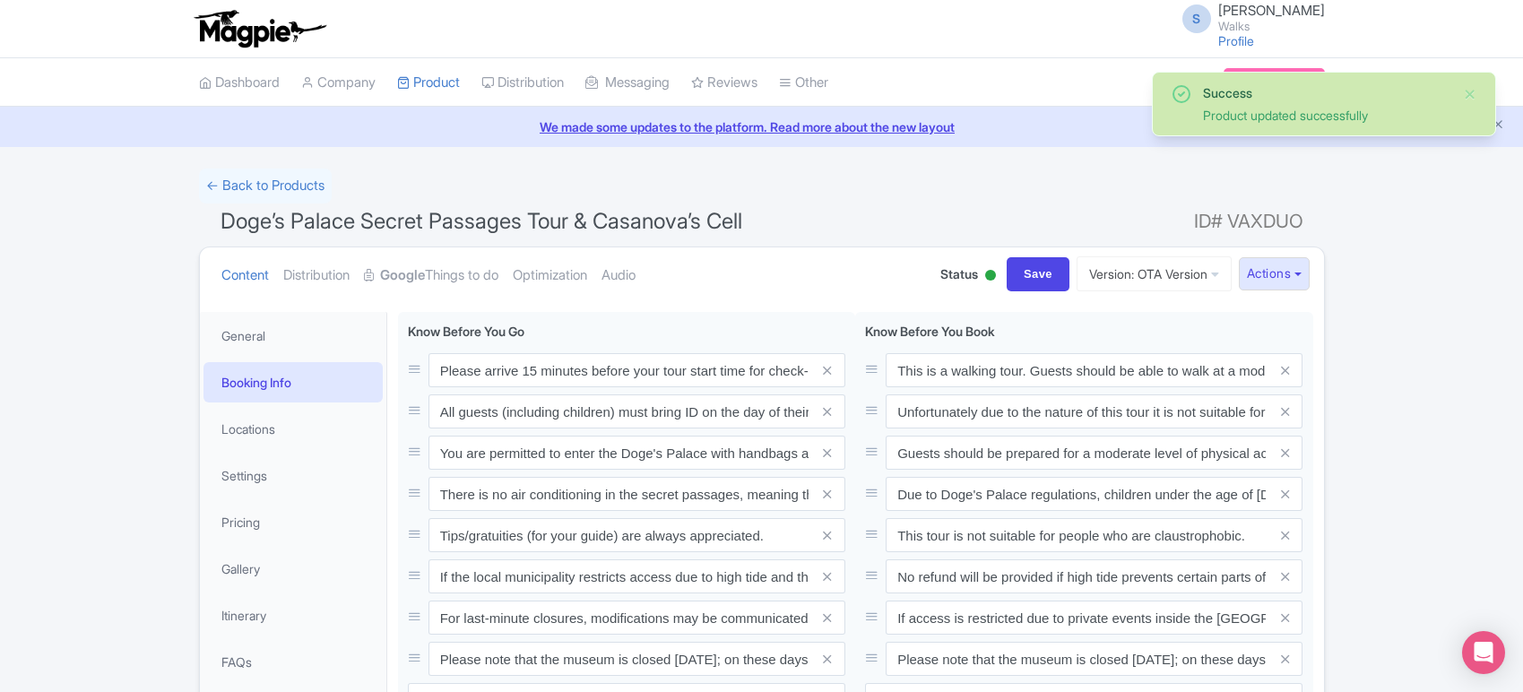
scroll to position [164, 0]
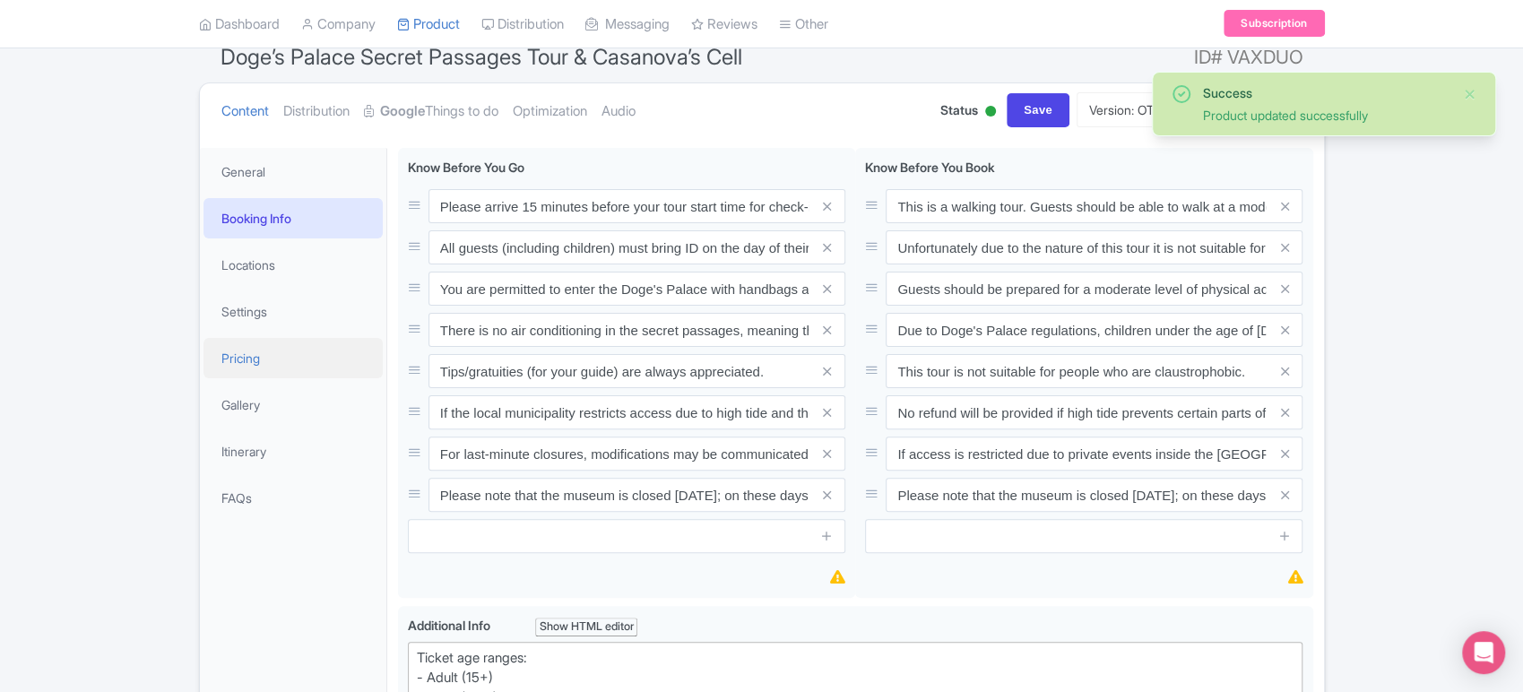
click at [296, 363] on link "Pricing" at bounding box center [293, 358] width 179 height 40
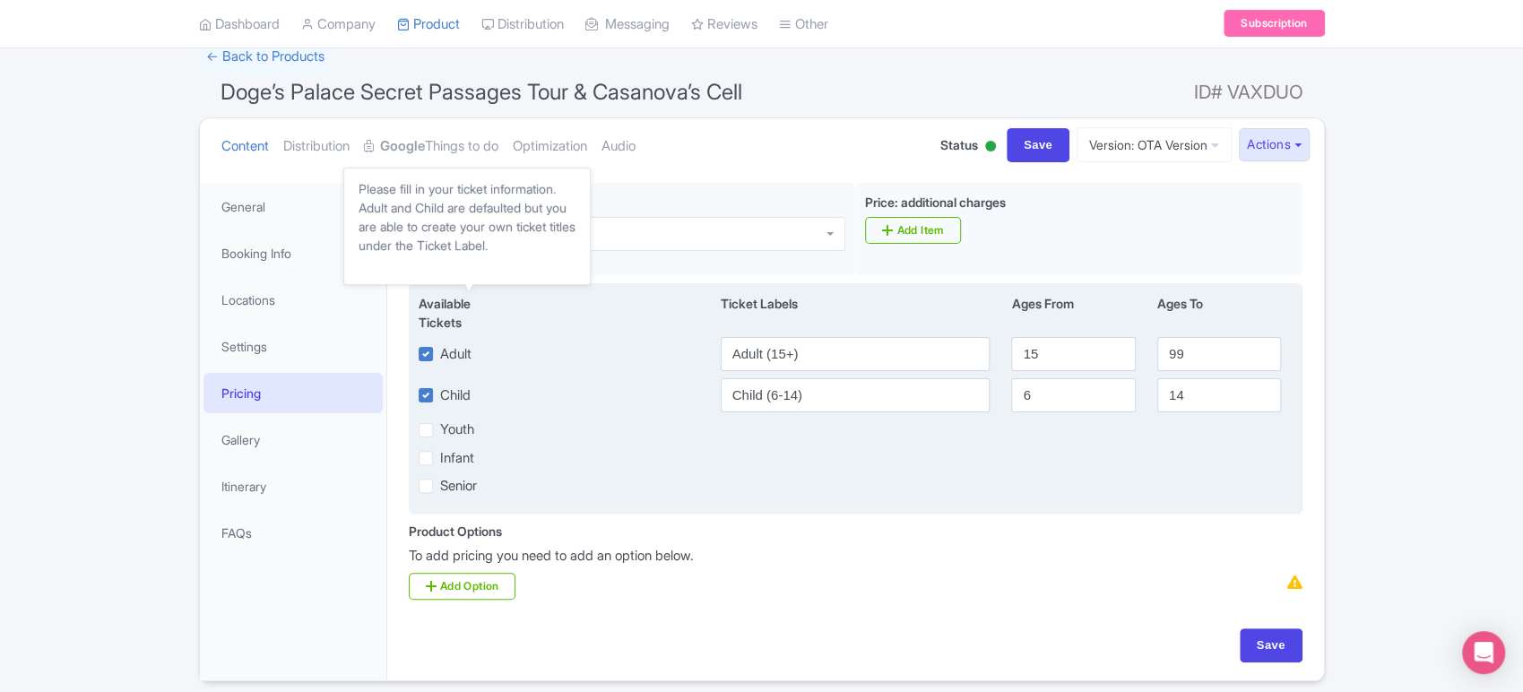
scroll to position [134, 0]
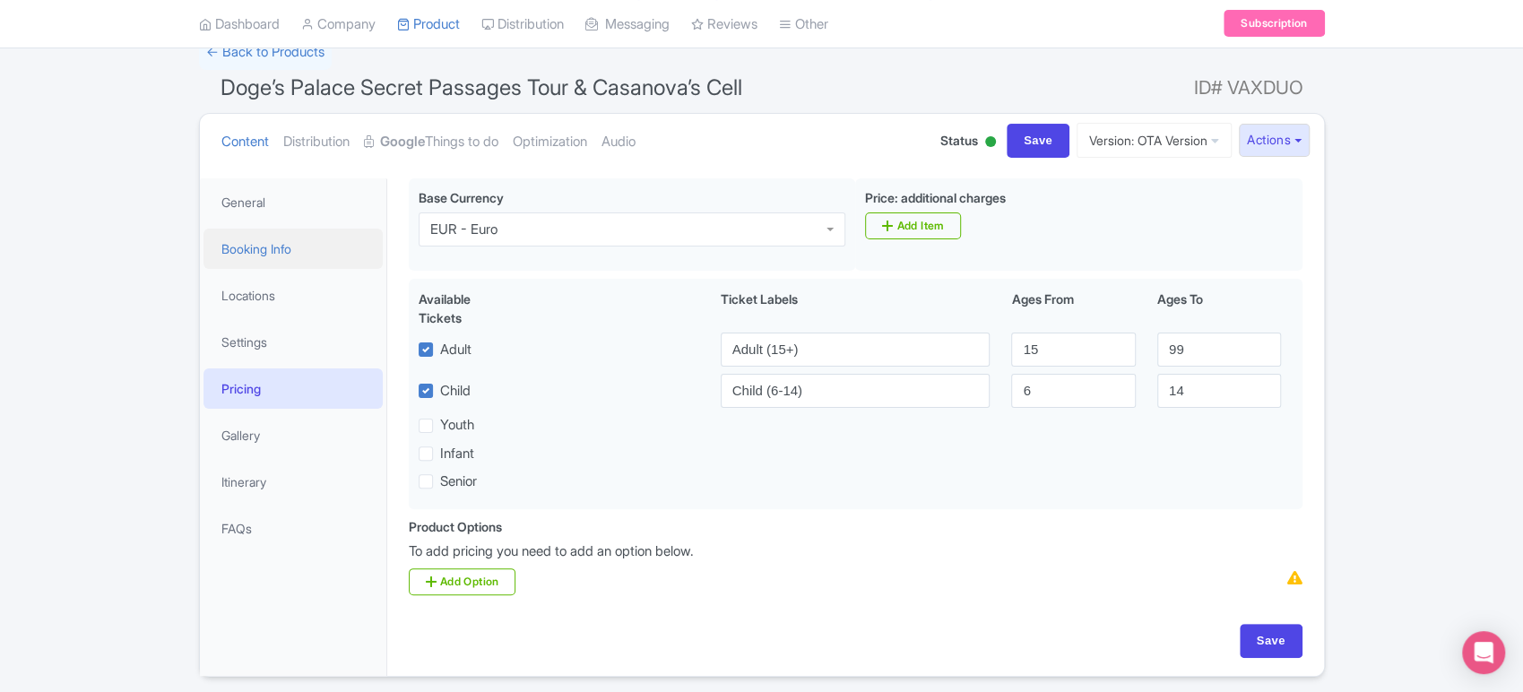
click at [305, 256] on link "Booking Info" at bounding box center [293, 249] width 179 height 40
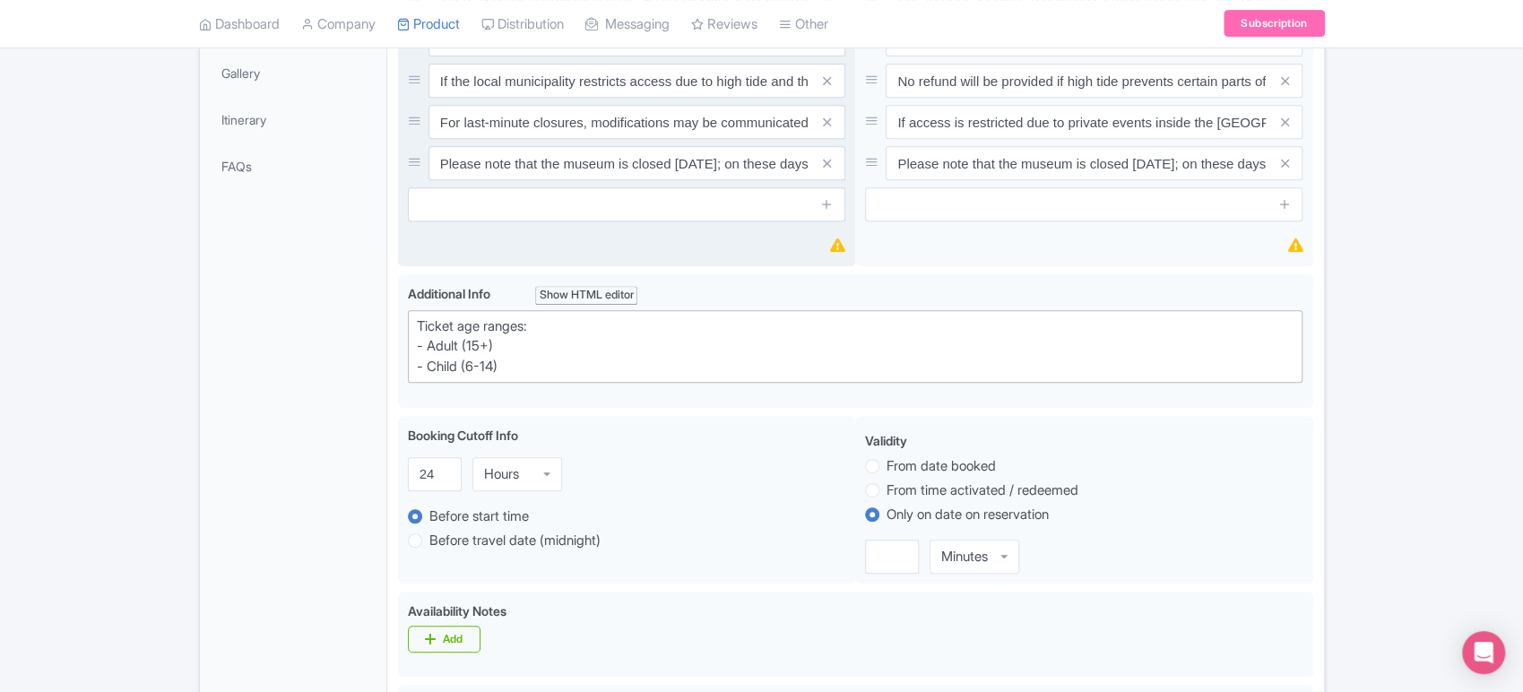
scroll to position [0, 0]
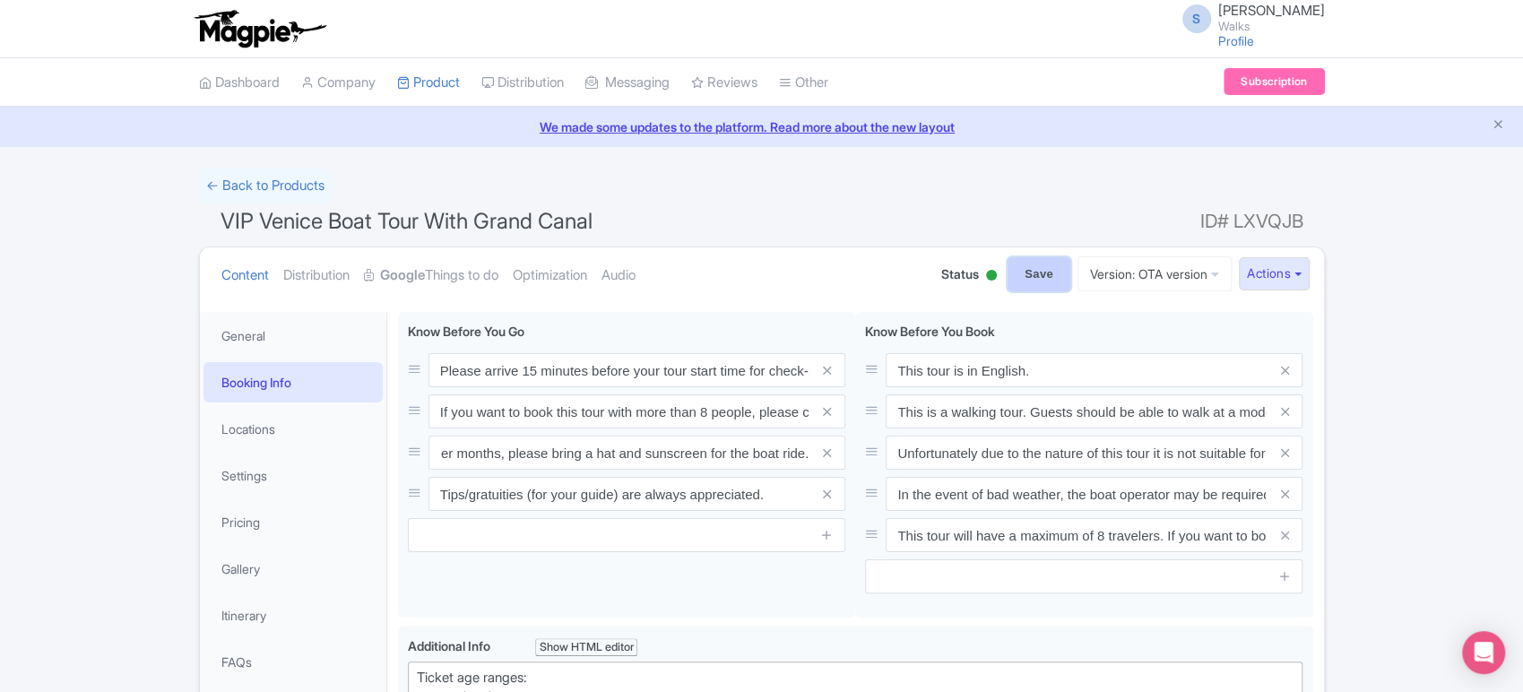
click at [1034, 281] on input "Save" at bounding box center [1039, 274] width 63 height 34
type input "Saving..."
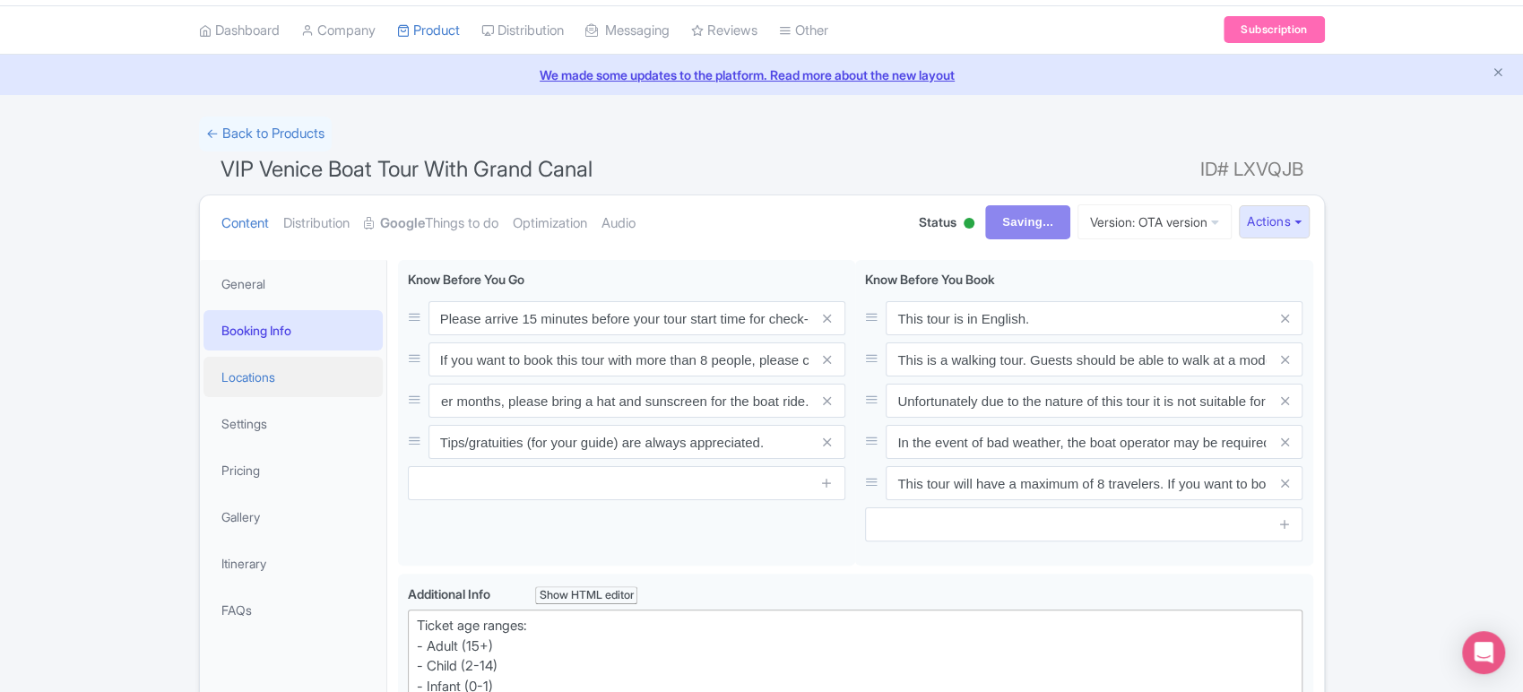
scroll to position [72, 0]
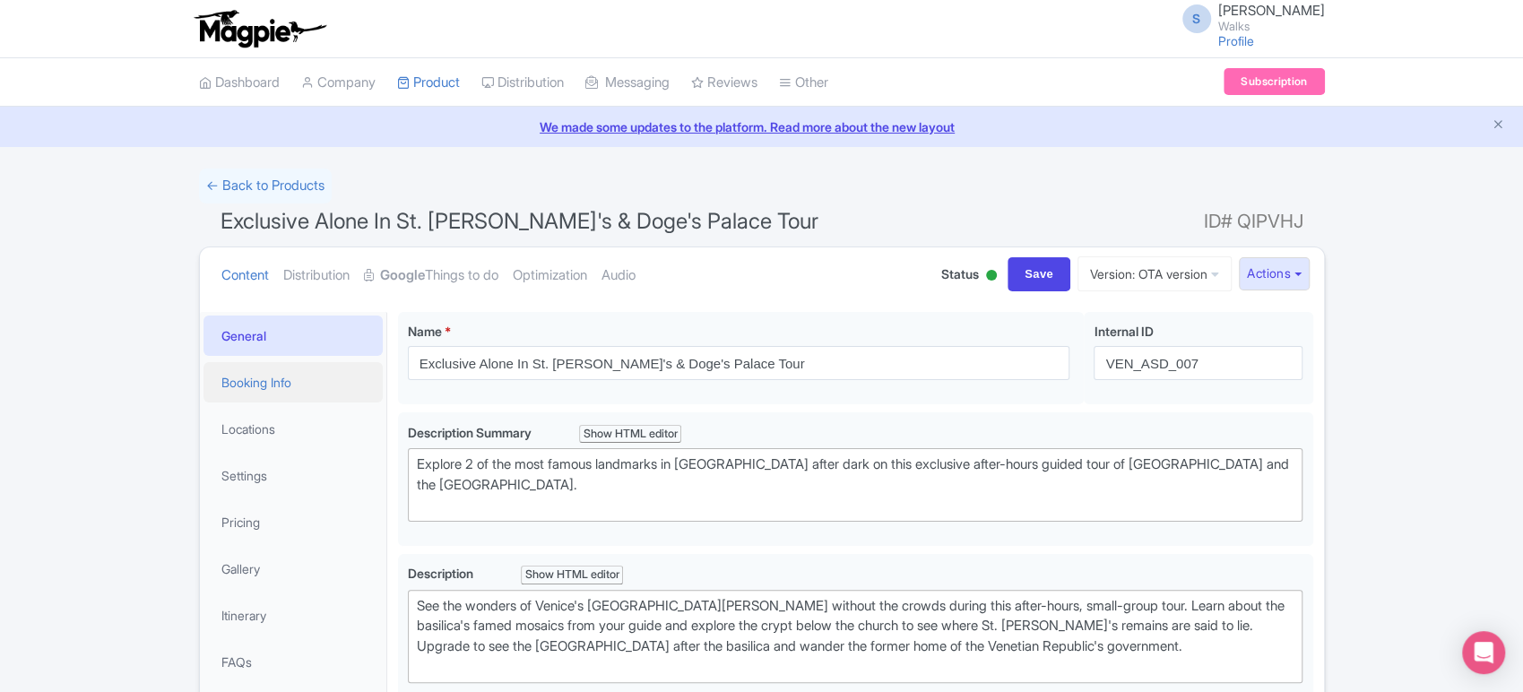
click at [265, 370] on link "Booking Info" at bounding box center [293, 382] width 179 height 40
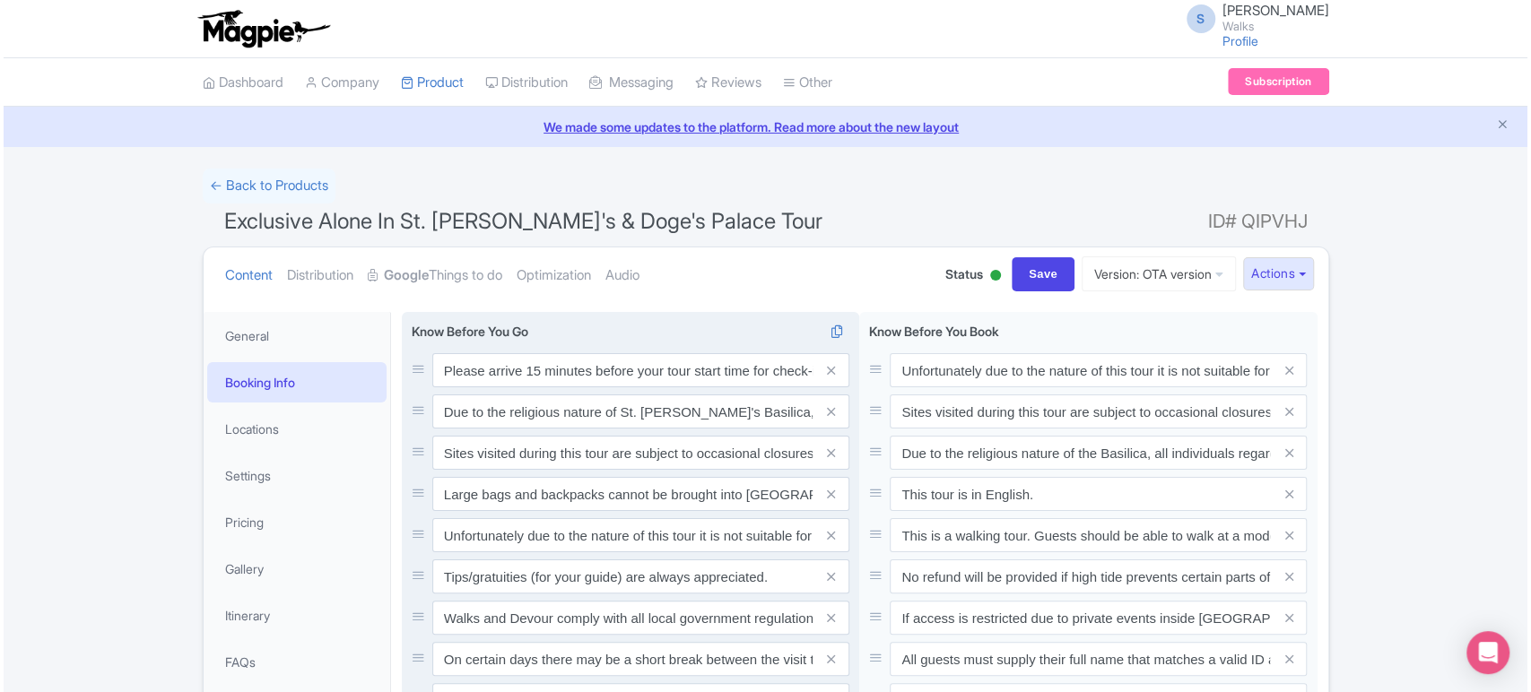
scroll to position [293, 0]
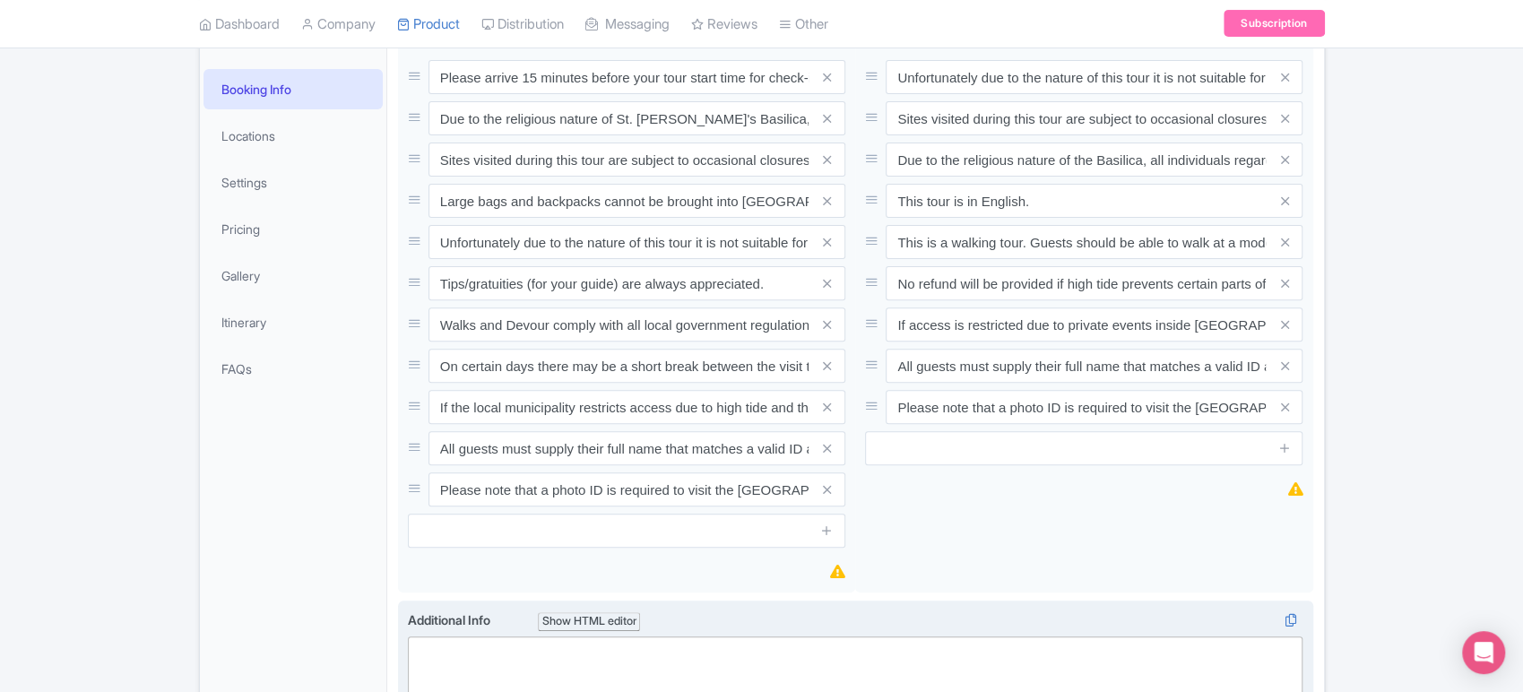
click at [516, 638] on trix-editor at bounding box center [856, 670] width 896 height 67
paste trix-editor "<div>Ticket age ranges:<br>- Adult (15+)<br>- Child (2-14)<br>- Infant (0-1)</d…"
type trix-editor "<div>Ticket age ranges:<br>- Adult (15+)<br>- Child (2-14)<br>- Infant (0-1)</d…"
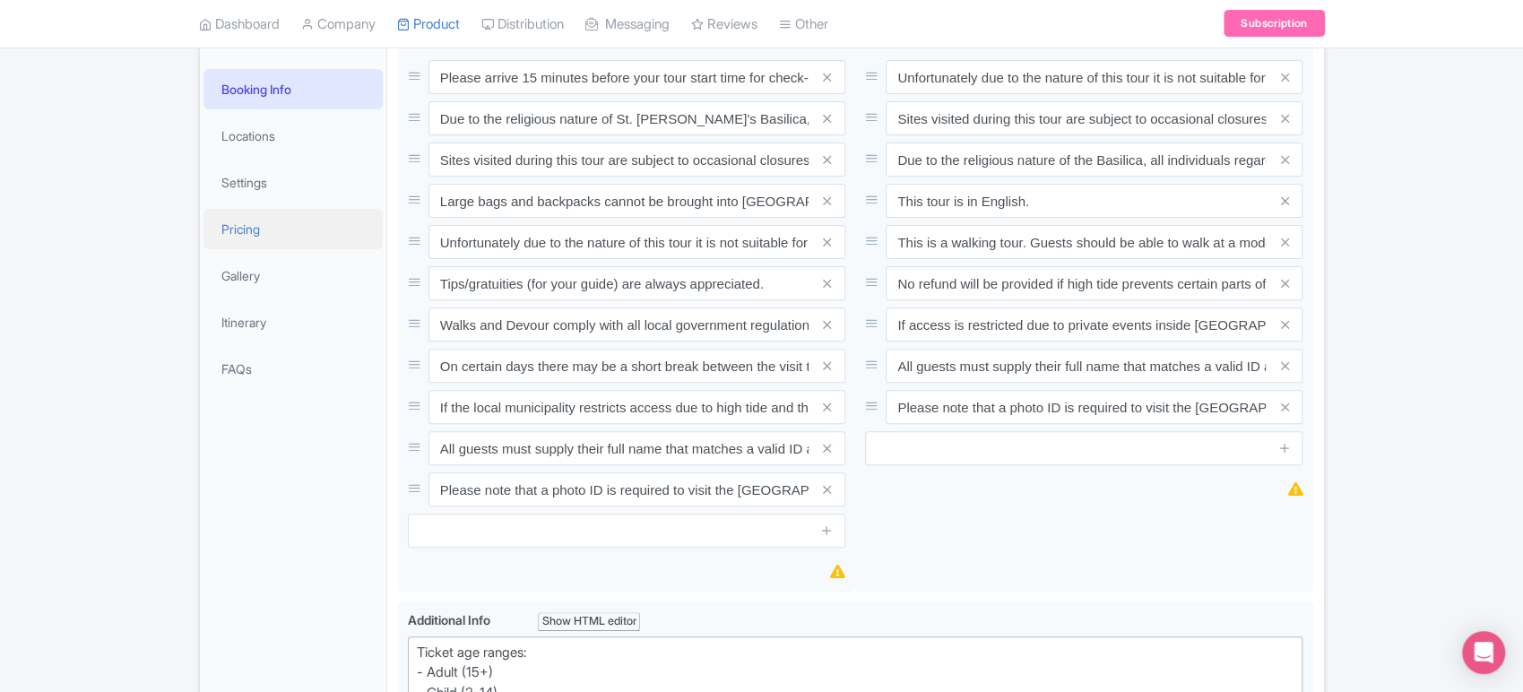
click at [245, 243] on link "Pricing" at bounding box center [293, 229] width 179 height 40
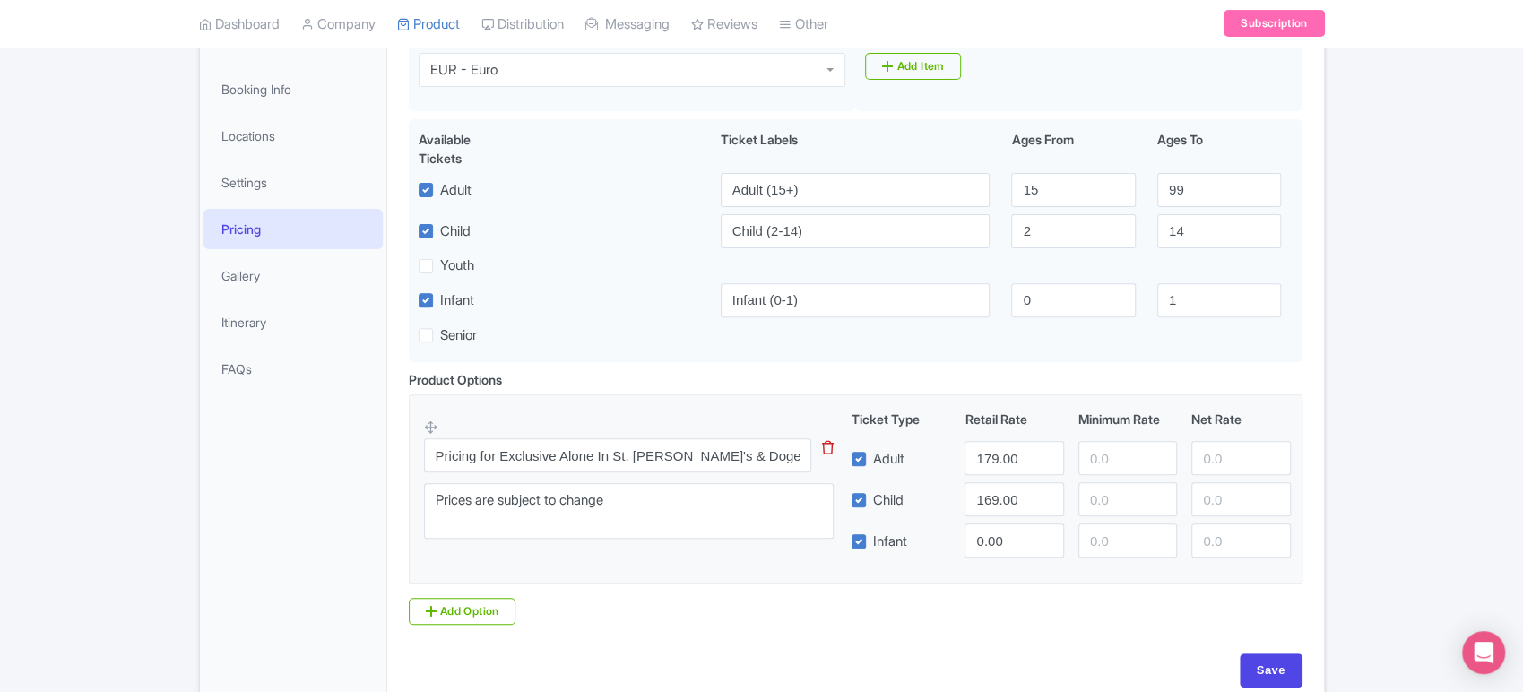
click at [829, 447] on icon at bounding box center [828, 447] width 12 height 13
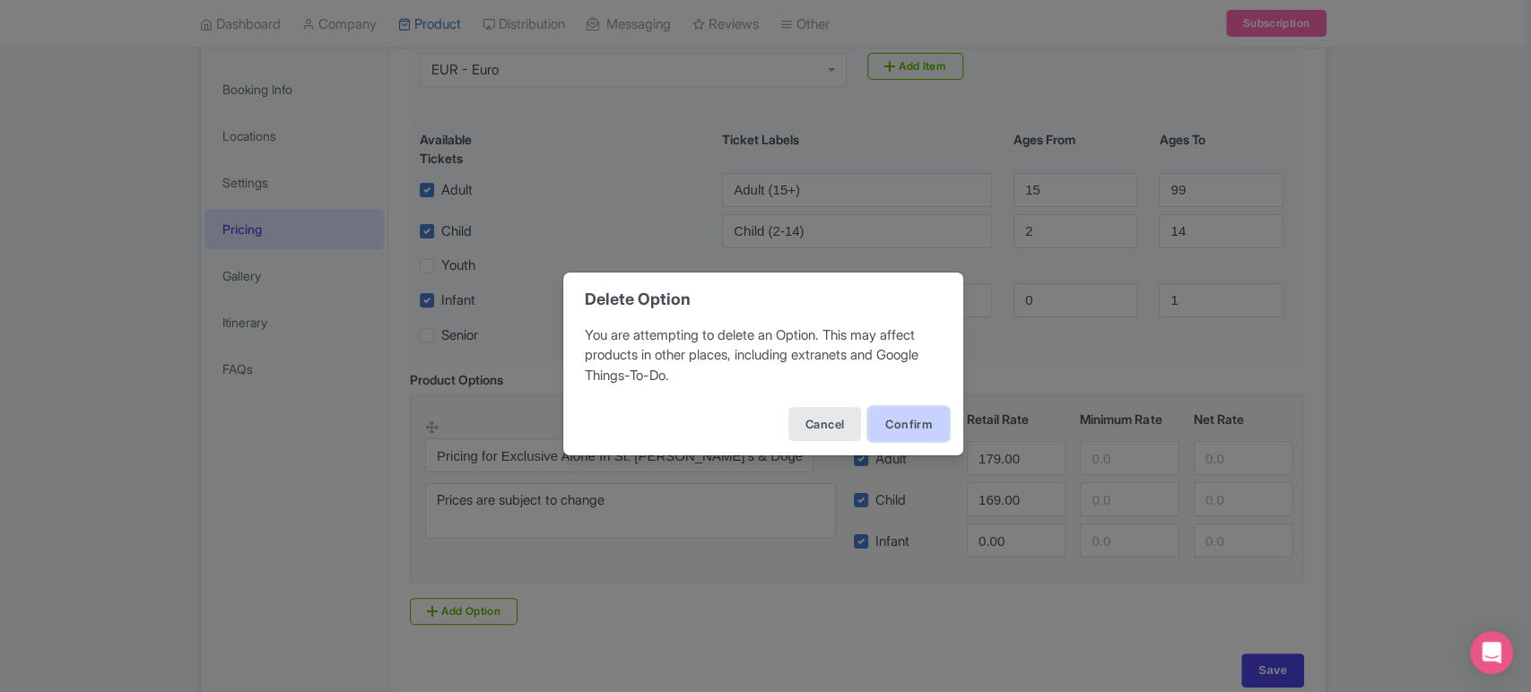
click at [912, 427] on button "Confirm" at bounding box center [908, 424] width 81 height 34
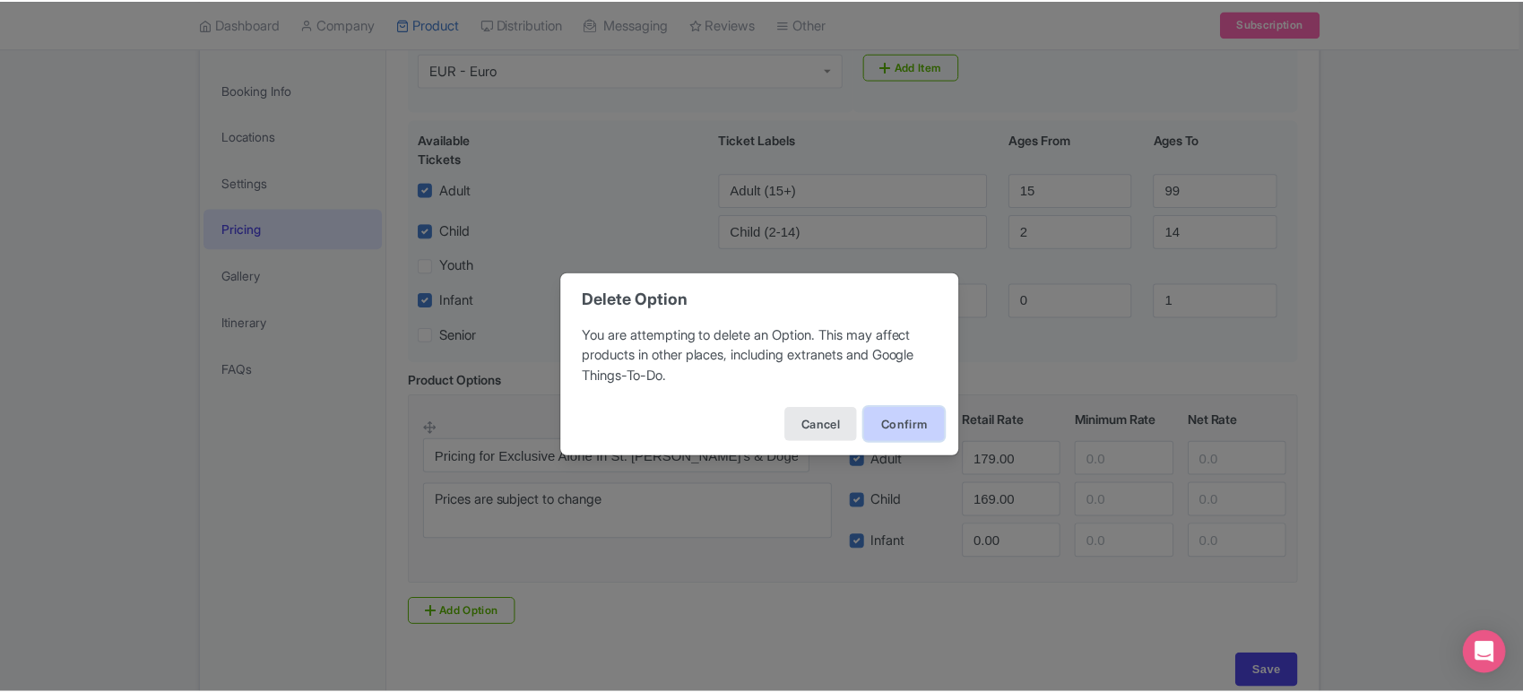
scroll to position [181, 0]
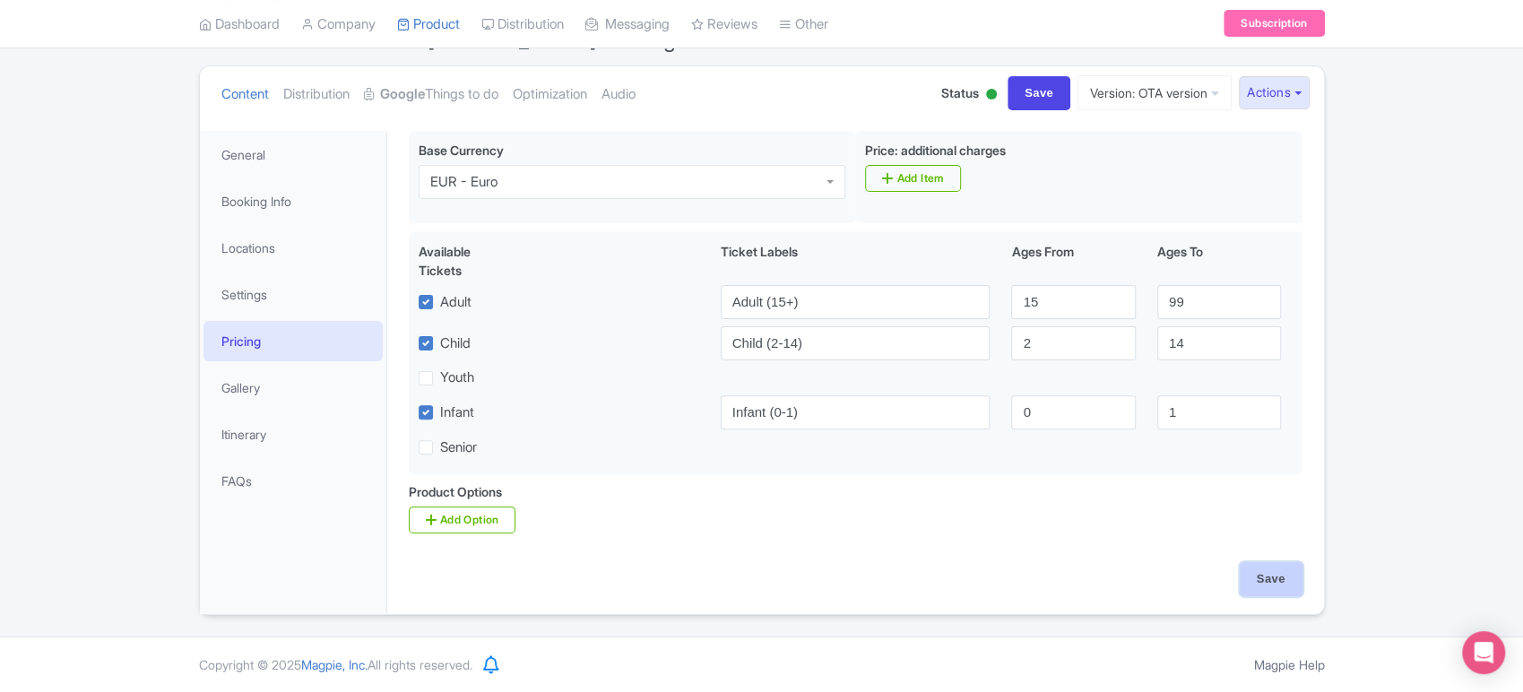
click at [1260, 568] on input "Save" at bounding box center [1271, 579] width 63 height 34
type input "Saving..."
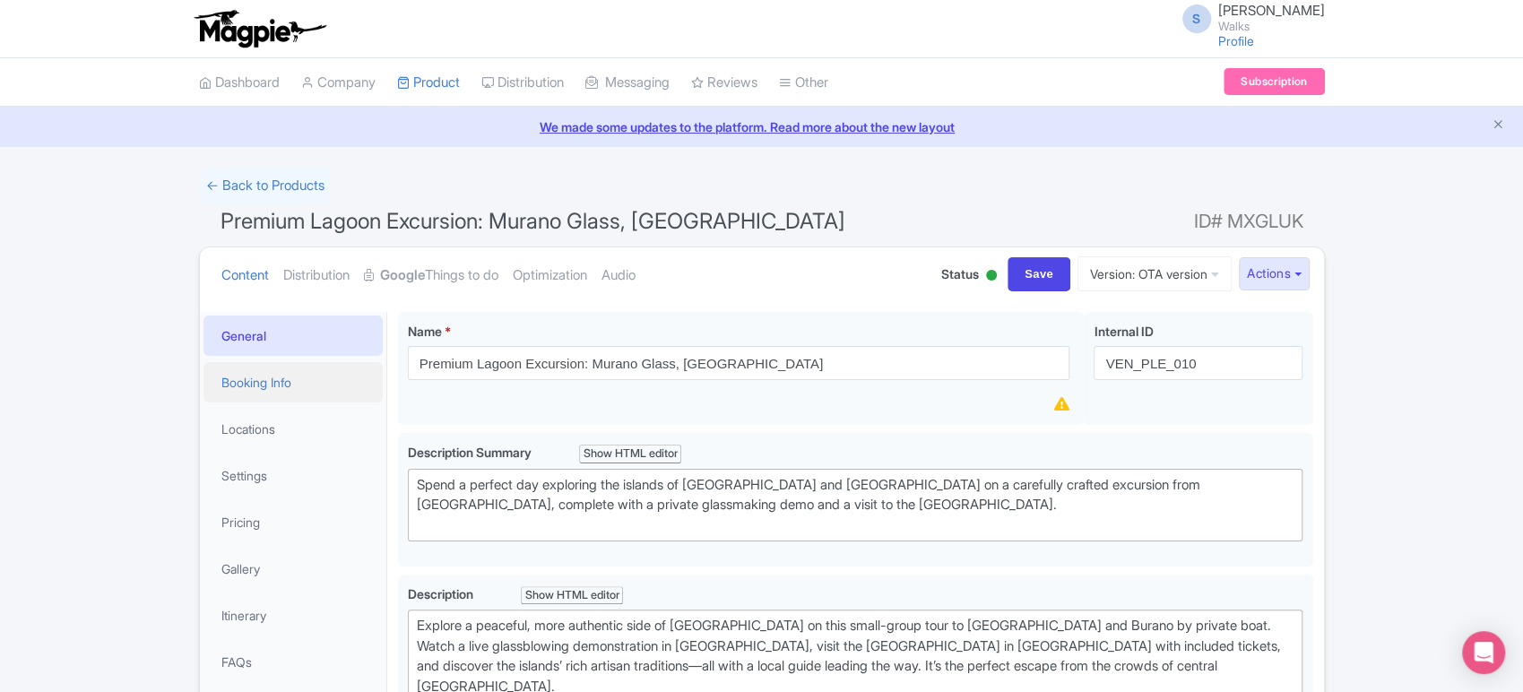
click at [291, 386] on link "Booking Info" at bounding box center [293, 382] width 179 height 40
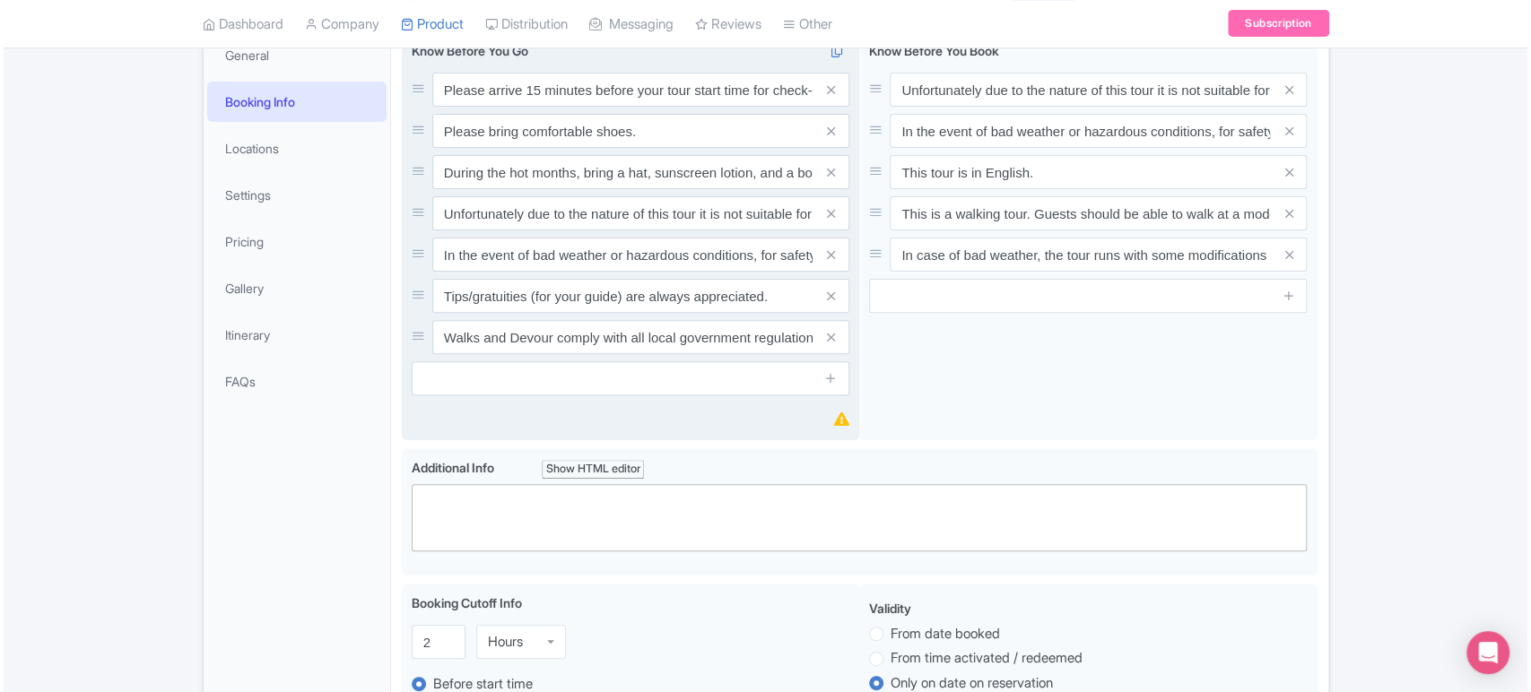
scroll to position [282, 0]
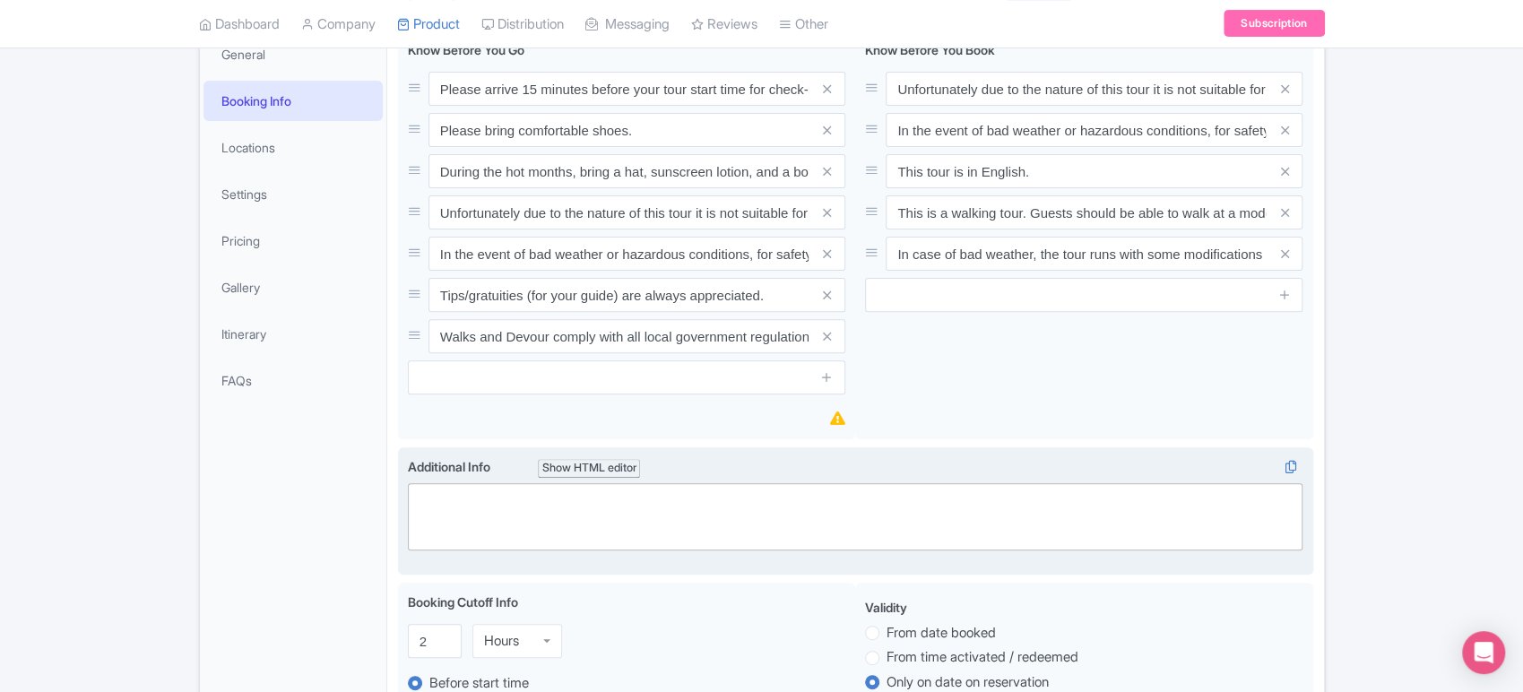
click at [432, 507] on trix-editor at bounding box center [856, 516] width 896 height 67
paste trix-editor "<div>Ticket age ranges:<br>- Adult (15+)<br>- Child (2-14)<br>- Infant (0-1)</d…"
type trix-editor "<div>Ticket age ranges:<br>- Adult (15+)<br>- Child (2-14)<br>- Infant (0-1)</d…"
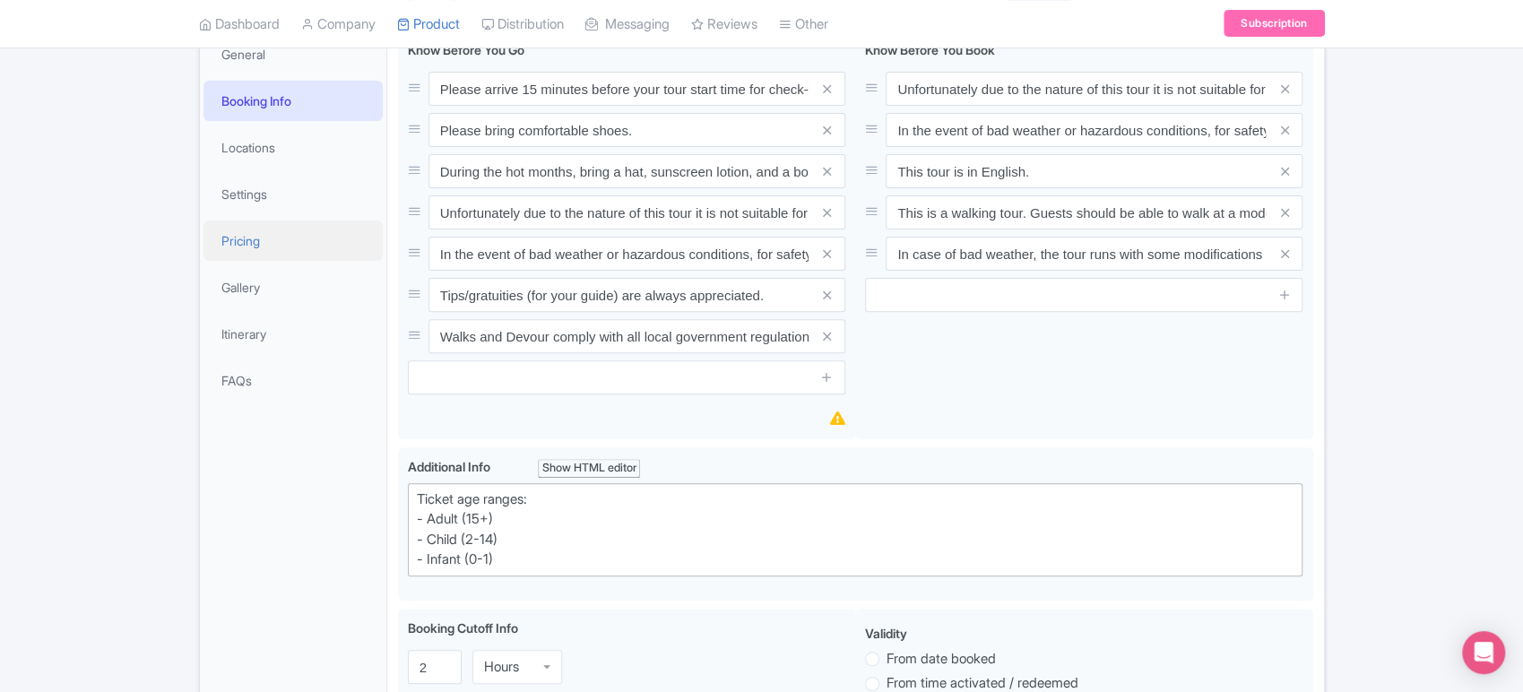
click at [280, 239] on link "Pricing" at bounding box center [293, 241] width 179 height 40
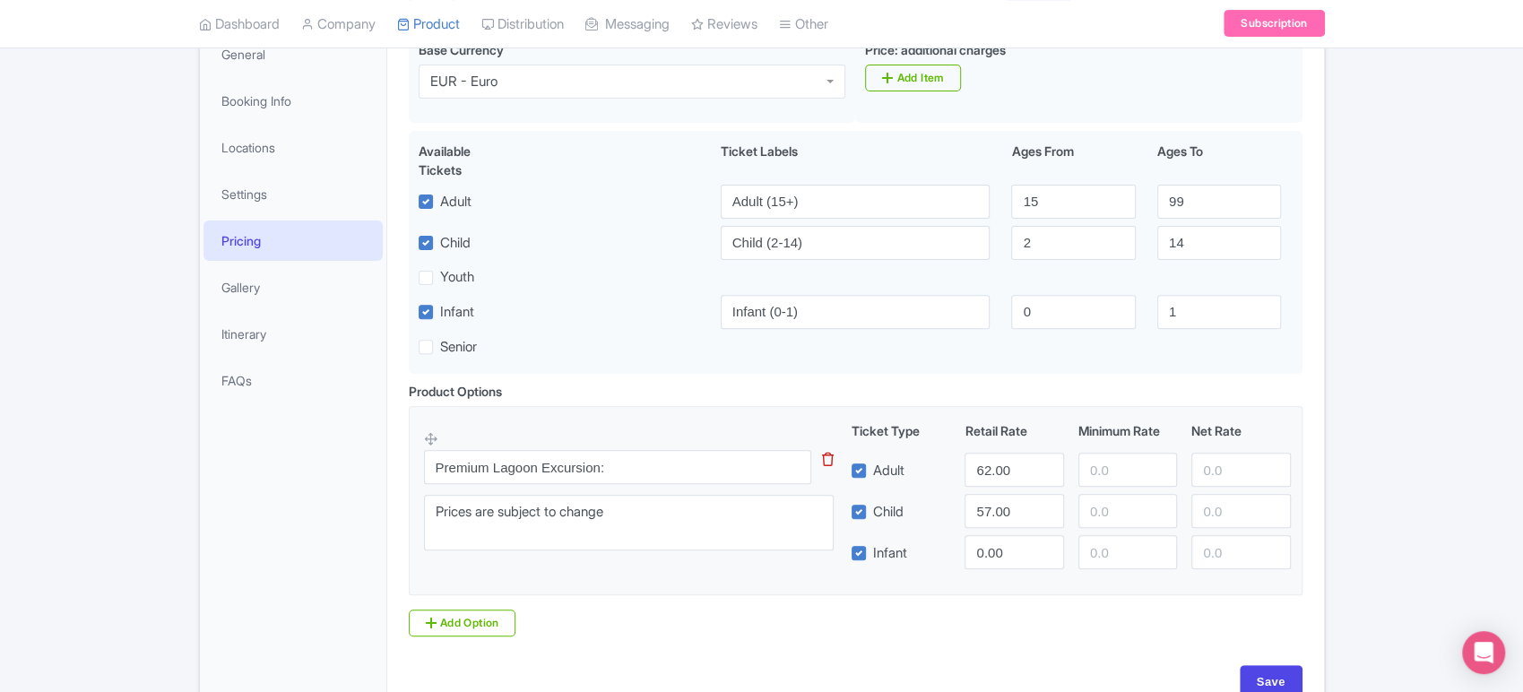
click at [829, 457] on icon at bounding box center [828, 459] width 12 height 13
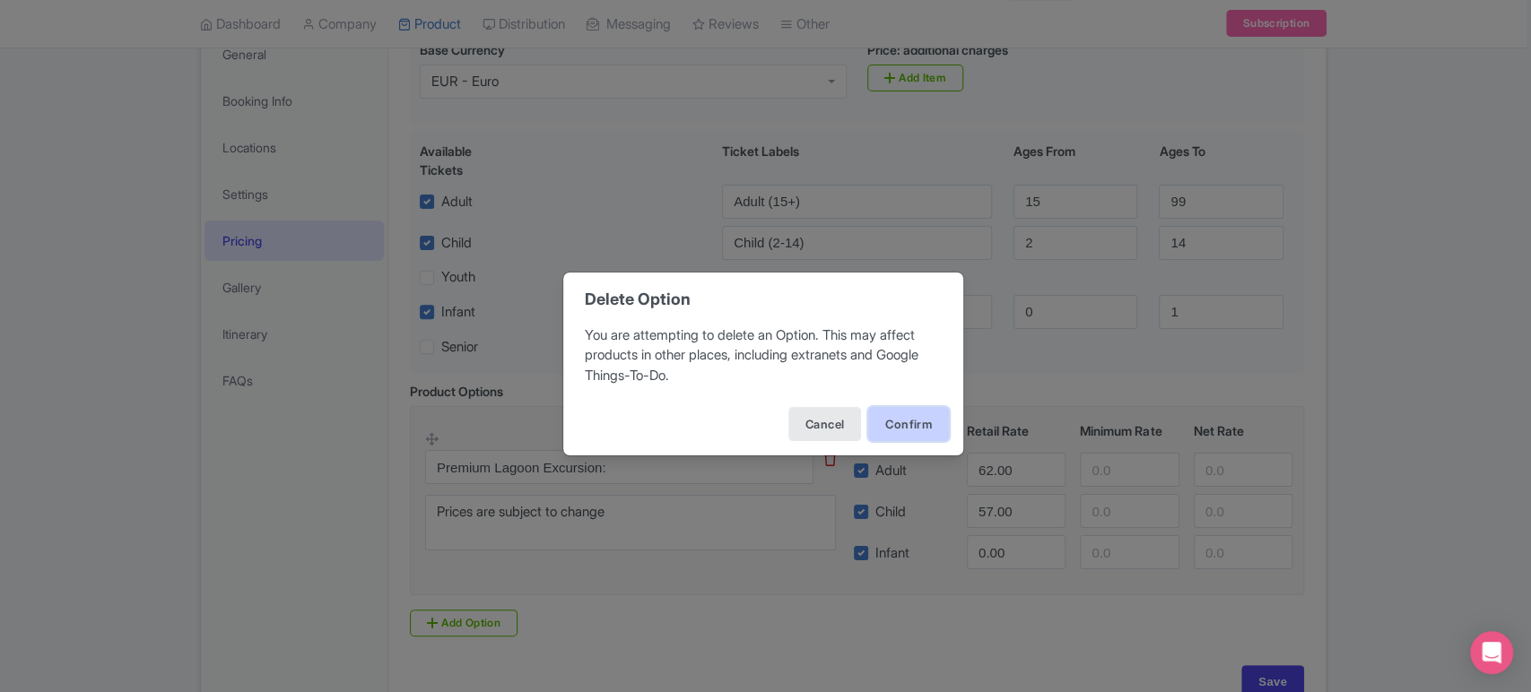
click at [897, 411] on button "Confirm" at bounding box center [908, 424] width 81 height 34
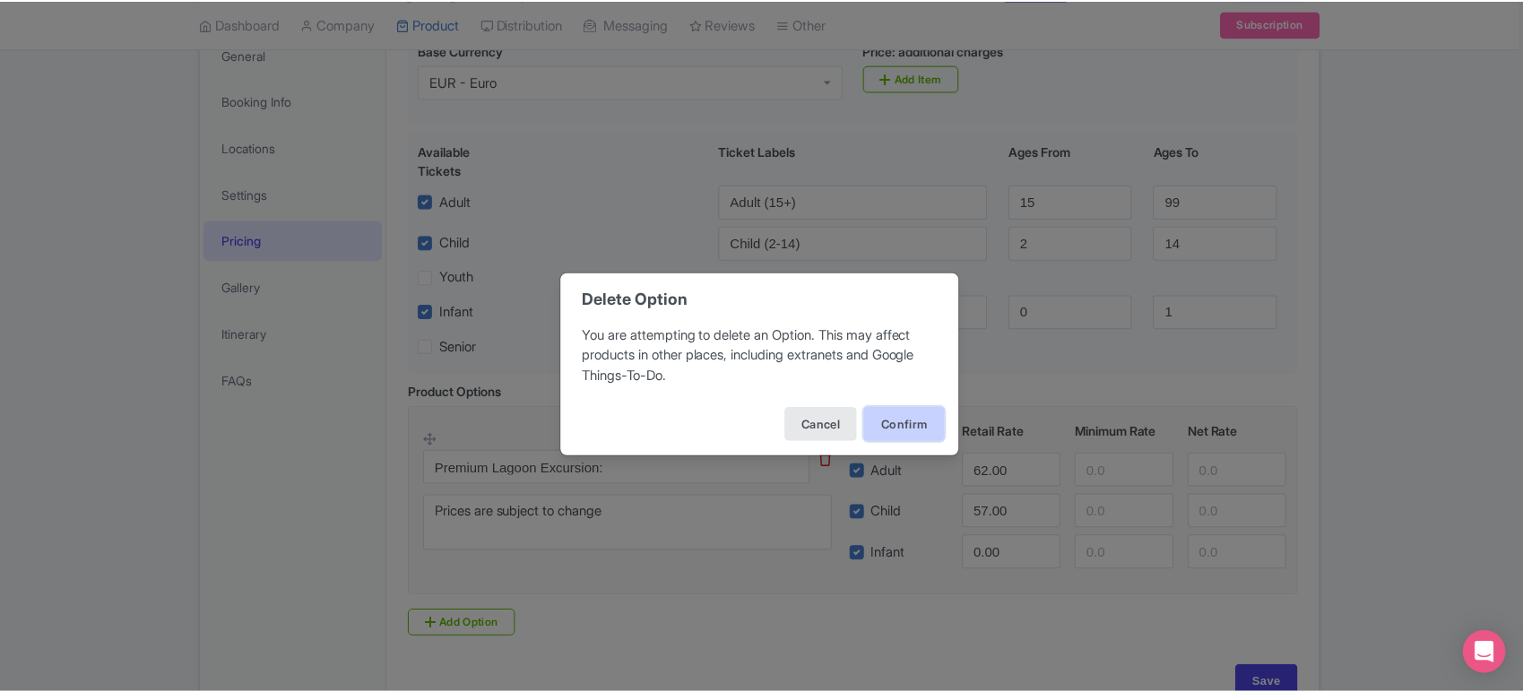
scroll to position [181, 0]
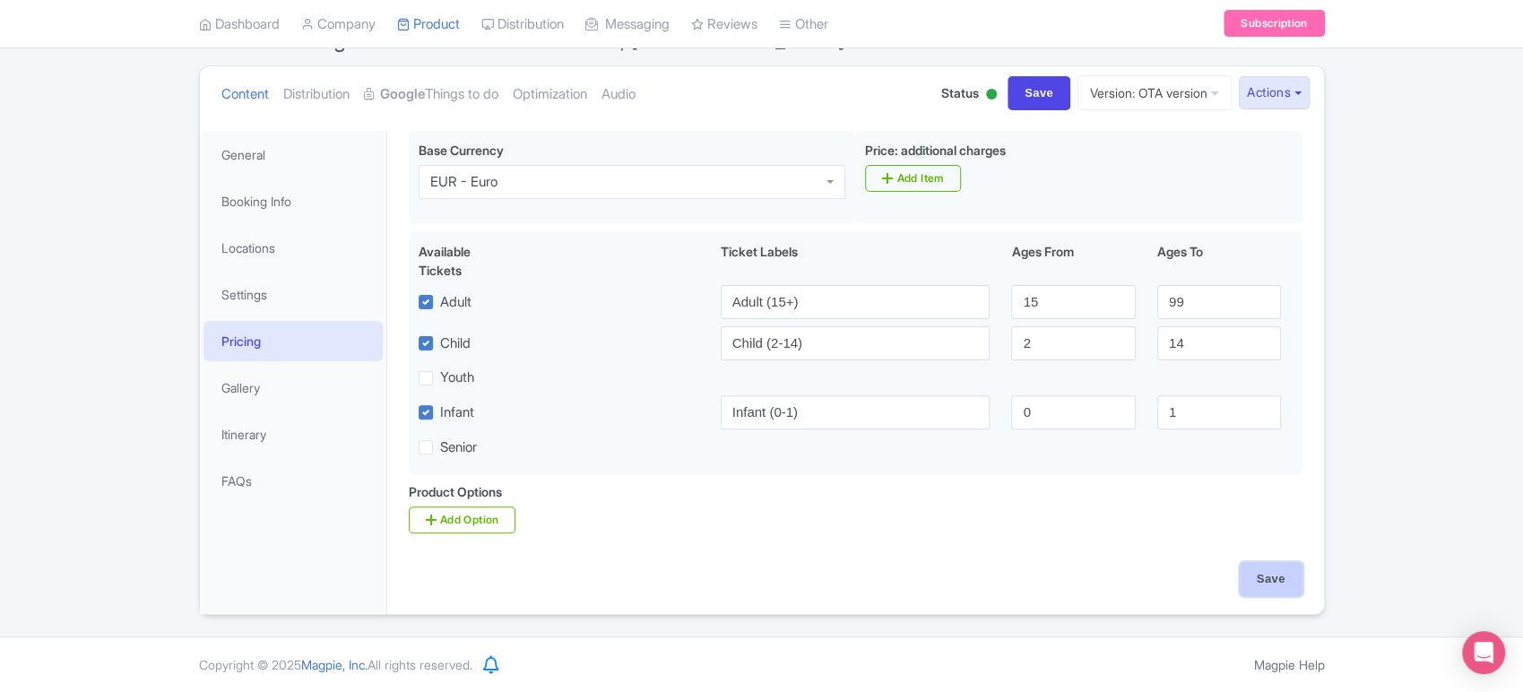
click at [1243, 570] on input "Save" at bounding box center [1271, 579] width 63 height 34
type input "Saving..."
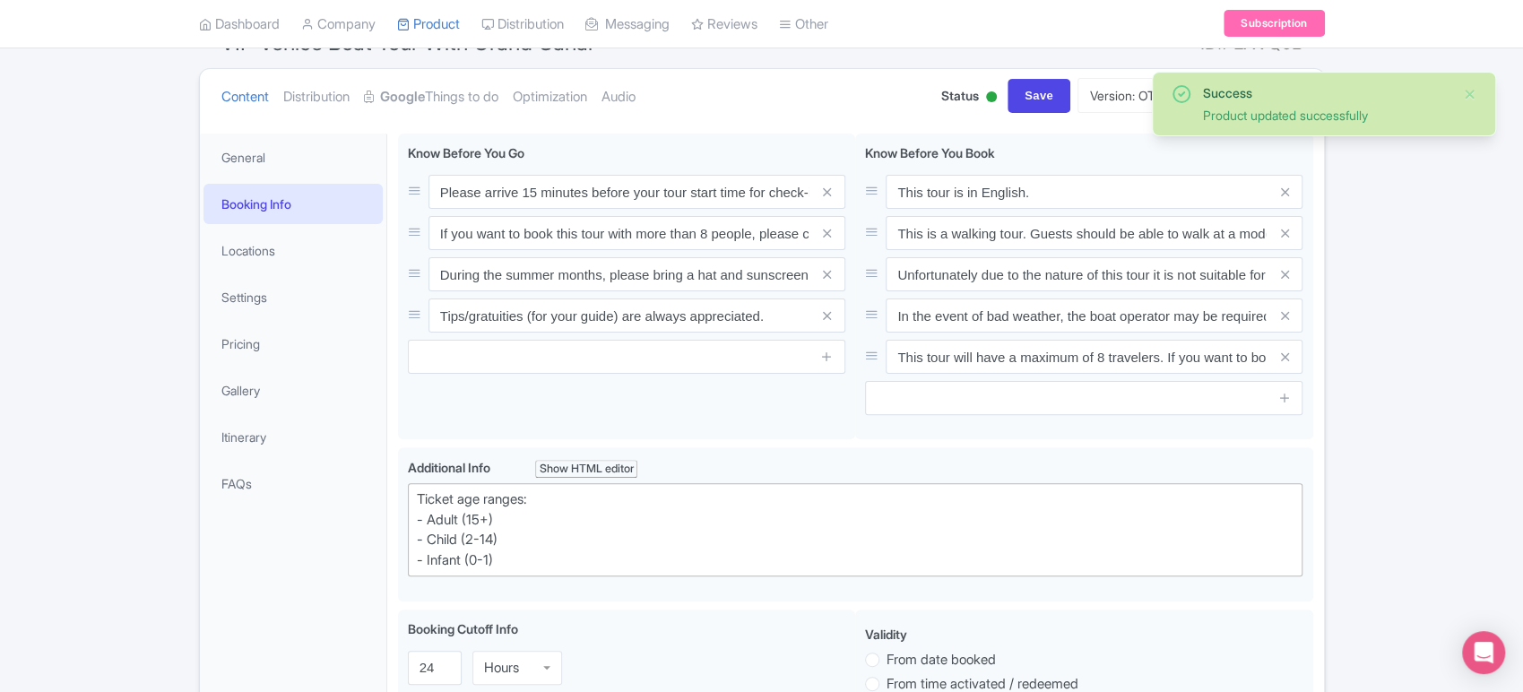
scroll to position [177, 0]
click at [256, 251] on link "Locations" at bounding box center [293, 252] width 179 height 40
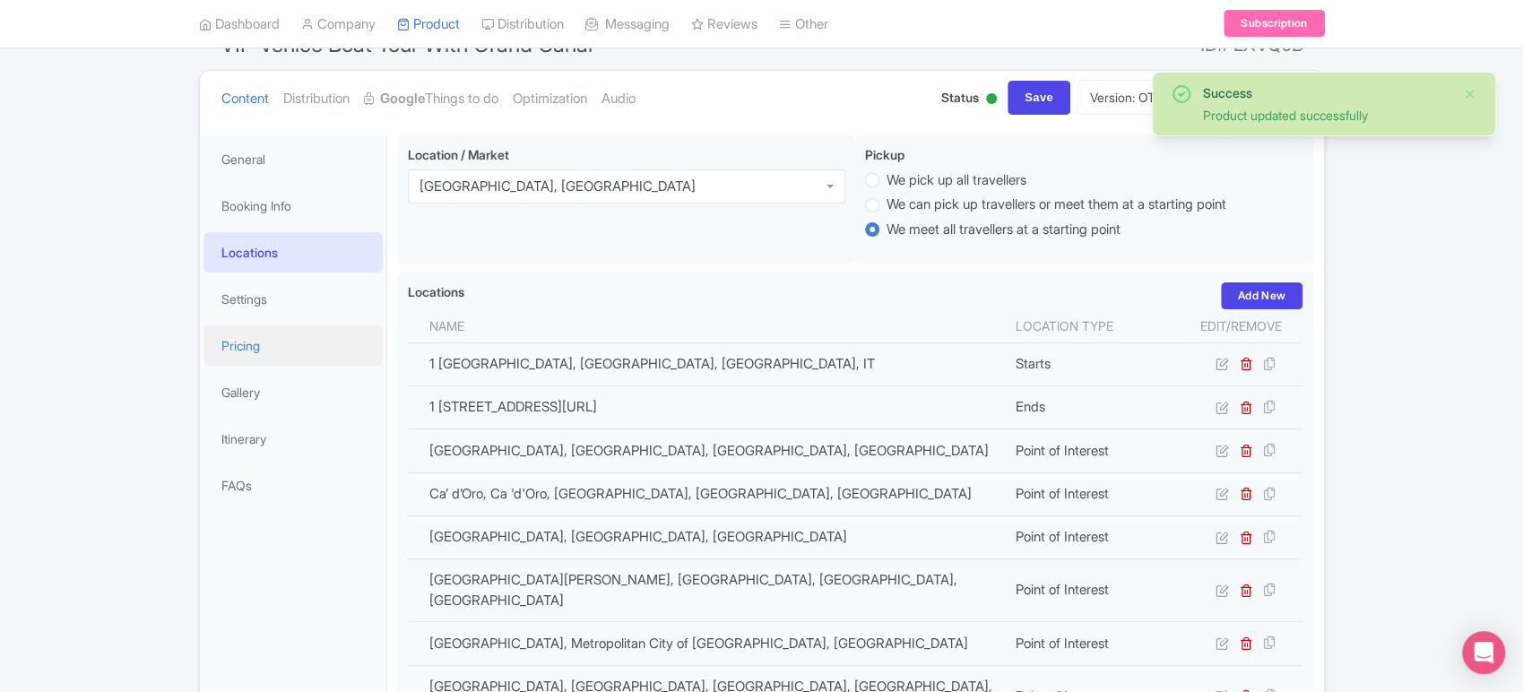
click at [251, 347] on link "Pricing" at bounding box center [293, 345] width 179 height 40
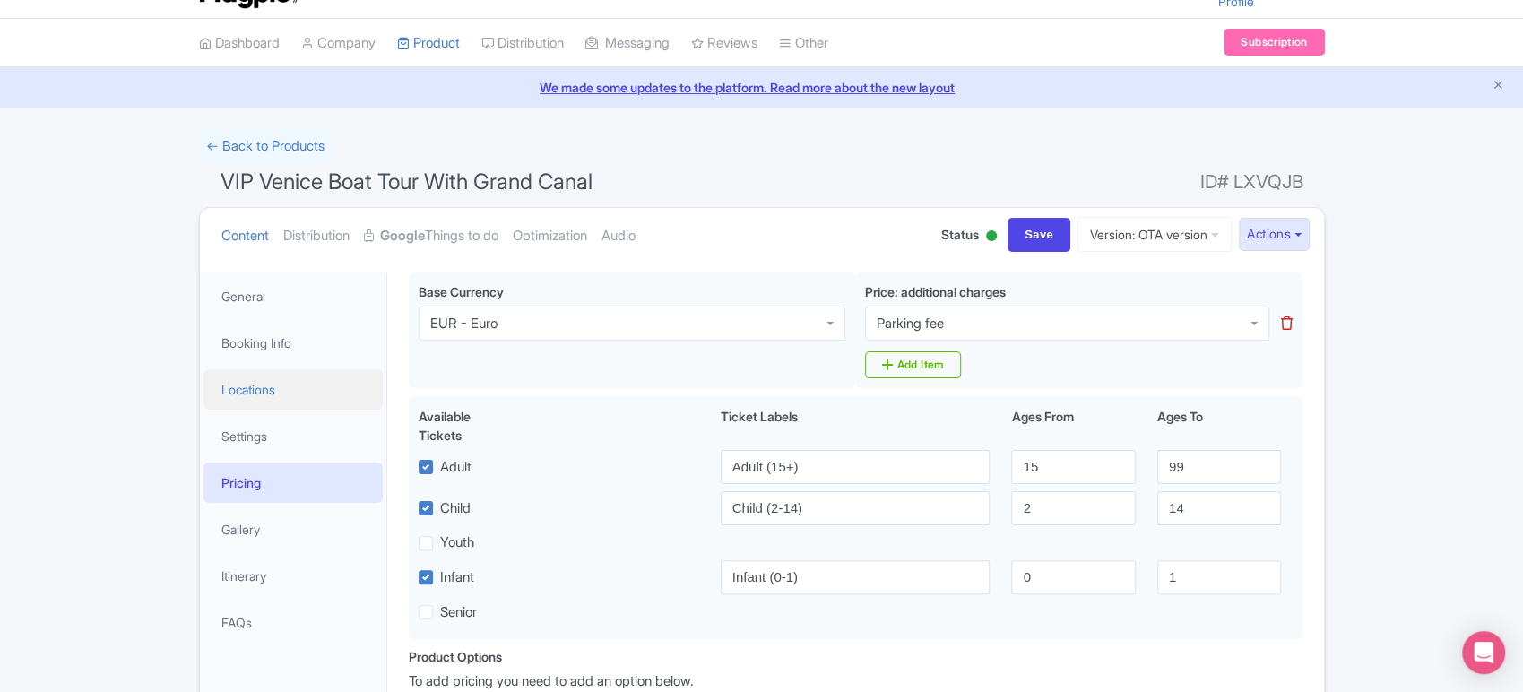
scroll to position [37, 0]
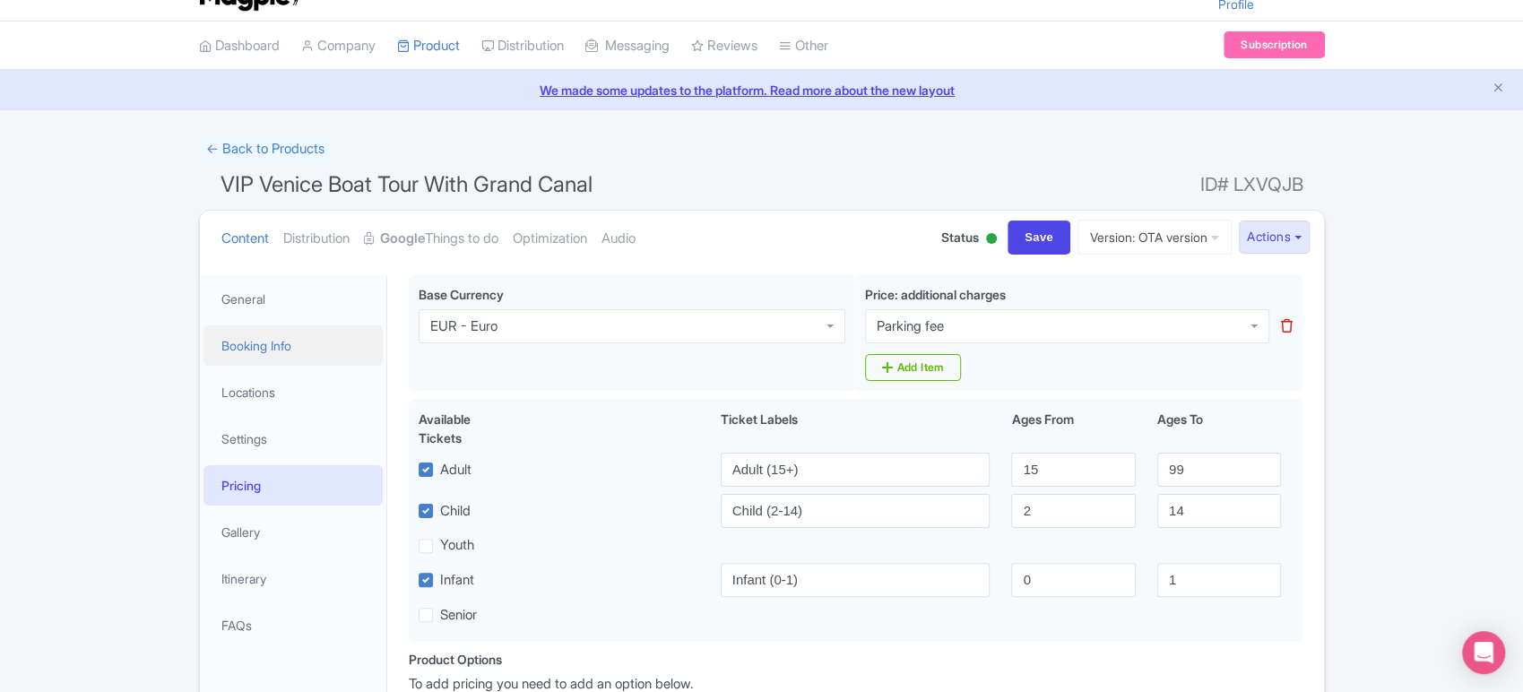
click at [246, 343] on link "Booking Info" at bounding box center [293, 345] width 179 height 40
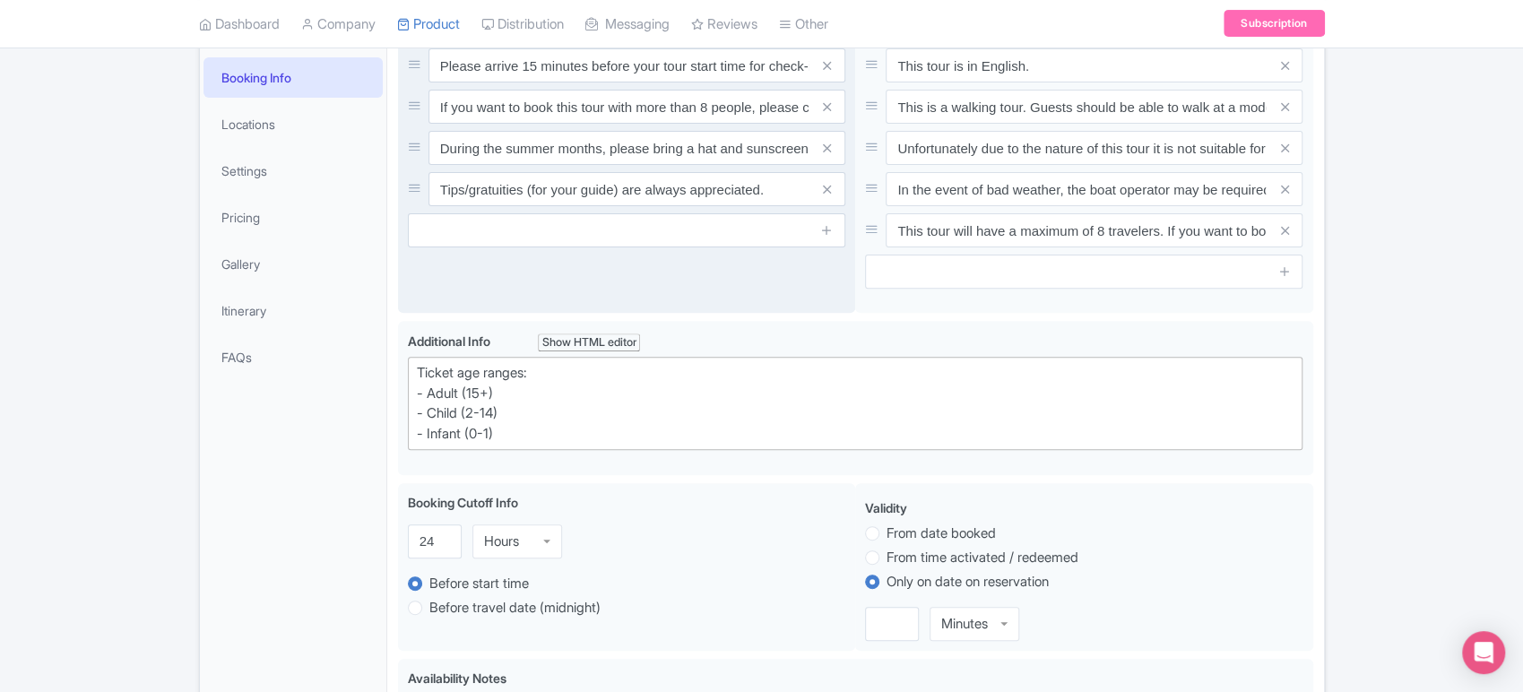
scroll to position [0, 0]
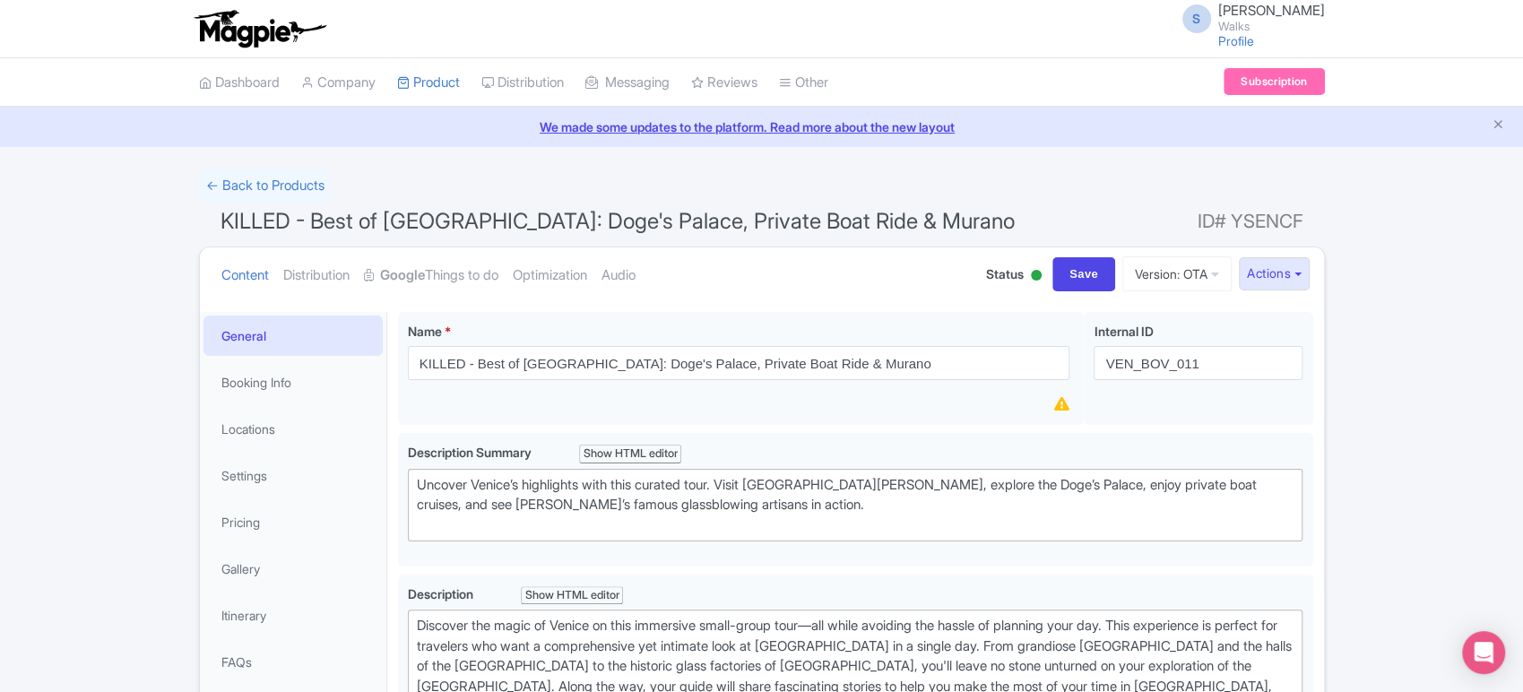
click at [1028, 273] on div at bounding box center [1037, 277] width 18 height 28
click at [987, 333] on div "Inactive" at bounding box center [992, 342] width 106 height 35
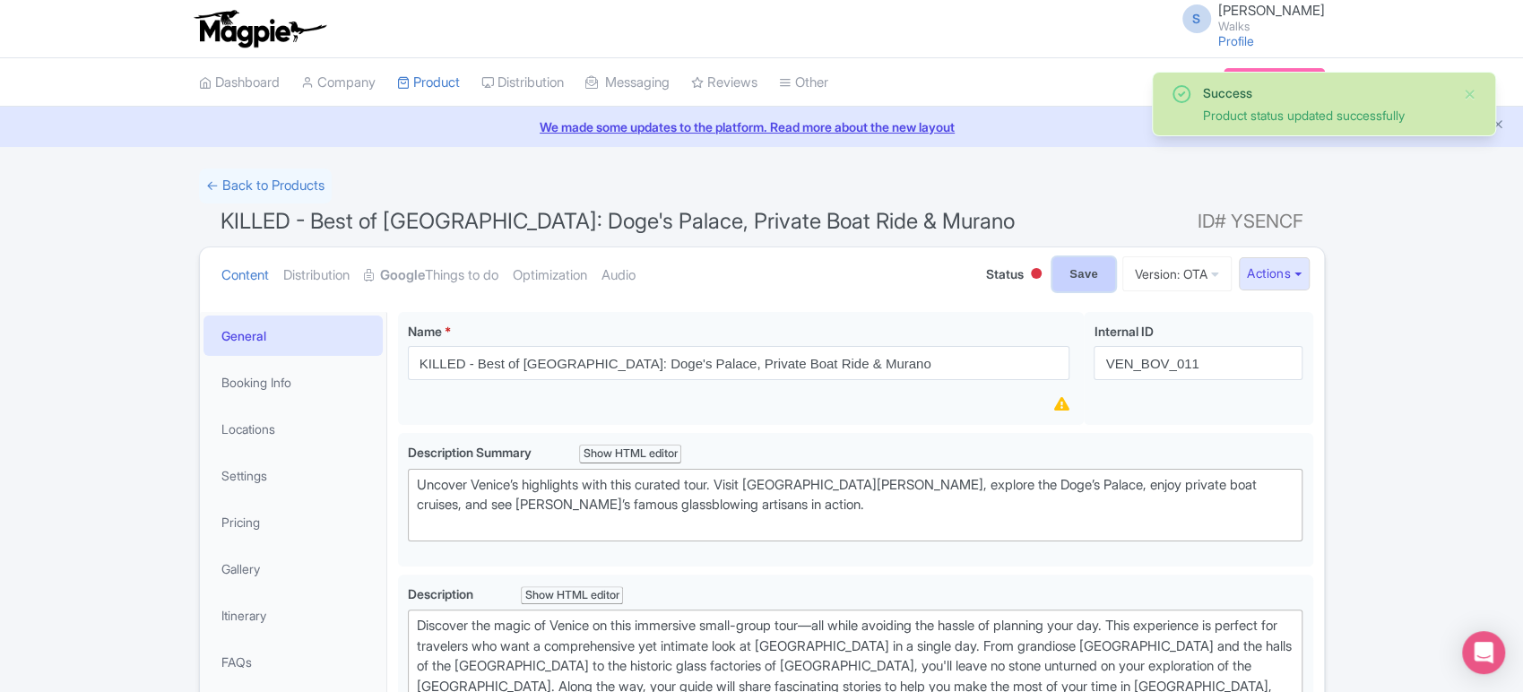
click at [1074, 266] on input "Save" at bounding box center [1084, 274] width 63 height 34
type input "Saving..."
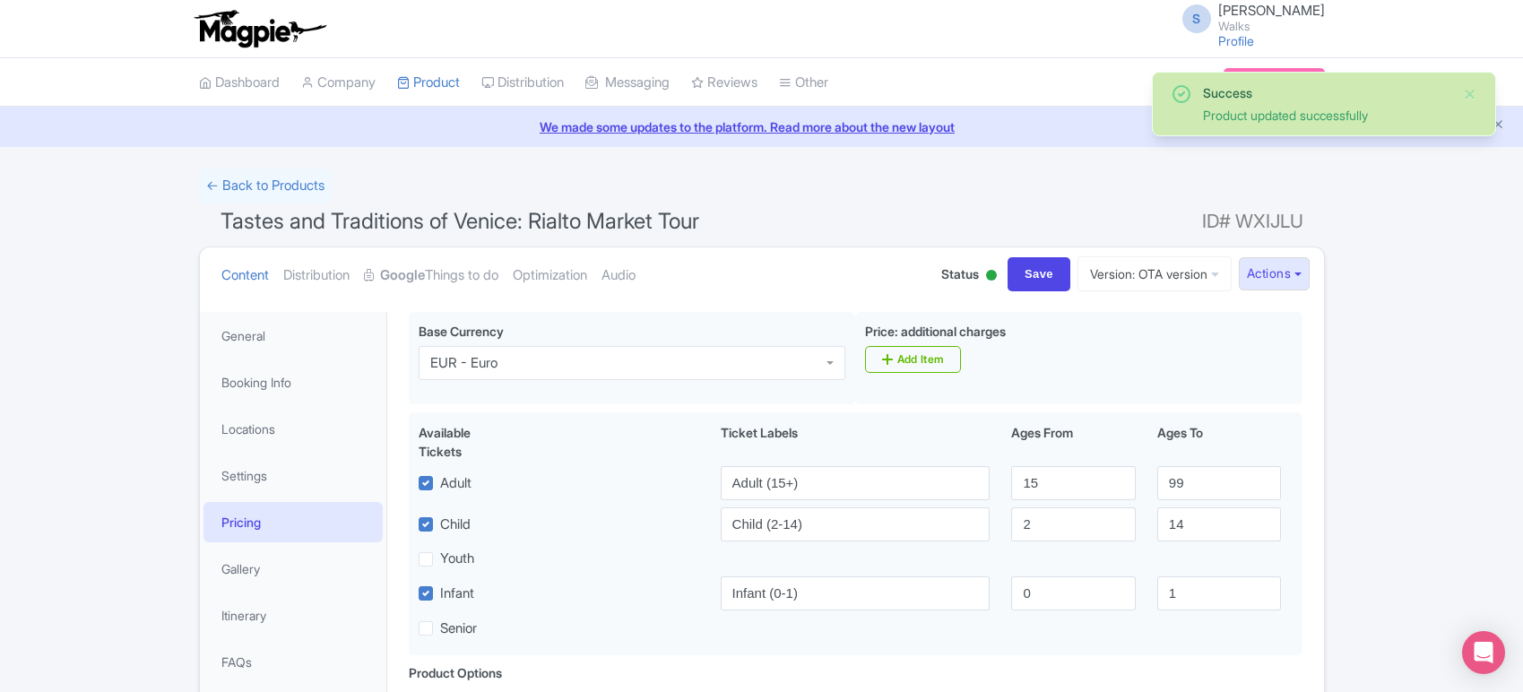
scroll to position [208, 0]
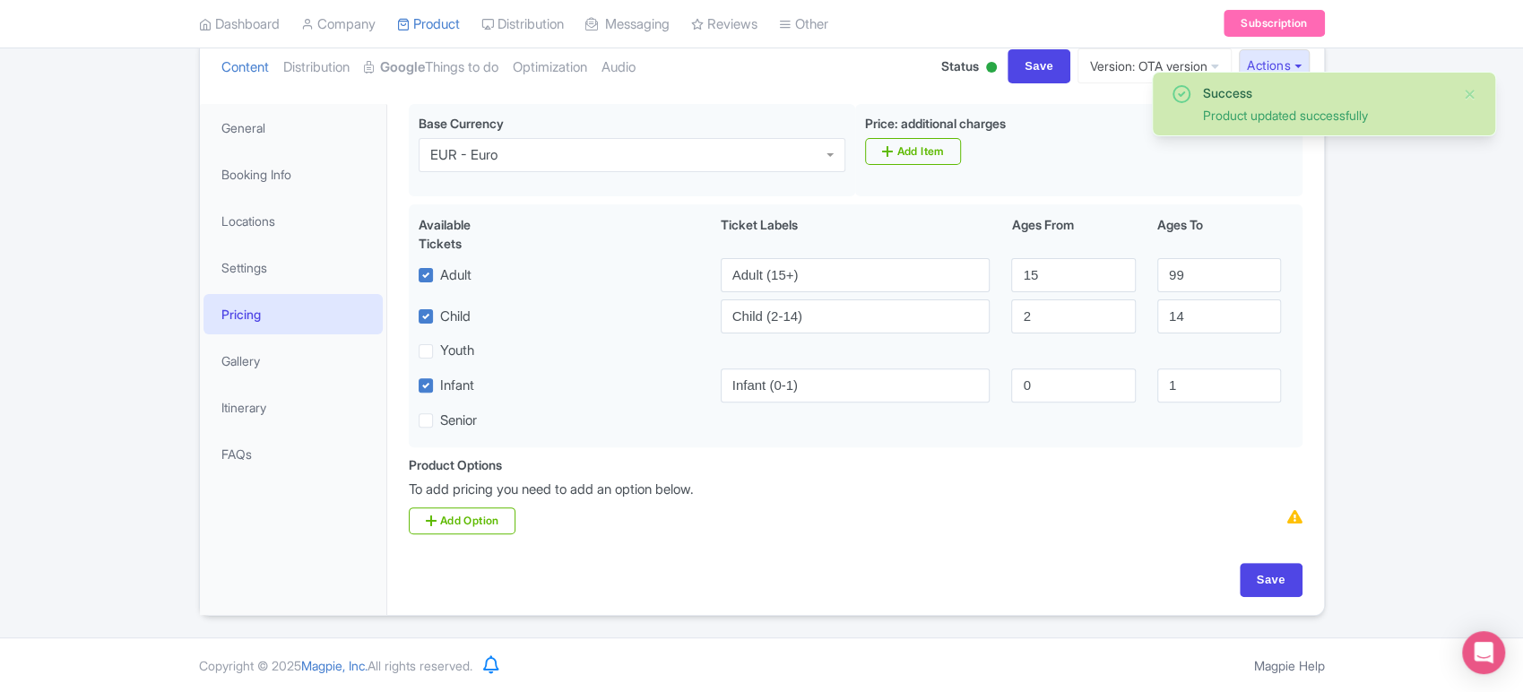
click at [300, 178] on link "Booking Info" at bounding box center [293, 174] width 179 height 40
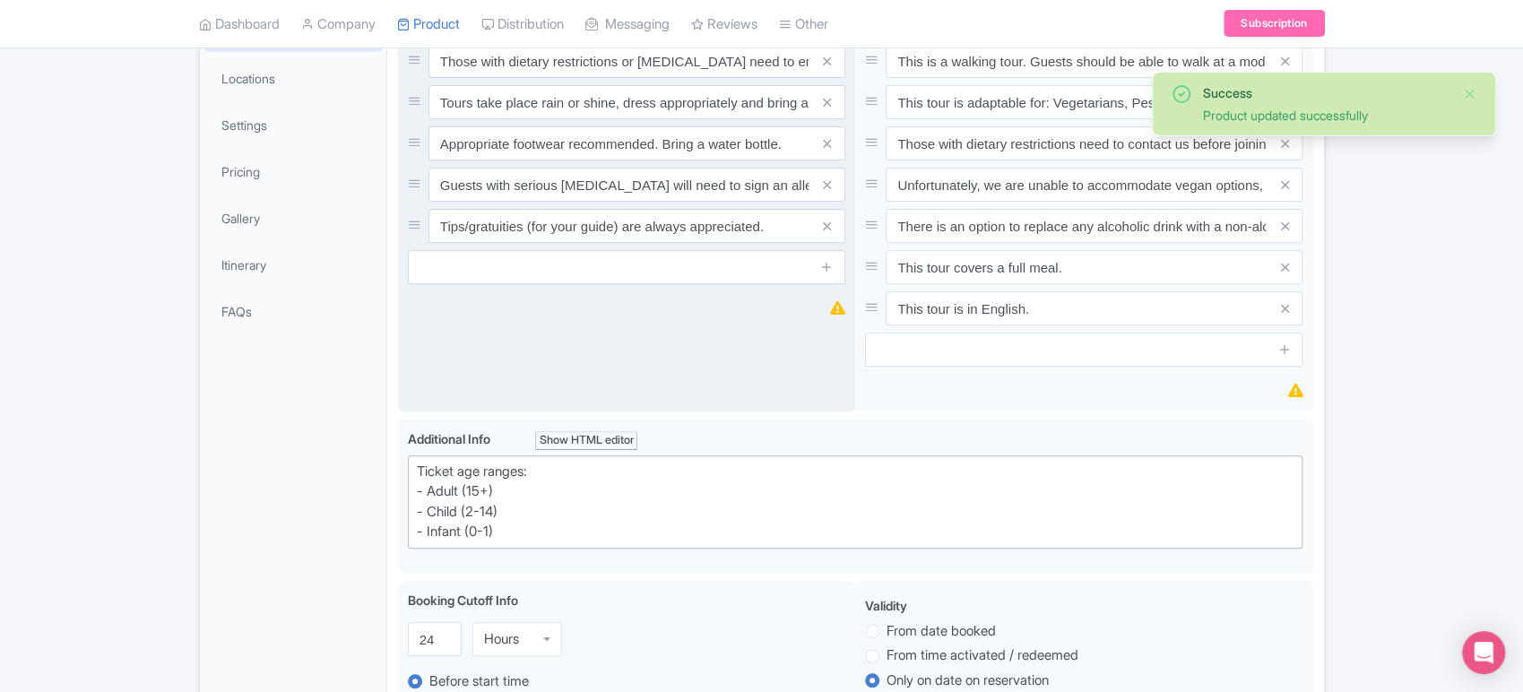
scroll to position [0, 0]
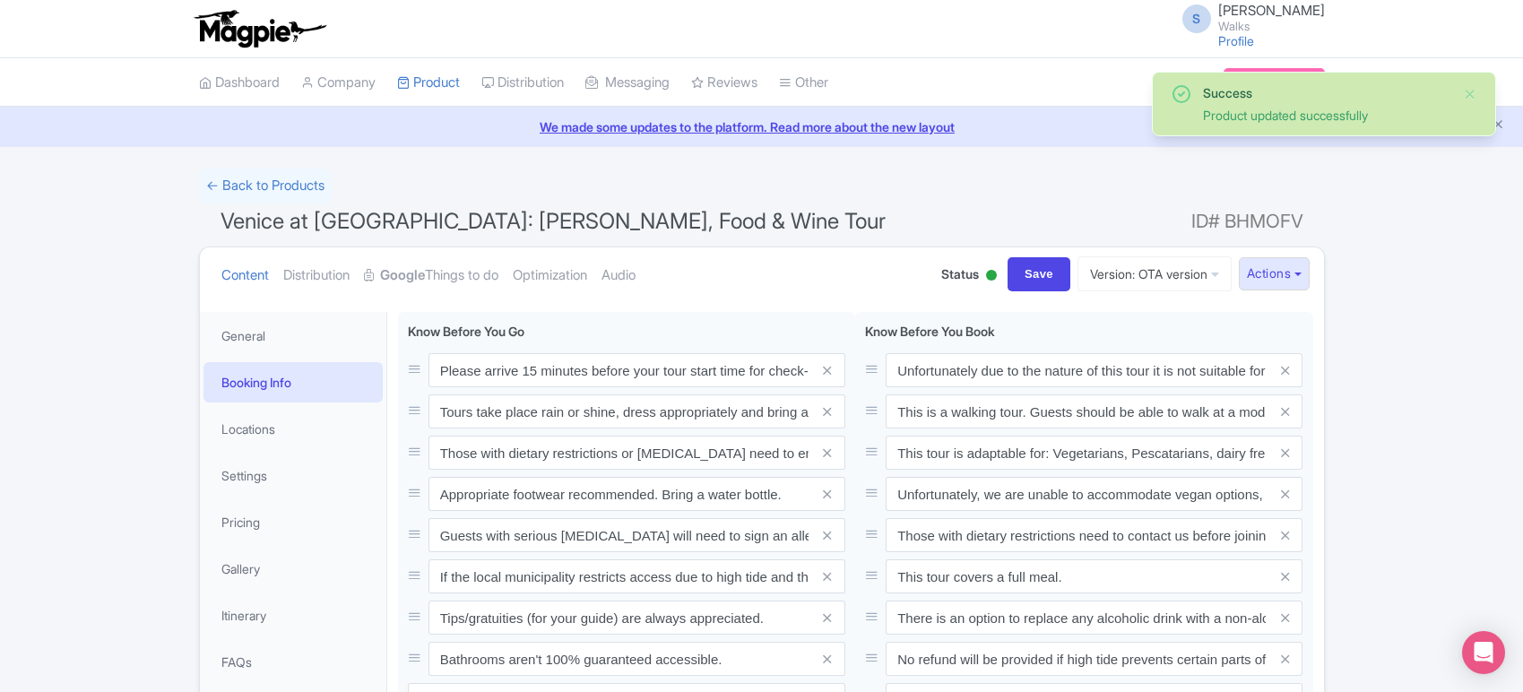
scroll to position [9, 0]
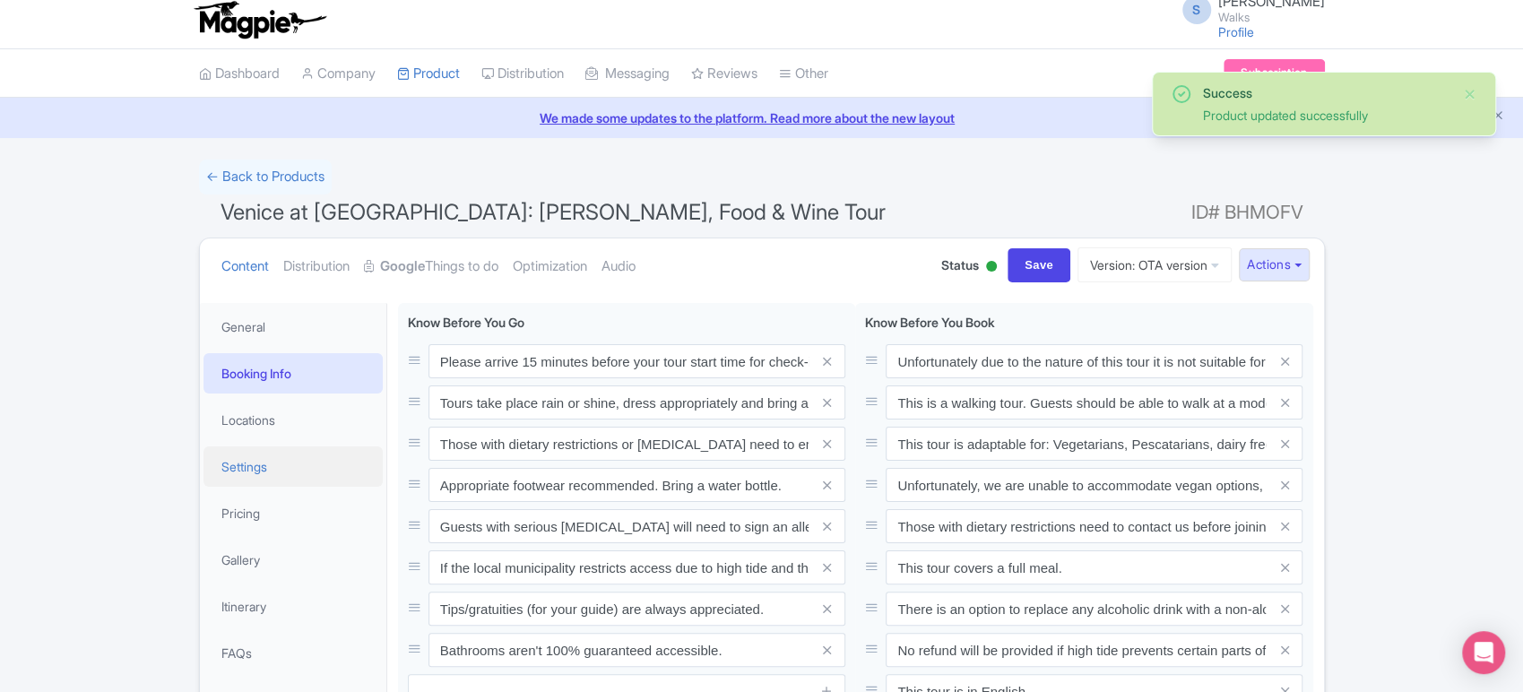
click at [270, 464] on link "Settings" at bounding box center [293, 467] width 179 height 40
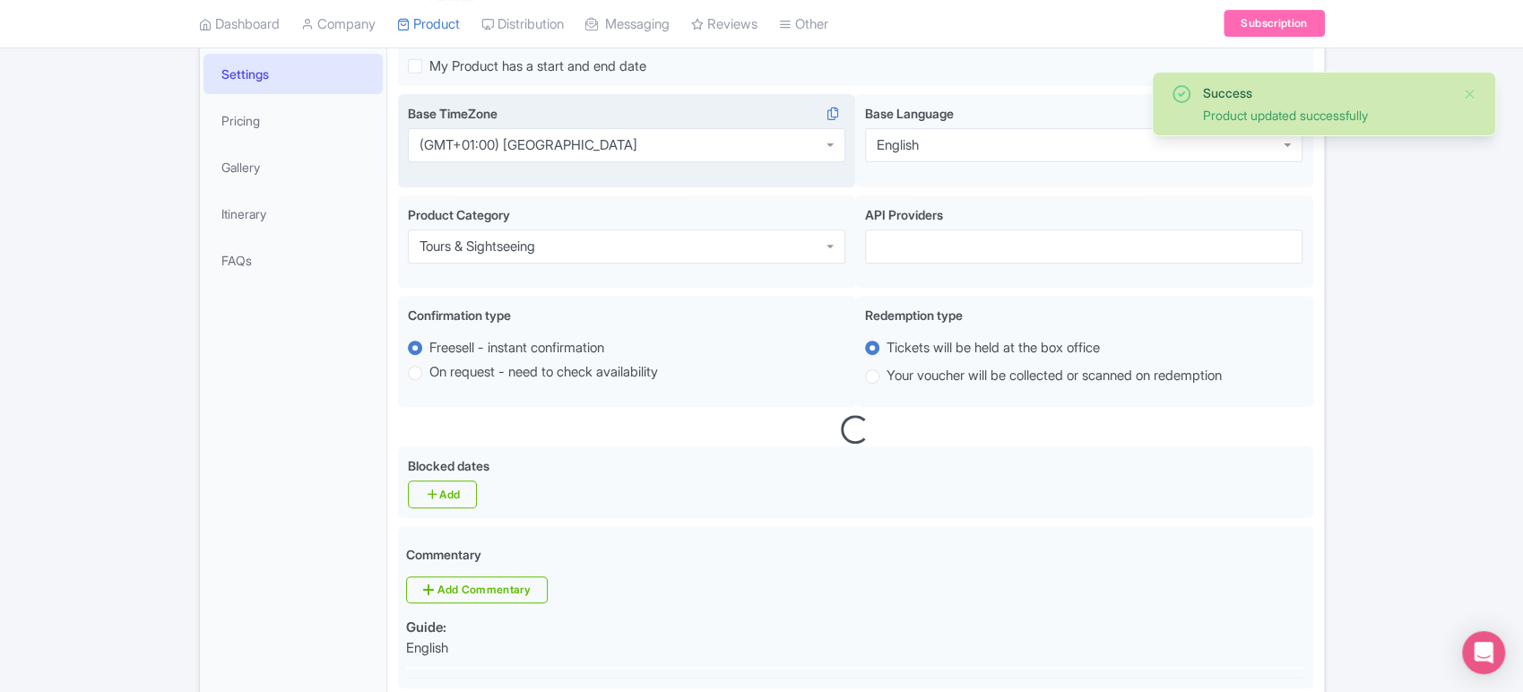
scroll to position [403, 0]
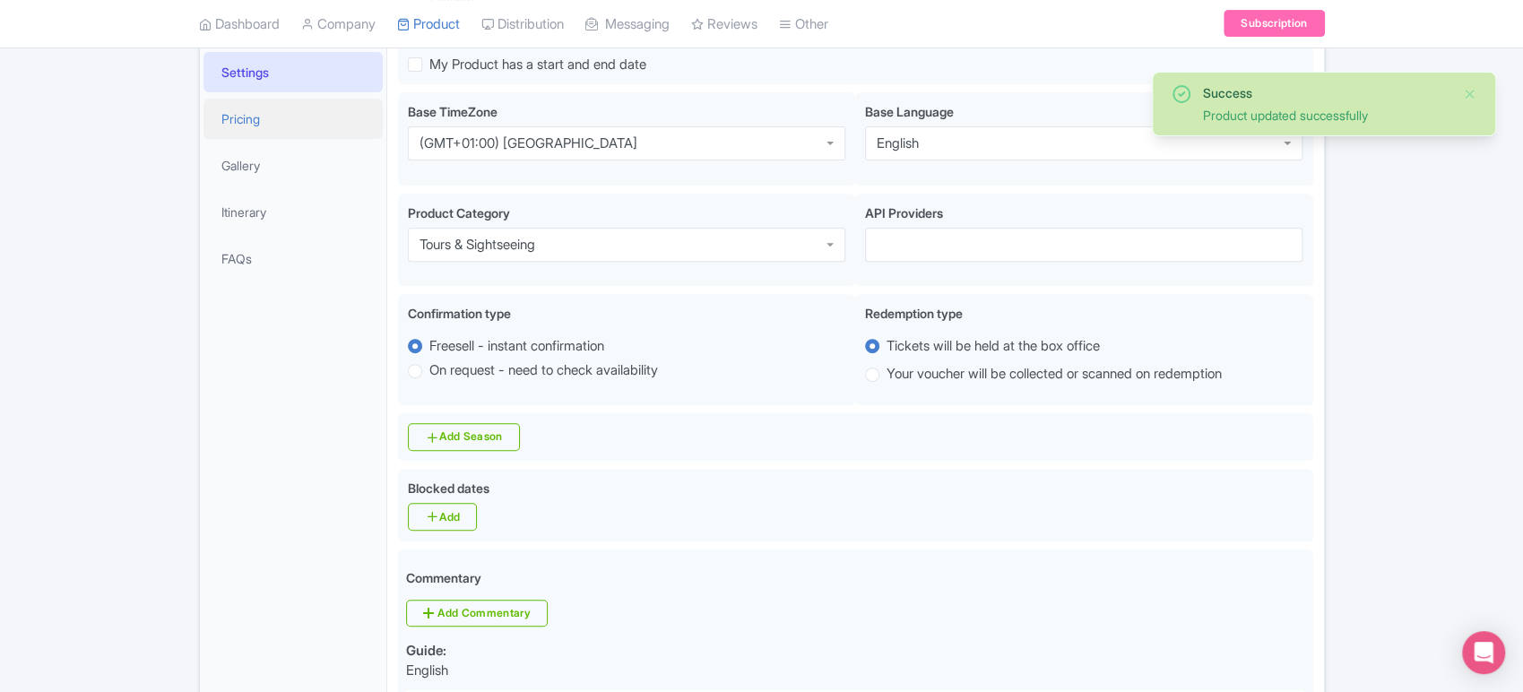
click at [251, 137] on link "Pricing" at bounding box center [293, 119] width 179 height 40
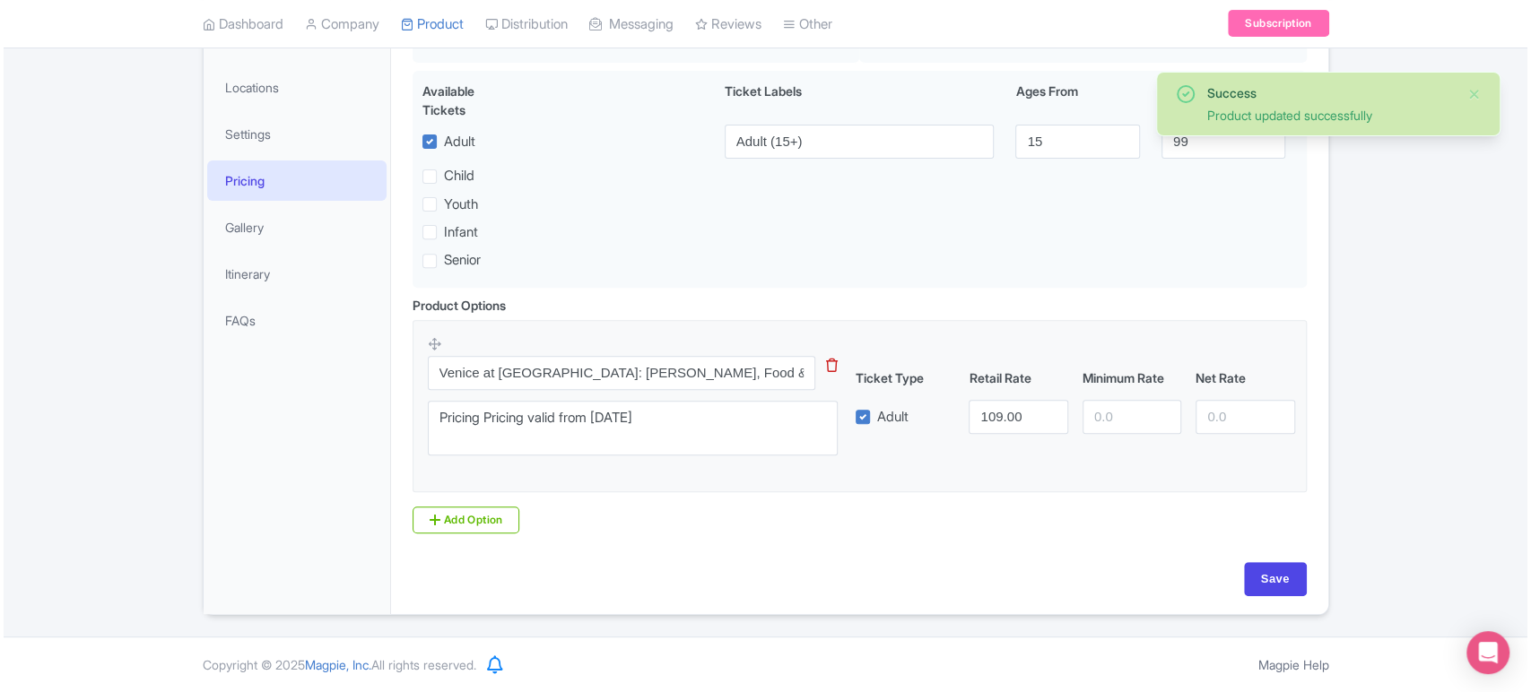
scroll to position [342, 0]
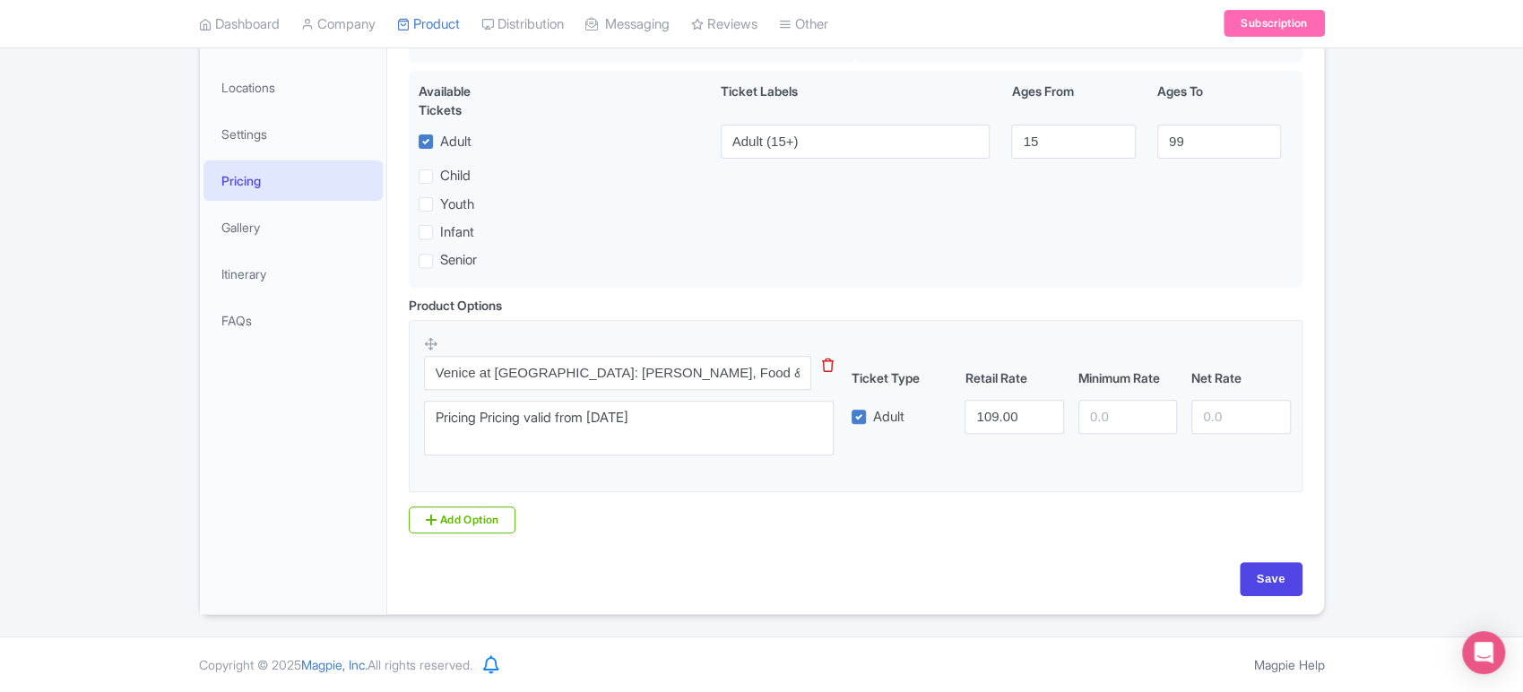
click at [827, 354] on div "Venice at Sunset: [PERSON_NAME], Food & Wine Tour Pricing This tip has not data…" at bounding box center [640, 400] width 432 height 131
click at [828, 359] on icon at bounding box center [828, 365] width 12 height 13
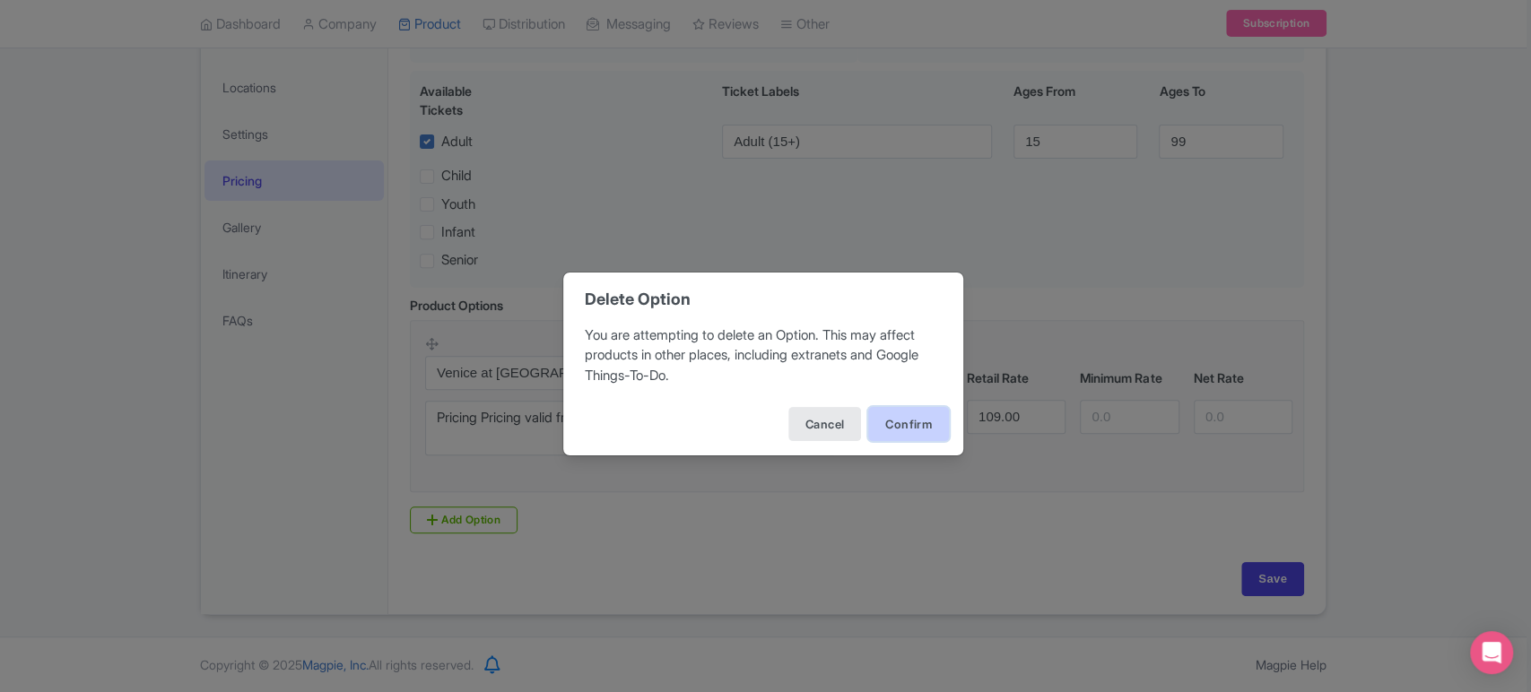
click at [918, 420] on button "Confirm" at bounding box center [908, 424] width 81 height 34
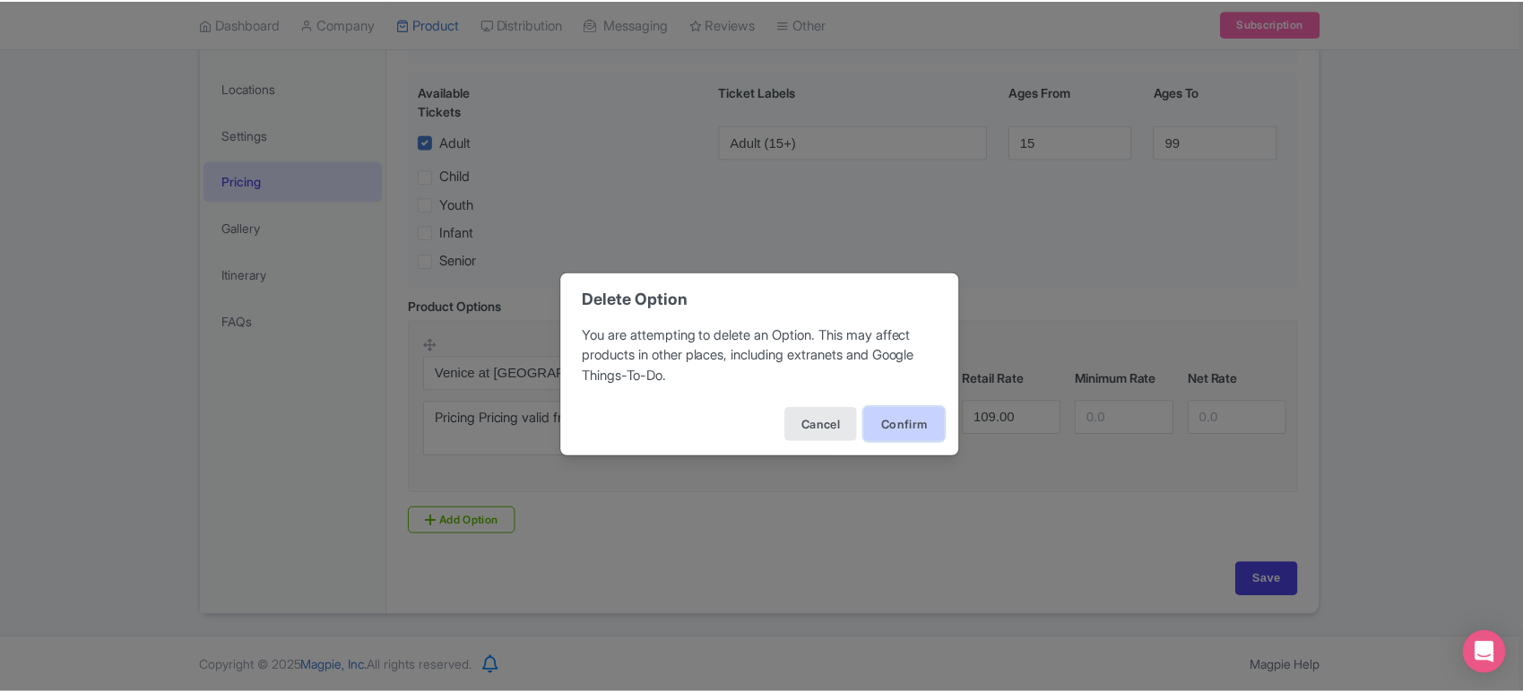
scroll to position [155, 0]
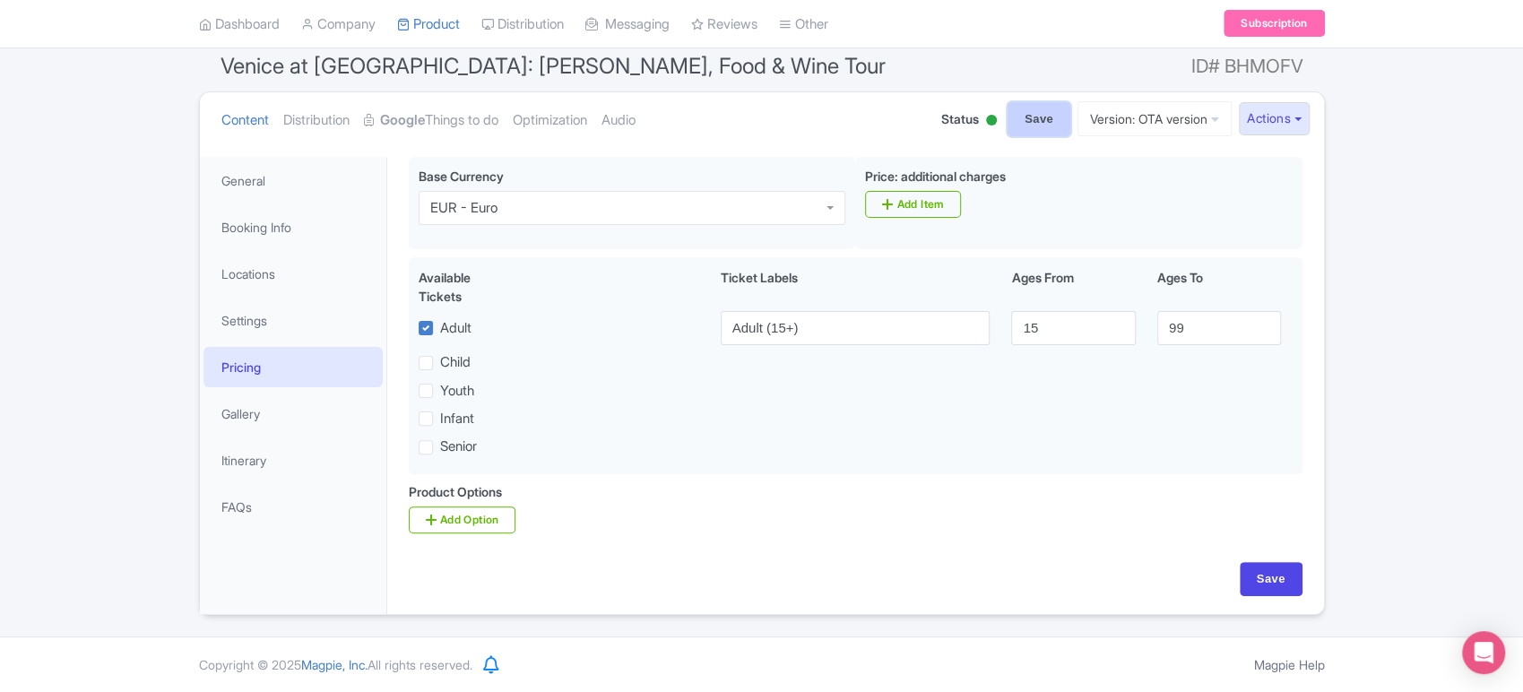
click at [1033, 119] on input "Save" at bounding box center [1039, 119] width 63 height 34
type input "Saving..."
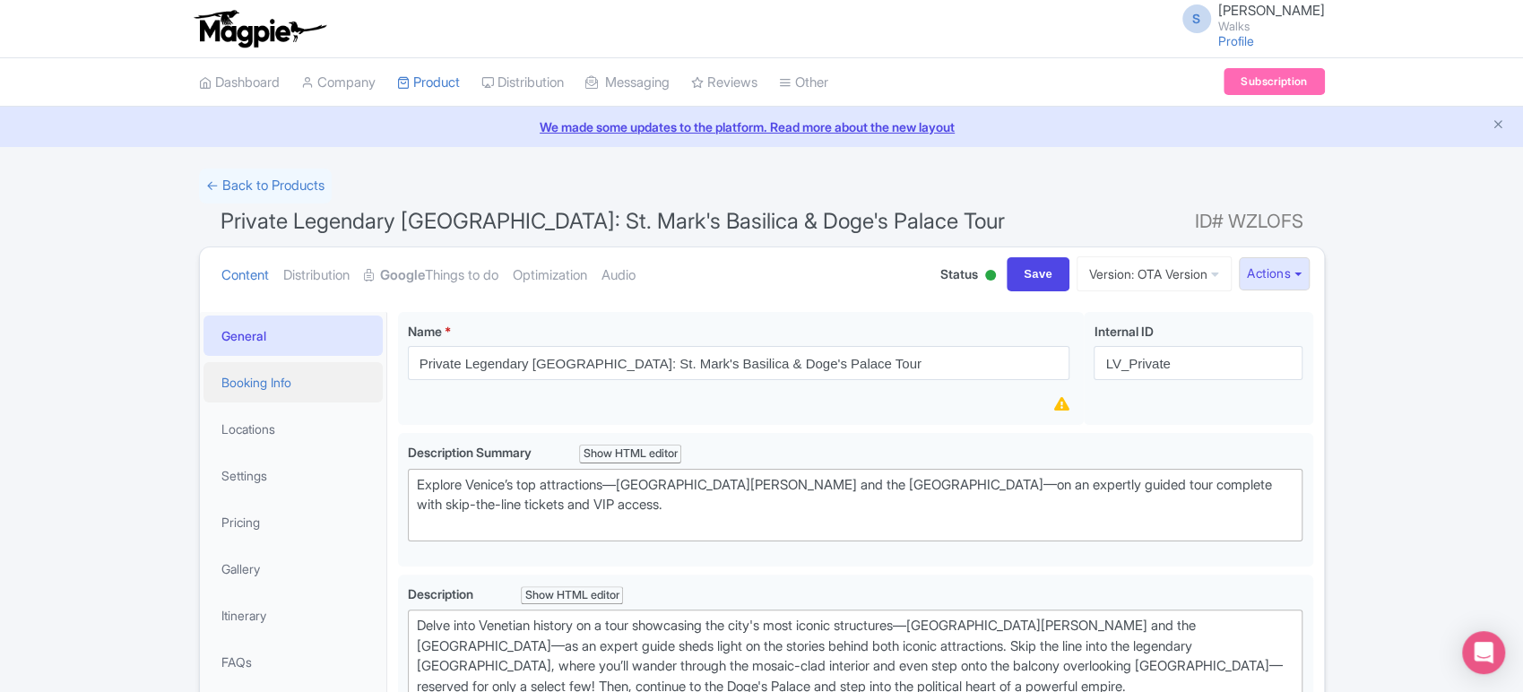
click at [262, 397] on link "Booking Info" at bounding box center [293, 382] width 179 height 40
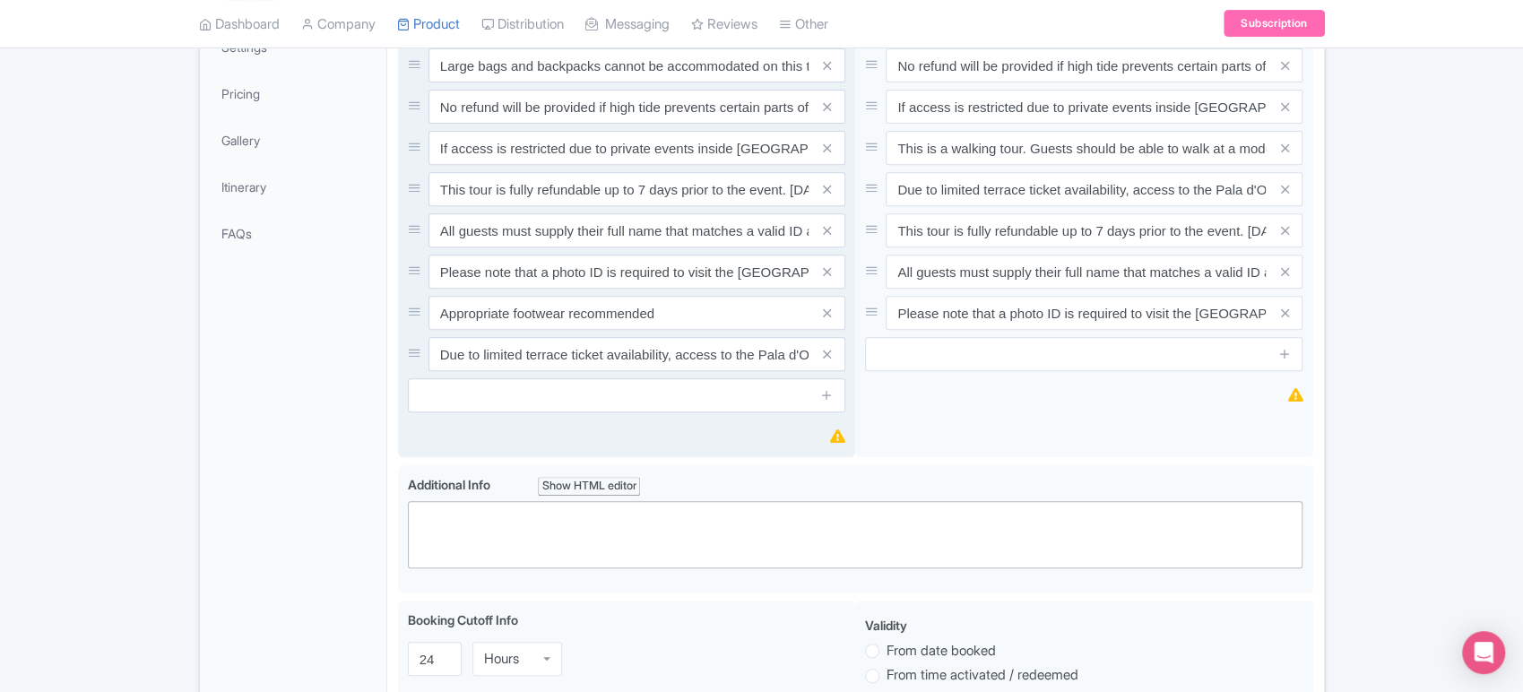
scroll to position [459, 0]
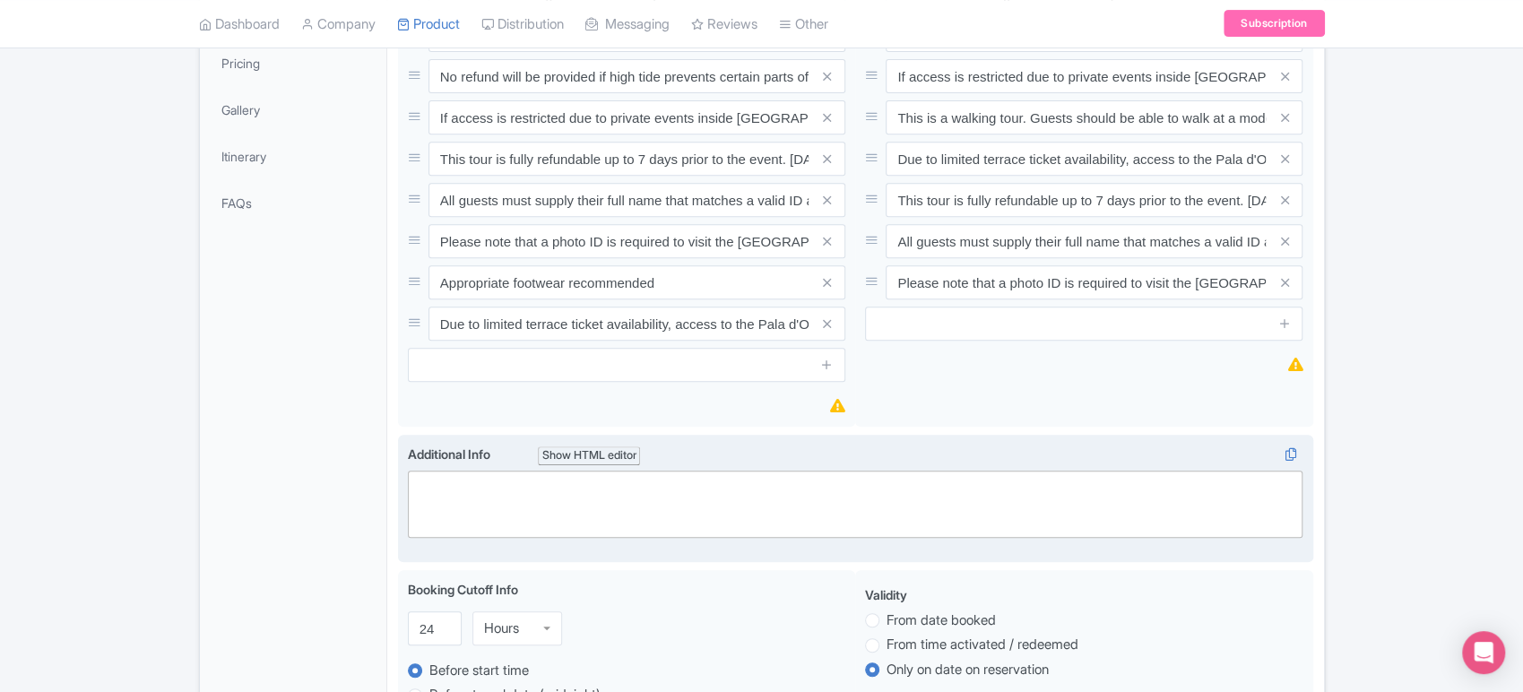
click at [545, 506] on trix-editor at bounding box center [856, 504] width 896 height 67
paste trix-editor "<div>Ticket age ranges:<br>- Adult (15+)<br>- Child (2-14)<br>- Infant (0-1)</d…"
type trix-editor "<div>Ticket age ranges:<br>- Adult (15+)<br>- Child (2-14)<br>- Infant (0-1)</d…"
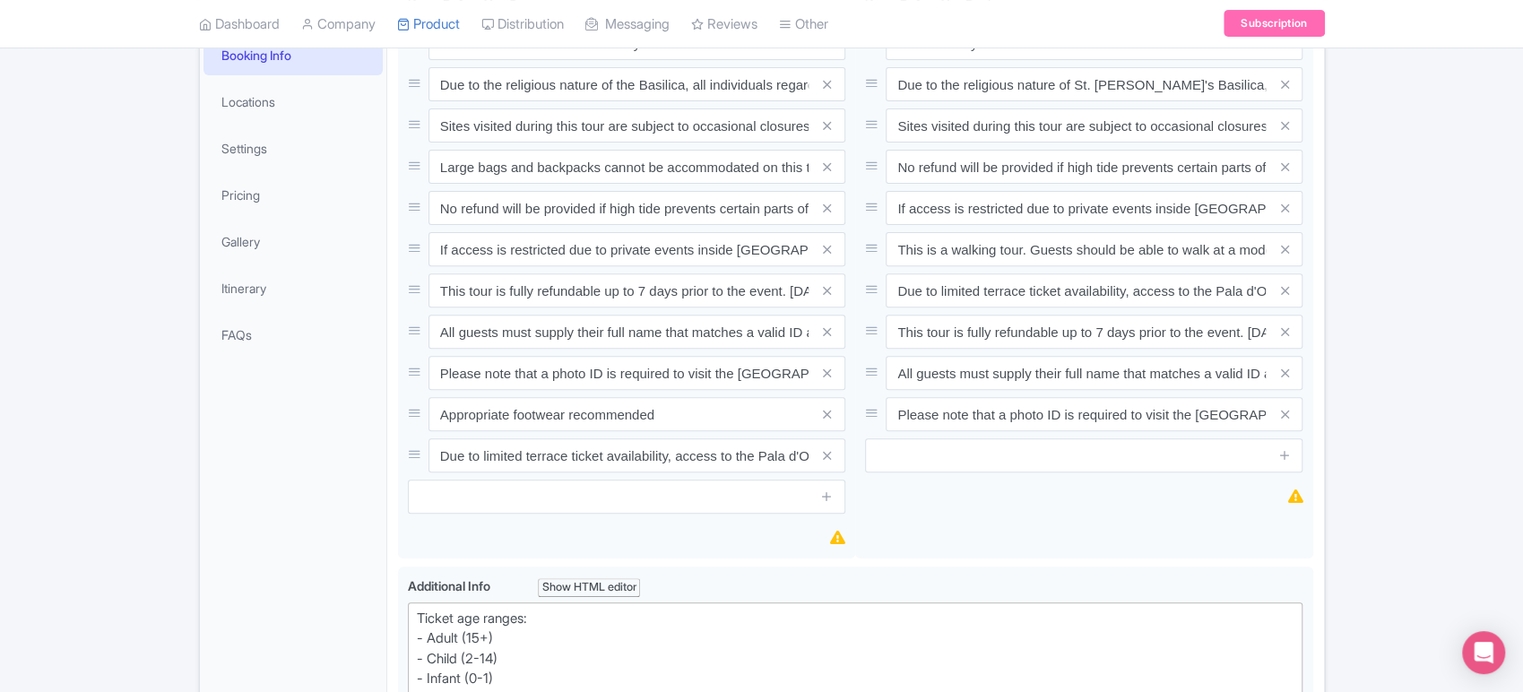
scroll to position [323, 0]
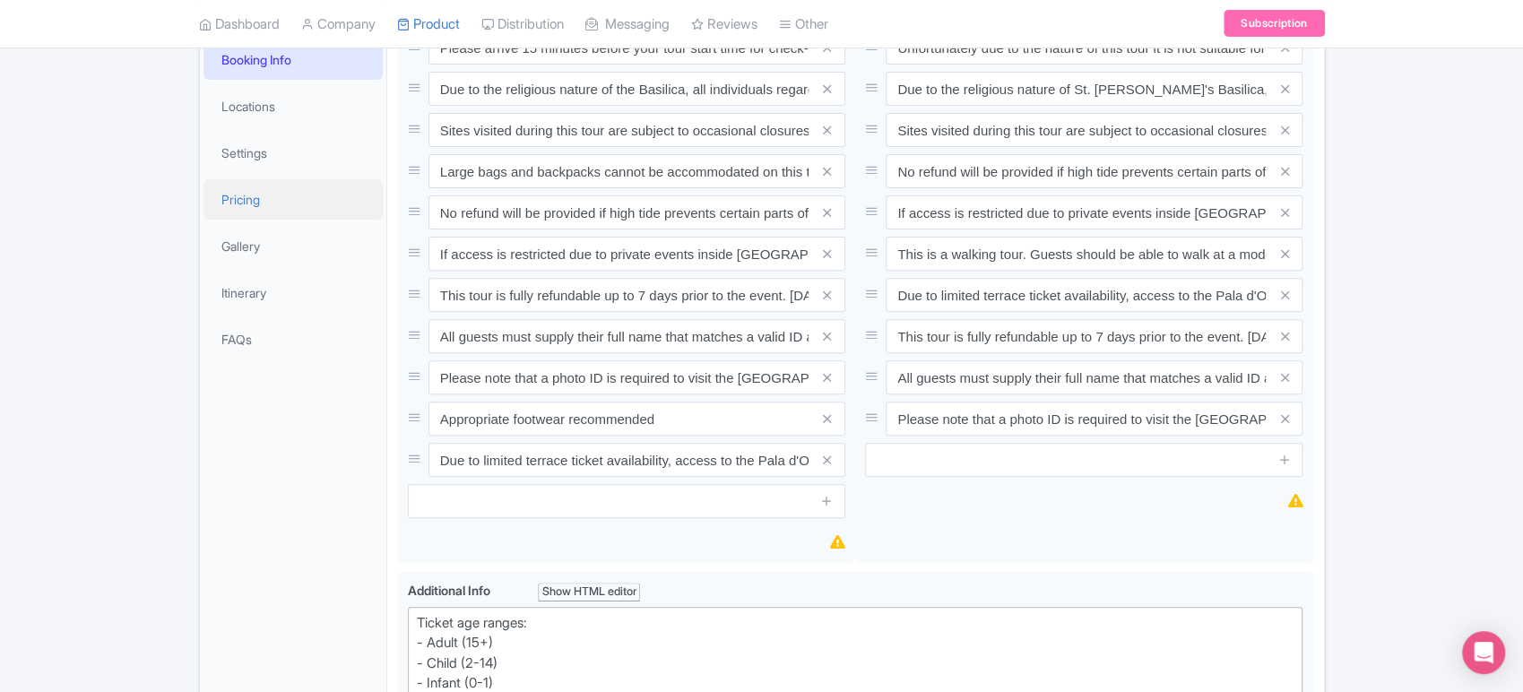
click at [259, 204] on link "Pricing" at bounding box center [293, 199] width 179 height 40
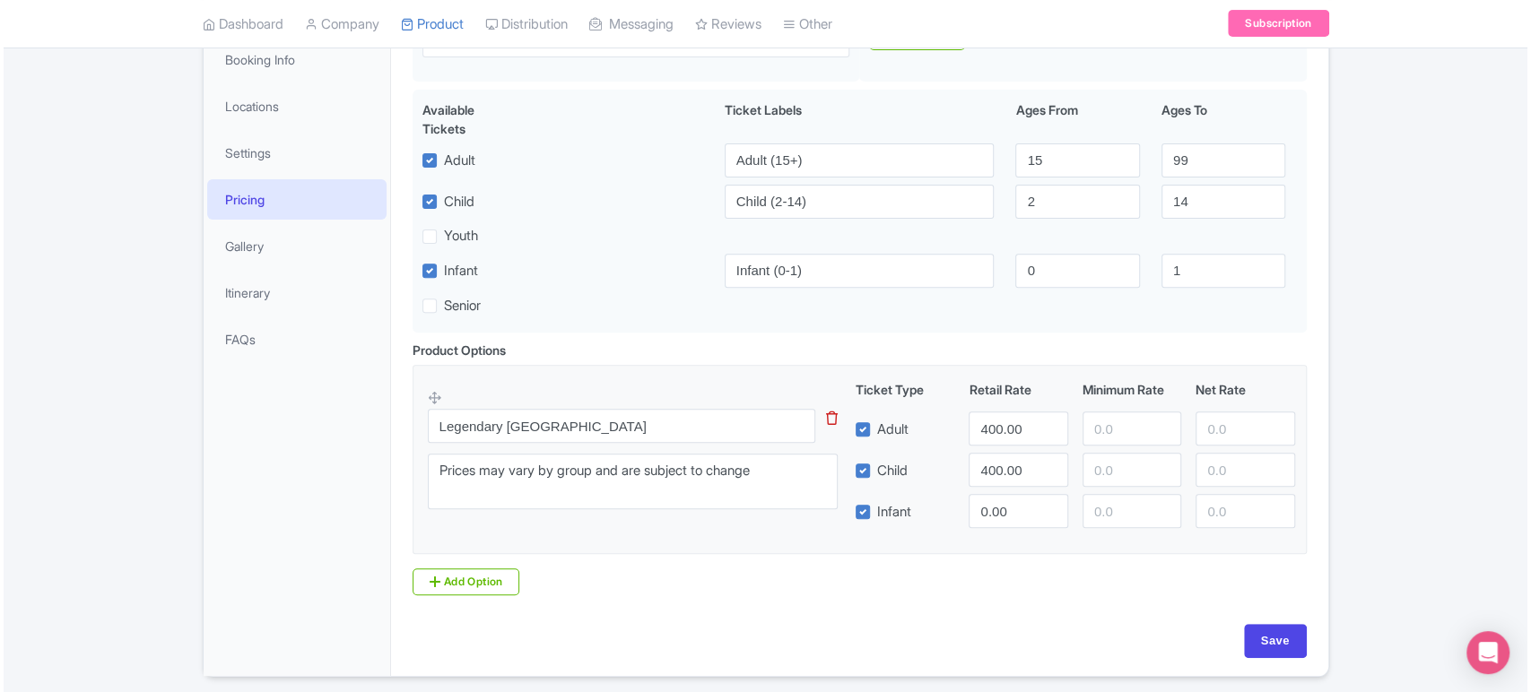
scroll to position [385, 0]
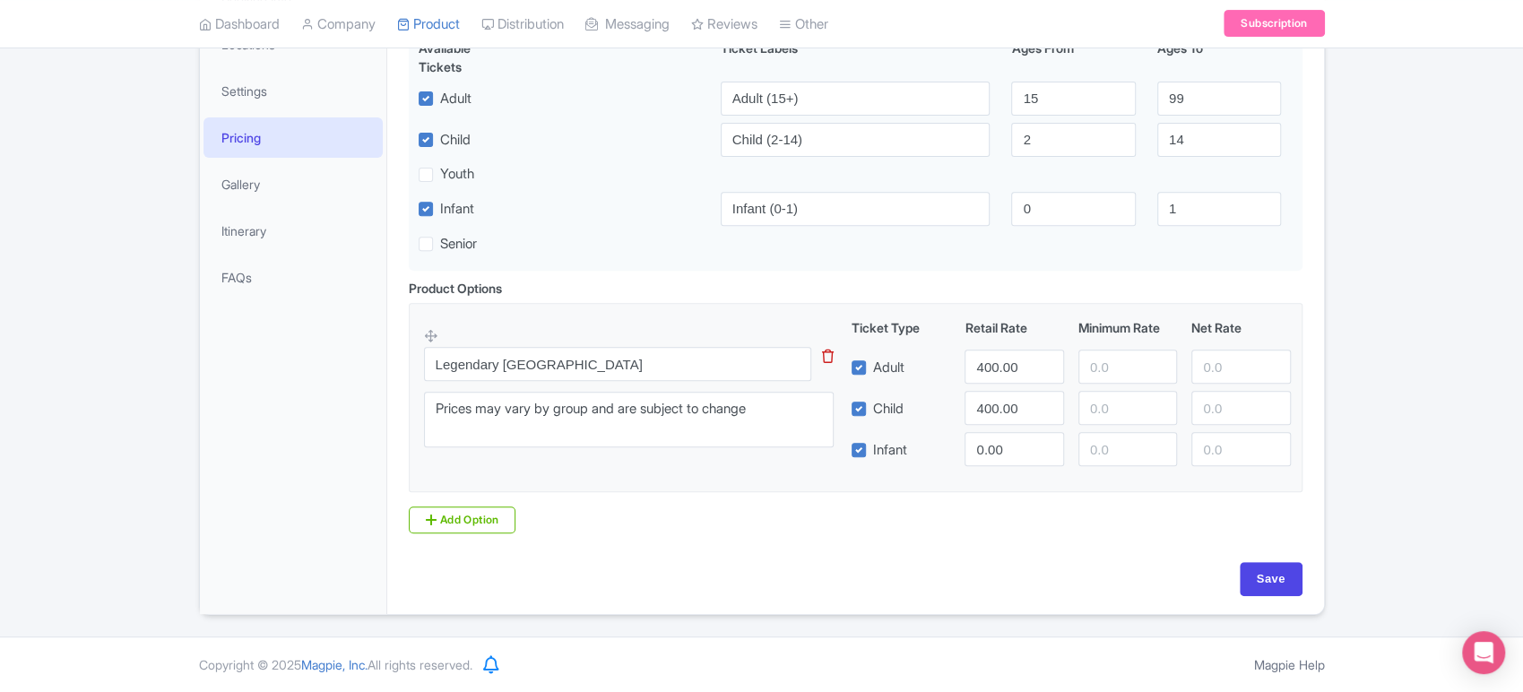
click at [825, 354] on icon at bounding box center [828, 356] width 12 height 13
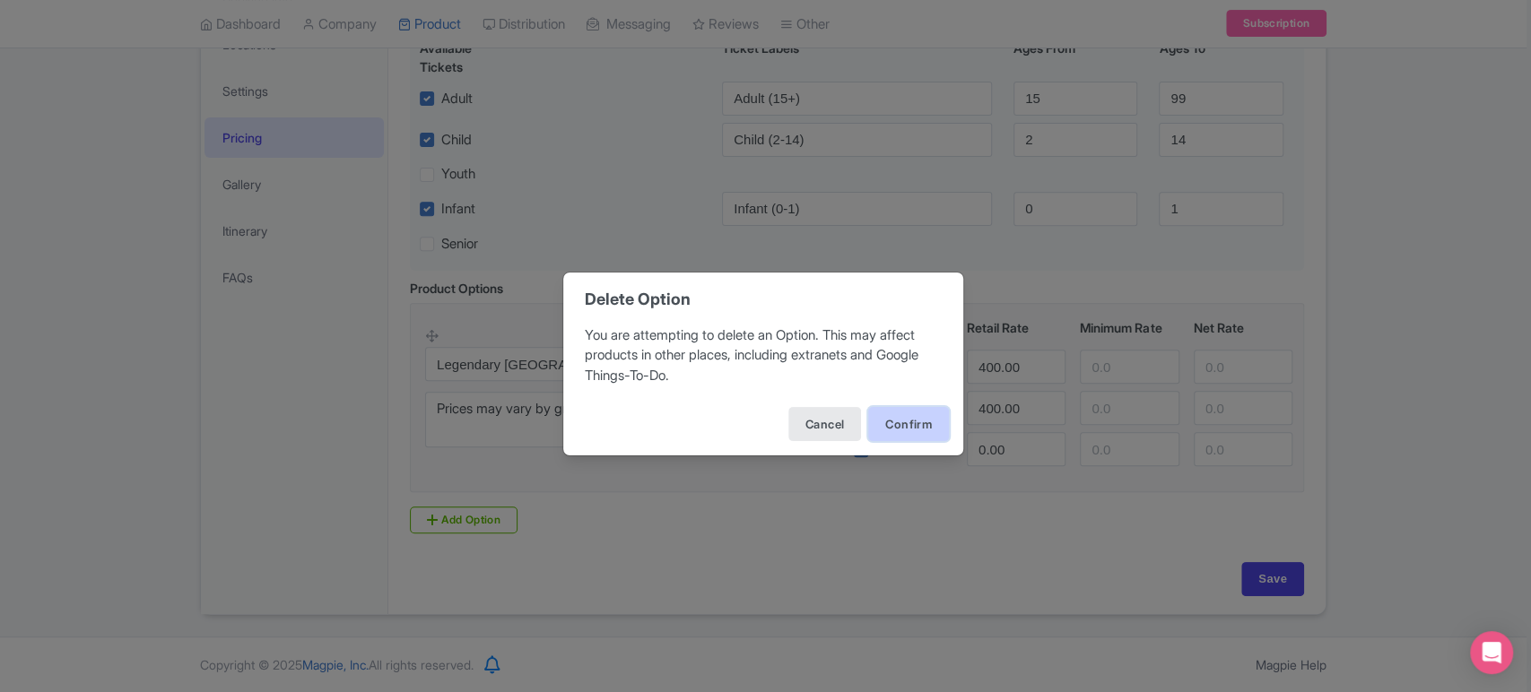
click at [889, 428] on button "Confirm" at bounding box center [908, 424] width 81 height 34
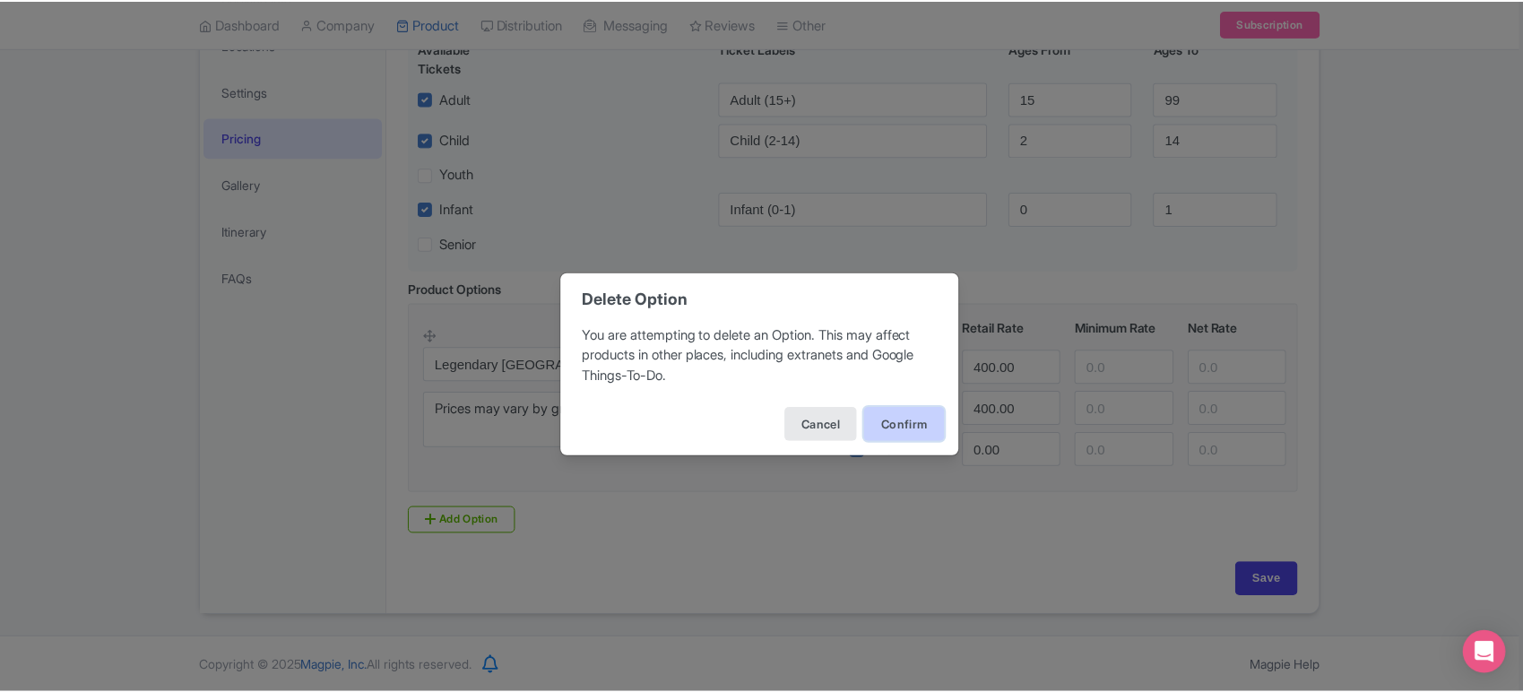
scroll to position [181, 0]
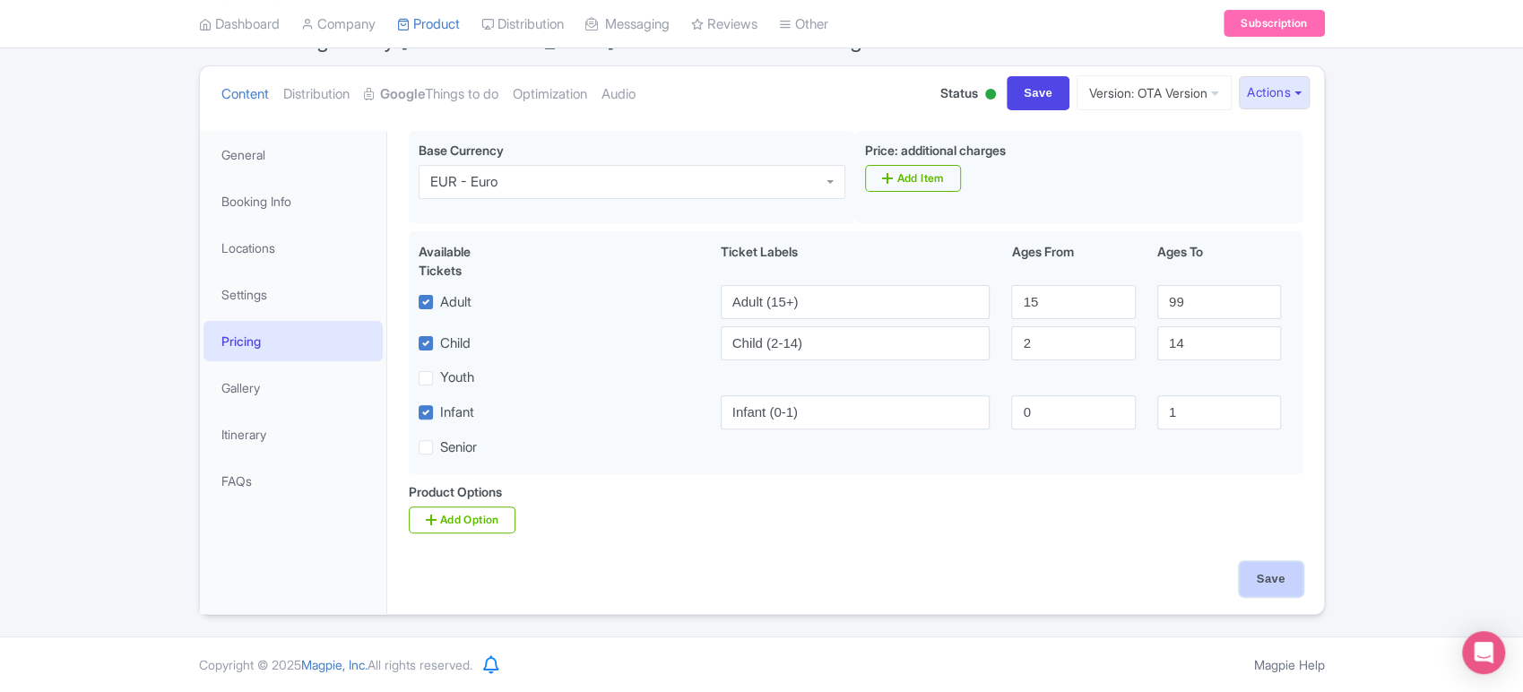
click at [1255, 568] on input "Save" at bounding box center [1271, 579] width 63 height 34
type input "Saving..."
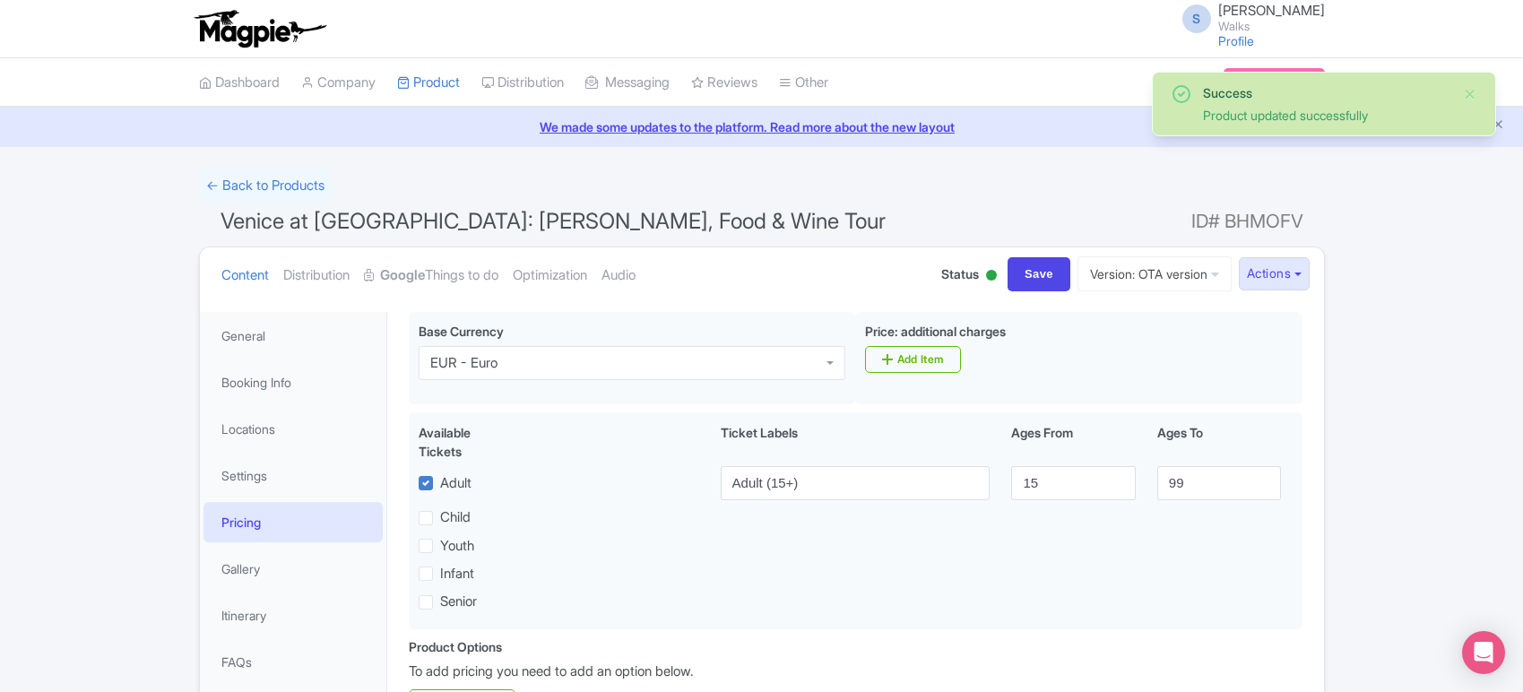
scroll to position [182, 0]
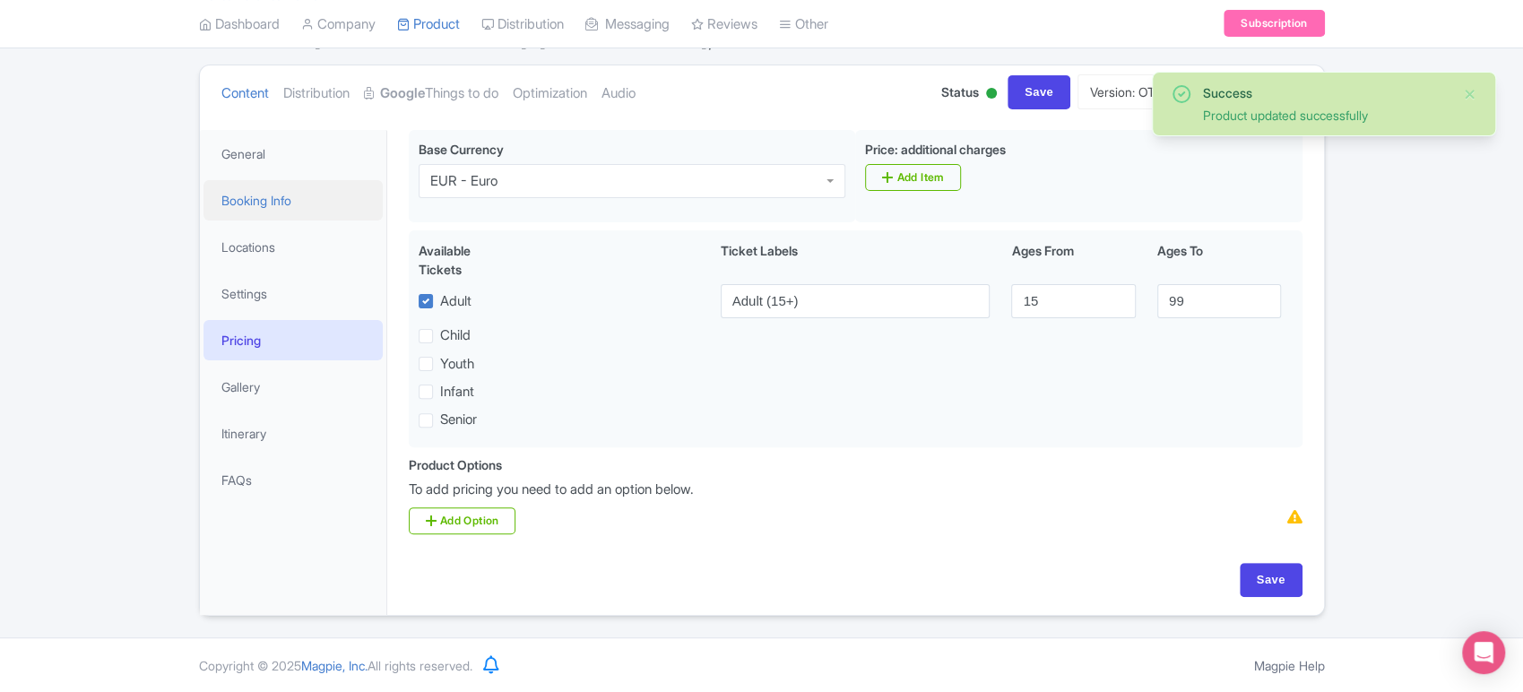
click at [258, 192] on link "Booking Info" at bounding box center [293, 200] width 179 height 40
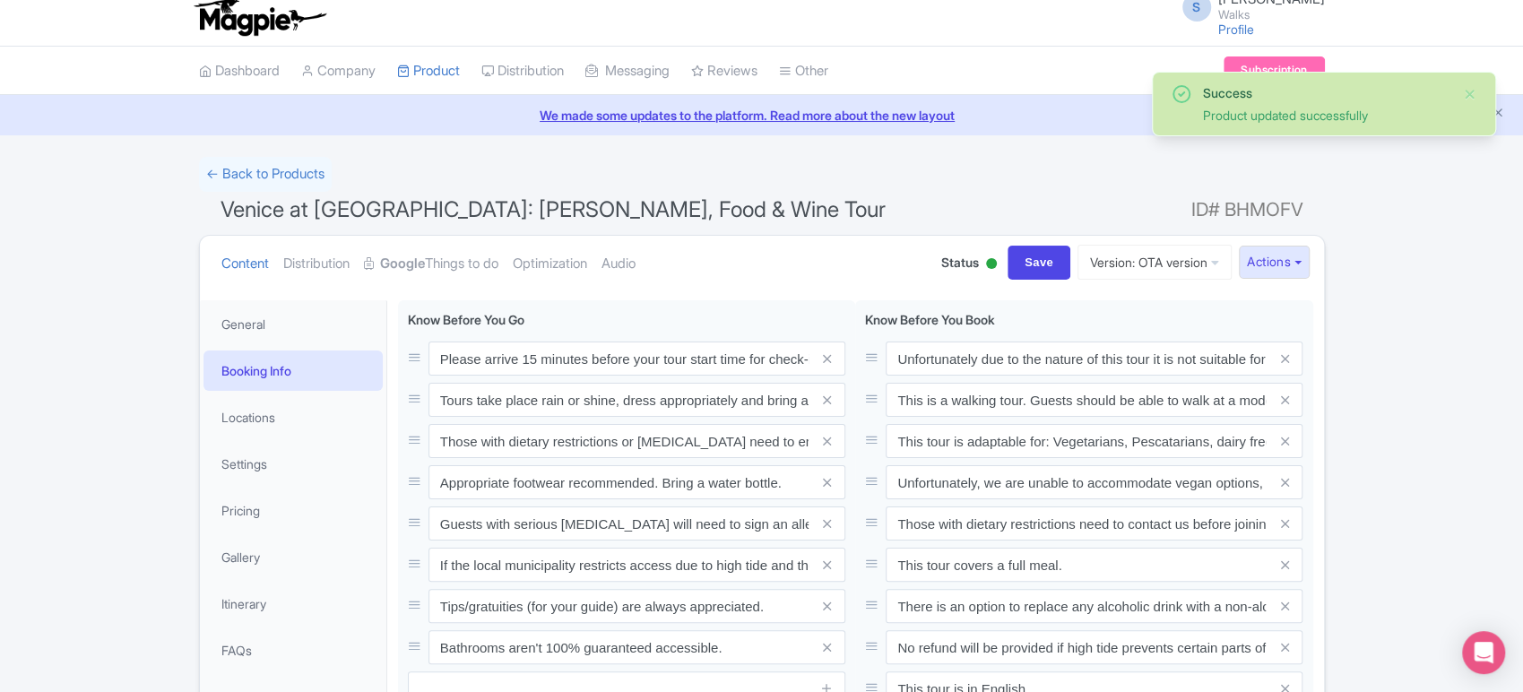
scroll to position [0, 0]
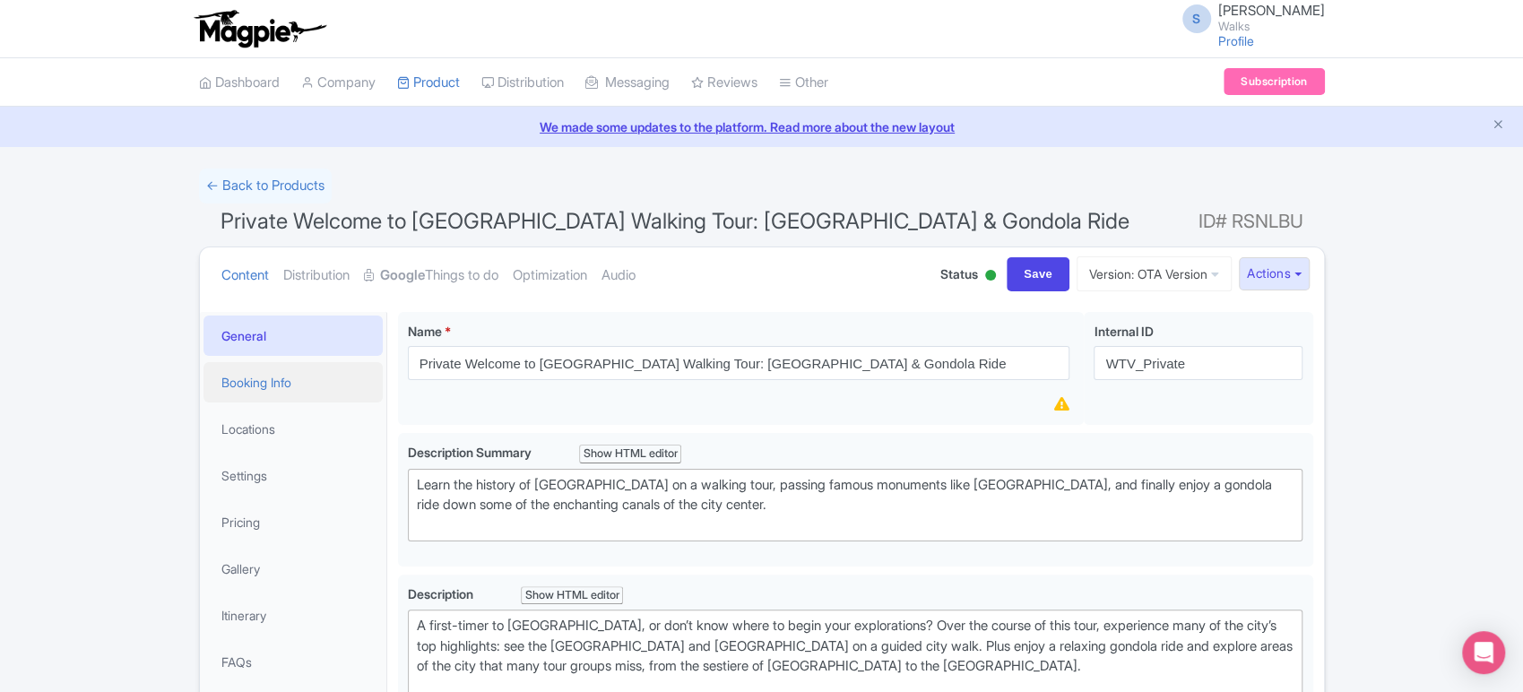
click at [317, 368] on link "Booking Info" at bounding box center [293, 382] width 179 height 40
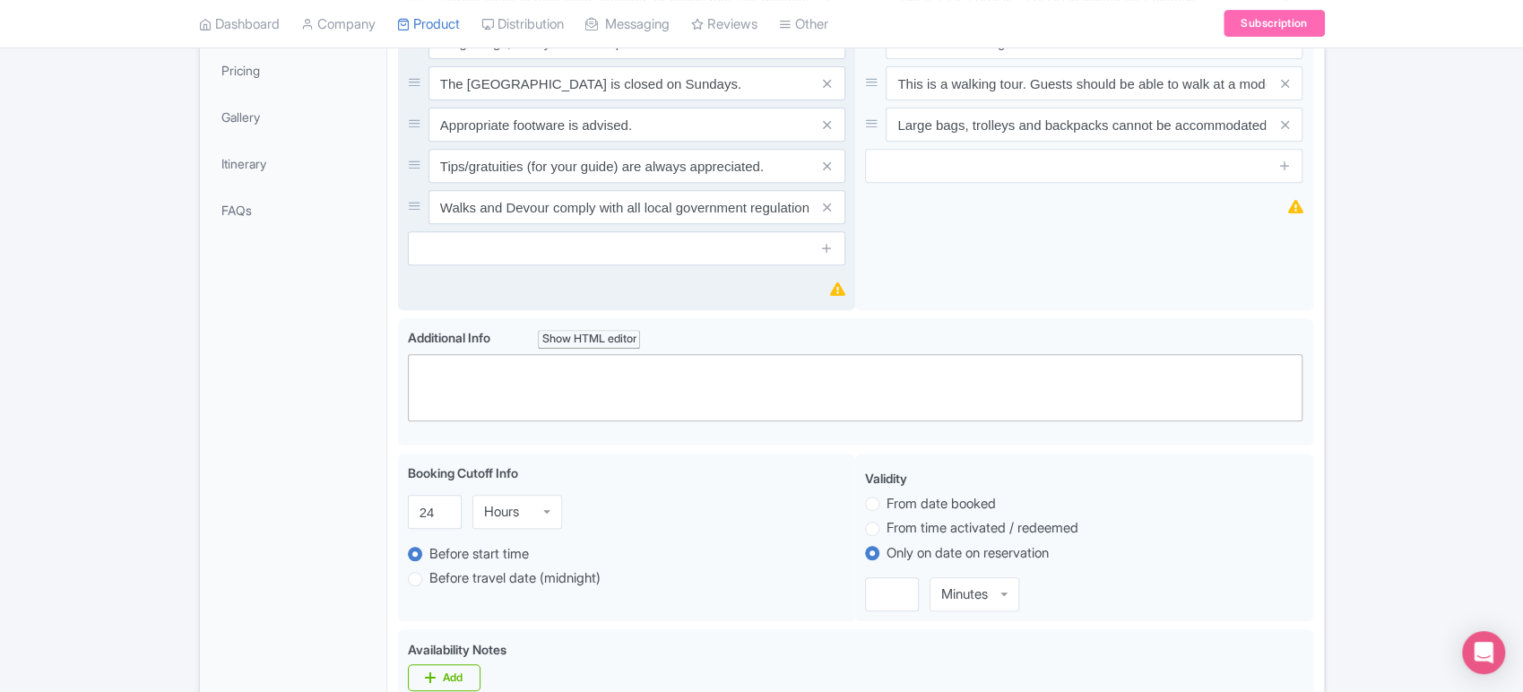
scroll to position [454, 0]
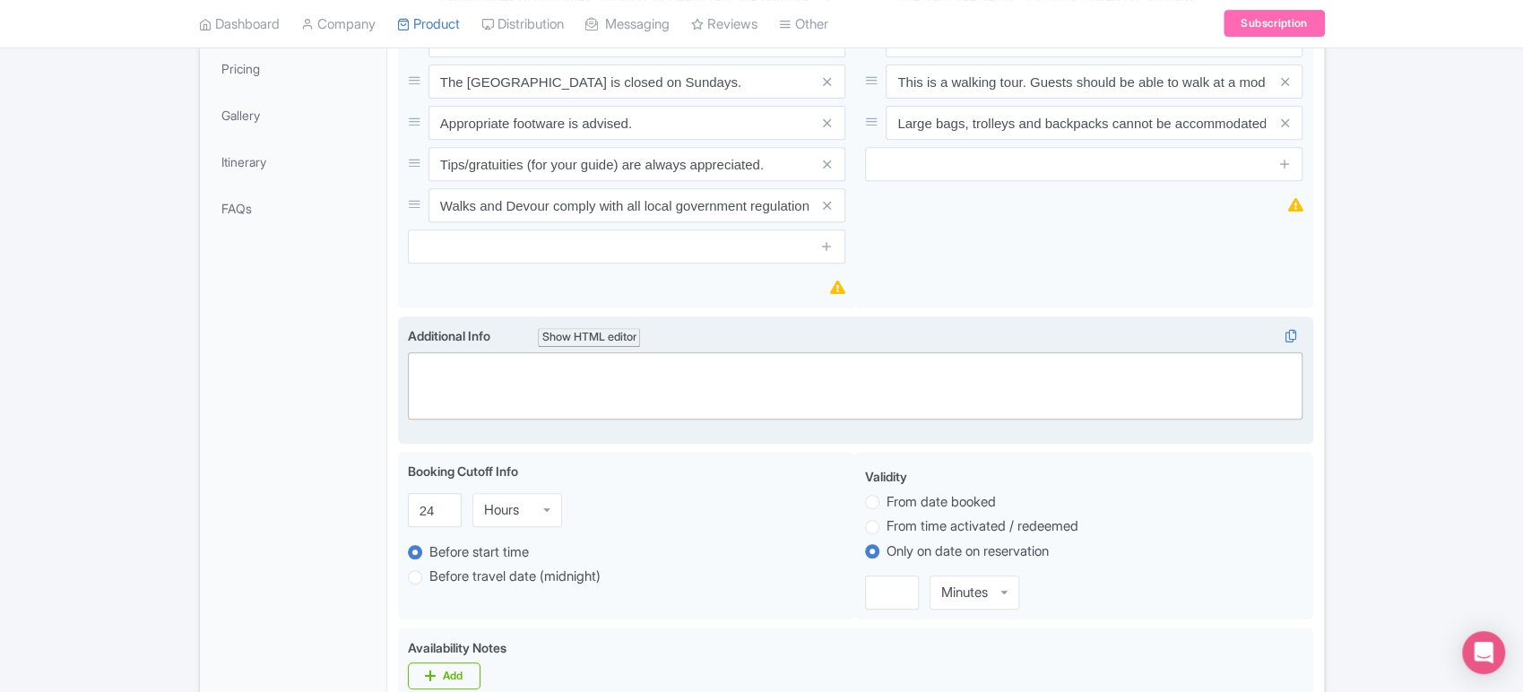
click at [503, 366] on trix-editor at bounding box center [856, 385] width 896 height 67
paste trix-editor "<div>Ticket age ranges:<br>- Adult (15+)<br>- Child (2-14)<br>- Infant (0-1)</d…"
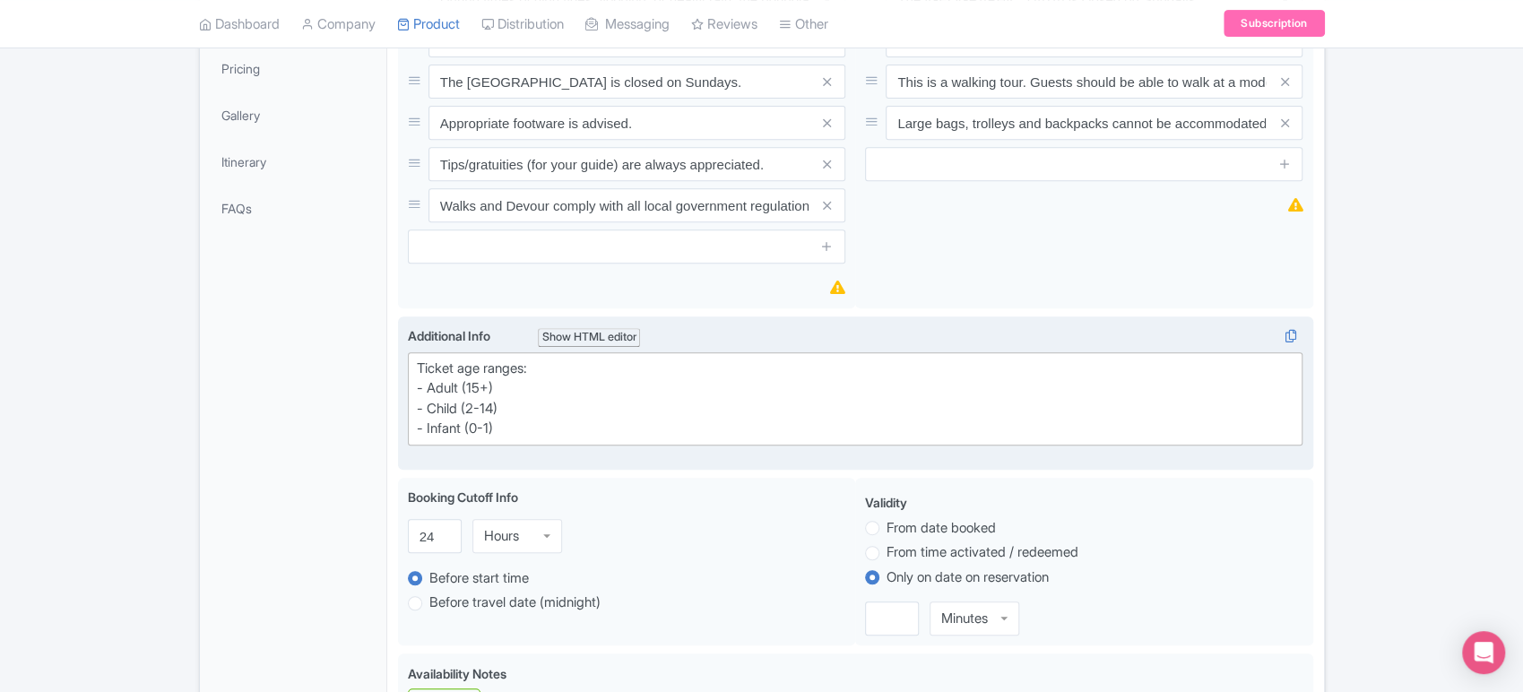
type trix-editor "<div>Ticket age ranges:<br>- Adult (15+)<br>- Child (2-14)<br>- Infant (0-1)</d…"
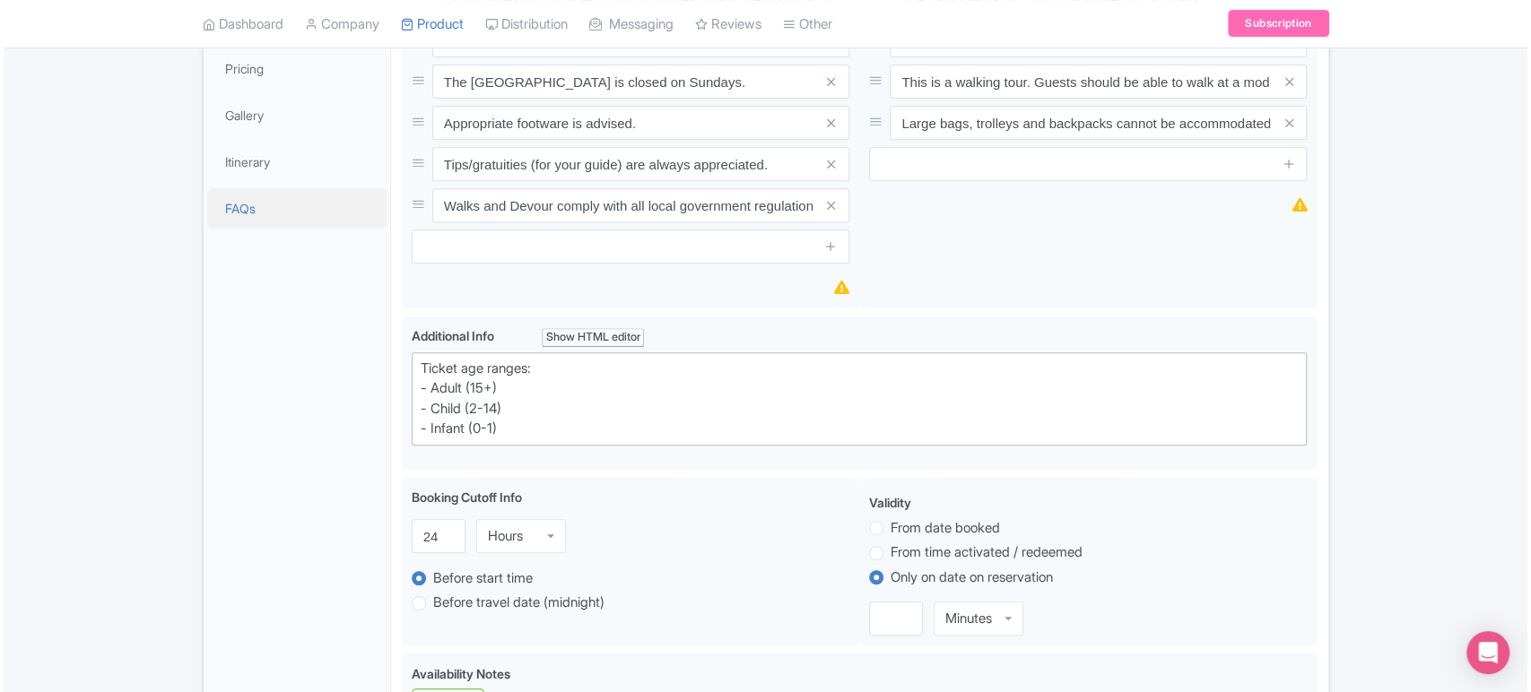
scroll to position [327, 0]
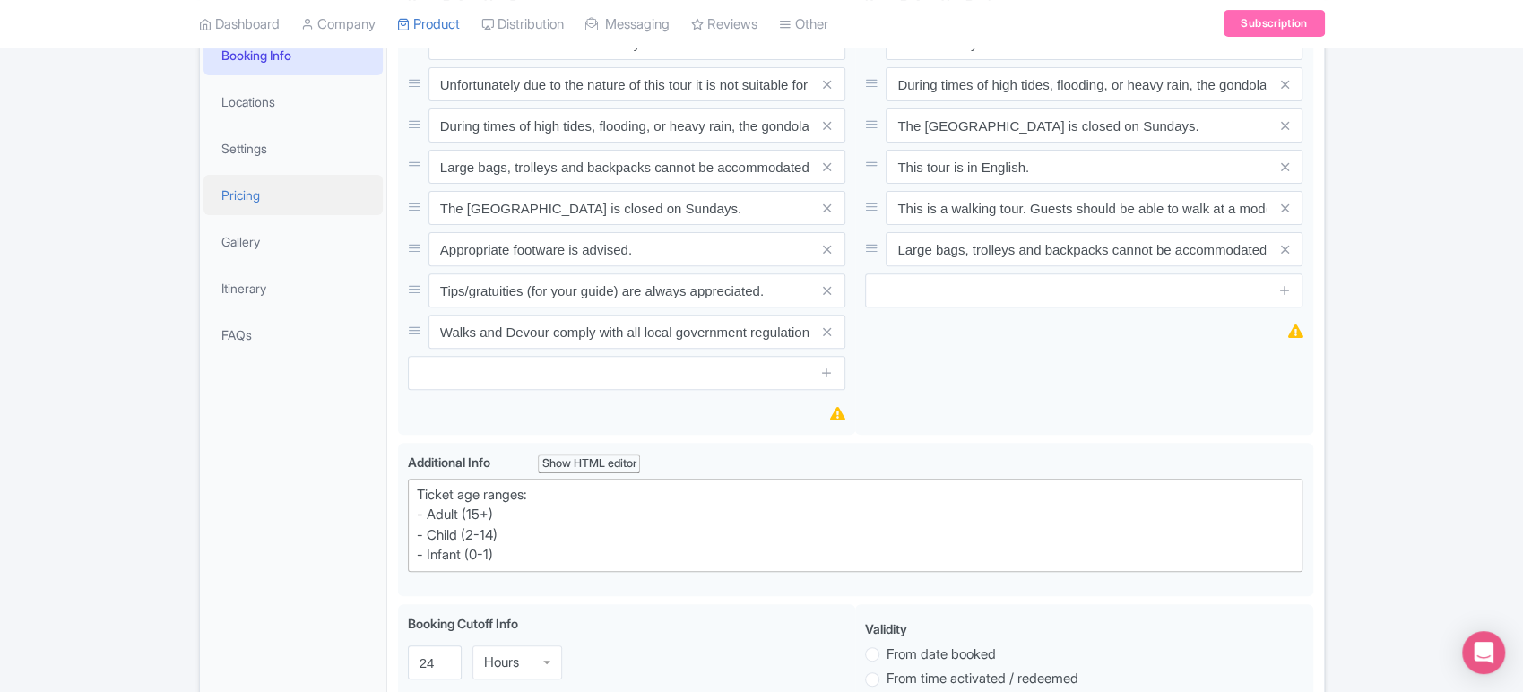
click at [265, 200] on link "Pricing" at bounding box center [293, 195] width 179 height 40
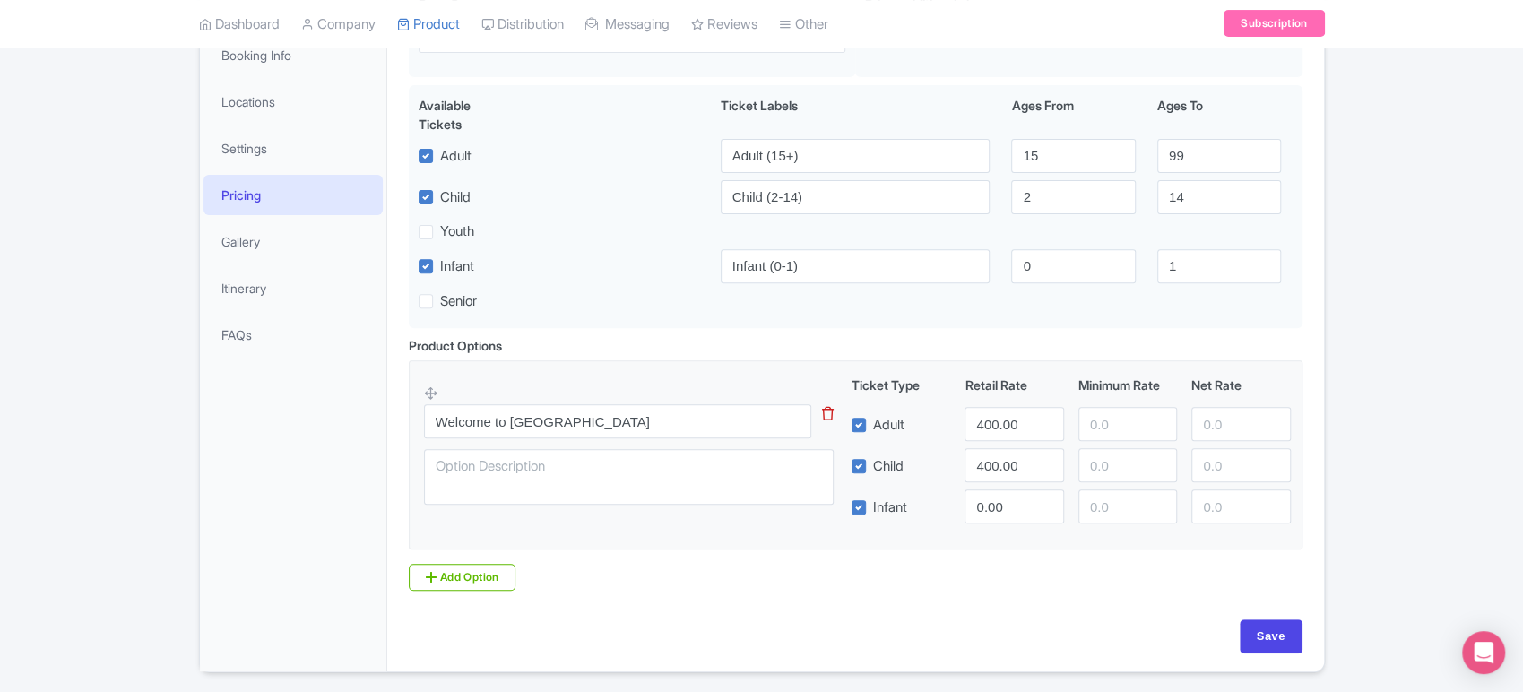
click at [832, 414] on icon at bounding box center [828, 413] width 12 height 13
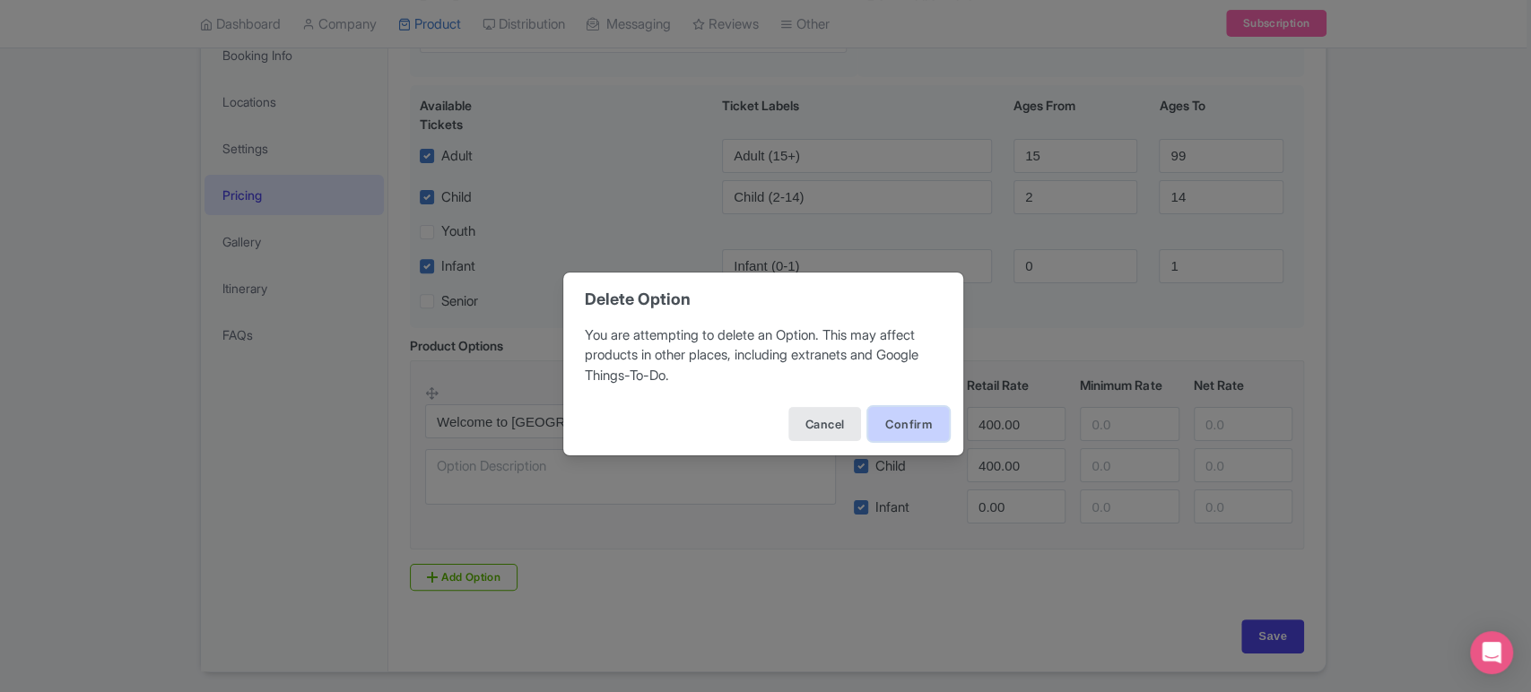
click at [926, 432] on button "Confirm" at bounding box center [908, 424] width 81 height 34
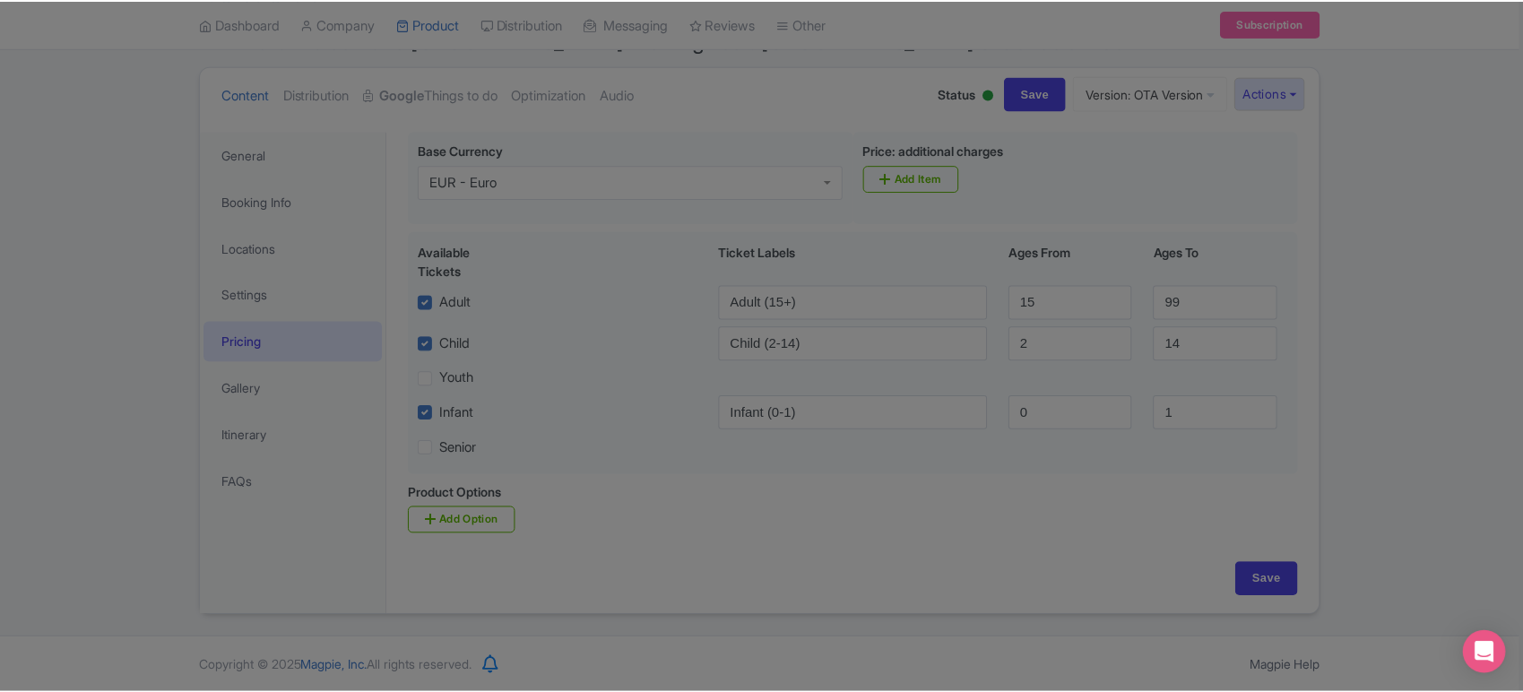
scroll to position [181, 0]
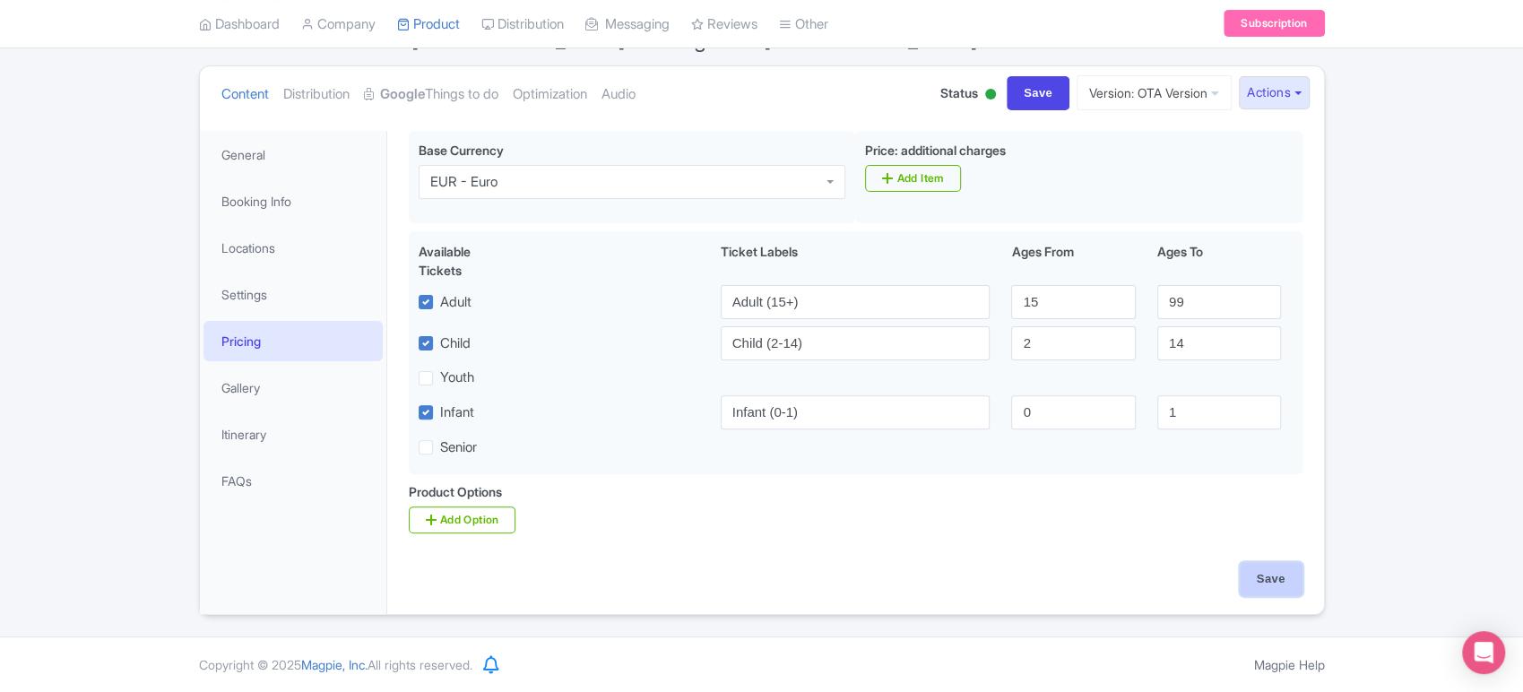
click at [1260, 578] on input "Save" at bounding box center [1271, 579] width 63 height 34
type input "Saving..."
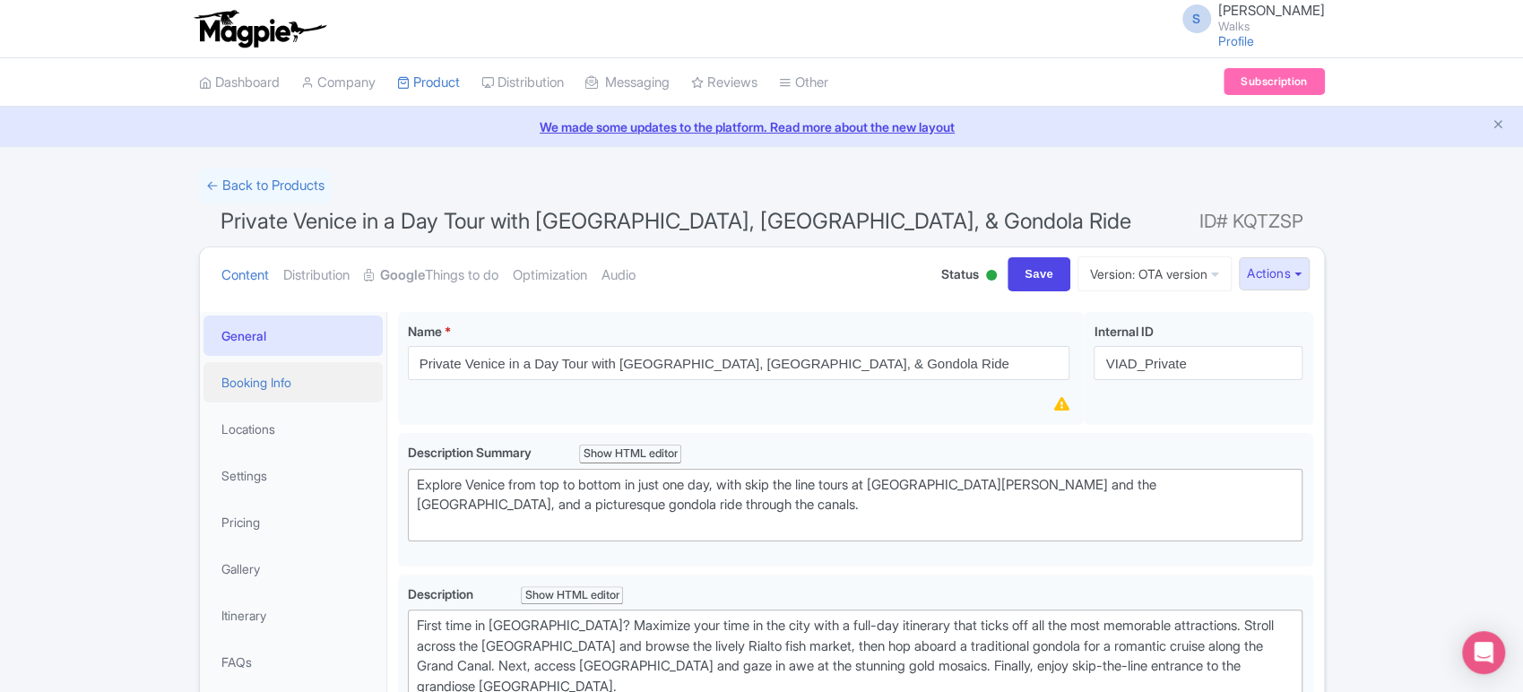
click at [302, 370] on link "Booking Info" at bounding box center [293, 382] width 179 height 40
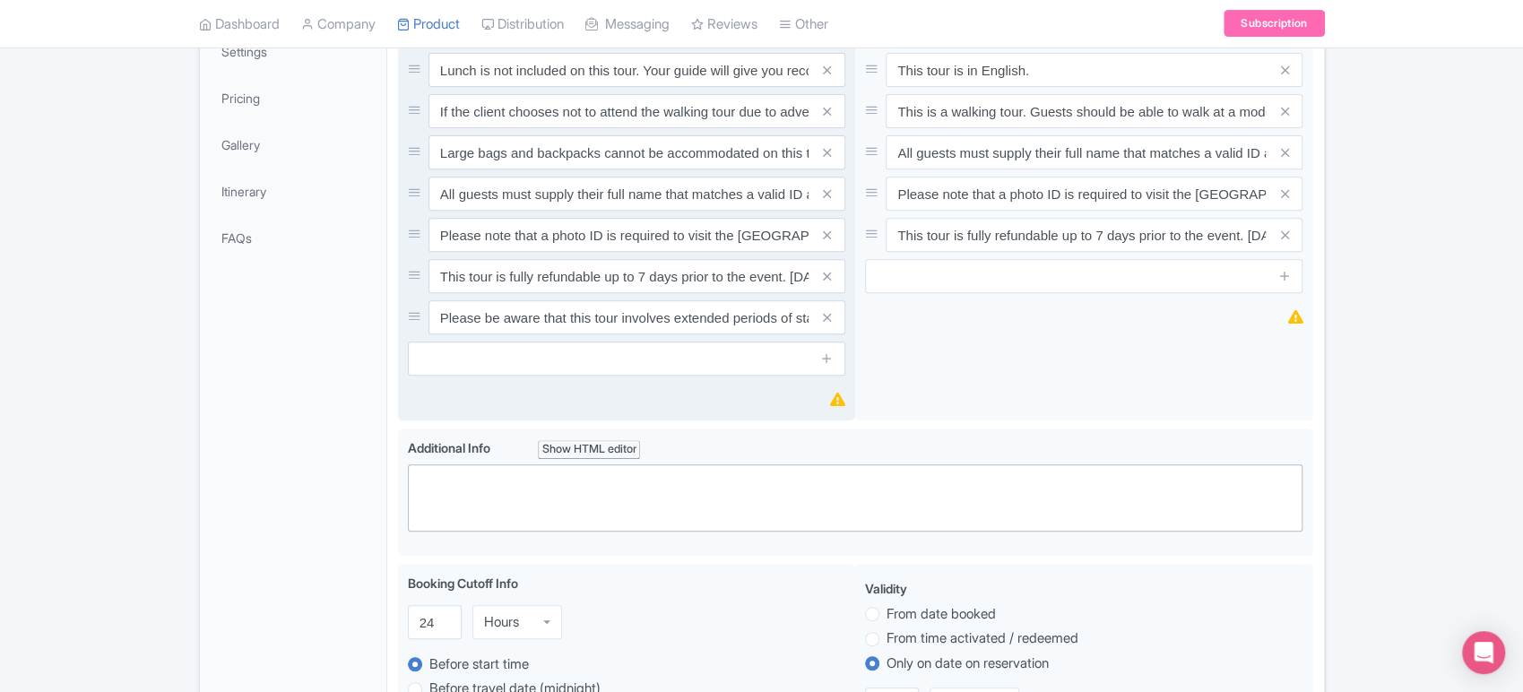
scroll to position [460, 0]
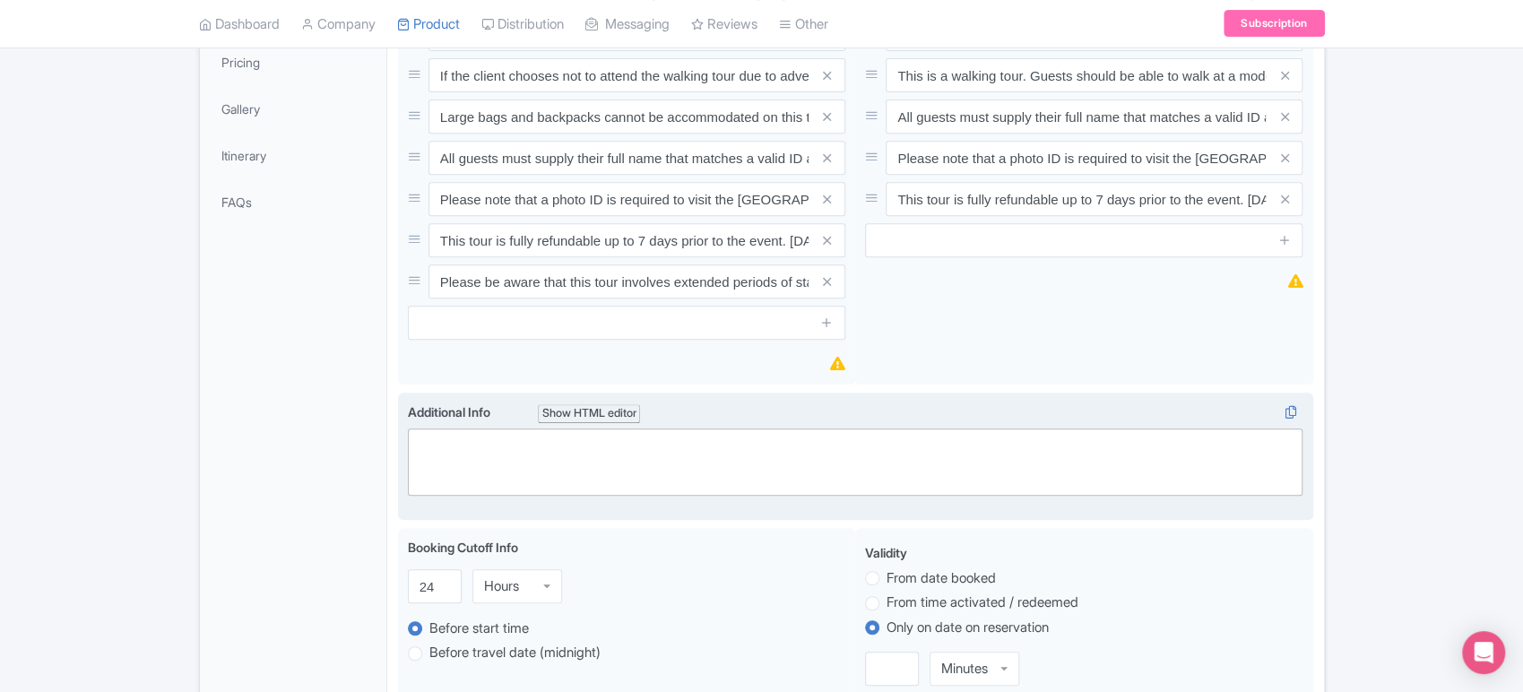
click at [629, 457] on trix-editor at bounding box center [856, 462] width 896 height 67
paste trix-editor "<div>Ticket age ranges:<br>- Adult (15+)<br>- Child (2-14)<br>- Infant (0-1)</d…"
type trix-editor "<div>Ticket age ranges:<br>- Adult (15+)<br>- Child (2-14)<br>- Infant (0-1)</d…"
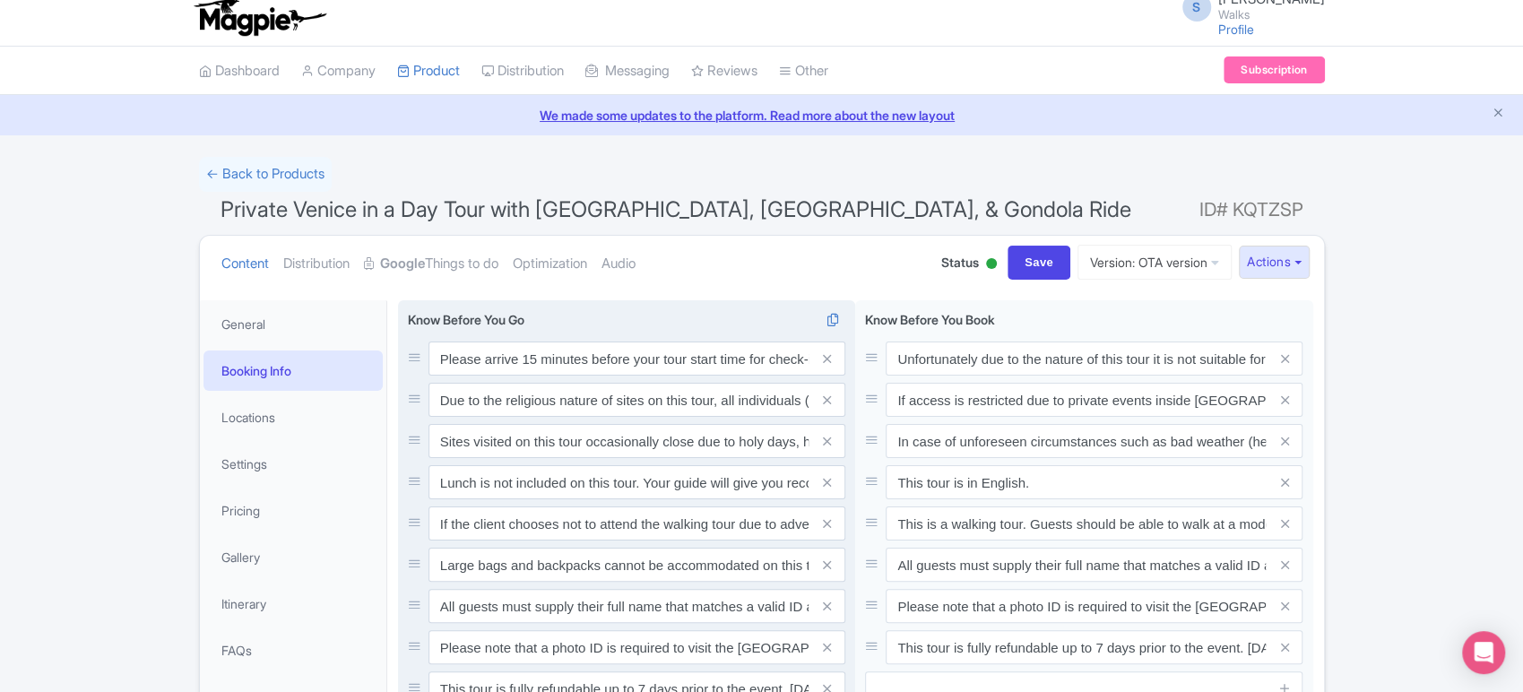
scroll to position [4, 0]
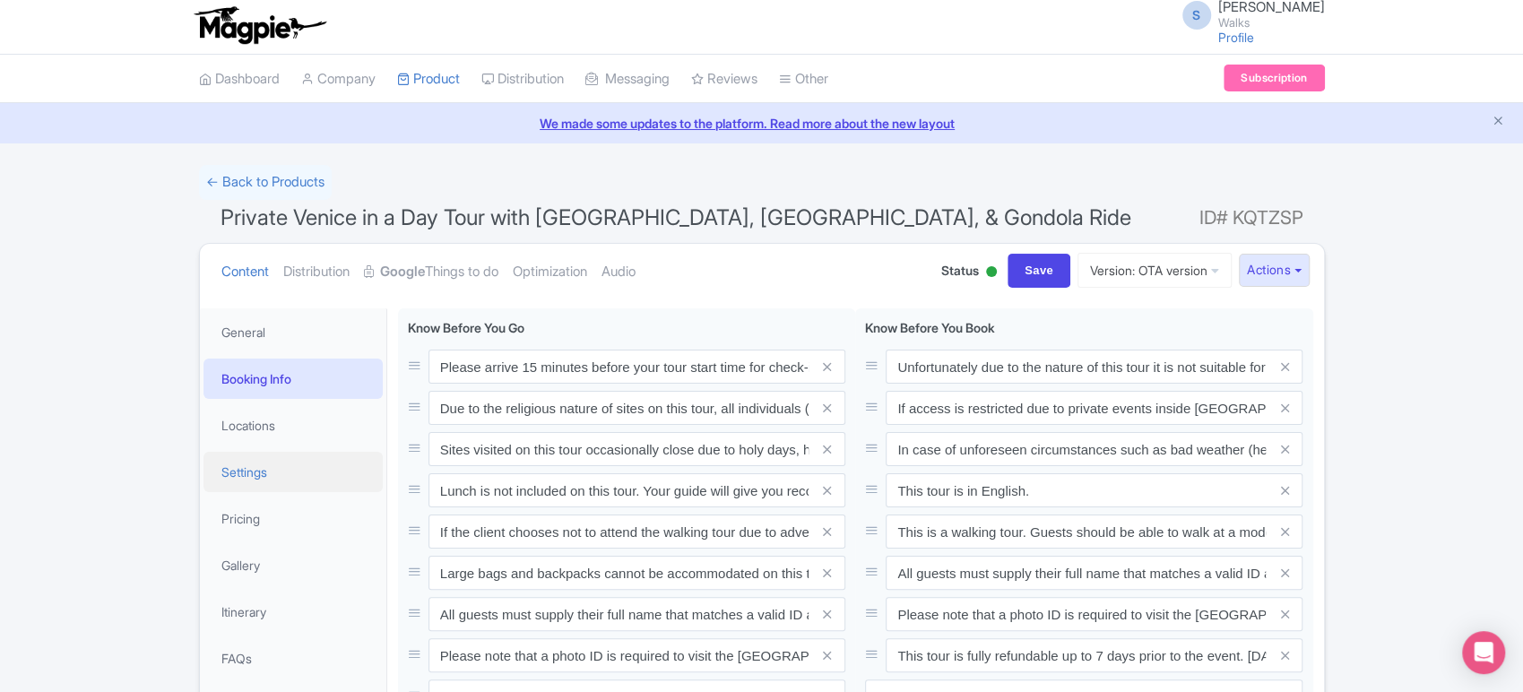
click at [284, 480] on link "Settings" at bounding box center [293, 472] width 179 height 40
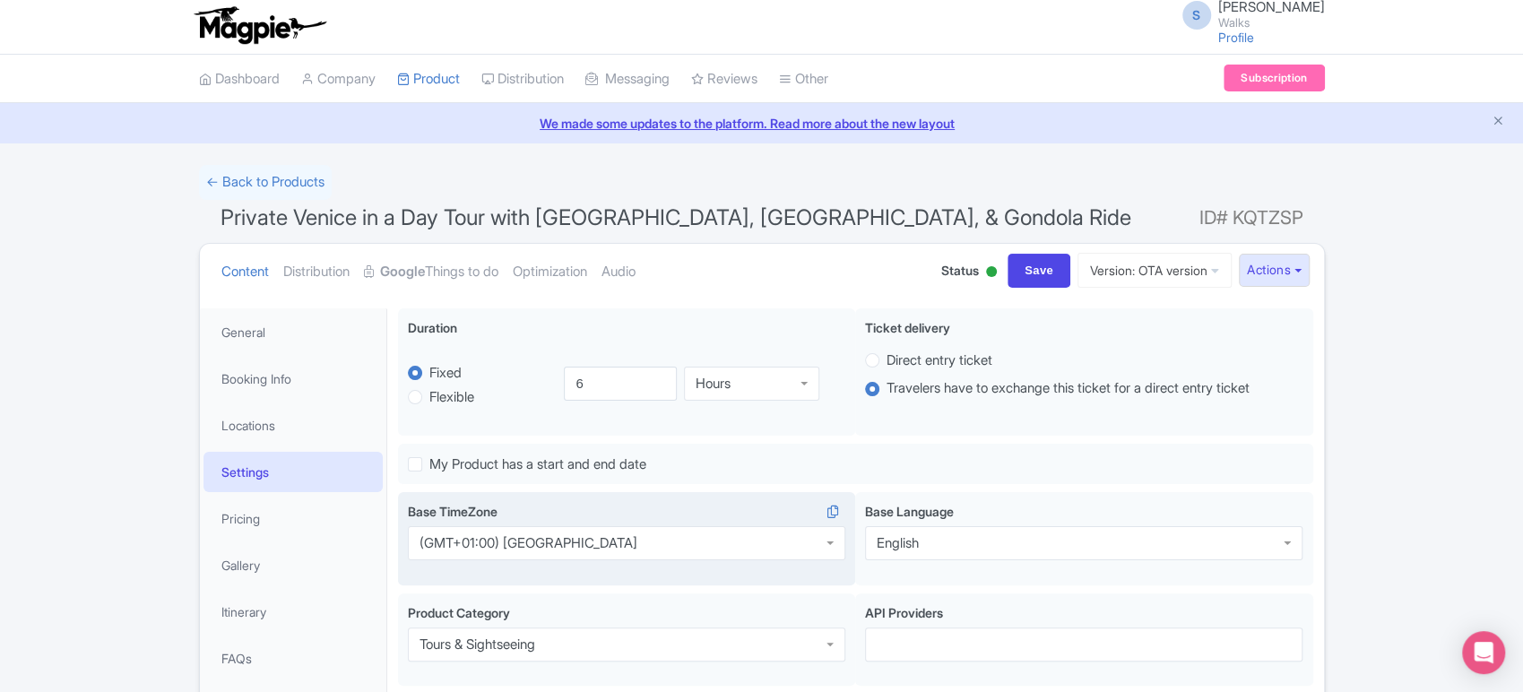
scroll to position [71, 0]
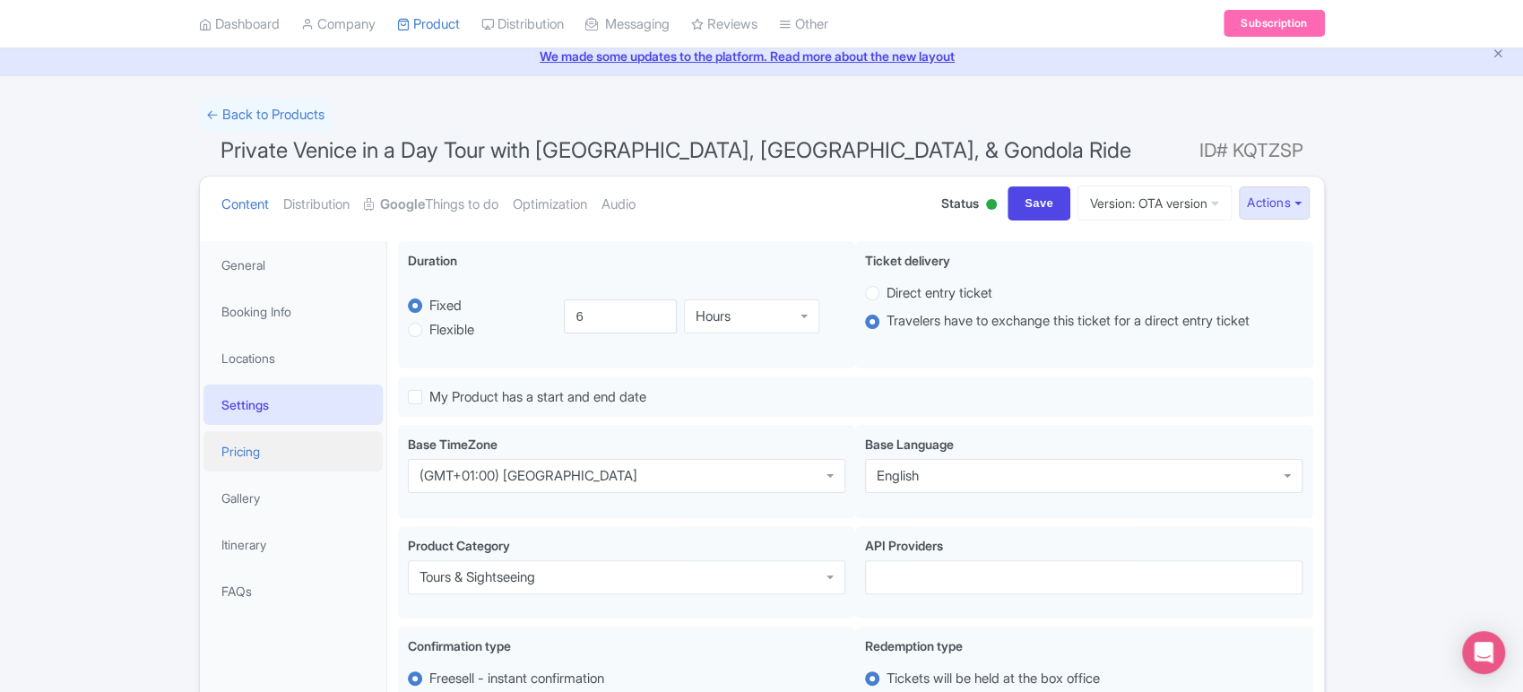
click at [342, 439] on link "Pricing" at bounding box center [293, 451] width 179 height 40
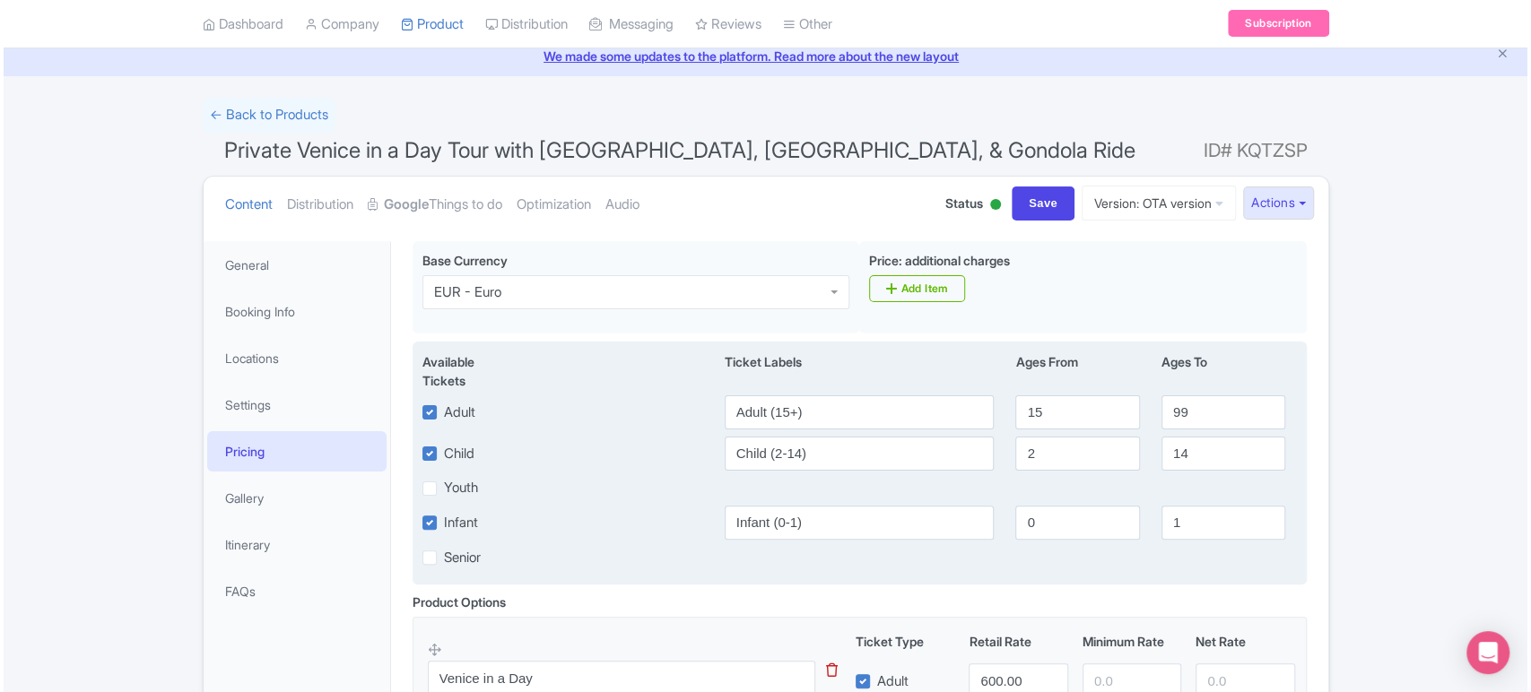
scroll to position [205, 0]
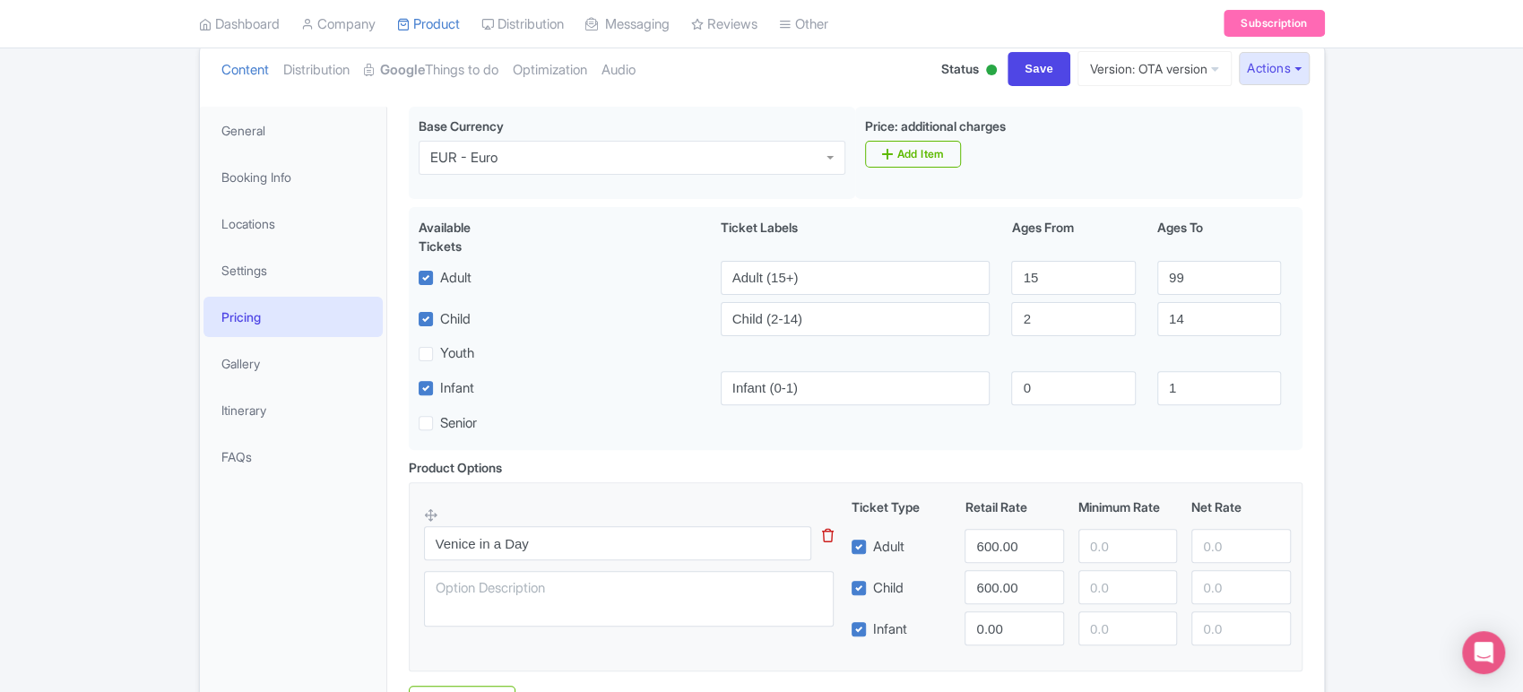
click at [828, 536] on icon at bounding box center [828, 535] width 12 height 13
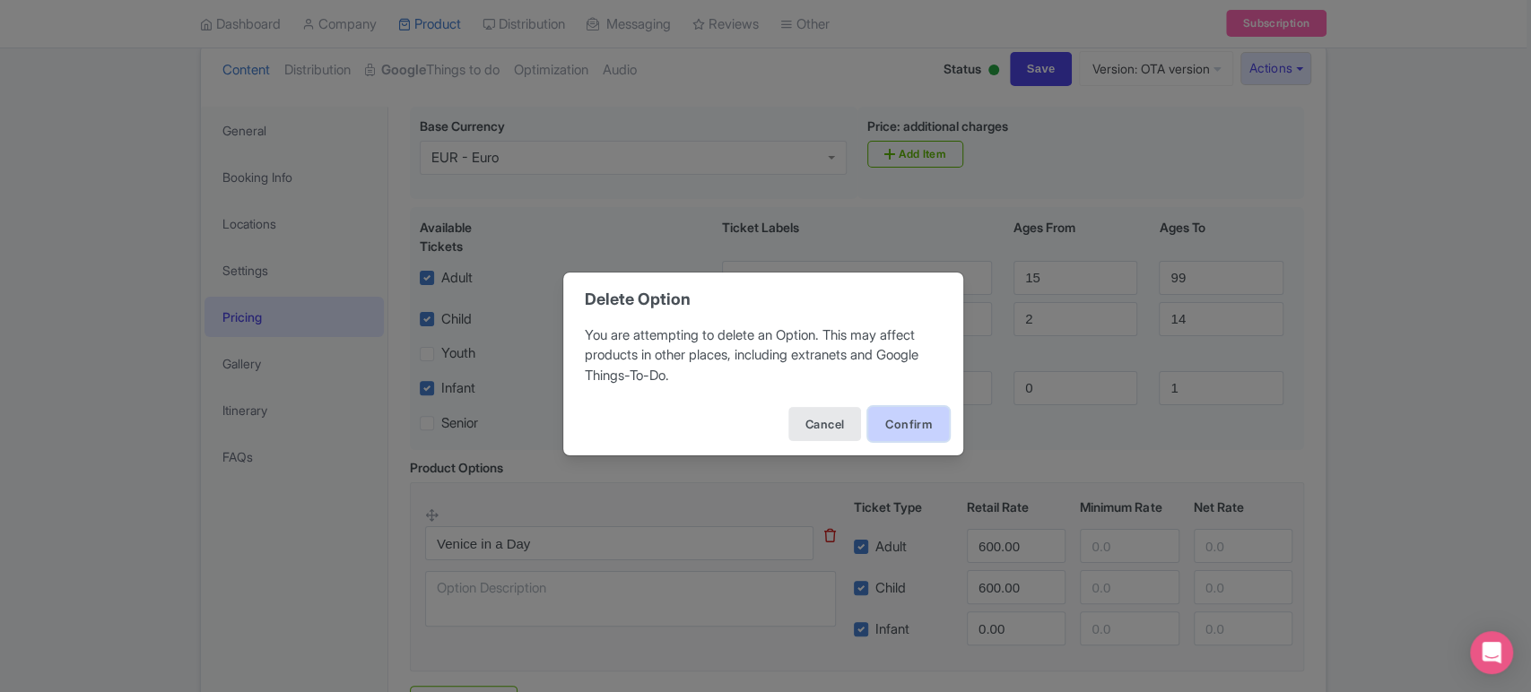
click at [903, 408] on button "Confirm" at bounding box center [908, 424] width 81 height 34
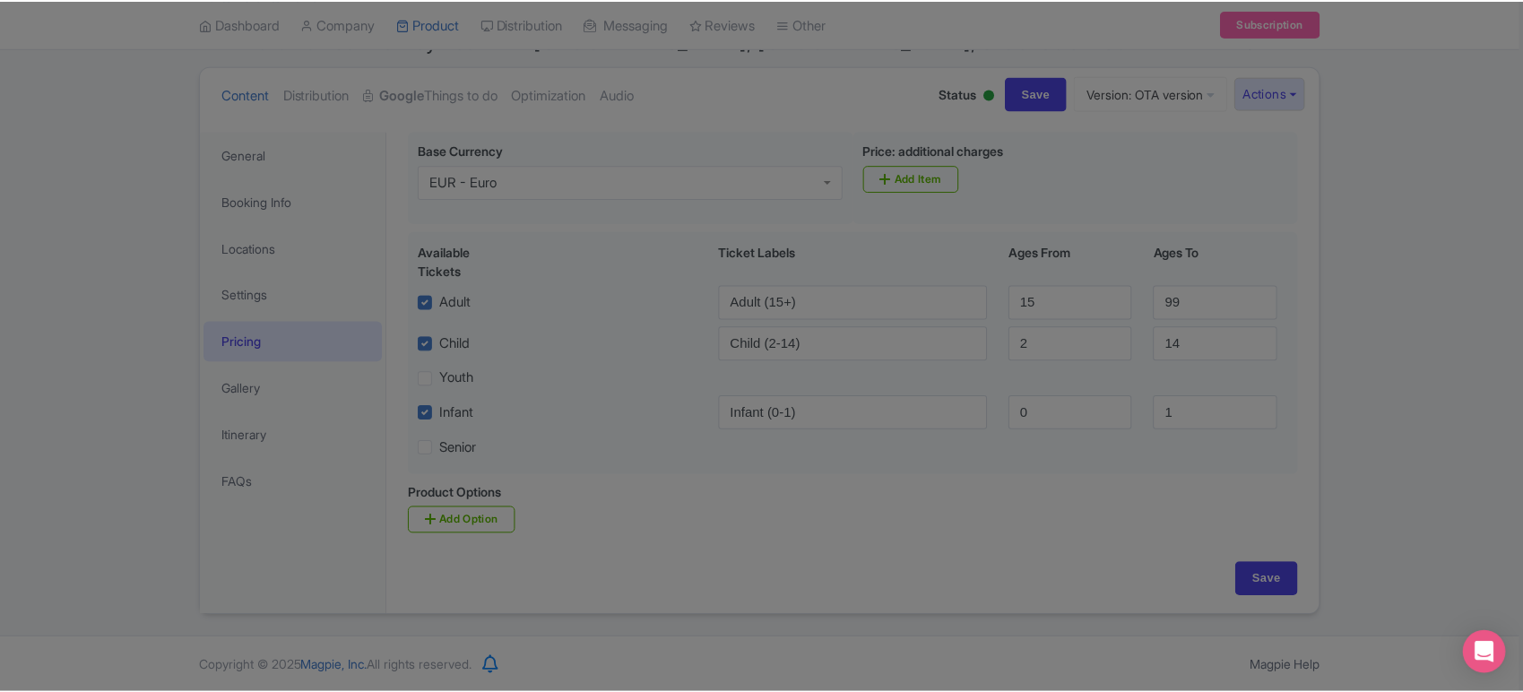
scroll to position [181, 0]
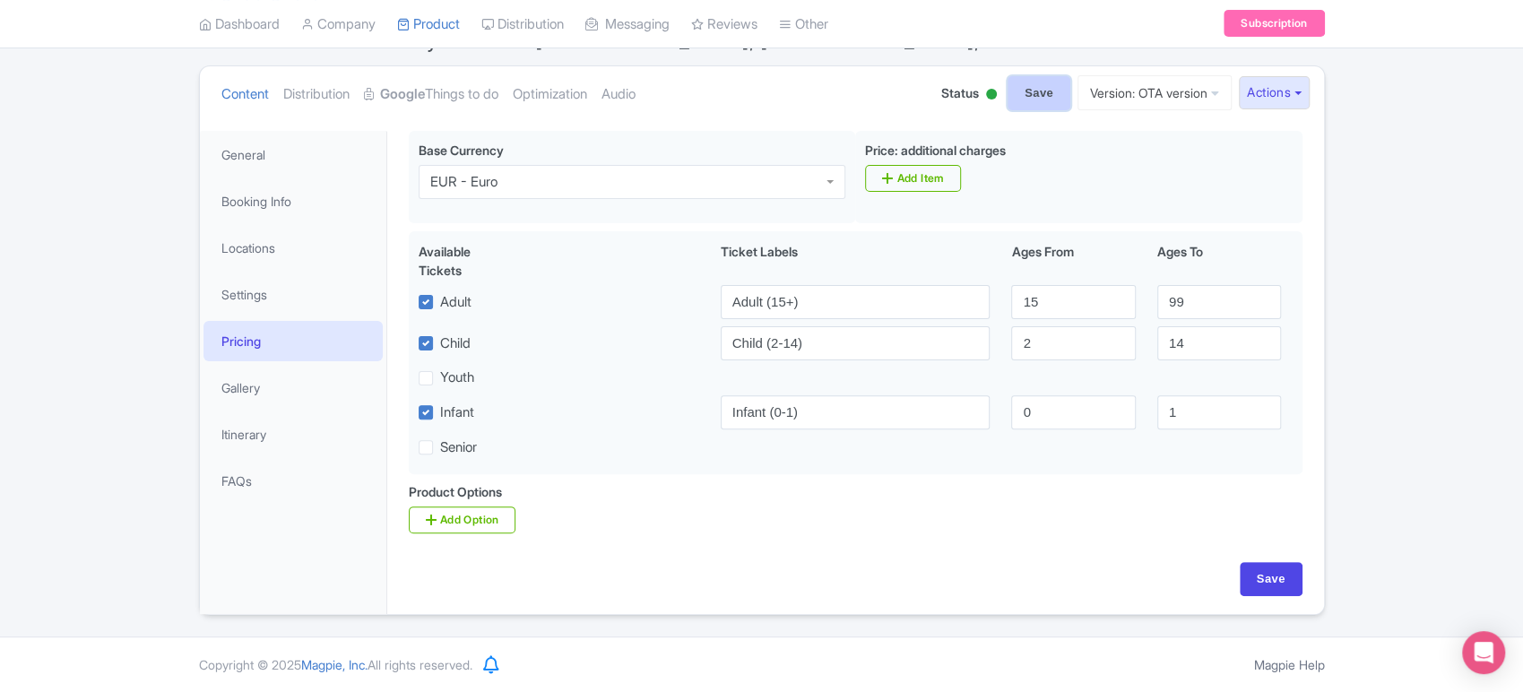
click at [1020, 95] on input "Save" at bounding box center [1039, 93] width 63 height 34
type input "Saving..."
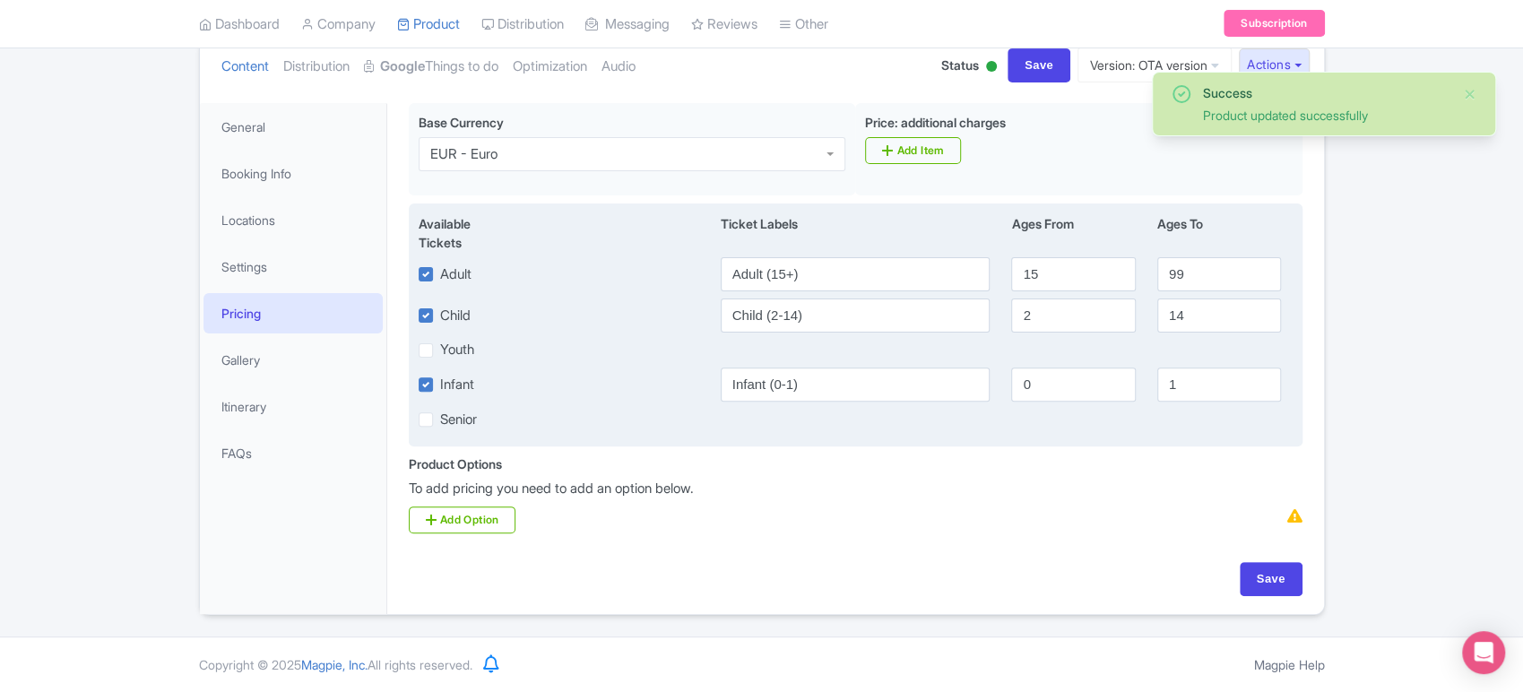
scroll to position [208, 0]
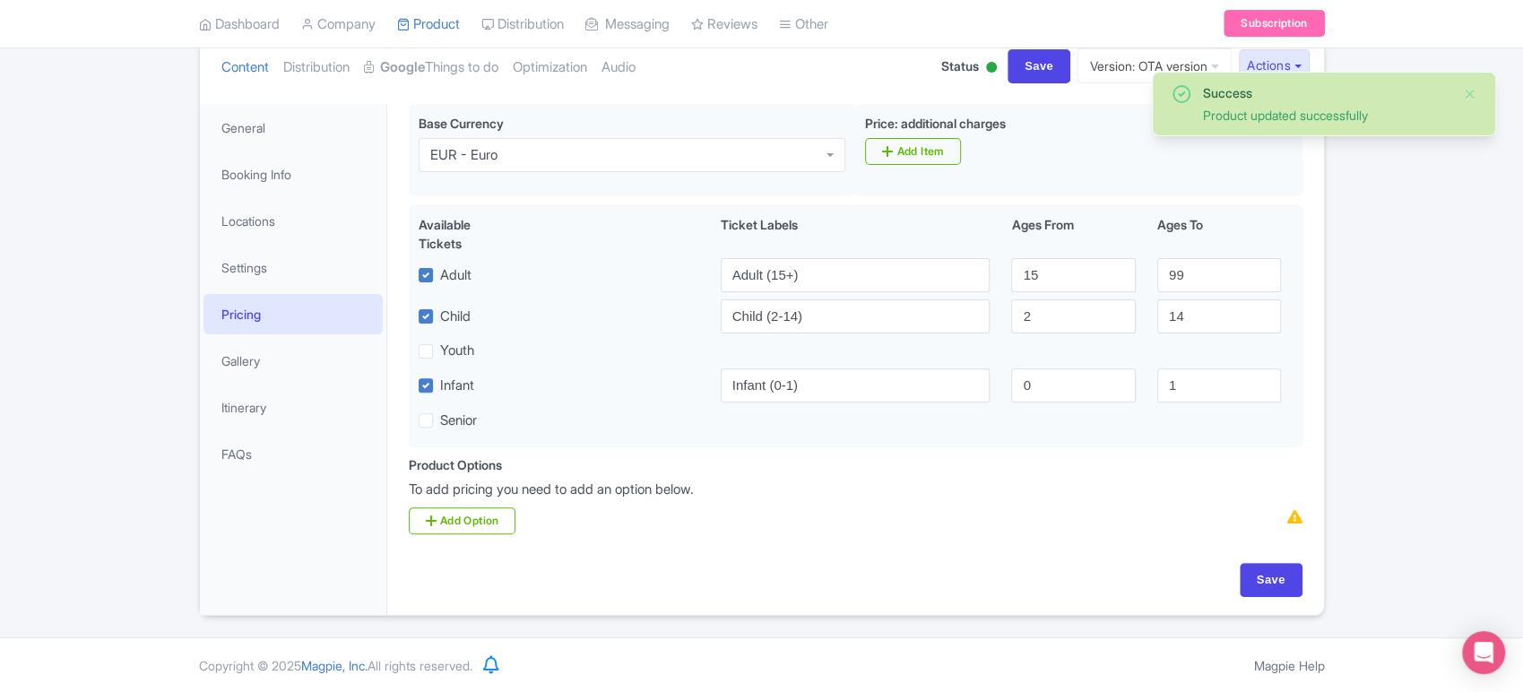
click at [280, 193] on li "Booking Info" at bounding box center [293, 175] width 186 height 48
click at [274, 180] on link "Booking Info" at bounding box center [293, 174] width 179 height 40
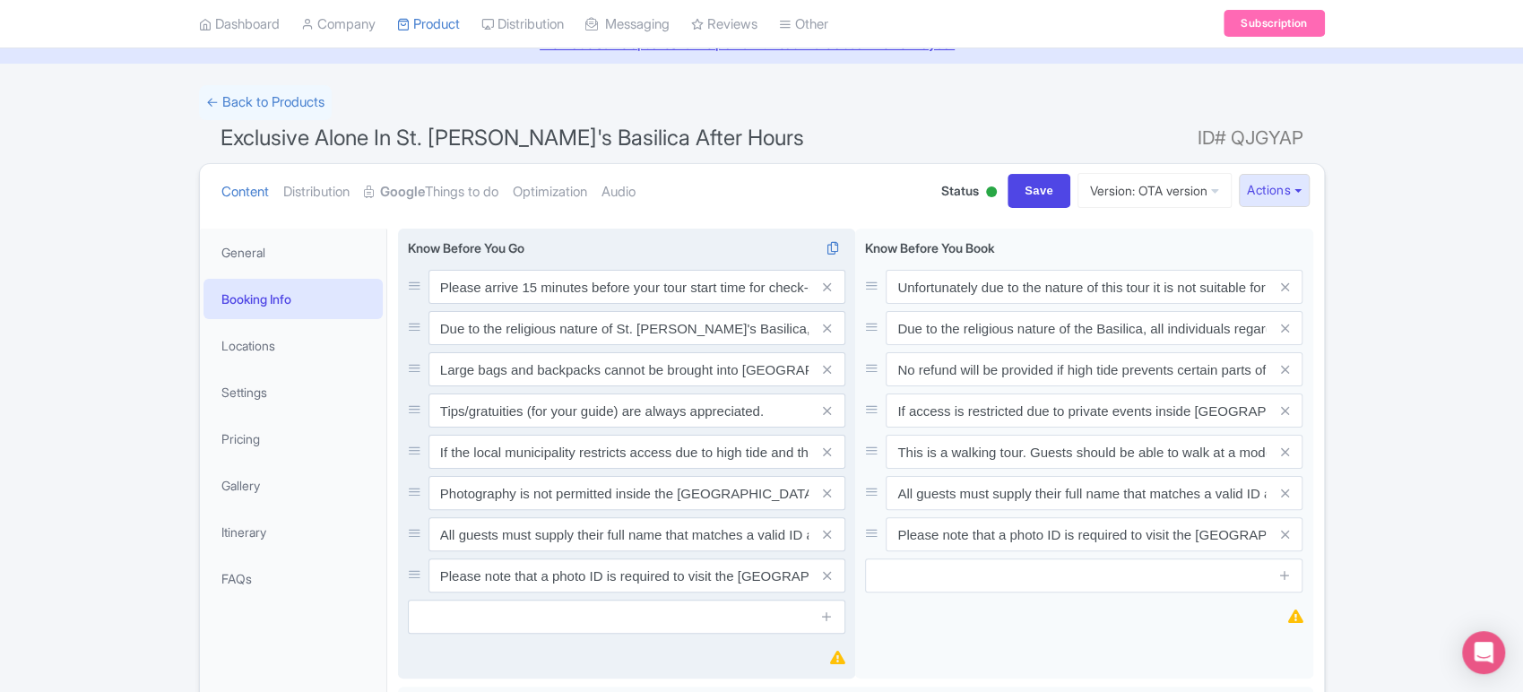
scroll to position [0, 0]
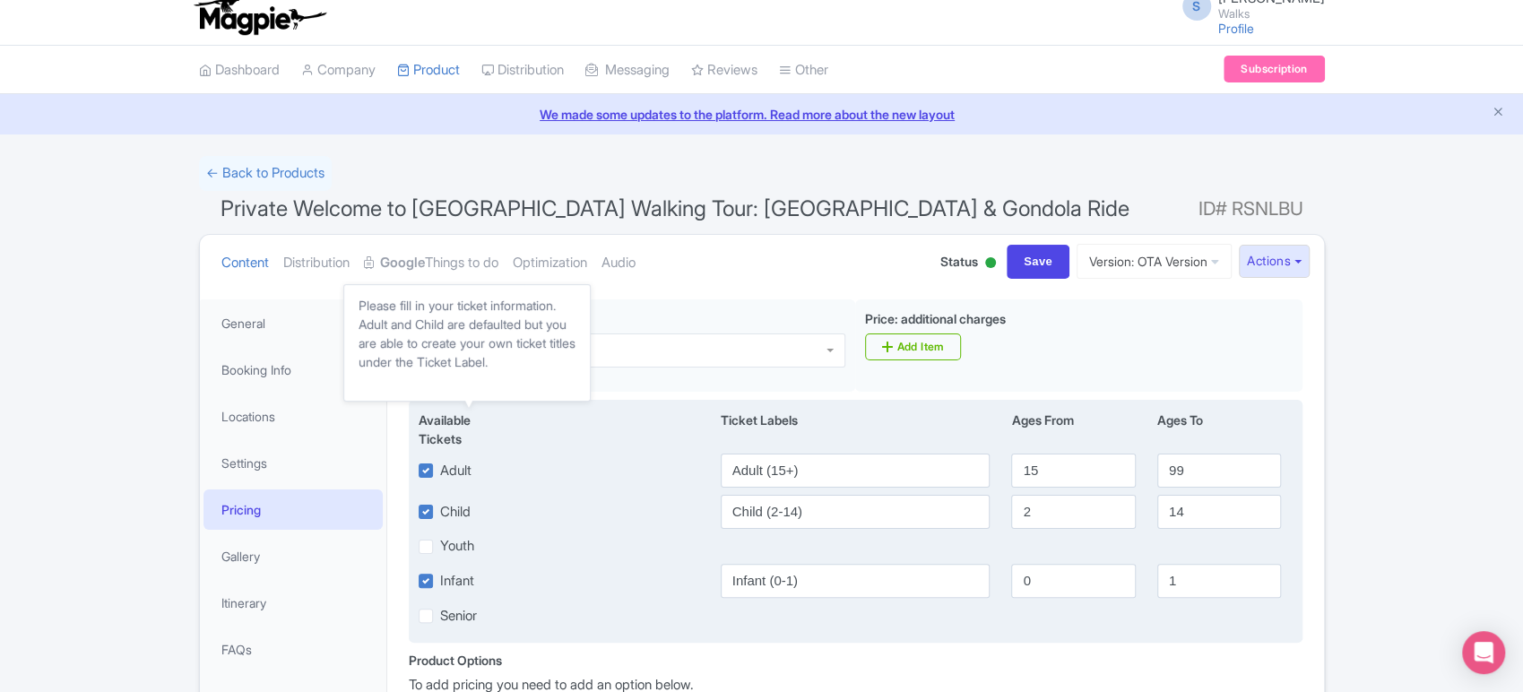
scroll to position [5, 0]
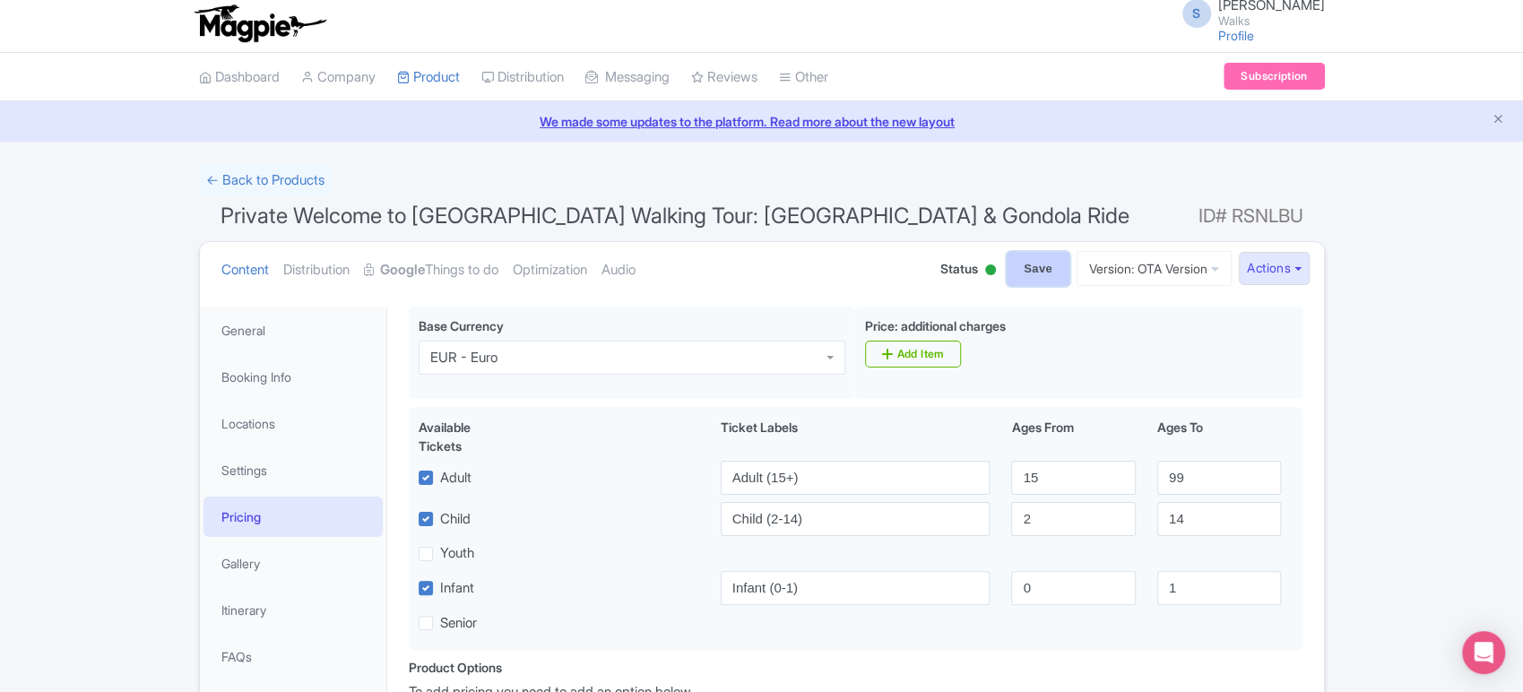
click at [1024, 262] on input "Save" at bounding box center [1038, 269] width 63 height 34
type input "Saving..."
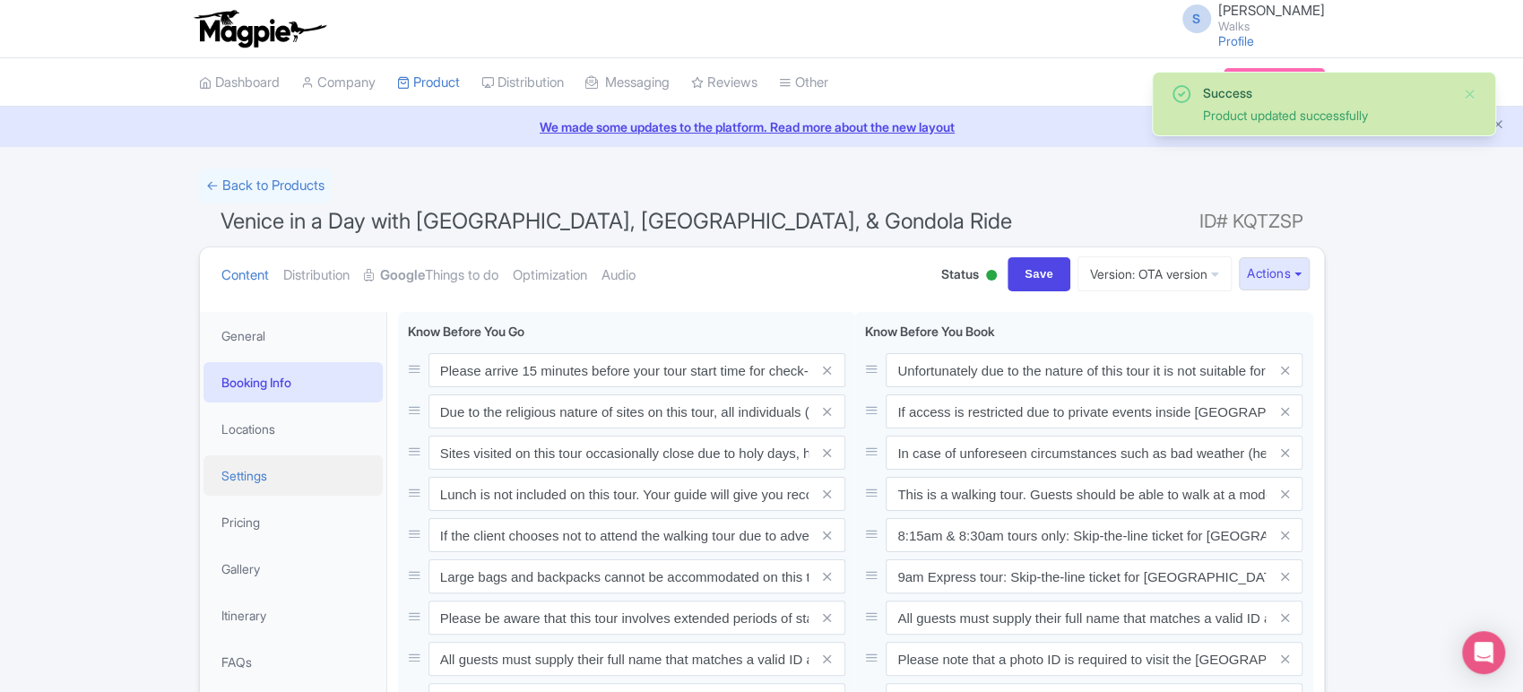
click at [271, 490] on link "Settings" at bounding box center [293, 475] width 179 height 40
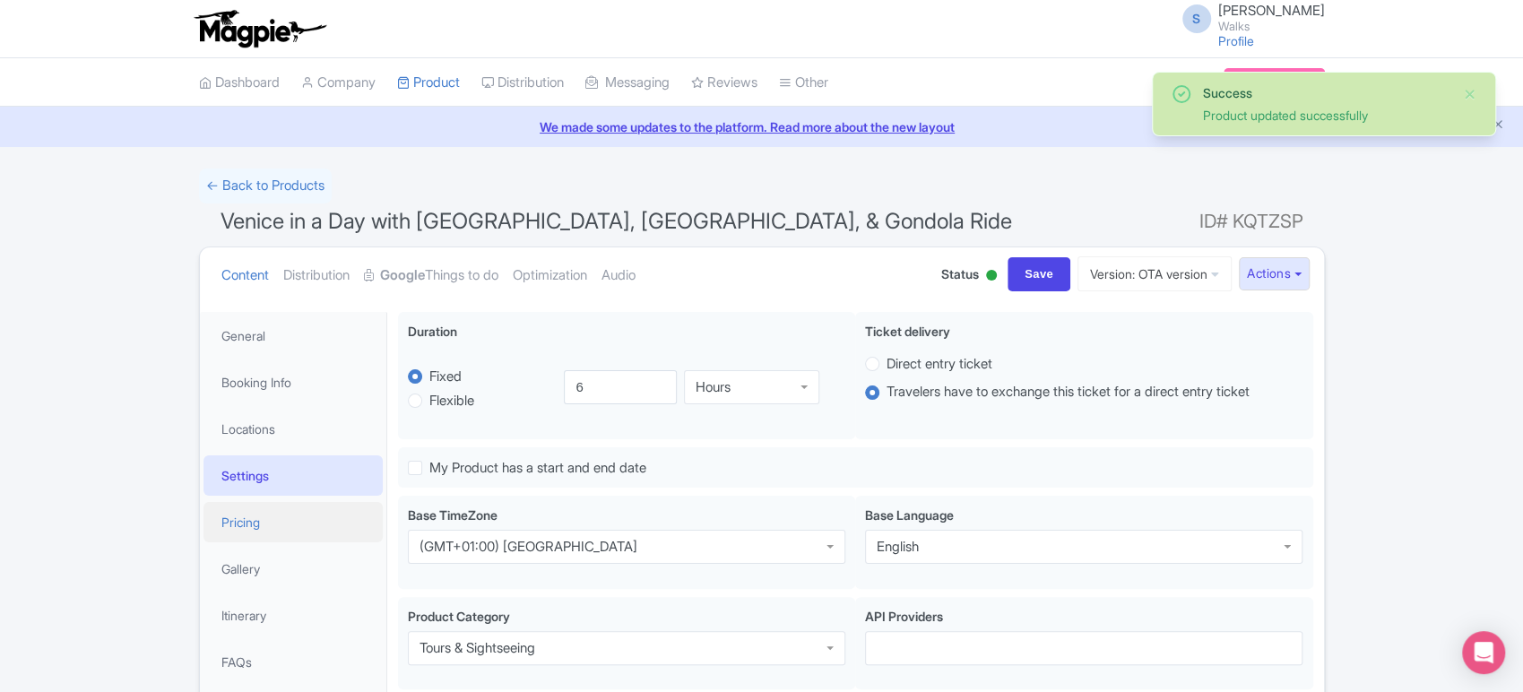
click at [335, 507] on link "Pricing" at bounding box center [293, 522] width 179 height 40
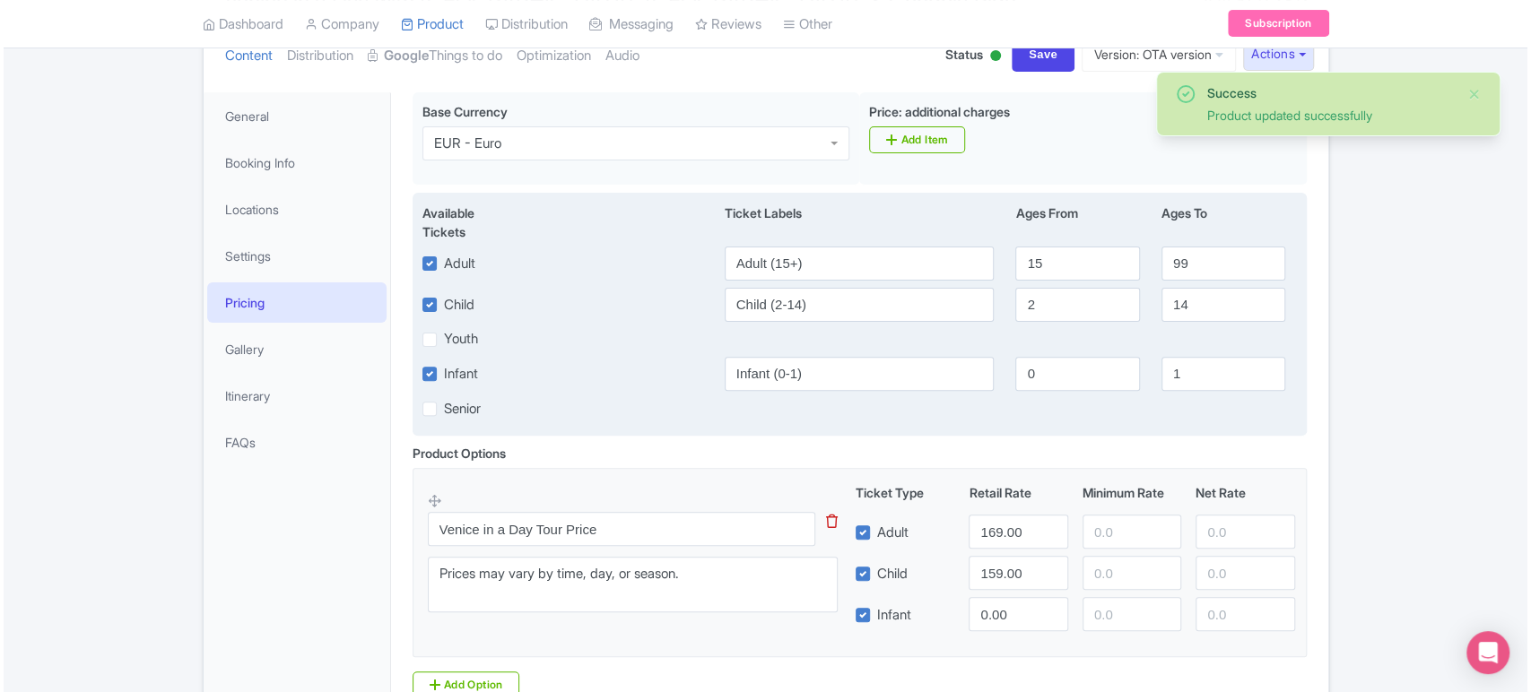
scroll to position [230, 0]
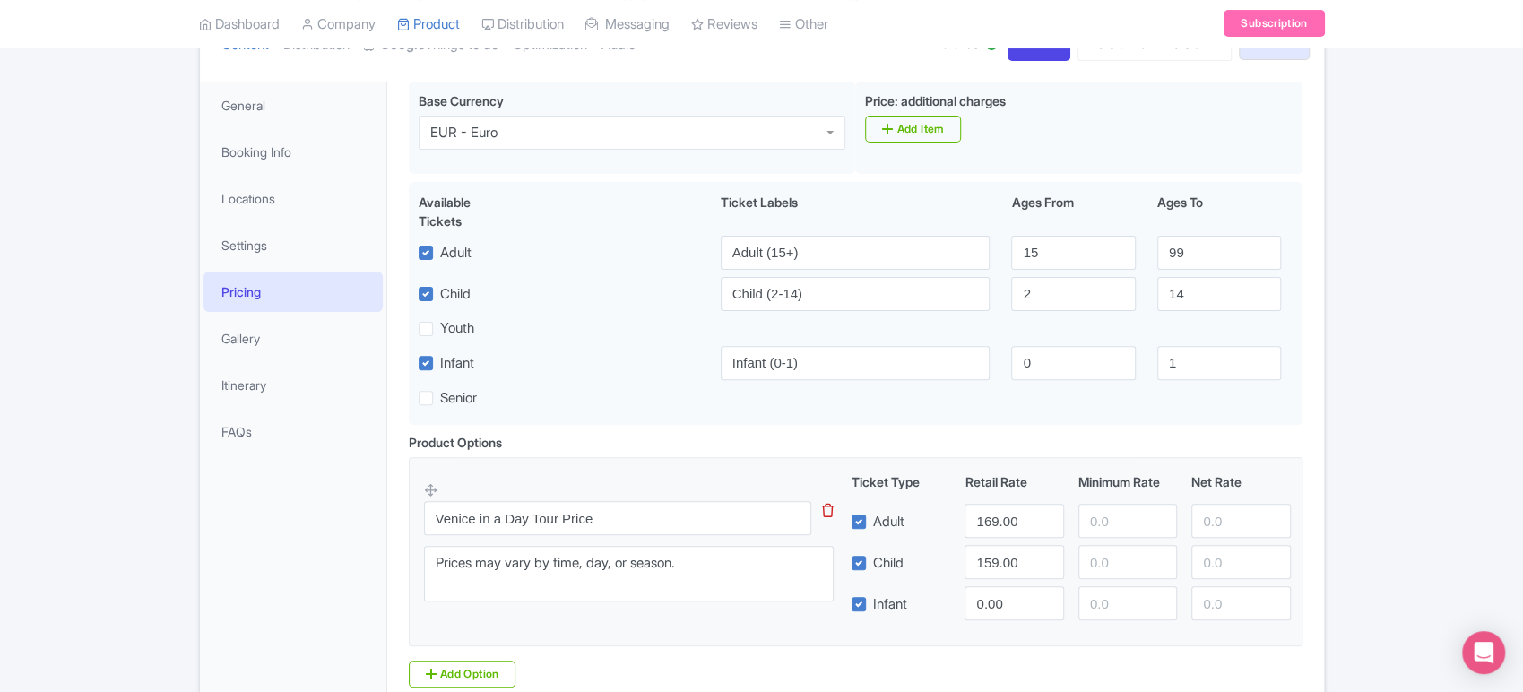
click at [828, 507] on icon at bounding box center [828, 510] width 12 height 13
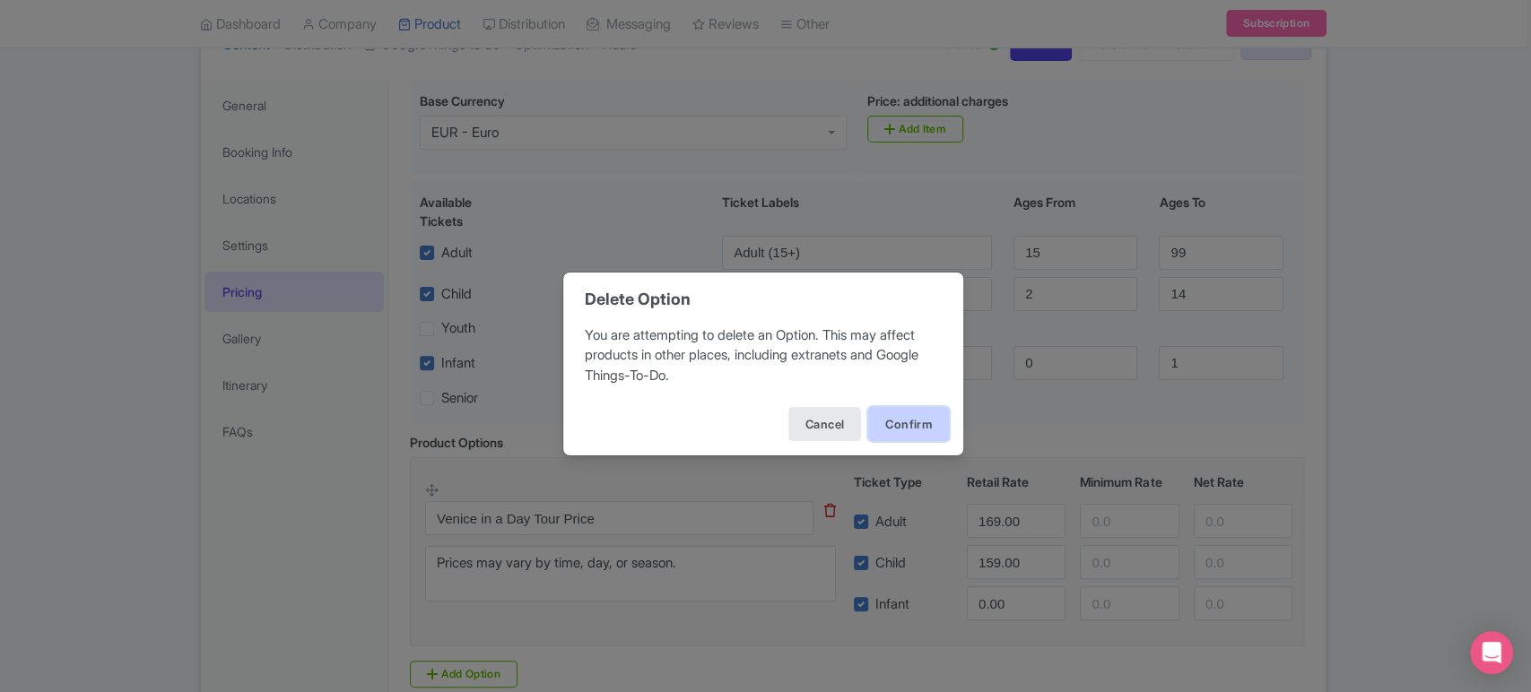
click at [904, 421] on button "Confirm" at bounding box center [908, 424] width 81 height 34
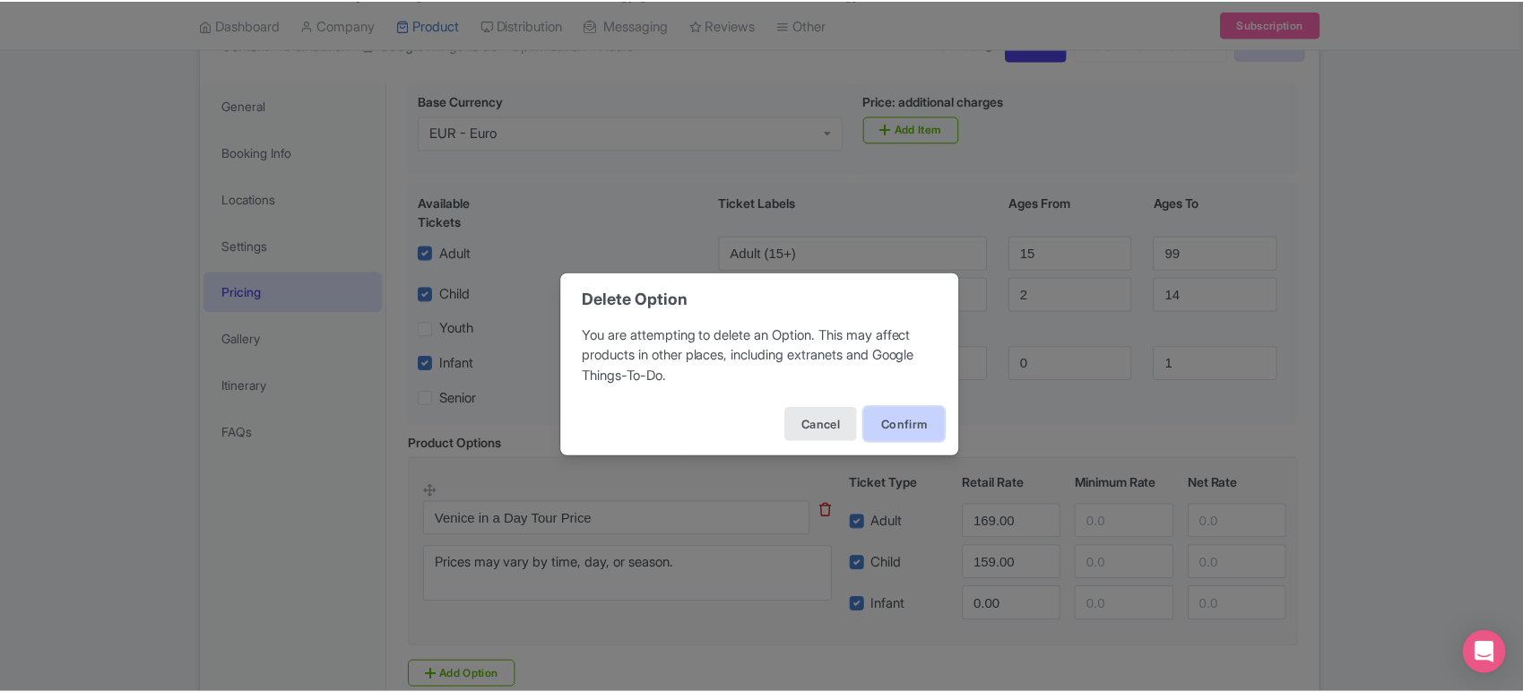
scroll to position [181, 0]
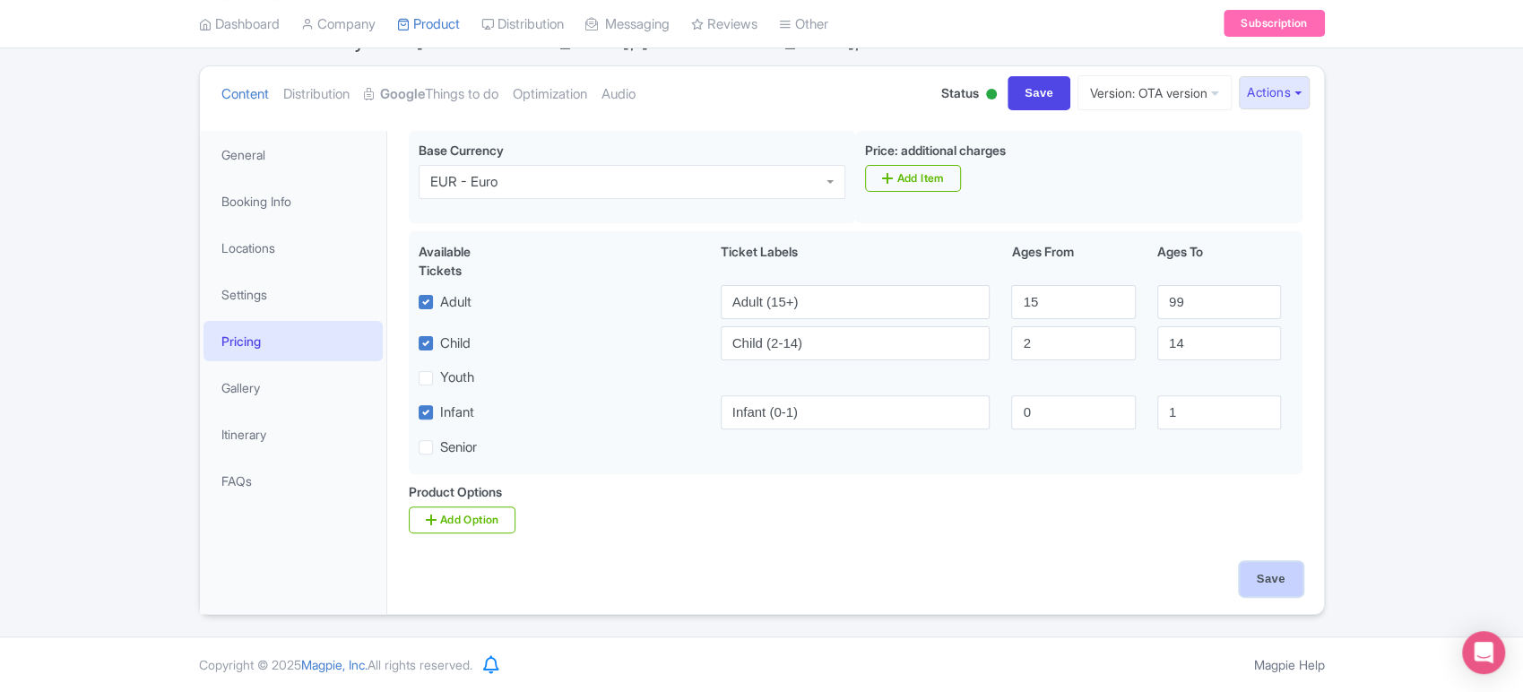
click at [1279, 578] on input "Save" at bounding box center [1271, 579] width 63 height 34
type input "Saving..."
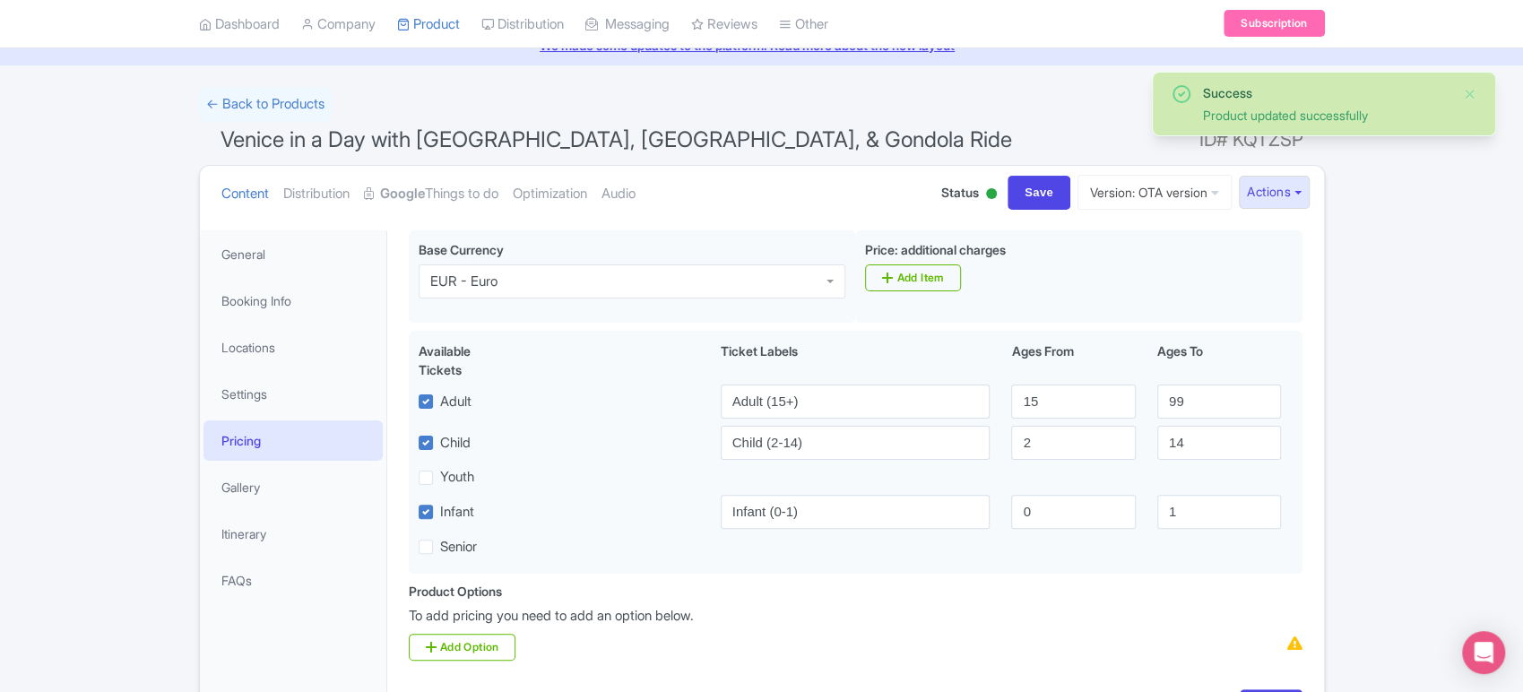
scroll to position [81, 0]
click at [296, 300] on link "Booking Info" at bounding box center [293, 302] width 179 height 40
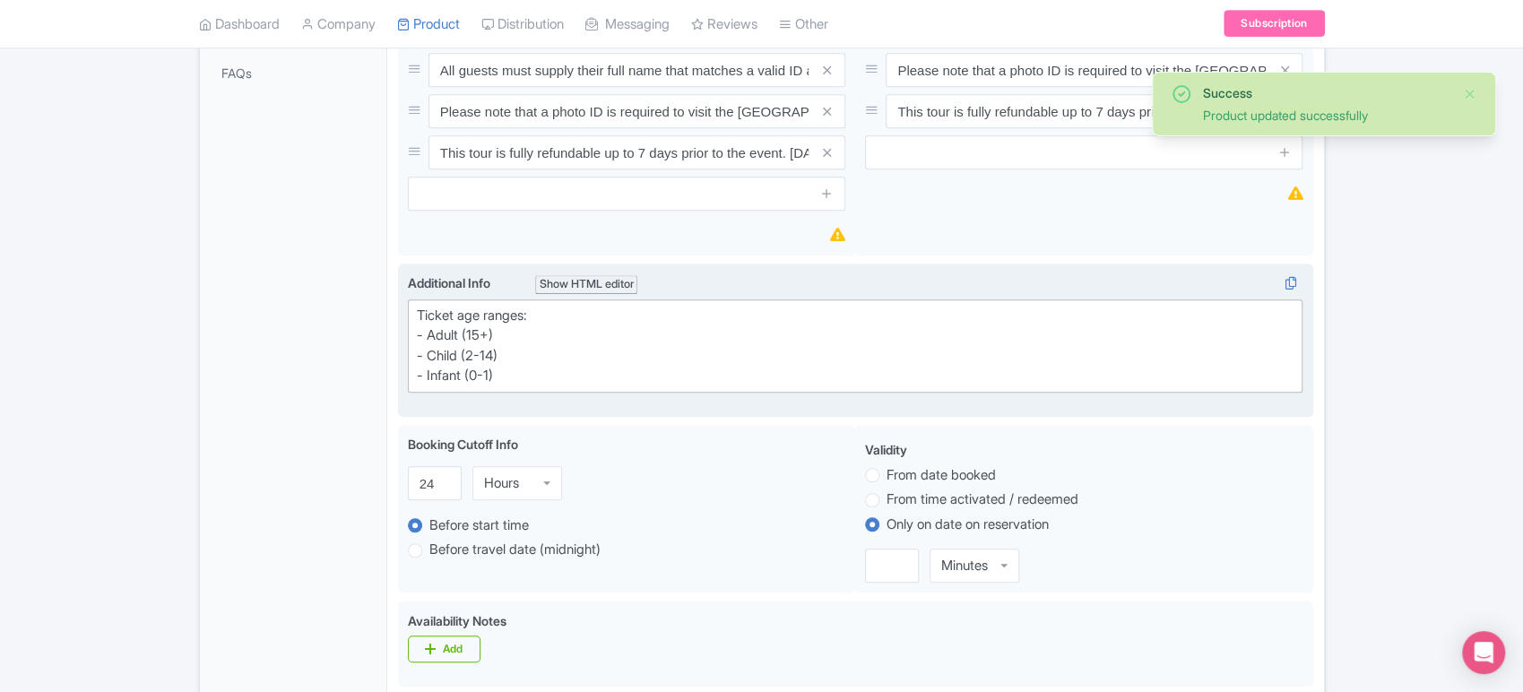
scroll to position [0, 0]
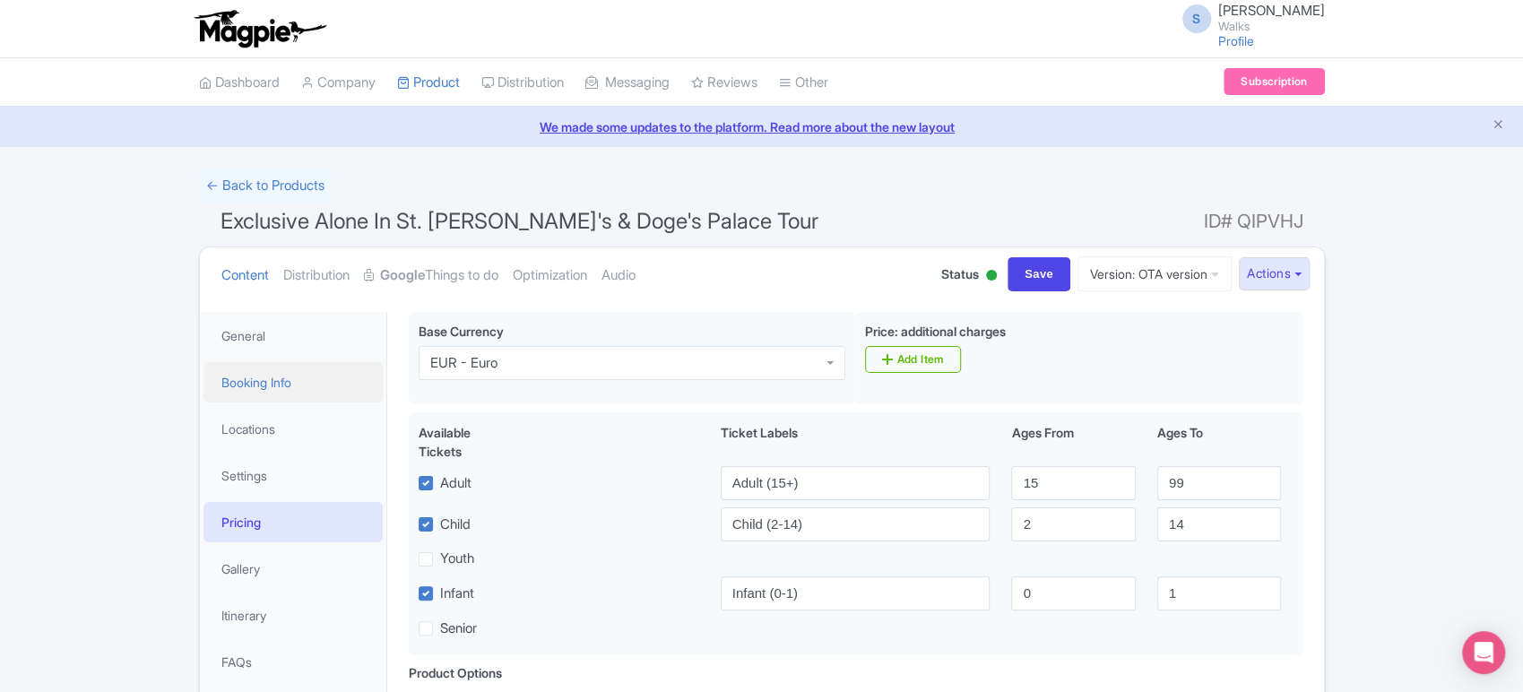
click at [306, 362] on link "Booking Info" at bounding box center [293, 382] width 179 height 40
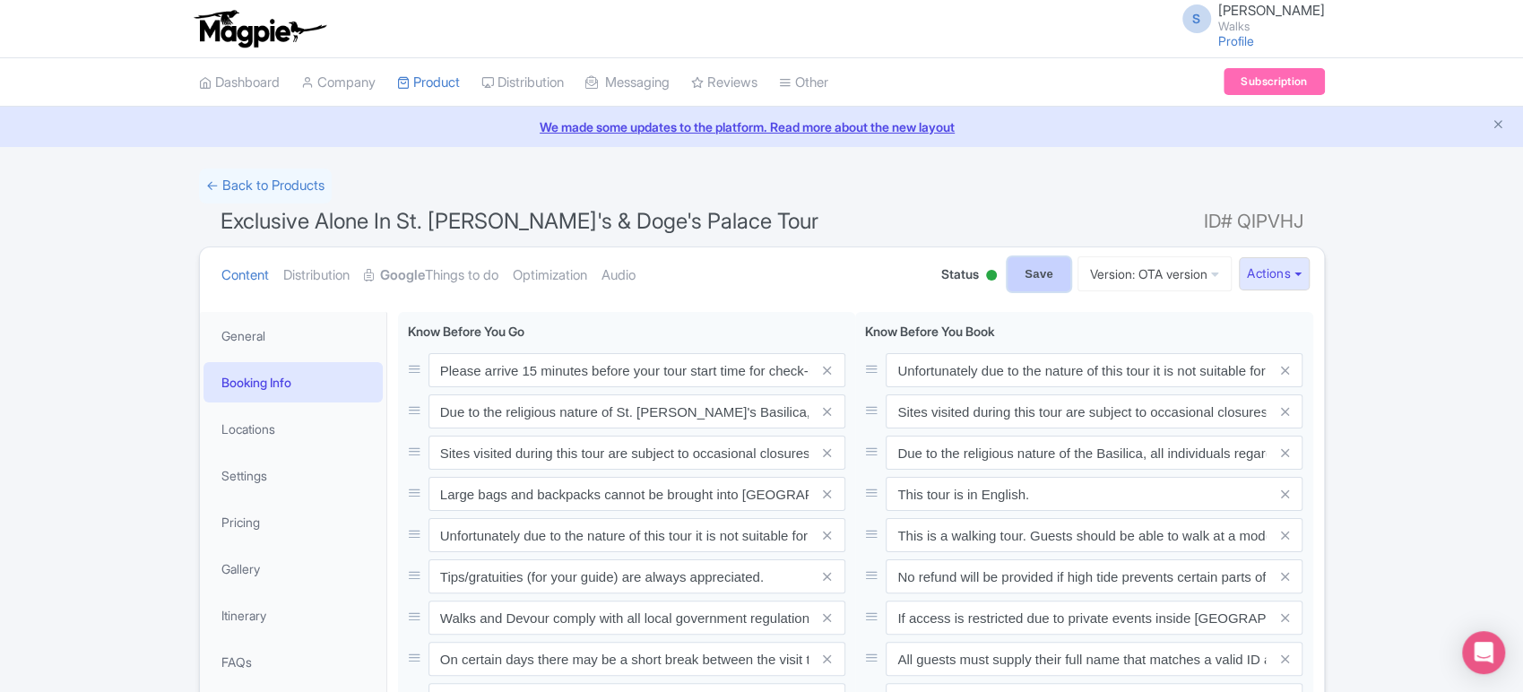
click at [1011, 271] on input "Save" at bounding box center [1039, 274] width 63 height 34
type input "Saving..."
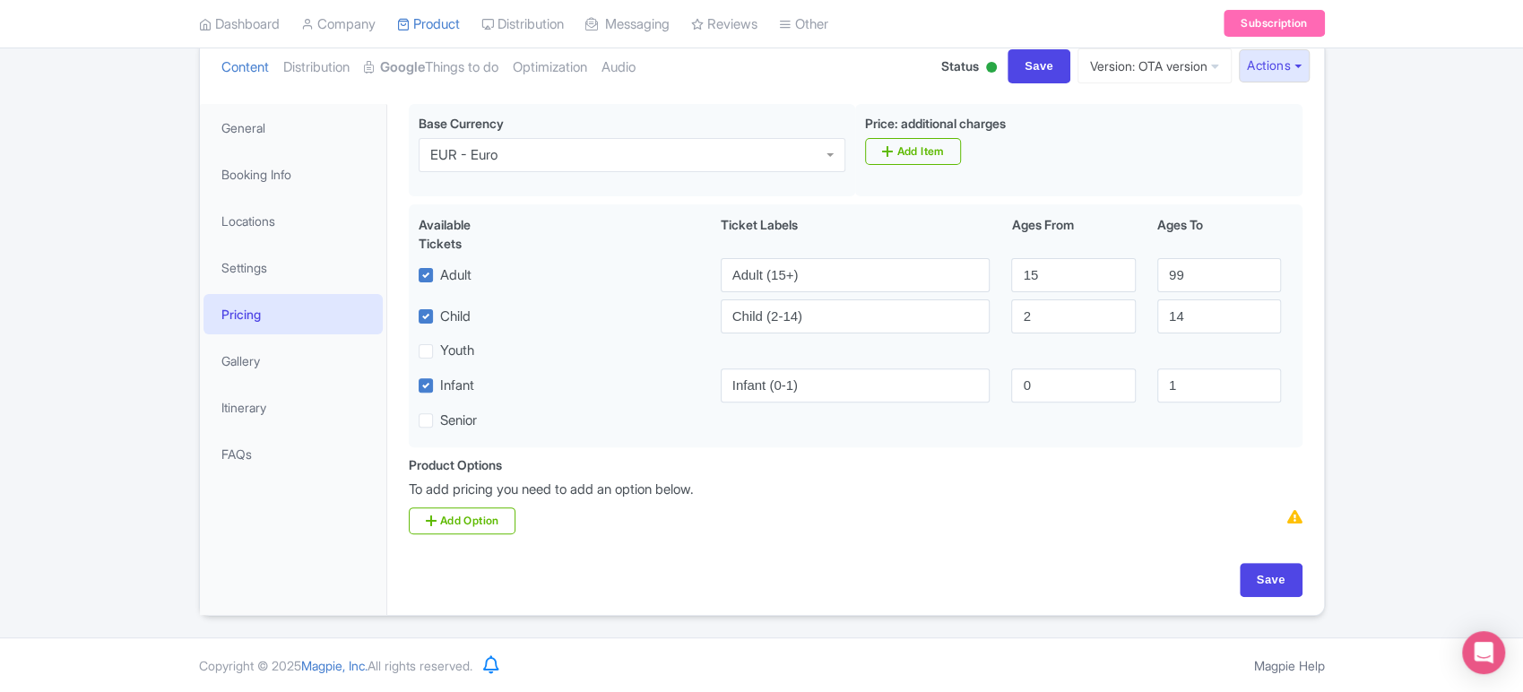
scroll to position [208, 0]
click at [1011, 63] on input "Save" at bounding box center [1039, 66] width 63 height 34
type input "Saving..."
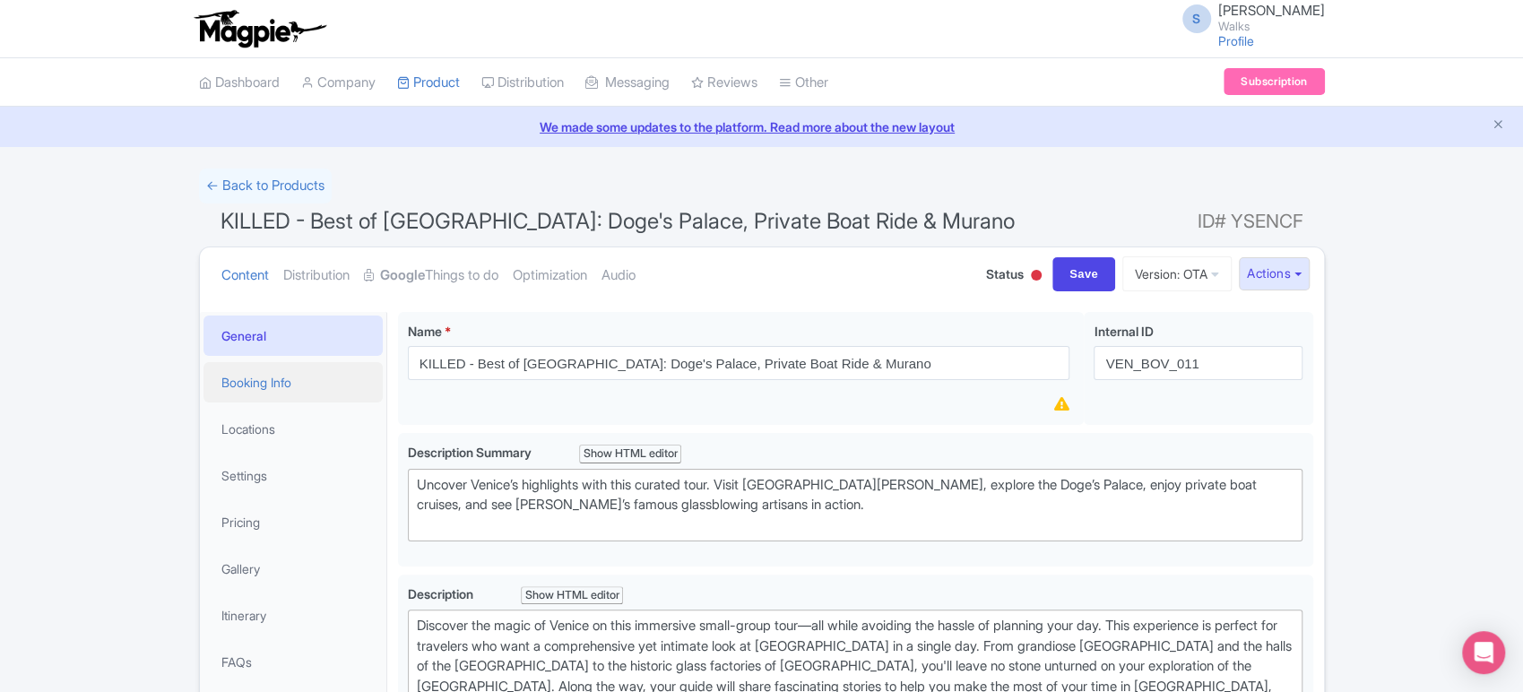
click at [298, 390] on link "Booking Info" at bounding box center [293, 382] width 179 height 40
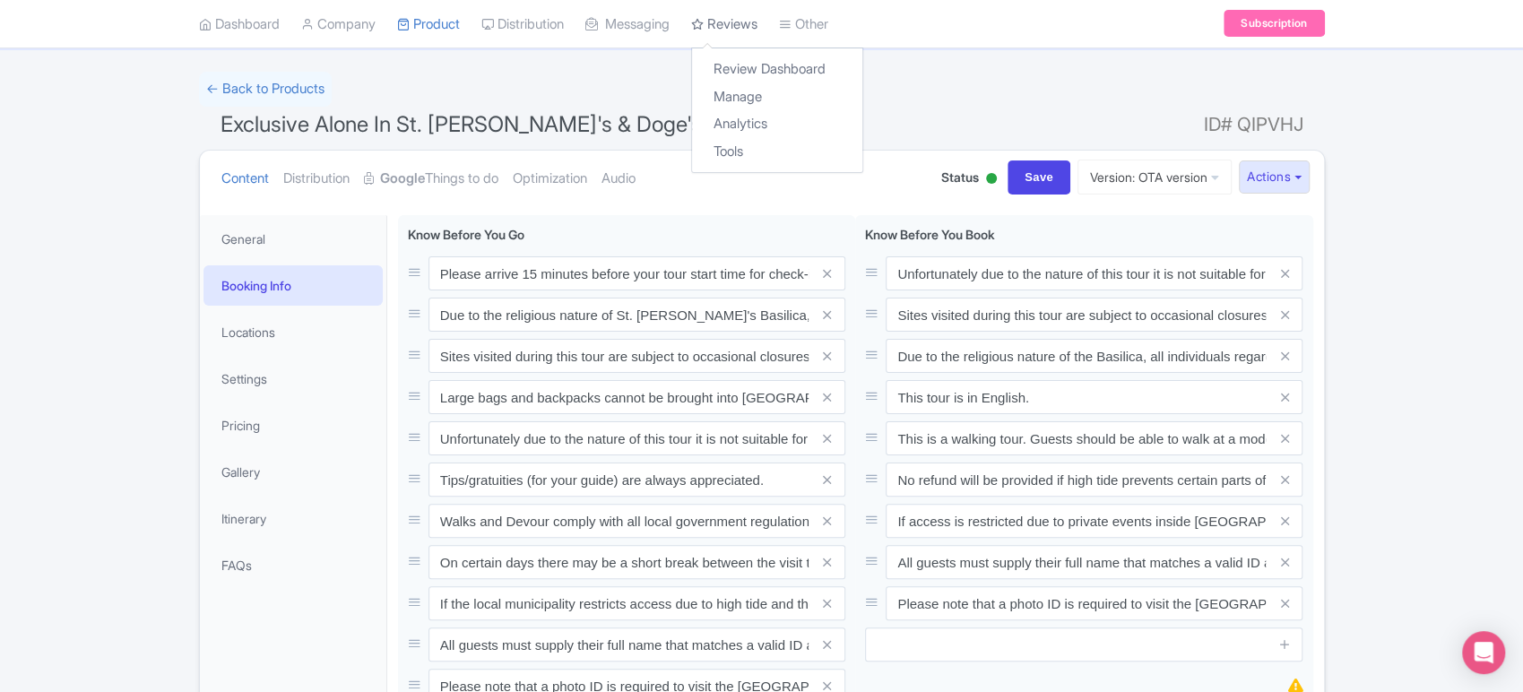
scroll to position [91, 0]
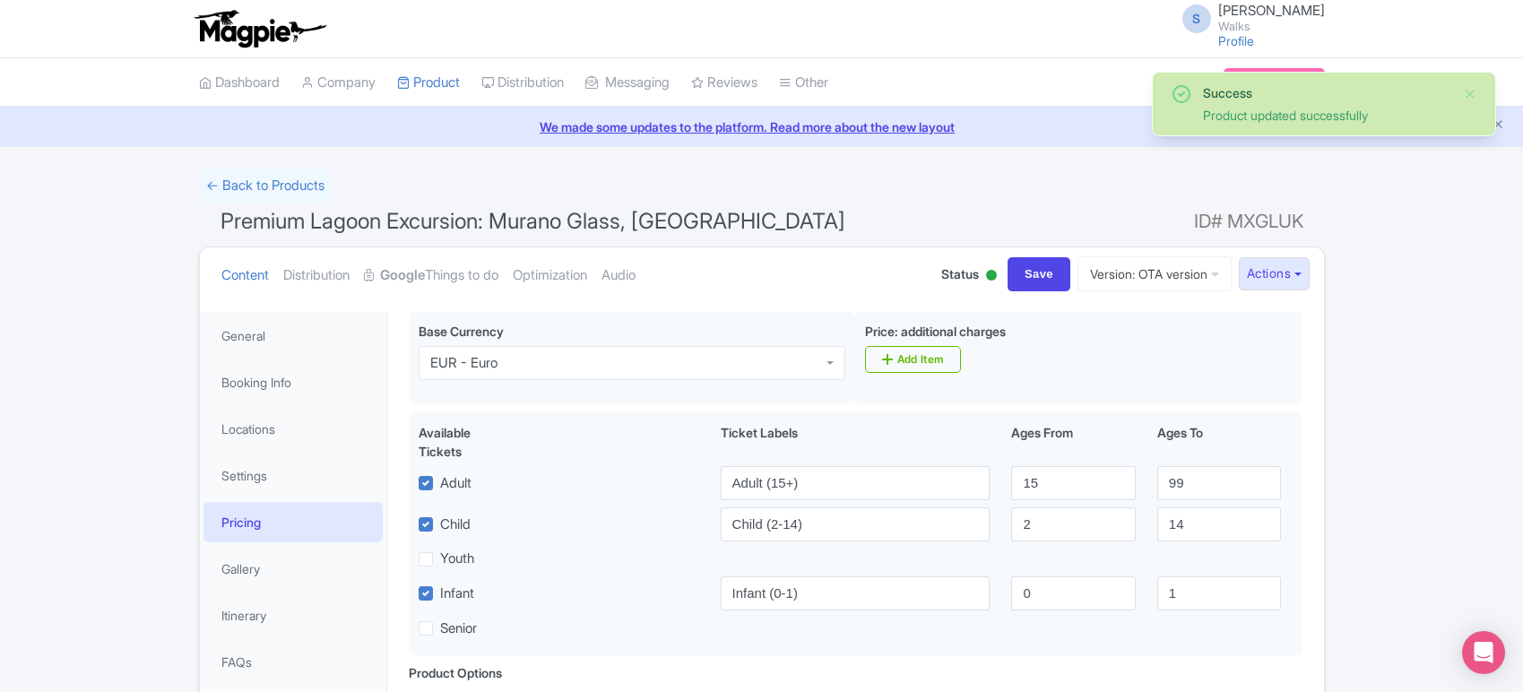
scroll to position [208, 0]
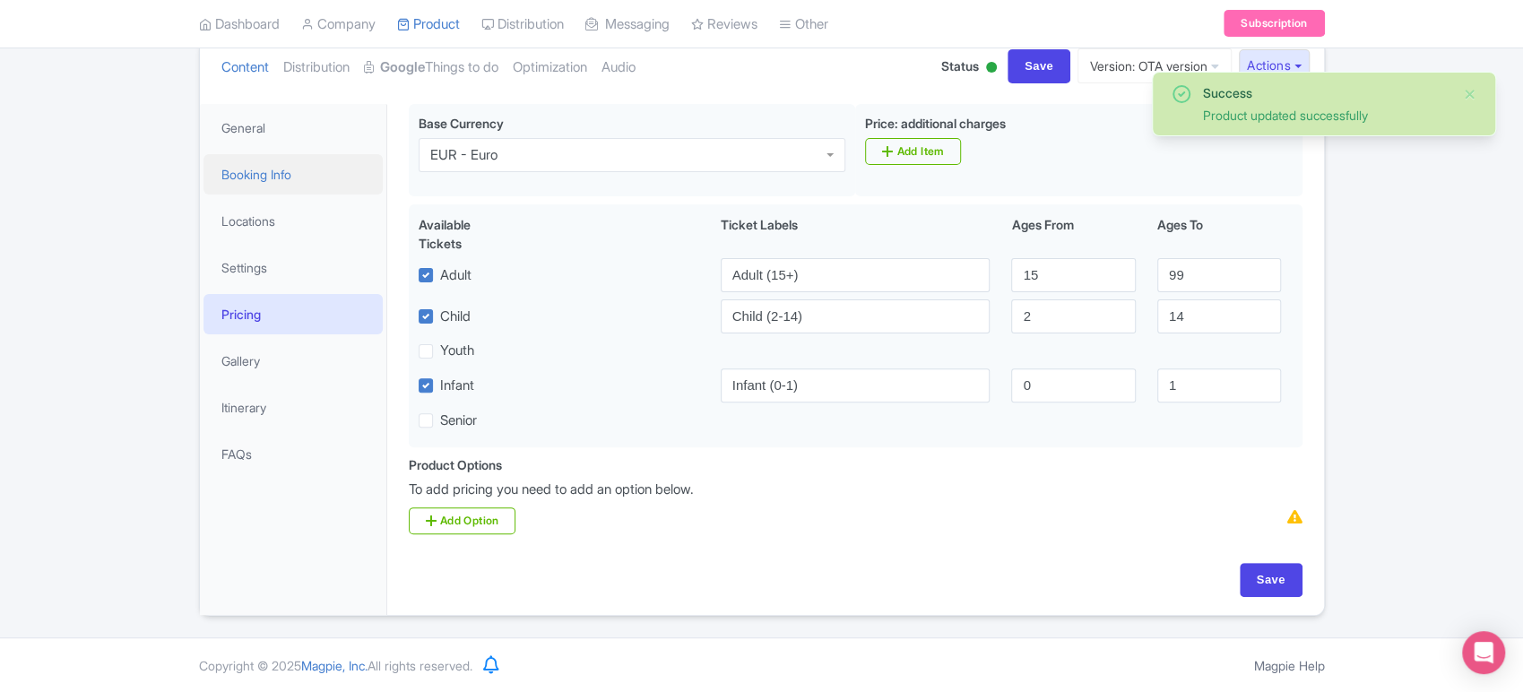
click at [309, 180] on link "Booking Info" at bounding box center [293, 174] width 179 height 40
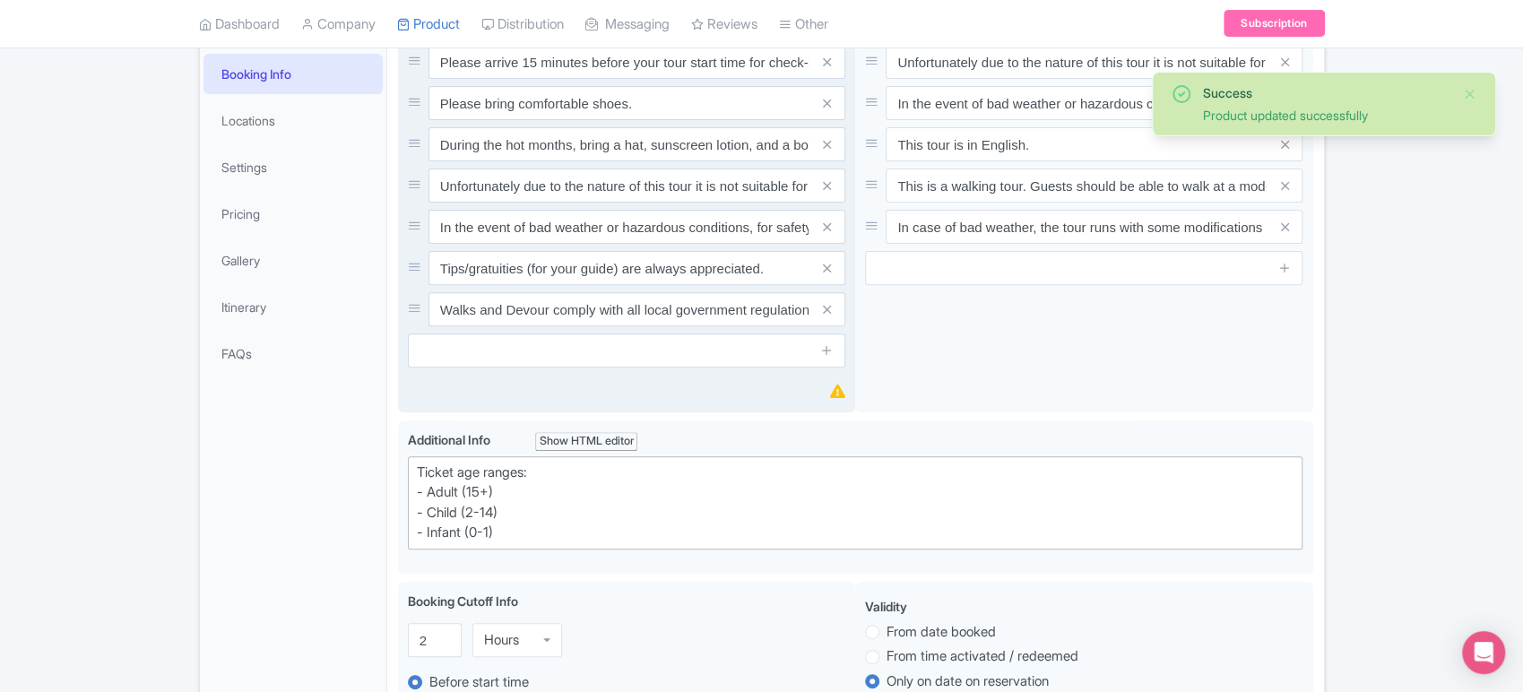
scroll to position [0, 0]
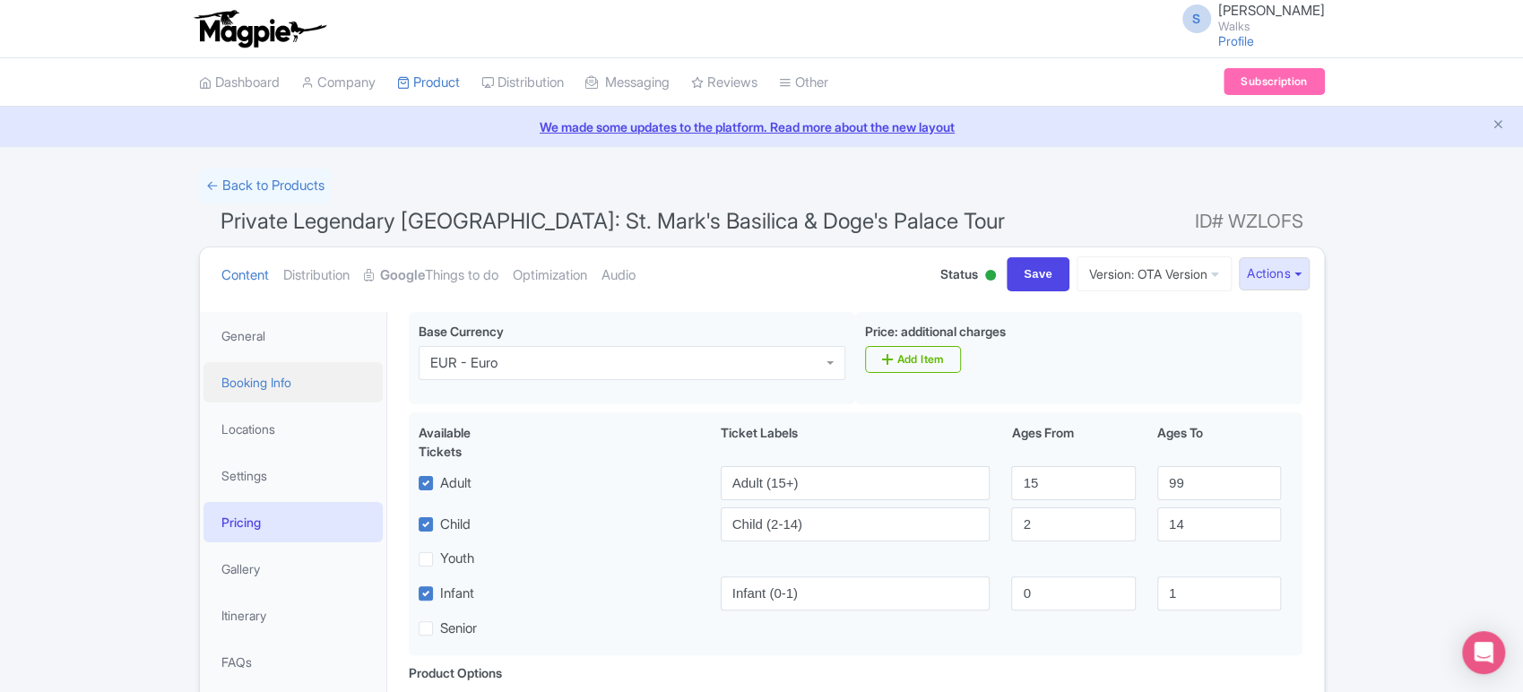
click at [292, 371] on link "Booking Info" at bounding box center [293, 382] width 179 height 40
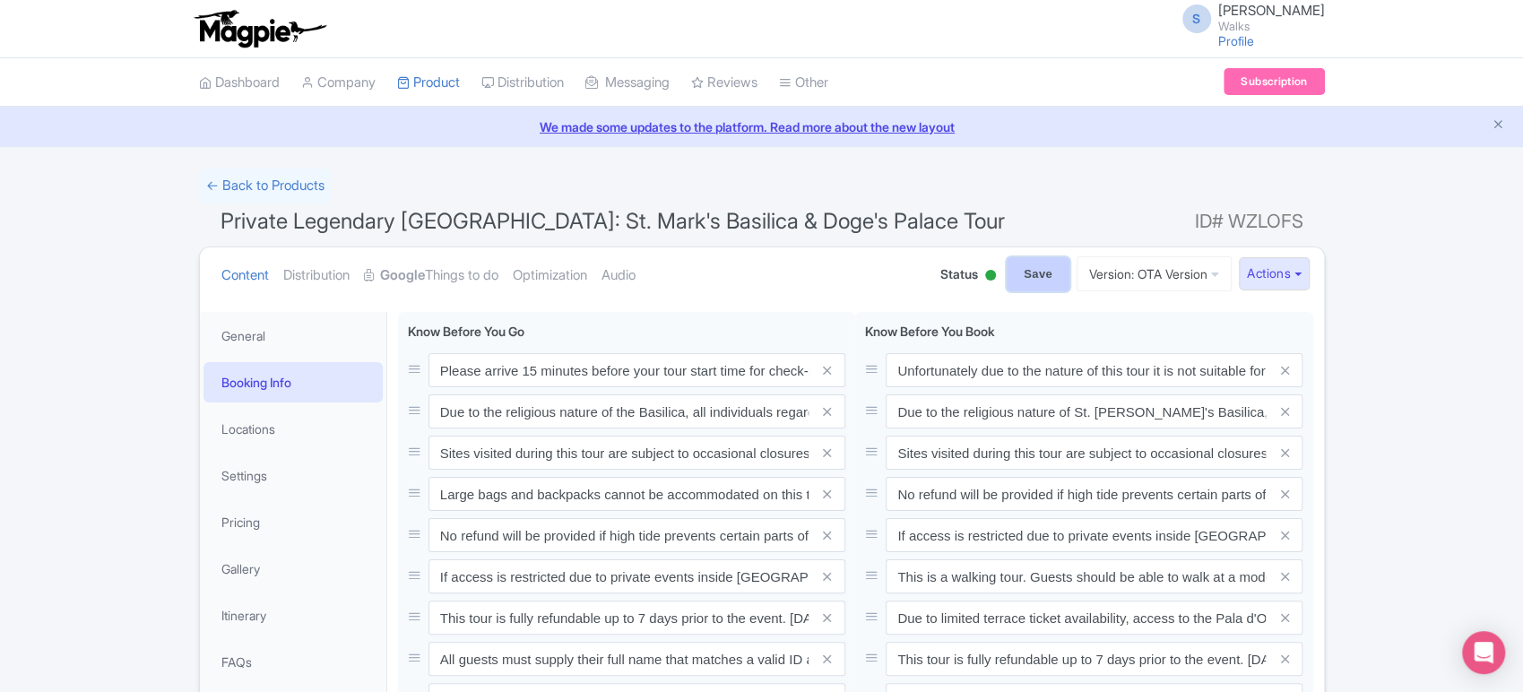
click at [1017, 277] on input "Save" at bounding box center [1038, 274] width 63 height 34
type input "Saving..."
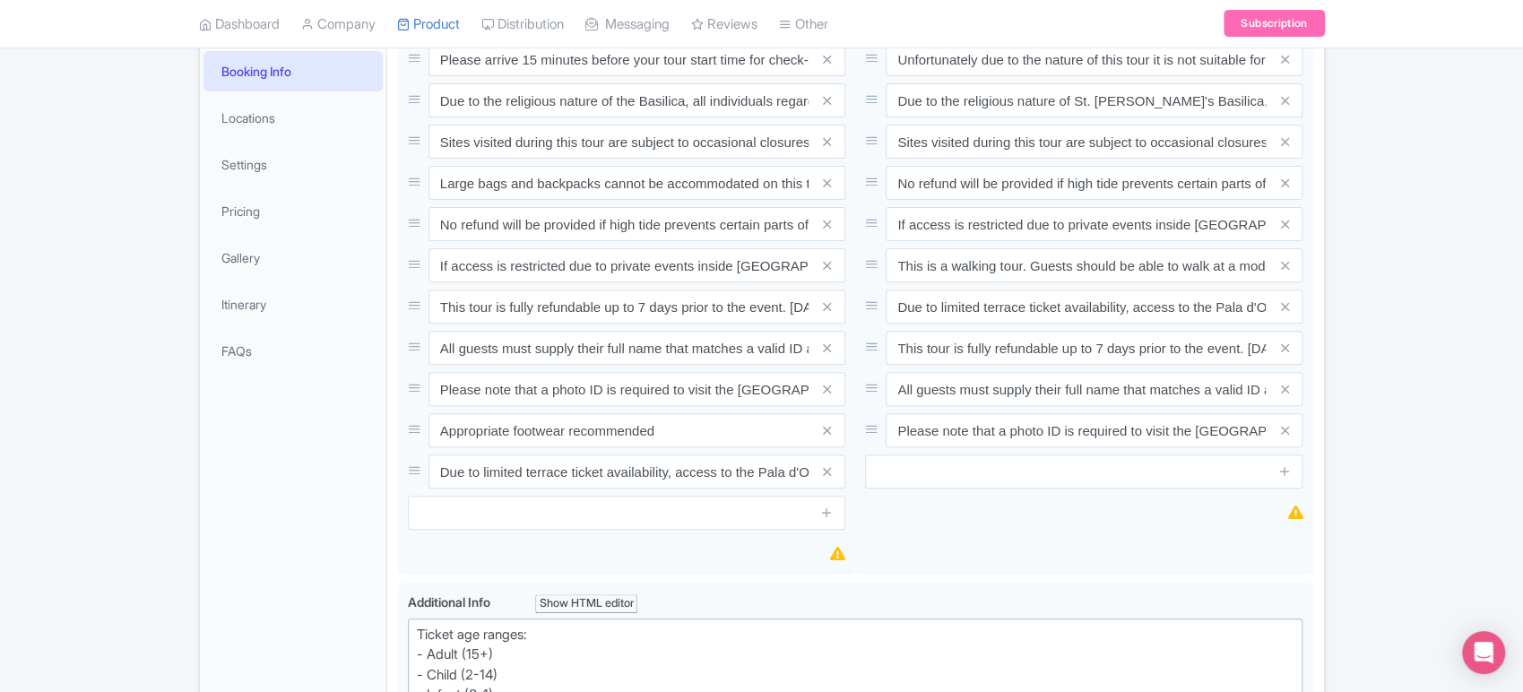
scroll to position [311, 0]
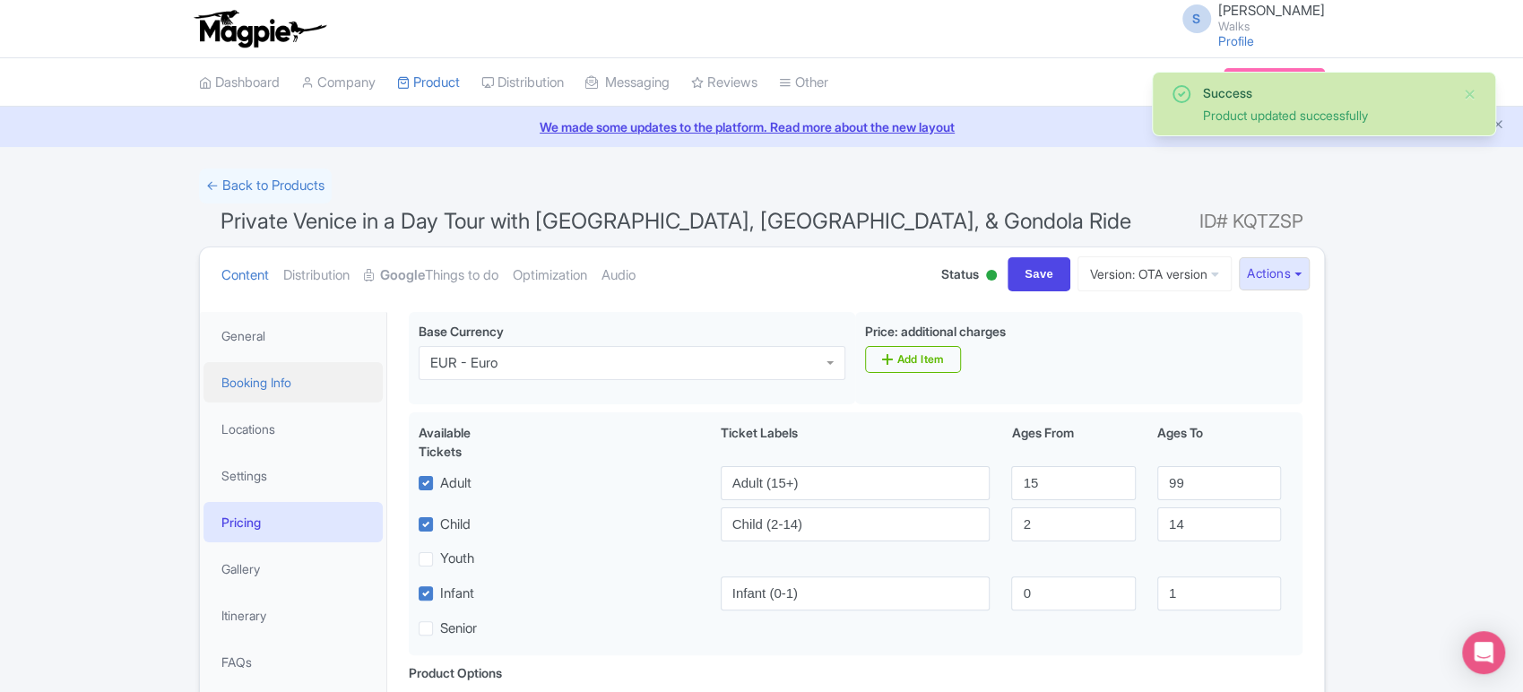
click at [310, 391] on link "Booking Info" at bounding box center [293, 382] width 179 height 40
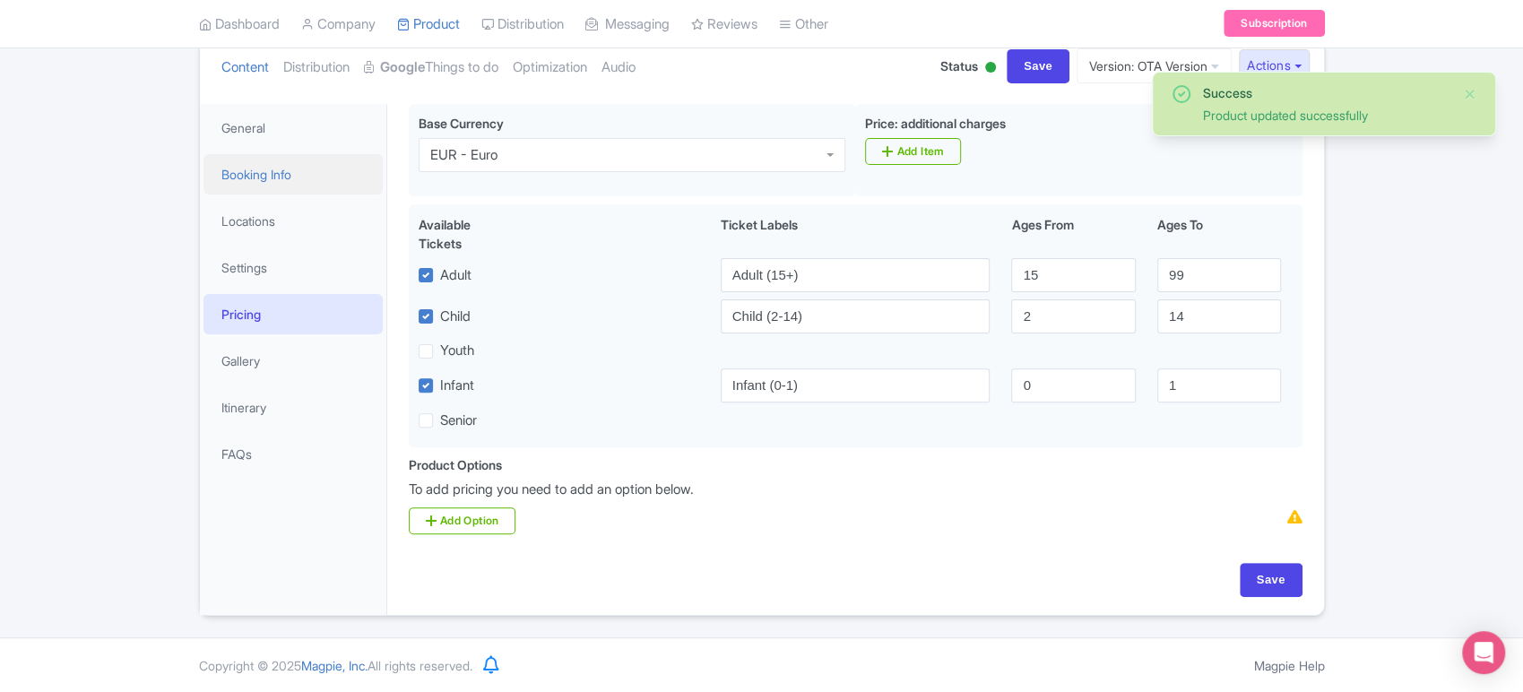
scroll to position [208, 0]
click at [284, 184] on link "Booking Info" at bounding box center [293, 174] width 179 height 40
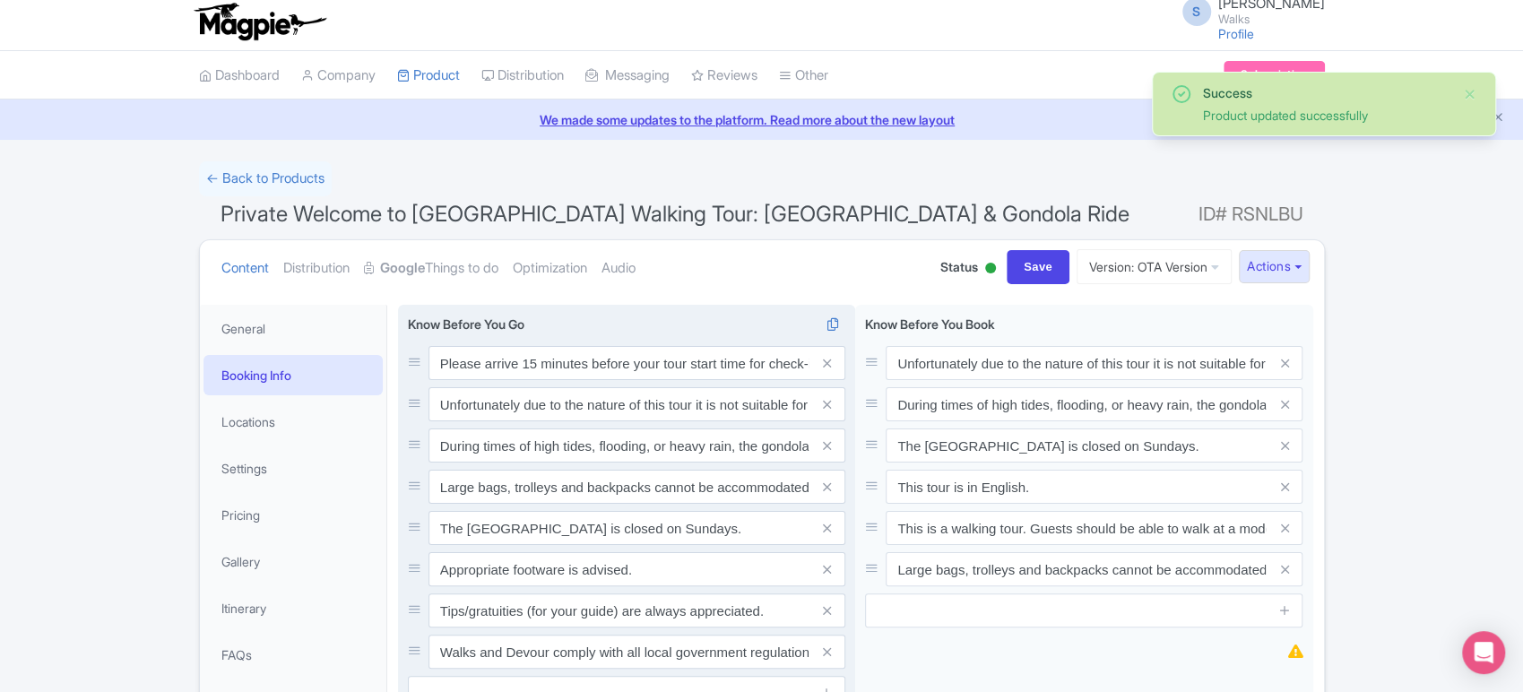
scroll to position [0, 0]
